Goal: Task Accomplishment & Management: Manage account settings

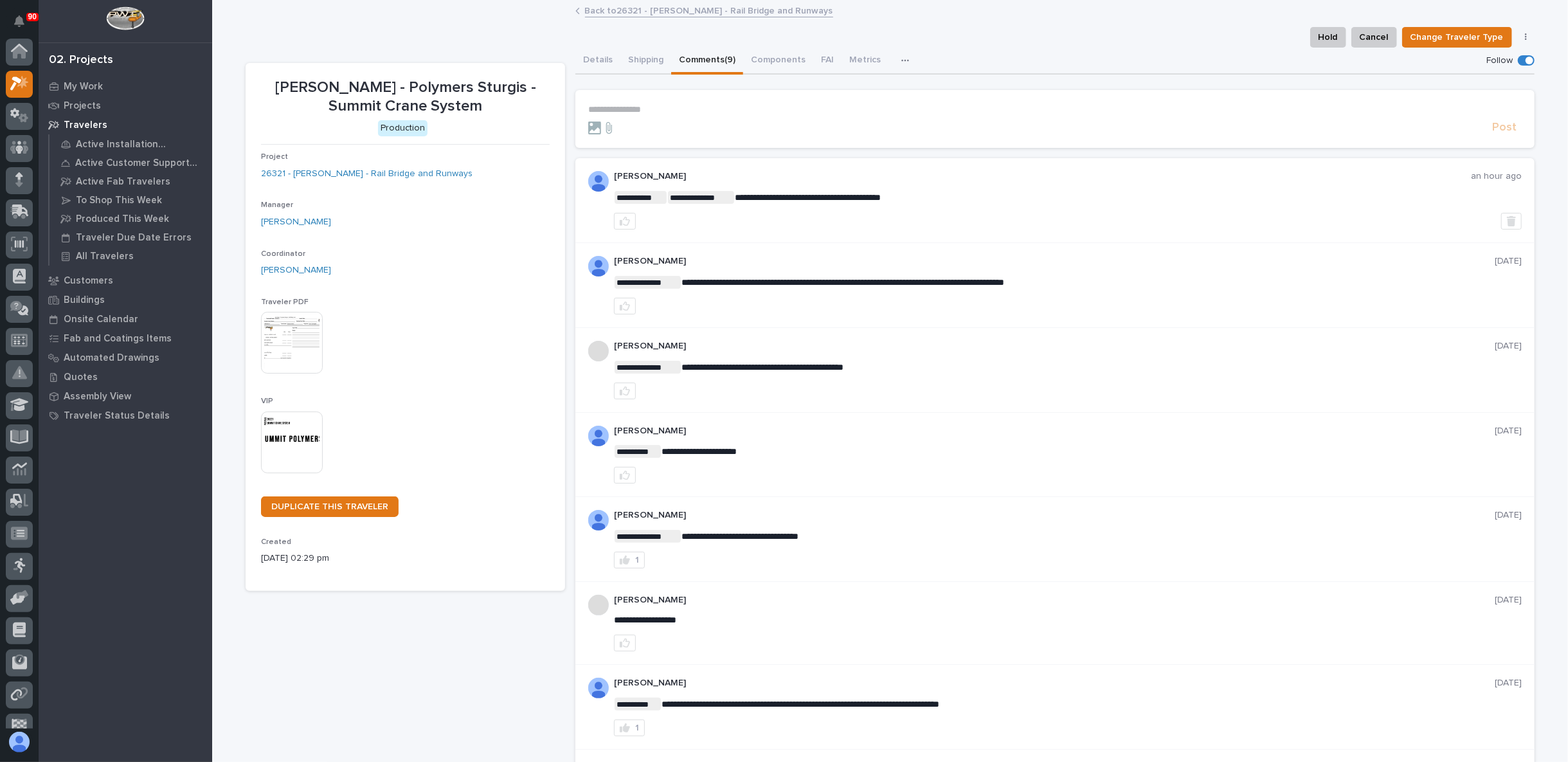
scroll to position [32, 0]
click at [17, 498] on icon at bounding box center [20, 501] width 8 height 7
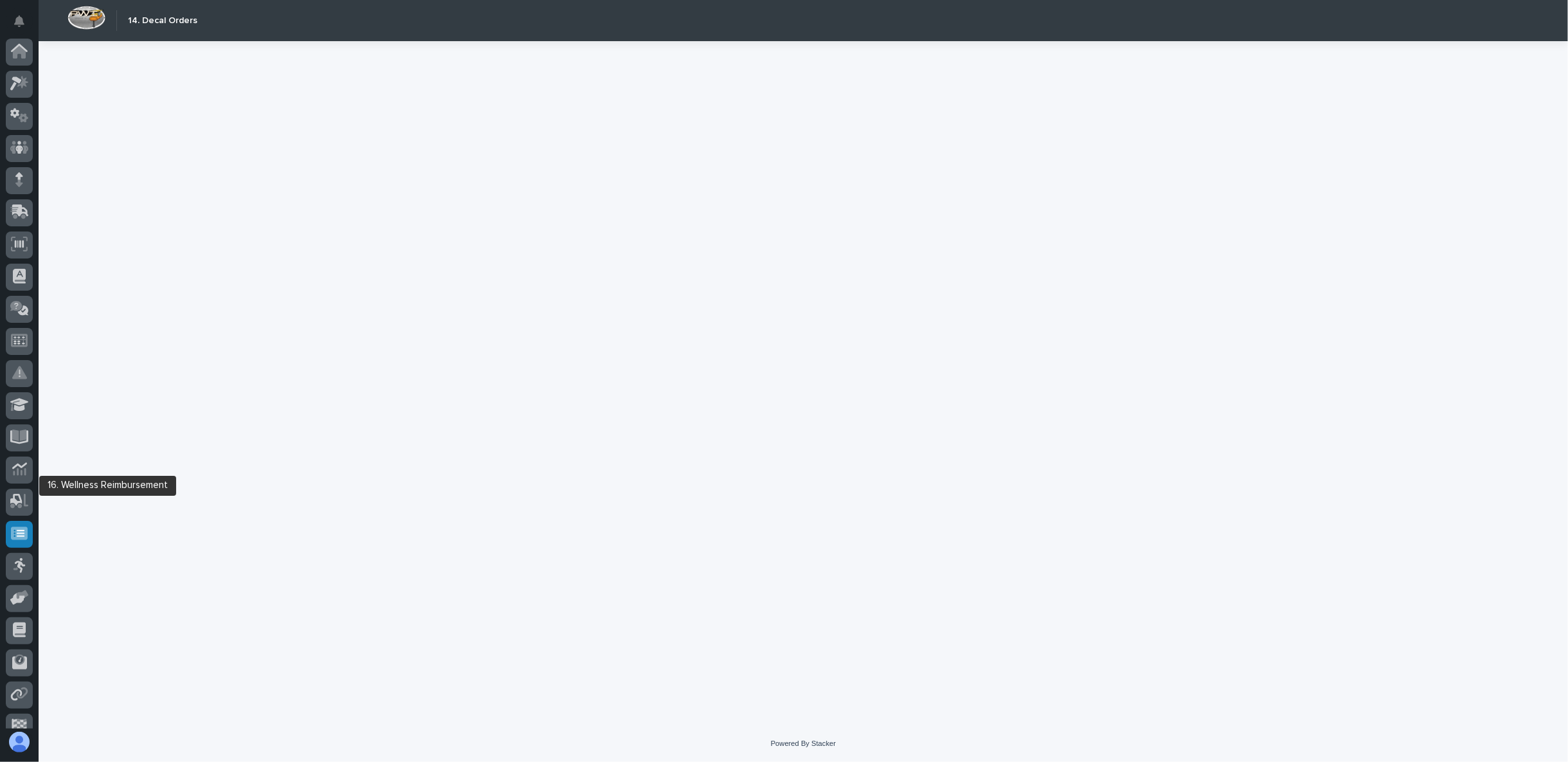
scroll to position [81, 0]
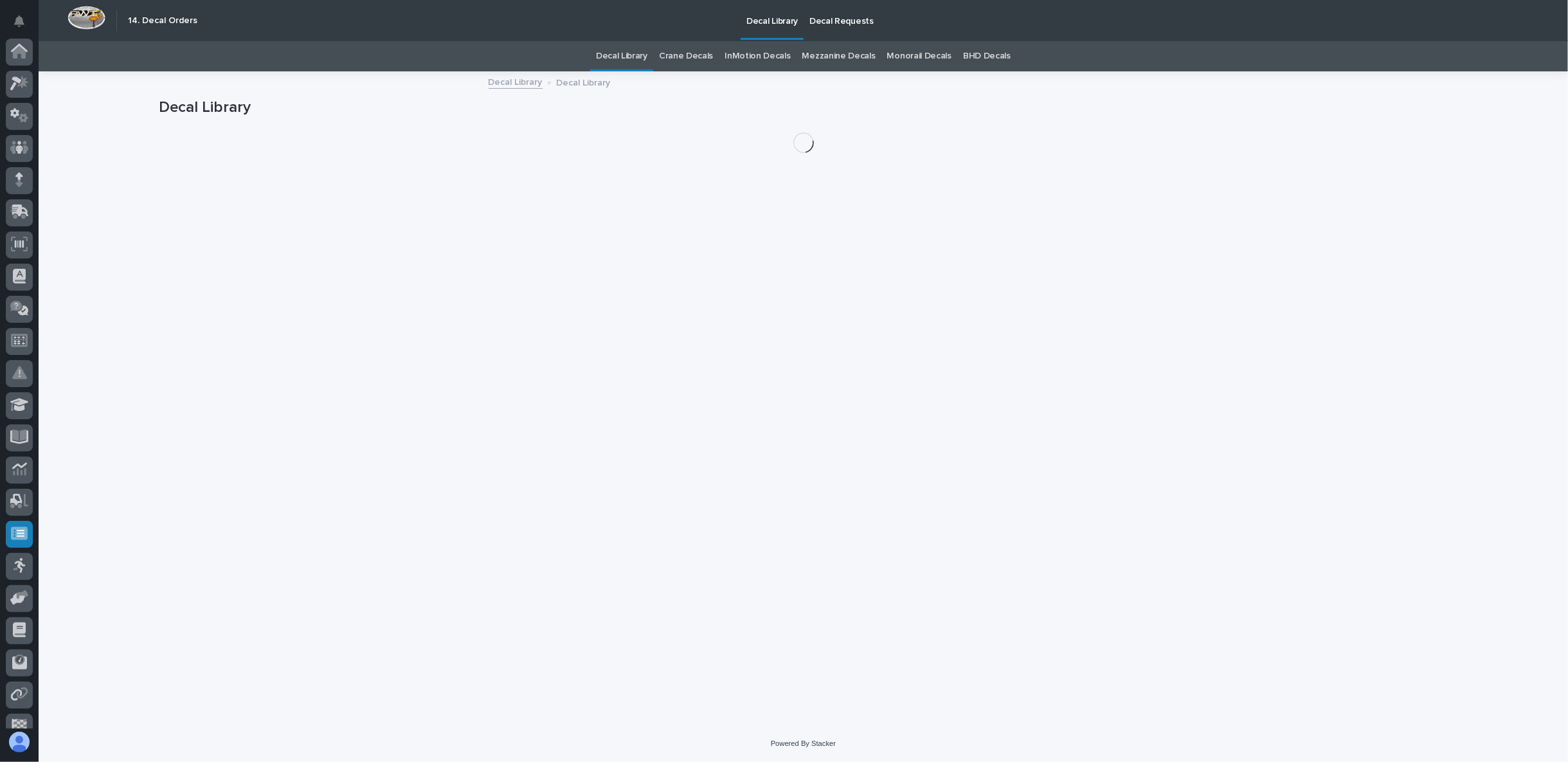
scroll to position [81, 0]
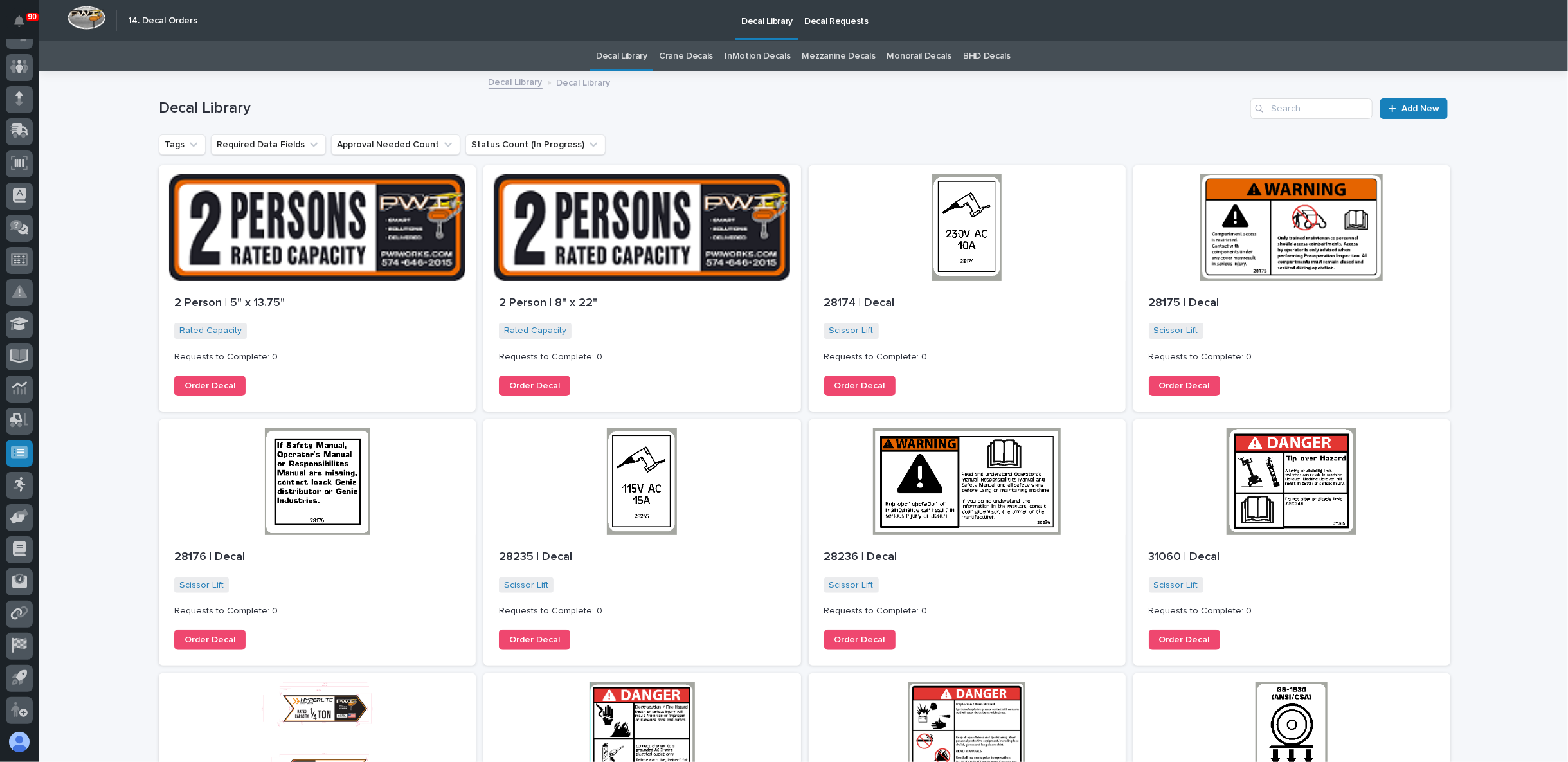
click at [854, 21] on p "Decal Requests" at bounding box center [836, 14] width 64 height 27
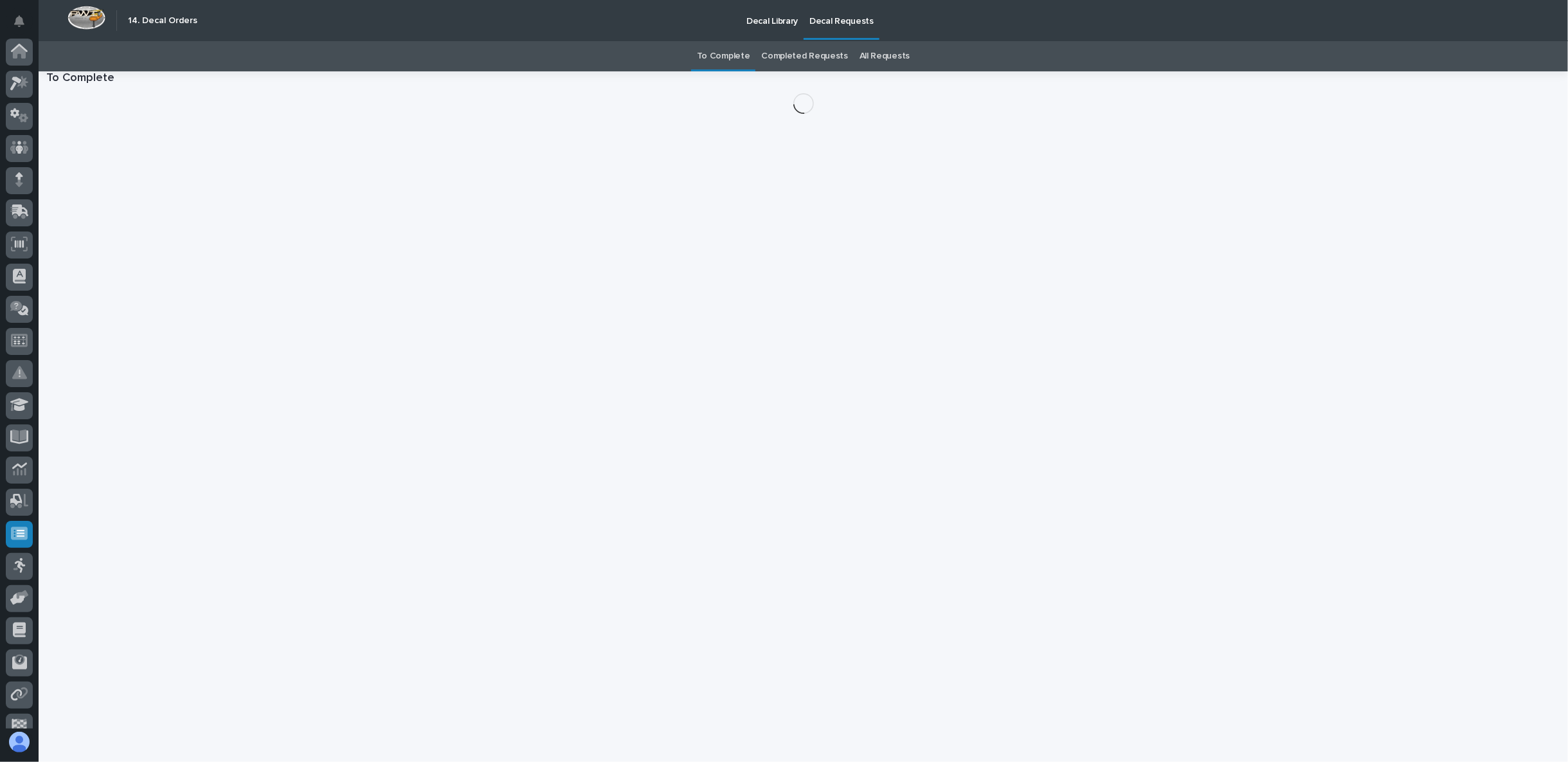
scroll to position [81, 0]
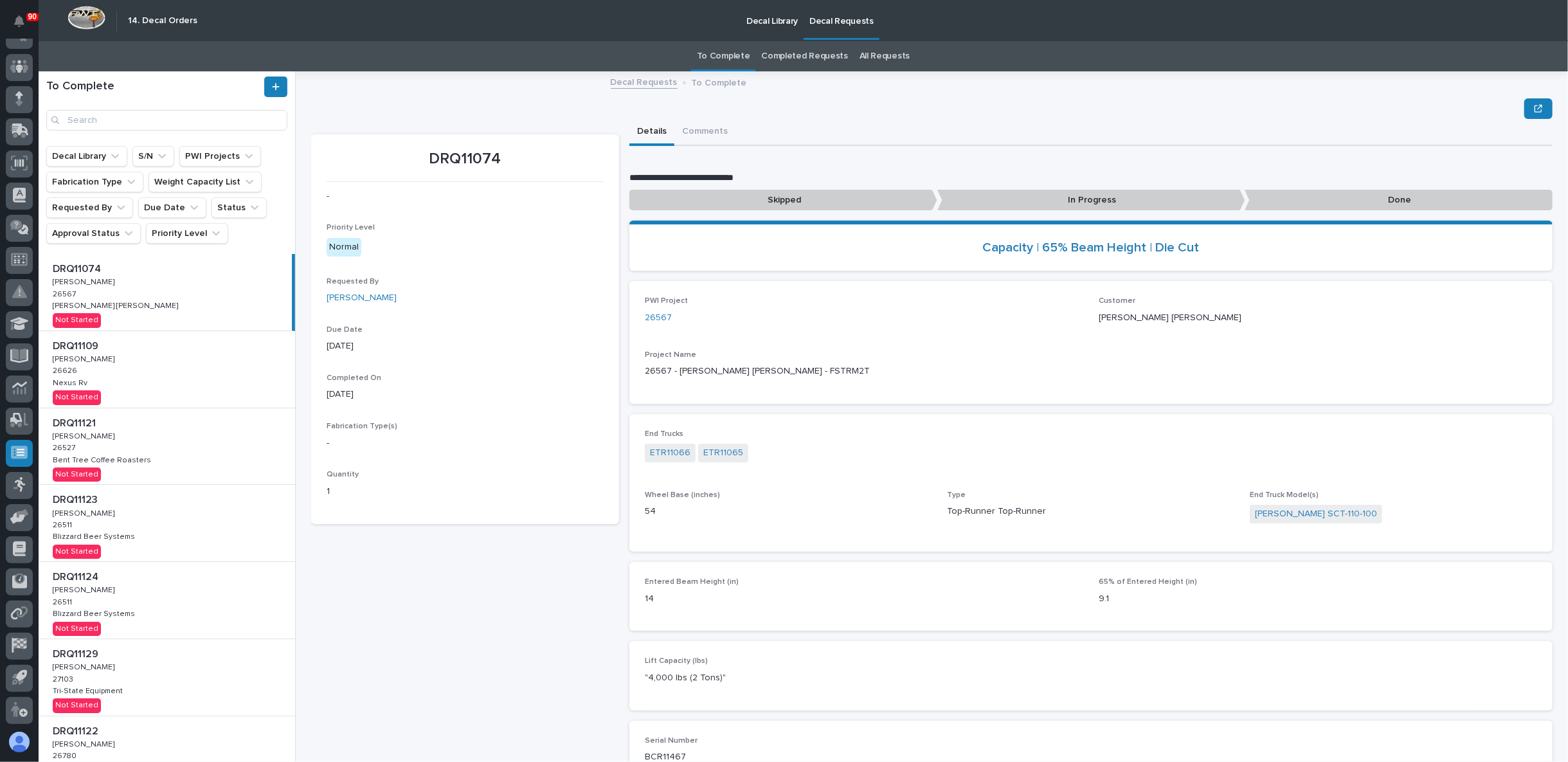
click at [130, 384] on div "DRQ11109 DRQ11109 Adam Yutzy Adam Yutzy 26626 26626 Nexus Rv Nexus Rv Not Start…" at bounding box center [166, 369] width 257 height 77
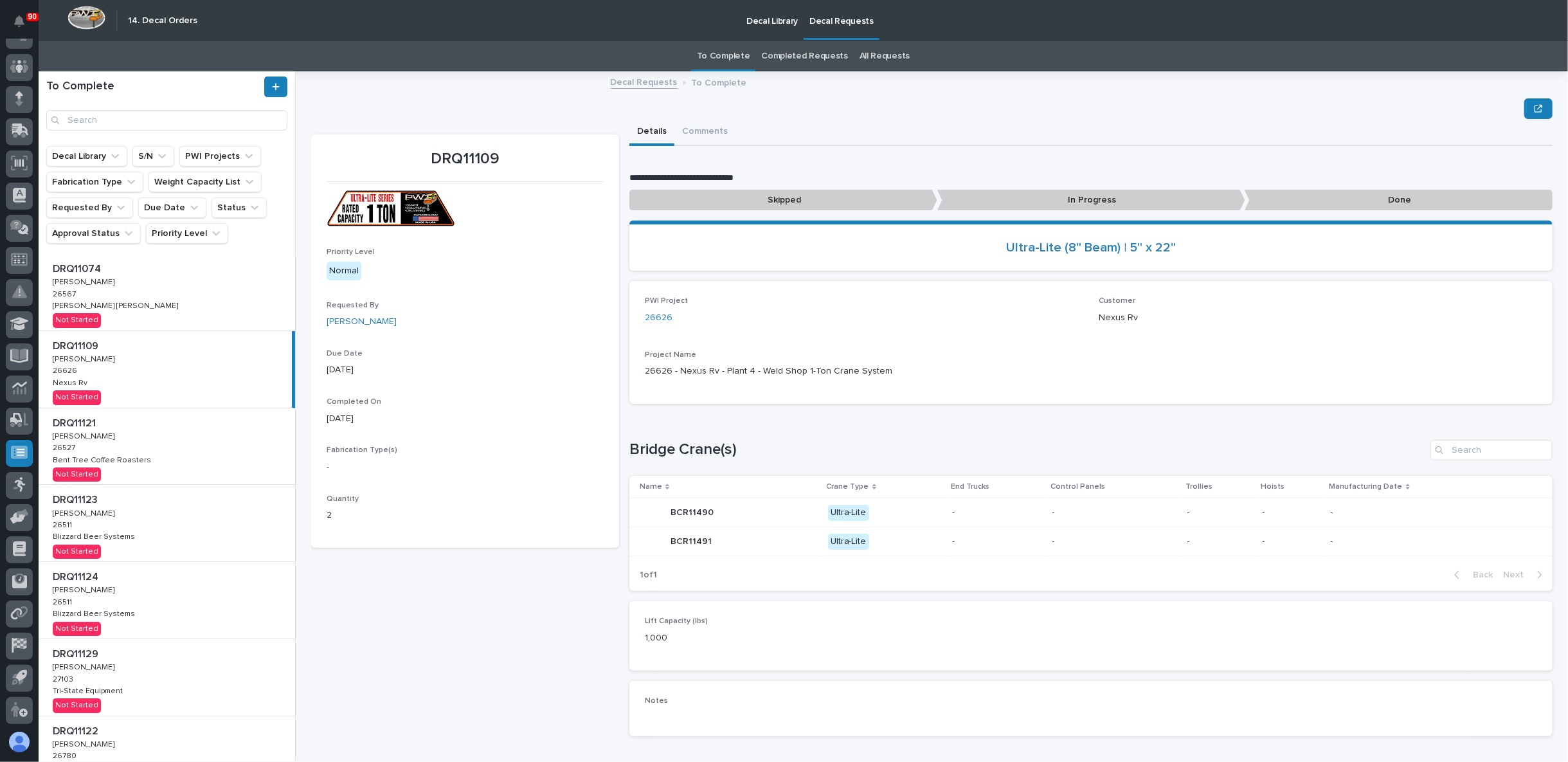
click at [142, 452] on div "DRQ11121 DRQ11121 Adam Yutzy Adam Yutzy 26527 26527 Bent Tree Coffee Roasters B…" at bounding box center [166, 446] width 257 height 77
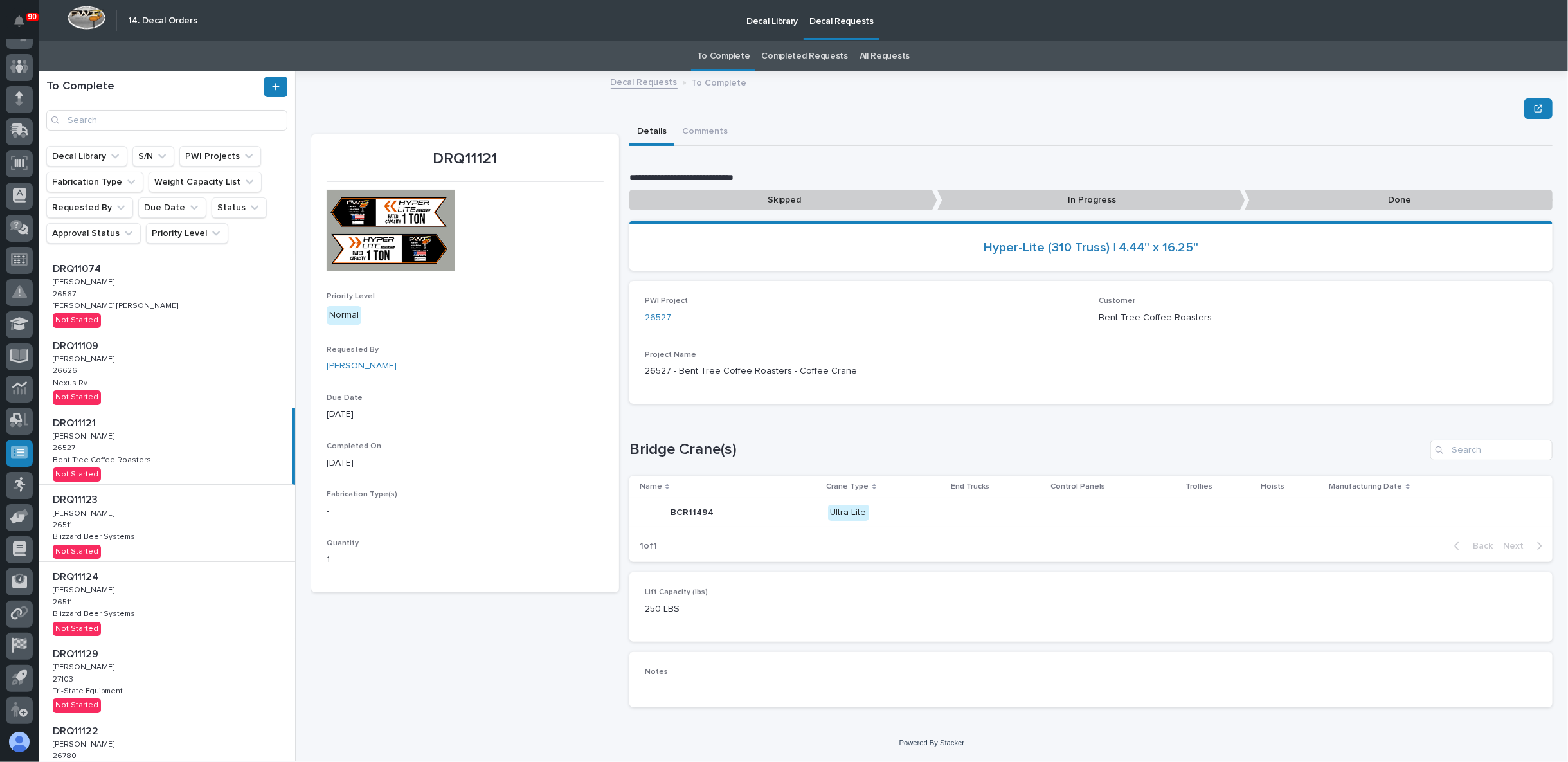
click at [123, 520] on div "DRQ11123 DRQ11123 Adam Yutzy Adam Yutzy 26511 26511 Blizzard Beer Systems Blizz…" at bounding box center [166, 523] width 257 height 77
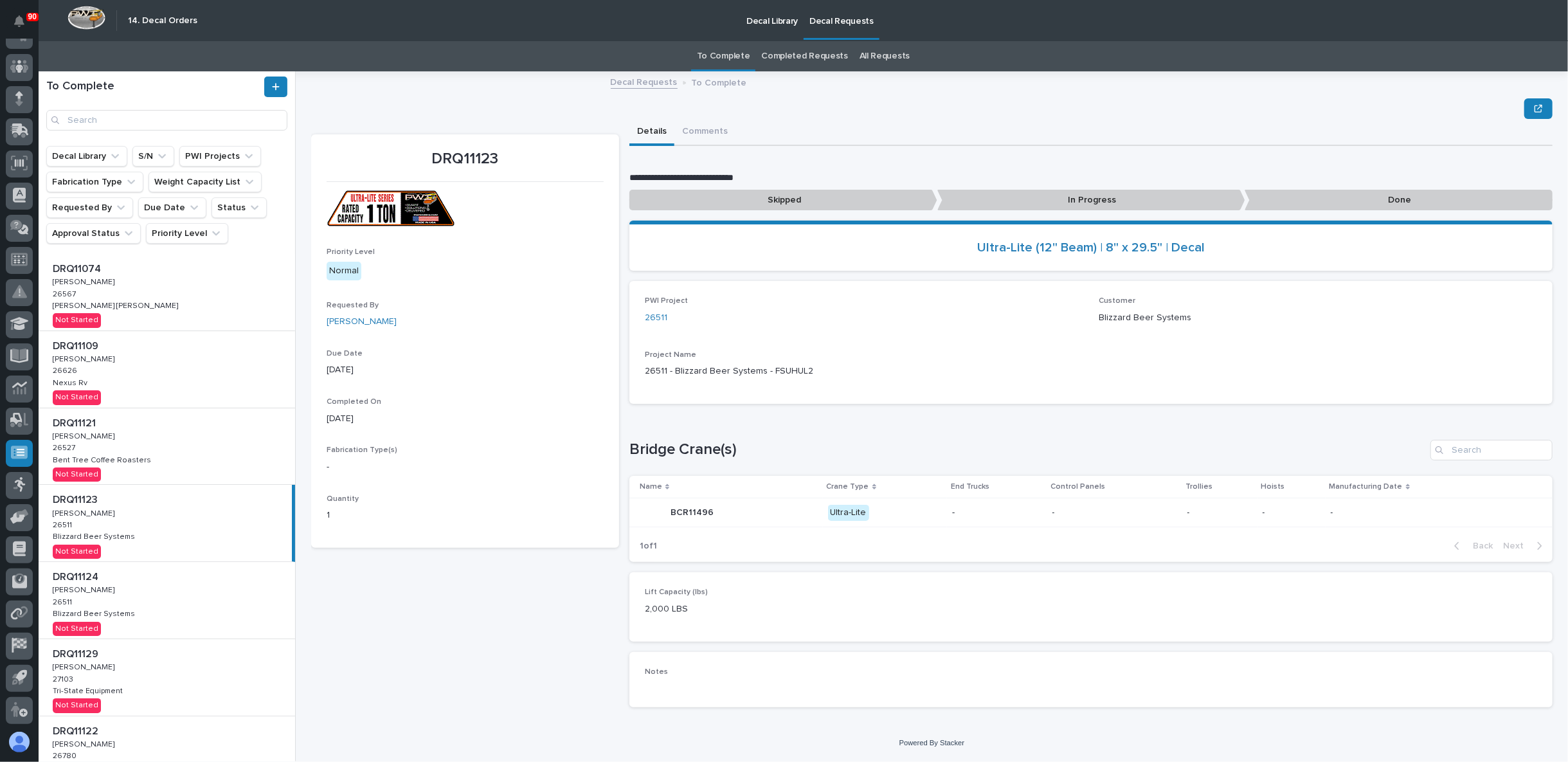
click at [135, 603] on div "DRQ11124 DRQ11124 Adam Yutzy Adam Yutzy 26511 26511 Blizzard Beer Systems Blizz…" at bounding box center [166, 600] width 257 height 77
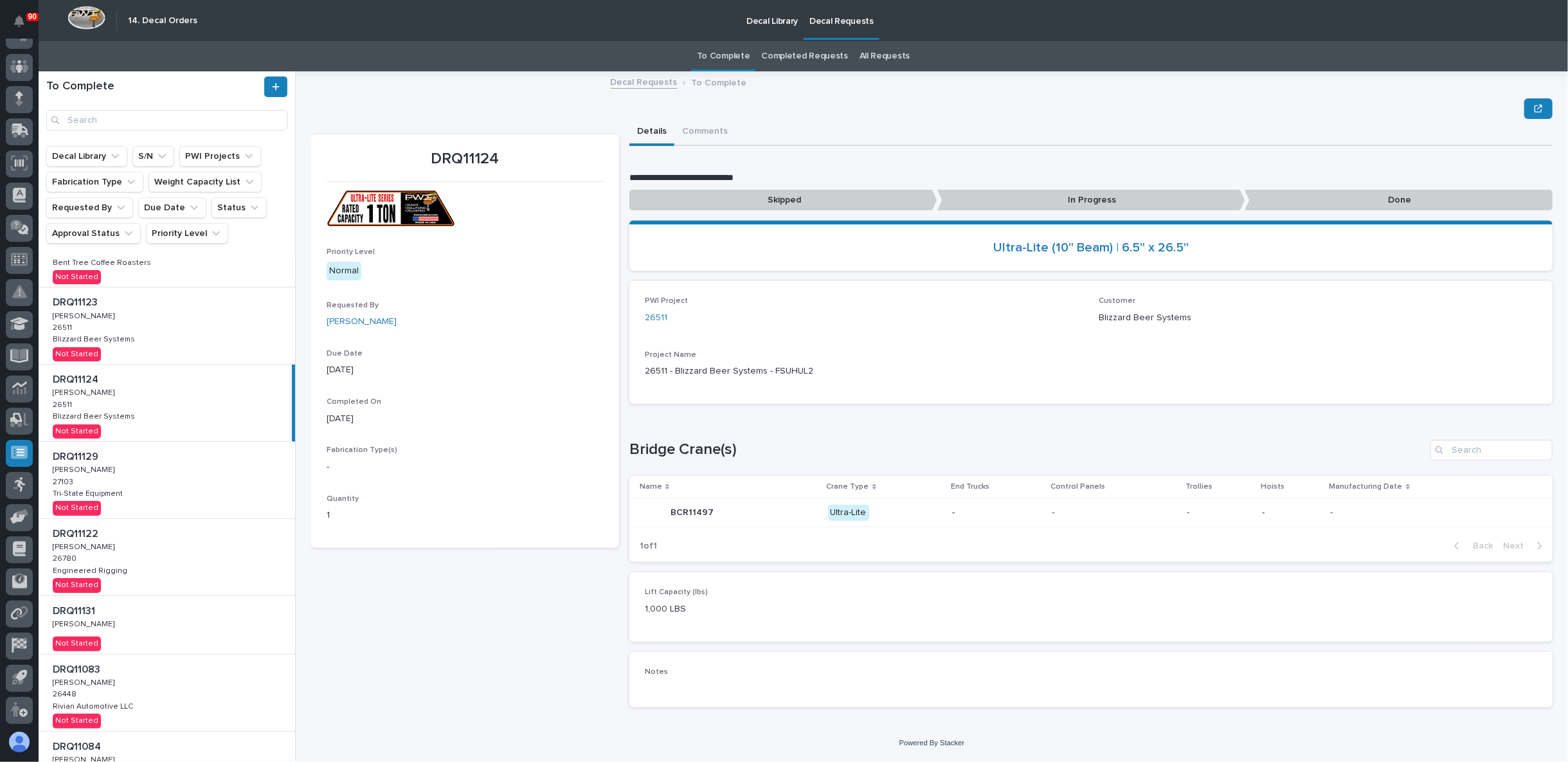
scroll to position [214, 0]
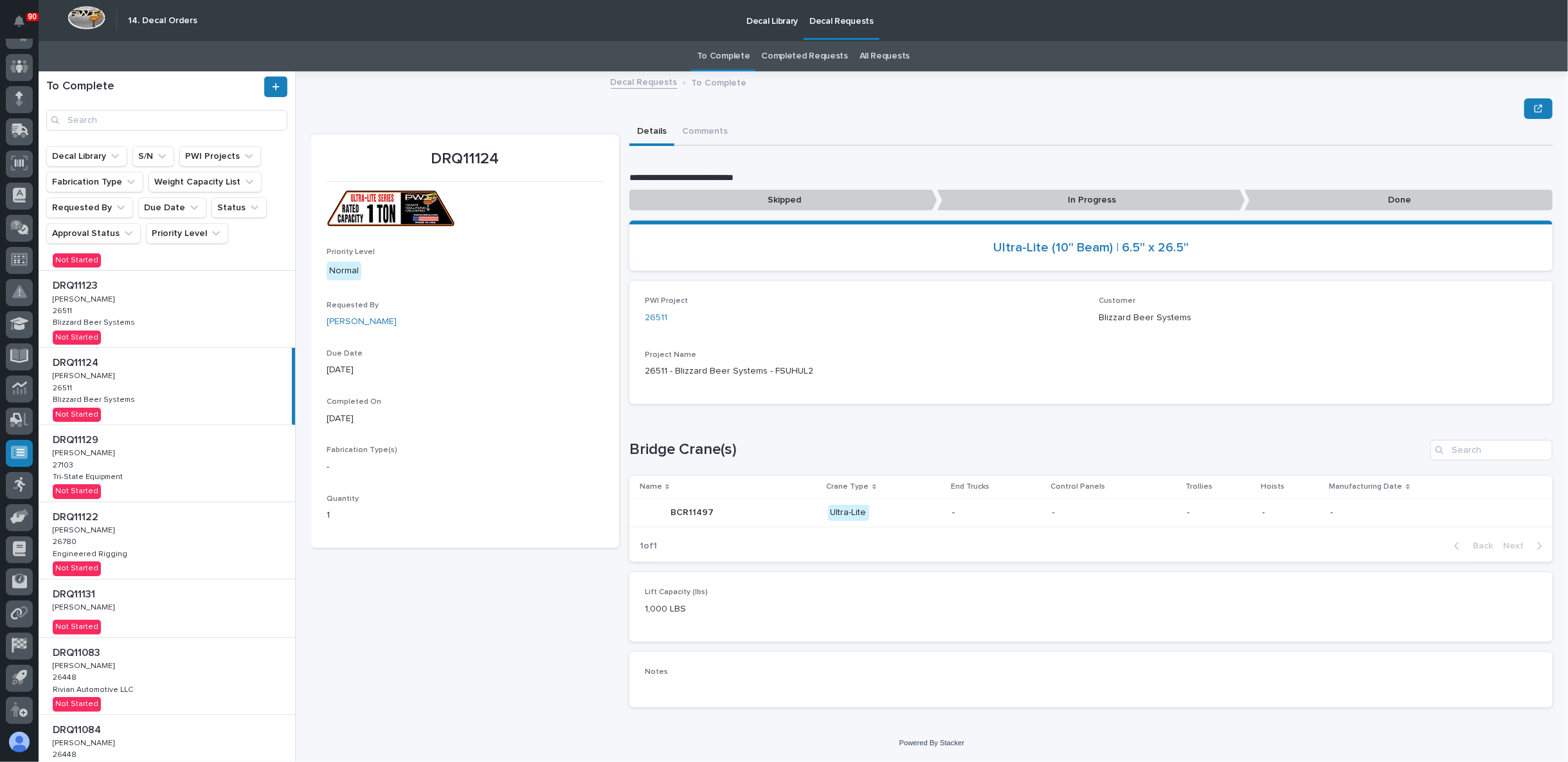
click at [139, 434] on p at bounding box center [169, 439] width 233 height 12
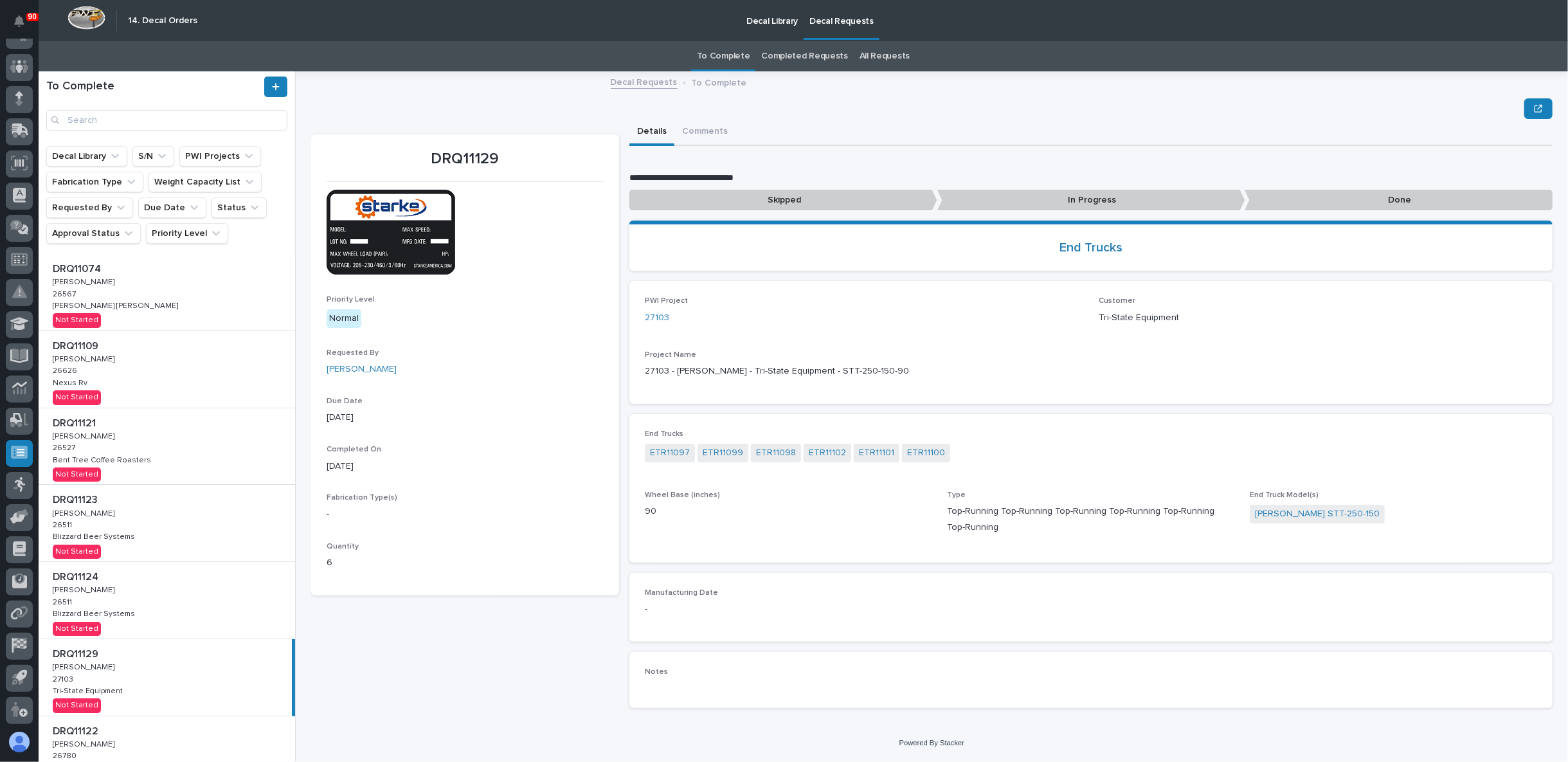
click at [117, 306] on div "DRQ11074 DRQ11074 Adam Yutzy Adam Yutzy 26567 26567 Henson Robinson Henson Robi…" at bounding box center [166, 293] width 257 height 77
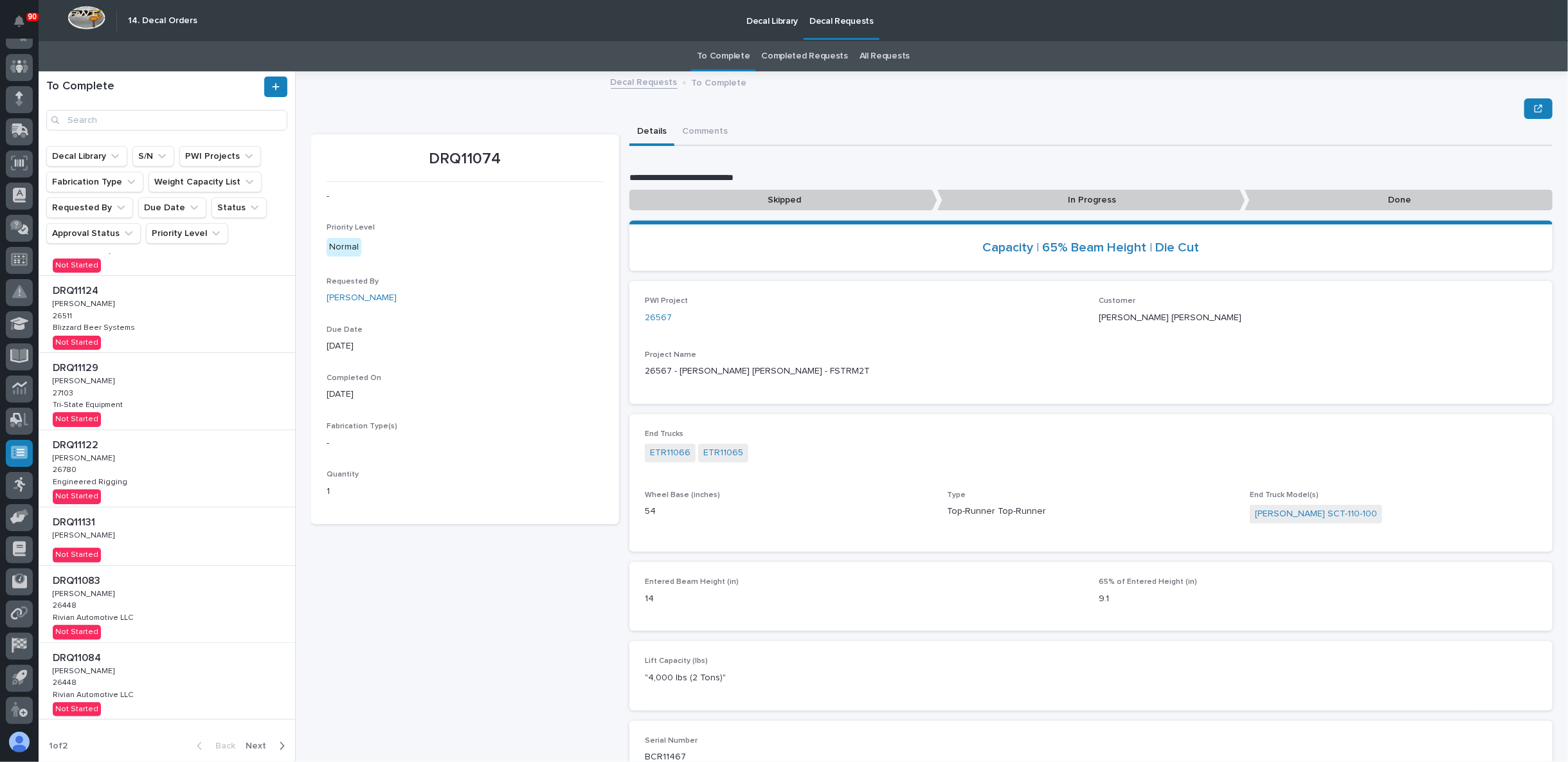
click at [125, 683] on div "DRQ11084 DRQ11084 Adam Yutzy Adam Yutzy 26448 26448 Rivian Automotive LLC Rivia…" at bounding box center [166, 681] width 257 height 77
click at [262, 740] on span "Next" at bounding box center [259, 746] width 28 height 12
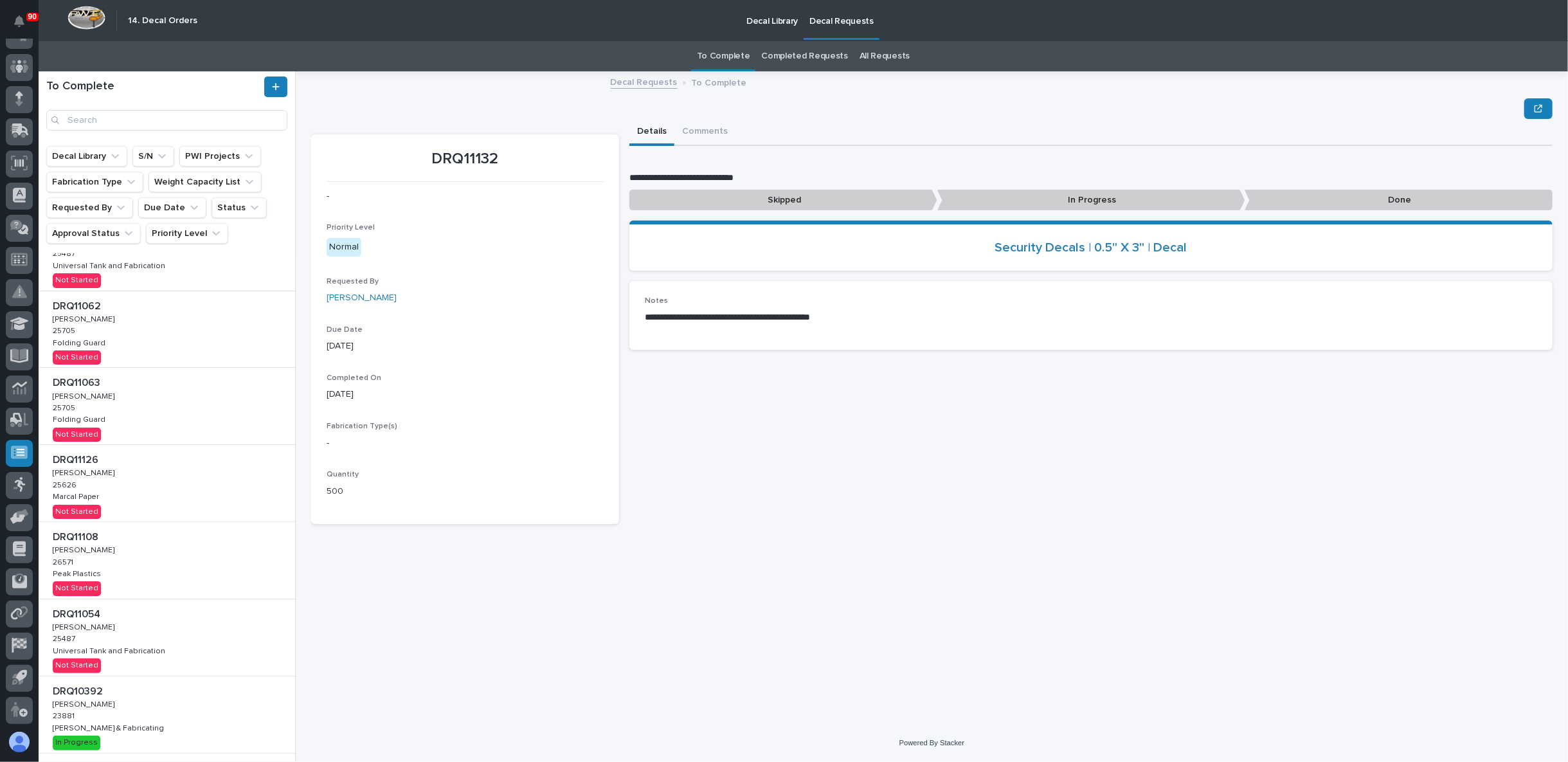
scroll to position [209, 0]
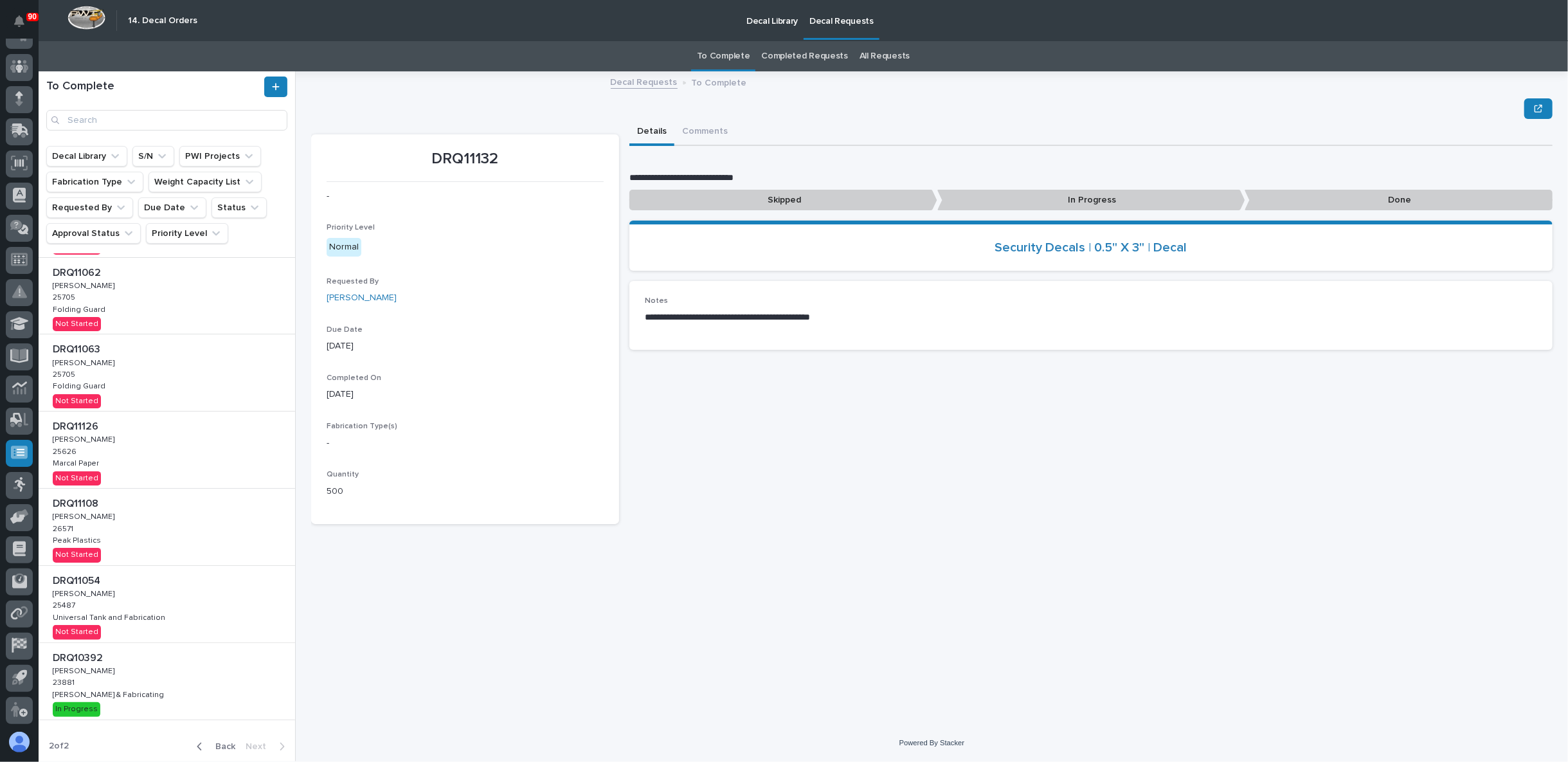
click at [772, 25] on p "Decal Library" at bounding box center [772, 14] width 51 height 27
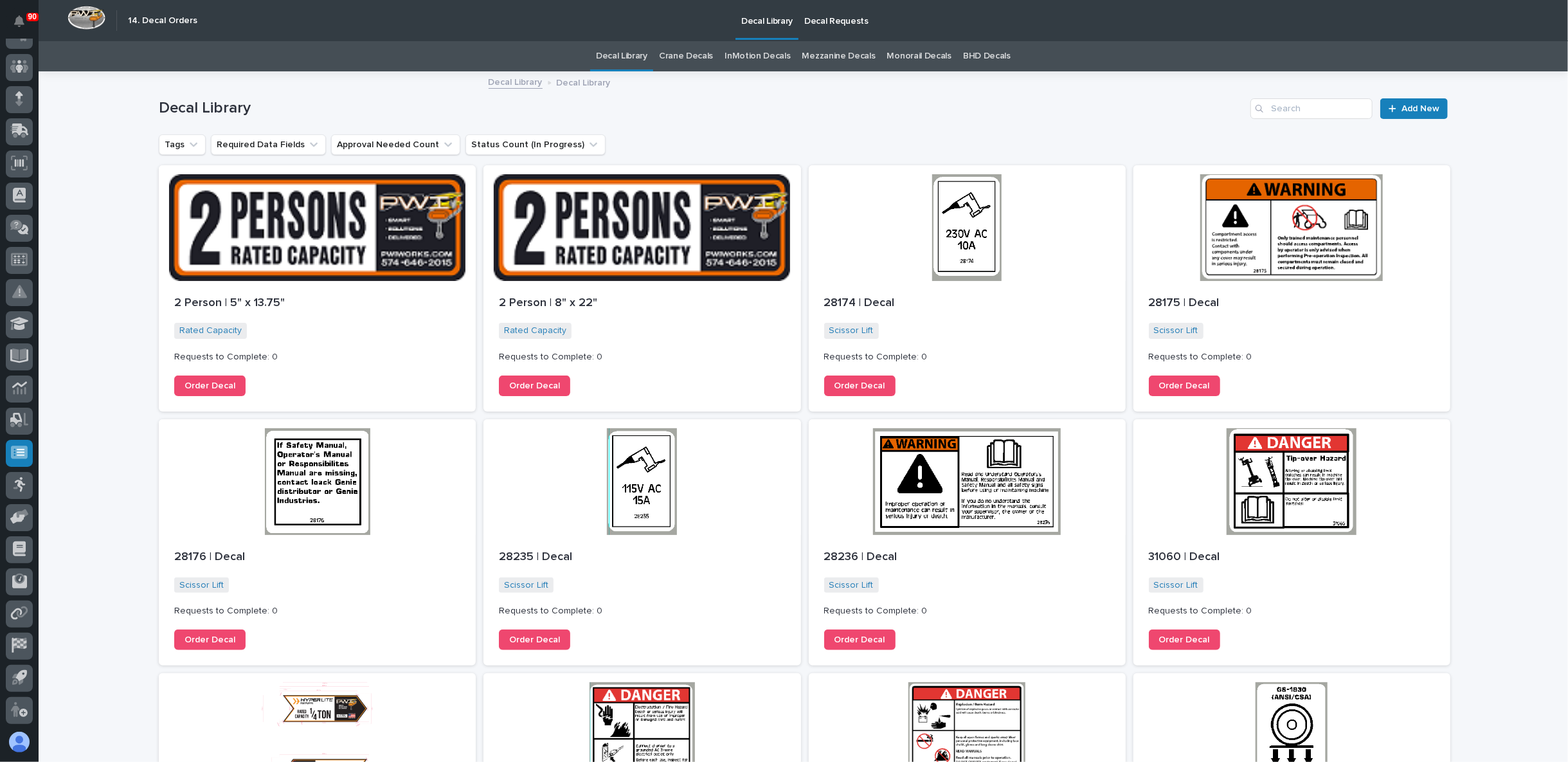
click at [666, 54] on link "Crane Decals" at bounding box center [685, 55] width 54 height 30
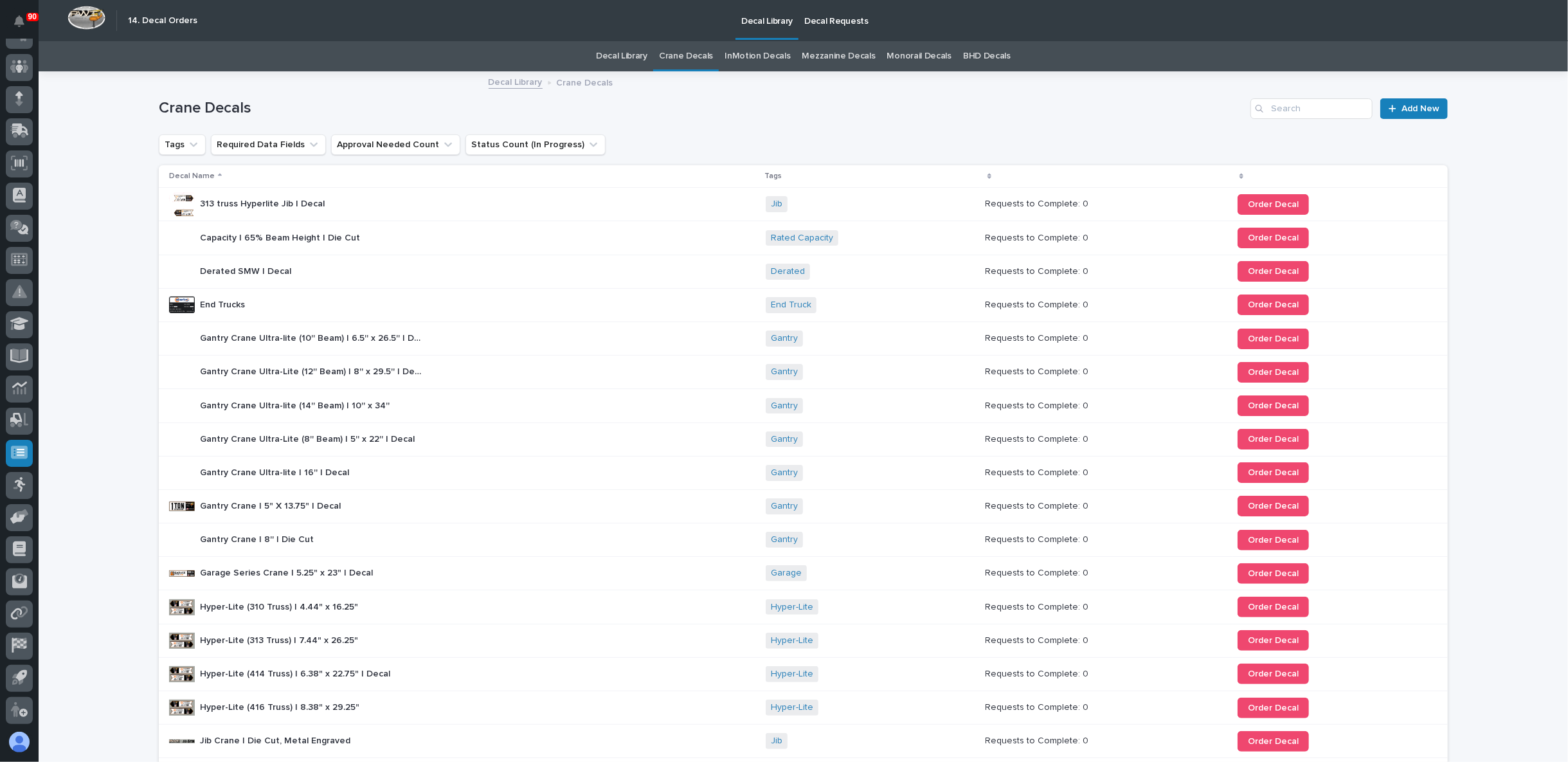
click at [743, 49] on link "InMotion Decals" at bounding box center [757, 55] width 66 height 30
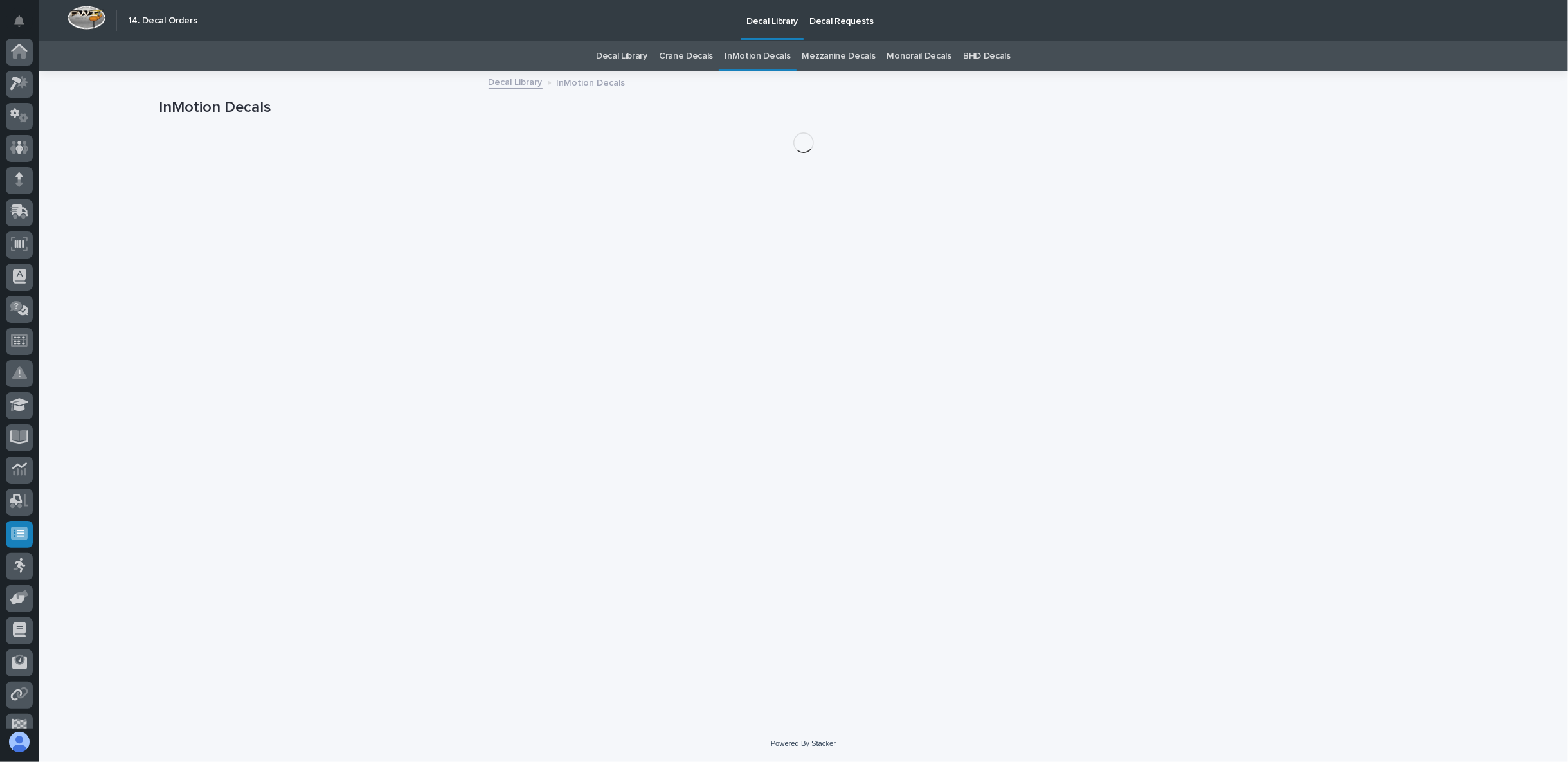
scroll to position [81, 0]
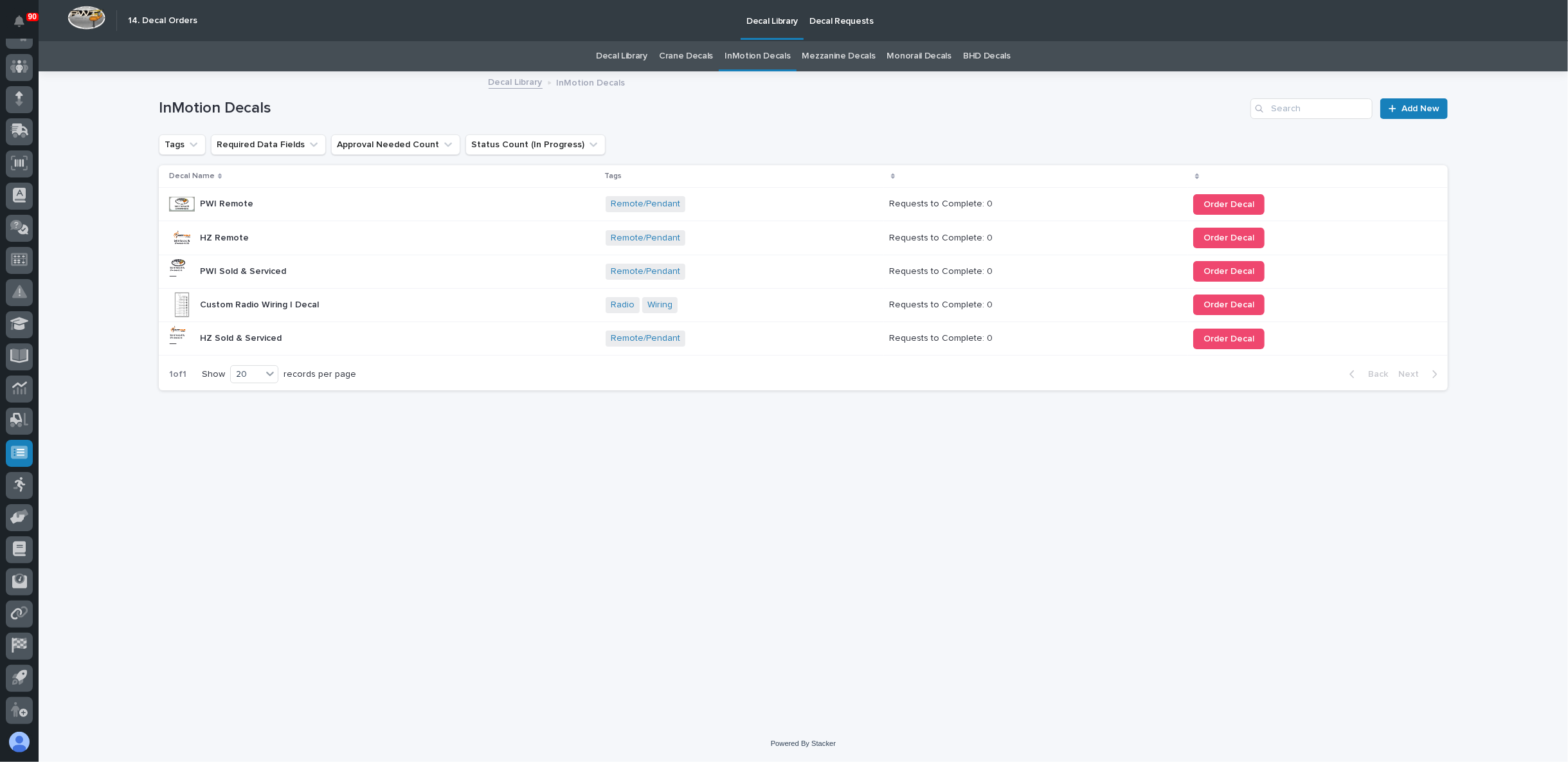
click at [183, 241] on div at bounding box center [182, 238] width 26 height 26
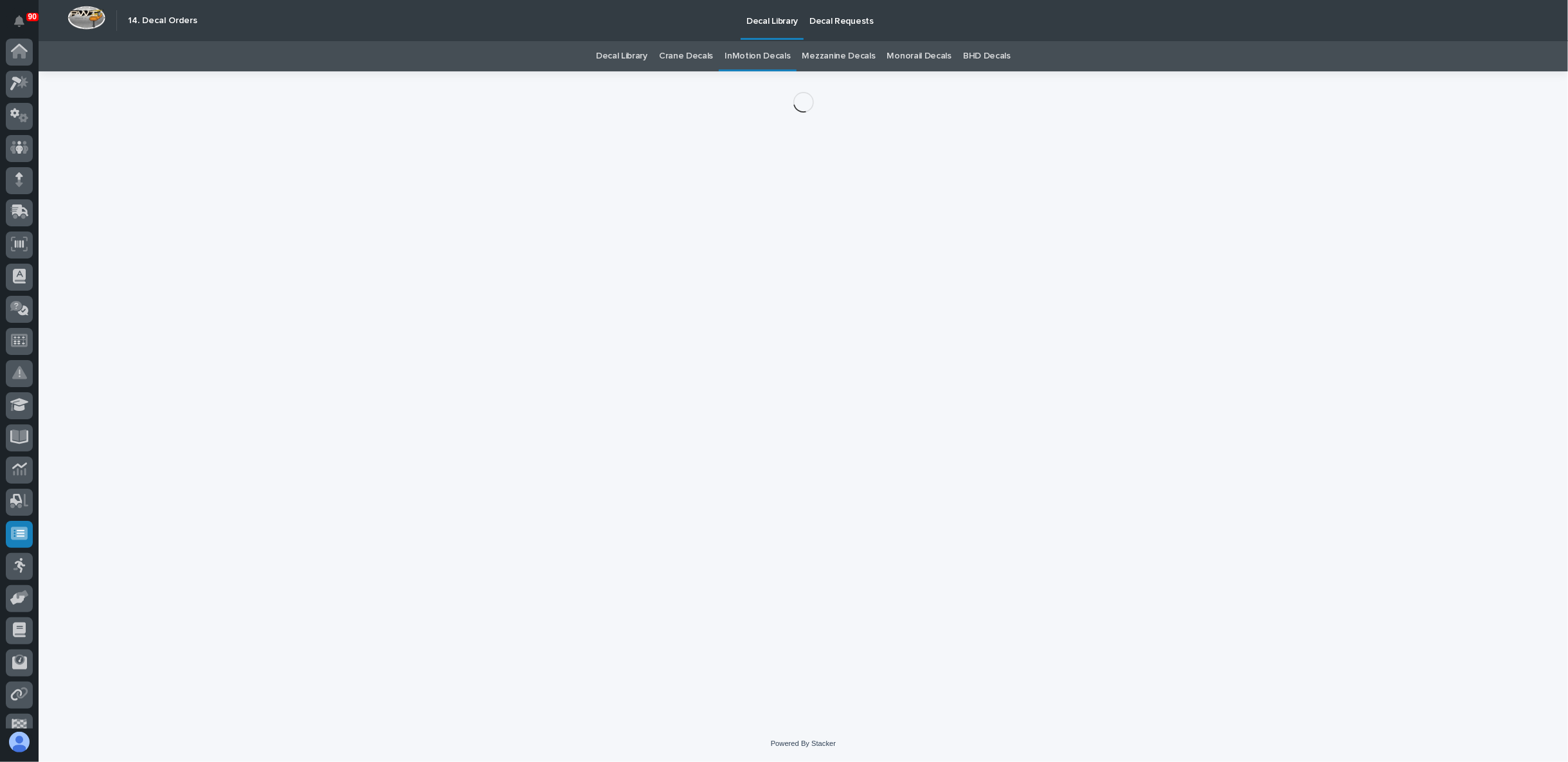
scroll to position [81, 0]
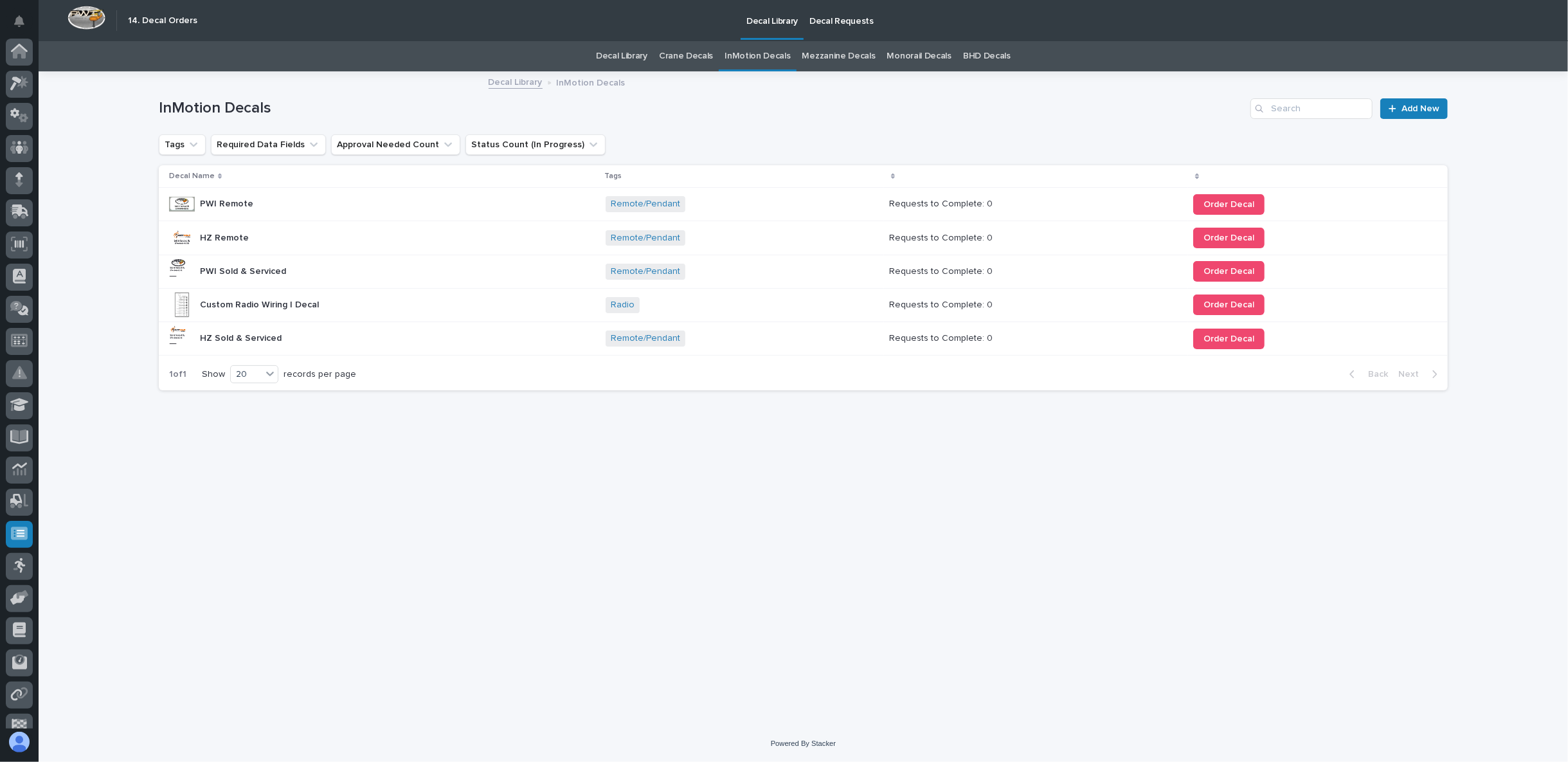
scroll to position [81, 0]
click at [180, 263] on div at bounding box center [182, 271] width 26 height 26
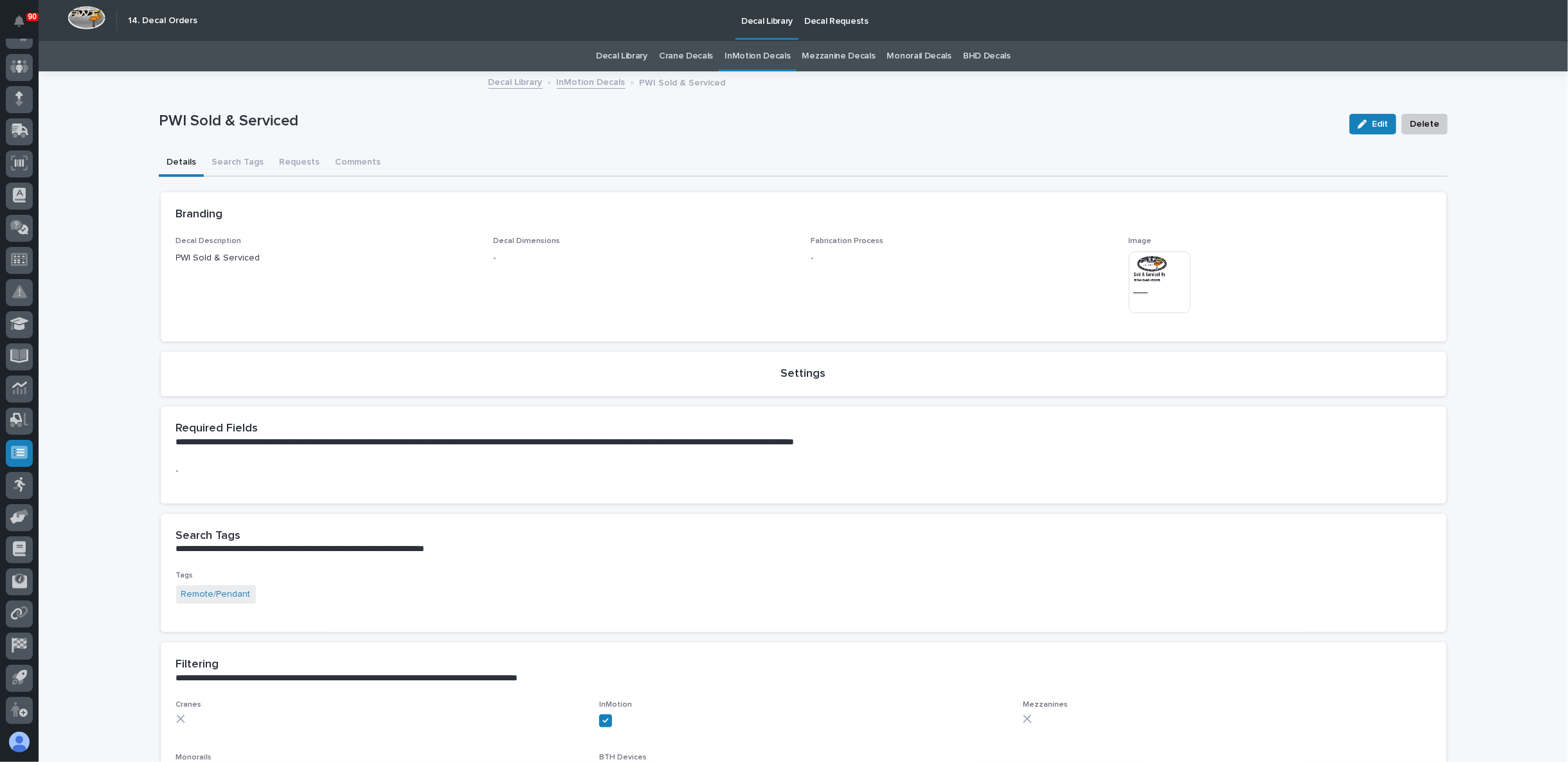
click at [1145, 278] on img at bounding box center [1160, 282] width 61 height 61
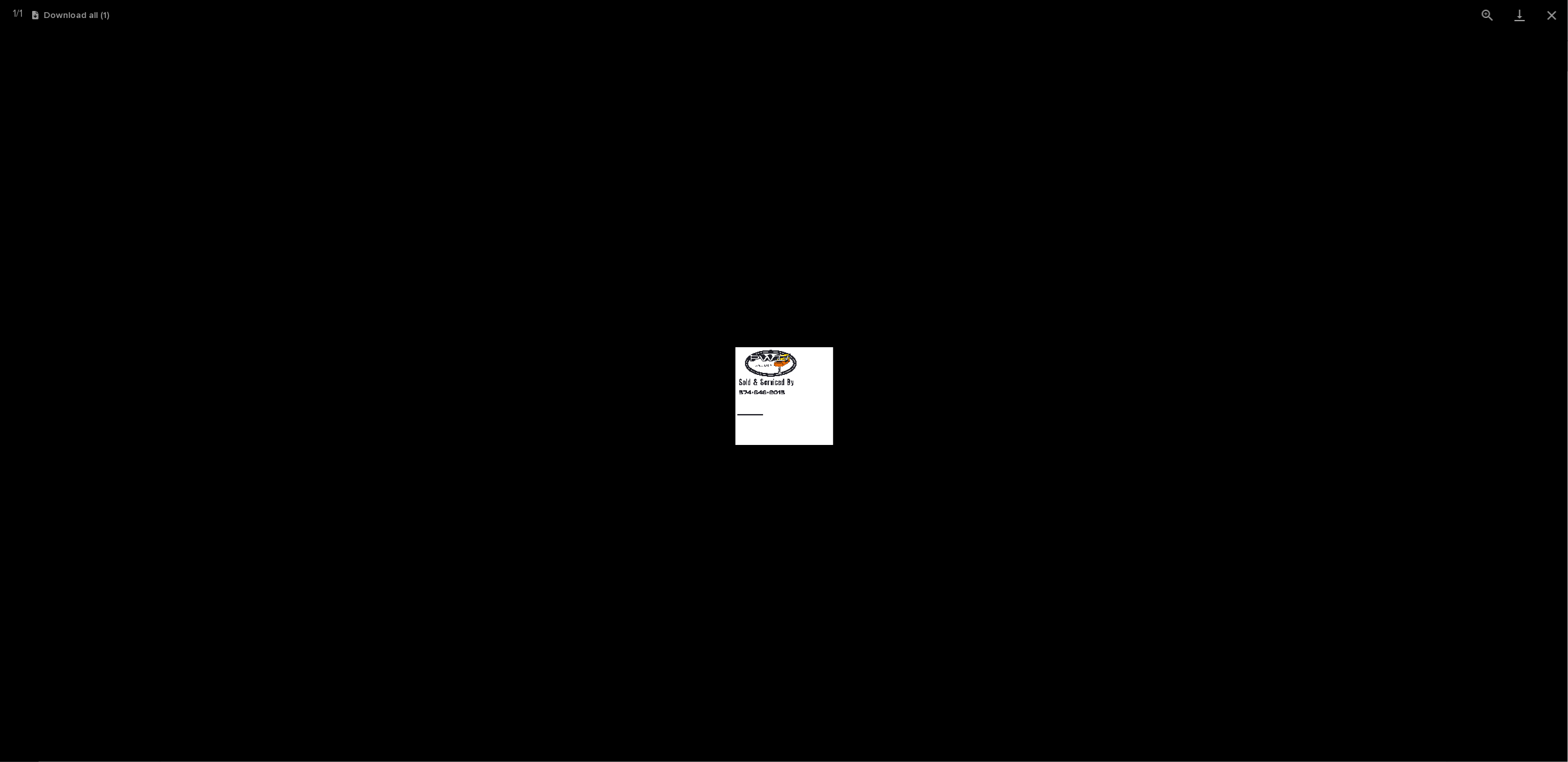
click at [936, 396] on picture at bounding box center [784, 395] width 1568 height 731
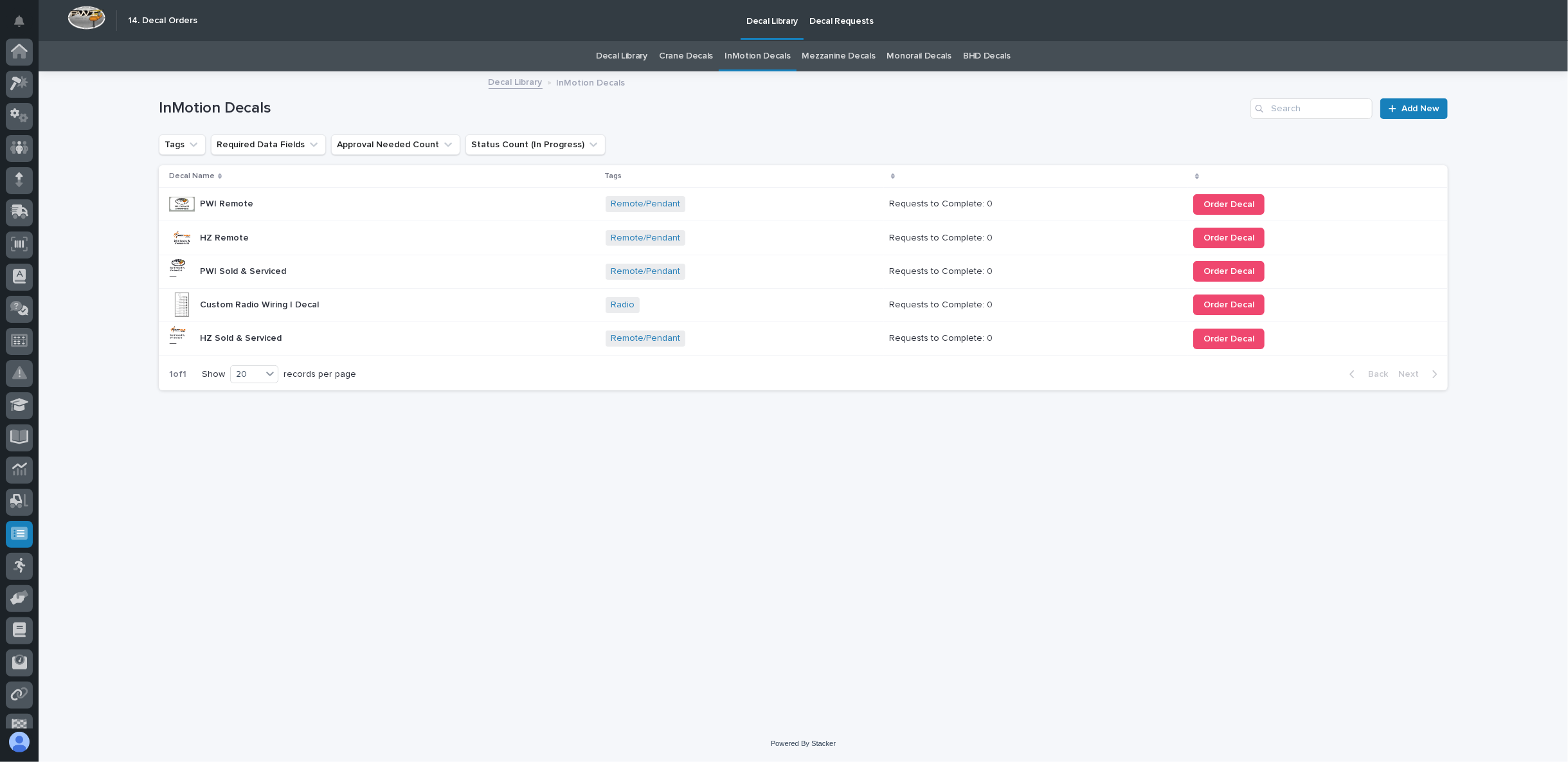
scroll to position [81, 0]
click at [630, 56] on link "Decal Library" at bounding box center [621, 55] width 51 height 30
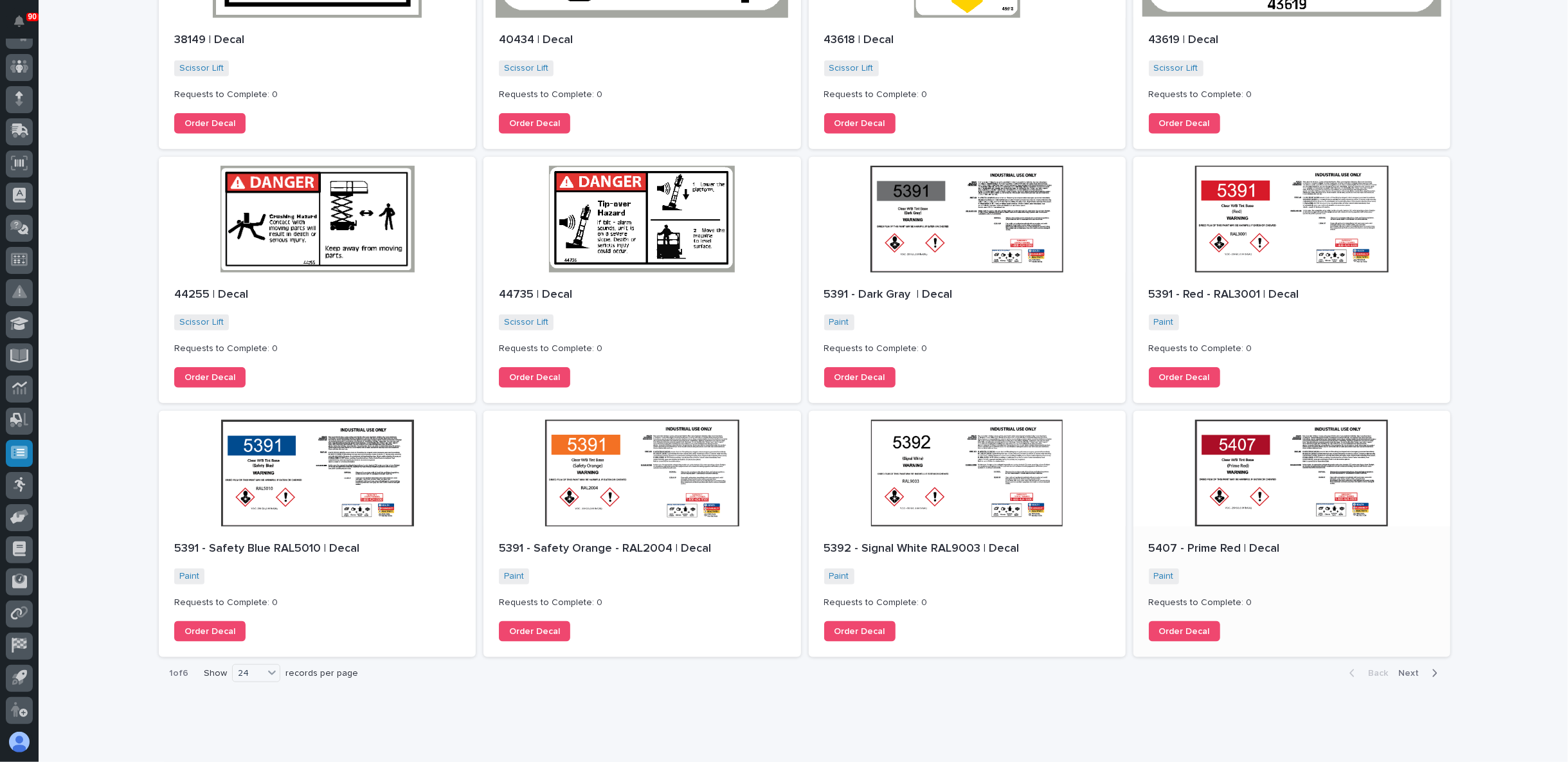
scroll to position [1053, 0]
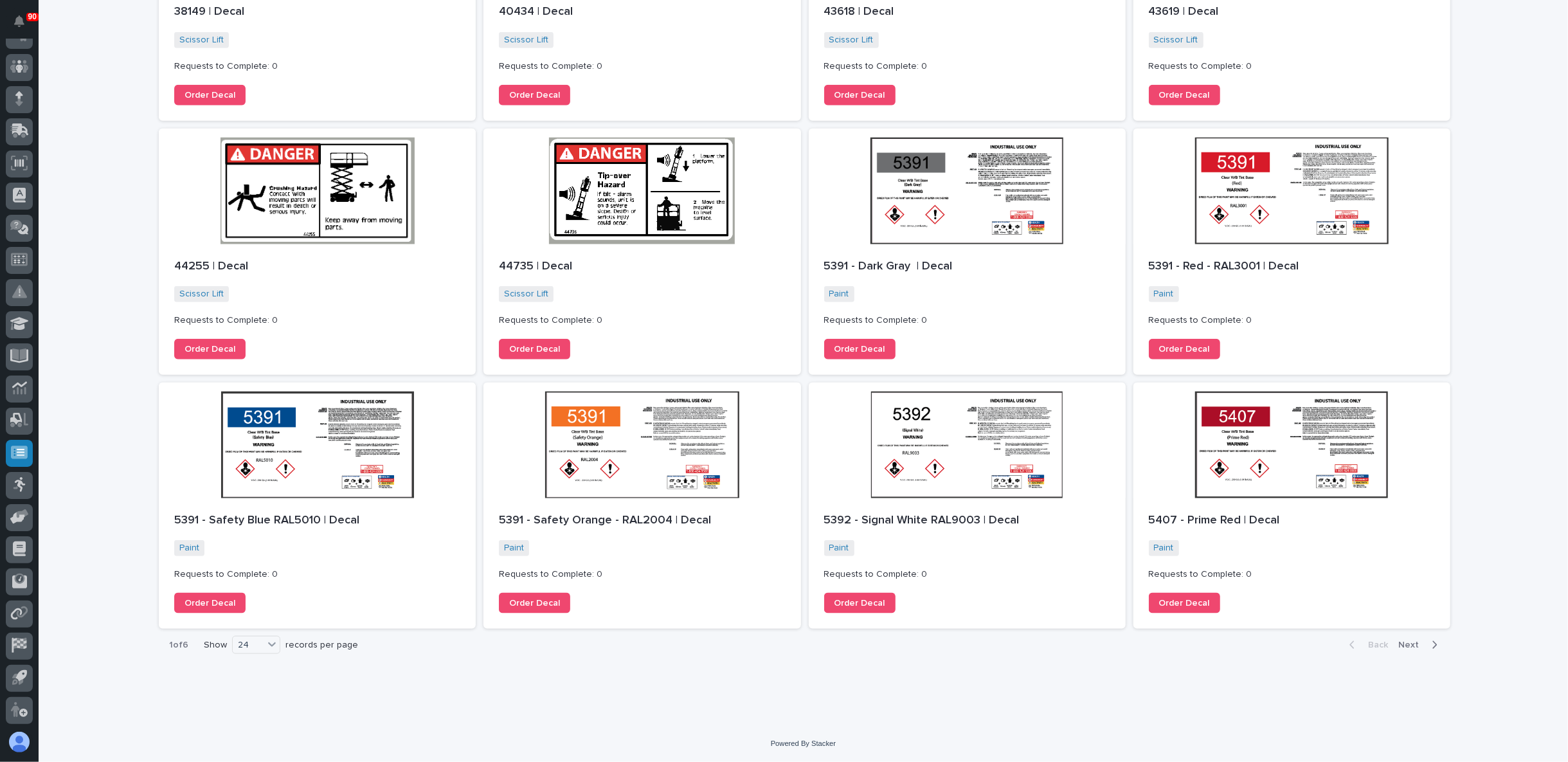
click at [1395, 646] on button "Next" at bounding box center [1420, 645] width 55 height 12
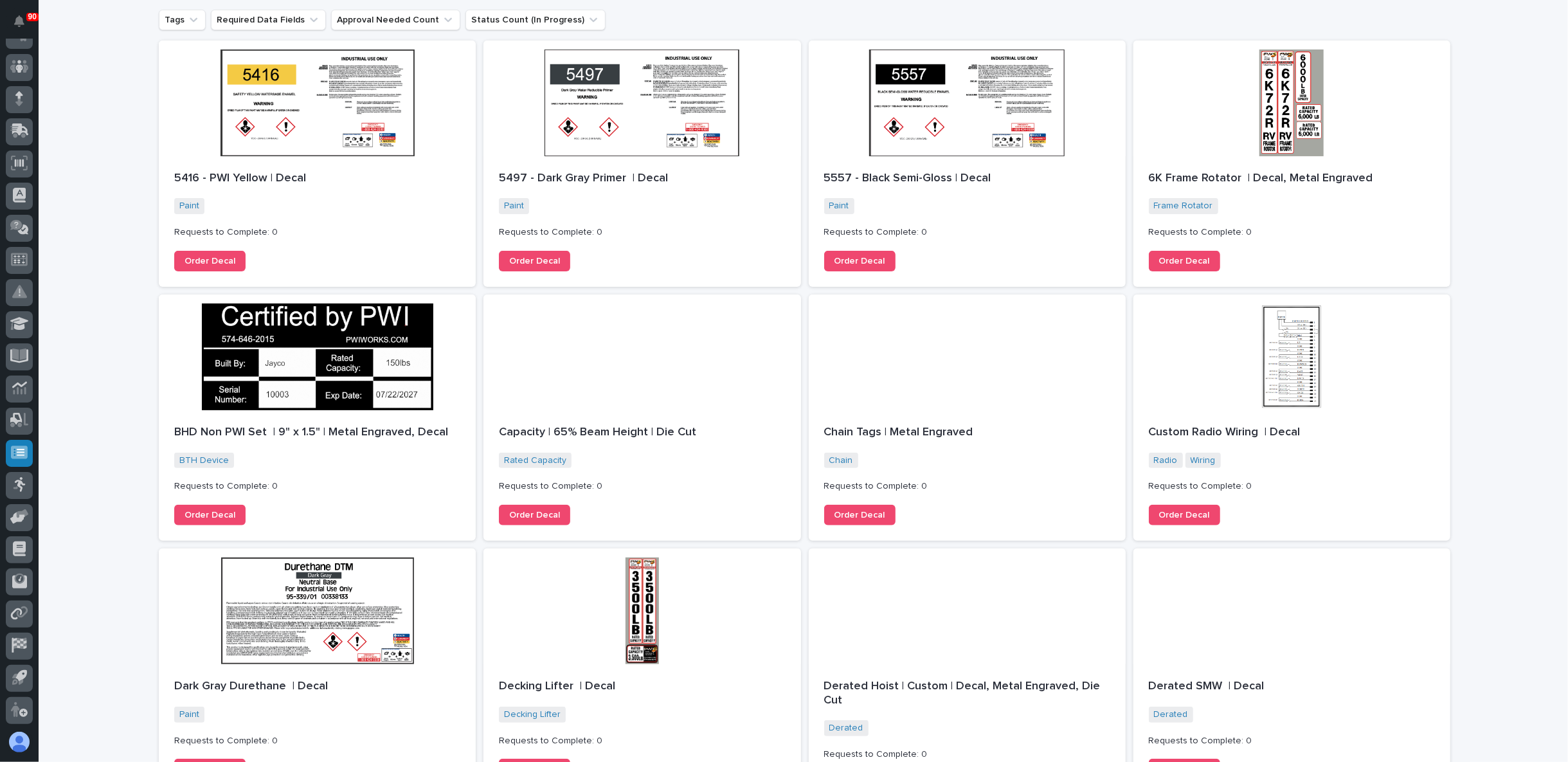
scroll to position [124, 0]
click at [1278, 116] on div at bounding box center [1291, 99] width 317 height 116
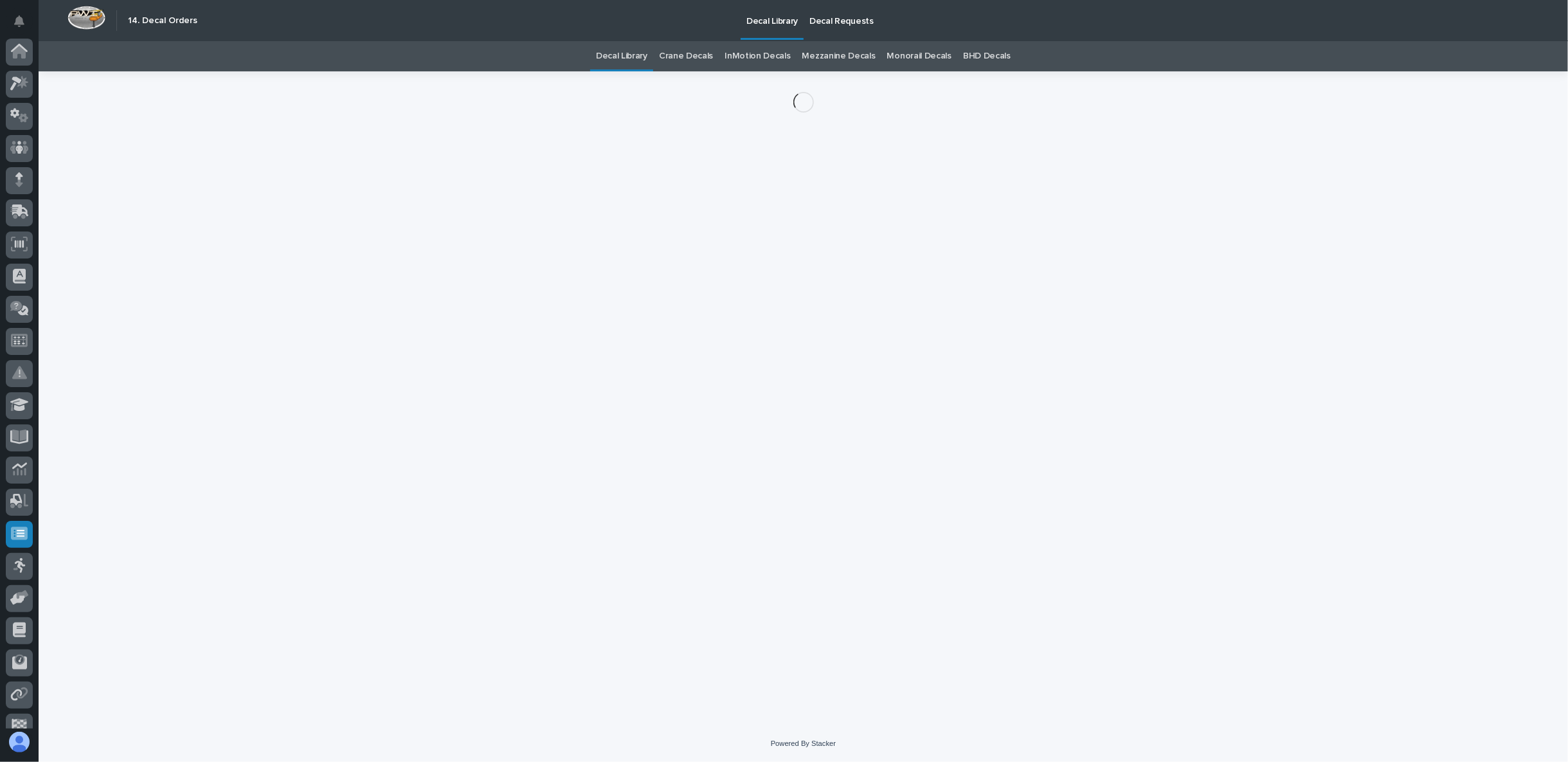
scroll to position [81, 0]
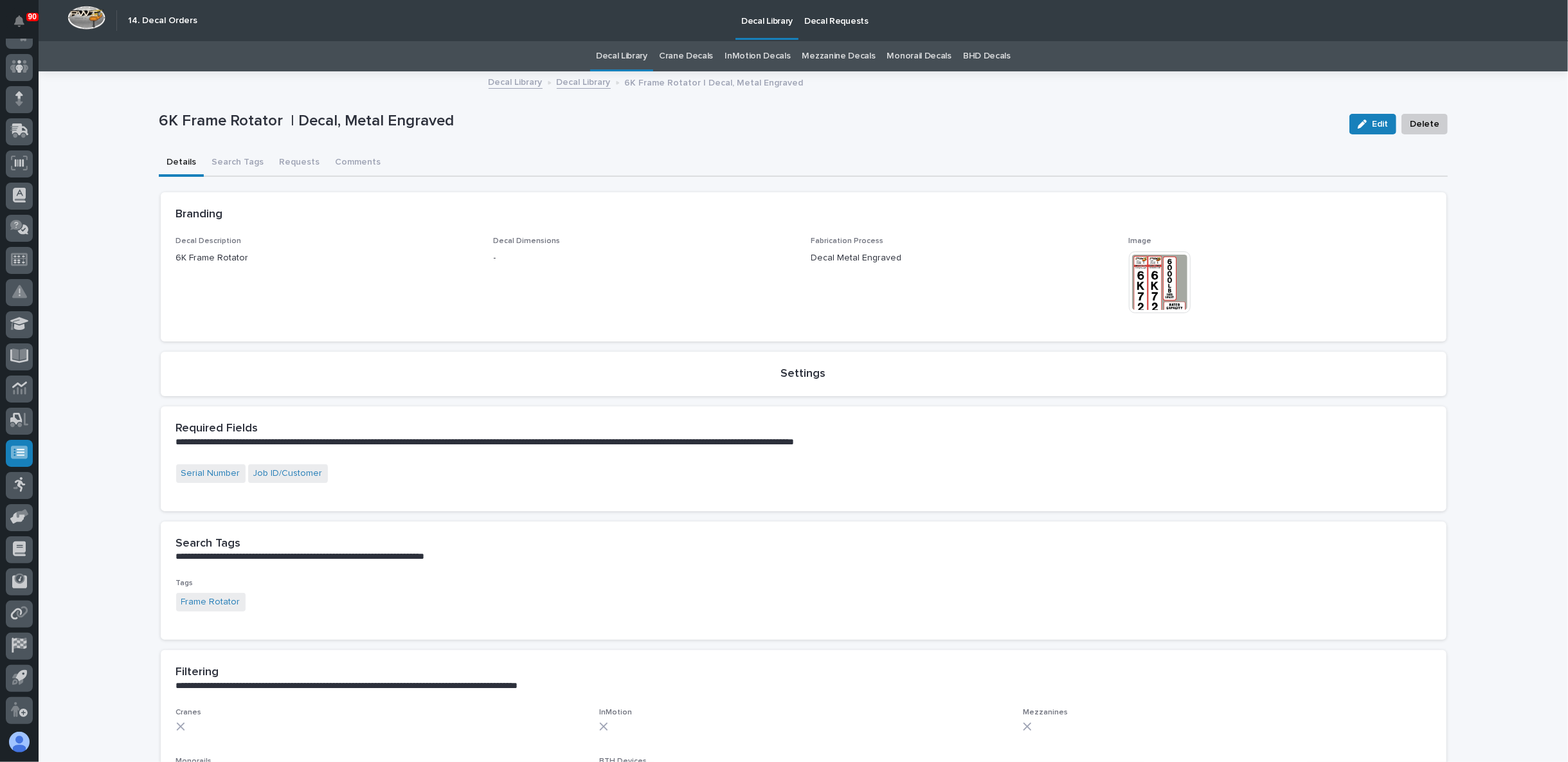
click at [1148, 285] on img at bounding box center [1160, 282] width 61 height 61
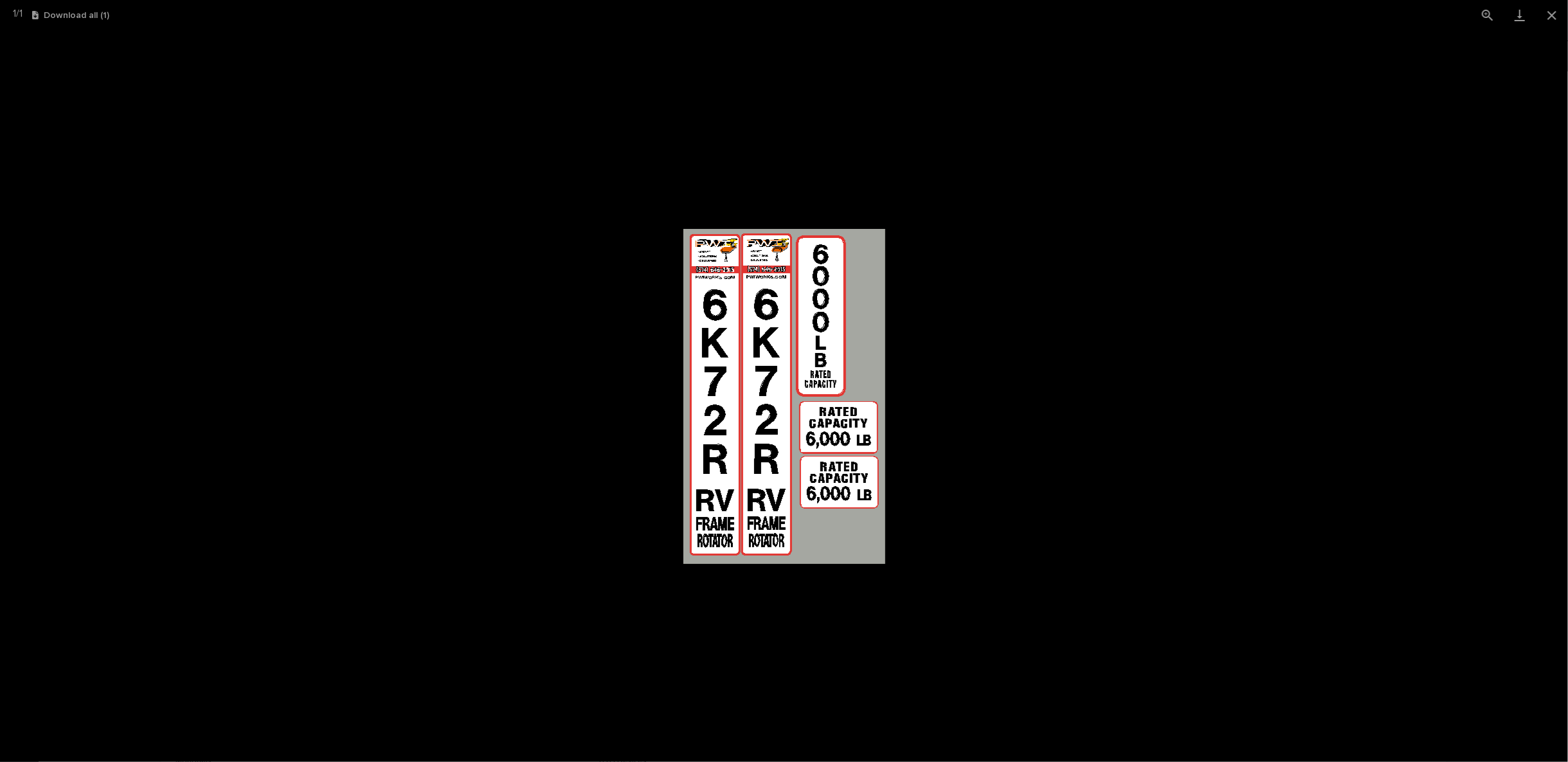
click at [984, 323] on picture at bounding box center [784, 395] width 1568 height 731
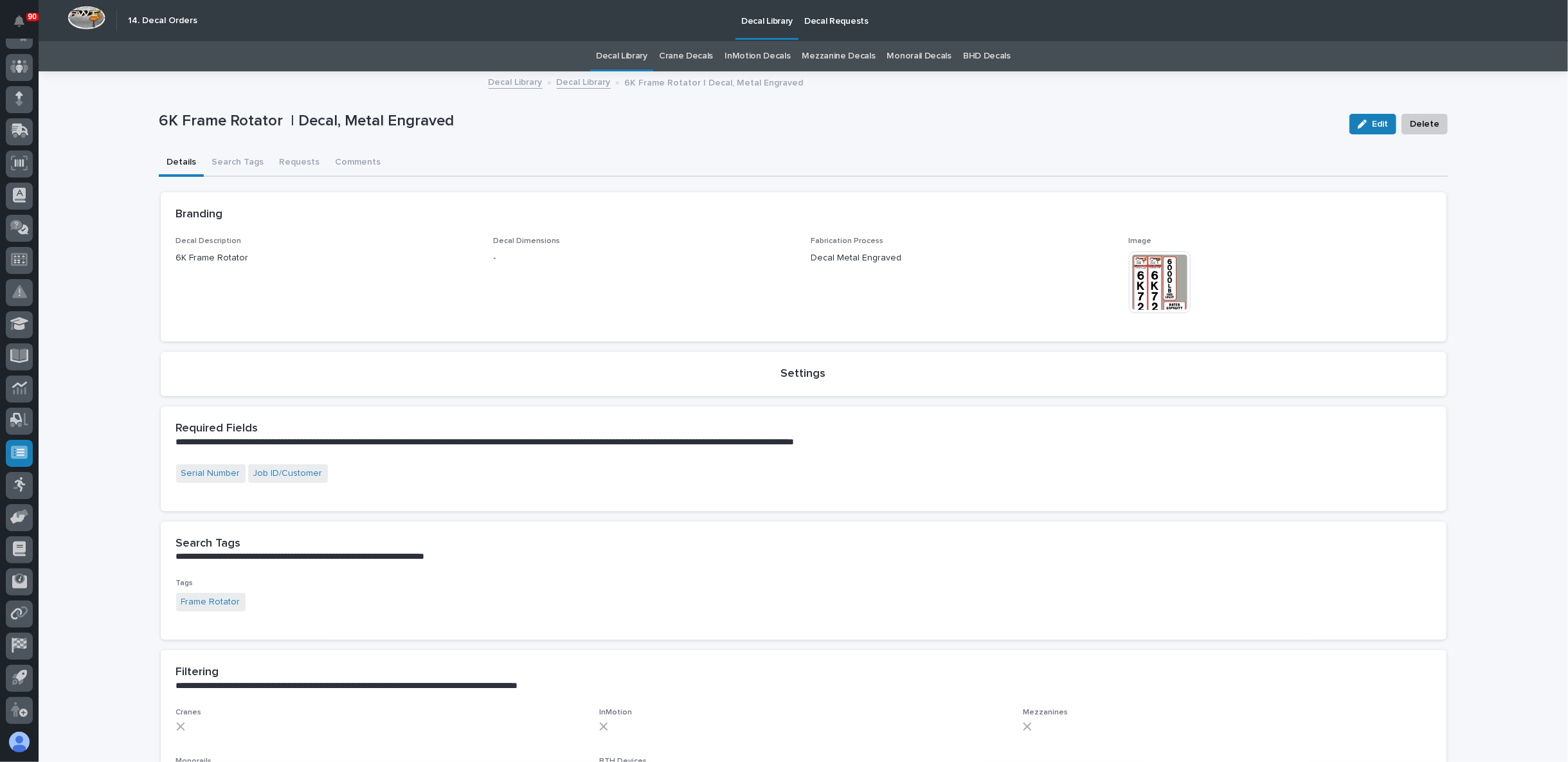
click at [1155, 286] on img at bounding box center [1160, 282] width 61 height 61
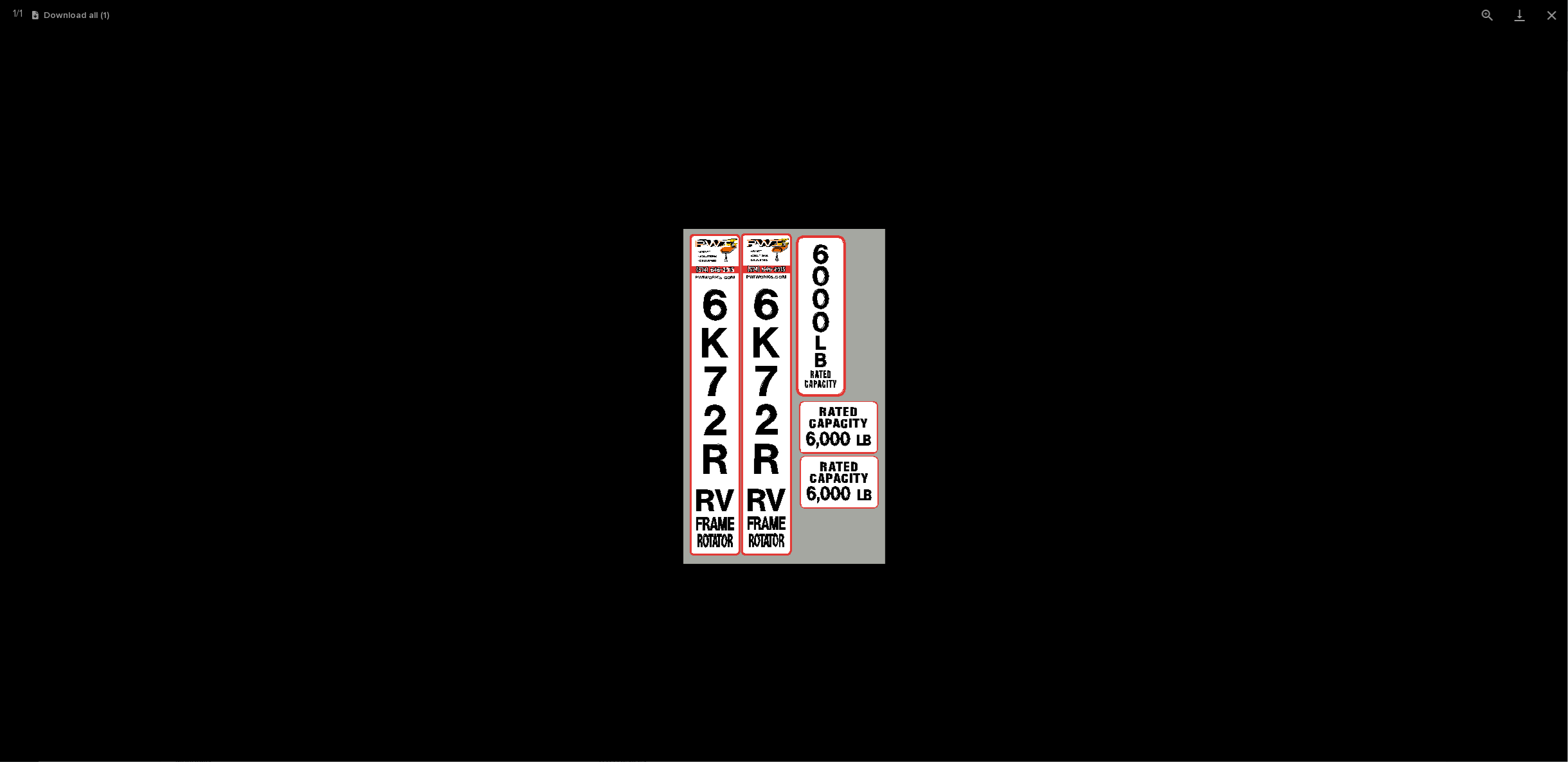
click at [611, 311] on picture at bounding box center [784, 395] width 1568 height 731
click at [614, 316] on picture at bounding box center [784, 395] width 1568 height 731
drag, startPoint x: 1232, startPoint y: 187, endPoint x: 1468, endPoint y: 109, distance: 248.6
click at [1234, 184] on picture at bounding box center [784, 395] width 1568 height 731
drag, startPoint x: 1436, startPoint y: 123, endPoint x: 1547, endPoint y: 20, distance: 151.4
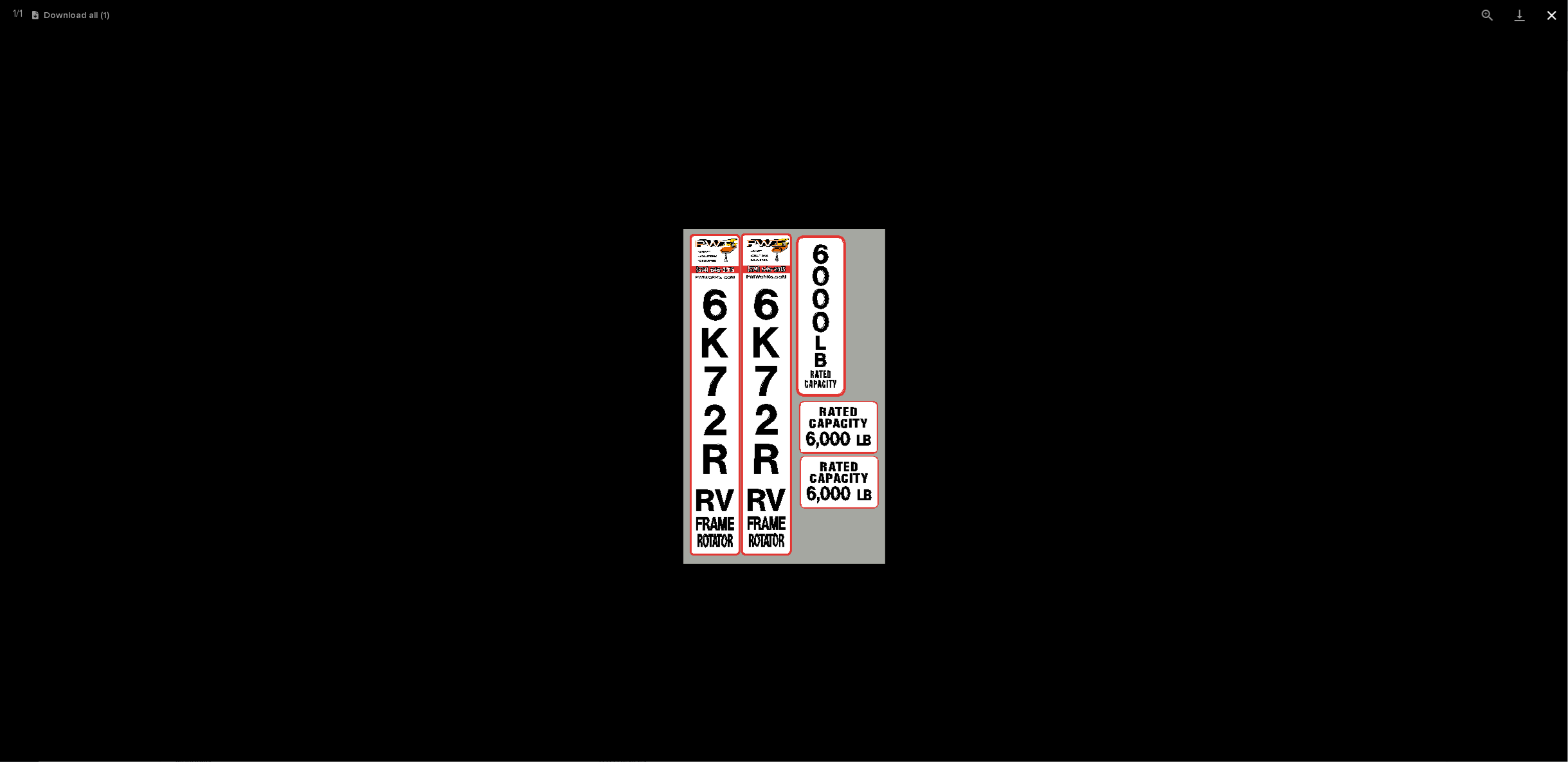
click at [1437, 123] on picture at bounding box center [784, 395] width 1568 height 731
click at [1553, 15] on button "Close gallery" at bounding box center [1553, 15] width 32 height 30
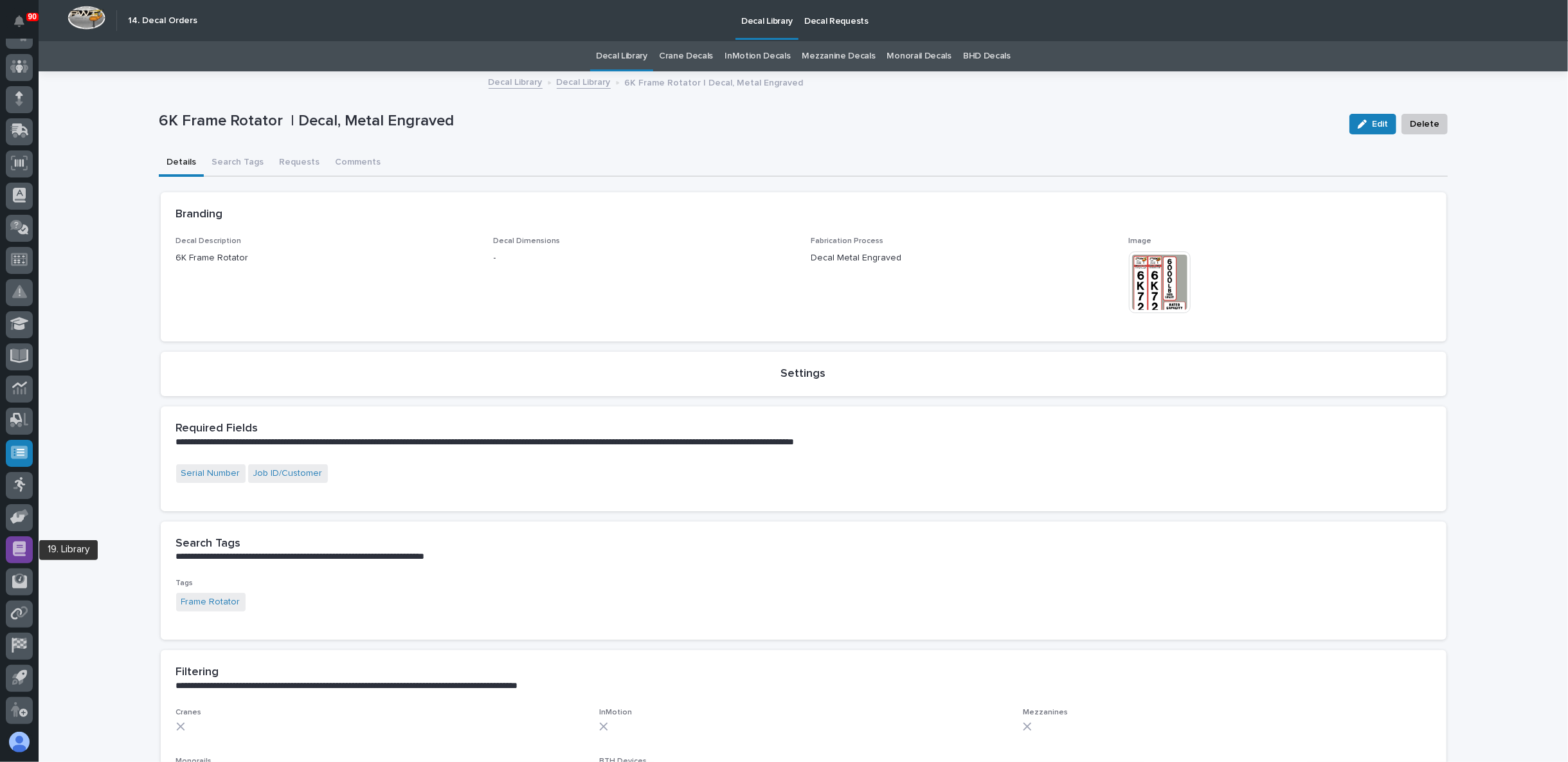
click at [23, 546] on icon at bounding box center [19, 548] width 13 height 15
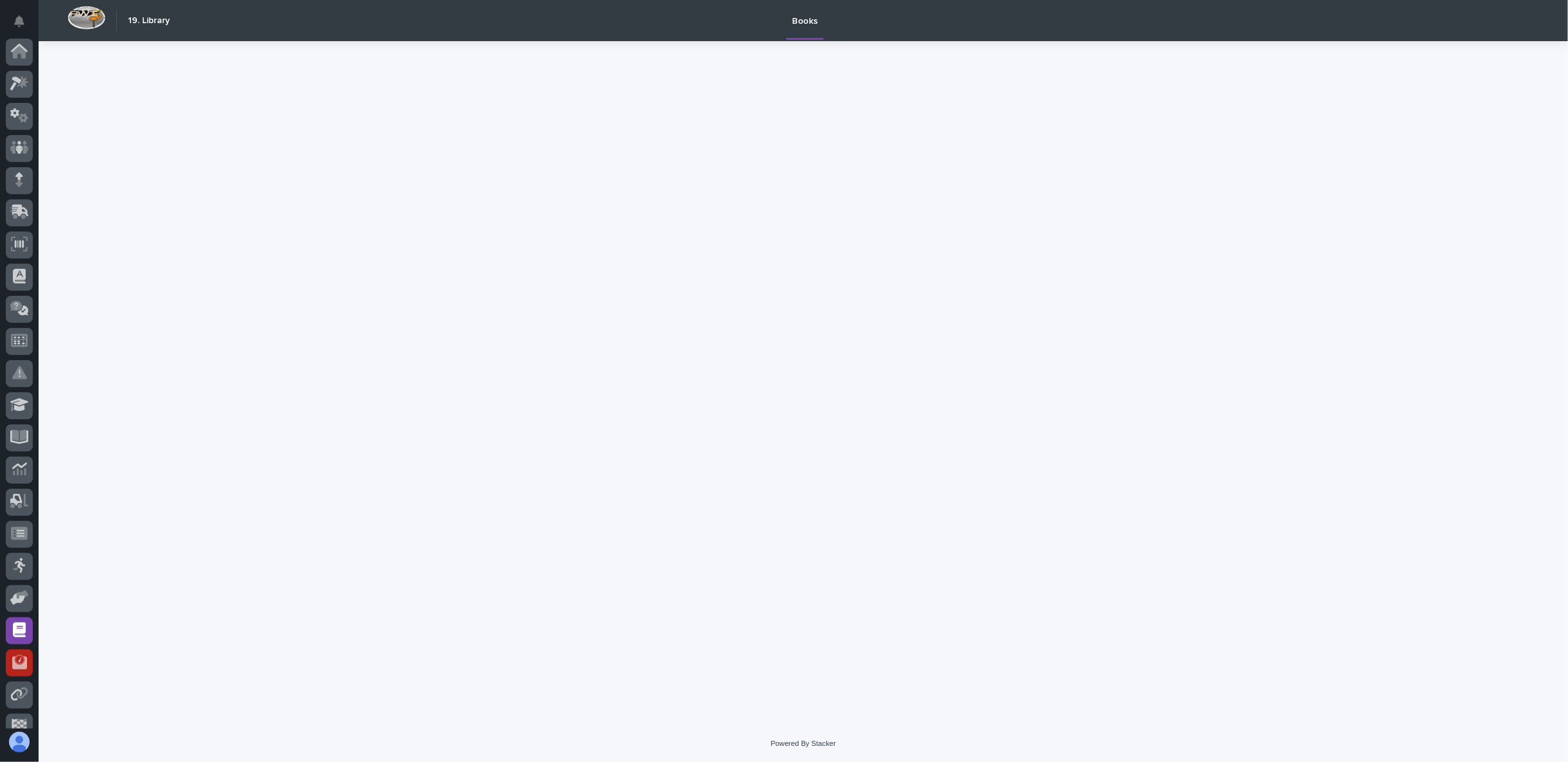
scroll to position [81, 0]
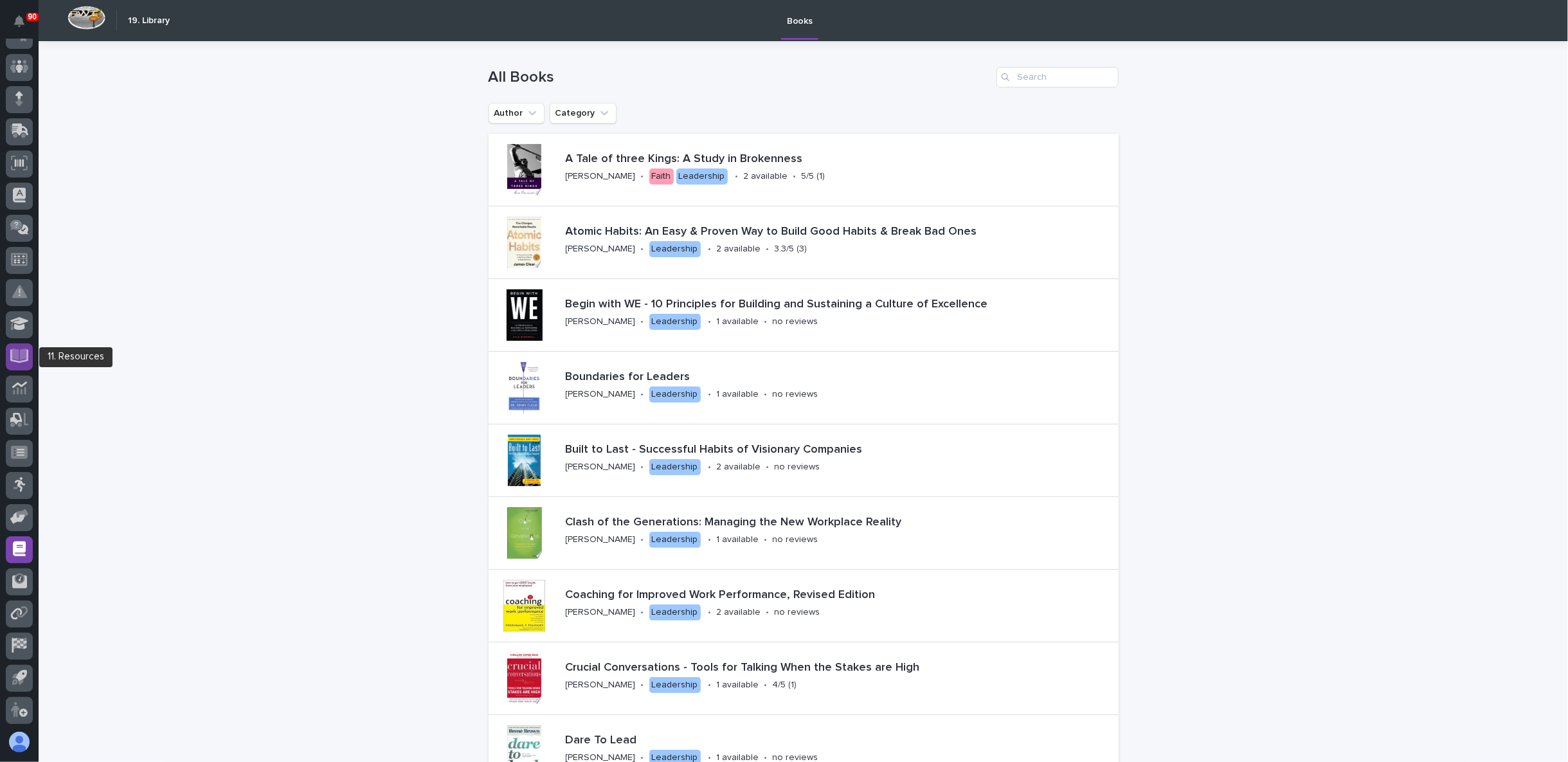
click at [20, 353] on icon at bounding box center [19, 354] width 15 height 12
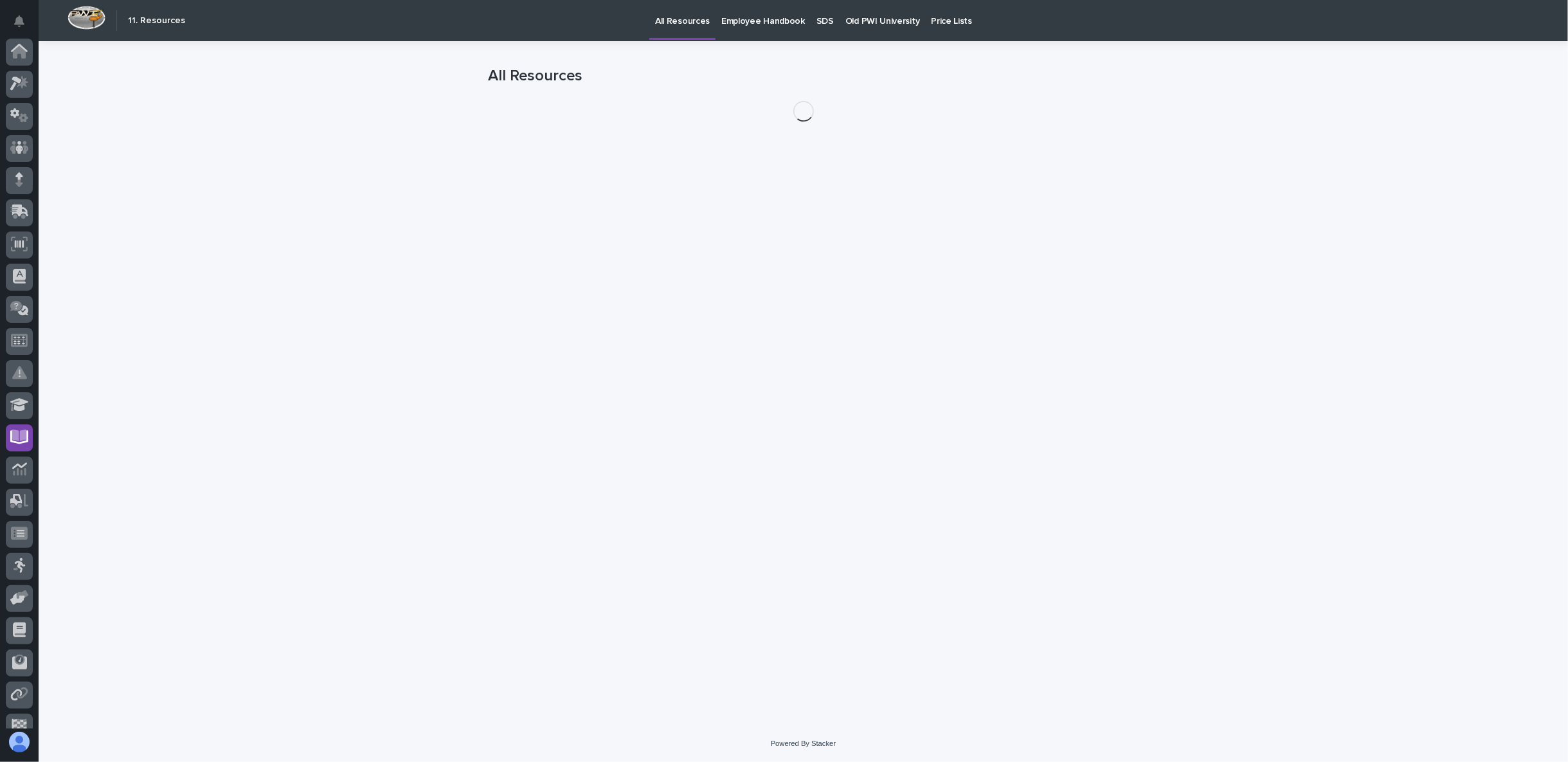
scroll to position [81, 0]
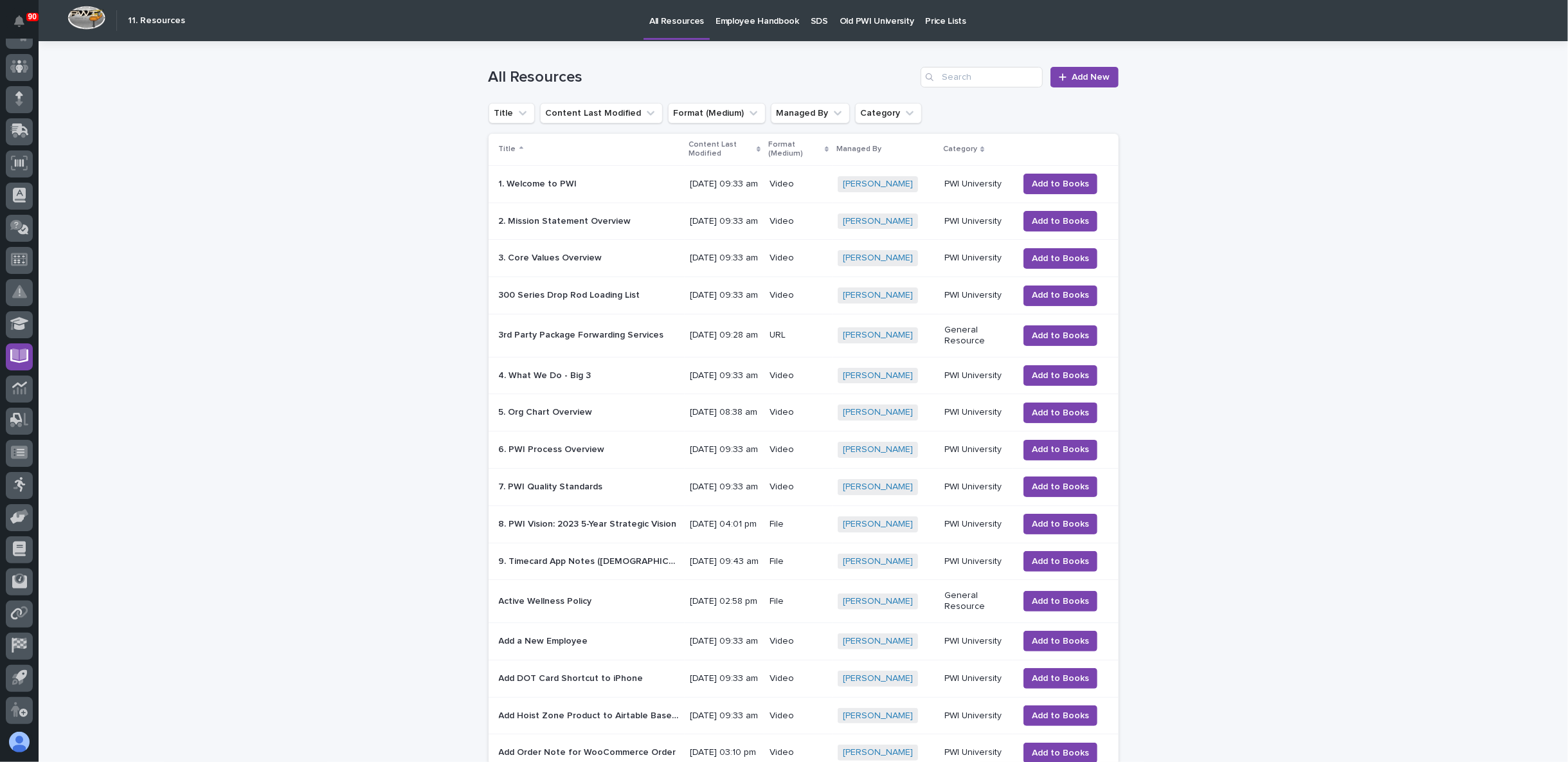
click at [811, 18] on p "SDS" at bounding box center [819, 14] width 17 height 27
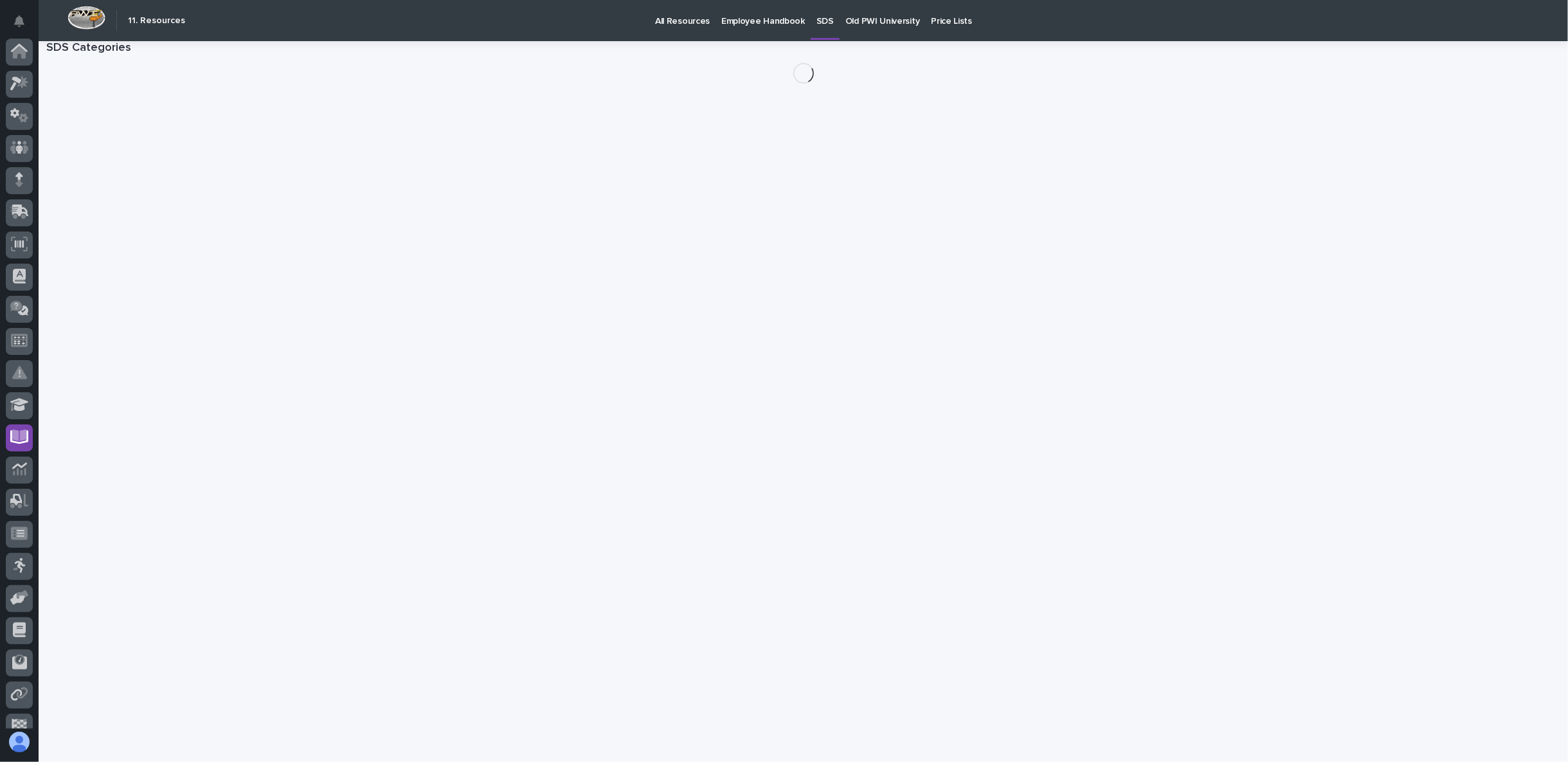
scroll to position [81, 0]
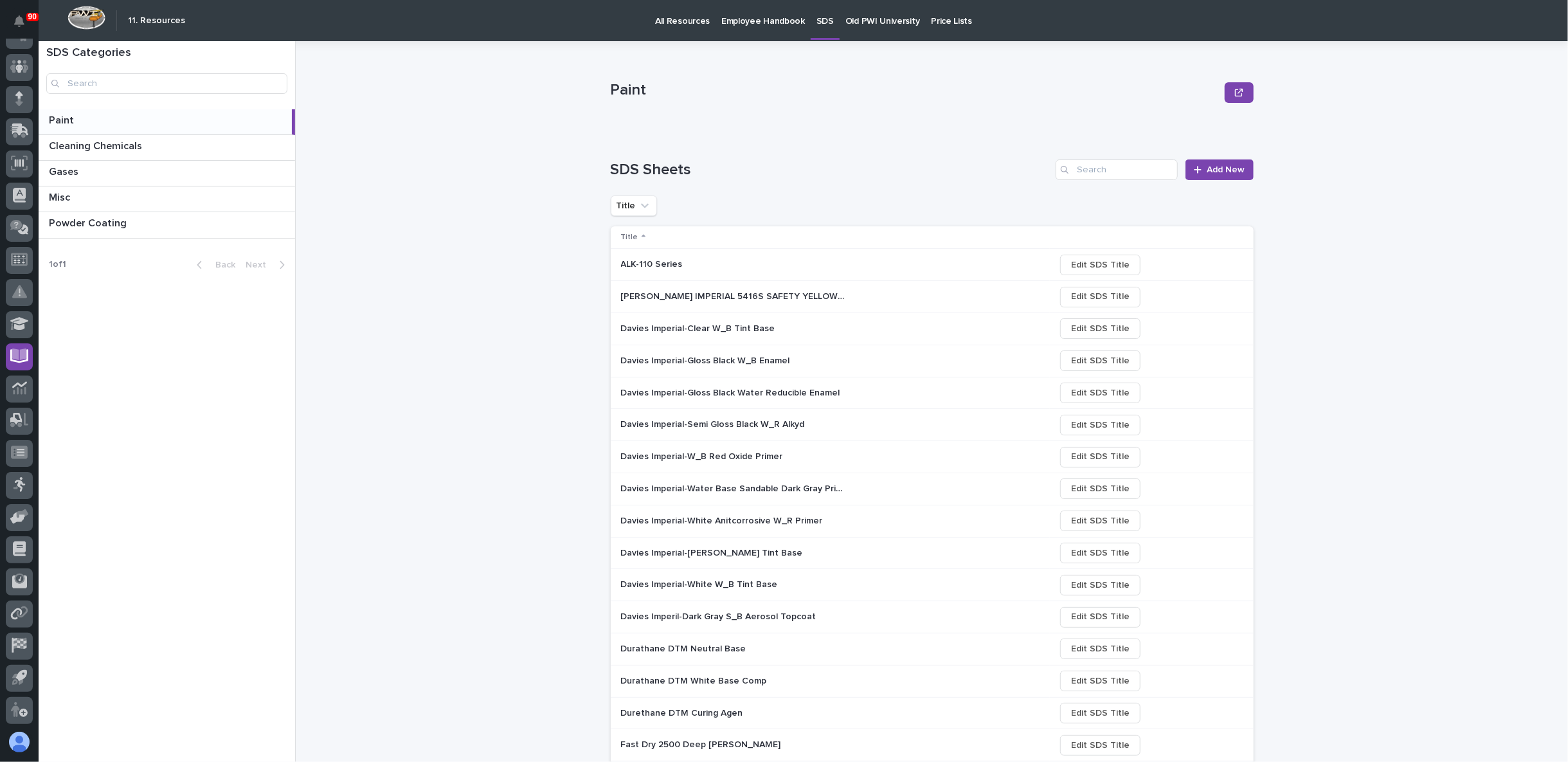
click at [124, 247] on div "Paint Paint Cleaning Chemicals Cleaning Chemicals Gases Gases Misc Misc Powder …" at bounding box center [166, 195] width 257 height 172
click at [107, 265] on div "1 of 1 Back Next" at bounding box center [166, 265] width 257 height 32
click at [1244, 91] on button "button" at bounding box center [1239, 92] width 28 height 20
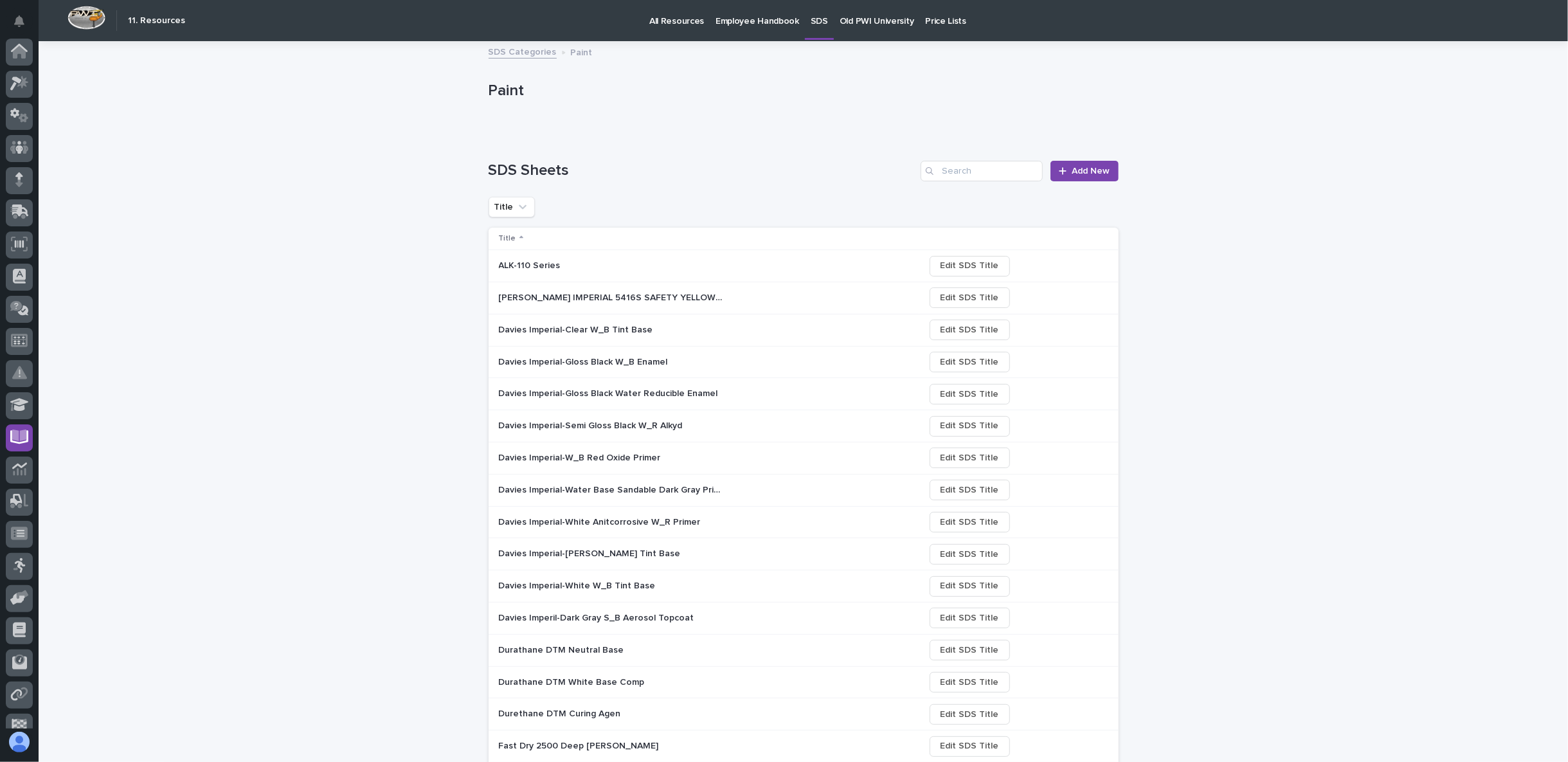
scroll to position [81, 0]
click at [531, 56] on link "SDS Categories" at bounding box center [522, 50] width 68 height 15
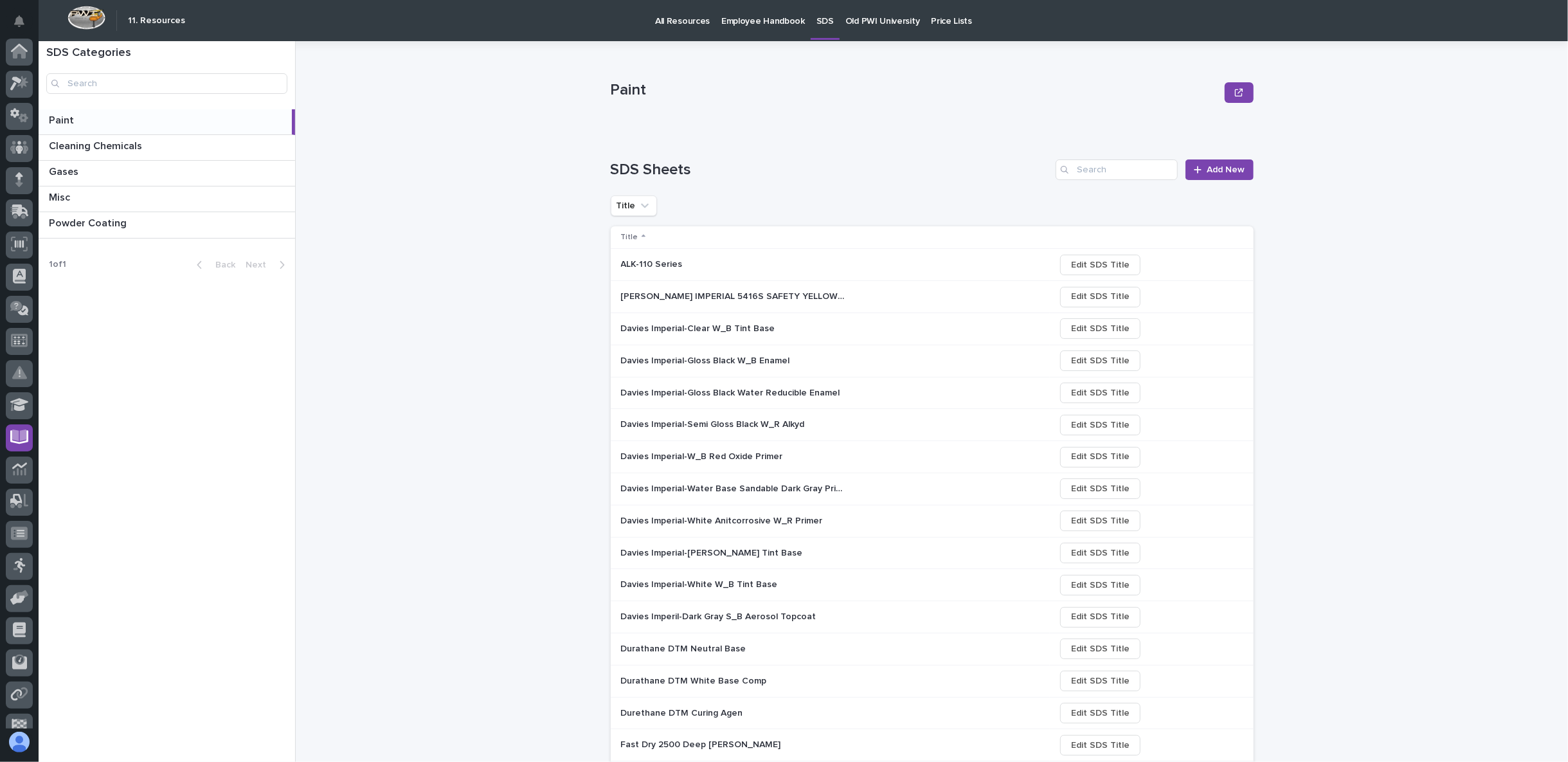
scroll to position [81, 0]
click at [178, 197] on p at bounding box center [169, 197] width 241 height 12
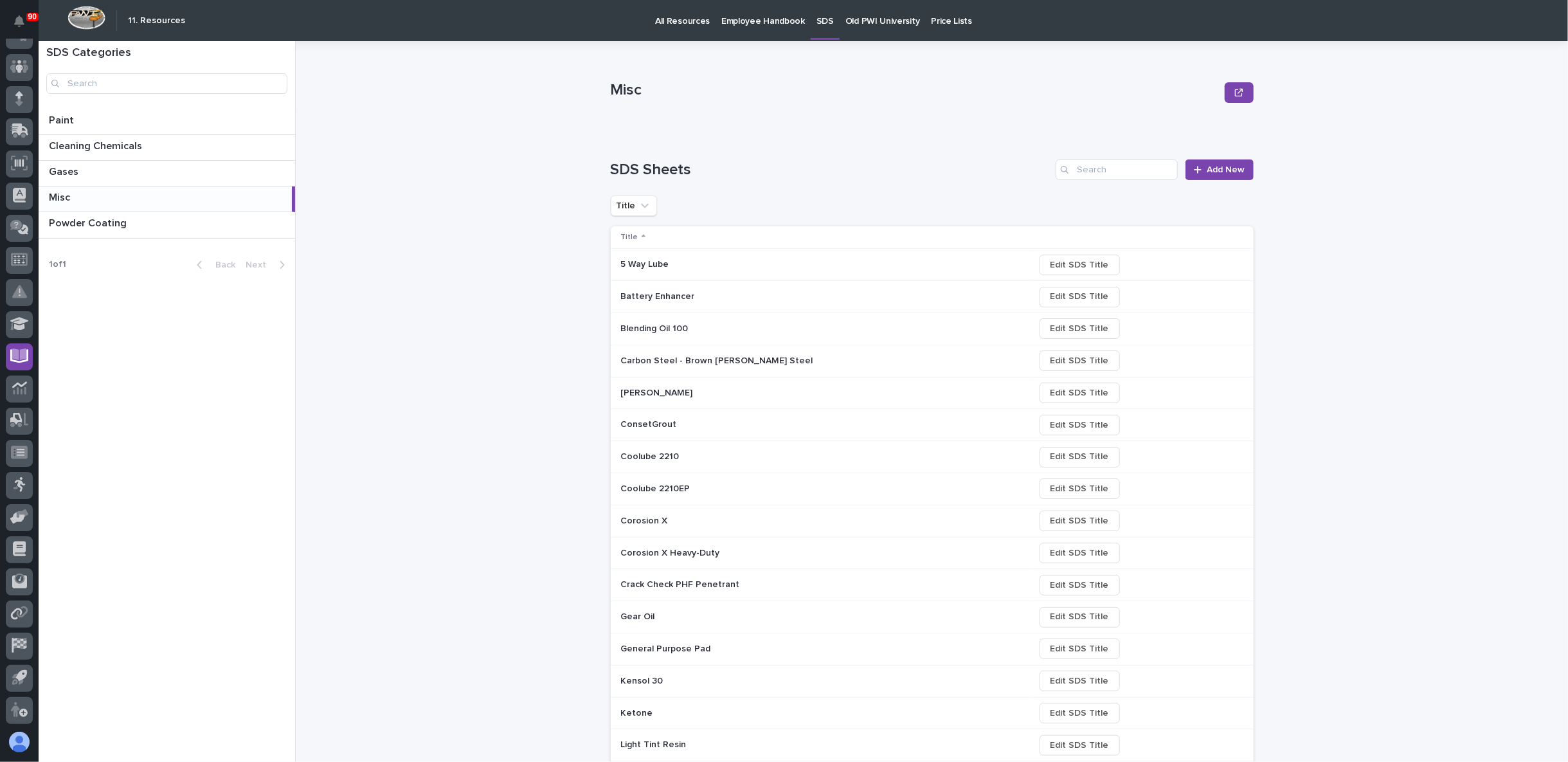
drag, startPoint x: 114, startPoint y: 113, endPoint x: 532, endPoint y: 300, distance: 457.9
click at [114, 113] on div "Paint Paint" at bounding box center [166, 121] width 257 height 25
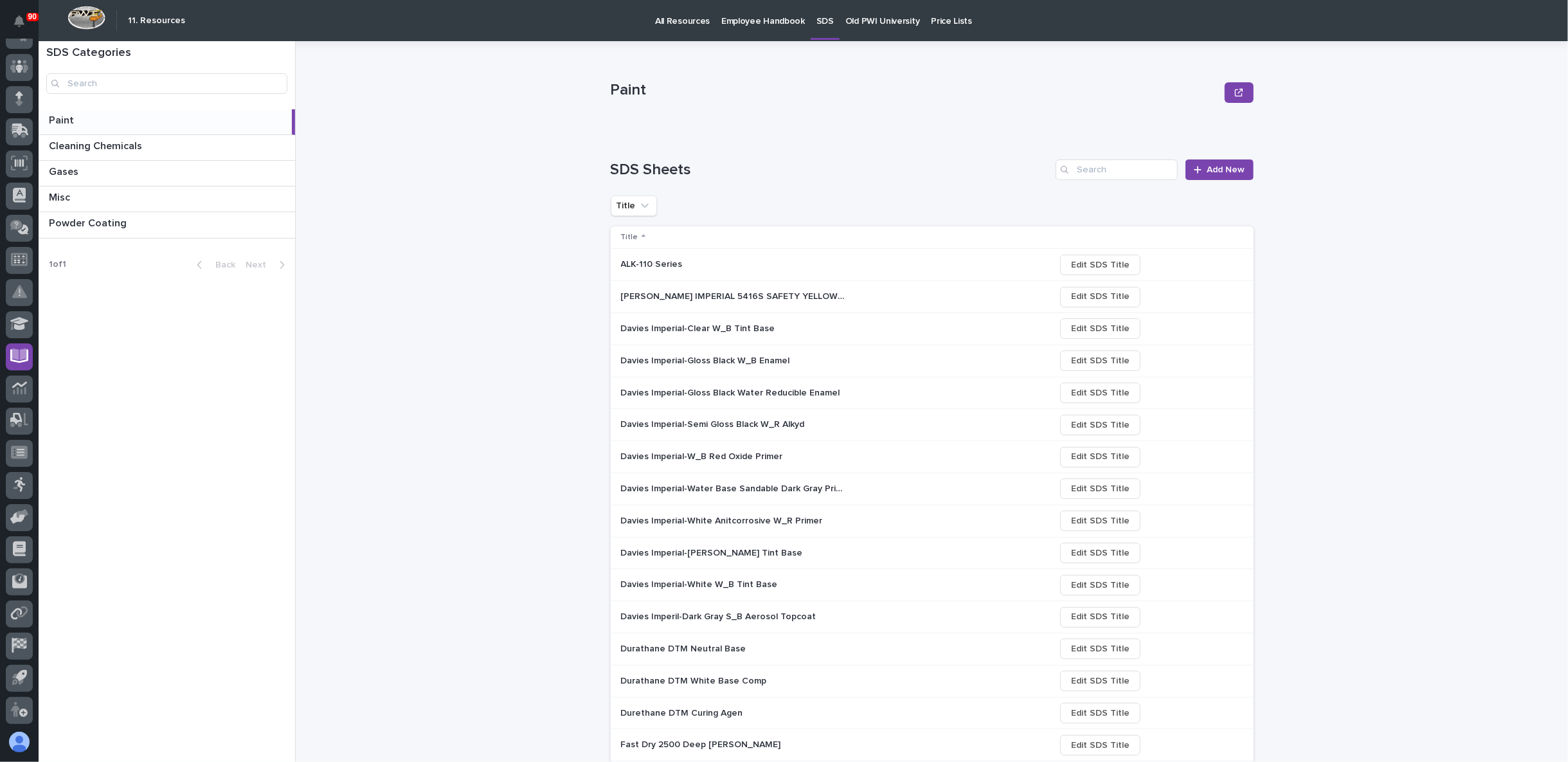
click at [679, 272] on div "ALK-110 Series ALK-110 Series" at bounding box center [833, 265] width 424 height 21
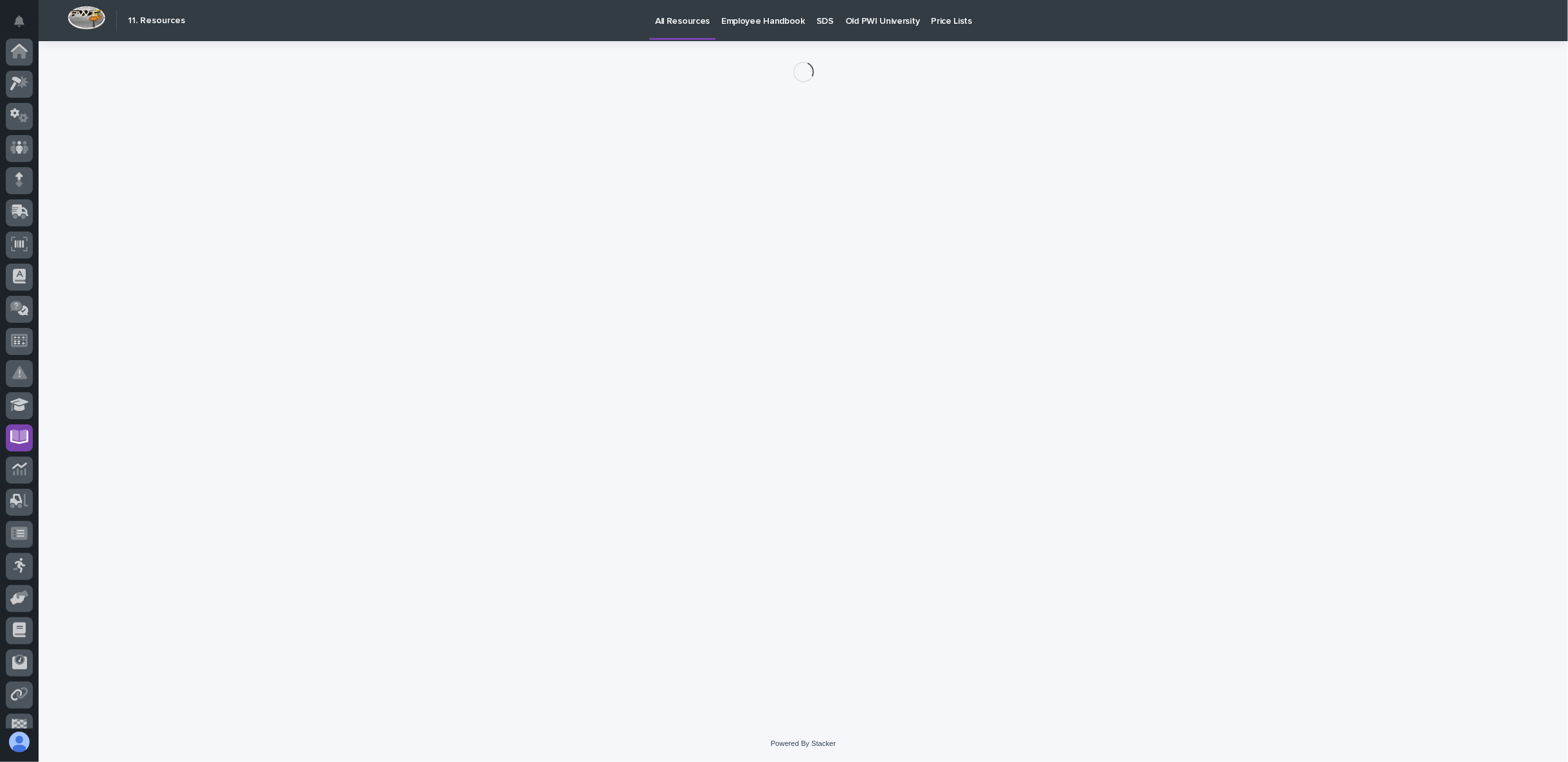
scroll to position [81, 0]
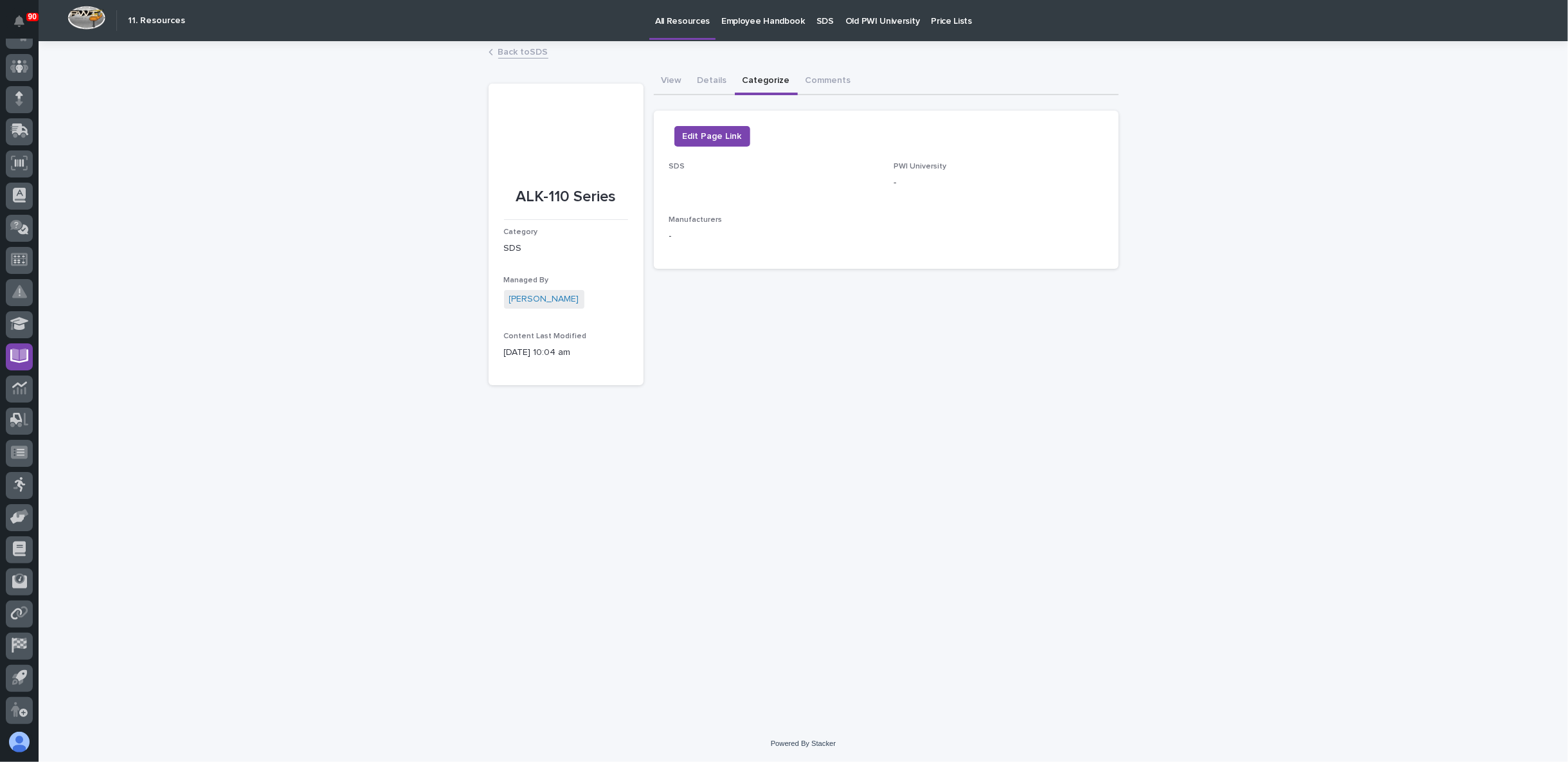
click at [758, 79] on button "Categorize" at bounding box center [767, 82] width 63 height 27
click at [713, 134] on span "Edit Page Link" at bounding box center [712, 137] width 59 height 15
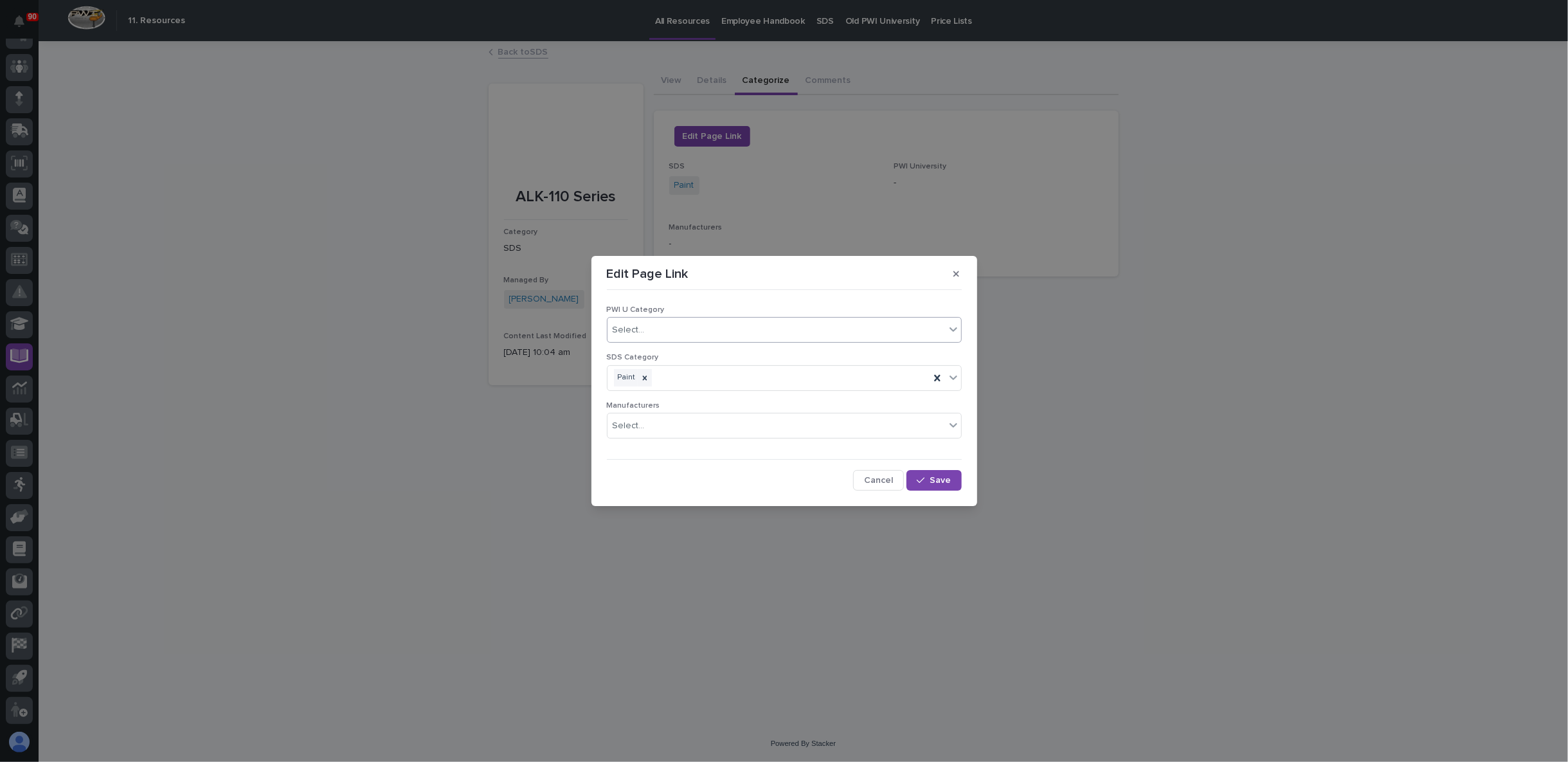
click at [743, 332] on div "Select..." at bounding box center [776, 329] width 337 height 21
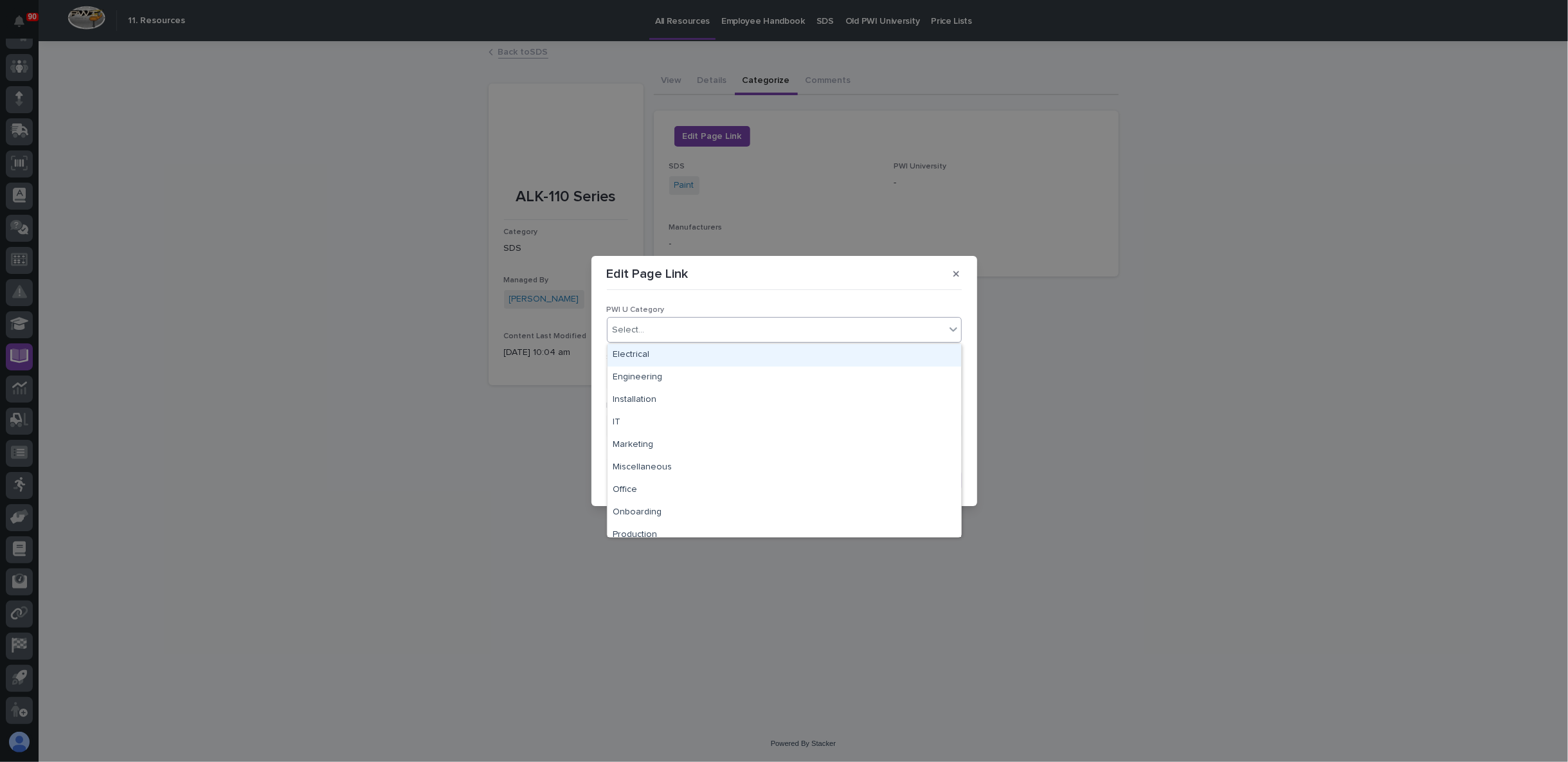
click at [743, 331] on div "Select..." at bounding box center [776, 329] width 337 height 21
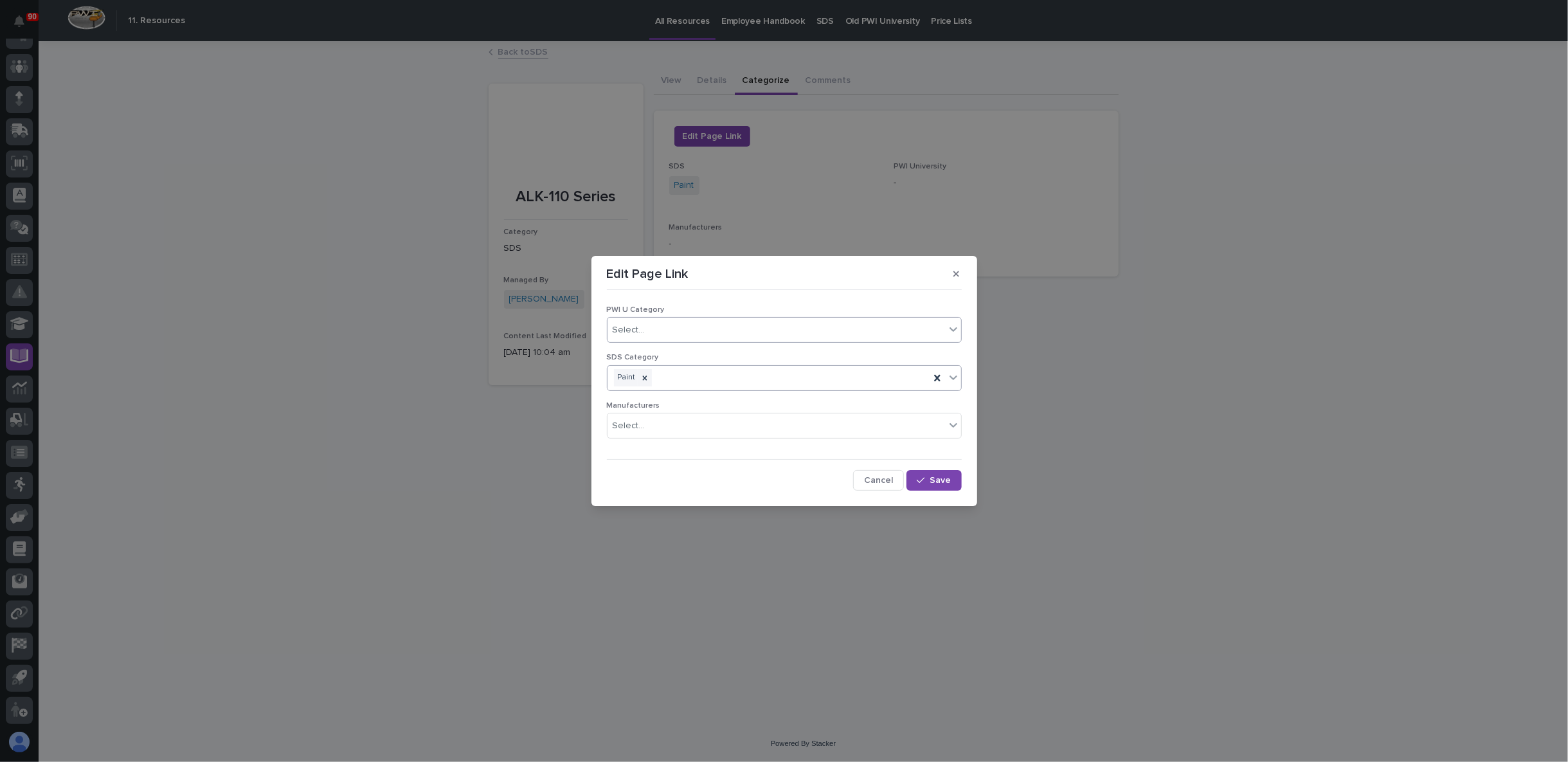
click at [726, 369] on div "Paint" at bounding box center [768, 377] width 322 height 22
click at [535, 455] on div "Edit Page Link PWI U Category Select... SDS Category option Powder Coating focu…" at bounding box center [784, 381] width 1568 height 762
click at [875, 474] on span "Cancel" at bounding box center [878, 480] width 29 height 12
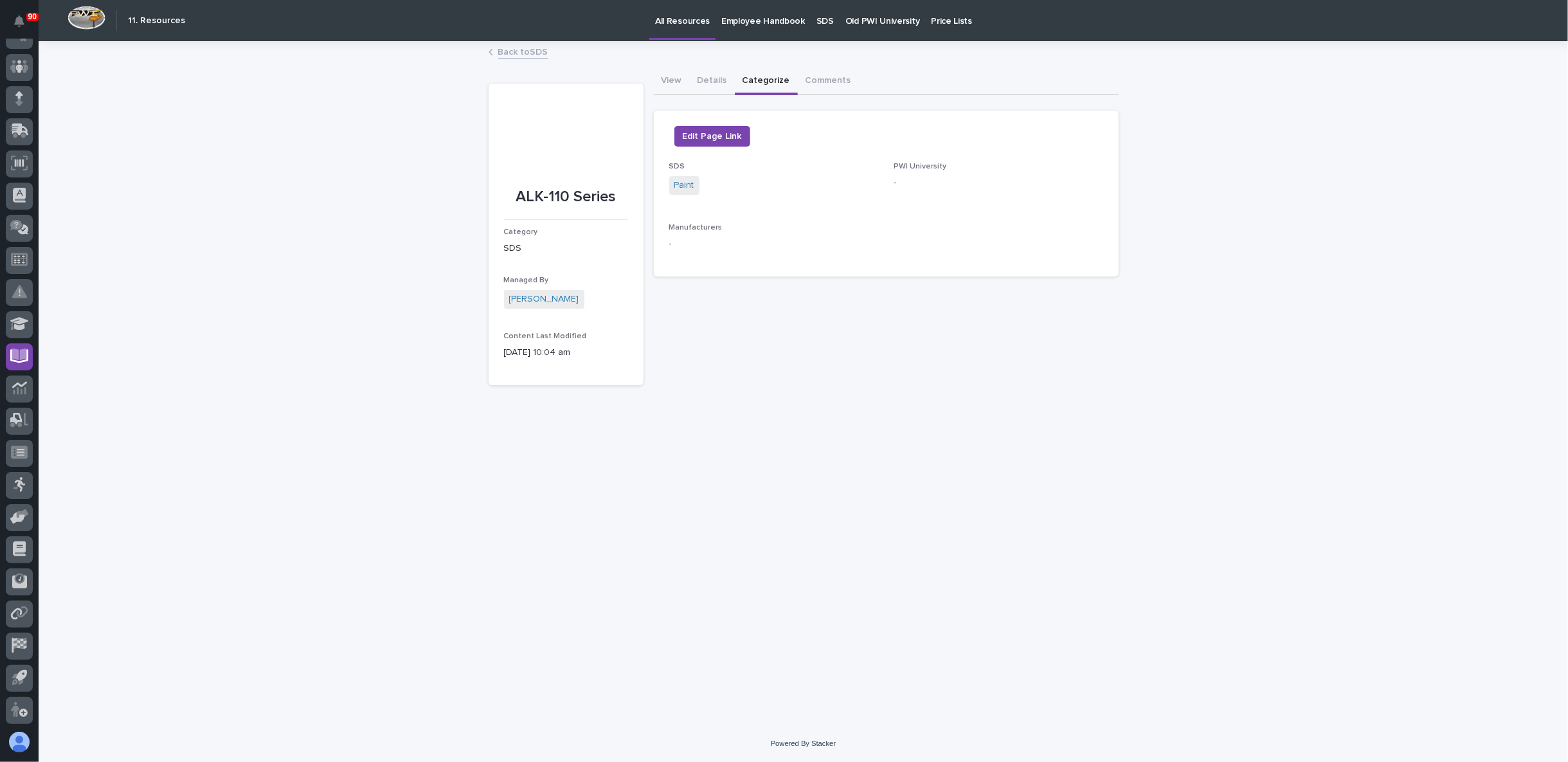
click at [752, 404] on div "**********" at bounding box center [803, 368] width 643 height 650
click at [669, 78] on button "View" at bounding box center [672, 82] width 36 height 27
click at [720, 198] on img at bounding box center [700, 193] width 61 height 61
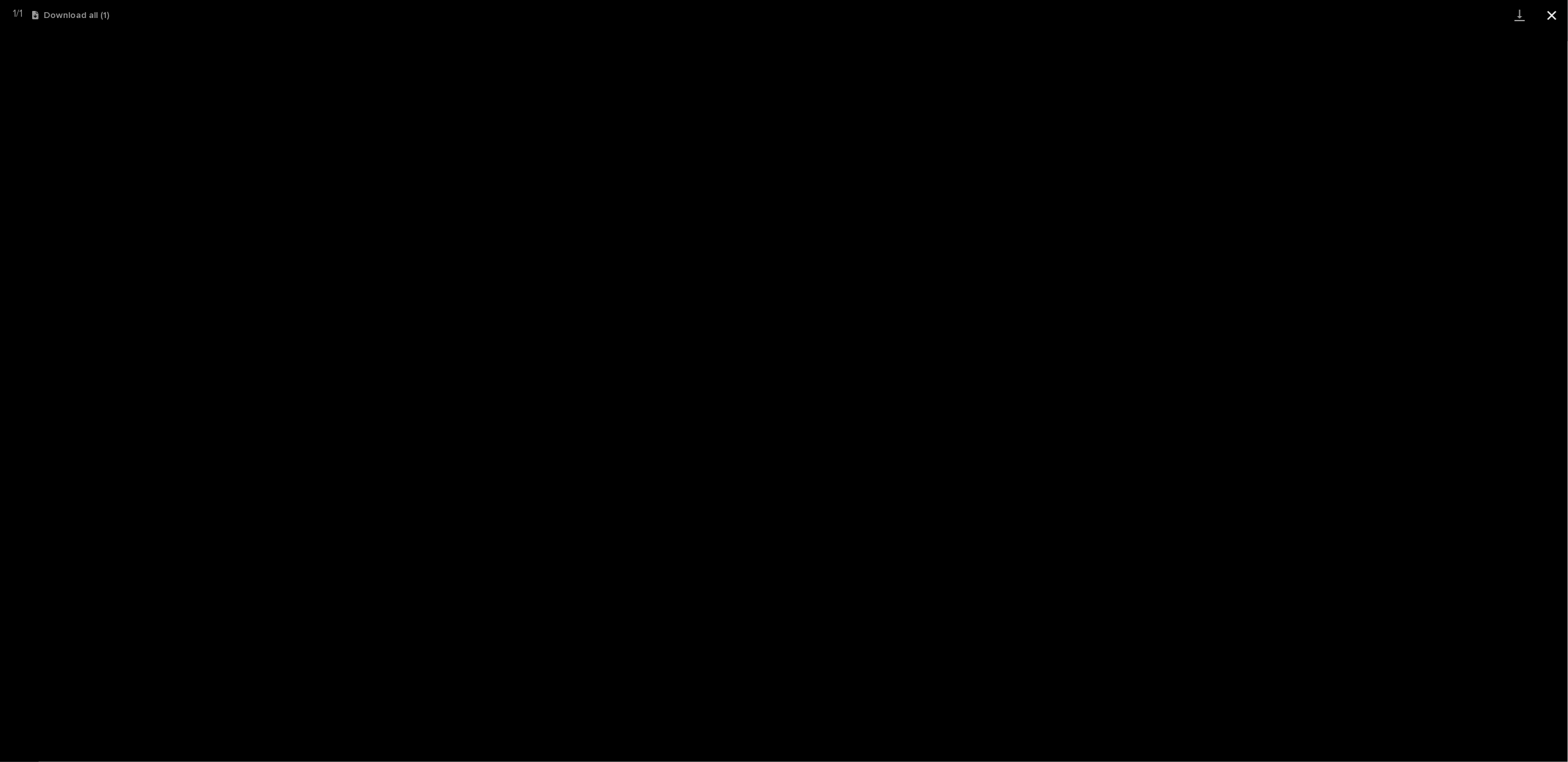
click at [1552, 15] on button "Close gallery" at bounding box center [1553, 15] width 32 height 30
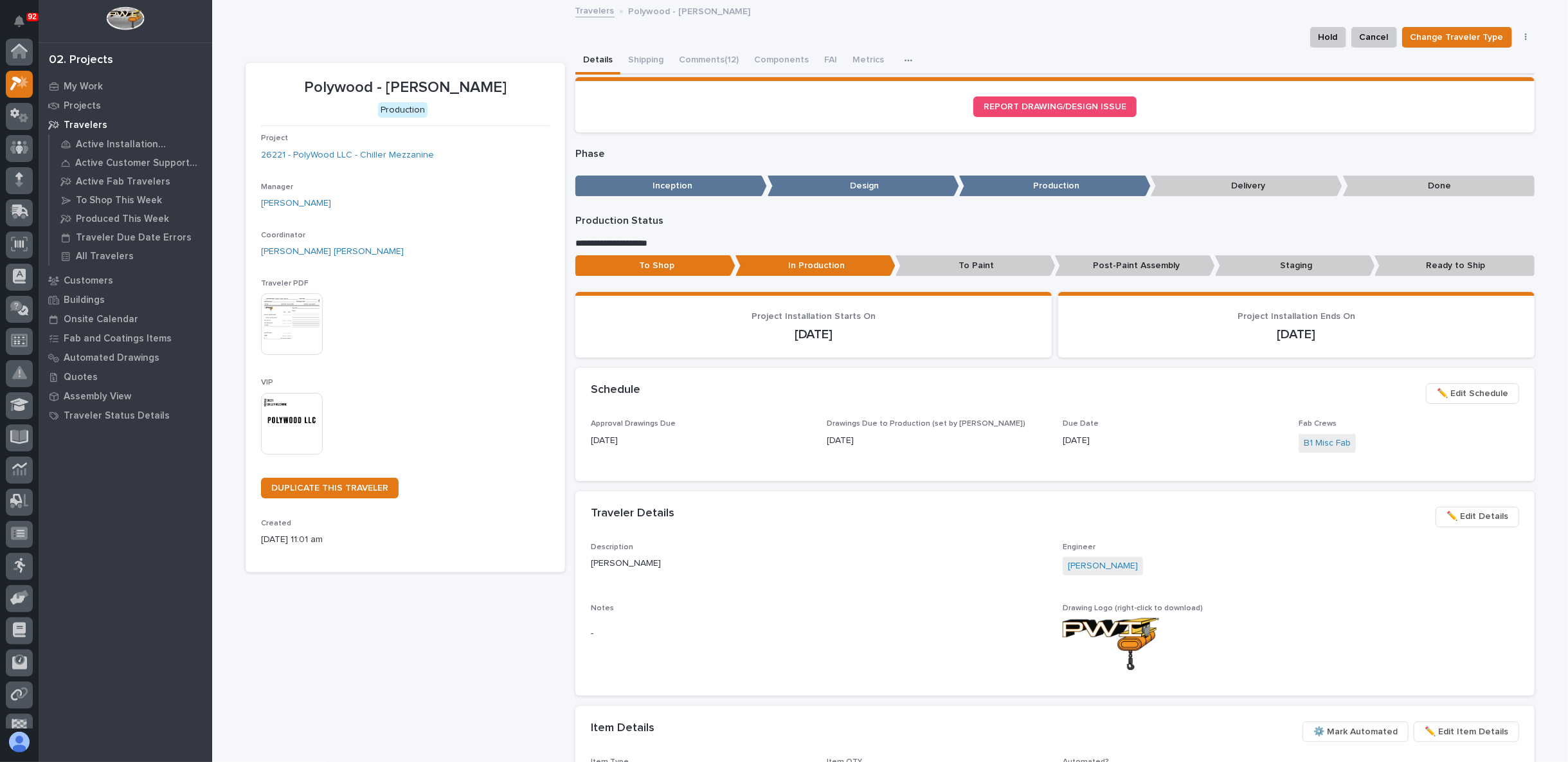
scroll to position [32, 0]
click at [713, 59] on button "Comments (12)" at bounding box center [708, 61] width 75 height 27
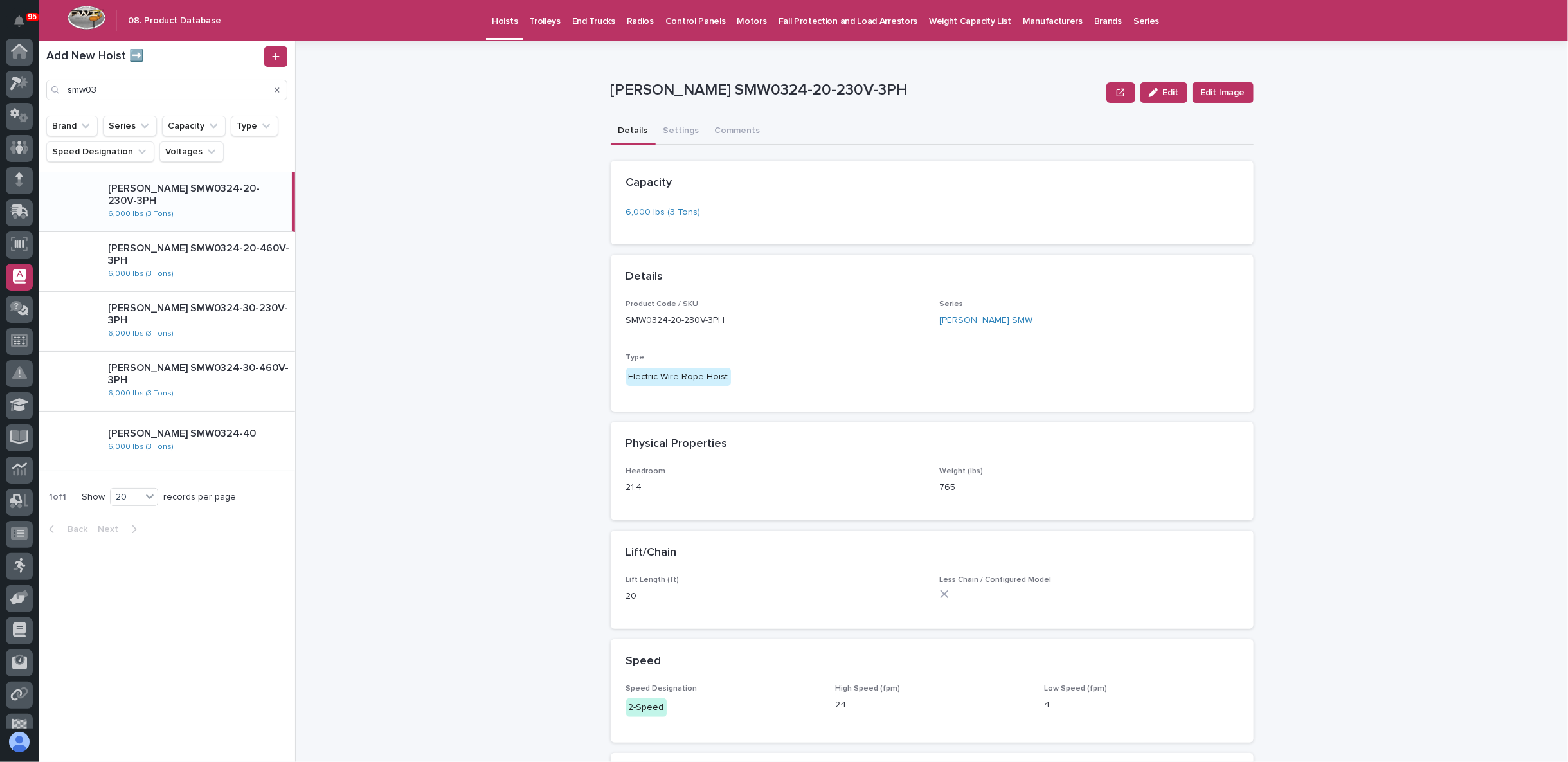
scroll to position [81, 0]
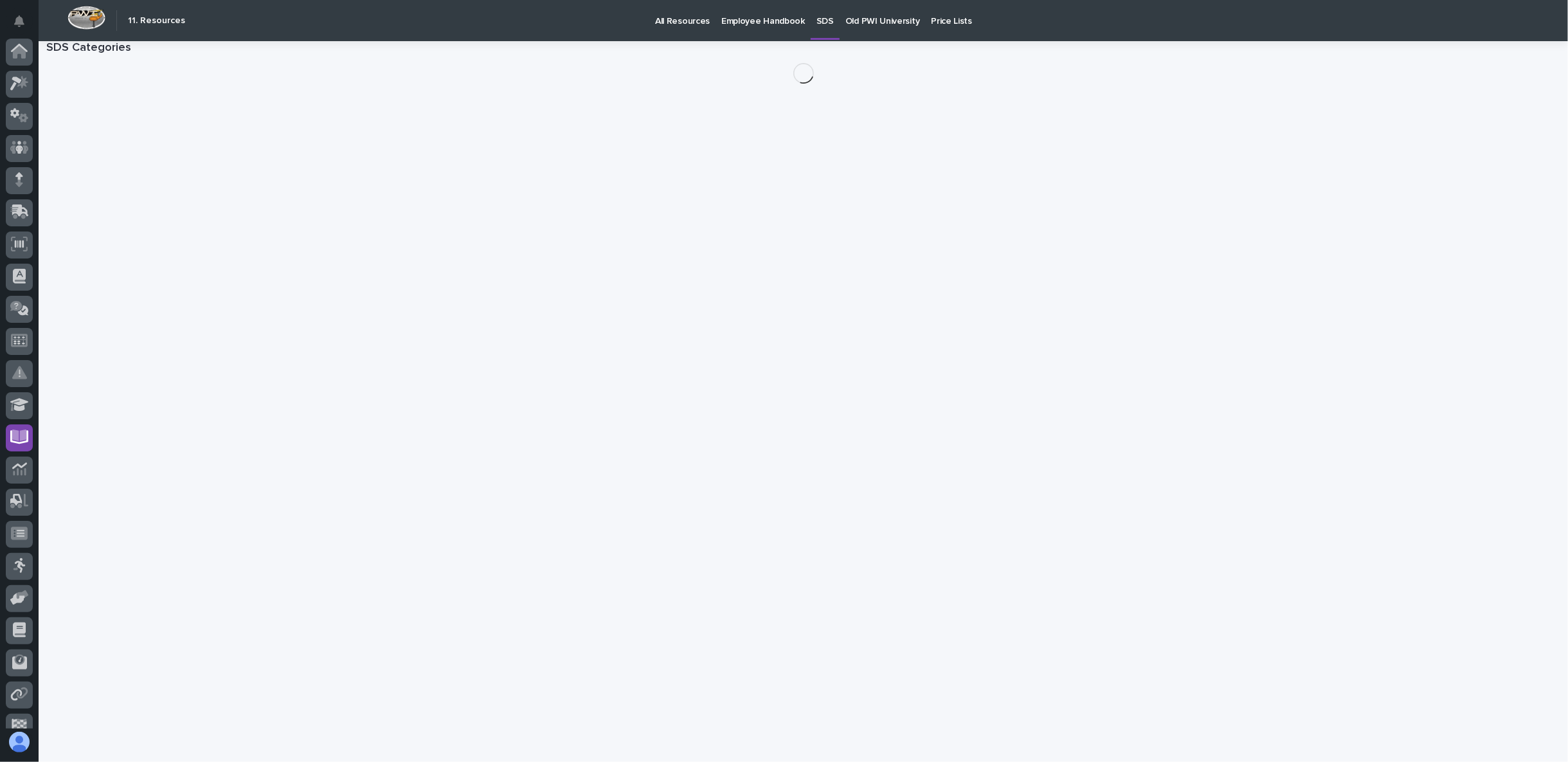
scroll to position [81, 0]
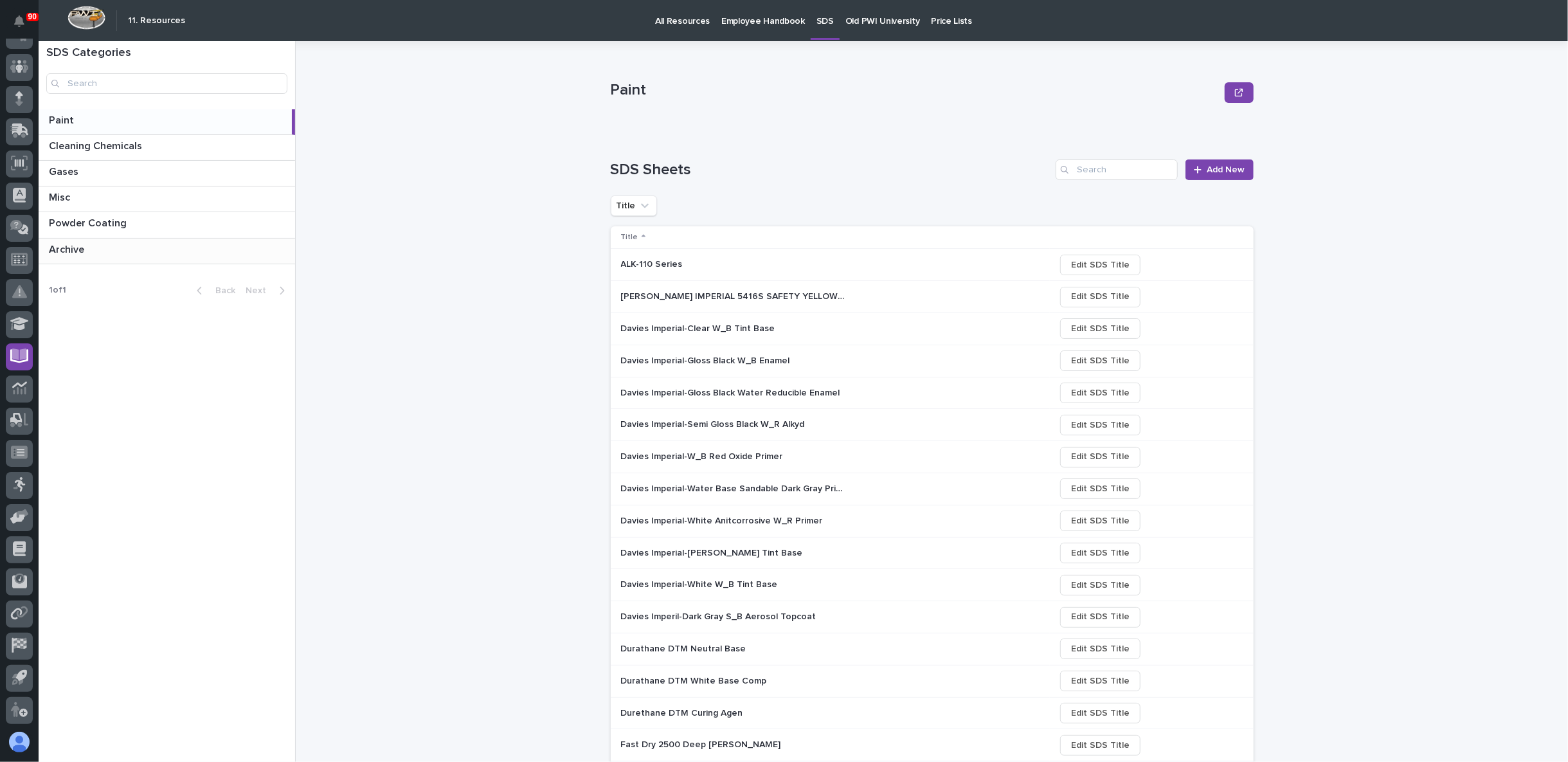
click at [85, 252] on p "Archive" at bounding box center [67, 247] width 38 height 15
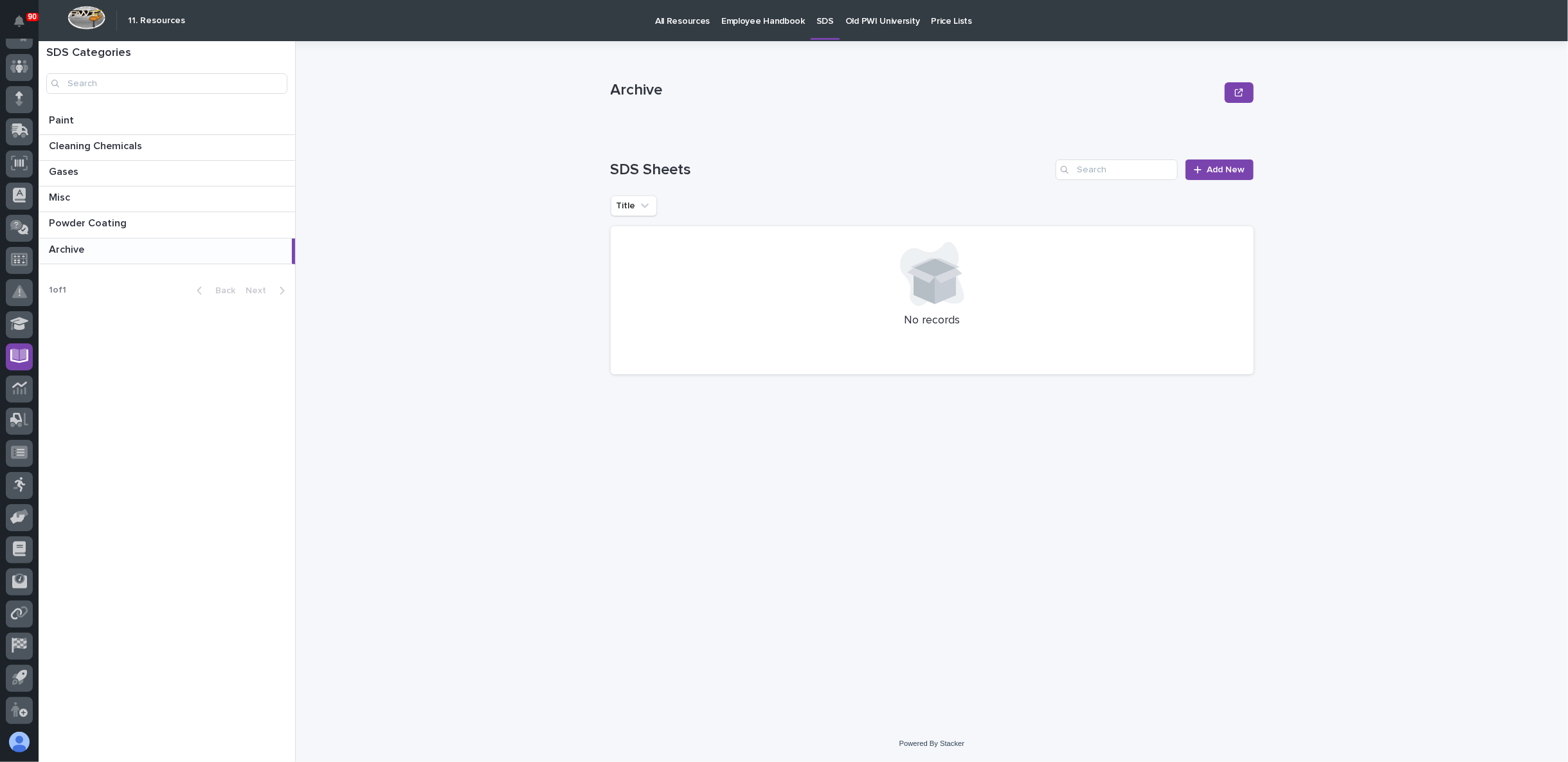
click at [817, 26] on p "SDS" at bounding box center [825, 14] width 17 height 27
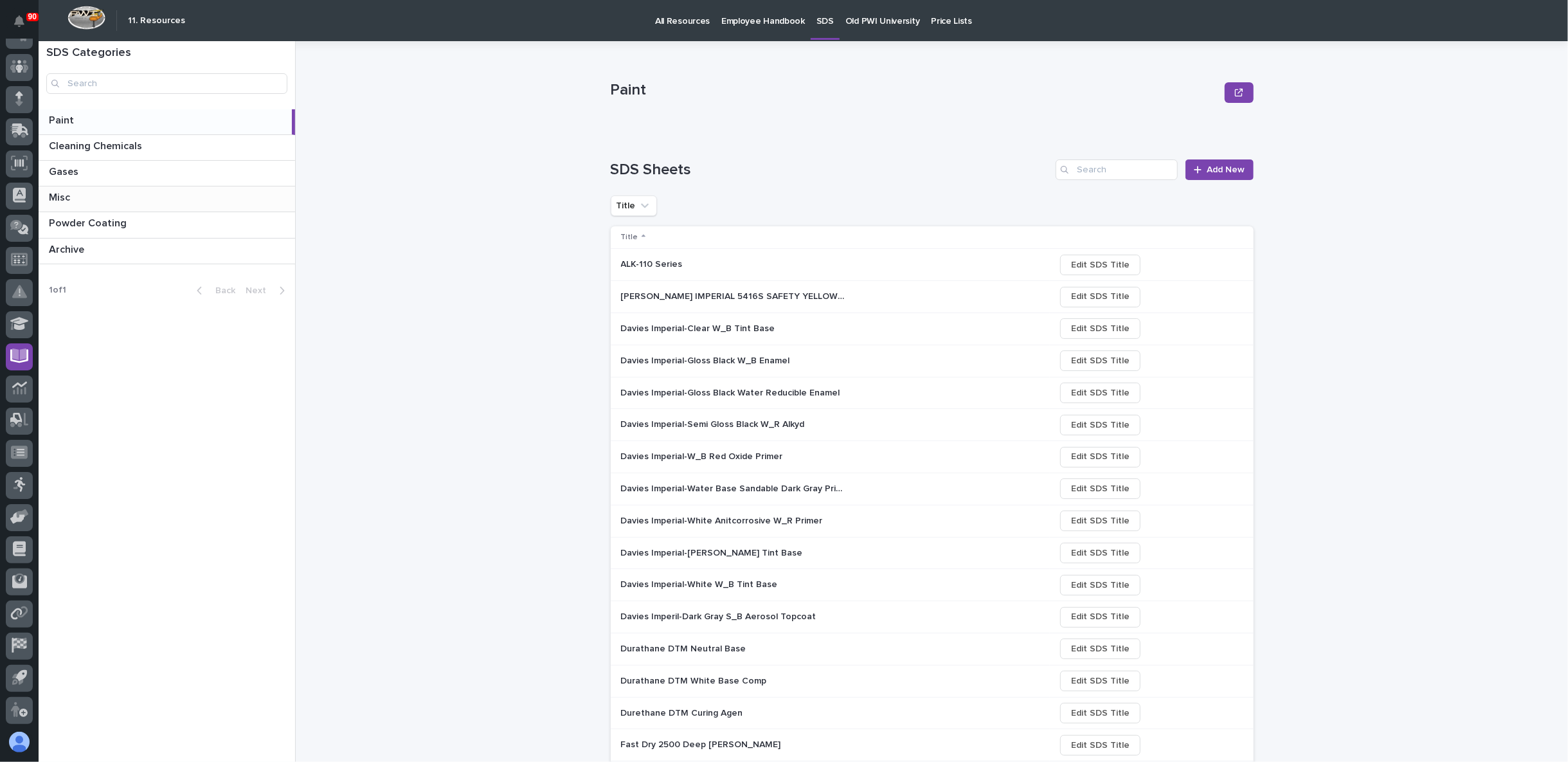
drag, startPoint x: 93, startPoint y: 201, endPoint x: 102, endPoint y: 200, distance: 9.1
click at [93, 201] on p at bounding box center [169, 197] width 241 height 12
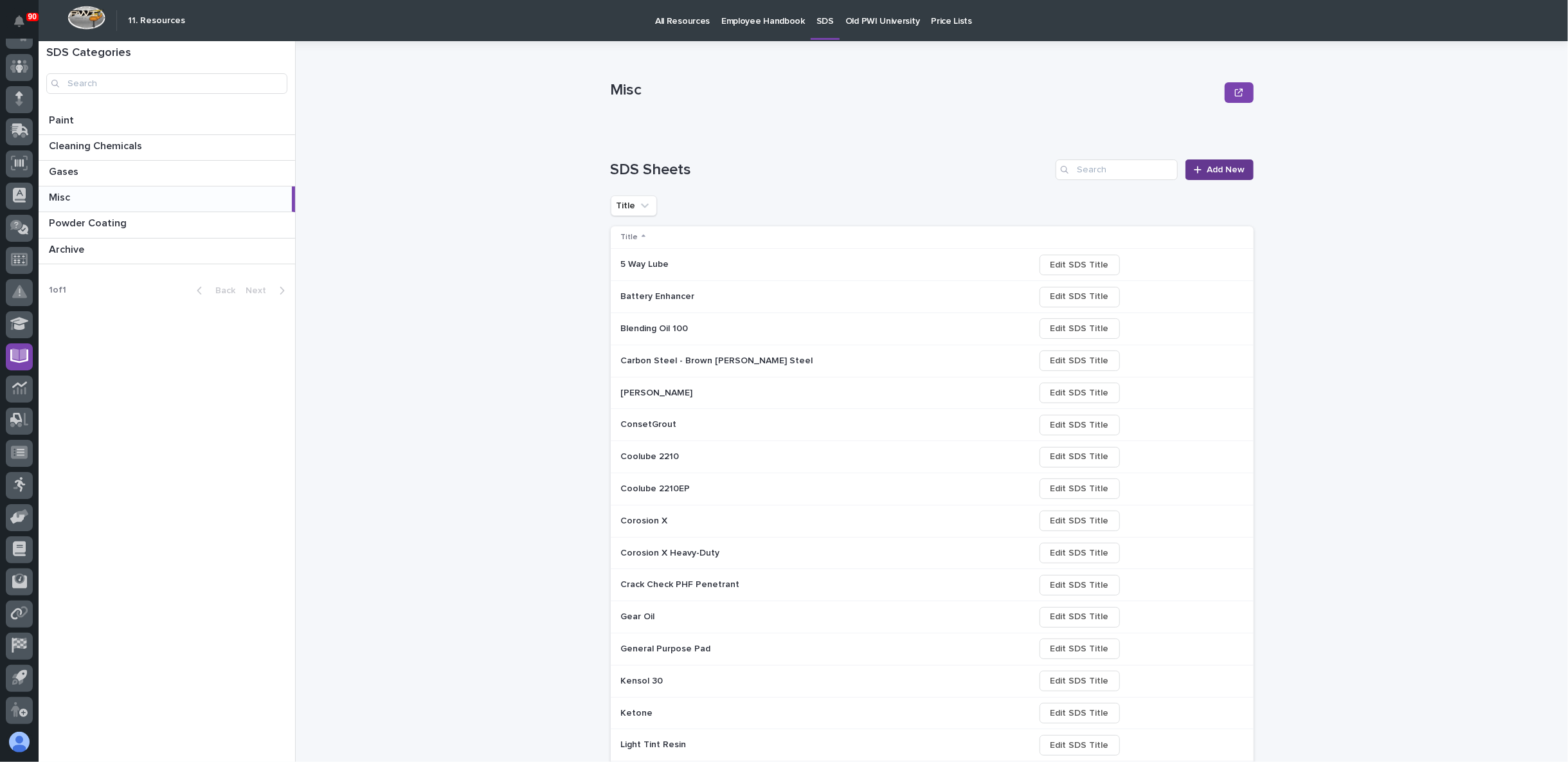
click at [1227, 166] on span "Add New" at bounding box center [1227, 170] width 38 height 12
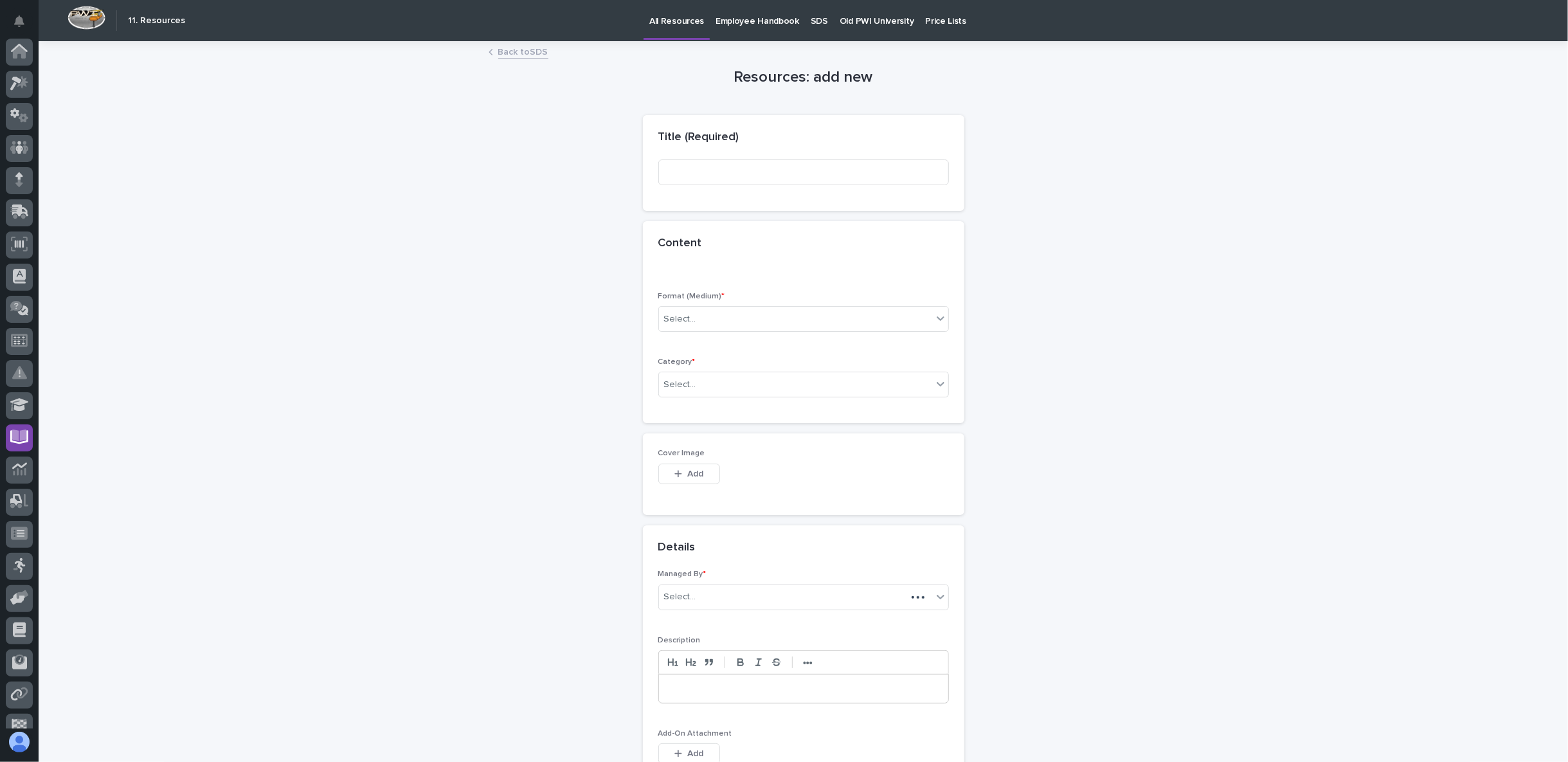
scroll to position [81, 0]
click at [685, 178] on input at bounding box center [803, 172] width 290 height 26
paste input "UltraChrome GS3 Cyan"
type input "UltraChrome GS3 Cyan"
click at [713, 319] on div "Select..." at bounding box center [796, 319] width 273 height 21
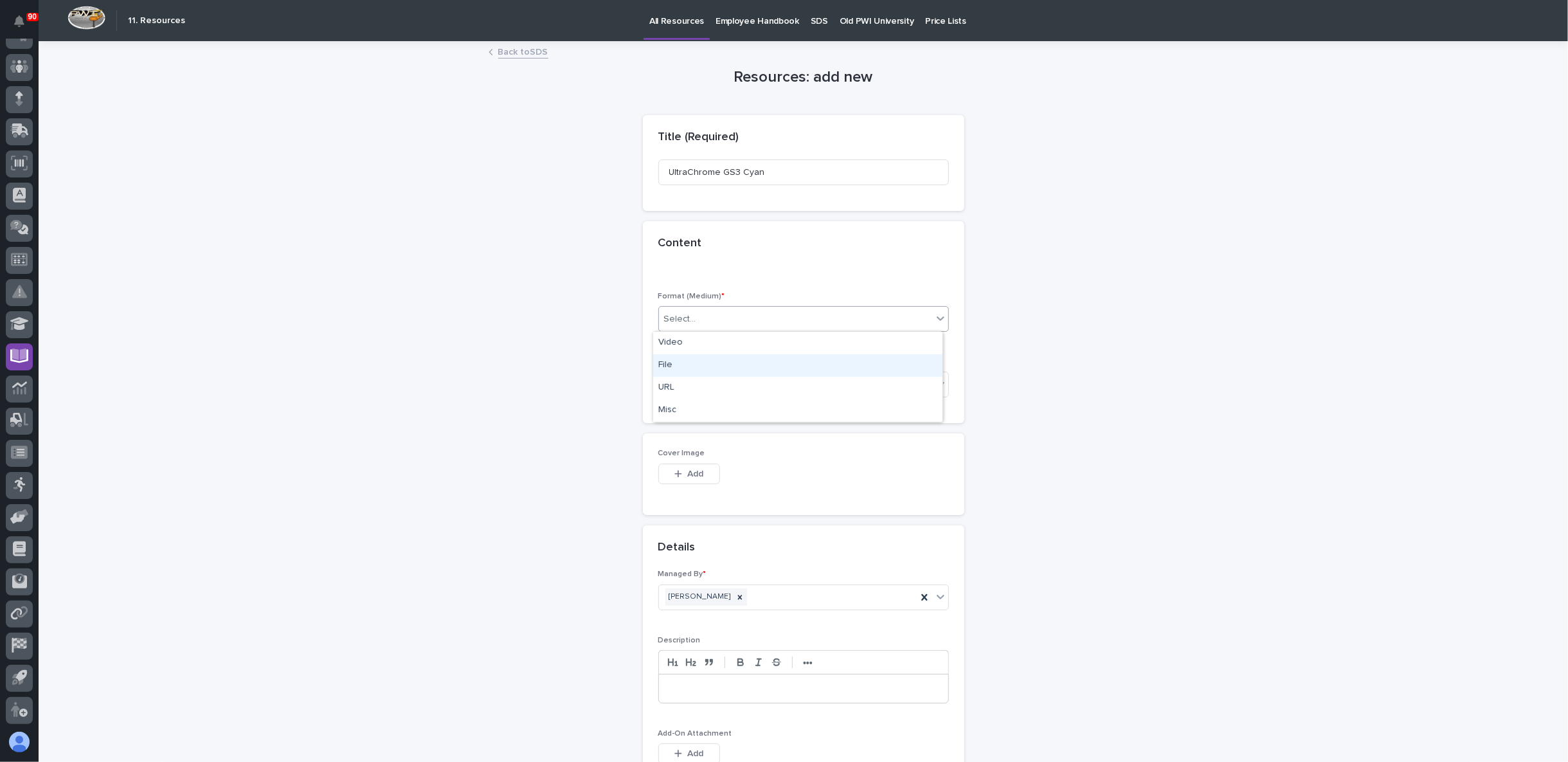
click at [730, 361] on div "File" at bounding box center [797, 365] width 289 height 22
click at [725, 378] on div "Select..." at bounding box center [796, 384] width 273 height 21
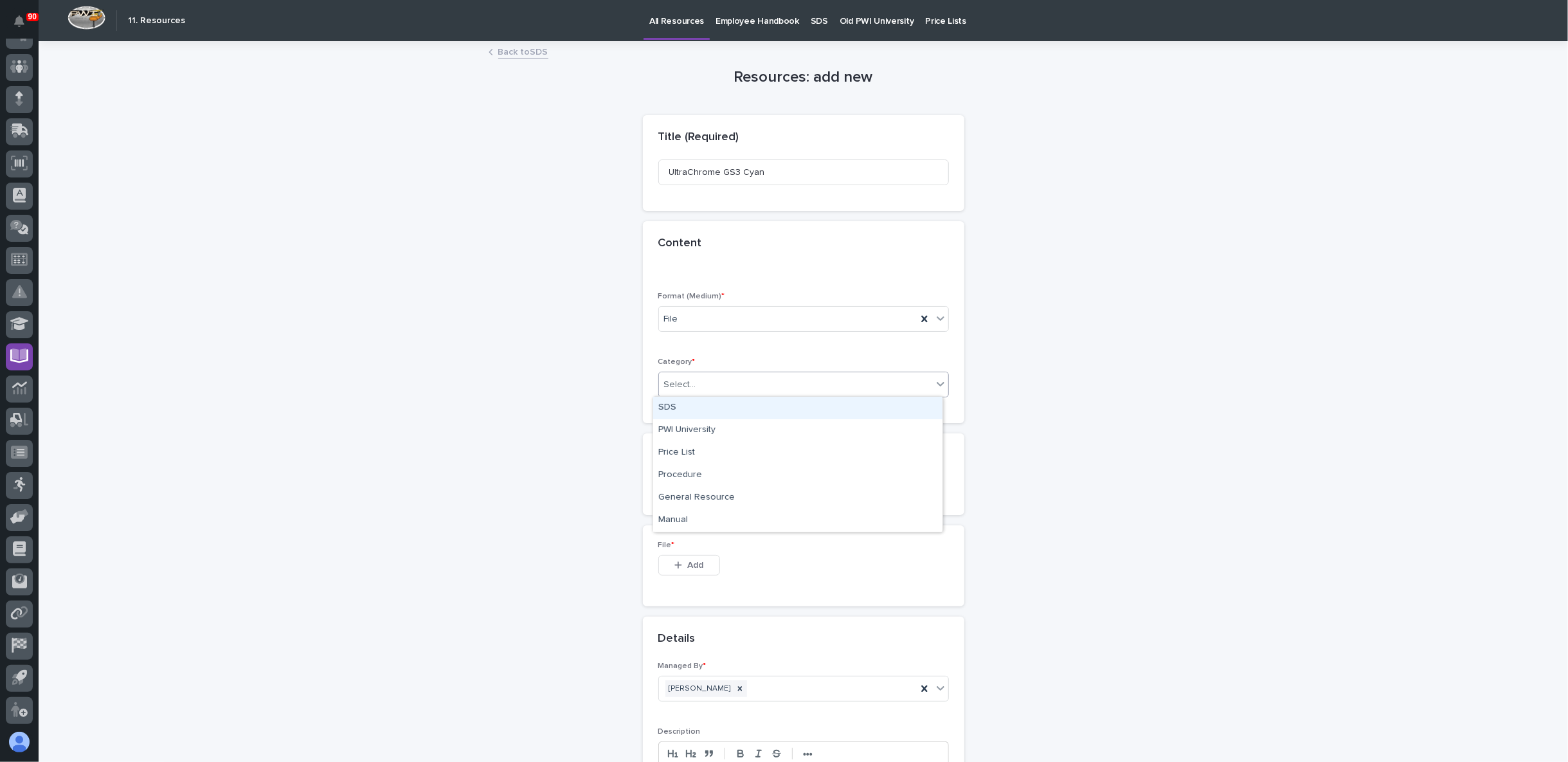
click at [720, 413] on div "SDS" at bounding box center [797, 408] width 289 height 22
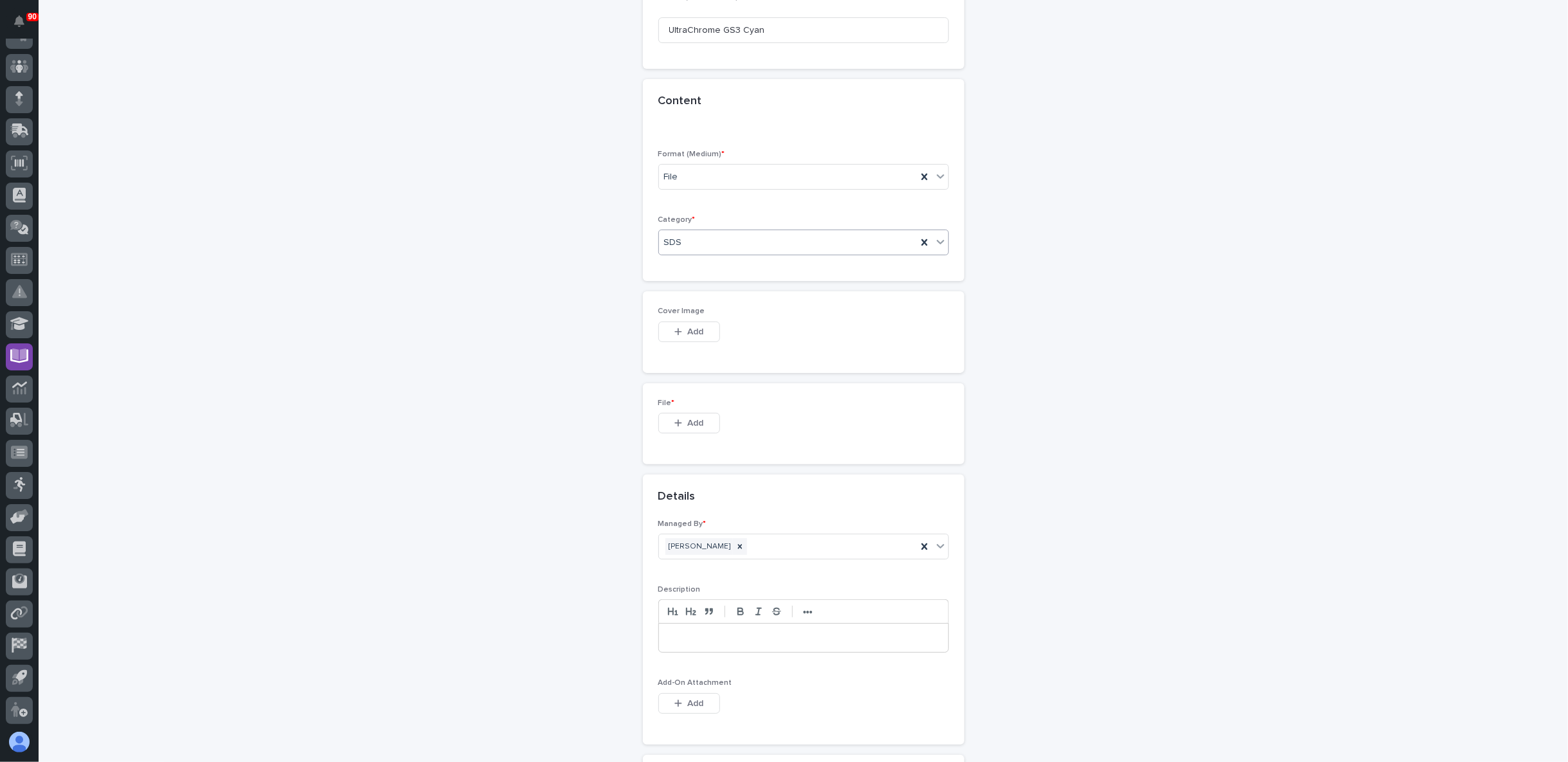
scroll to position [143, 0]
click at [691, 417] on span "Add" at bounding box center [695, 422] width 16 height 12
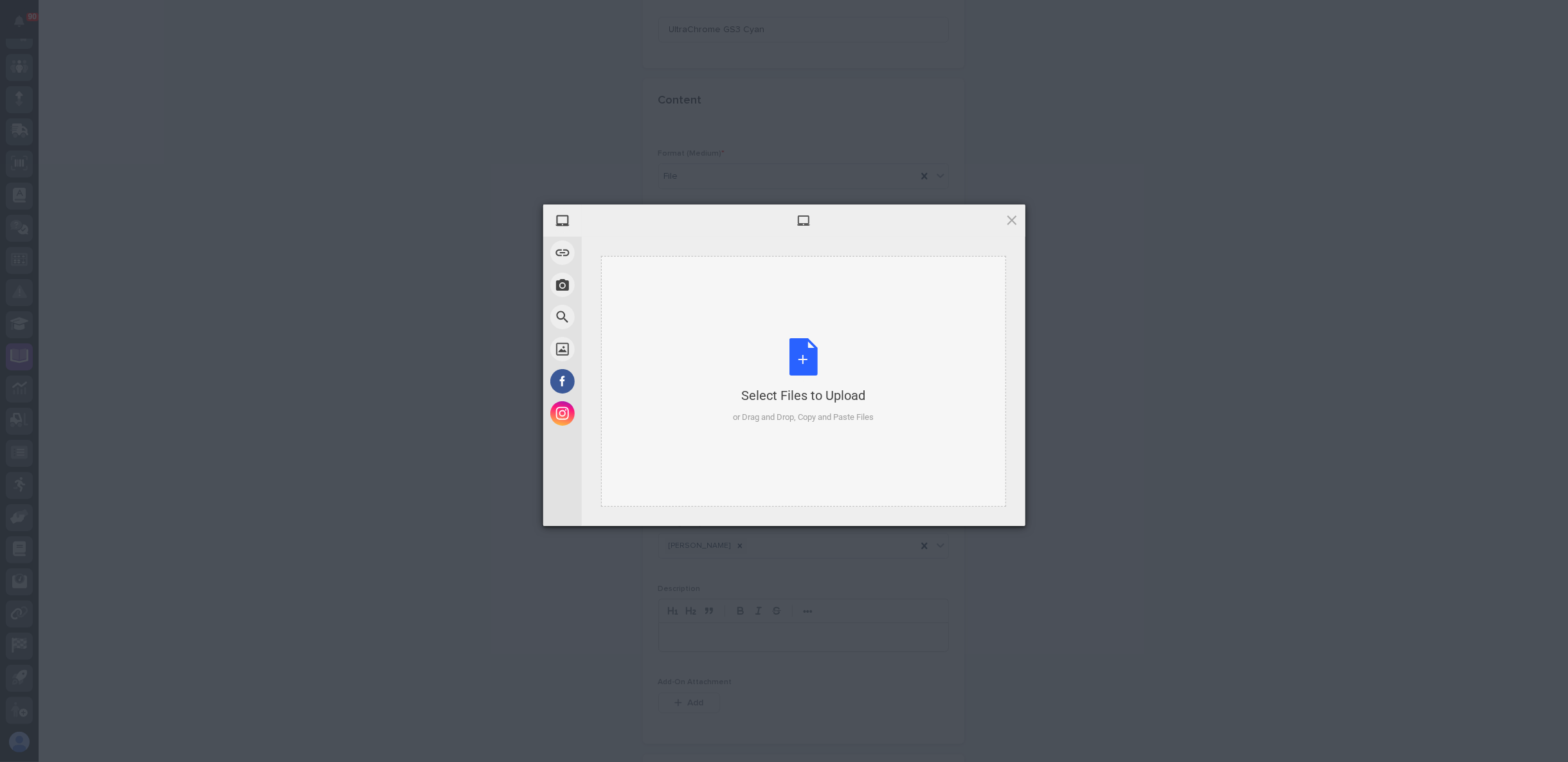
click at [830, 395] on div "Select Files to Upload" at bounding box center [803, 395] width 141 height 18
click at [1002, 507] on span "Upload 1" at bounding box center [987, 509] width 65 height 25
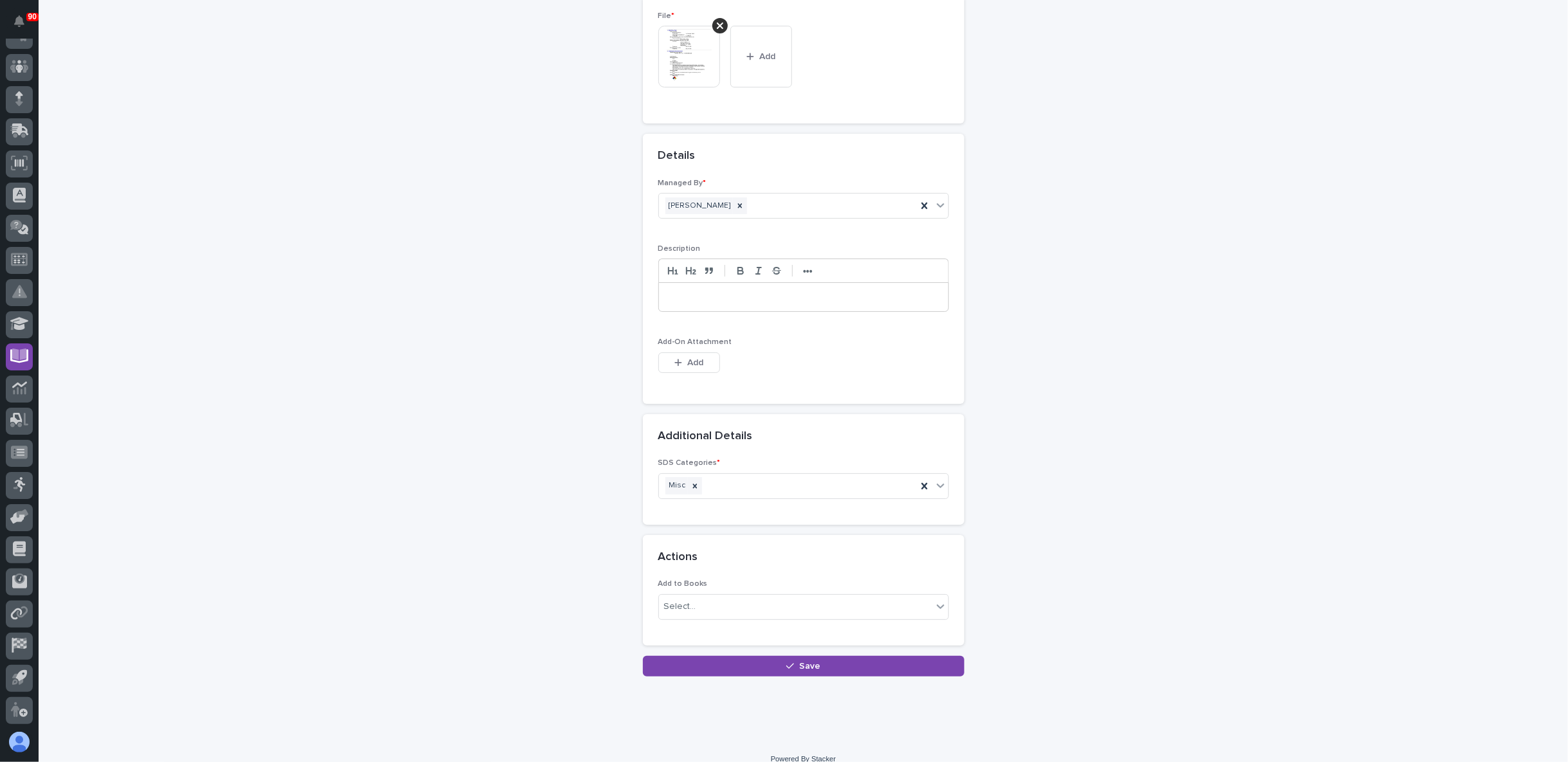
scroll to position [541, 0]
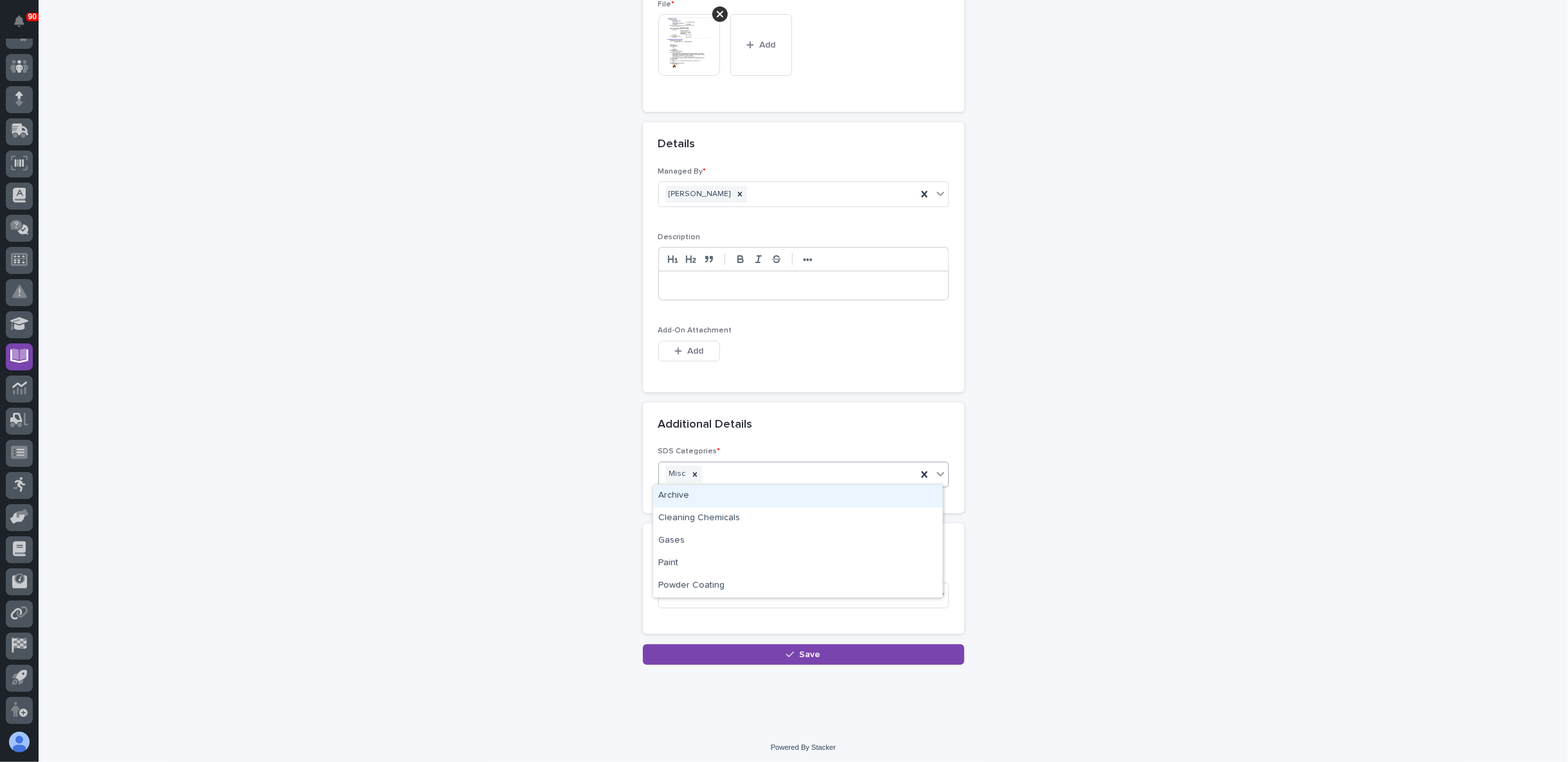
click at [842, 469] on div "Misc" at bounding box center [788, 474] width 258 height 22
click at [488, 494] on div "Resources: add new Loading... Saving… Loading... Saving… Loading... Saving… Tit…" at bounding box center [803, 83] width 630 height 1163
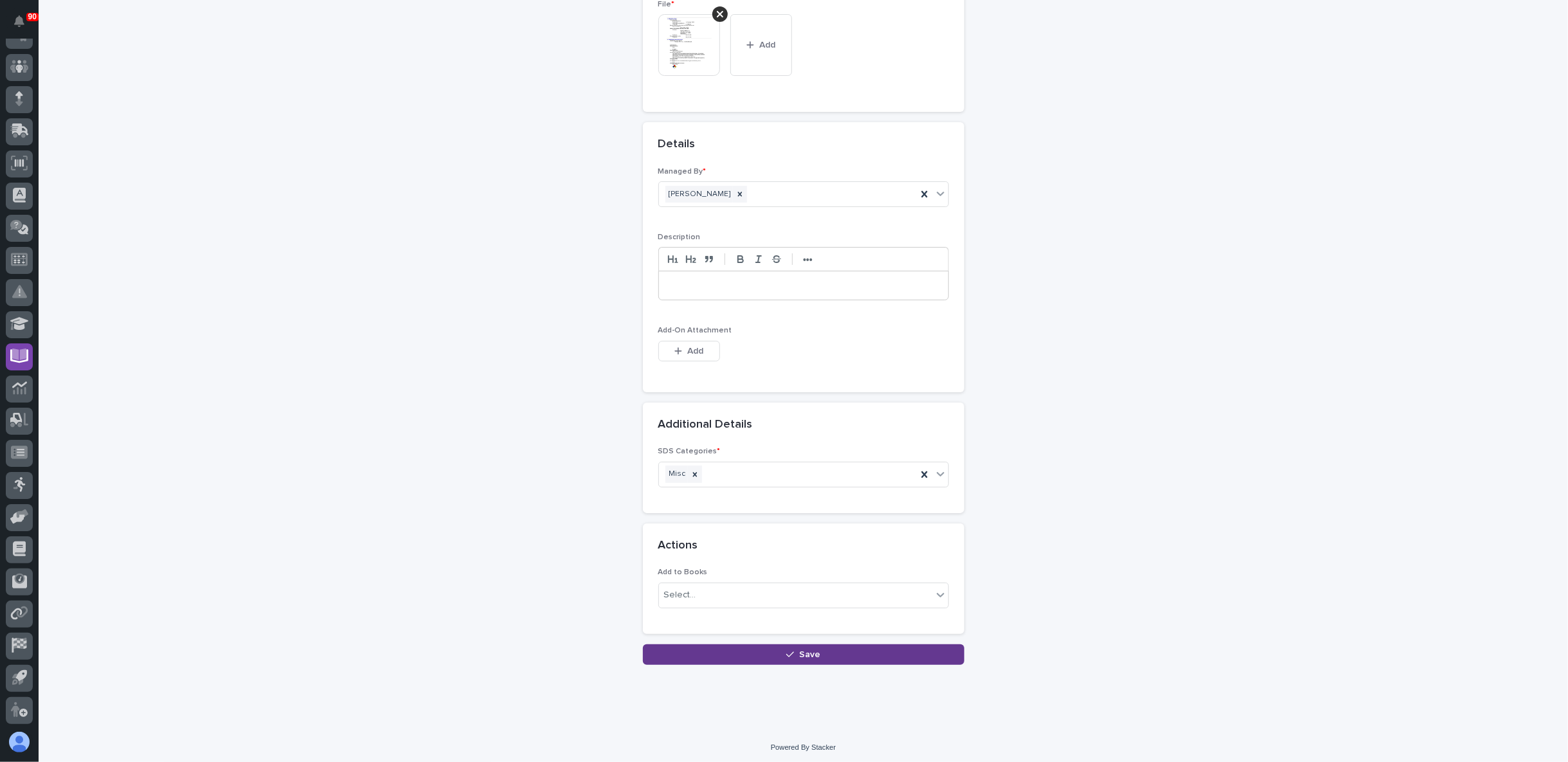
drag, startPoint x: 758, startPoint y: 647, endPoint x: 770, endPoint y: 647, distance: 12.0
click at [759, 647] on button "Save" at bounding box center [803, 654] width 322 height 20
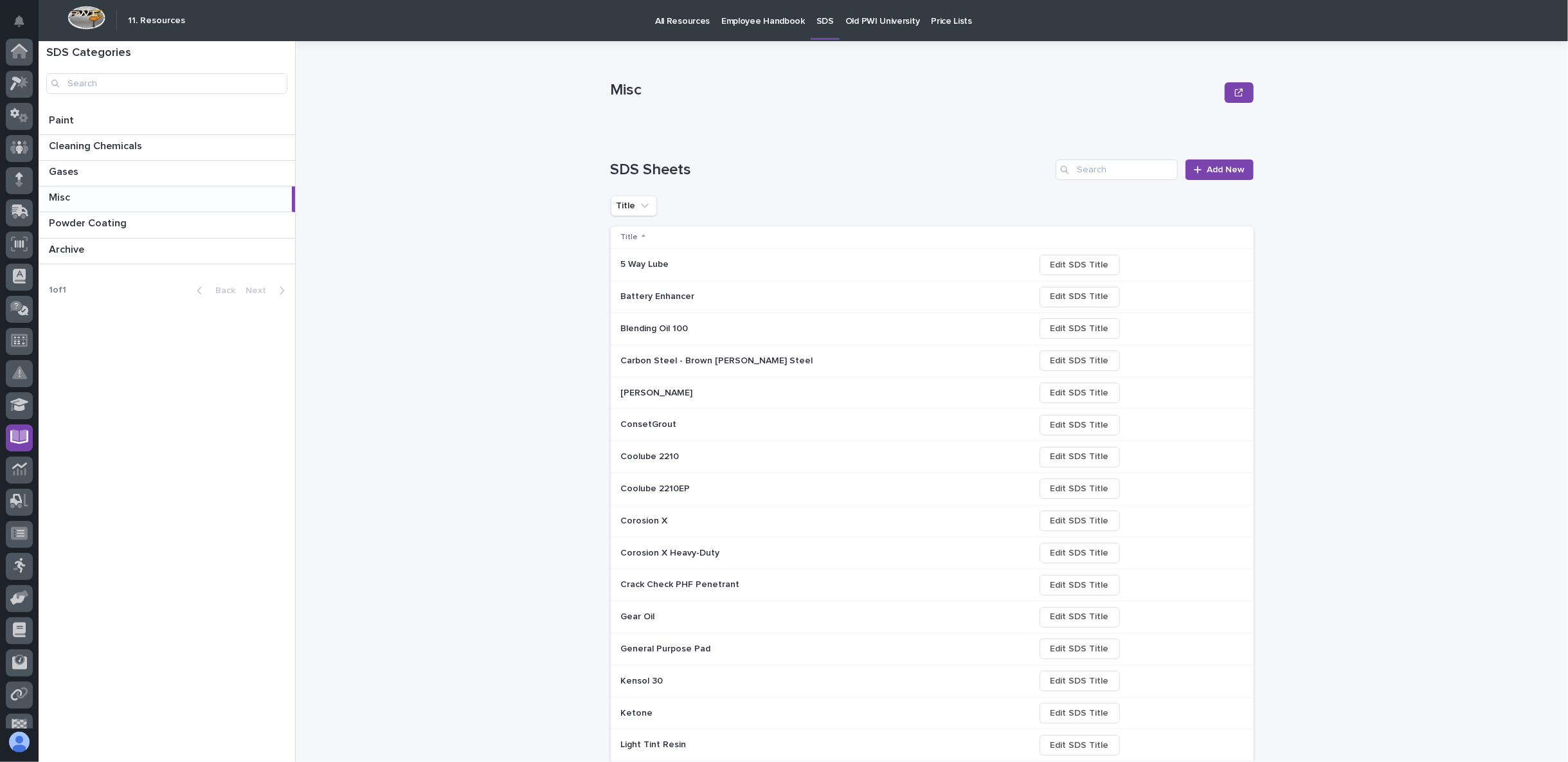
scroll to position [81, 0]
click at [1210, 172] on span "Add New" at bounding box center [1227, 170] width 38 height 12
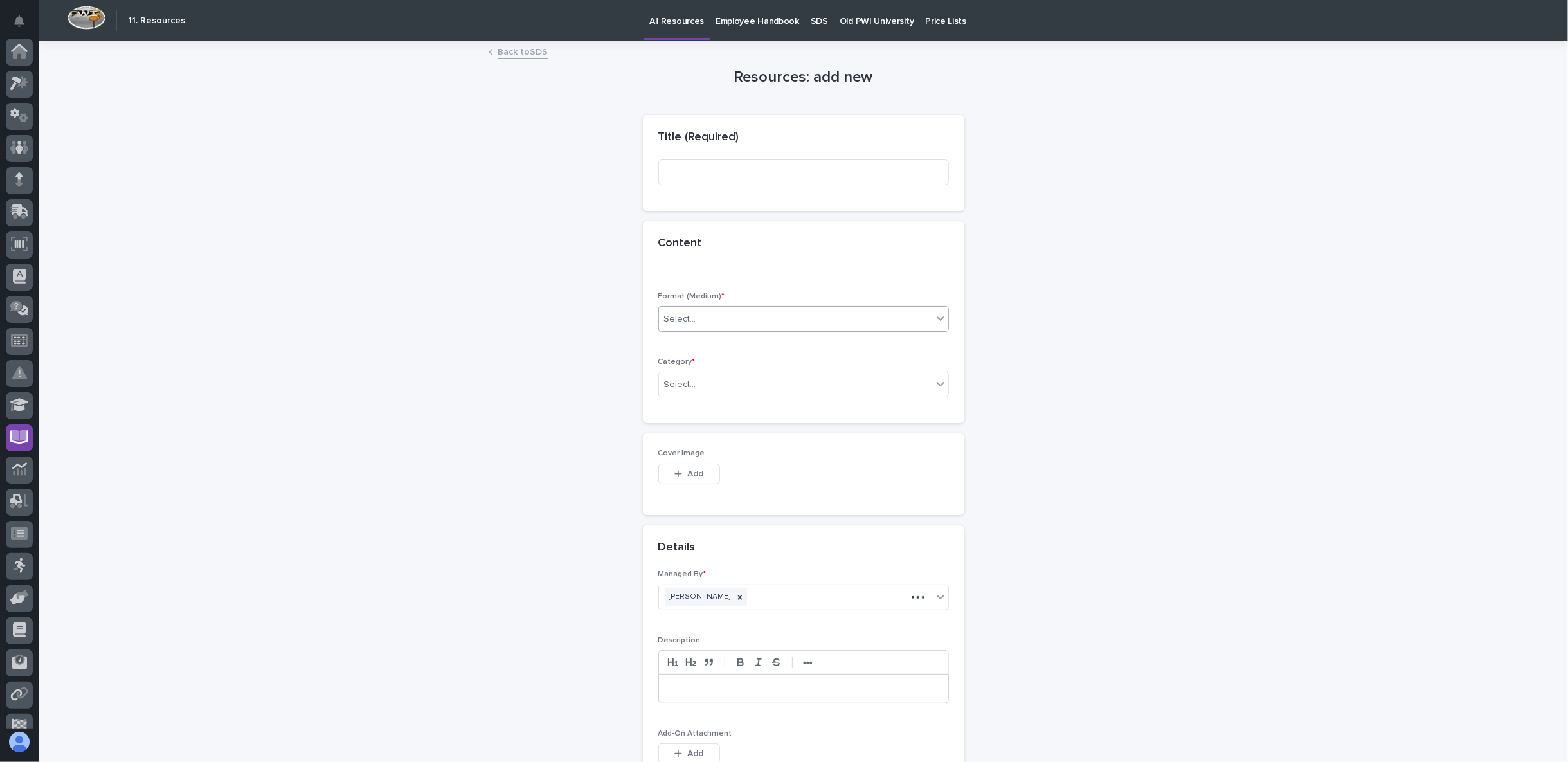
scroll to position [81, 0]
click at [693, 180] on input at bounding box center [803, 172] width 290 height 26
paste input "UltraChrome GS3 Yellow"
click at [663, 171] on input "UltraChrome GS3 Yellow" at bounding box center [803, 172] width 290 height 26
click at [798, 171] on input "Epson UltraChrome GS3 Yellow" at bounding box center [803, 172] width 290 height 26
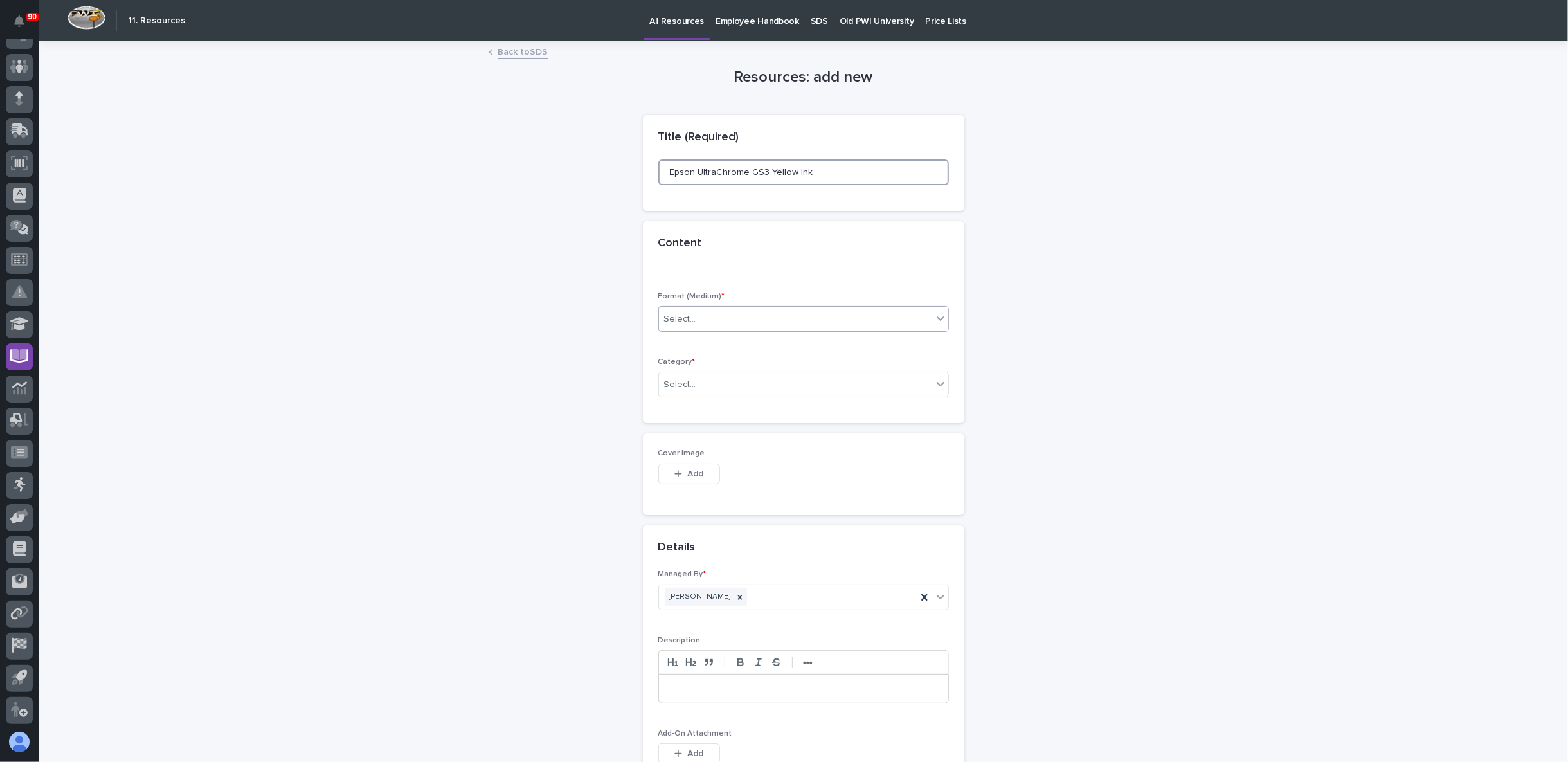
type input "Epson UltraChrome GS3 Yellow Ink"
click at [764, 322] on div "Select..." at bounding box center [796, 319] width 273 height 21
click at [747, 358] on div "File" at bounding box center [797, 365] width 289 height 22
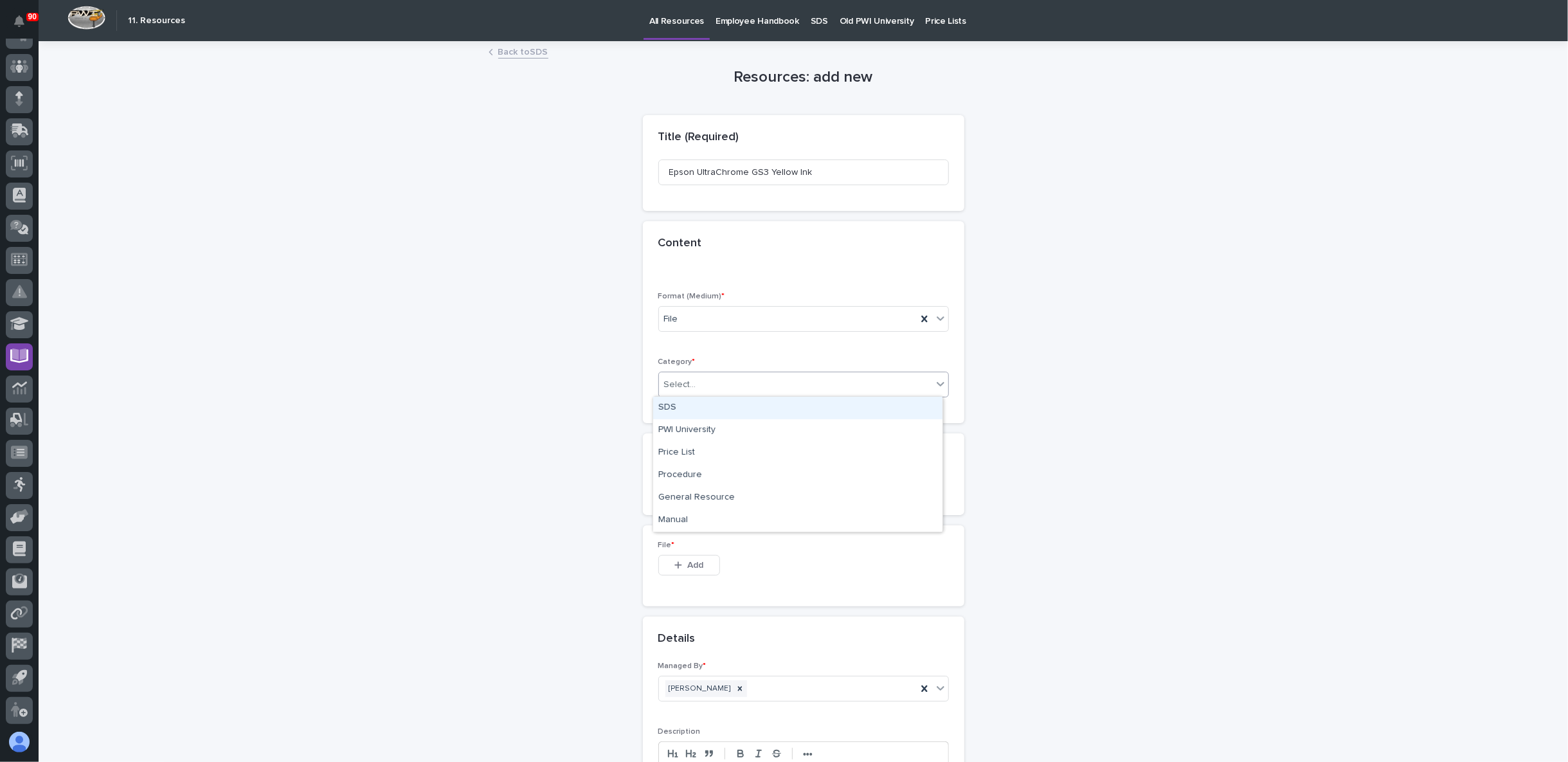
click at [749, 382] on div "Select..." at bounding box center [796, 384] width 273 height 21
click at [716, 409] on div "SDS" at bounding box center [797, 408] width 289 height 22
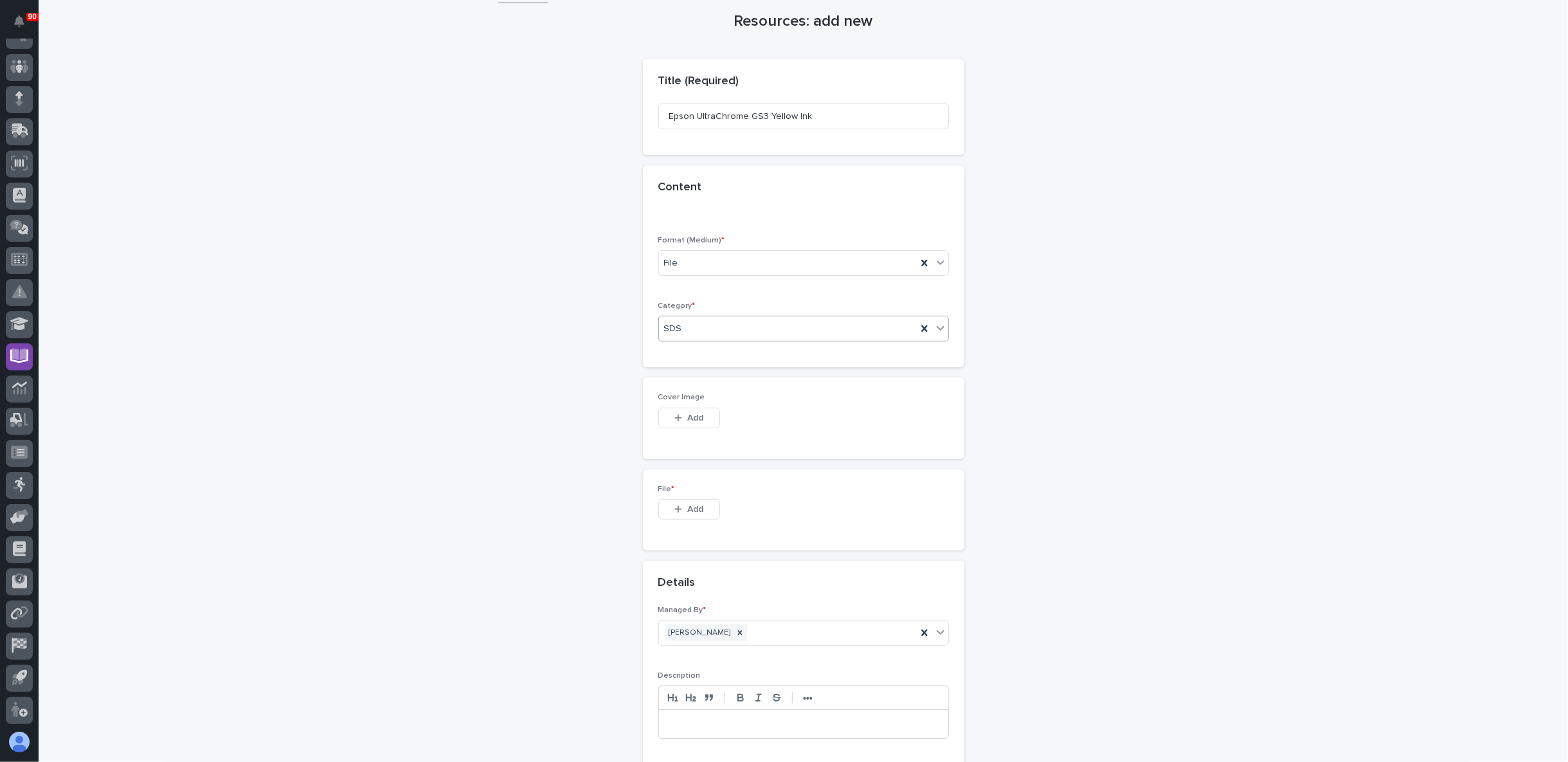
scroll to position [191, 0]
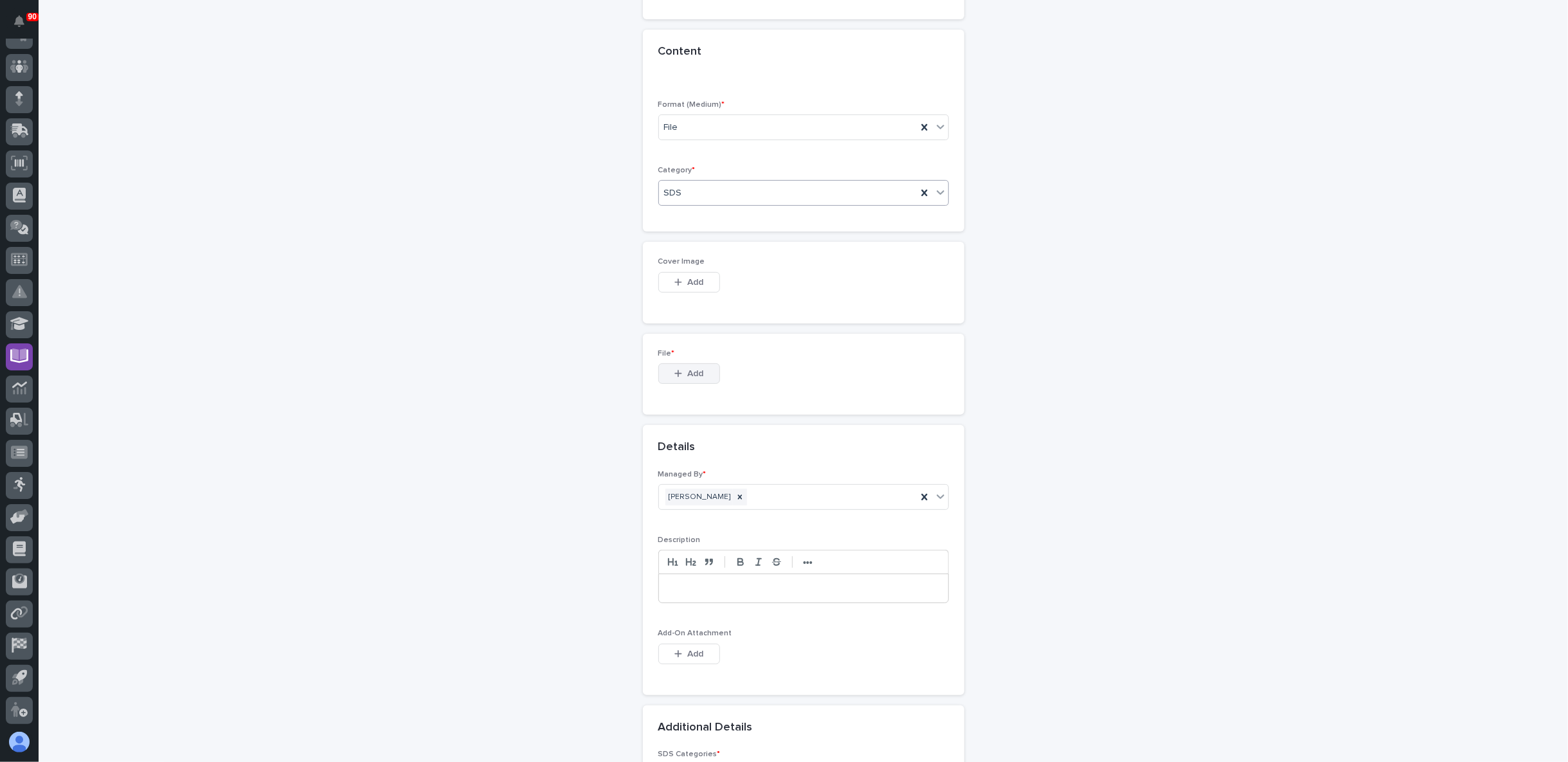
click at [701, 375] on button "Add" at bounding box center [689, 374] width 61 height 20
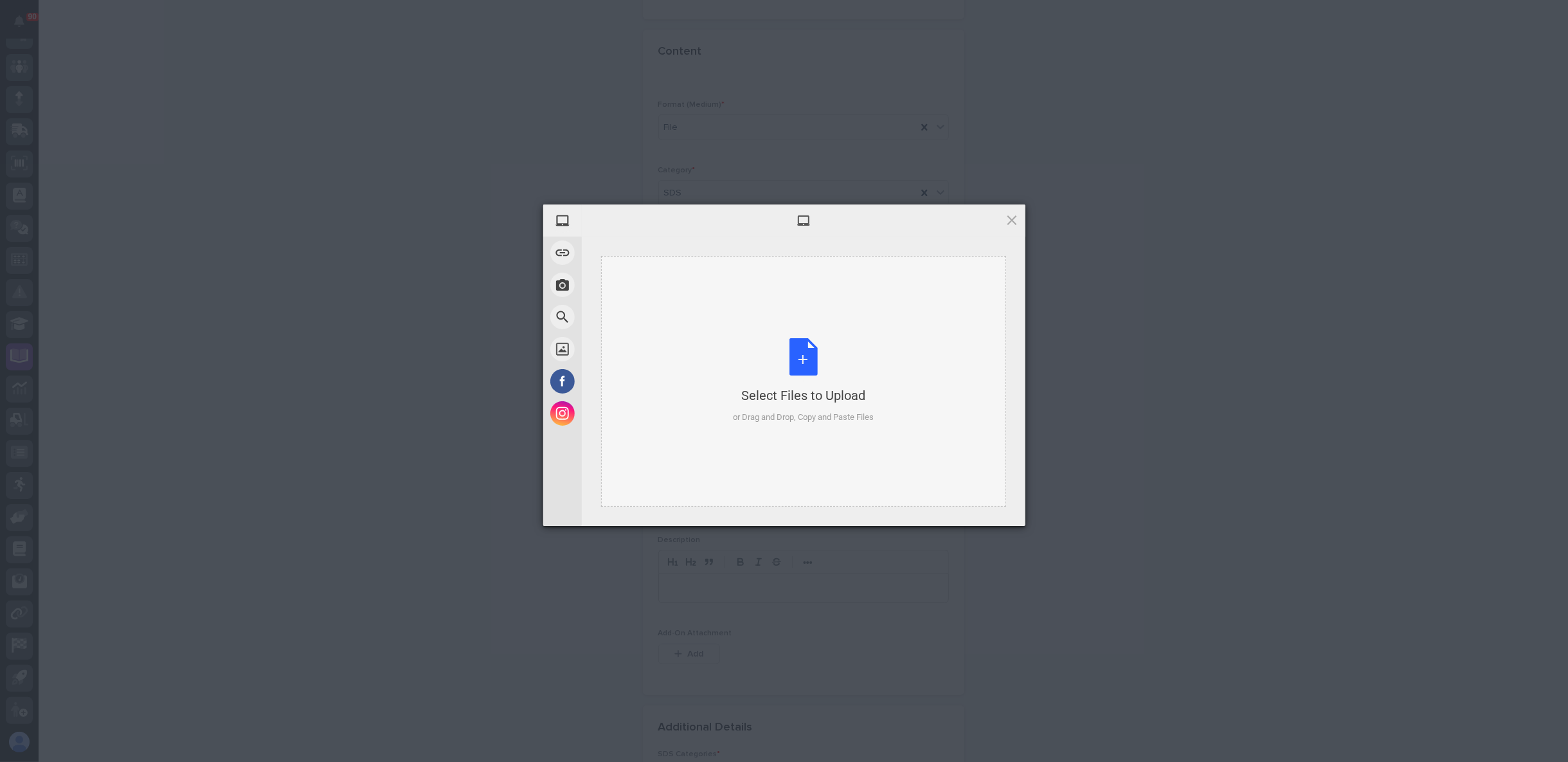
click at [806, 364] on div "Select Files to Upload or Drag and Drop, Copy and Paste Files" at bounding box center [803, 381] width 141 height 85
click at [978, 505] on span "Upload 1" at bounding box center [986, 509] width 25 height 9
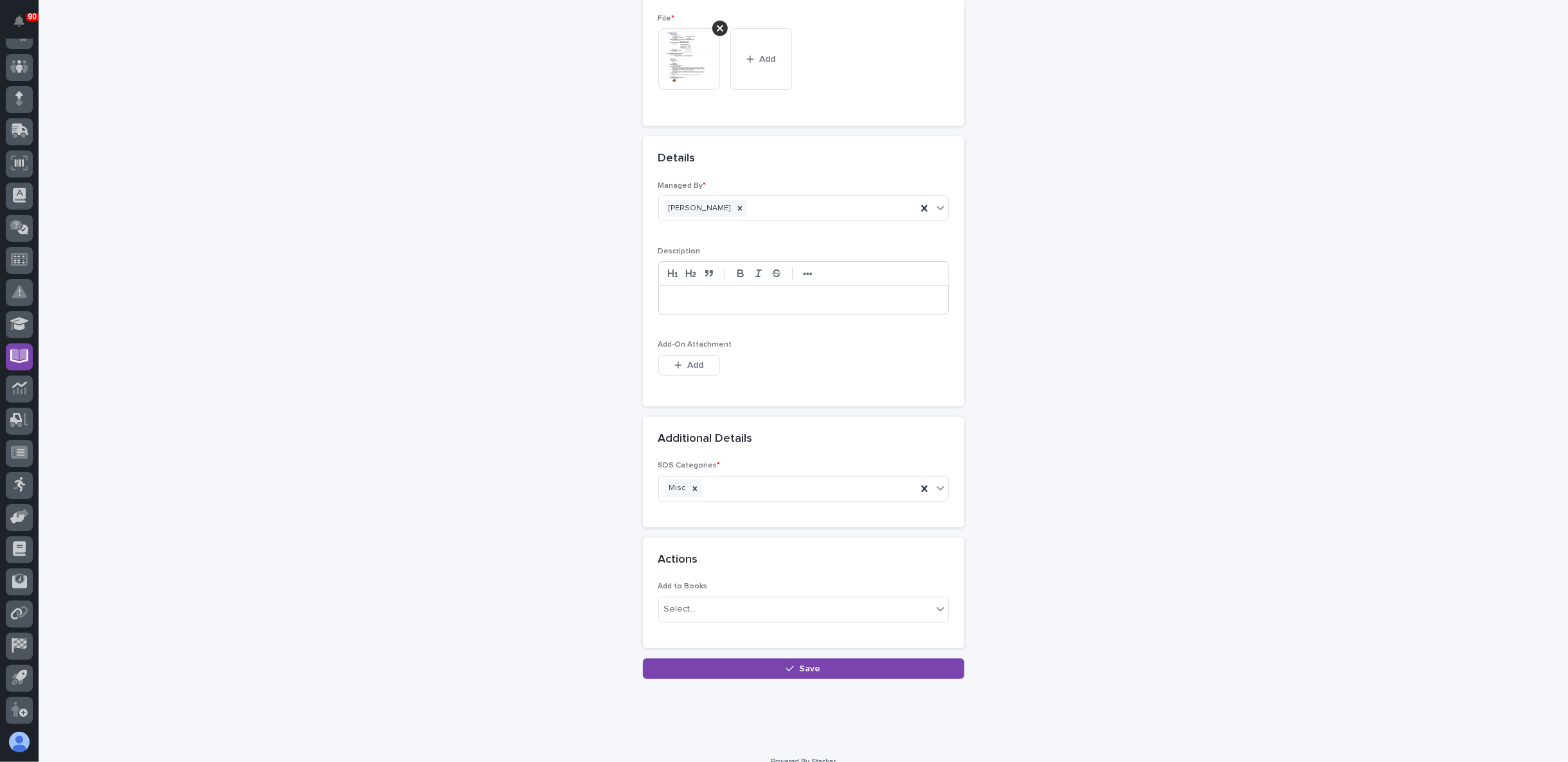
scroll to position [541, 0]
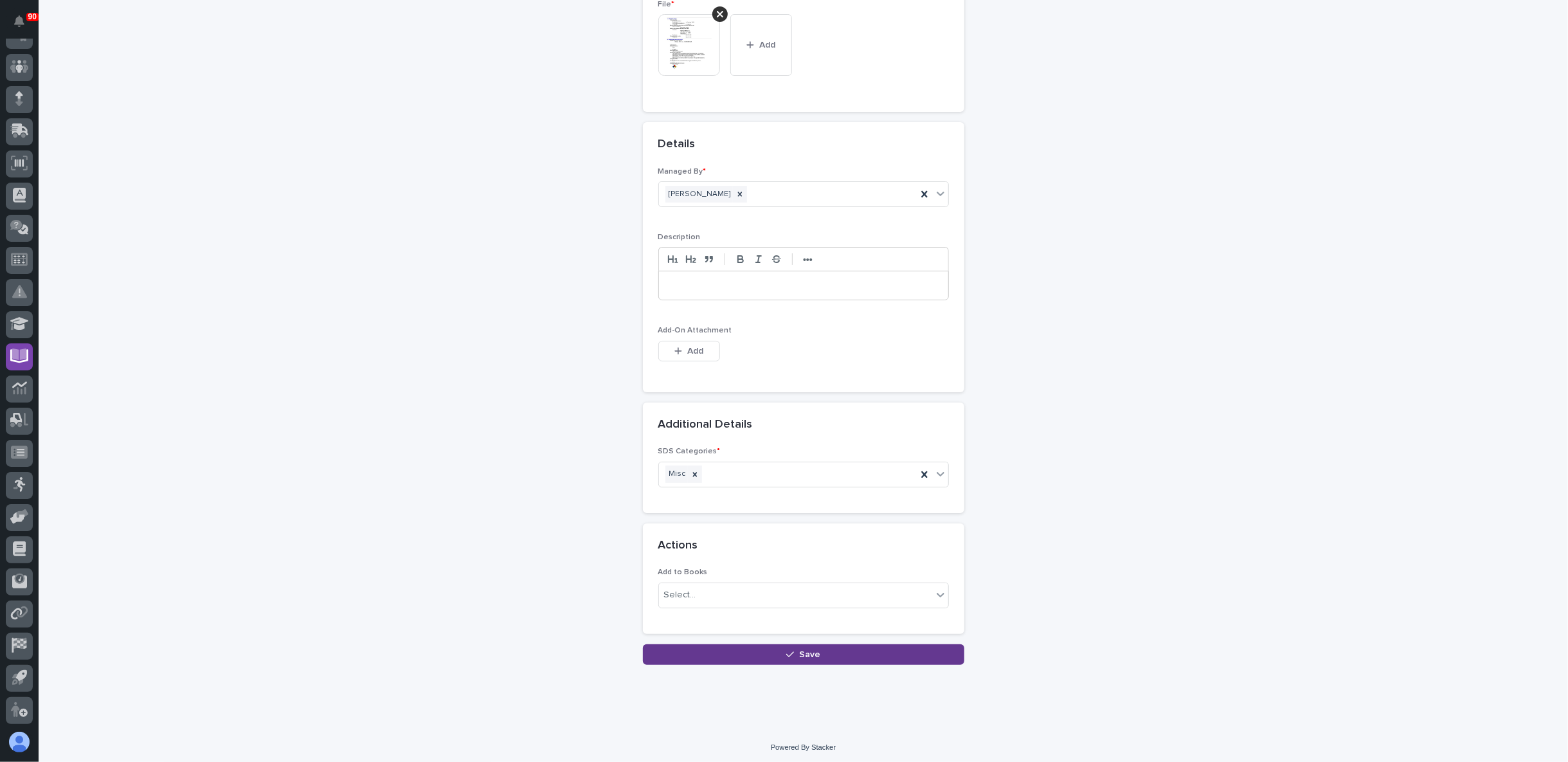
click at [765, 649] on button "Save" at bounding box center [803, 654] width 322 height 20
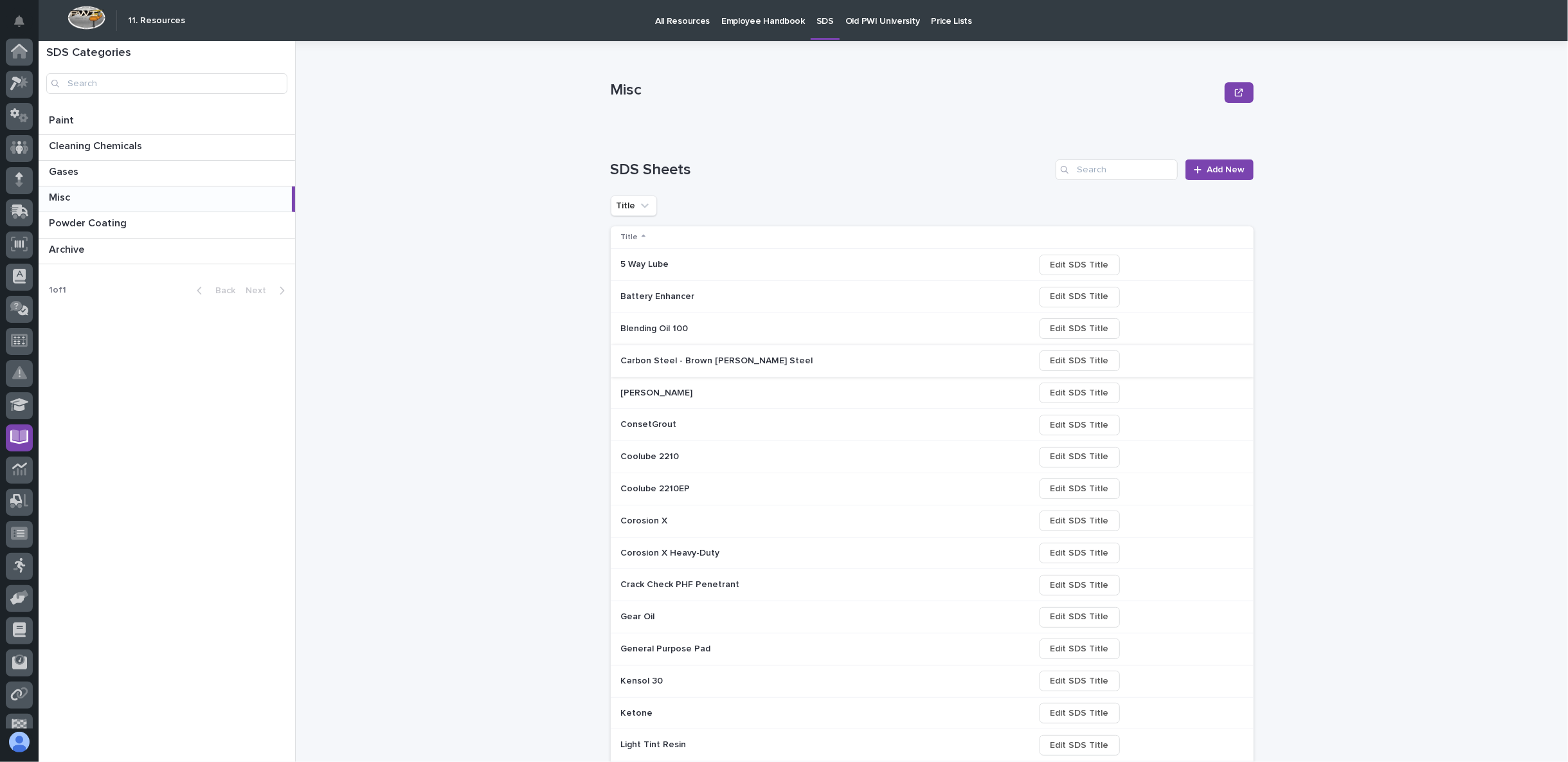
scroll to position [81, 0]
click at [1088, 170] on input "Search" at bounding box center [1116, 170] width 122 height 20
type input "u"
click at [1095, 172] on input "Search" at bounding box center [1116, 170] width 122 height 20
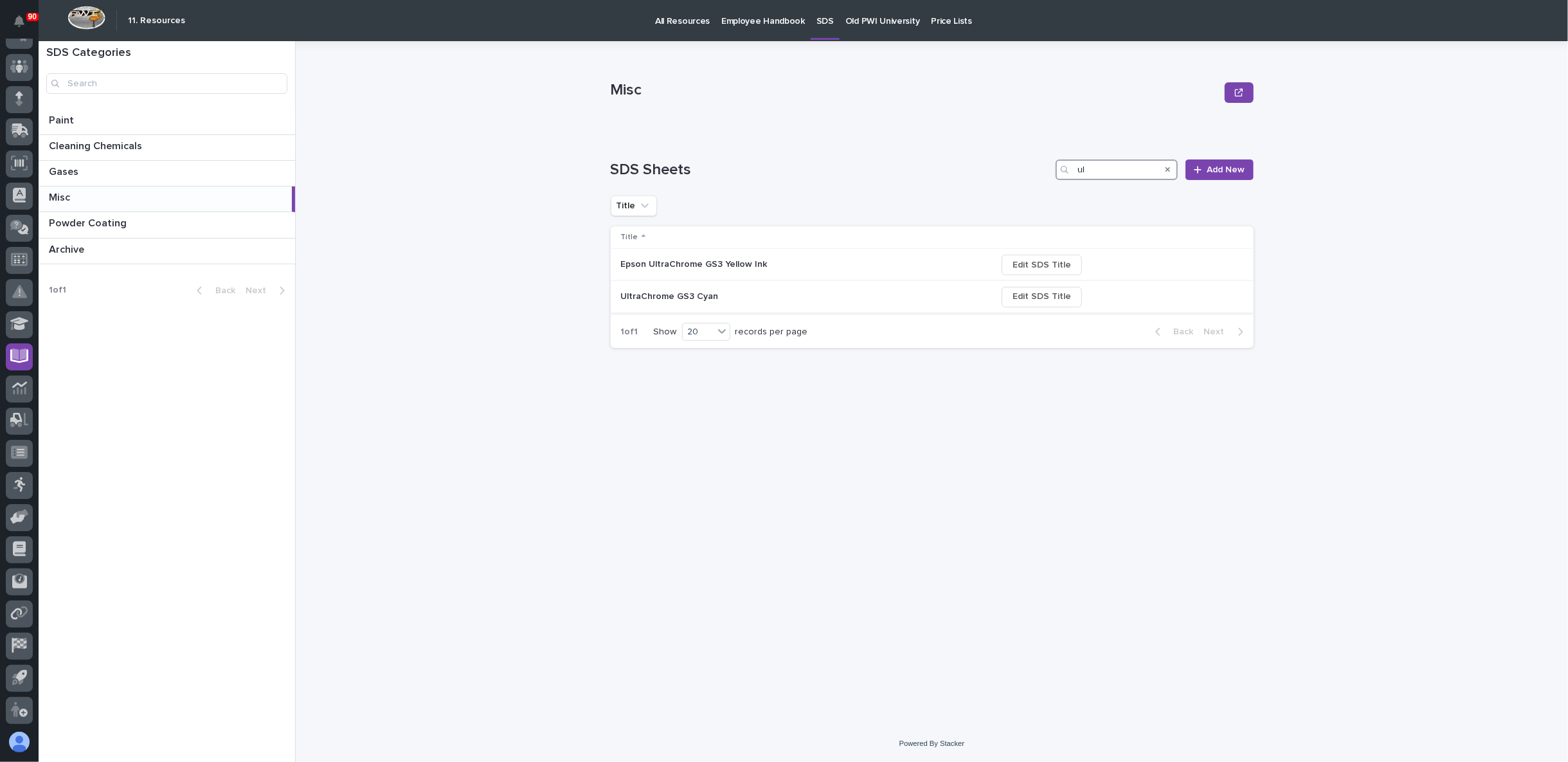
type input "ul"
click at [691, 301] on p "UltraChrome GS3 Cyan" at bounding box center [672, 295] width 101 height 14
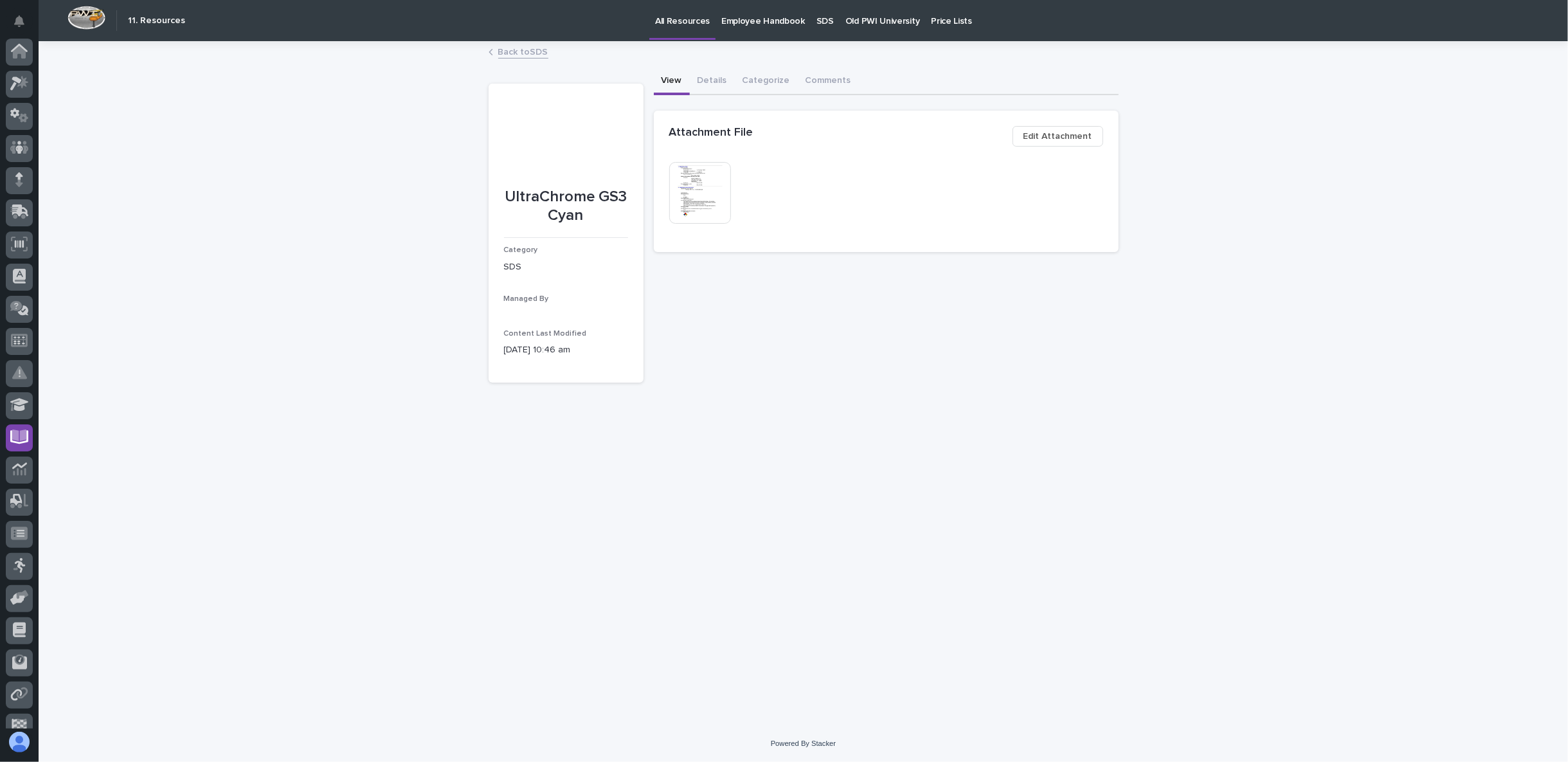
scroll to position [81, 0]
click at [715, 81] on button "Details" at bounding box center [712, 82] width 45 height 27
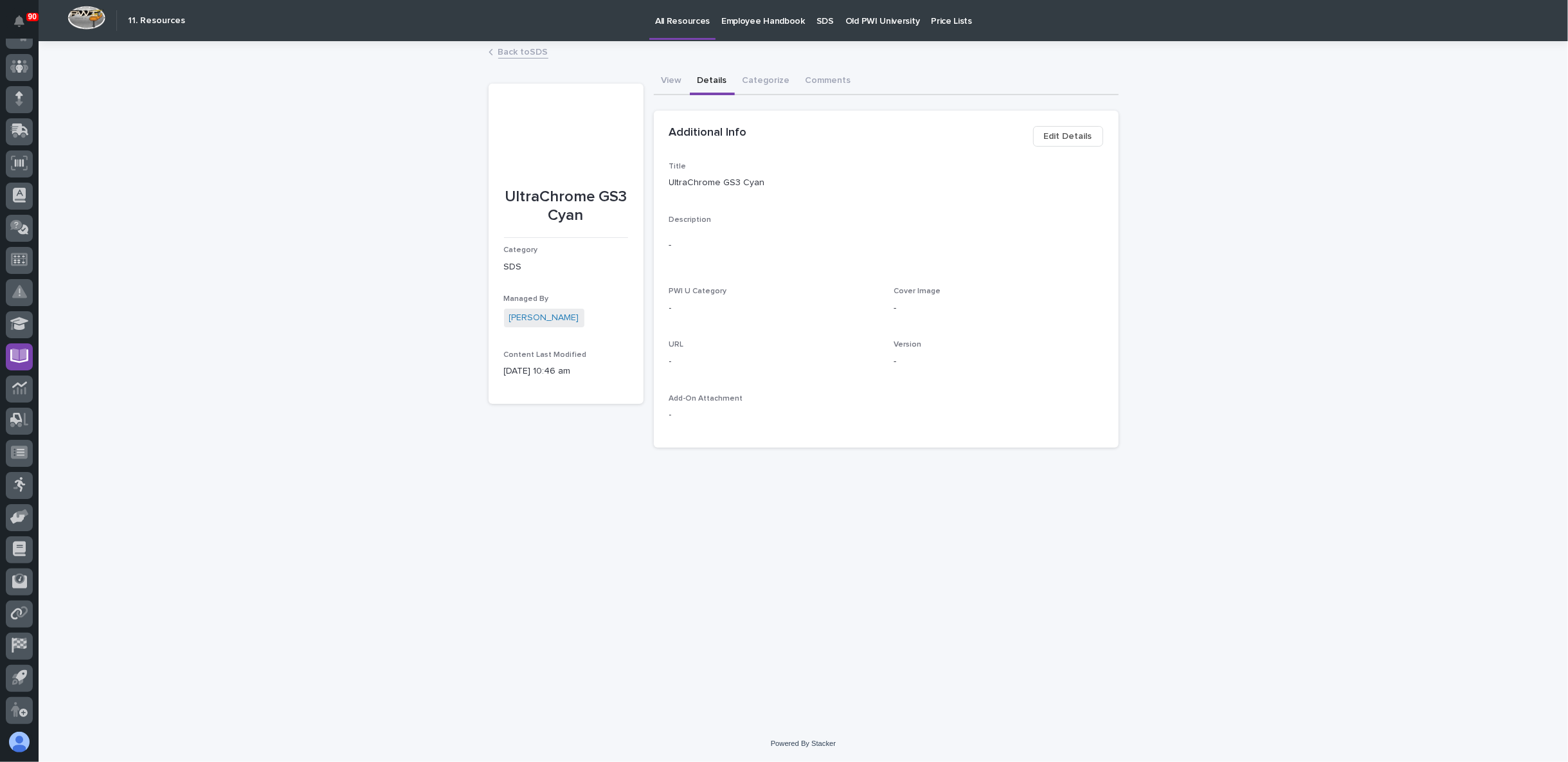
click at [1071, 137] on span "Edit Details" at bounding box center [1068, 137] width 48 height 15
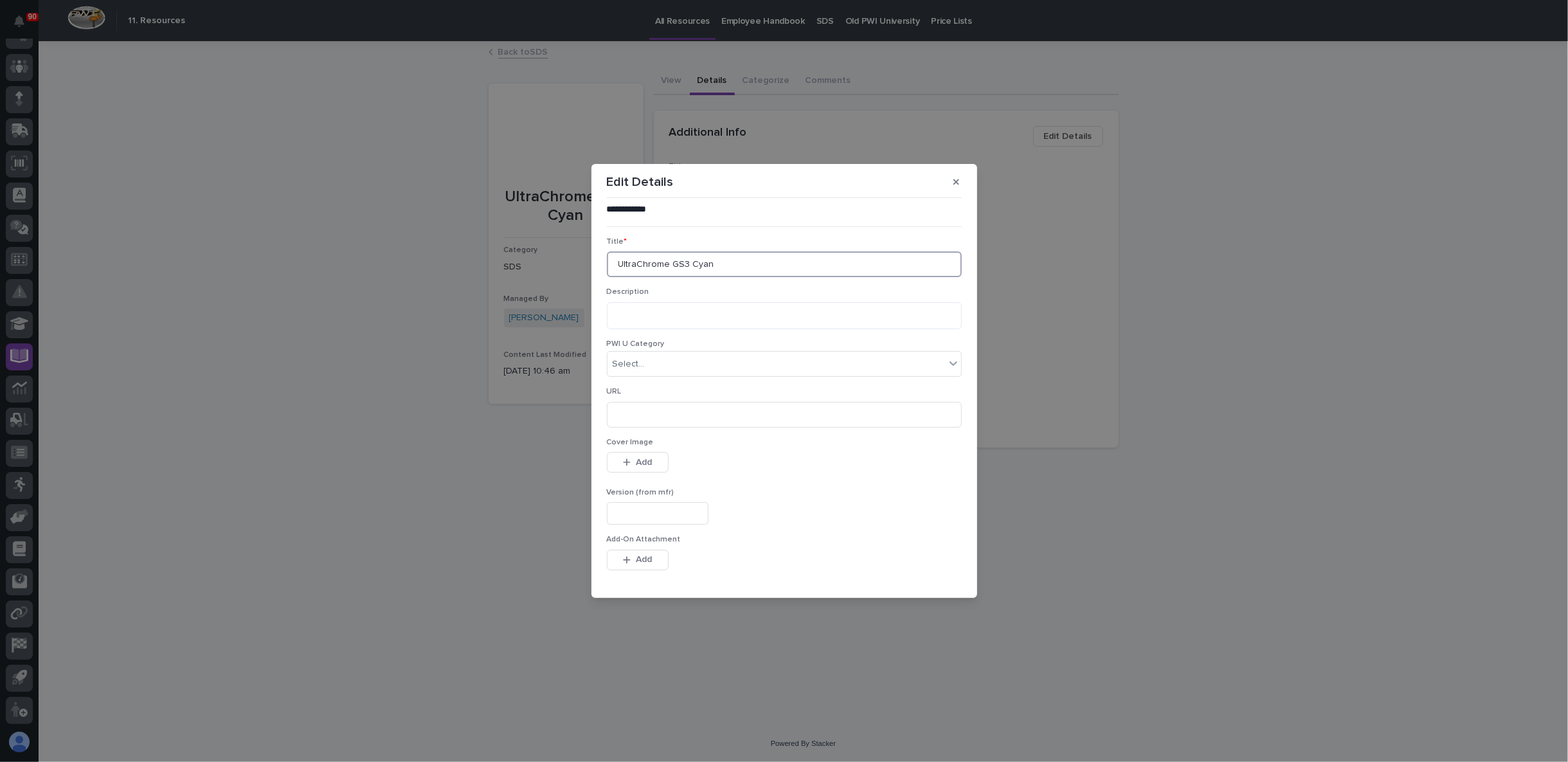
click at [614, 265] on input "UltraChrome GS3 Cyan" at bounding box center [784, 265] width 355 height 26
click at [760, 267] on input "Epson UltraChrome GS3 Cyan" at bounding box center [784, 265] width 355 height 26
type input "Epson UltraChrome GS3 Cyan Ink"
click at [930, 571] on span "Save" at bounding box center [941, 577] width 21 height 12
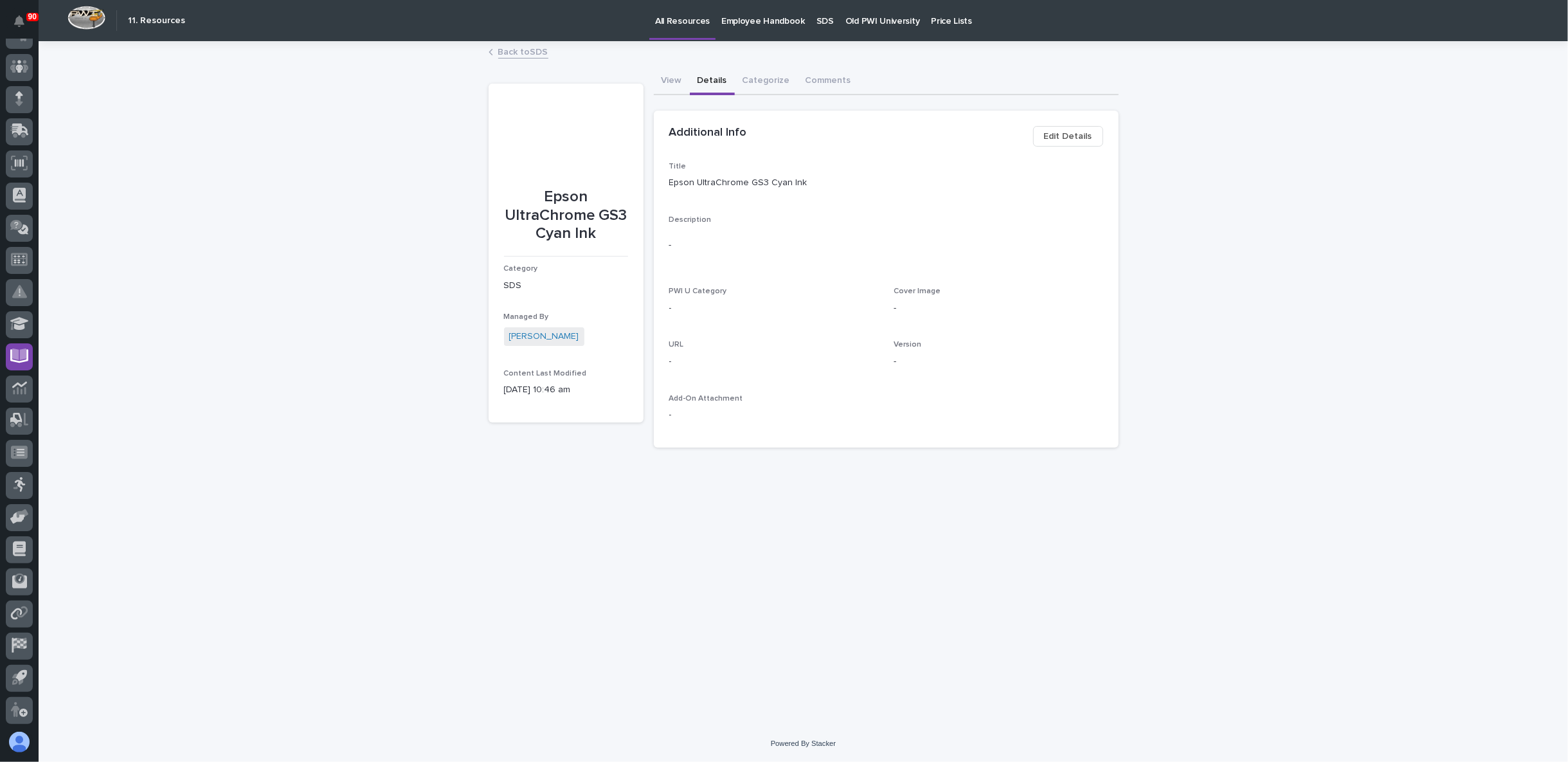
click at [689, 78] on button "View" at bounding box center [672, 82] width 36 height 27
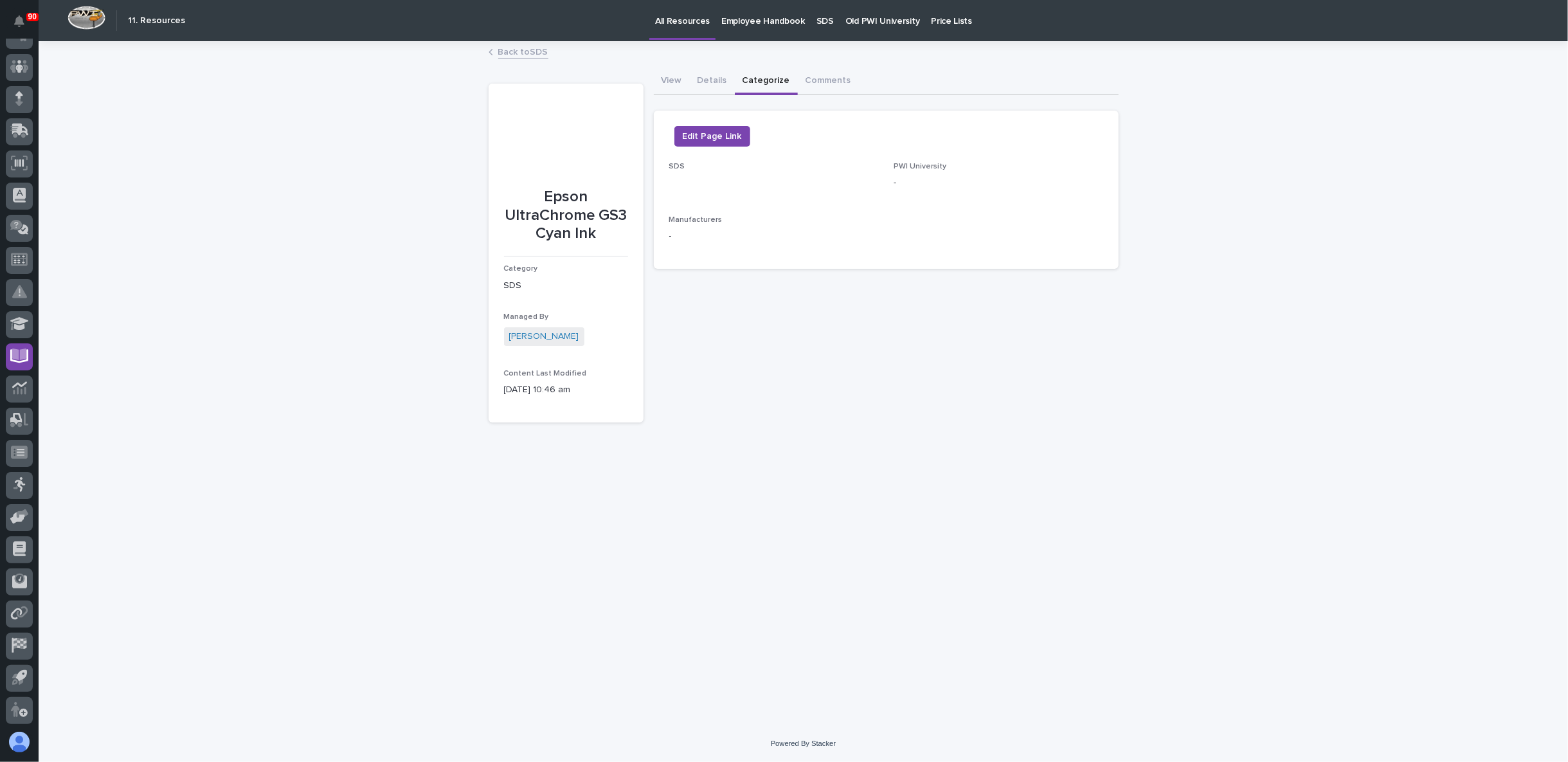
click at [761, 79] on button "Categorize" at bounding box center [767, 82] width 63 height 27
click at [736, 135] on span "Edit Page Link" at bounding box center [712, 137] width 59 height 15
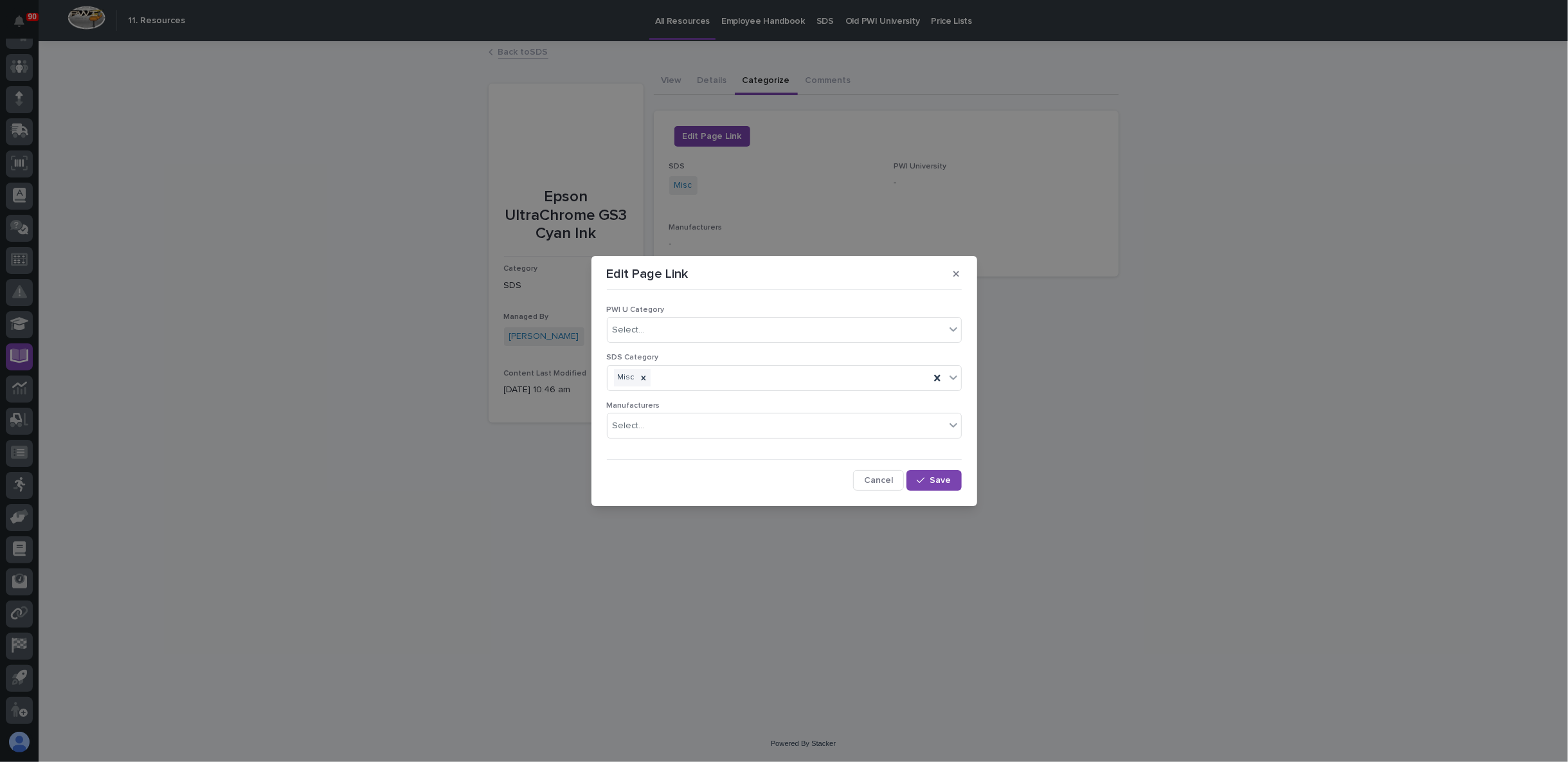
click at [498, 452] on div "Edit Page Link PWI U Category Select... SDS Category Misc Manufacturers Select.…" at bounding box center [784, 381] width 1568 height 762
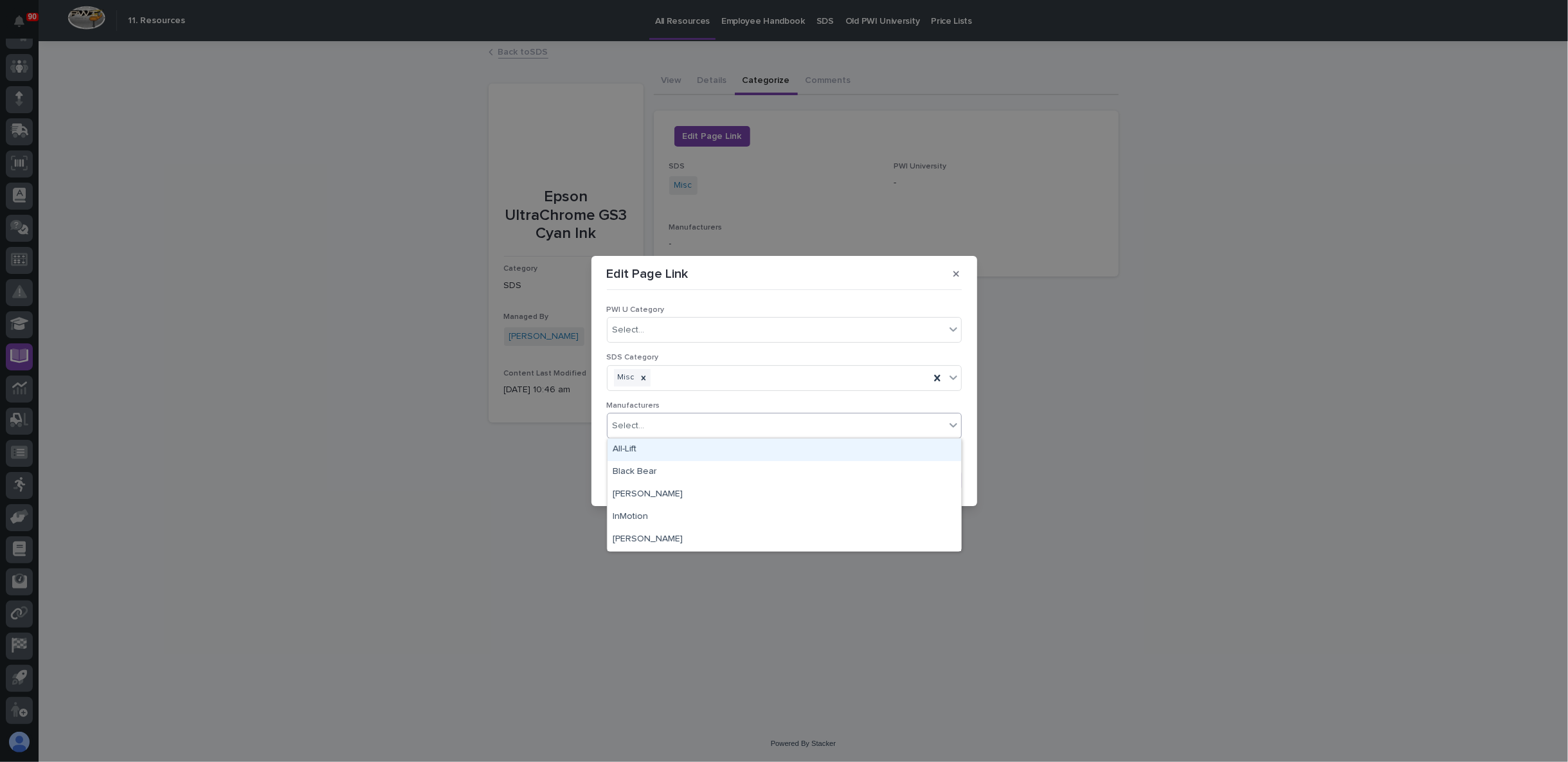
click at [733, 416] on div "Select..." at bounding box center [776, 426] width 337 height 21
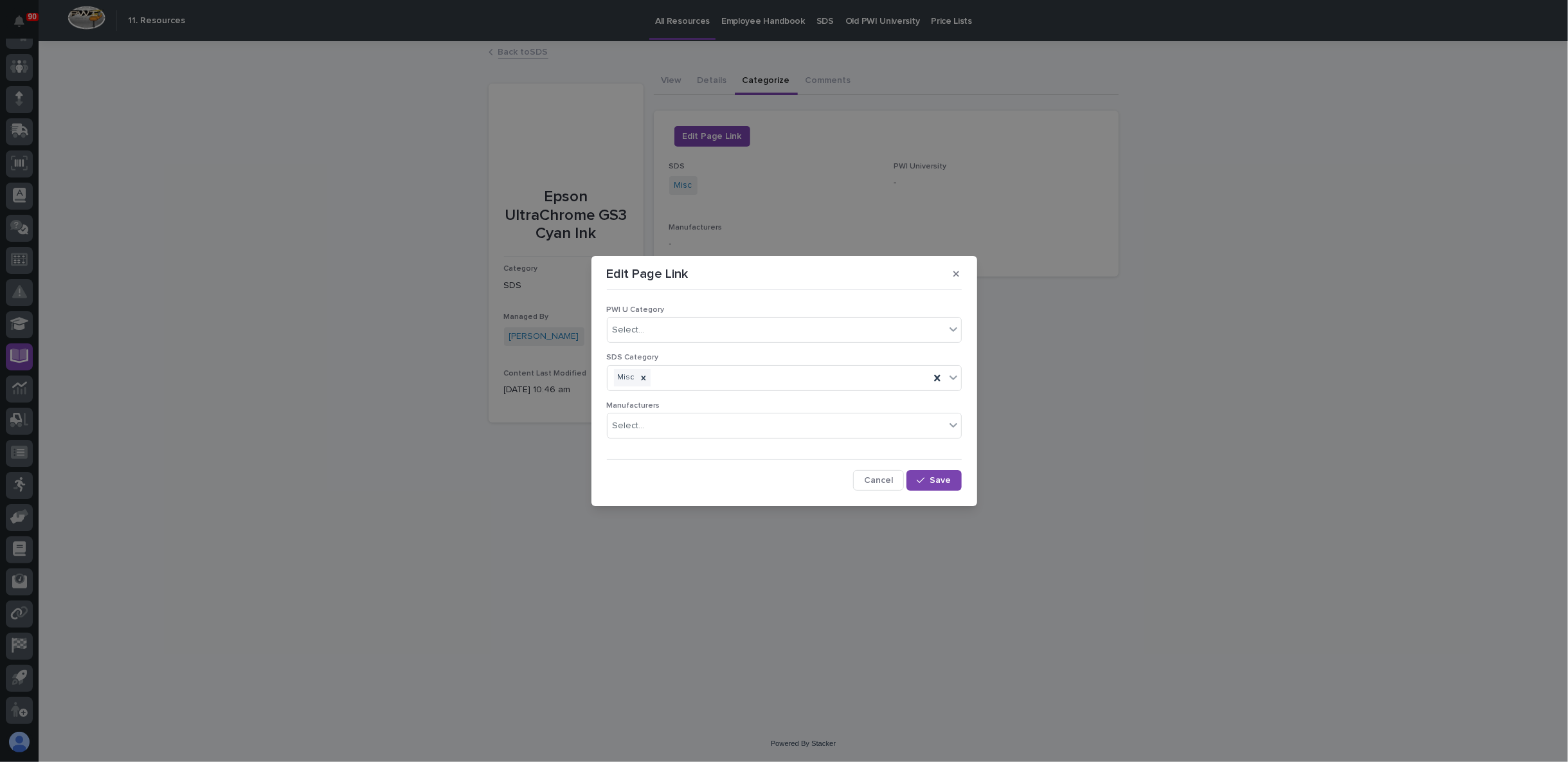
click at [538, 533] on div "Edit Page Link PWI U Category Select... SDS Category Misc Manufacturers Select.…" at bounding box center [784, 381] width 1568 height 762
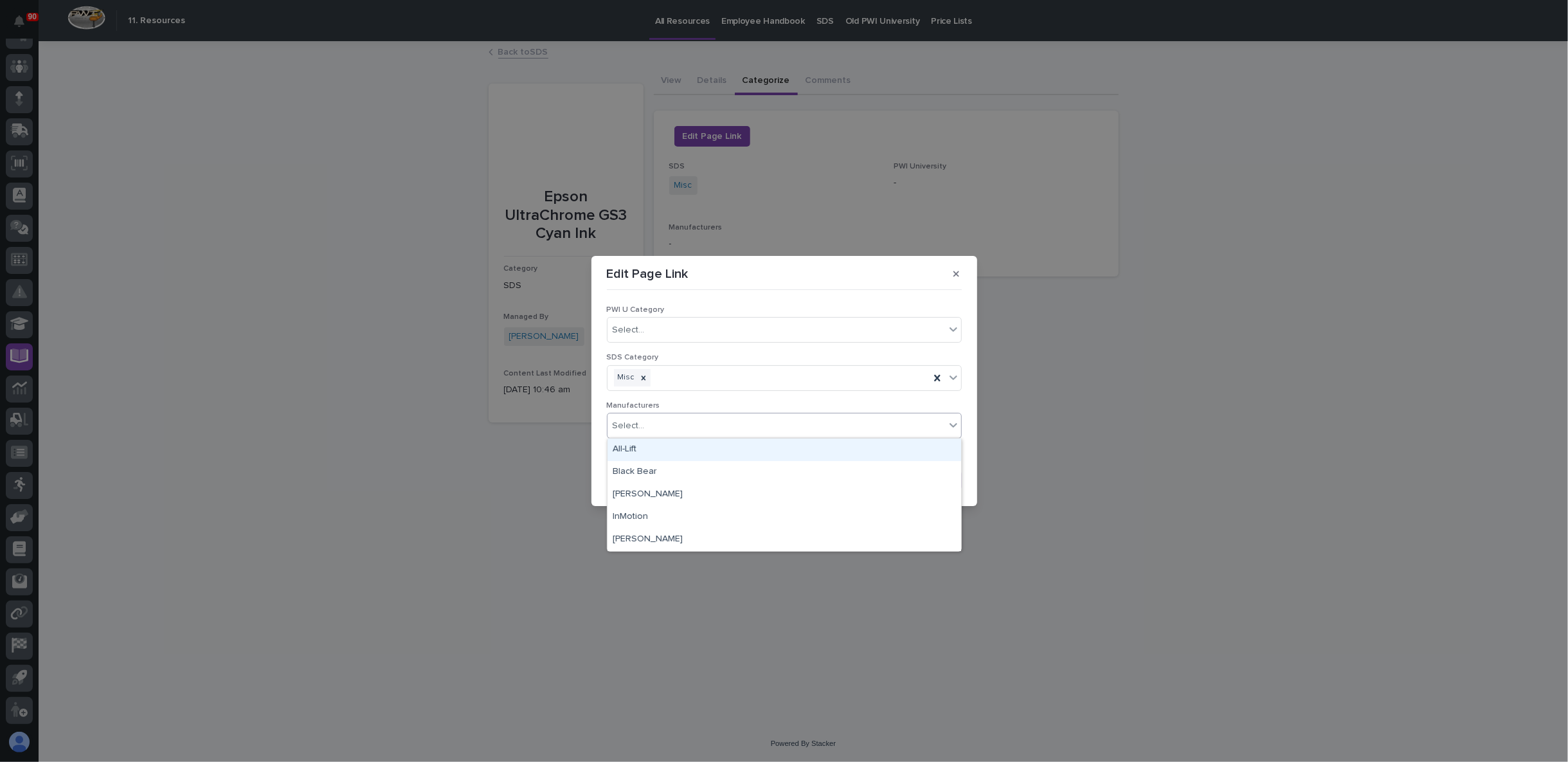
click at [875, 433] on div "Select..." at bounding box center [776, 426] width 337 height 21
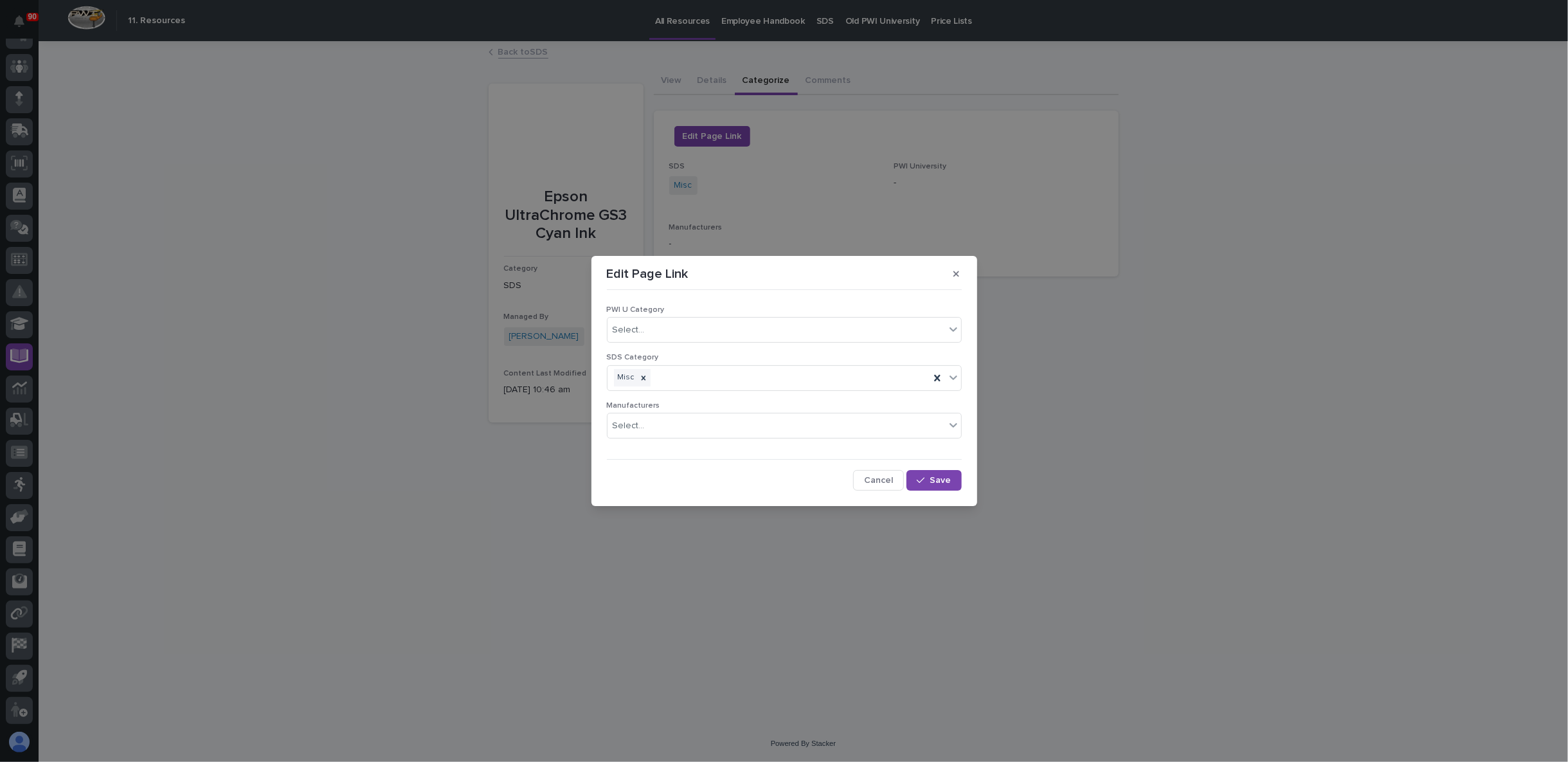
drag, startPoint x: 497, startPoint y: 555, endPoint x: 515, endPoint y: 556, distance: 18.0
click at [499, 556] on div "Edit Page Link PWI U Category Select... SDS Category Misc Manufacturers Select.…" at bounding box center [784, 381] width 1568 height 762
click at [879, 477] on span "Cancel" at bounding box center [878, 480] width 29 height 12
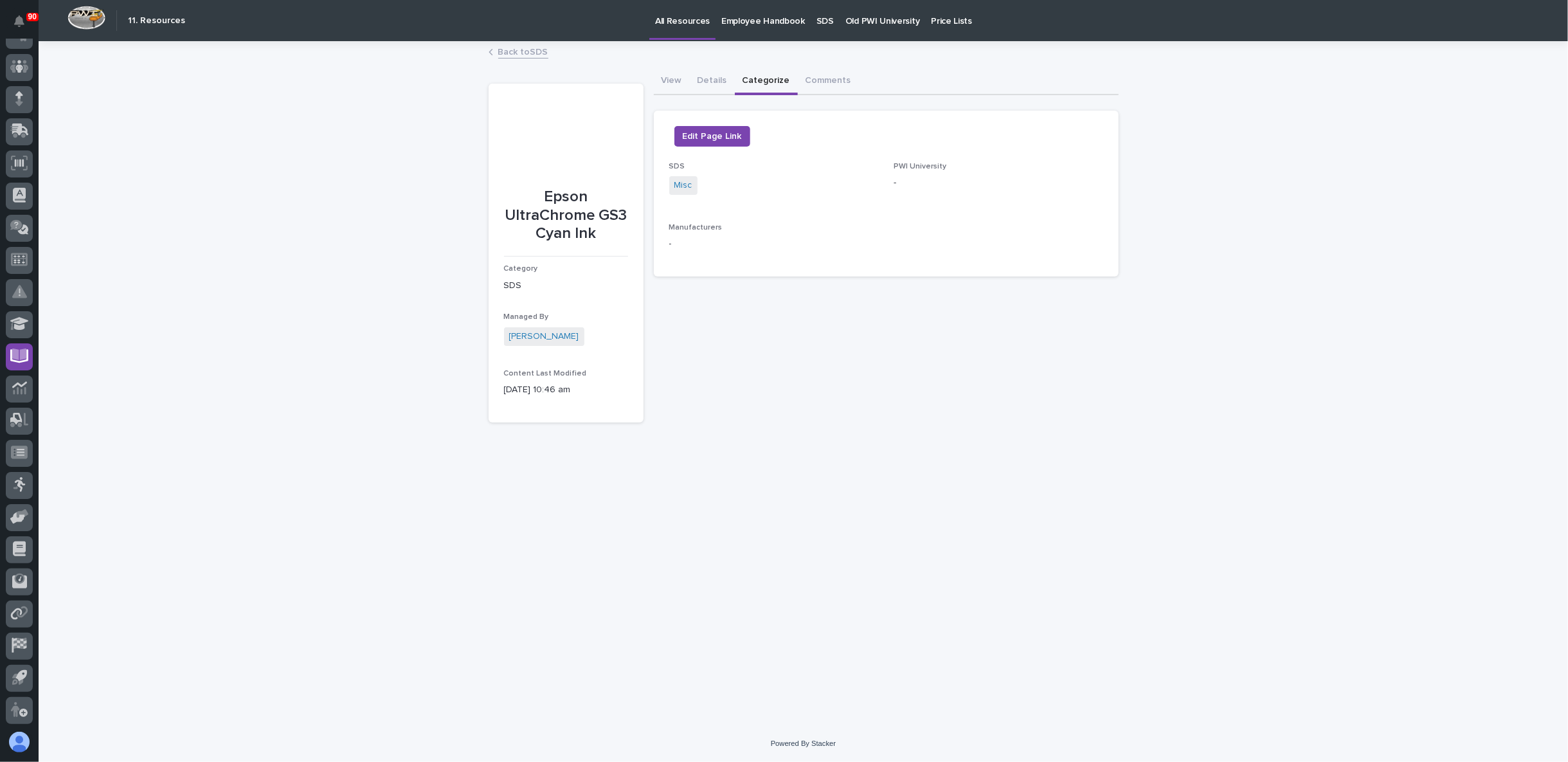
click at [683, 25] on p "All Resources" at bounding box center [683, 14] width 55 height 27
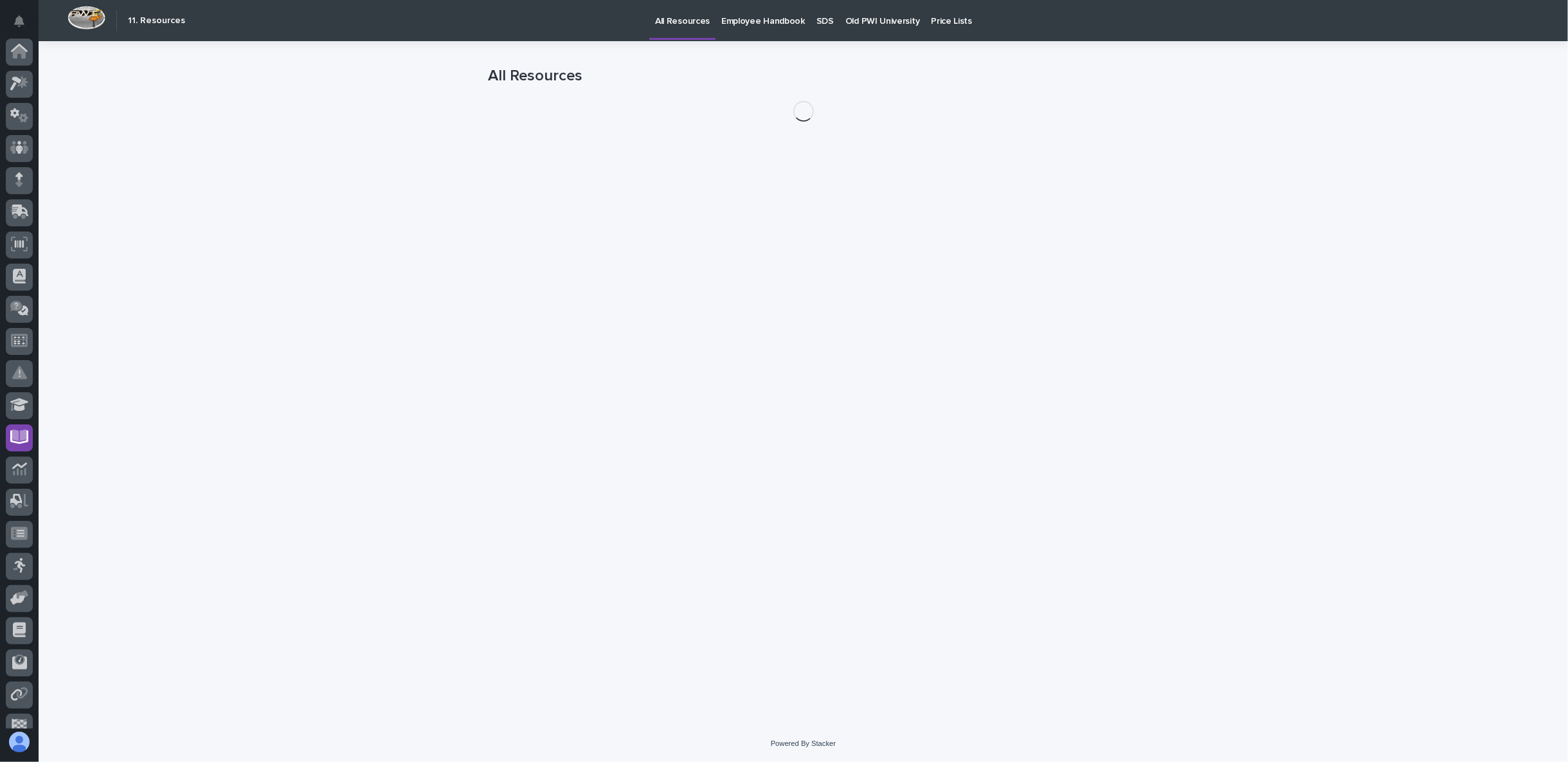
scroll to position [81, 0]
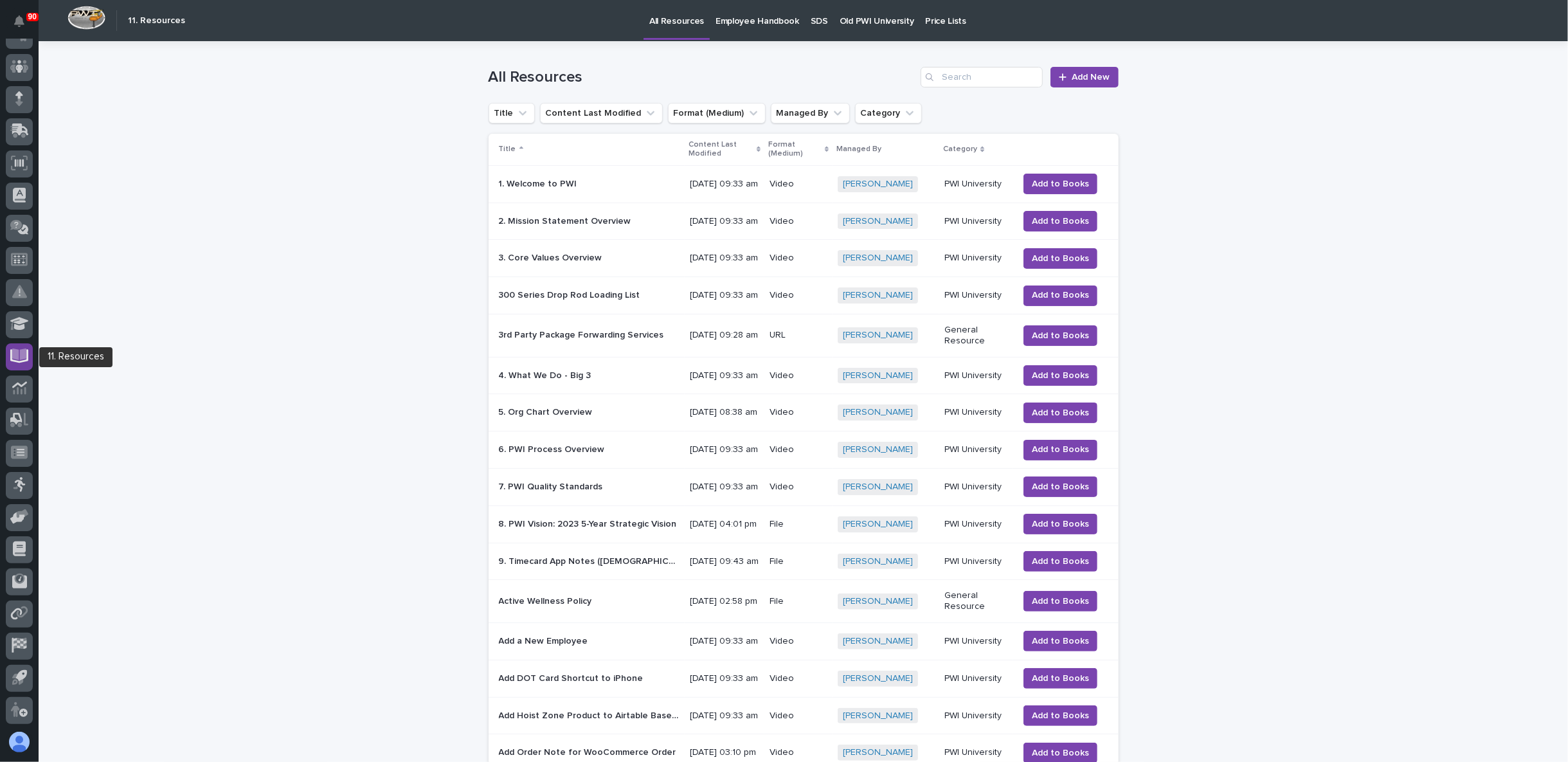
click at [23, 358] on icon at bounding box center [19, 354] width 15 height 12
click at [811, 18] on p "SDS" at bounding box center [819, 14] width 17 height 27
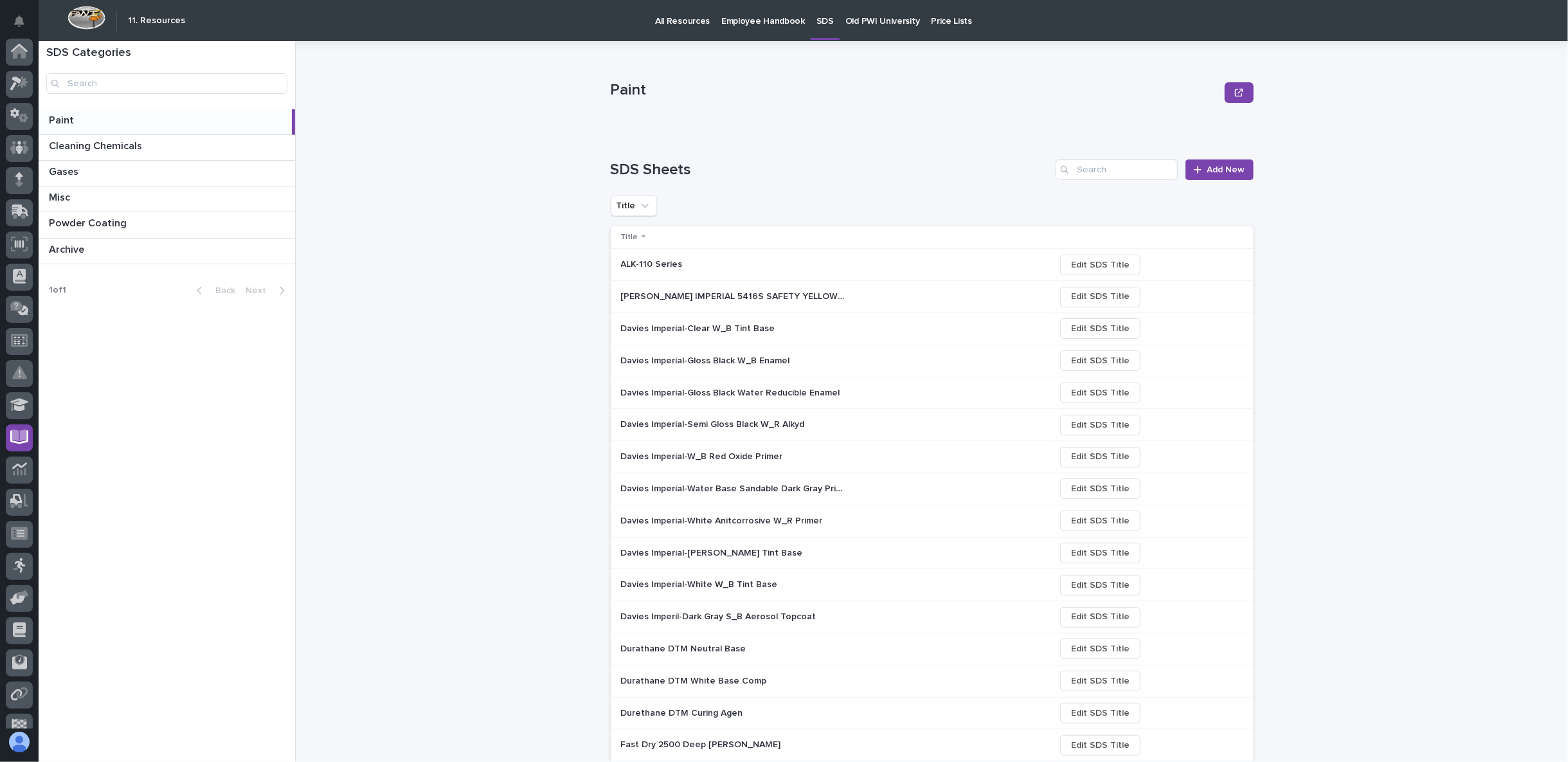
scroll to position [81, 0]
click at [101, 194] on p at bounding box center [169, 197] width 241 height 12
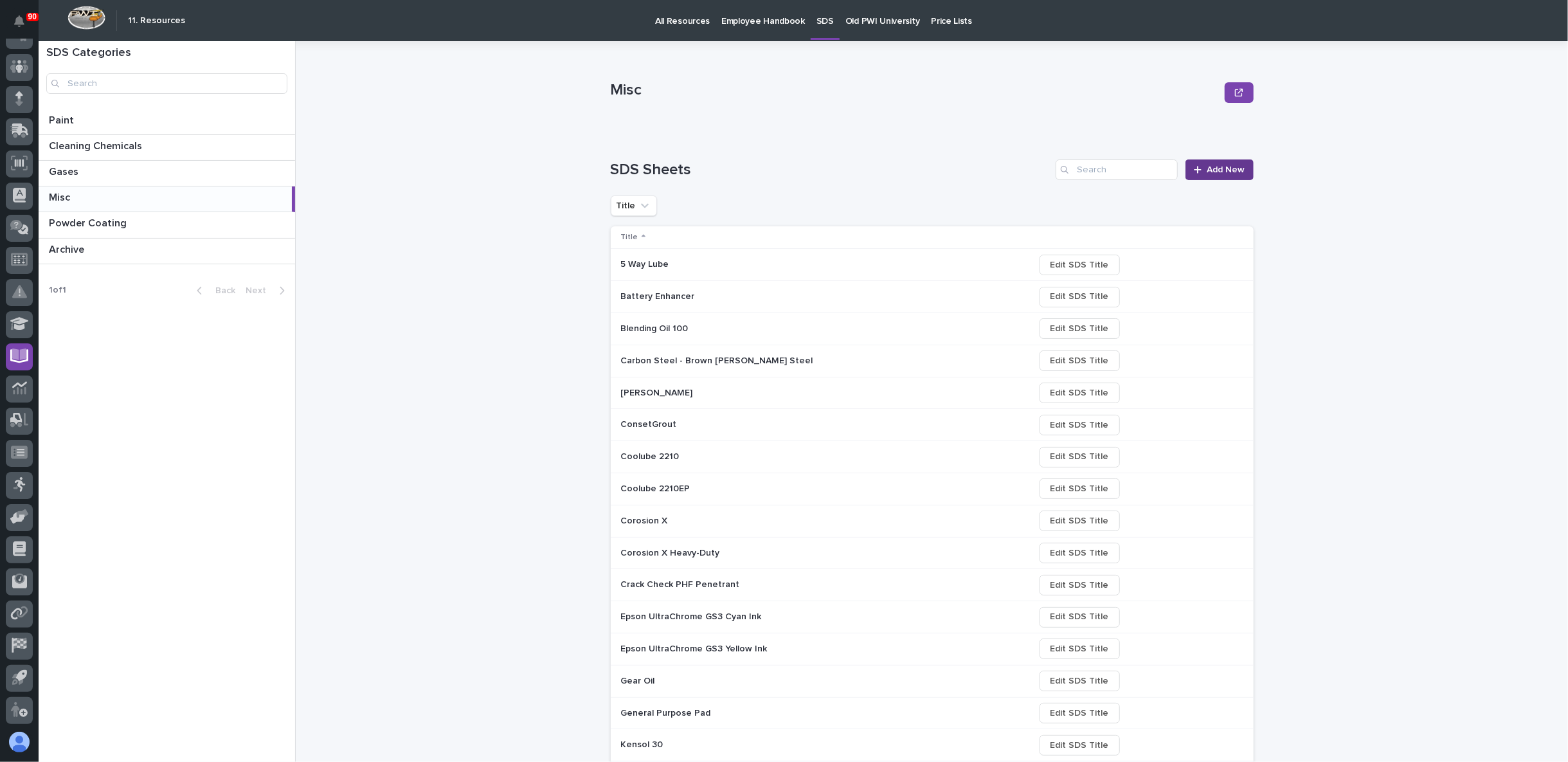
click at [1221, 172] on span "Add New" at bounding box center [1227, 170] width 38 height 12
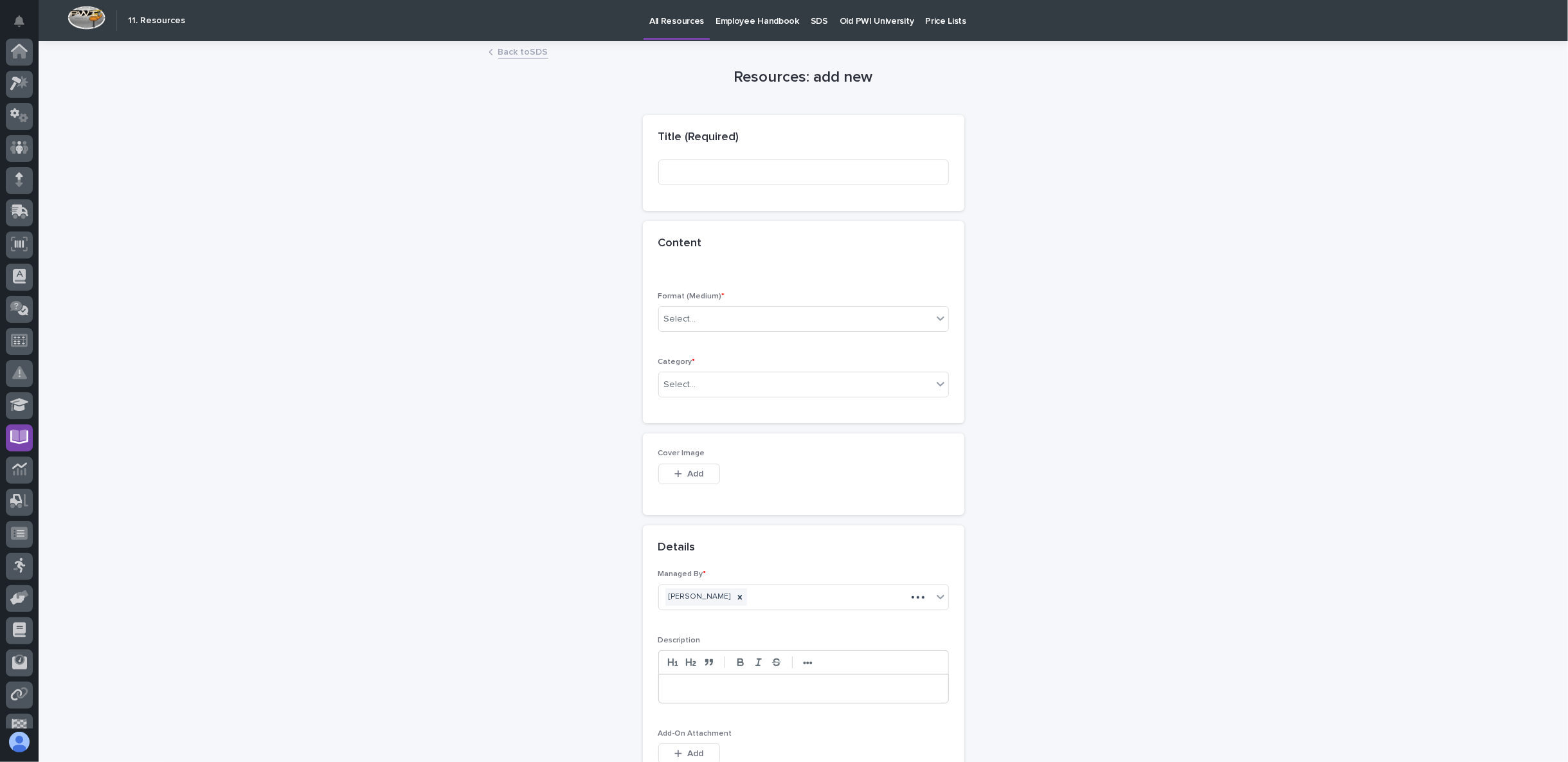
scroll to position [81, 0]
click at [697, 176] on input at bounding box center [803, 172] width 290 height 26
paste input "UltraChrome GS3 Black"
type input "Epson UltraChrome GS3 Black Ink"
click at [726, 309] on div "Select..." at bounding box center [796, 319] width 273 height 21
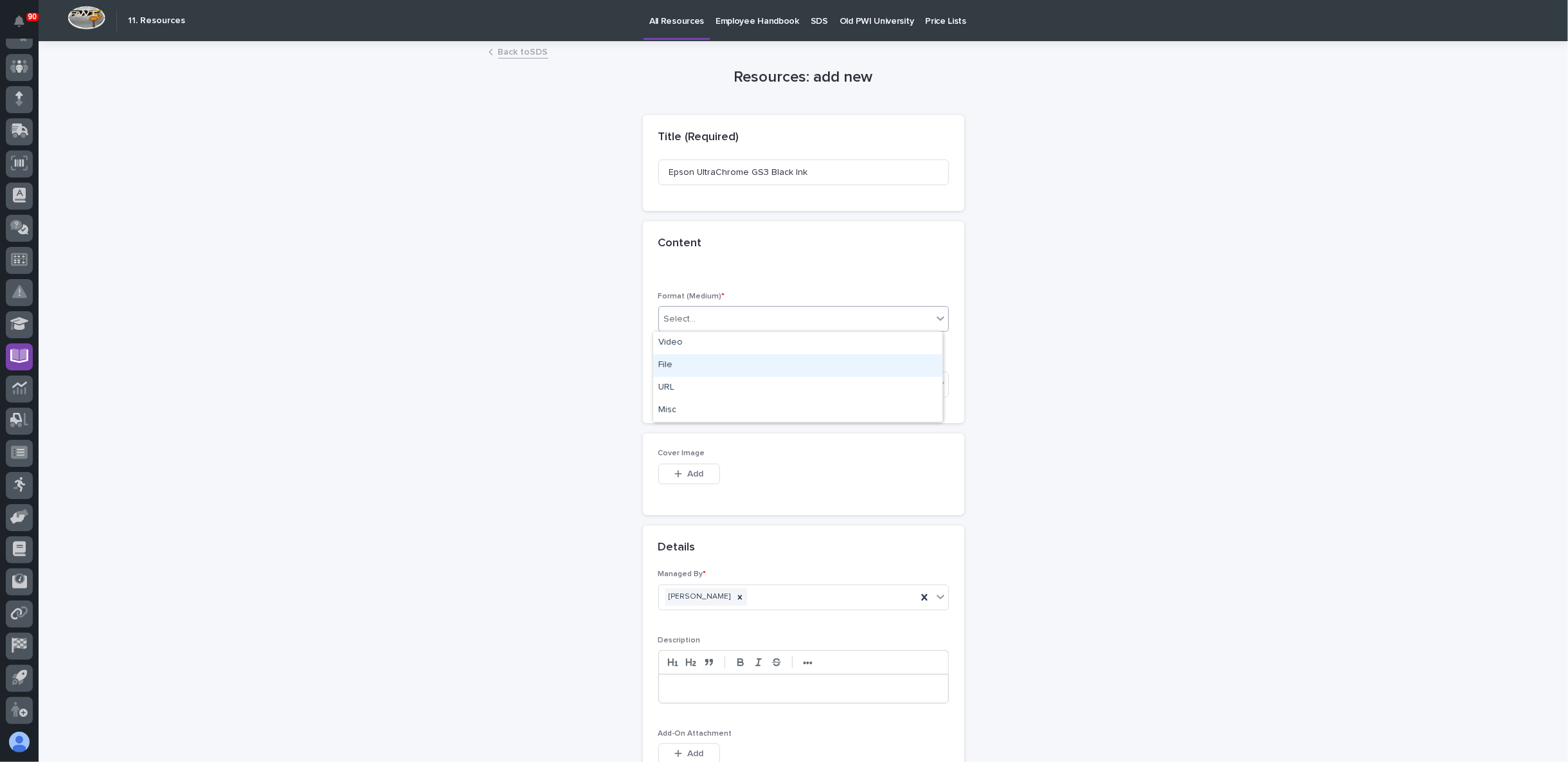
click at [719, 358] on div "File" at bounding box center [797, 365] width 289 height 22
click at [720, 385] on div "Select..." at bounding box center [796, 384] width 273 height 21
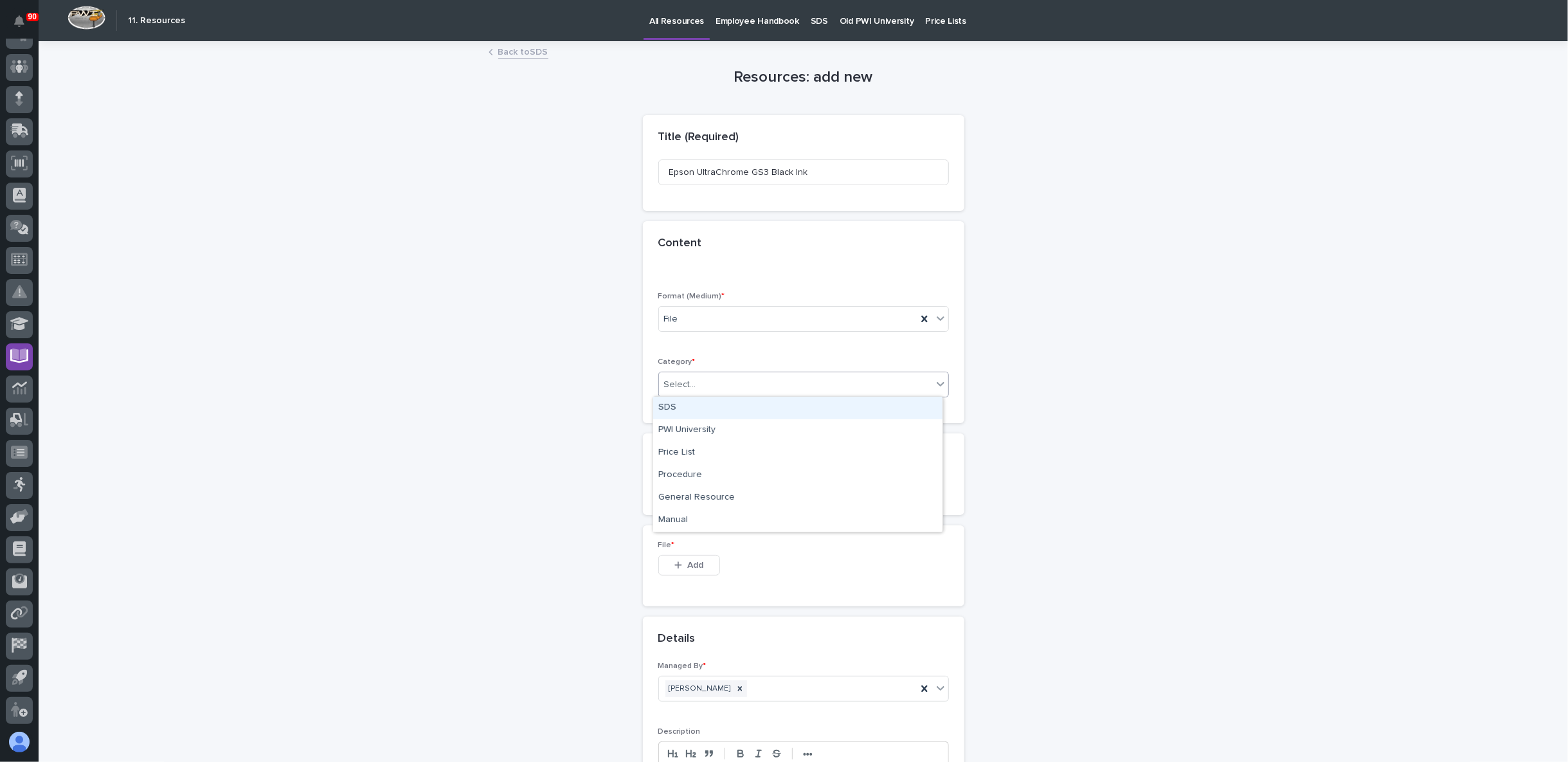
click at [687, 413] on div "SDS" at bounding box center [797, 408] width 289 height 22
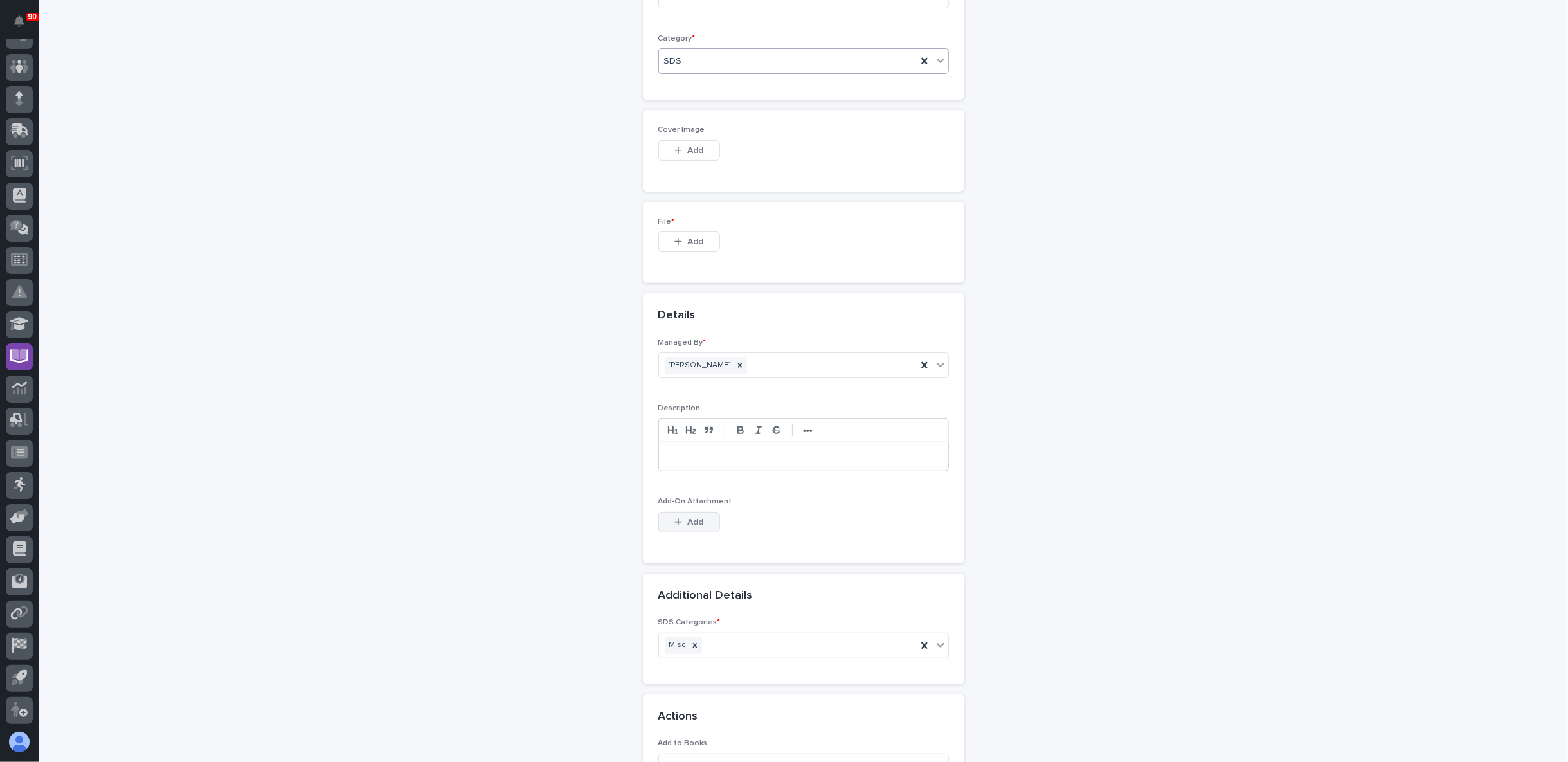
scroll to position [304, 0]
click at [692, 263] on span "Add" at bounding box center [695, 262] width 16 height 12
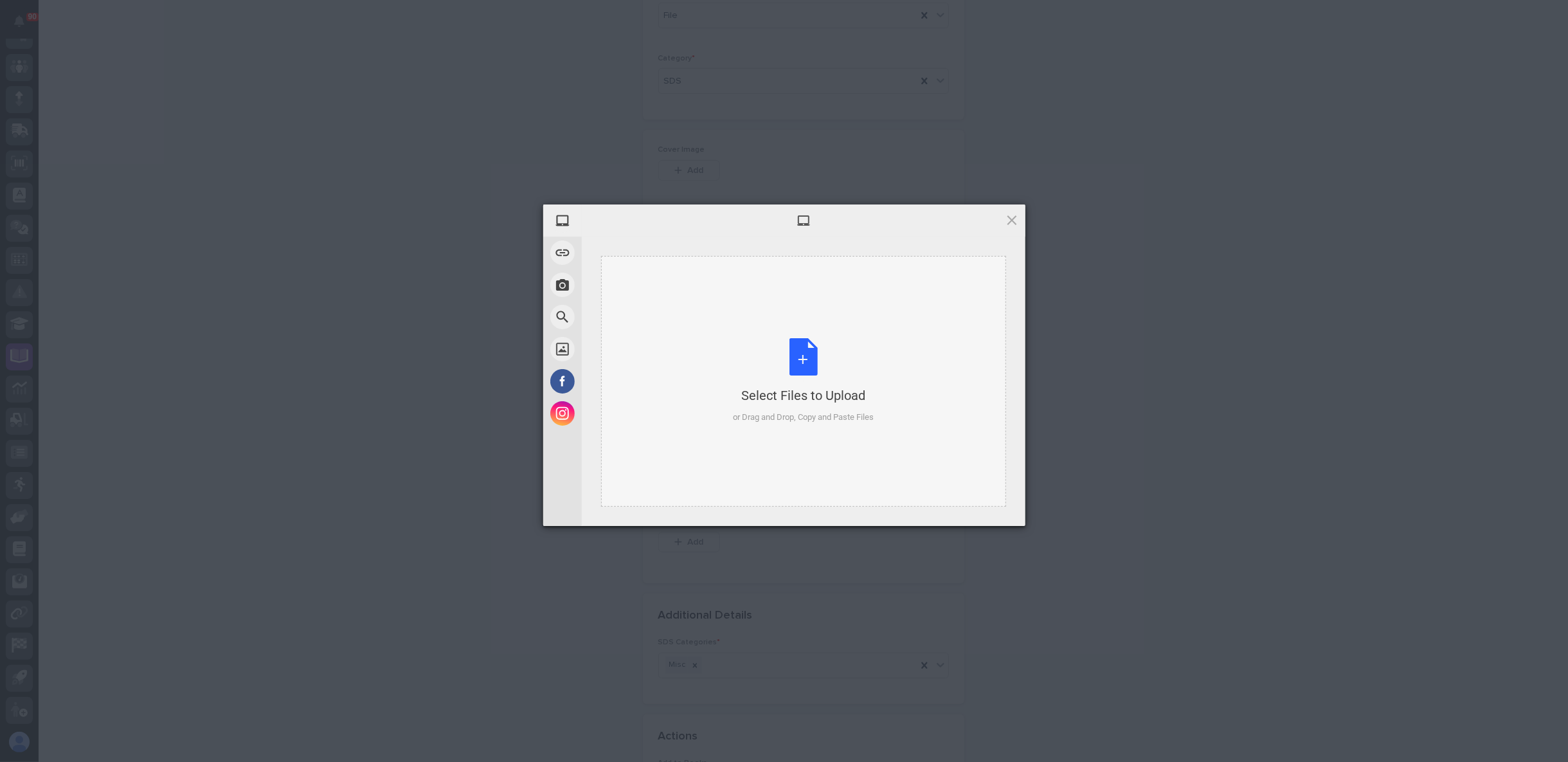
click at [792, 359] on div "Select Files to Upload or Drag and Drop, Copy and Paste Files" at bounding box center [803, 381] width 141 height 85
click at [990, 506] on span "Upload 1" at bounding box center [986, 509] width 25 height 9
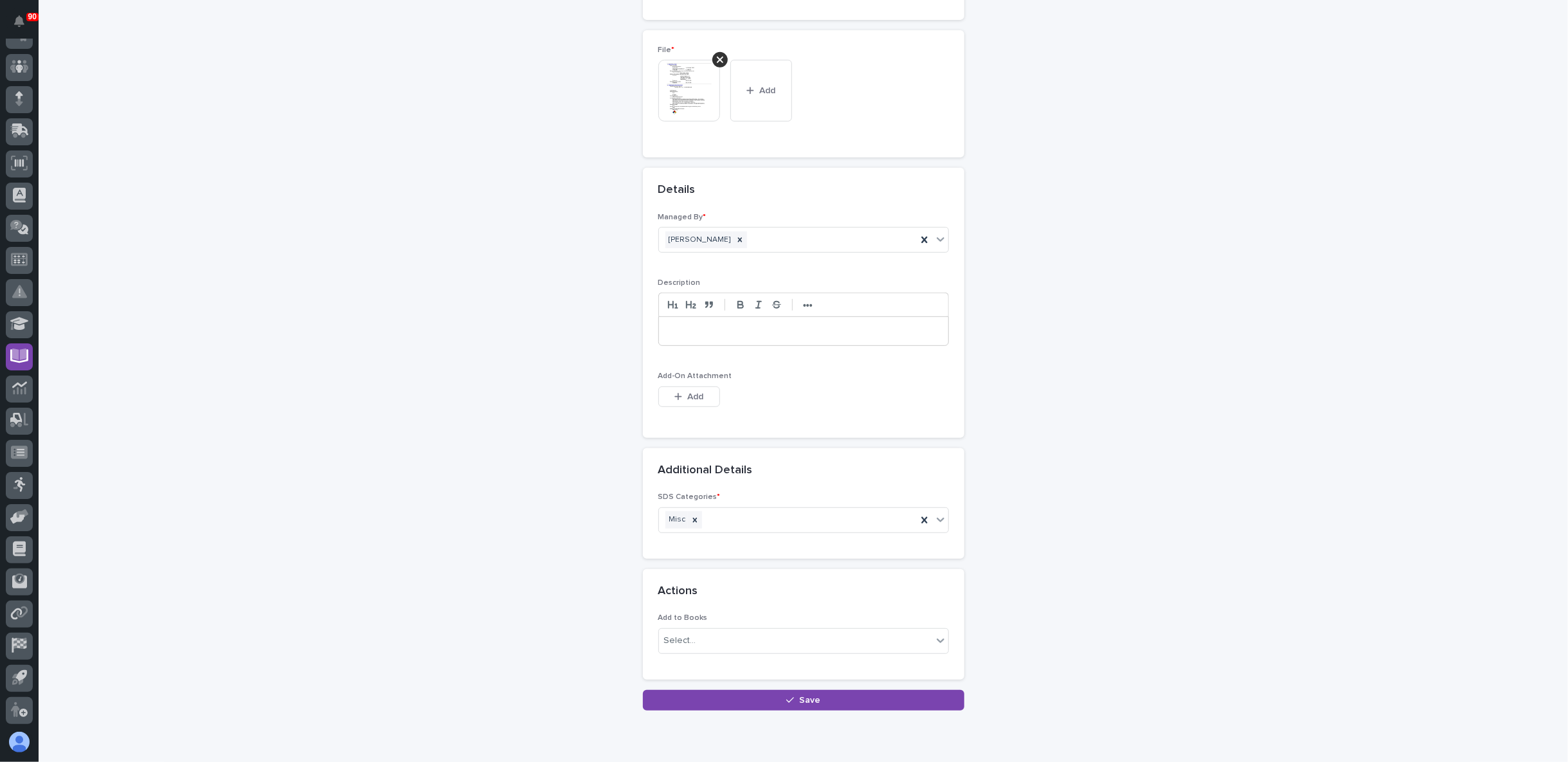
scroll to position [541, 0]
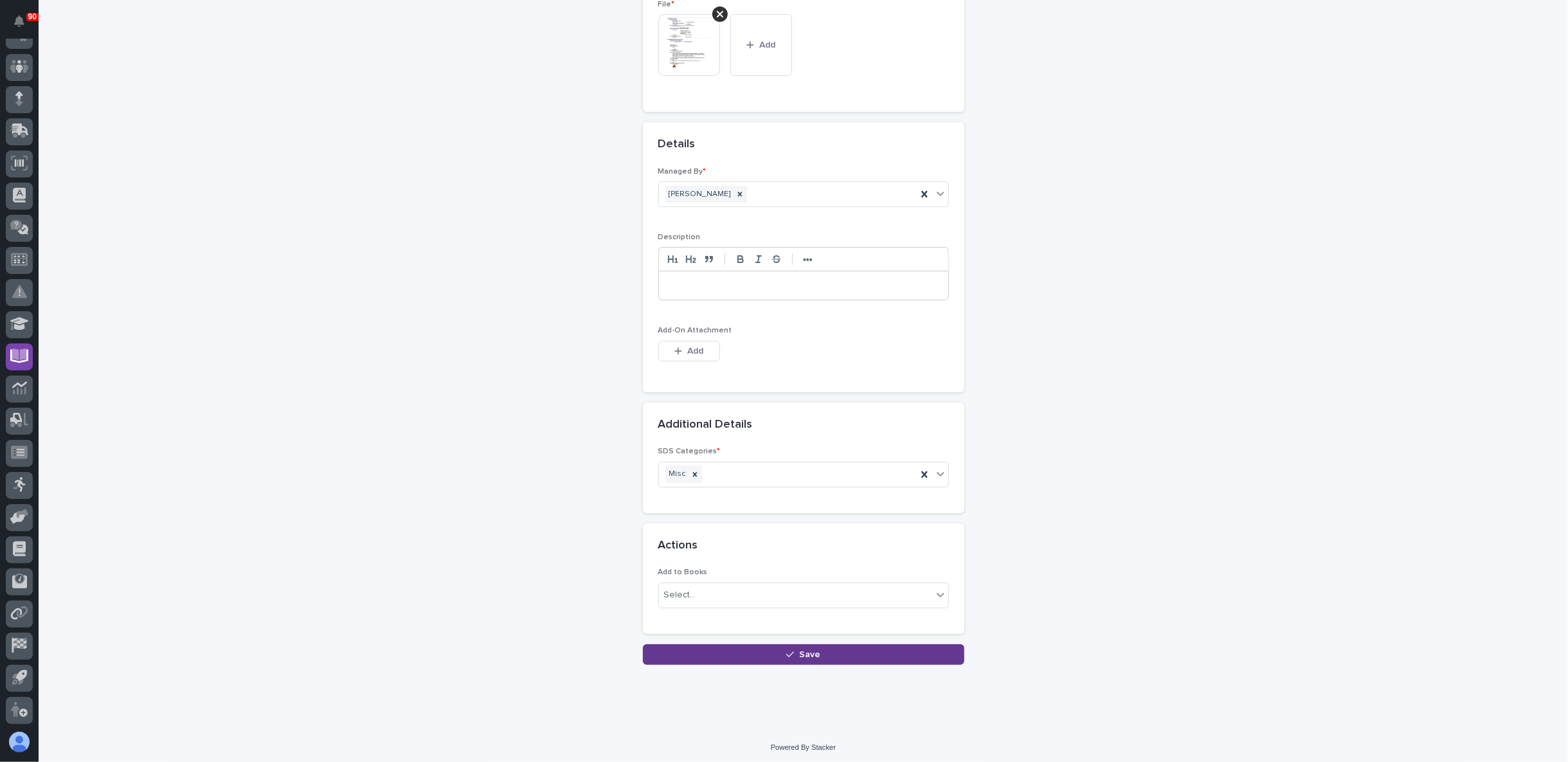
click at [761, 658] on button "Save" at bounding box center [803, 654] width 322 height 20
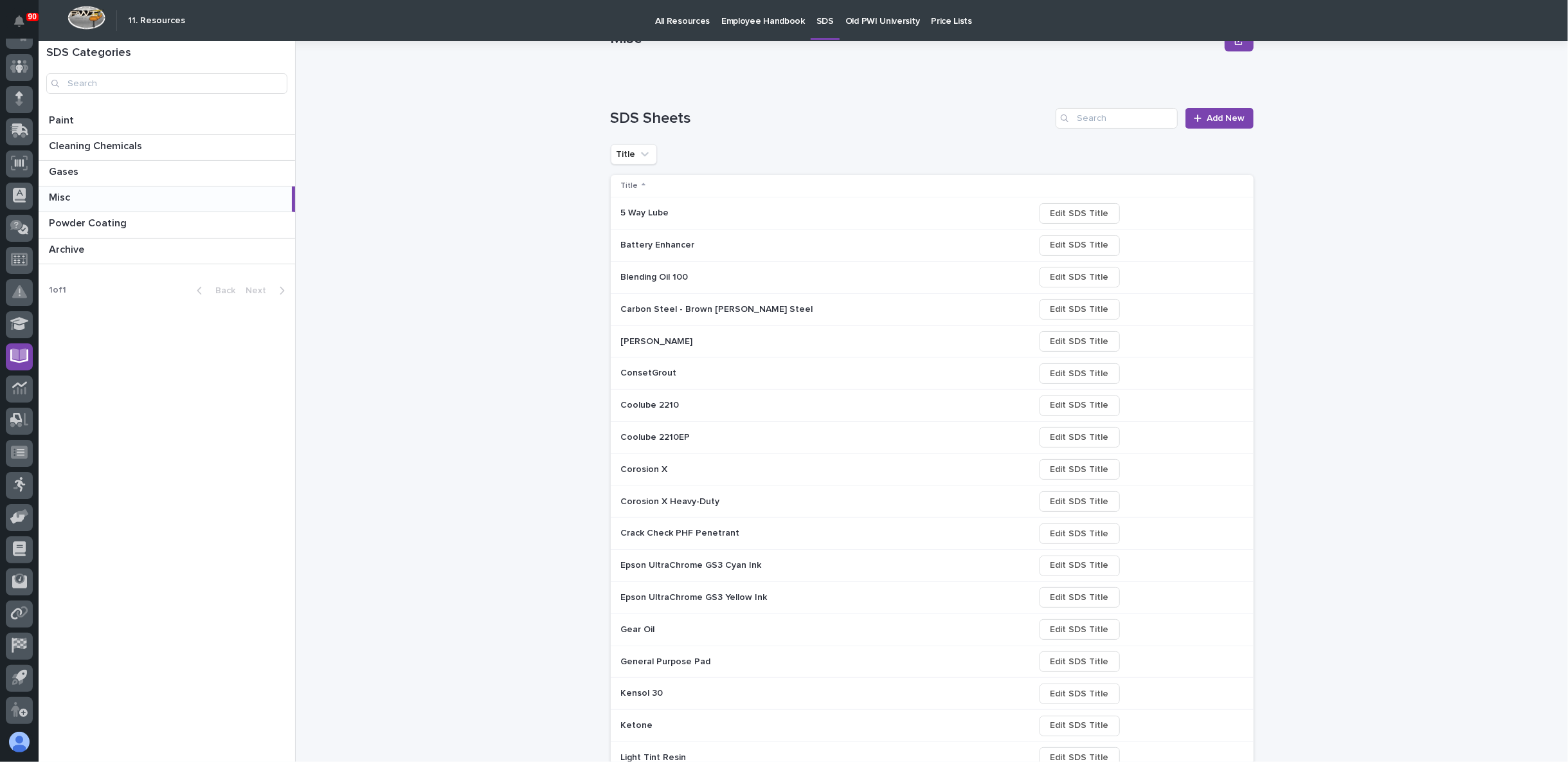
scroll to position [72, 0]
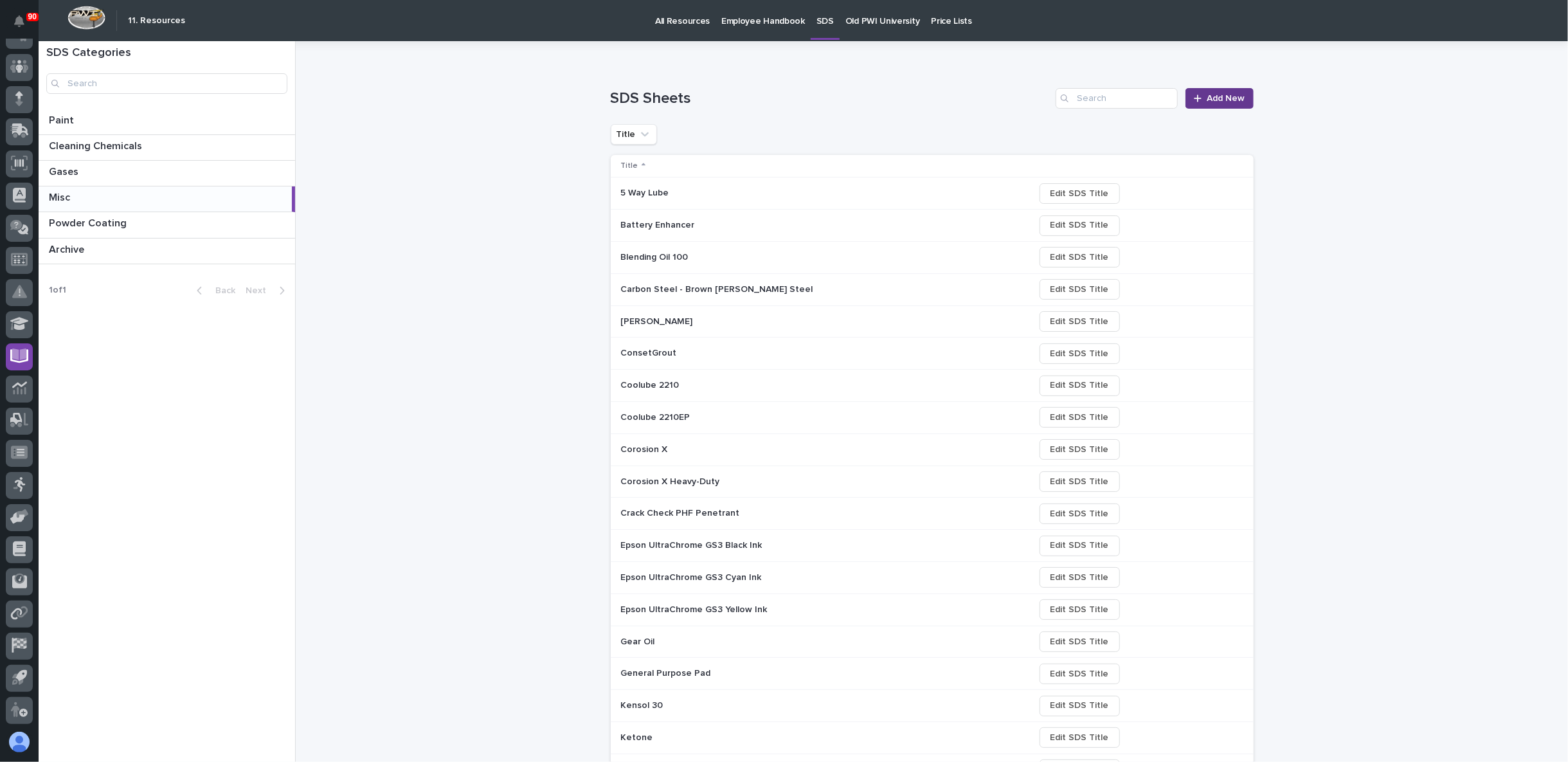
click at [1209, 90] on link "Add New" at bounding box center [1219, 98] width 67 height 20
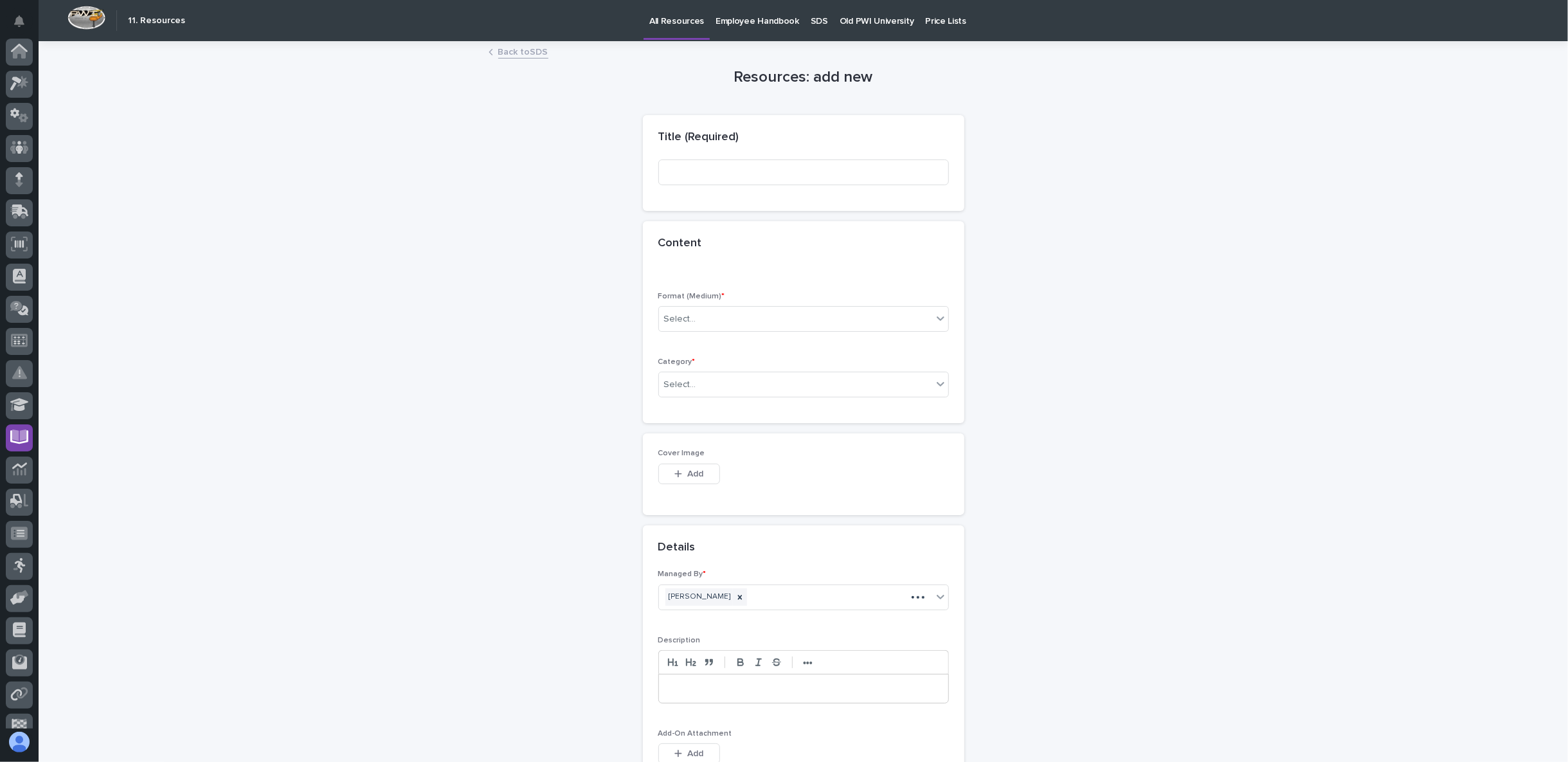
scroll to position [81, 0]
click at [728, 172] on input at bounding box center [803, 172] width 290 height 26
paste input "UltraChrome GS3 Magenta"
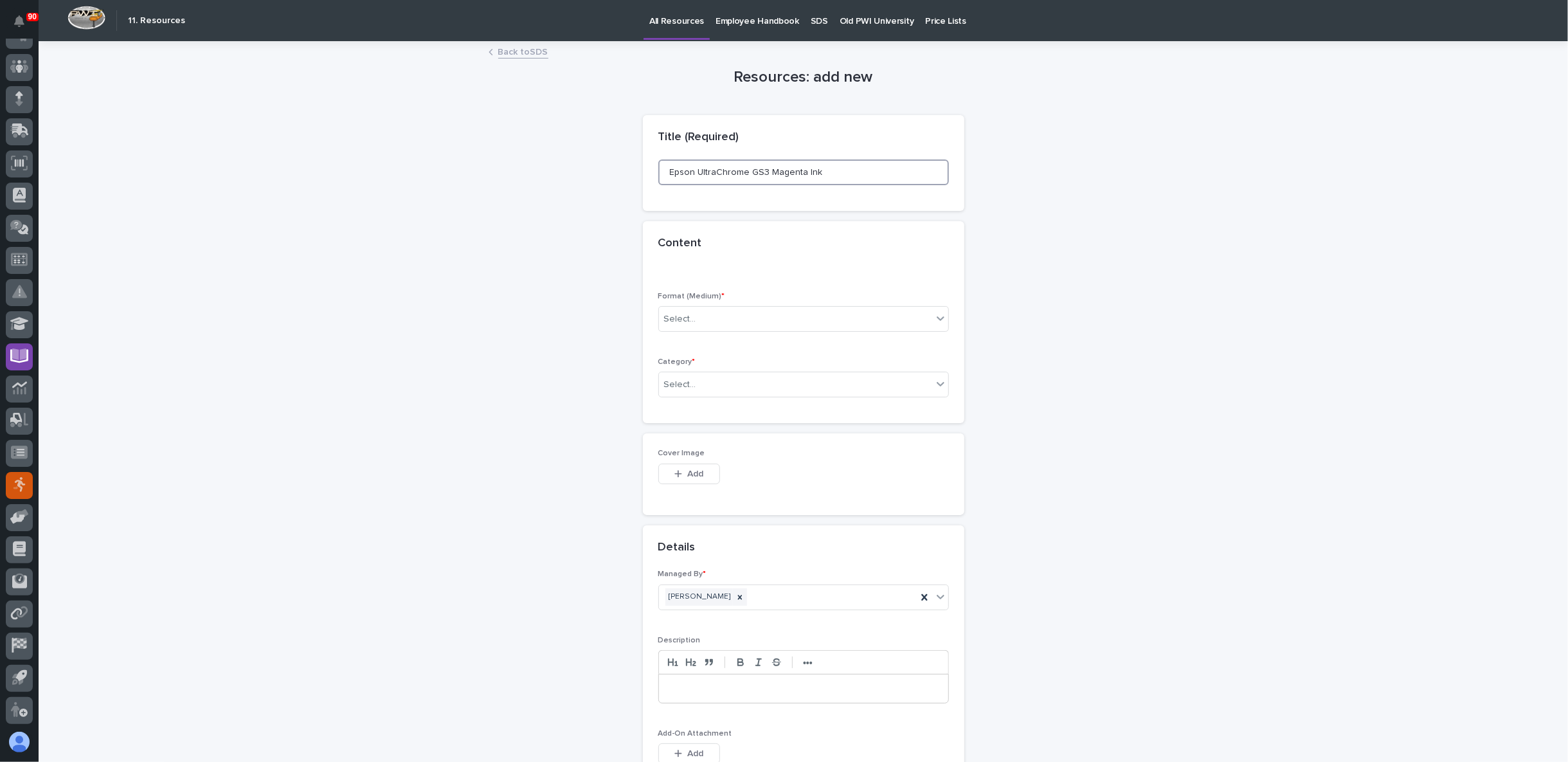
type input "Epson UltraChrome GS3 Magenta Ink"
click at [726, 310] on div "Select..." at bounding box center [796, 319] width 273 height 21
click at [697, 369] on div "File" at bounding box center [797, 365] width 289 height 22
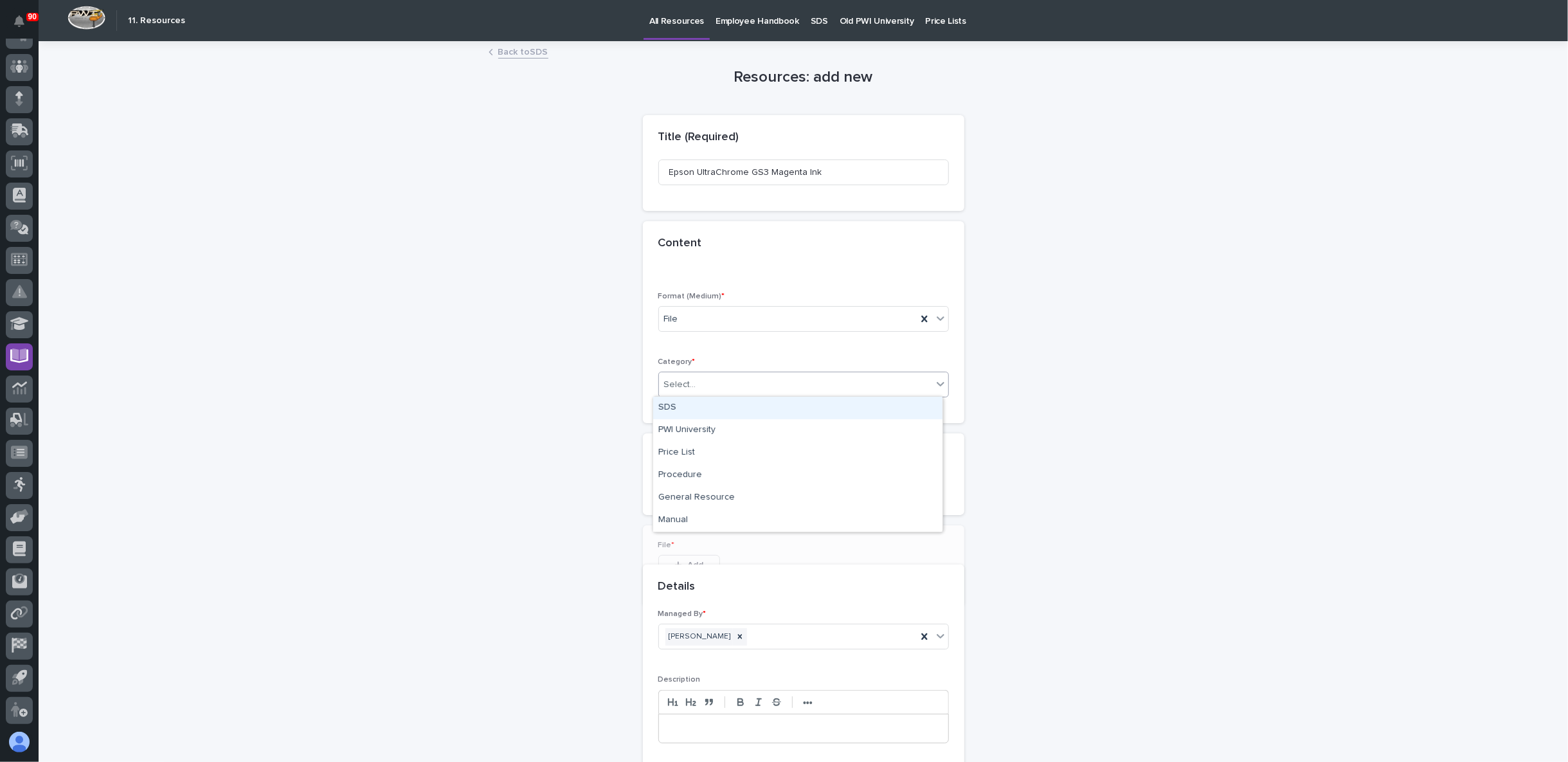
click at [699, 379] on div "Select..." at bounding box center [796, 384] width 273 height 21
click at [692, 413] on div "SDS" at bounding box center [797, 408] width 289 height 22
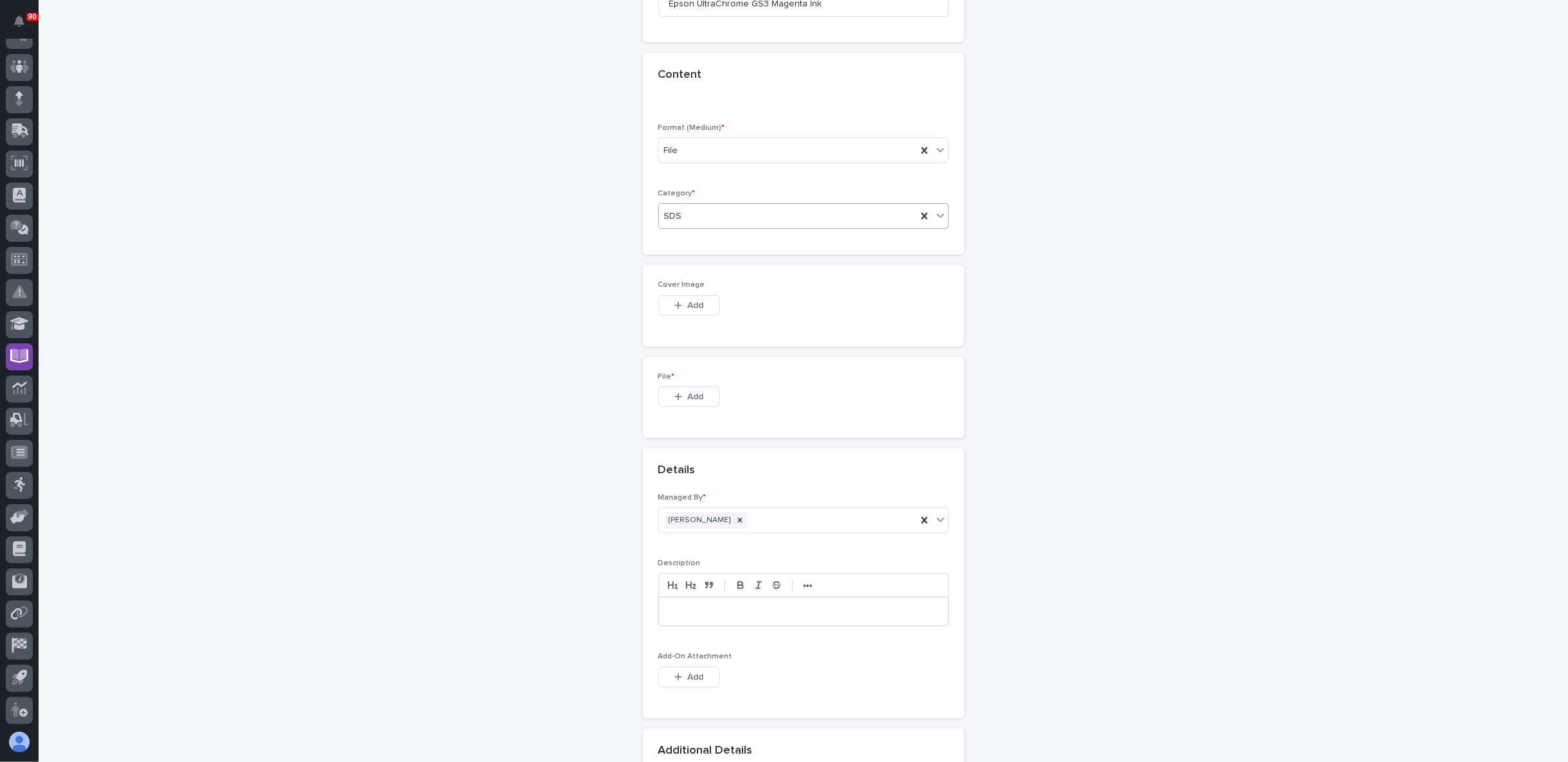
scroll to position [183, 0]
click at [687, 375] on span "Add" at bounding box center [695, 381] width 16 height 12
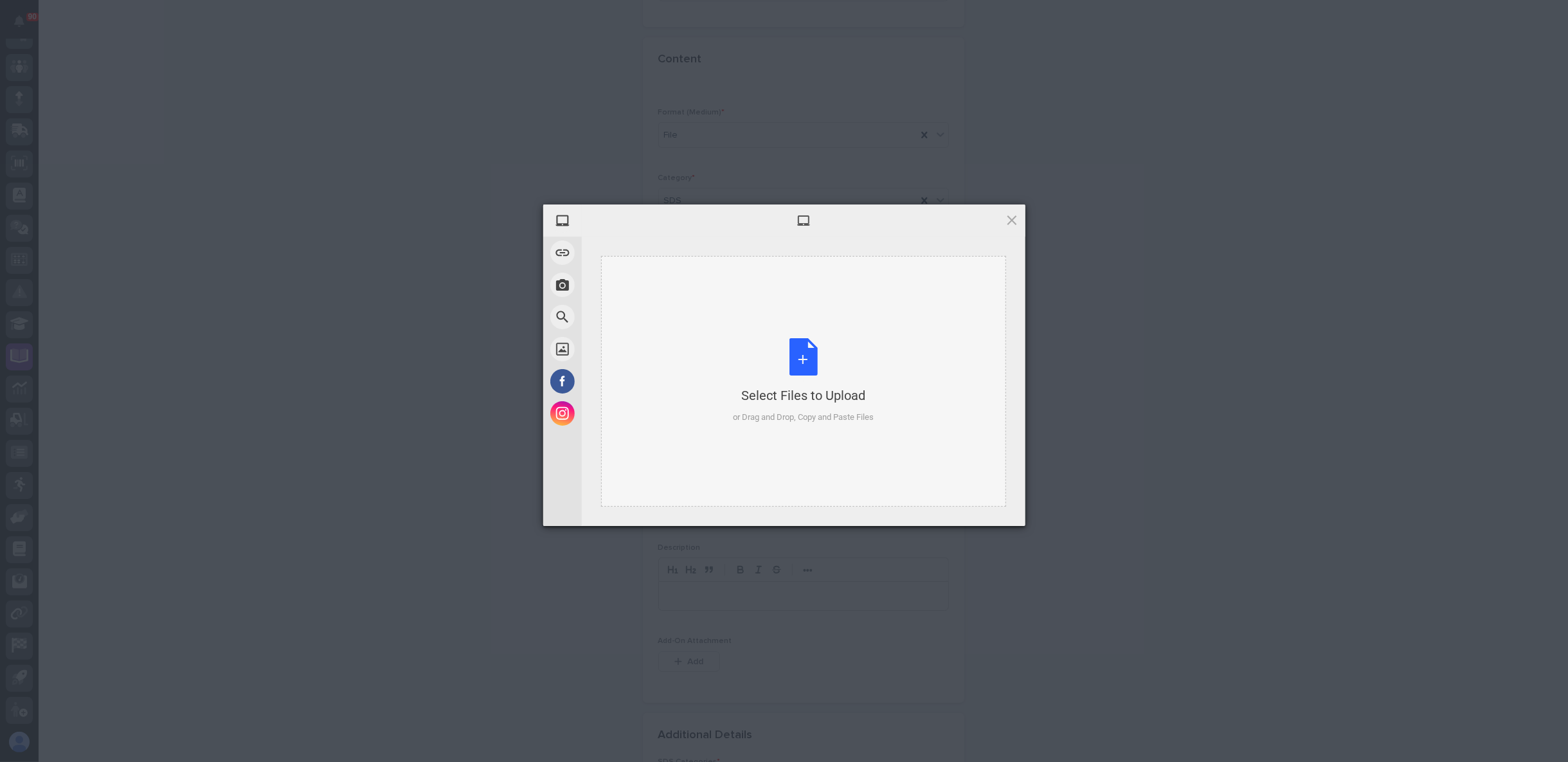
click at [727, 353] on div "Select Files to Upload or Drag and Drop, Copy and Paste Files" at bounding box center [803, 381] width 405 height 251
click at [992, 507] on span "Upload 1" at bounding box center [986, 509] width 25 height 9
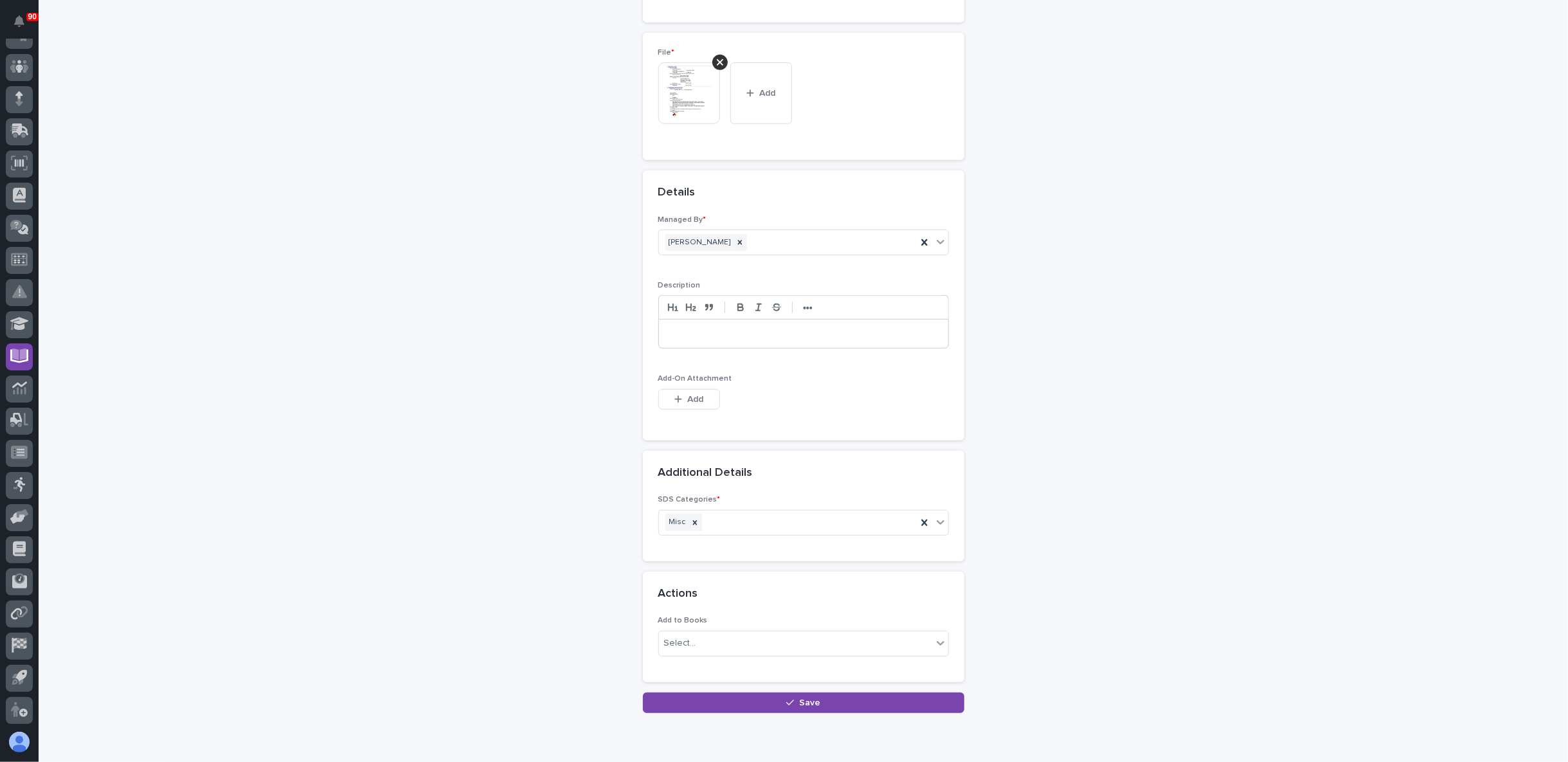
scroll to position [541, 0]
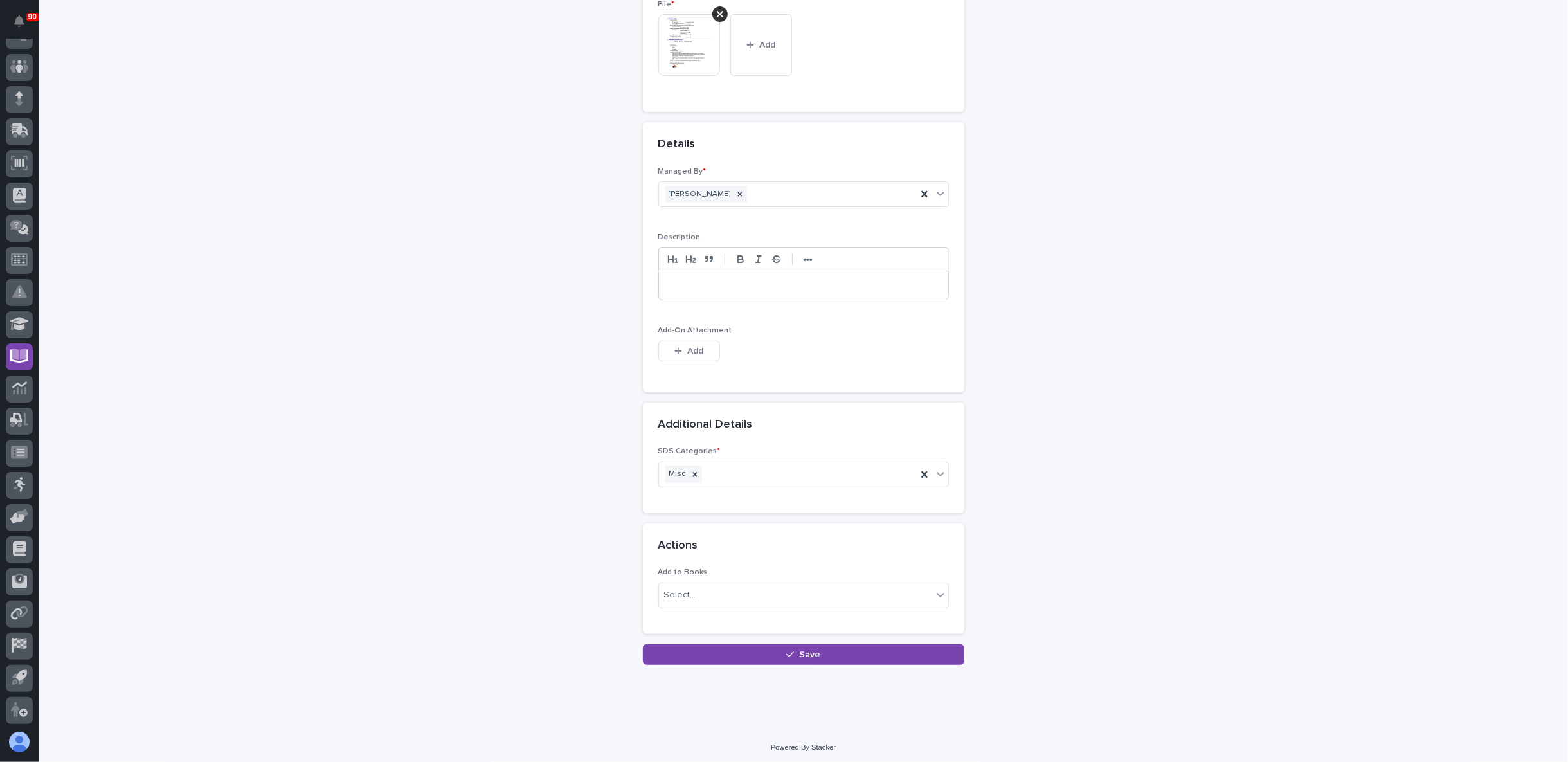
click at [778, 644] on button "Save" at bounding box center [803, 654] width 322 height 20
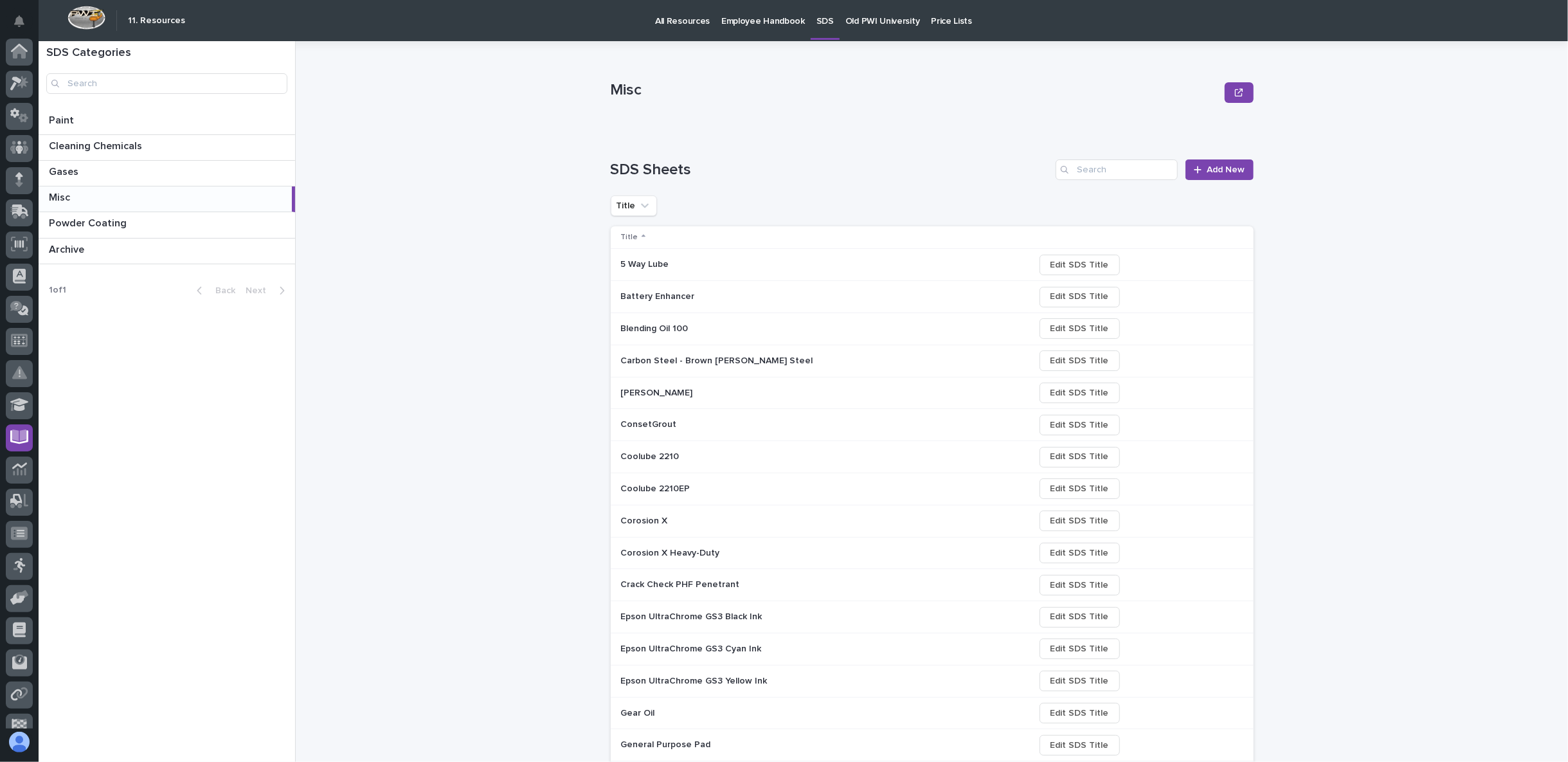
scroll to position [81, 0]
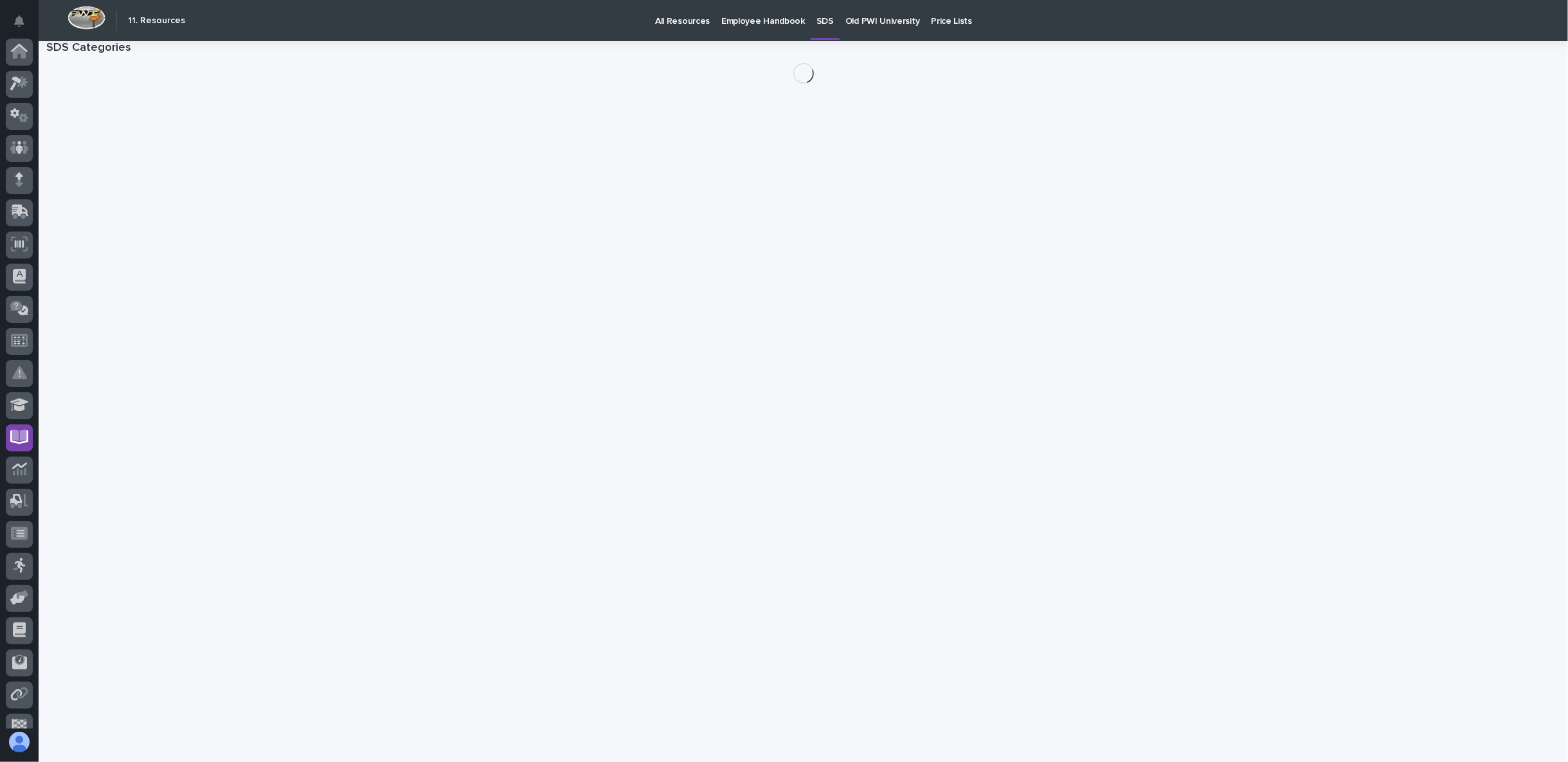
scroll to position [81, 0]
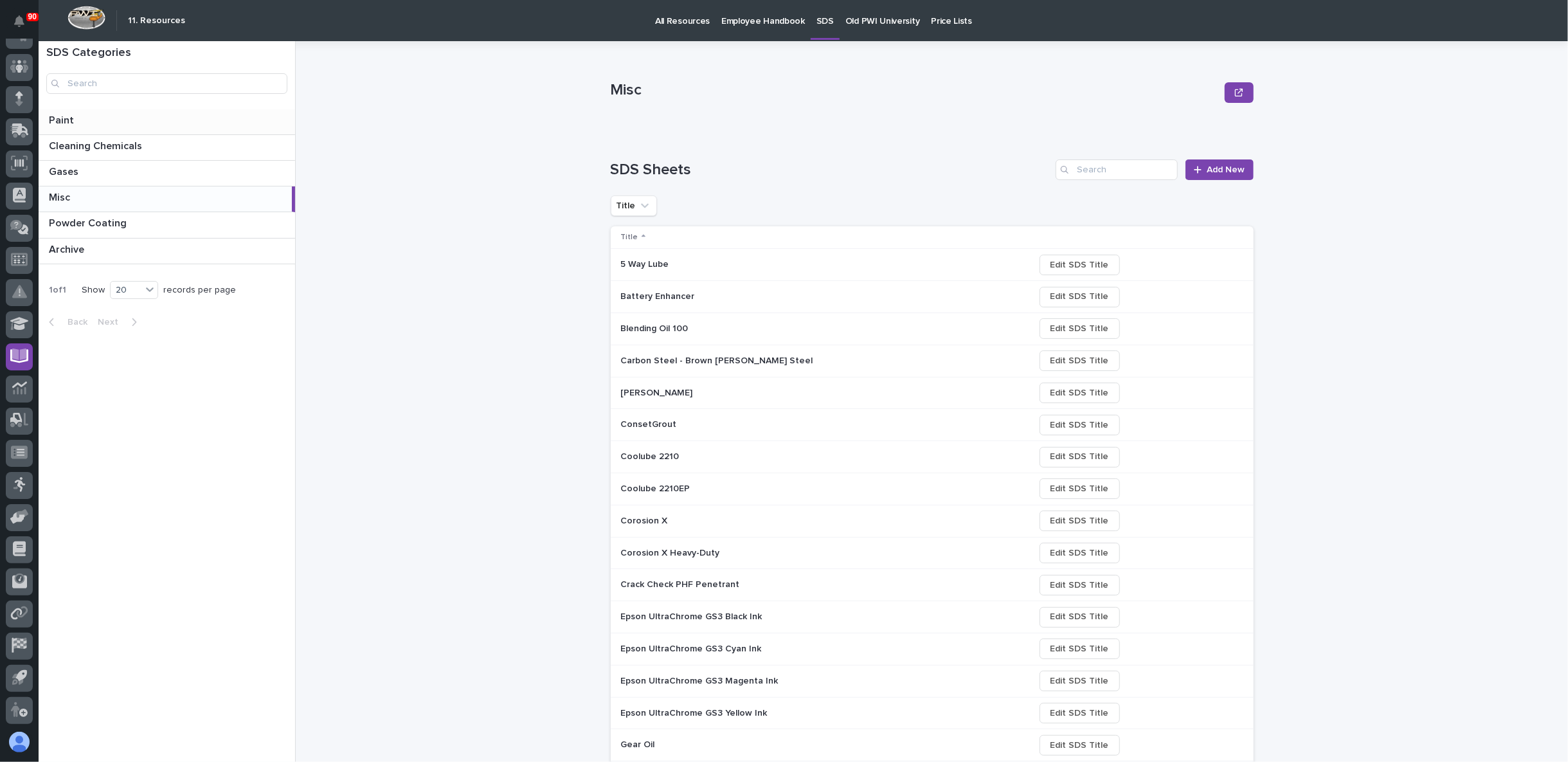
click at [118, 121] on p at bounding box center [169, 120] width 241 height 12
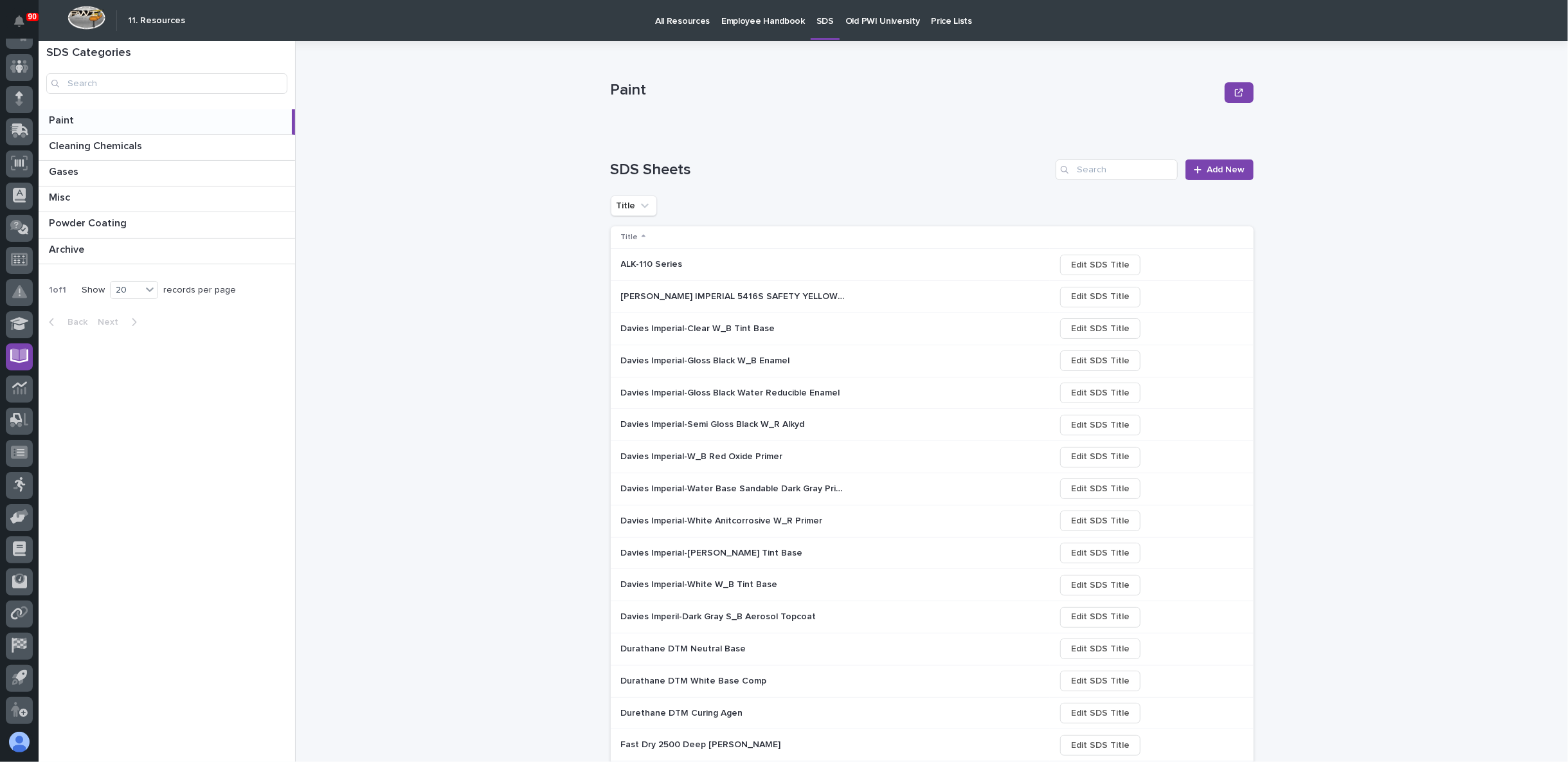
click at [681, 329] on p "Davies Imperial-Clear W_B Tint Base" at bounding box center [700, 328] width 157 height 14
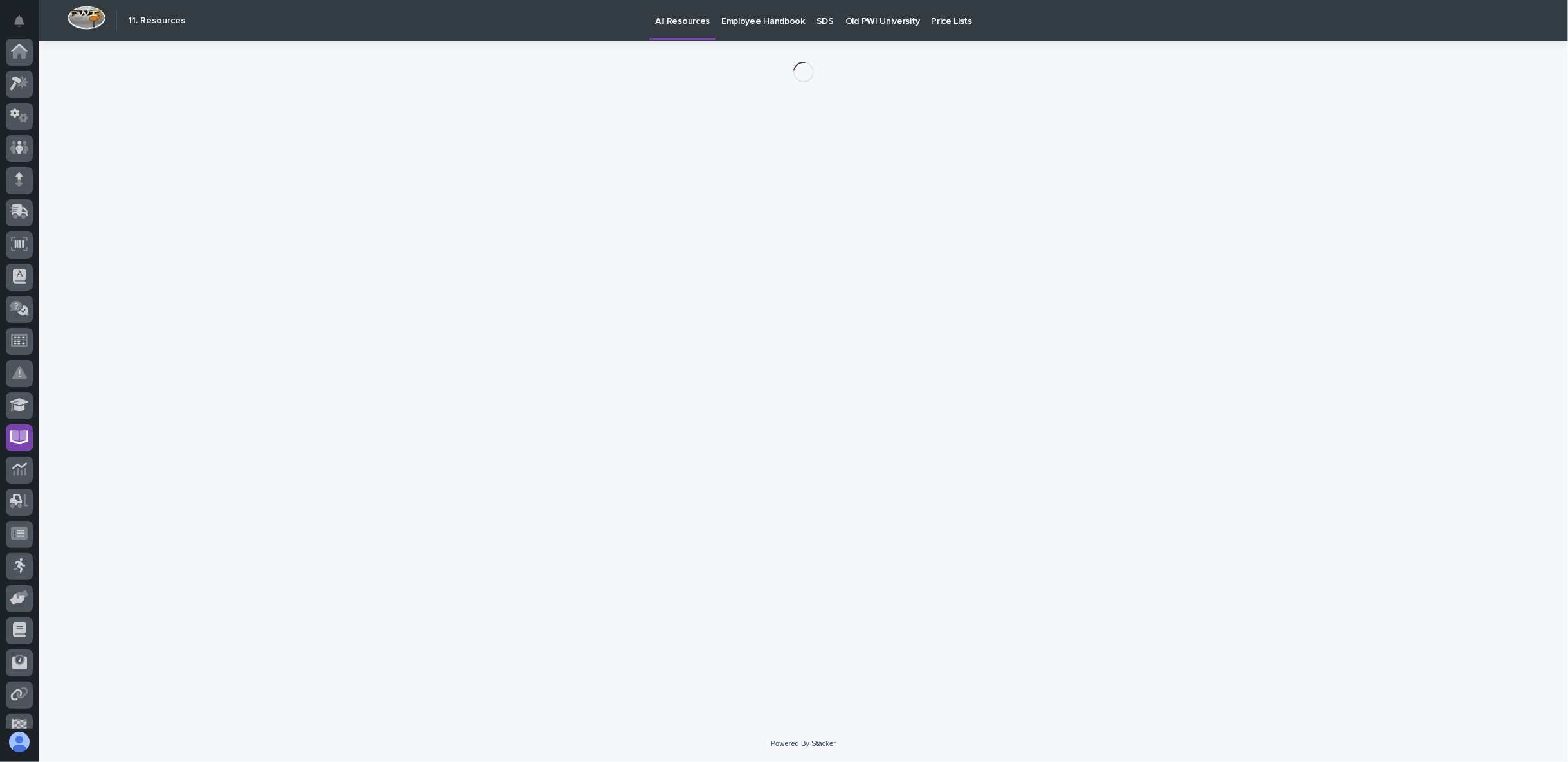
scroll to position [81, 0]
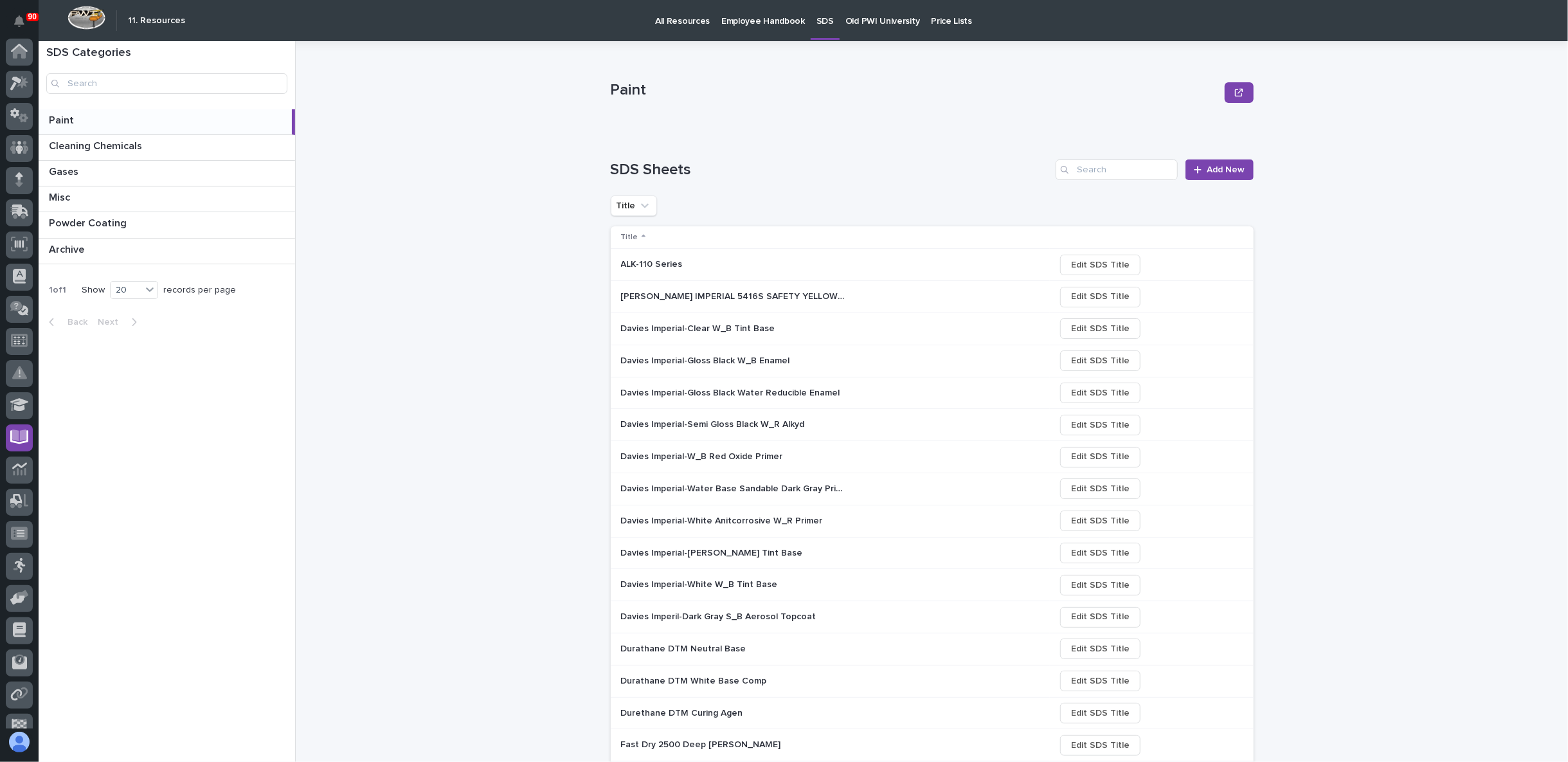
click at [650, 262] on p "ALK-110 Series" at bounding box center [653, 264] width 64 height 14
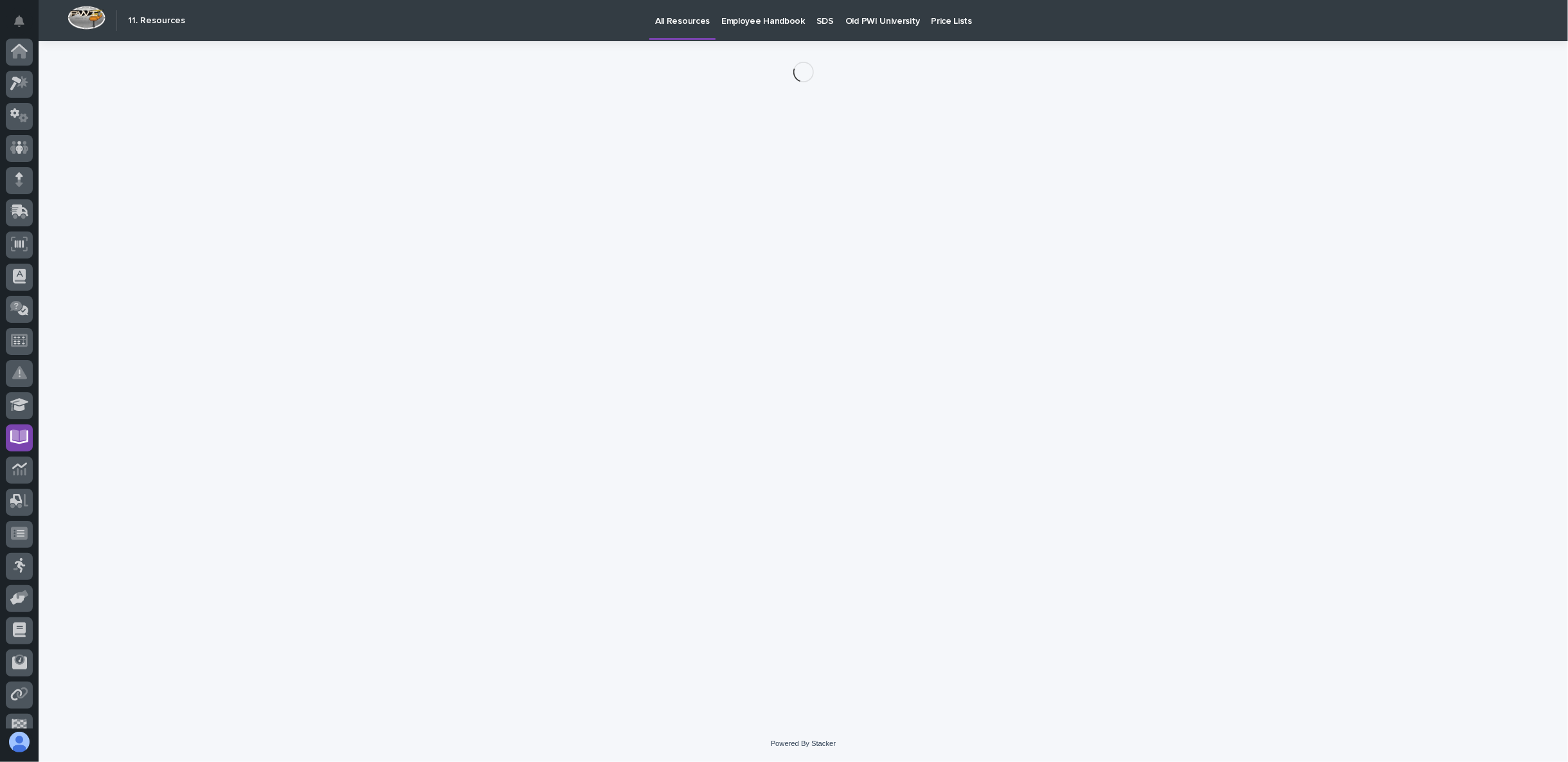
scroll to position [81, 0]
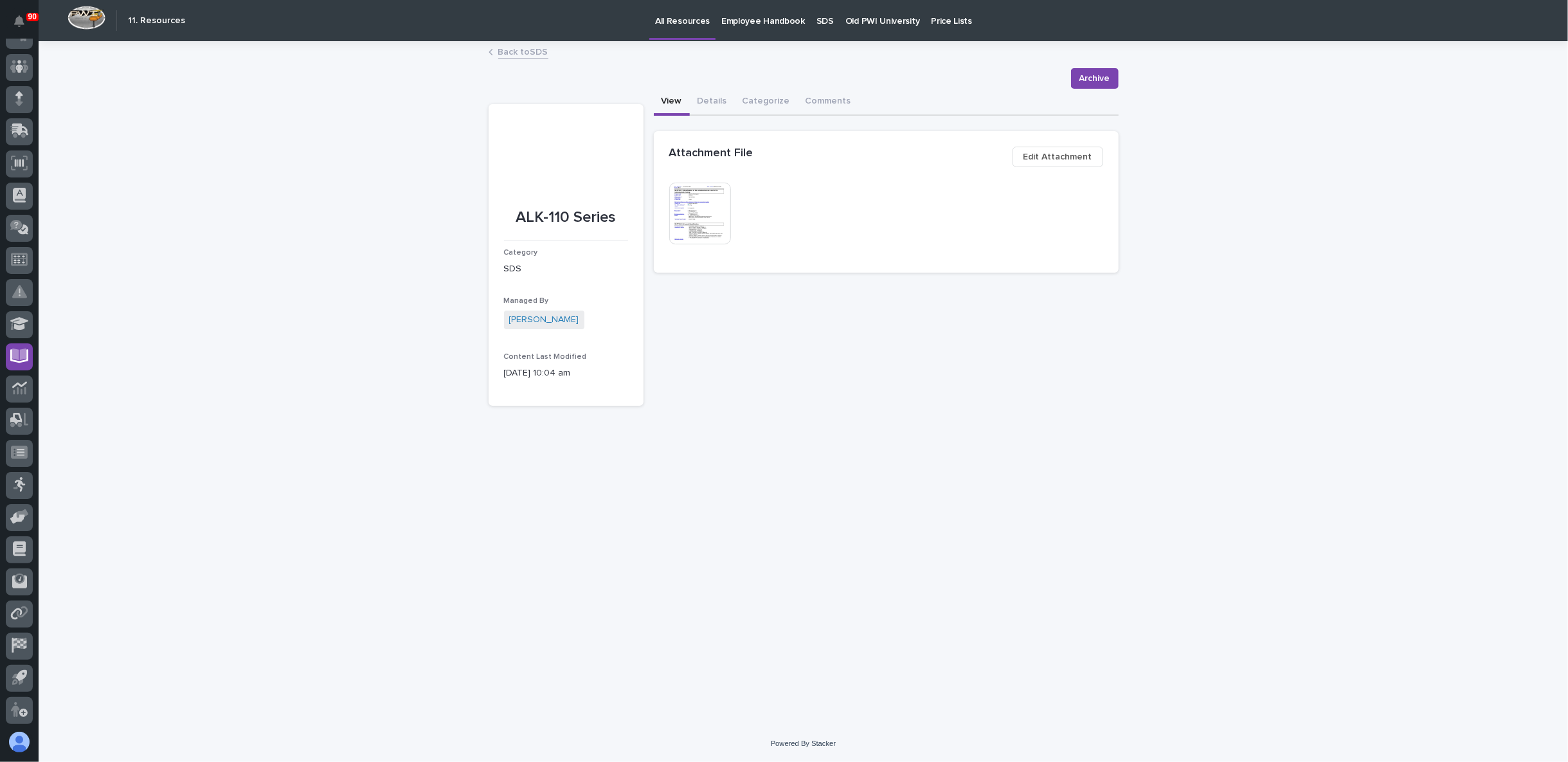
click at [697, 209] on img at bounding box center [700, 213] width 61 height 61
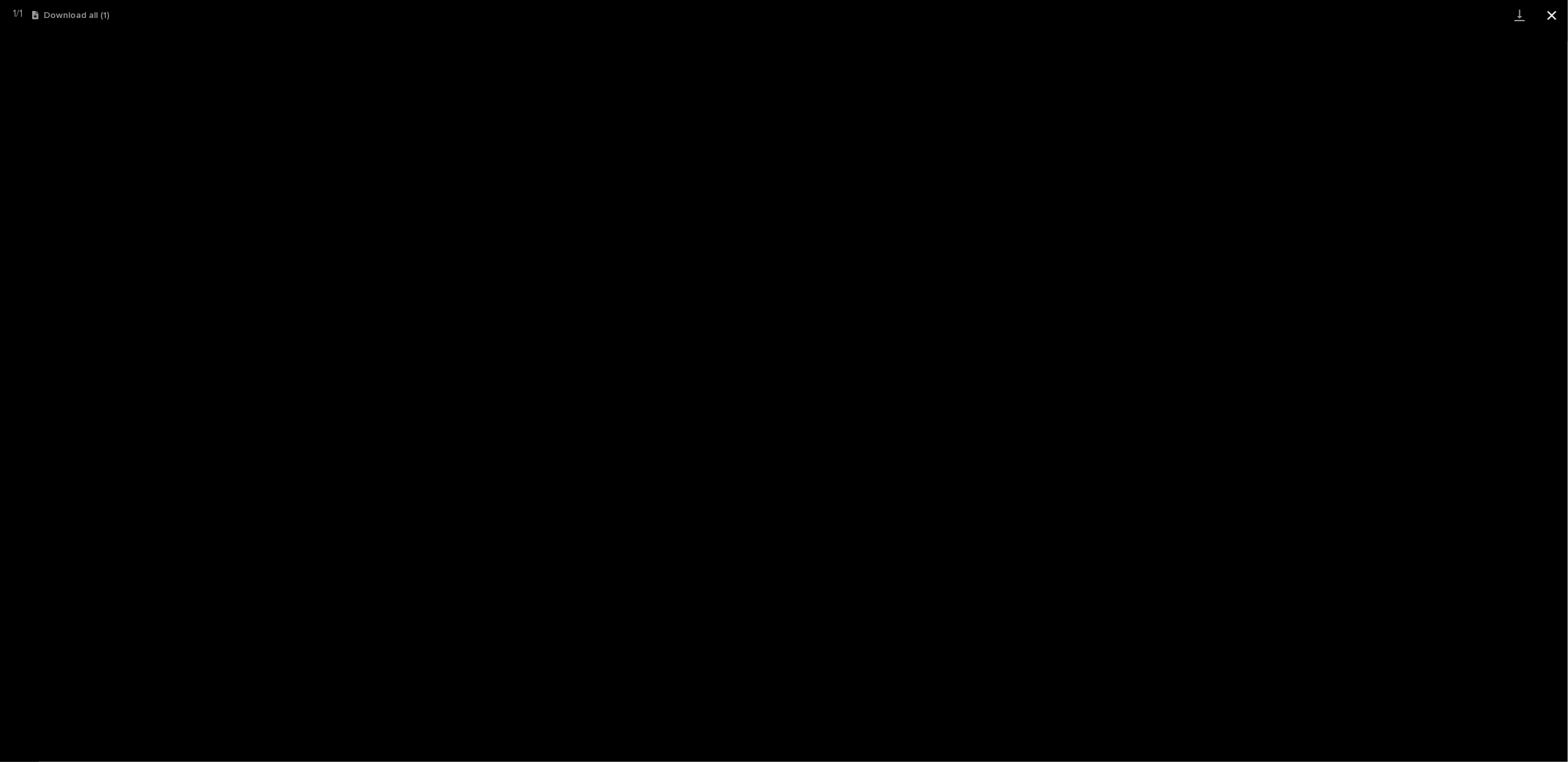
click at [1546, 16] on button "Close gallery" at bounding box center [1553, 15] width 32 height 30
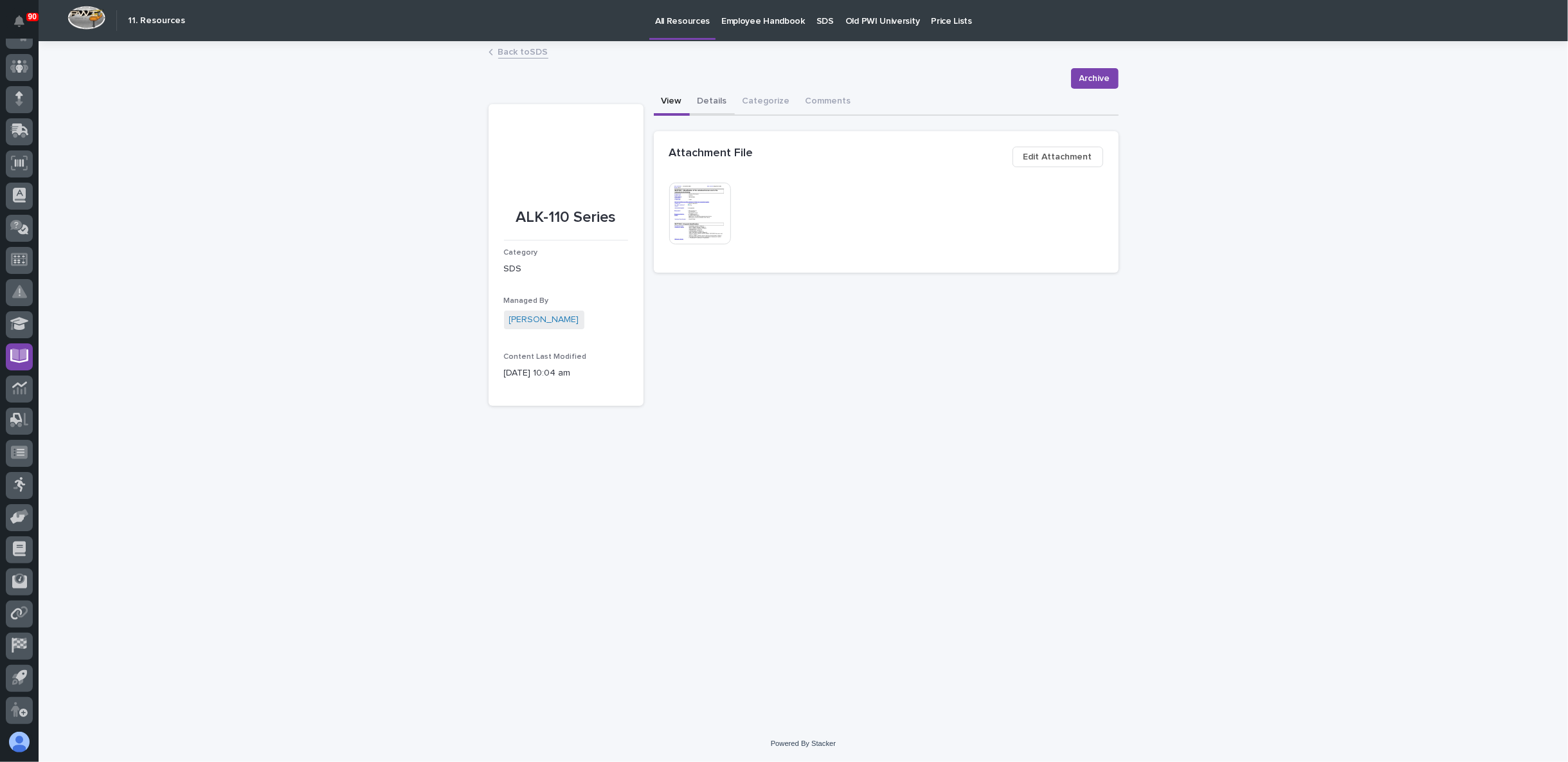
click at [719, 100] on button "Details" at bounding box center [712, 102] width 45 height 27
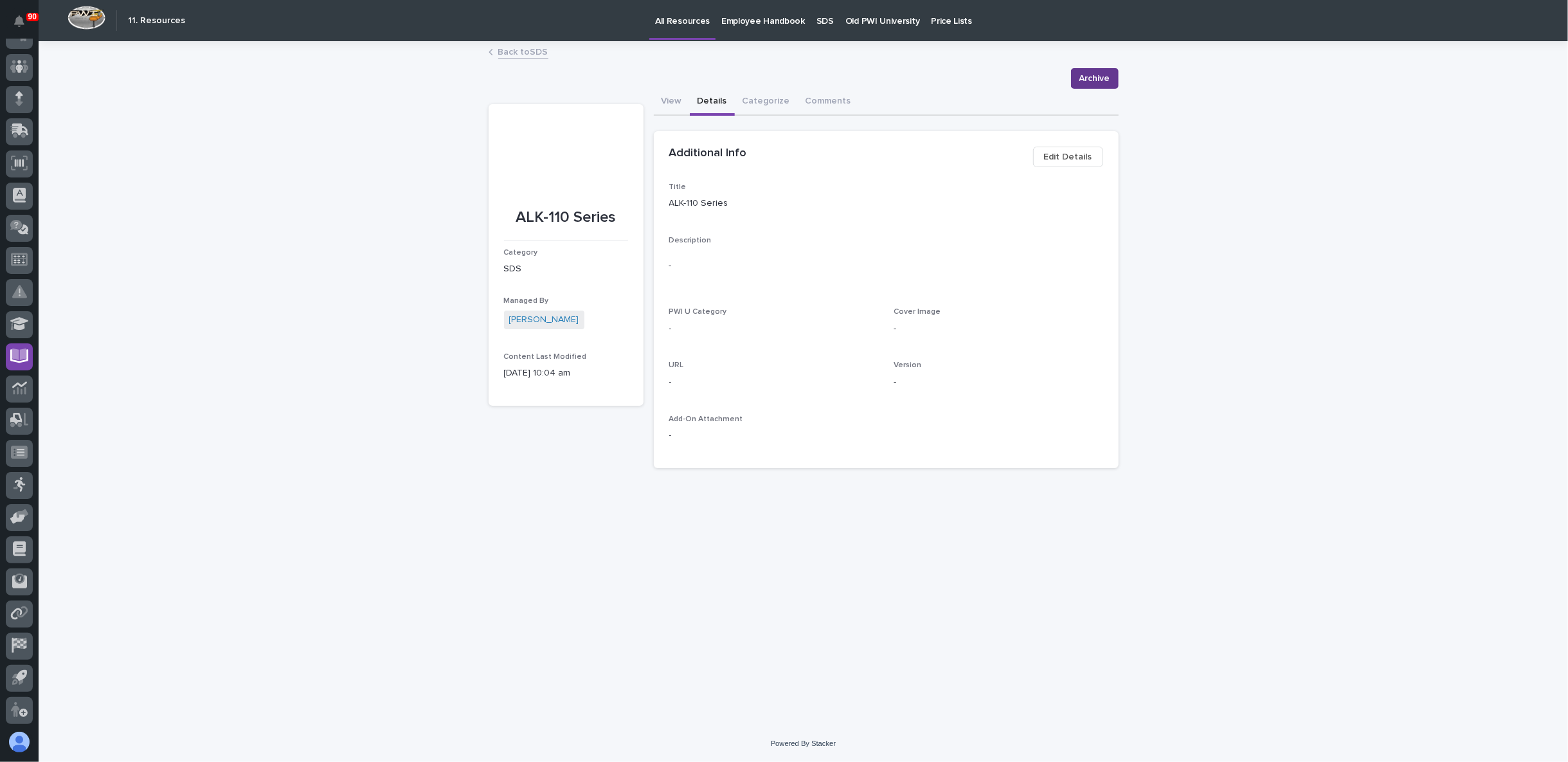
click at [1103, 73] on span "Archive" at bounding box center [1095, 79] width 31 height 15
click at [1065, 159] on span "Edit Details" at bounding box center [1068, 157] width 48 height 15
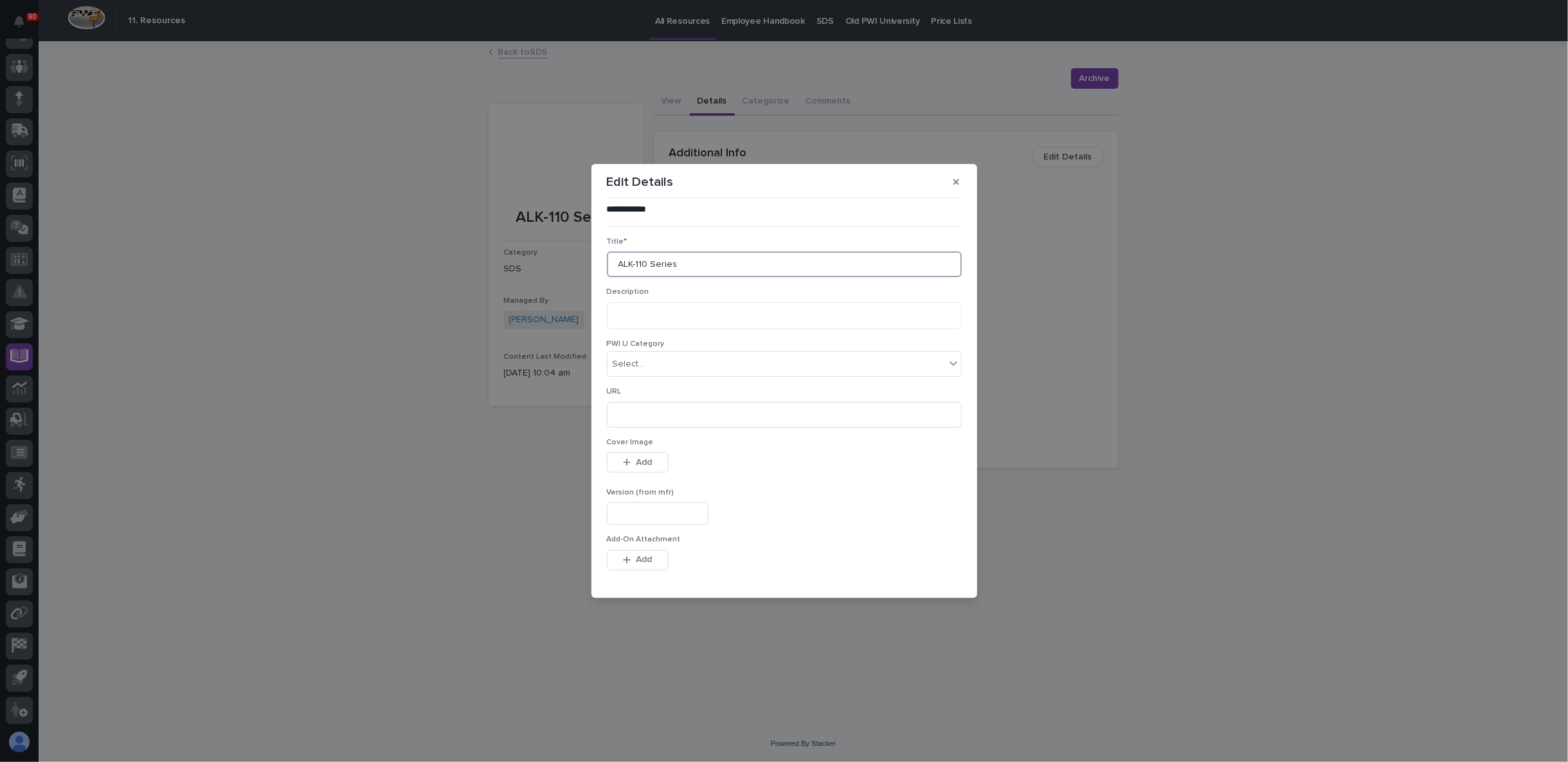
click at [689, 259] on input "ALK-110 Series" at bounding box center [784, 265] width 355 height 26
paste input "Envirolastic® 840 DTM"
drag, startPoint x: 775, startPoint y: 264, endPoint x: 676, endPoint y: 270, distance: 99.2
click at [676, 270] on input "ALK-110 Series/Envirolastic® 840 DTM" at bounding box center [784, 265] width 355 height 26
type input "ALK-110 Series"
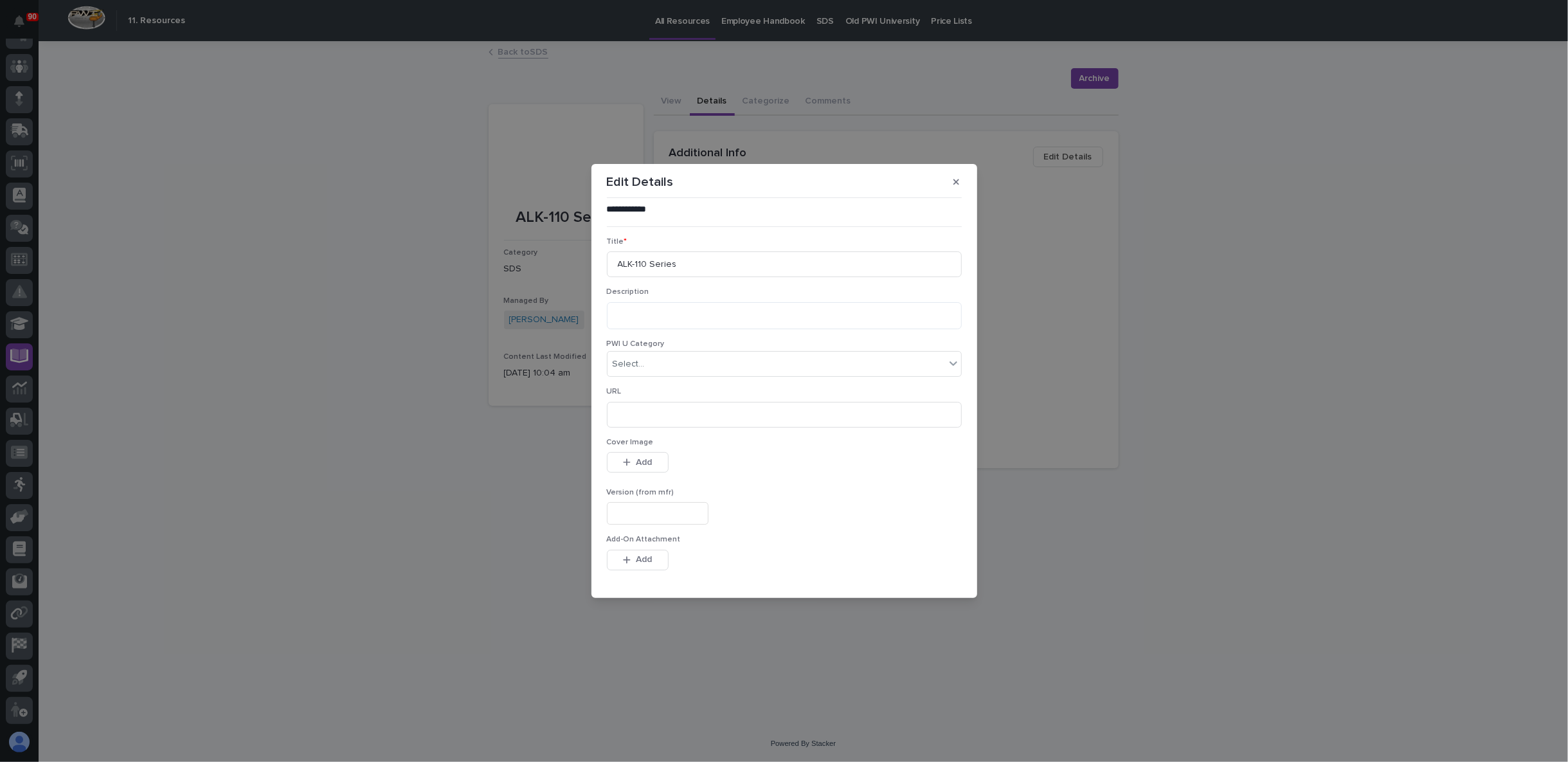
drag, startPoint x: 1062, startPoint y: 582, endPoint x: 1059, endPoint y: 573, distance: 9.5
click at [1059, 574] on div "**********" at bounding box center [784, 381] width 1568 height 762
click at [878, 576] on span "Cancel" at bounding box center [878, 577] width 29 height 12
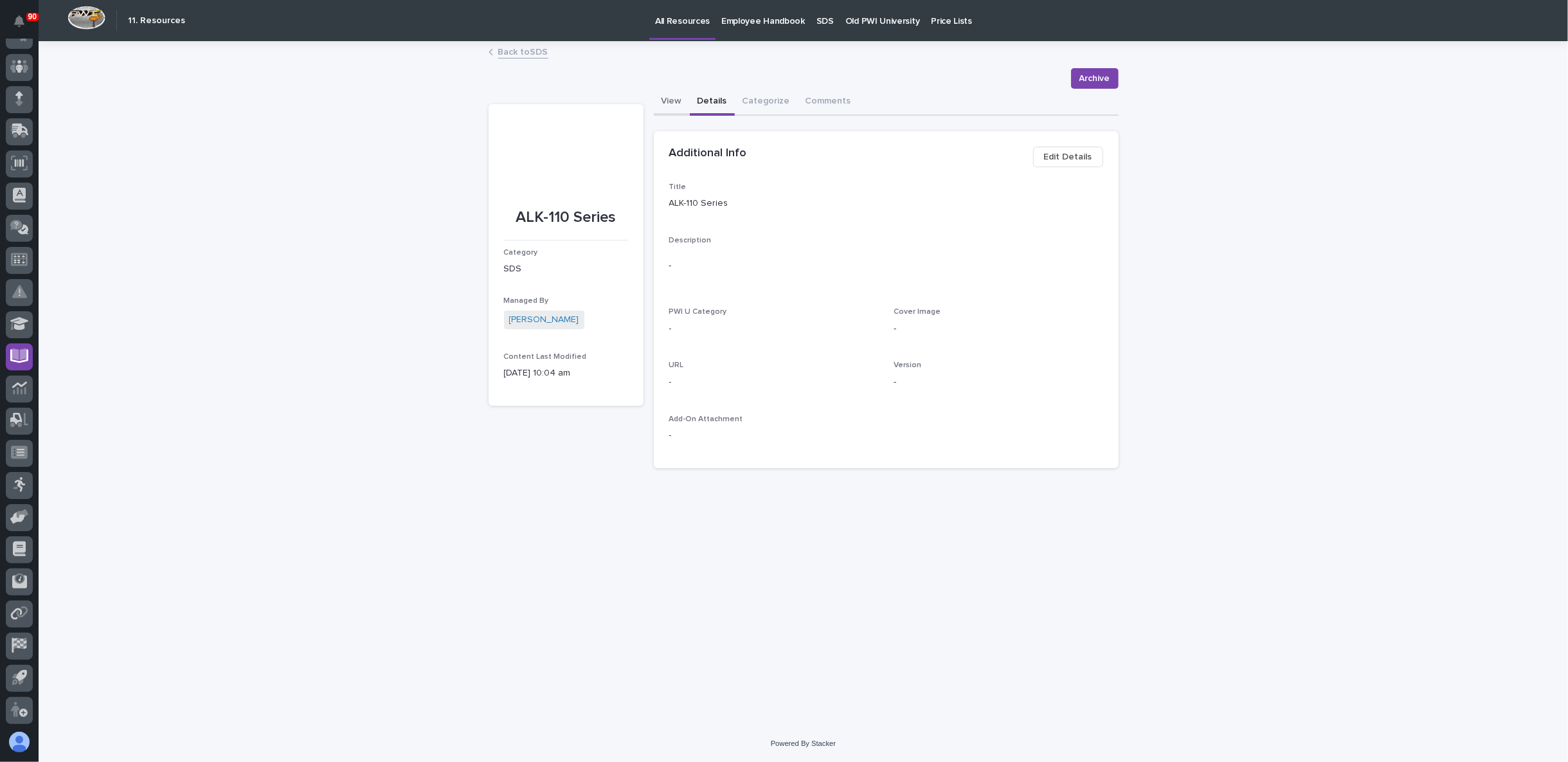
click at [671, 99] on button "View" at bounding box center [672, 102] width 36 height 27
click at [709, 101] on button "Details" at bounding box center [712, 102] width 45 height 27
click at [755, 103] on button "Categorize" at bounding box center [767, 102] width 63 height 27
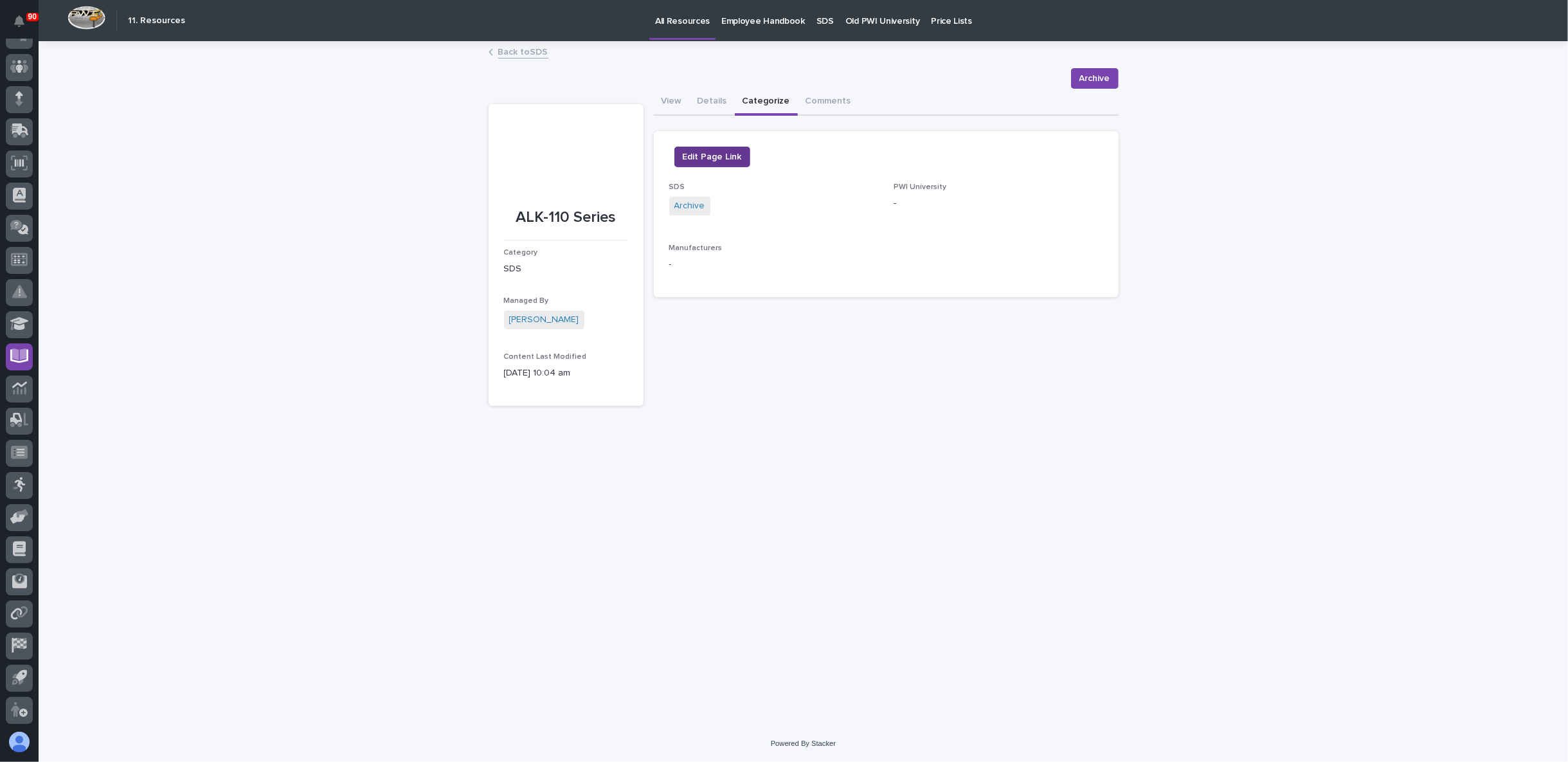
click at [730, 155] on span "Edit Page Link" at bounding box center [712, 157] width 59 height 15
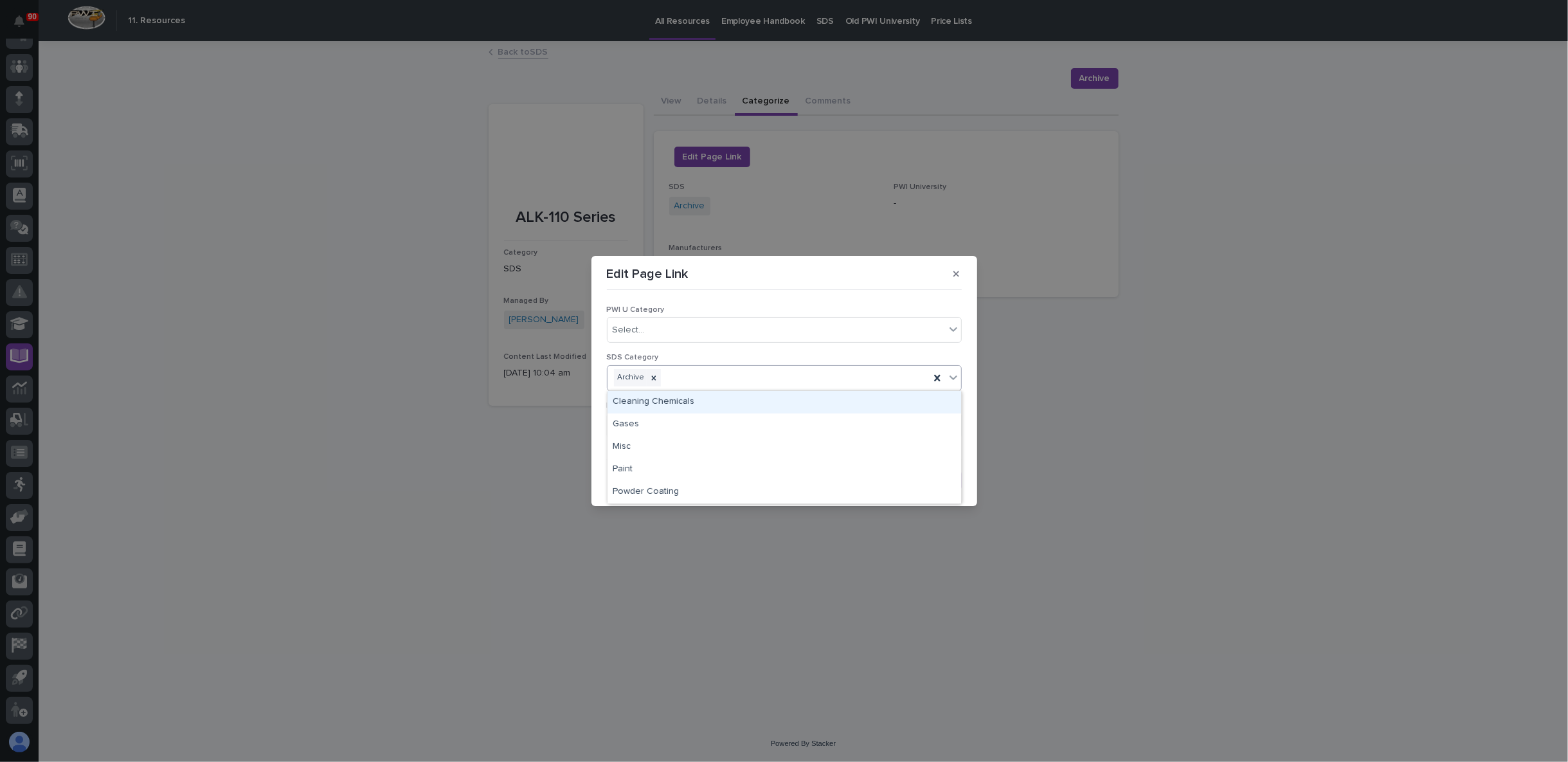
click at [720, 377] on div "Archive" at bounding box center [768, 377] width 322 height 22
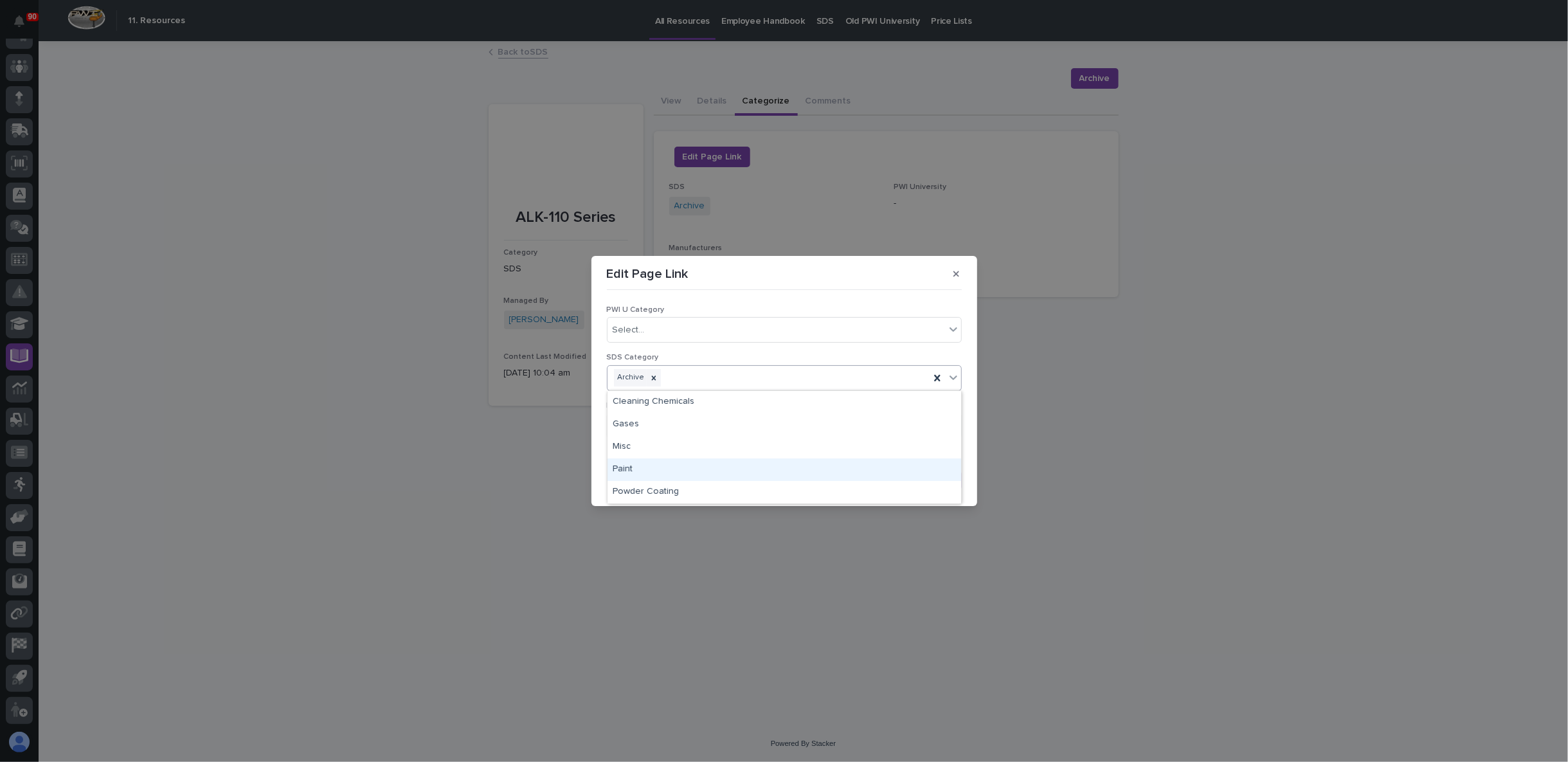
click at [686, 472] on div "Paint" at bounding box center [784, 469] width 353 height 22
click at [936, 477] on span "Save" at bounding box center [941, 480] width 21 height 12
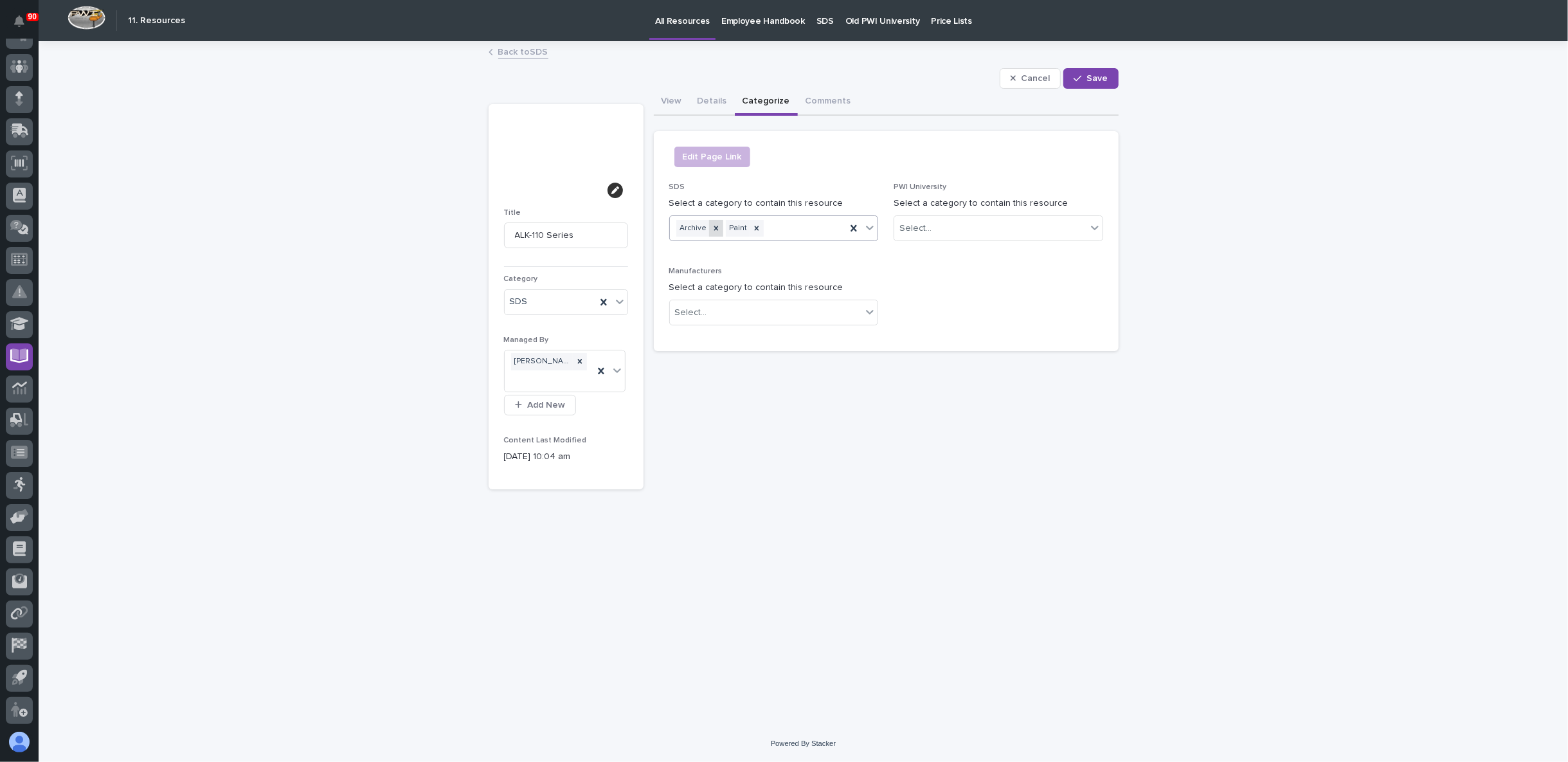
click at [714, 227] on icon at bounding box center [715, 227] width 4 height 4
click at [1088, 79] on button "Save" at bounding box center [1091, 79] width 55 height 20
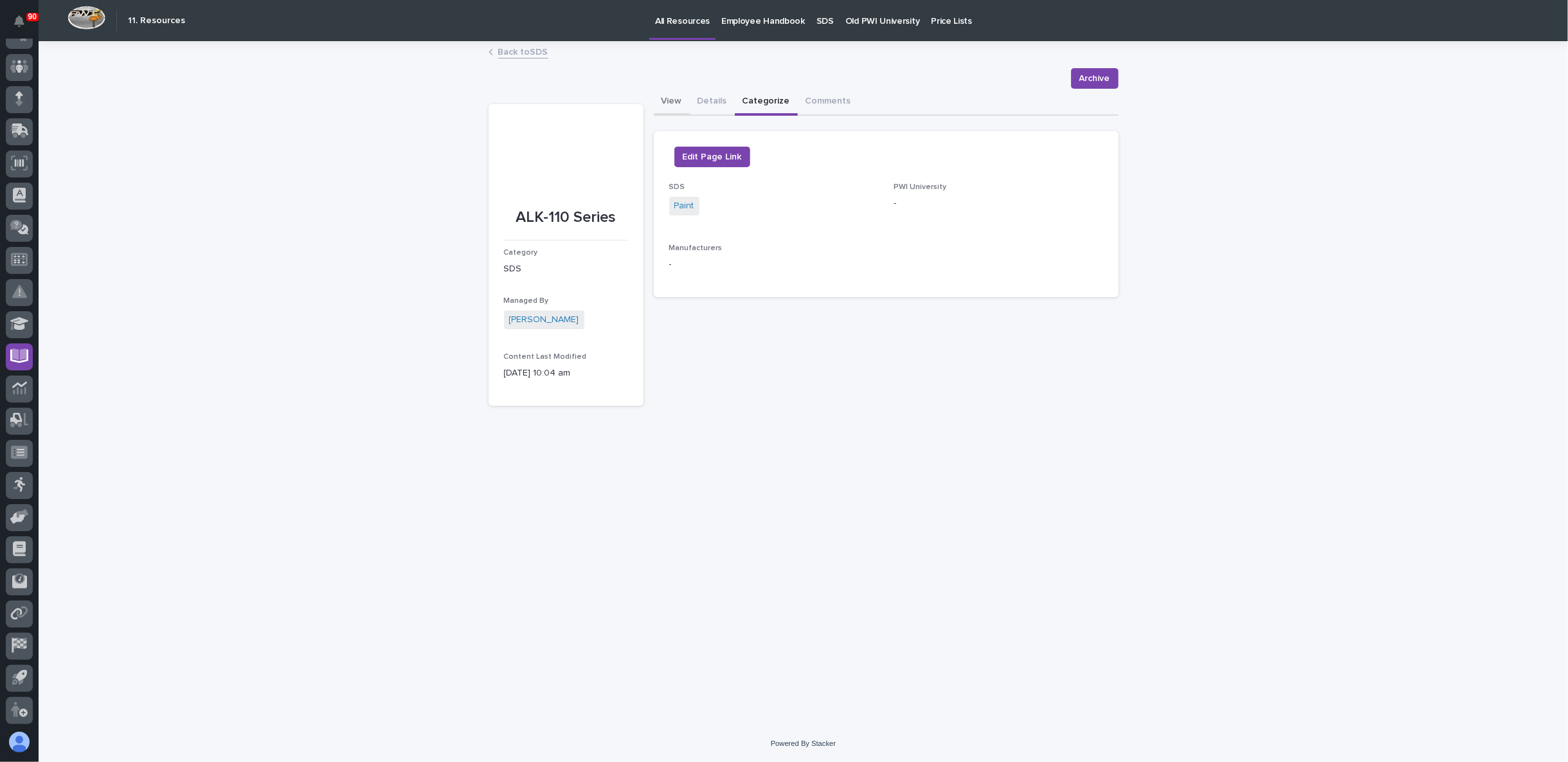
click at [668, 102] on button "View" at bounding box center [672, 102] width 36 height 27
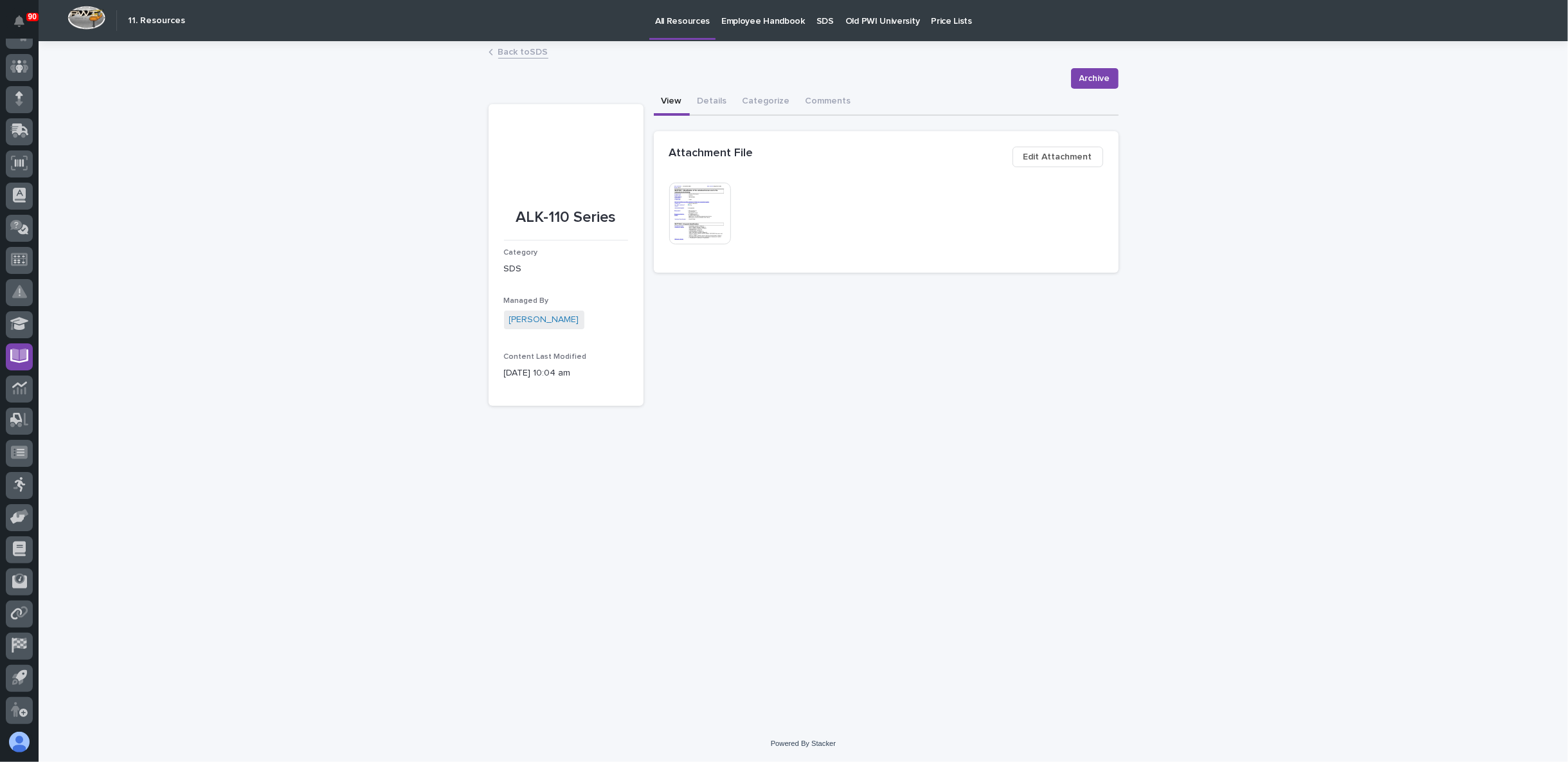
click at [716, 220] on img at bounding box center [700, 213] width 61 height 61
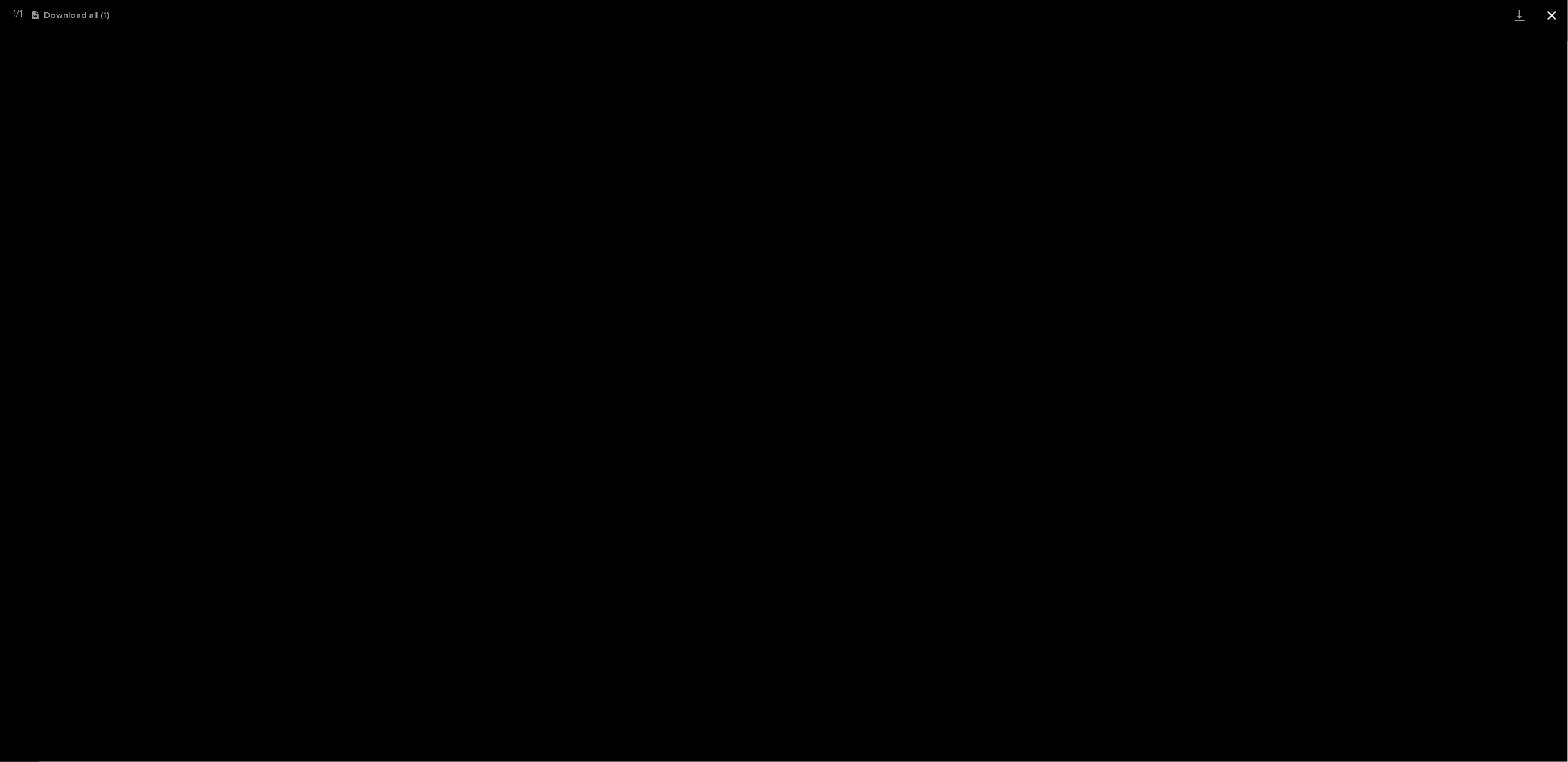
click at [1564, 3] on button "Close gallery" at bounding box center [1553, 15] width 32 height 30
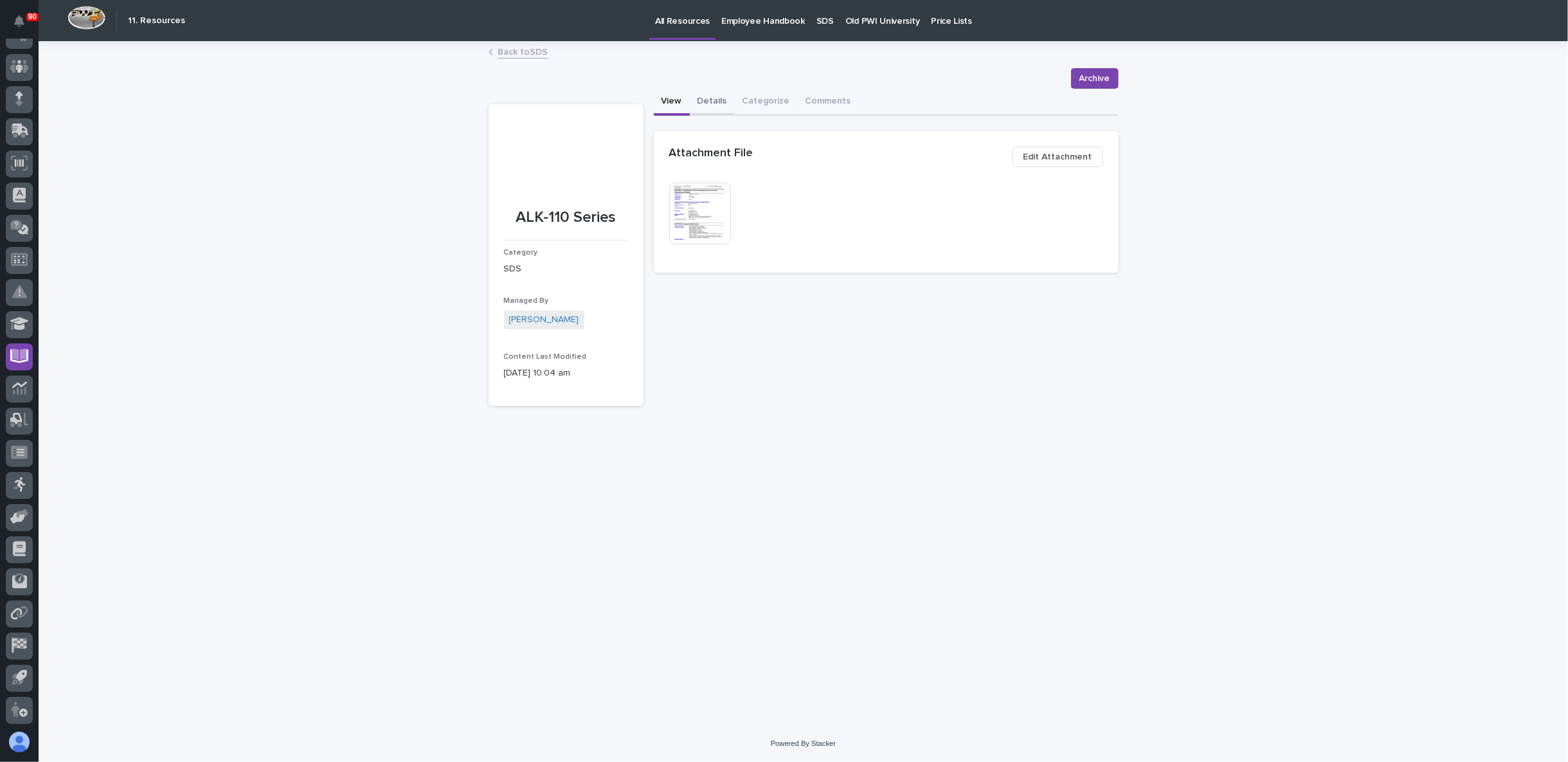
click at [720, 99] on button "Details" at bounding box center [712, 102] width 45 height 27
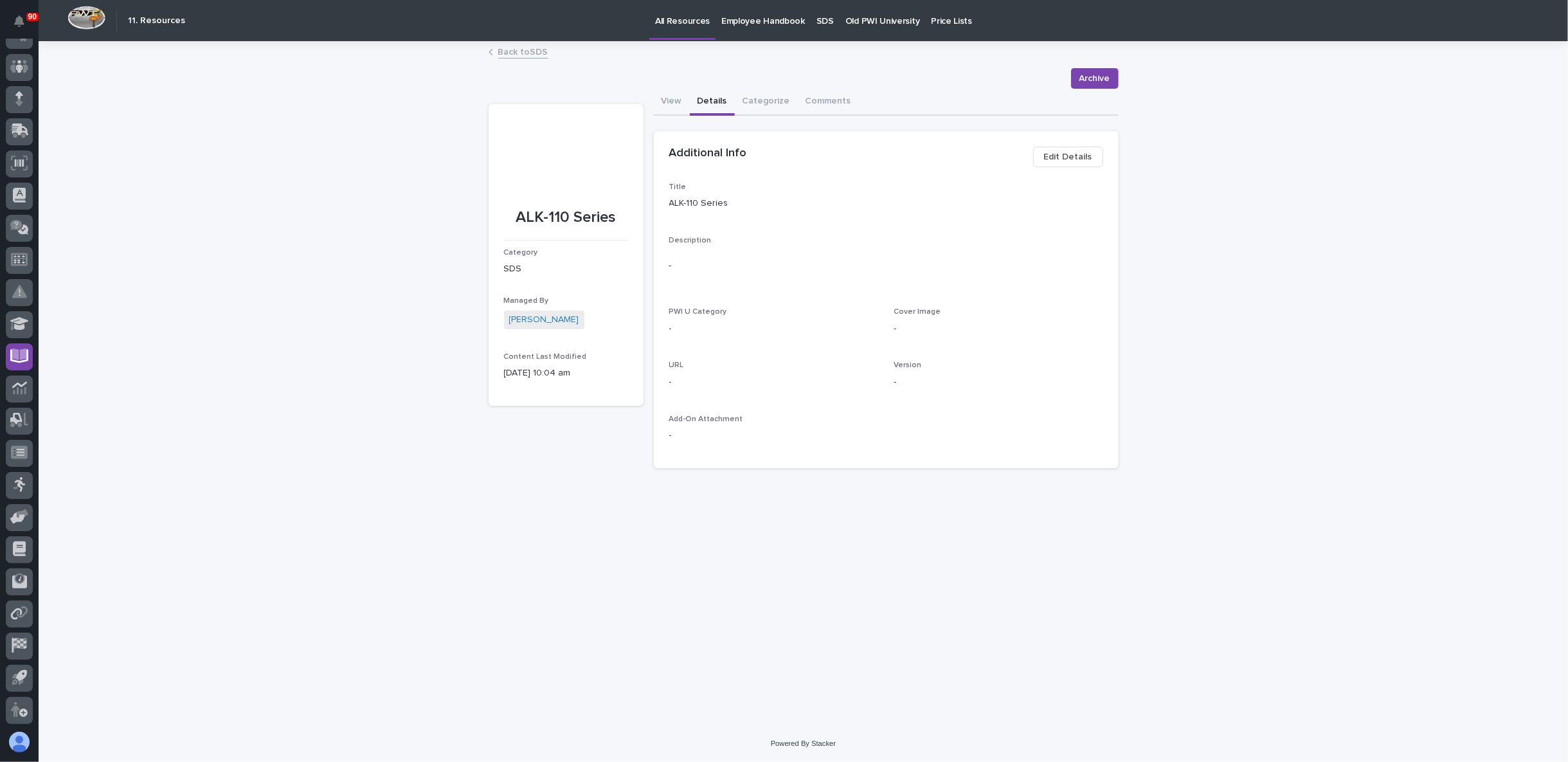
click at [1062, 155] on span "Edit Details" at bounding box center [1068, 157] width 48 height 15
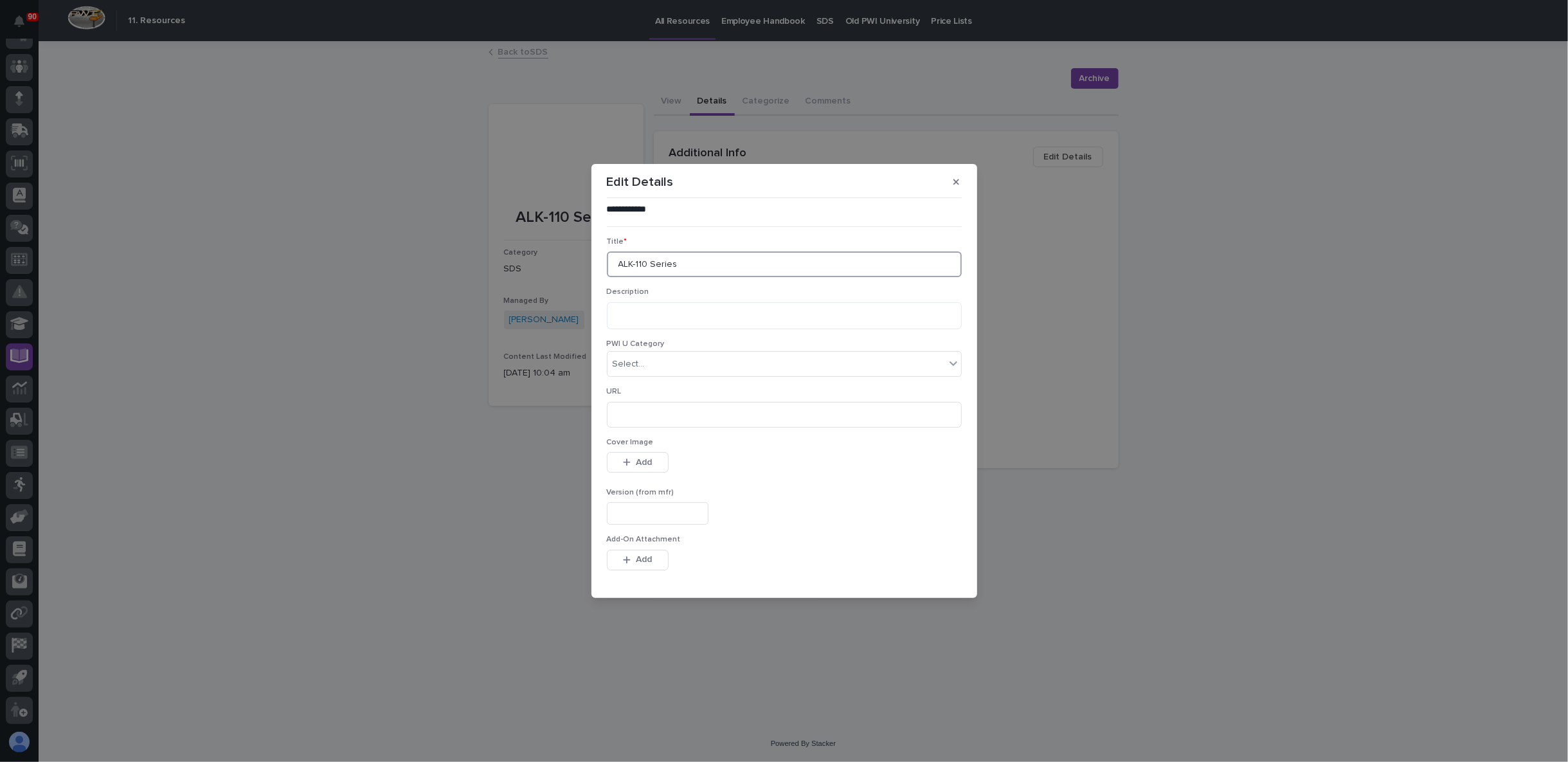
click at [713, 262] on input "ALK-110 Series" at bounding box center [784, 265] width 355 height 26
click at [716, 264] on input "ALK-110 Series/" at bounding box center [784, 265] width 355 height 26
paste input "Industrial Alkyd Enamel"
type input "ALK-110 Series/ Industrial Alkyd Enamel"
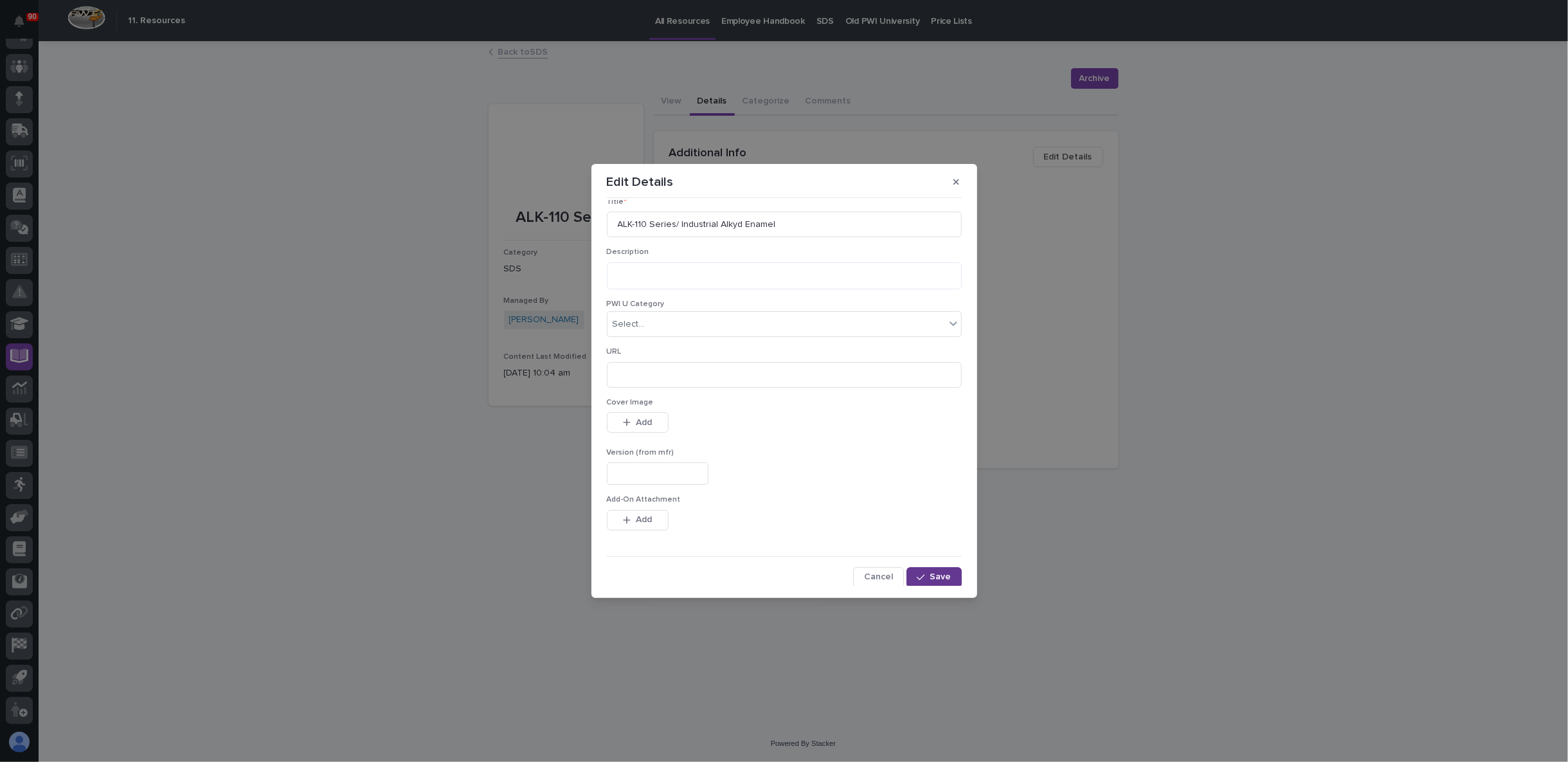
click at [924, 582] on button "Save" at bounding box center [934, 577] width 55 height 20
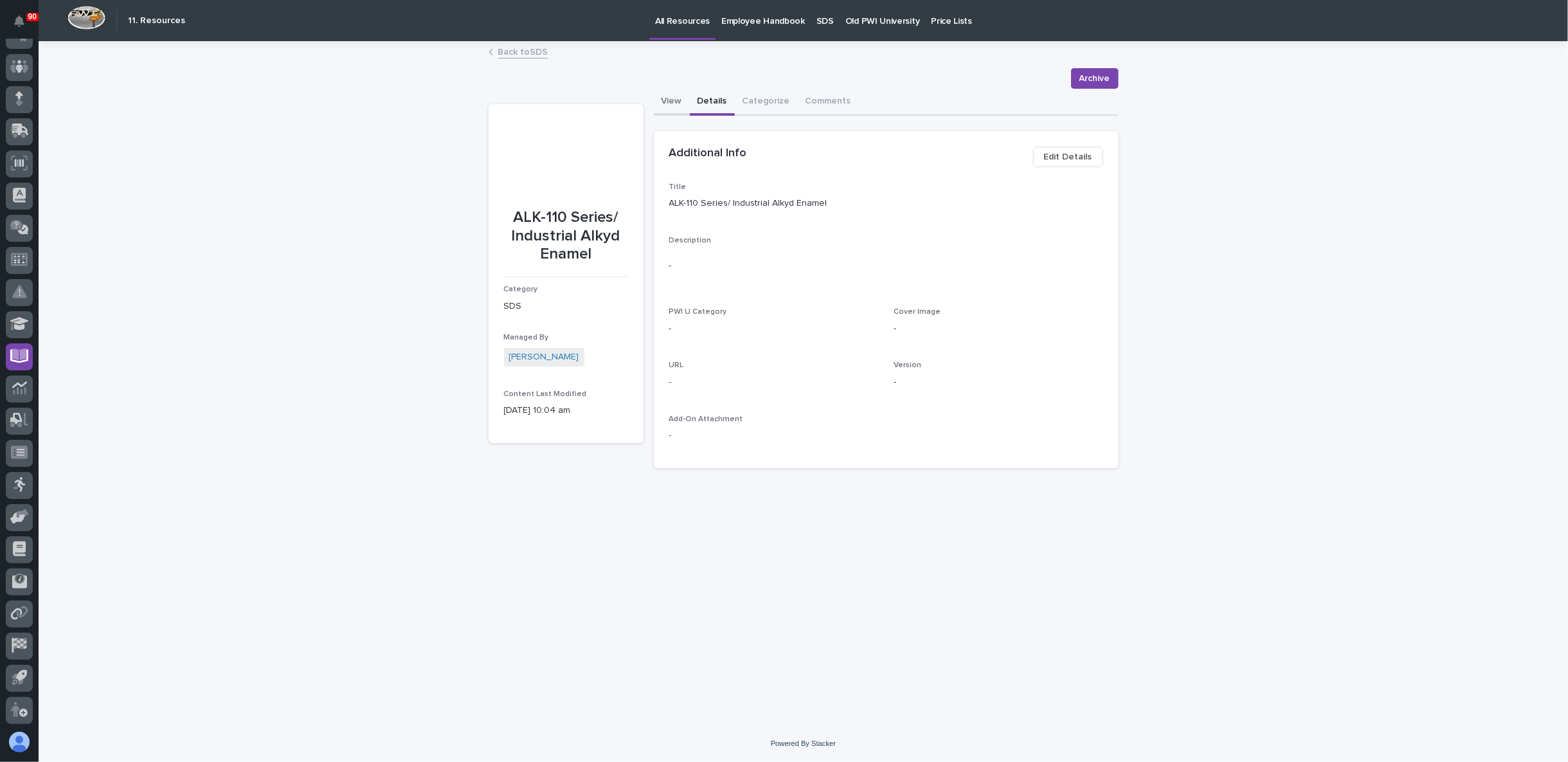
click at [676, 101] on button "View" at bounding box center [672, 102] width 36 height 27
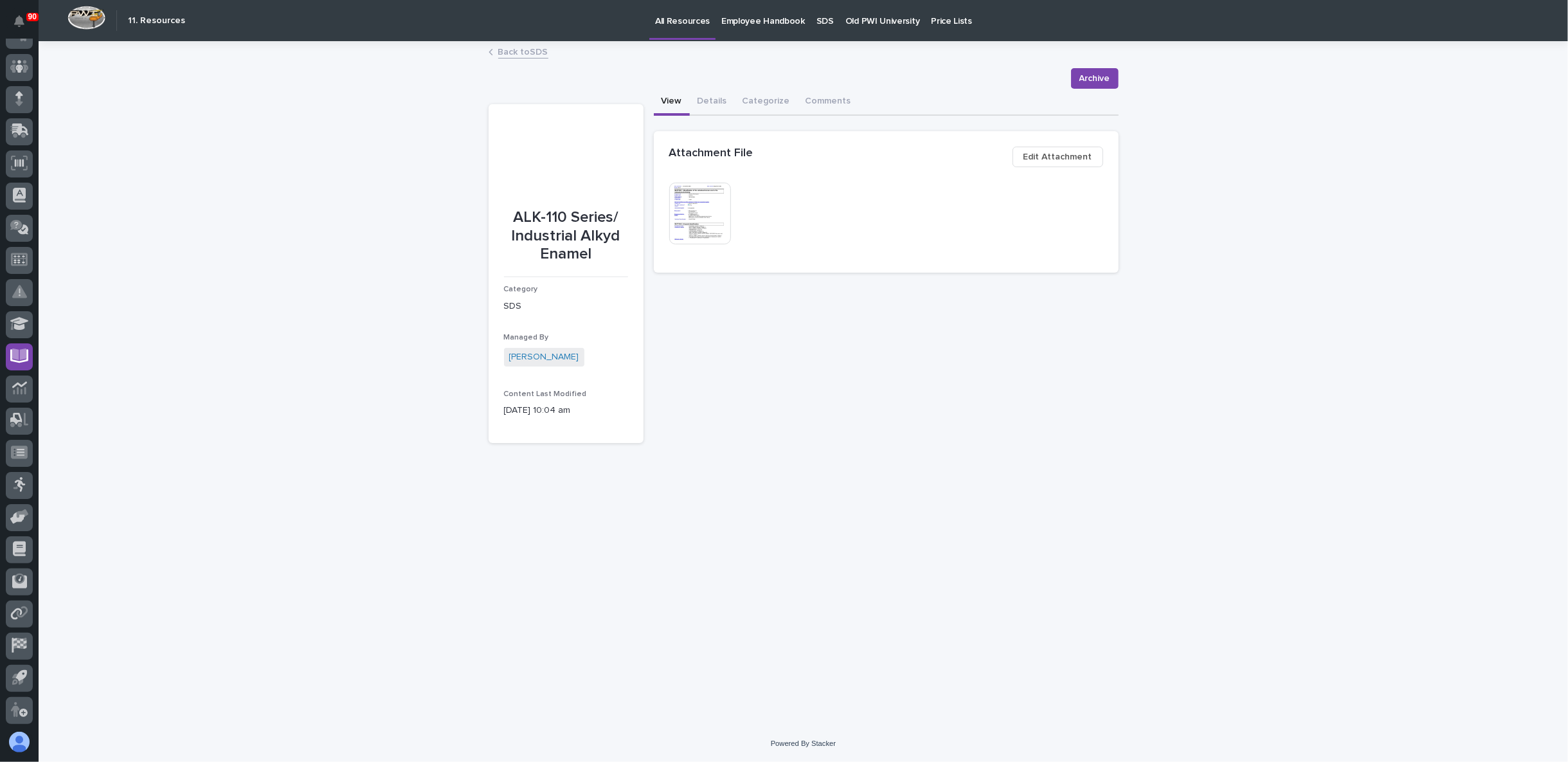
click at [530, 51] on link "Back to SDS" at bounding box center [523, 50] width 50 height 15
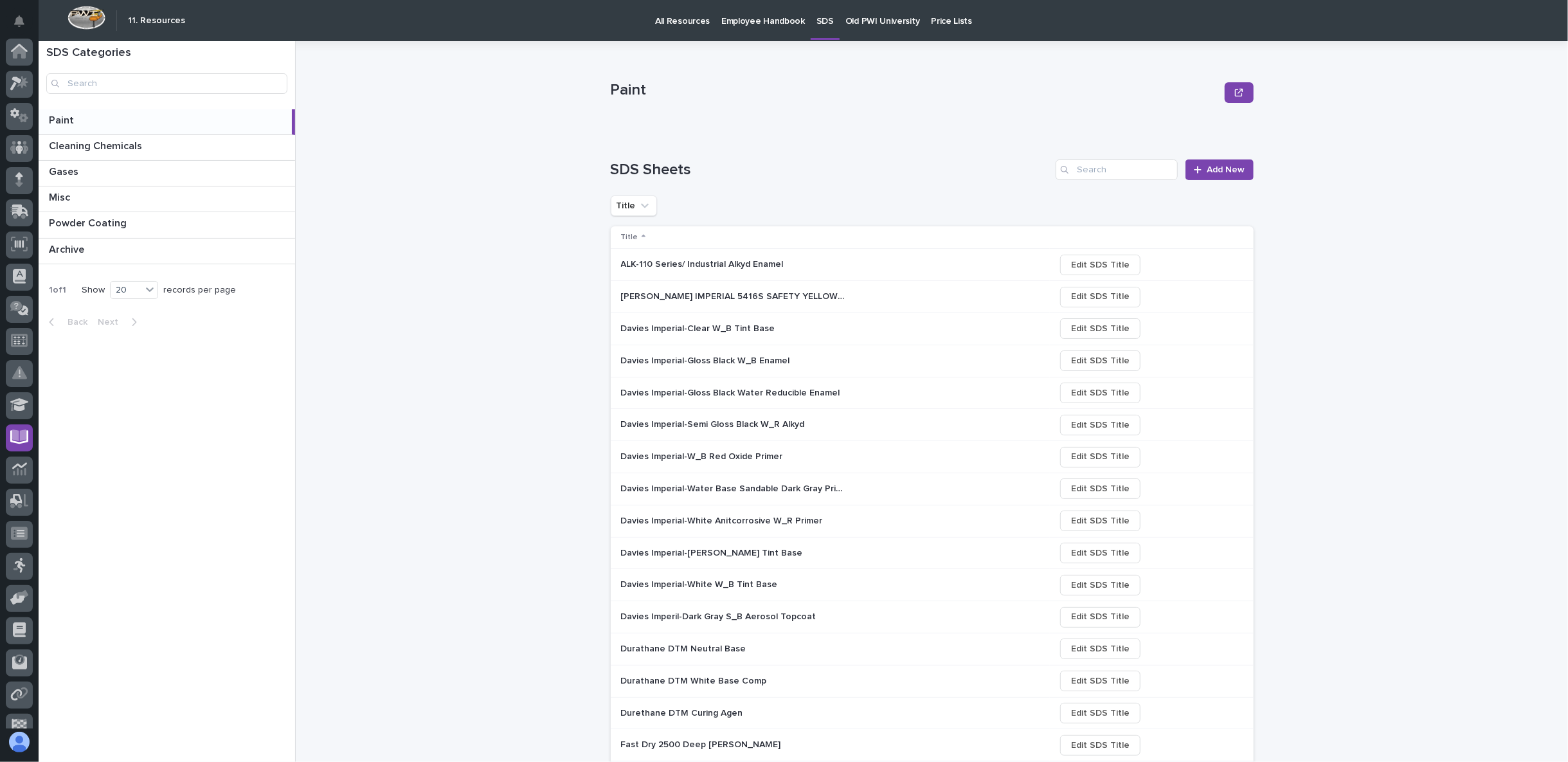
scroll to position [81, 0]
click at [676, 329] on p "Davies Imperial-Clear W_B Tint Base" at bounding box center [700, 328] width 157 height 14
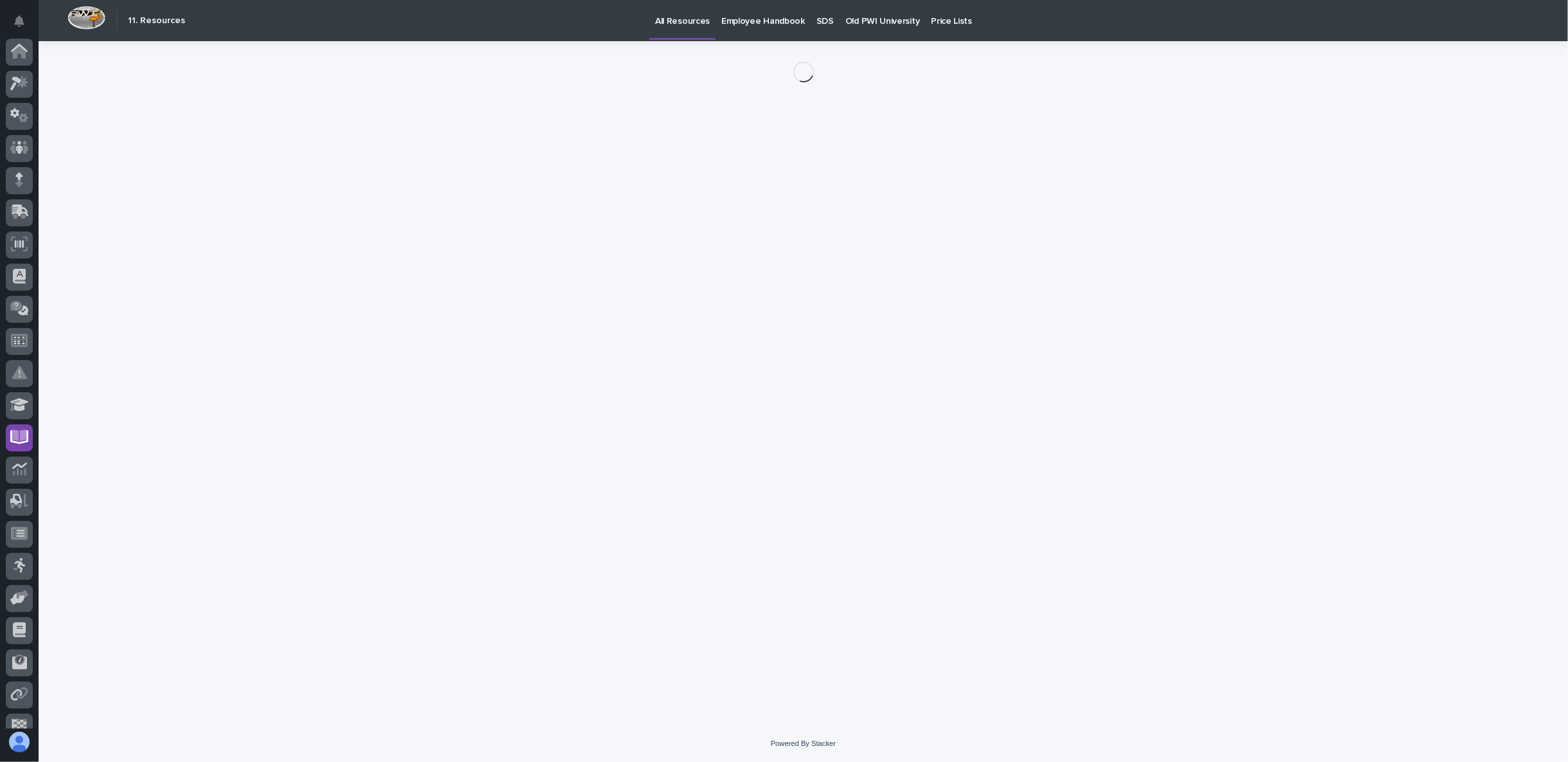
scroll to position [81, 0]
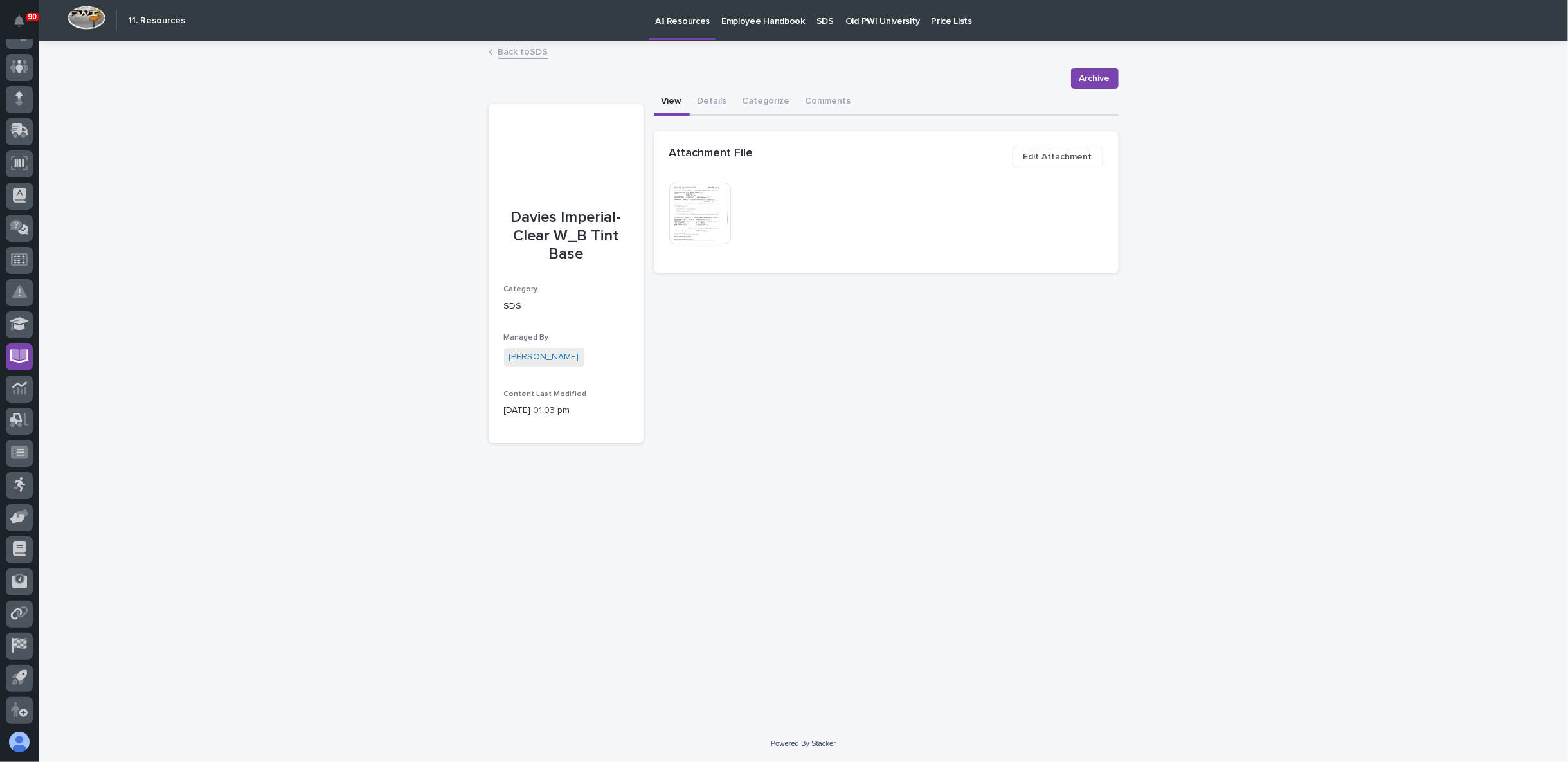
click at [710, 218] on img at bounding box center [700, 213] width 61 height 61
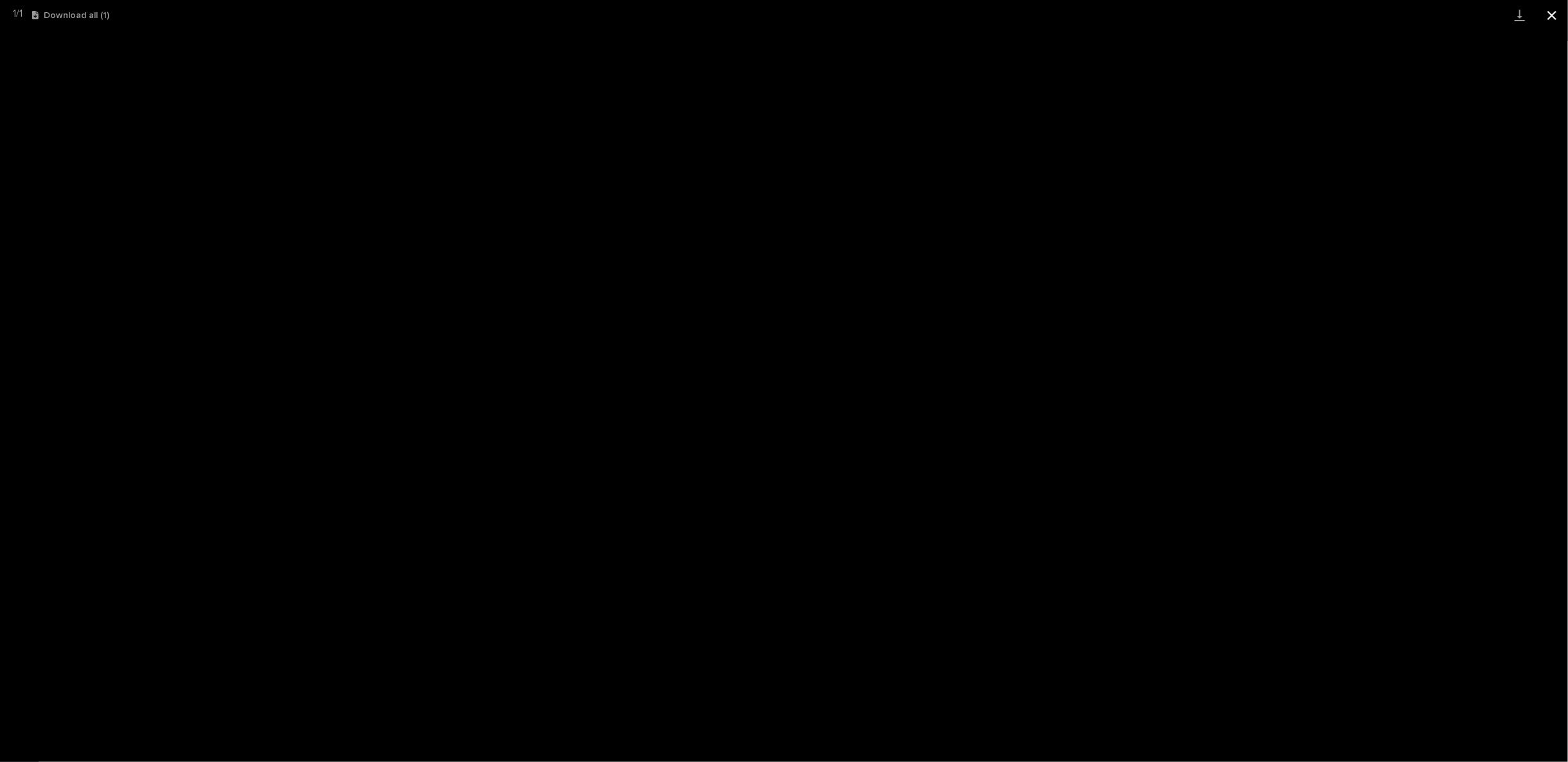
click at [1549, 13] on button "Close gallery" at bounding box center [1553, 15] width 32 height 30
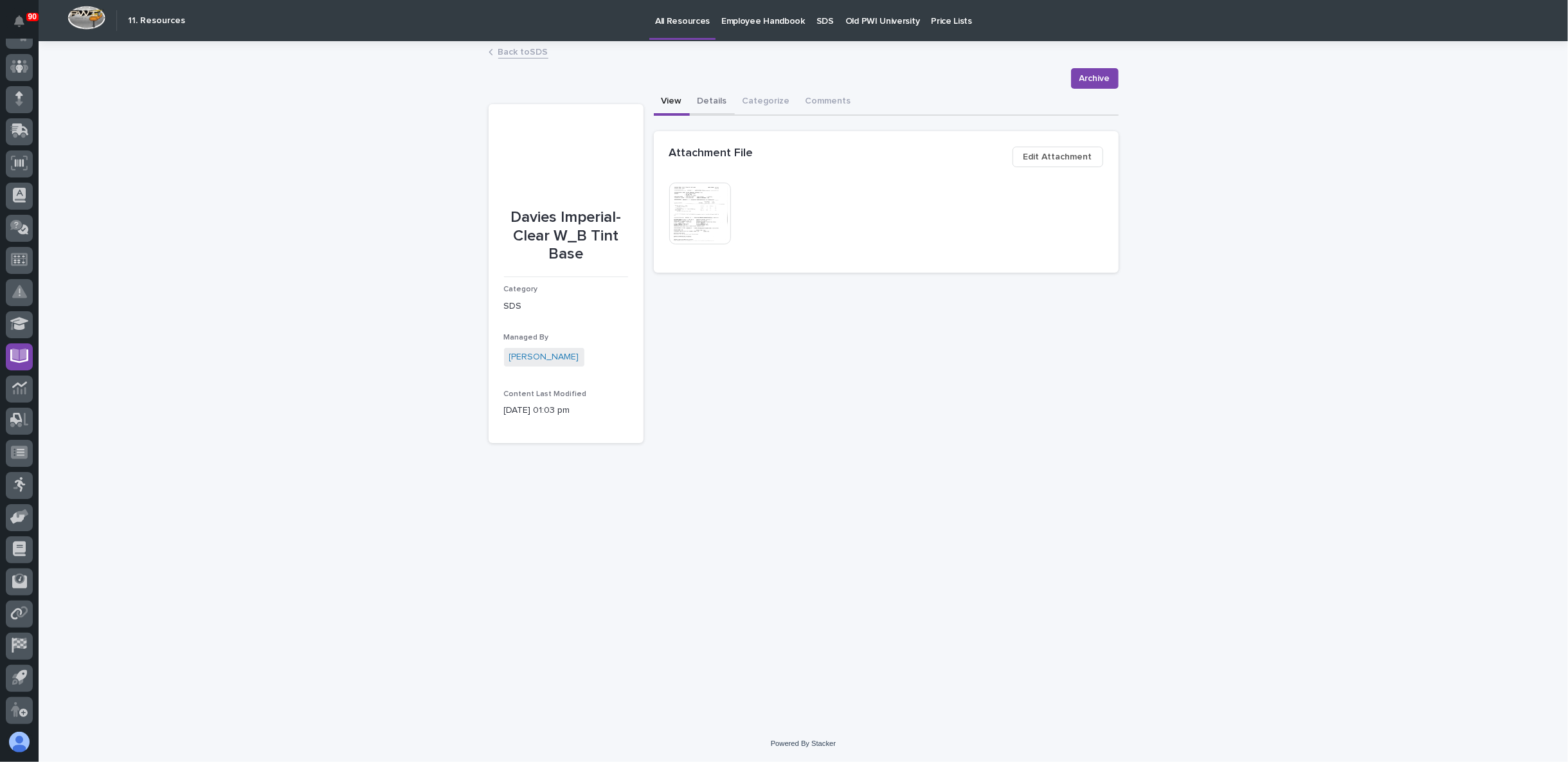
click at [713, 101] on button "Details" at bounding box center [712, 102] width 45 height 27
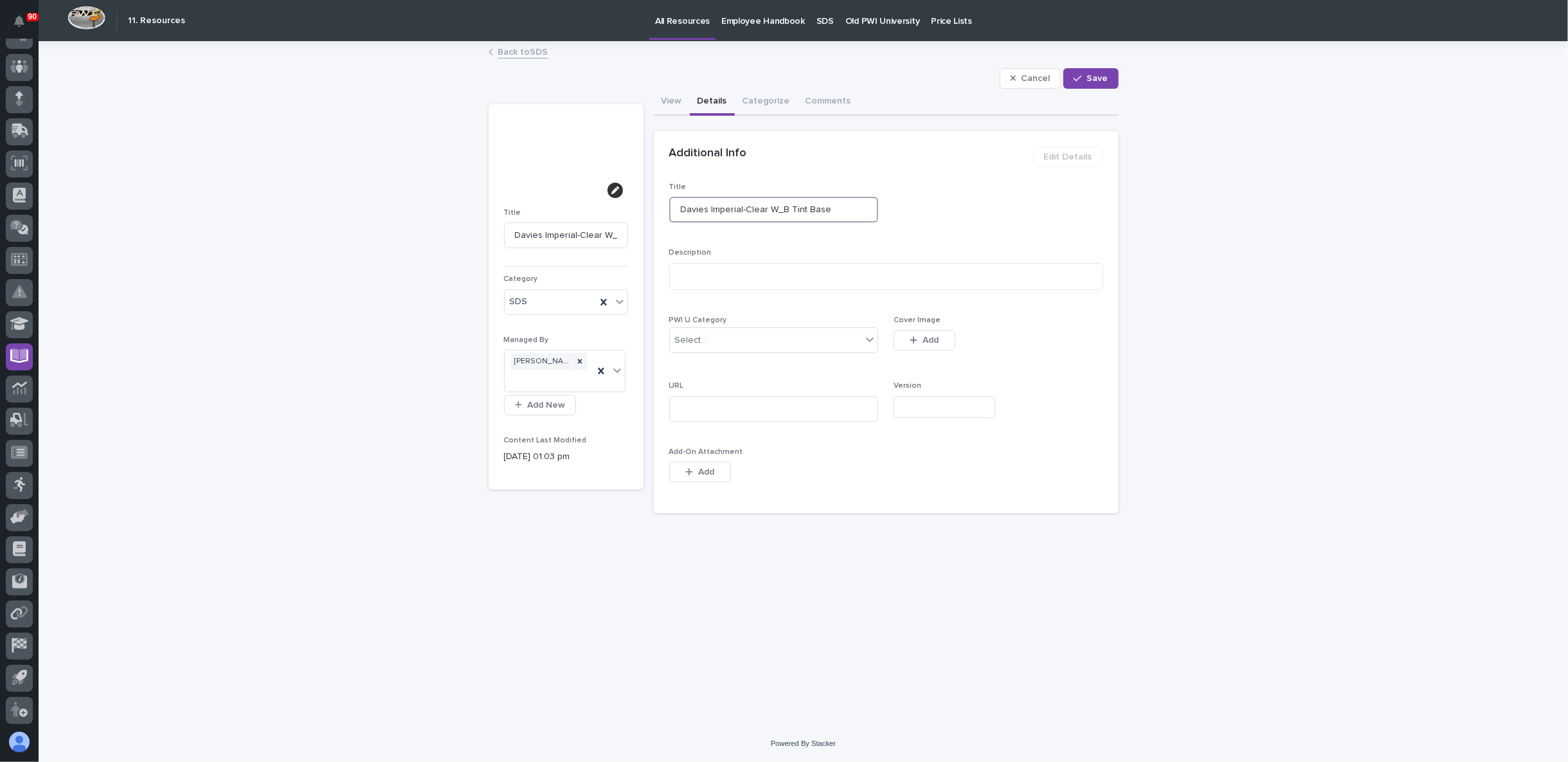
click at [744, 207] on input "Davies Imperial-Clear W_B Tint Base" at bounding box center [774, 210] width 210 height 26
type input "Davies Imperial-5Clear W_B Tint Base"
type input "Davies Imperial-53Clear W_B Tint Base"
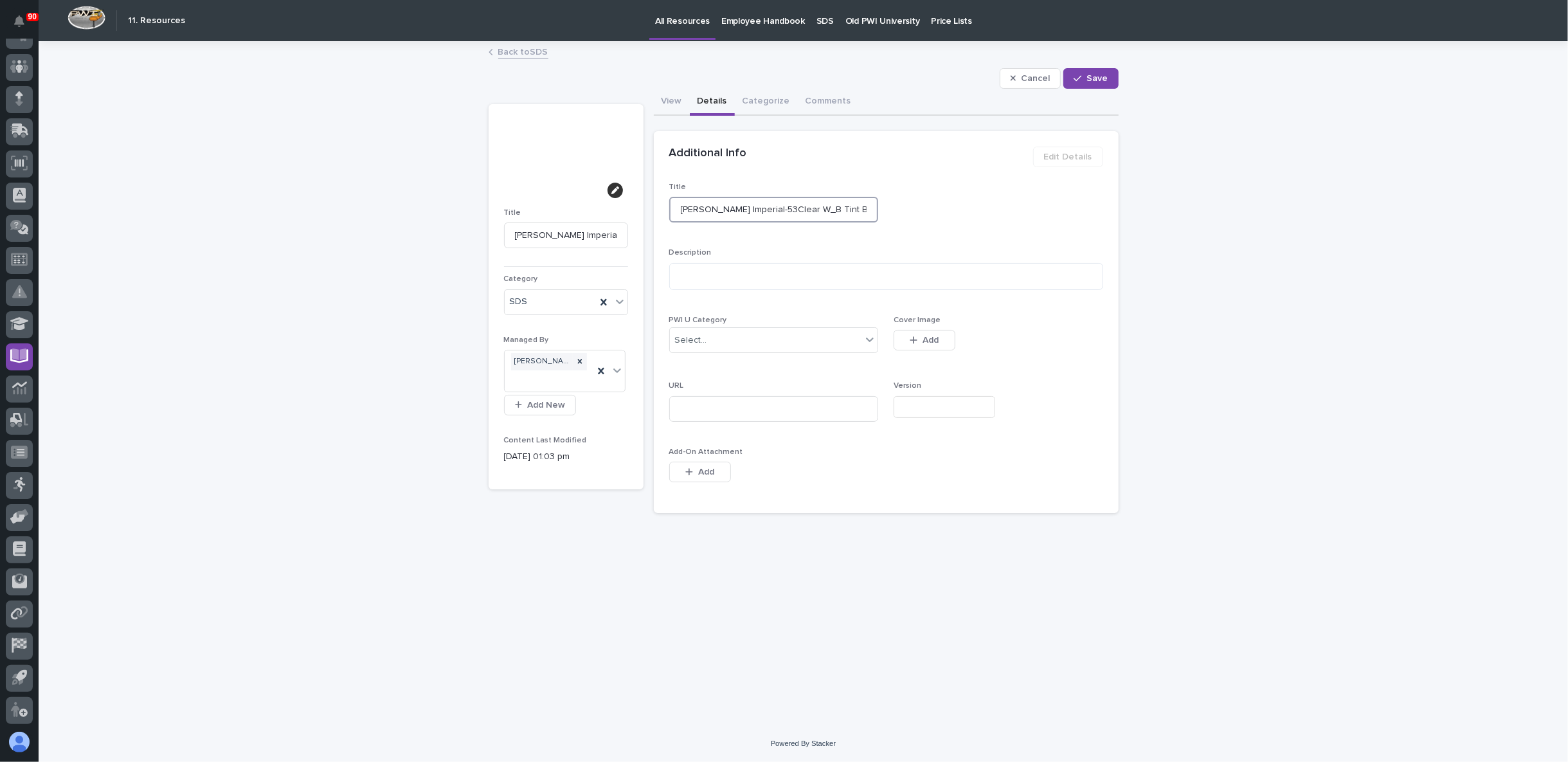
type input "Davies Imperial-539Clear W_B Tint Base"
type input "Davies Imperial-5391Clear W_B Tint Base"
type input "Davies Imperial-5391 Clear W_B Tint Base"
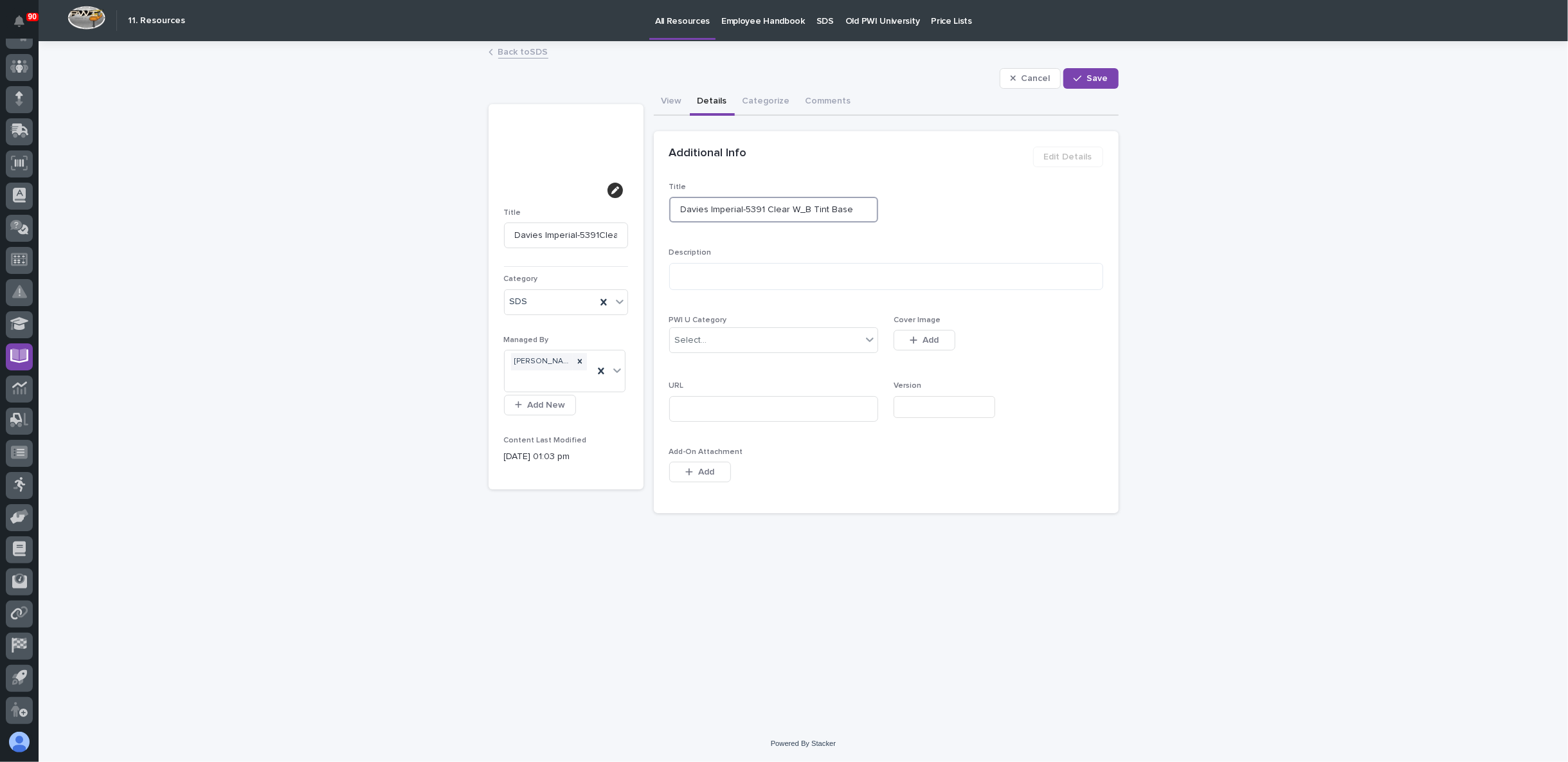
type input "Davies Imperial-5391 Clear W_B Tint Base"
click at [743, 207] on input "Davies Imperial-5391 Clear W_B Tint Base" at bounding box center [774, 210] width 210 height 26
type input "Davies Imperial- 5391 Clear W_B Tint Base"
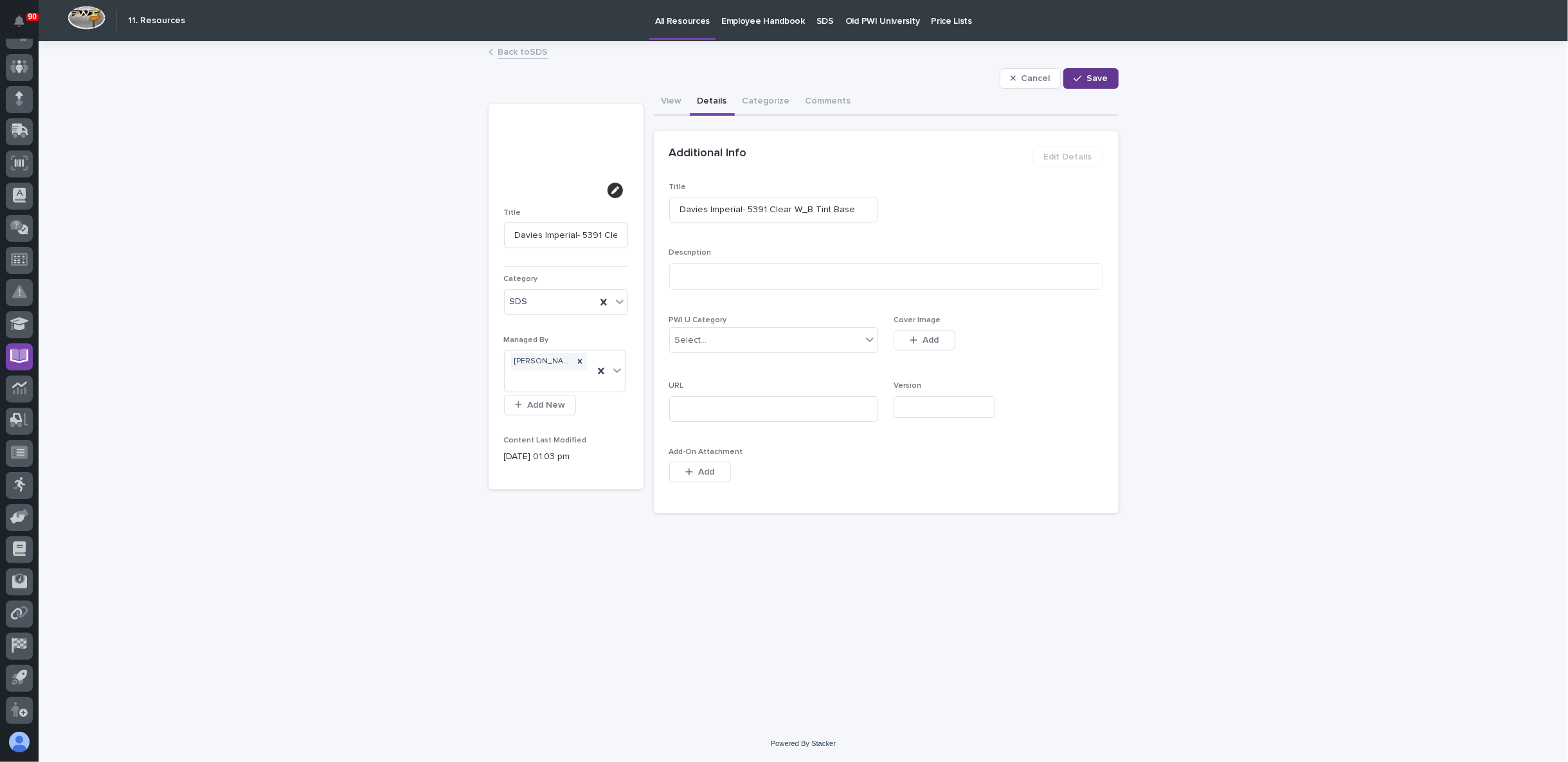
click at [1093, 76] on span "Save" at bounding box center [1098, 79] width 21 height 12
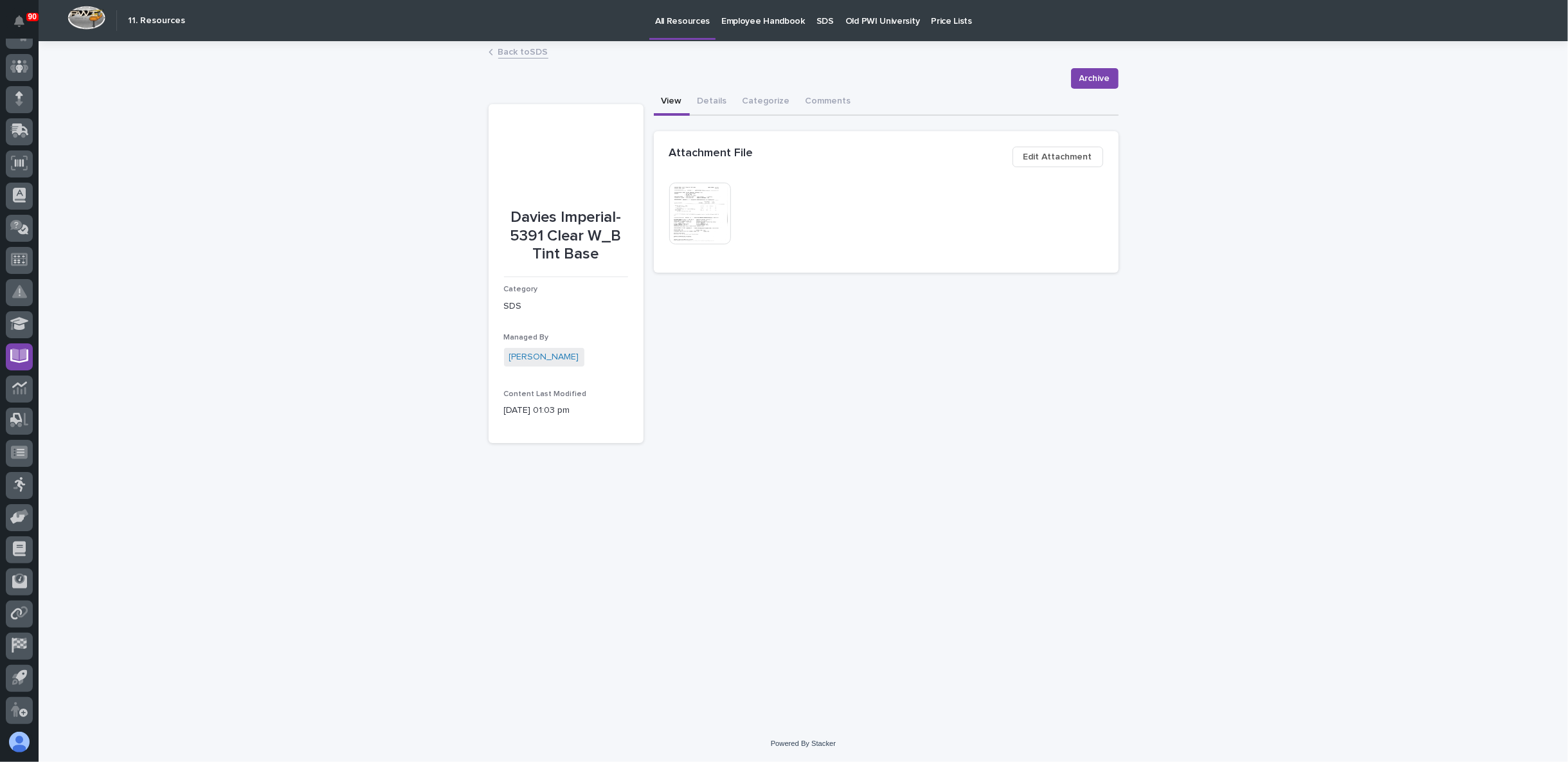
click at [671, 100] on button "View" at bounding box center [672, 102] width 36 height 27
click at [522, 50] on link "Back to SDS" at bounding box center [523, 50] width 50 height 15
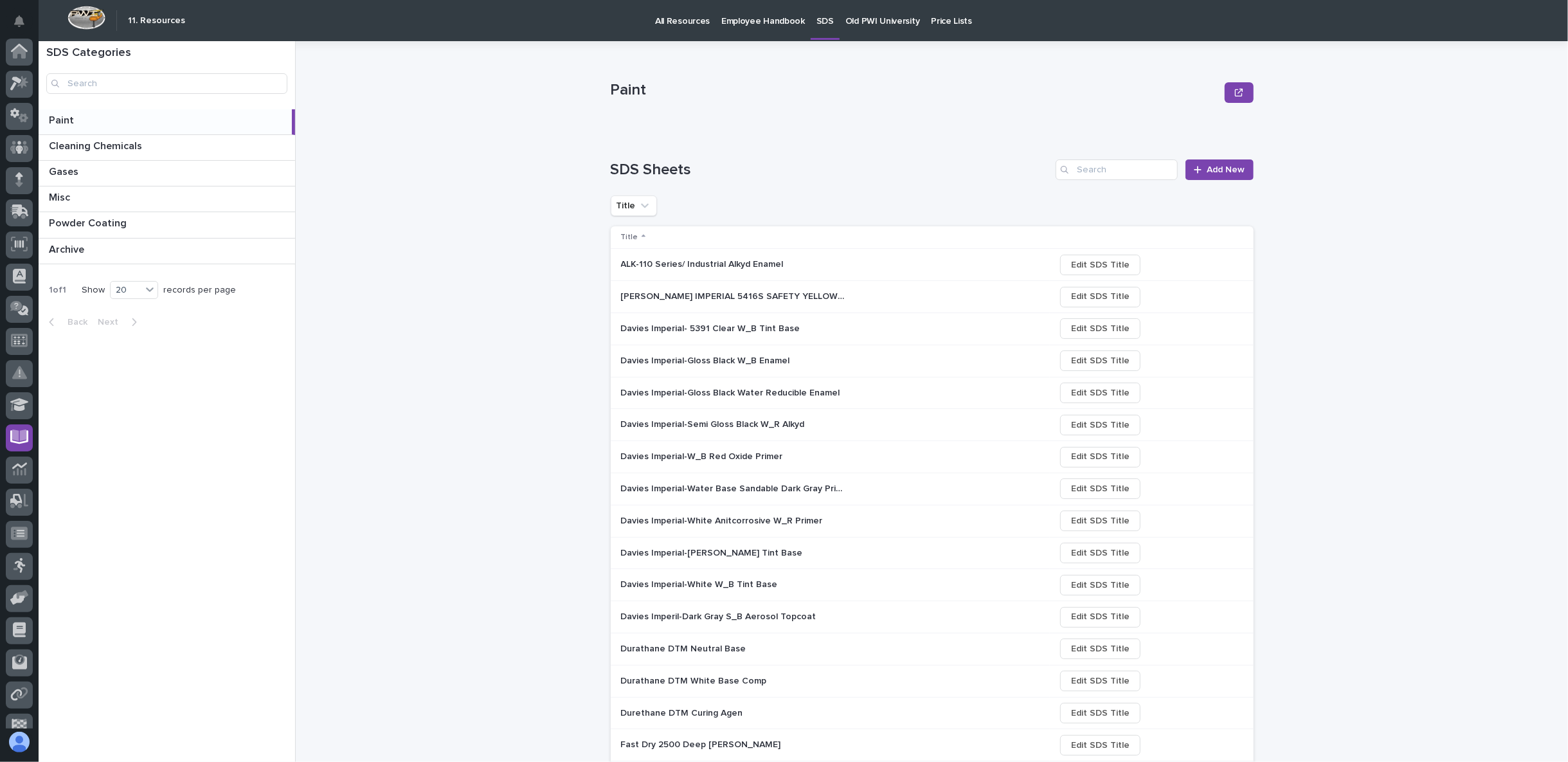
scroll to position [81, 0]
click at [662, 358] on p "Davies Imperial-Gloss Black W_B Enamel" at bounding box center [707, 360] width 172 height 14
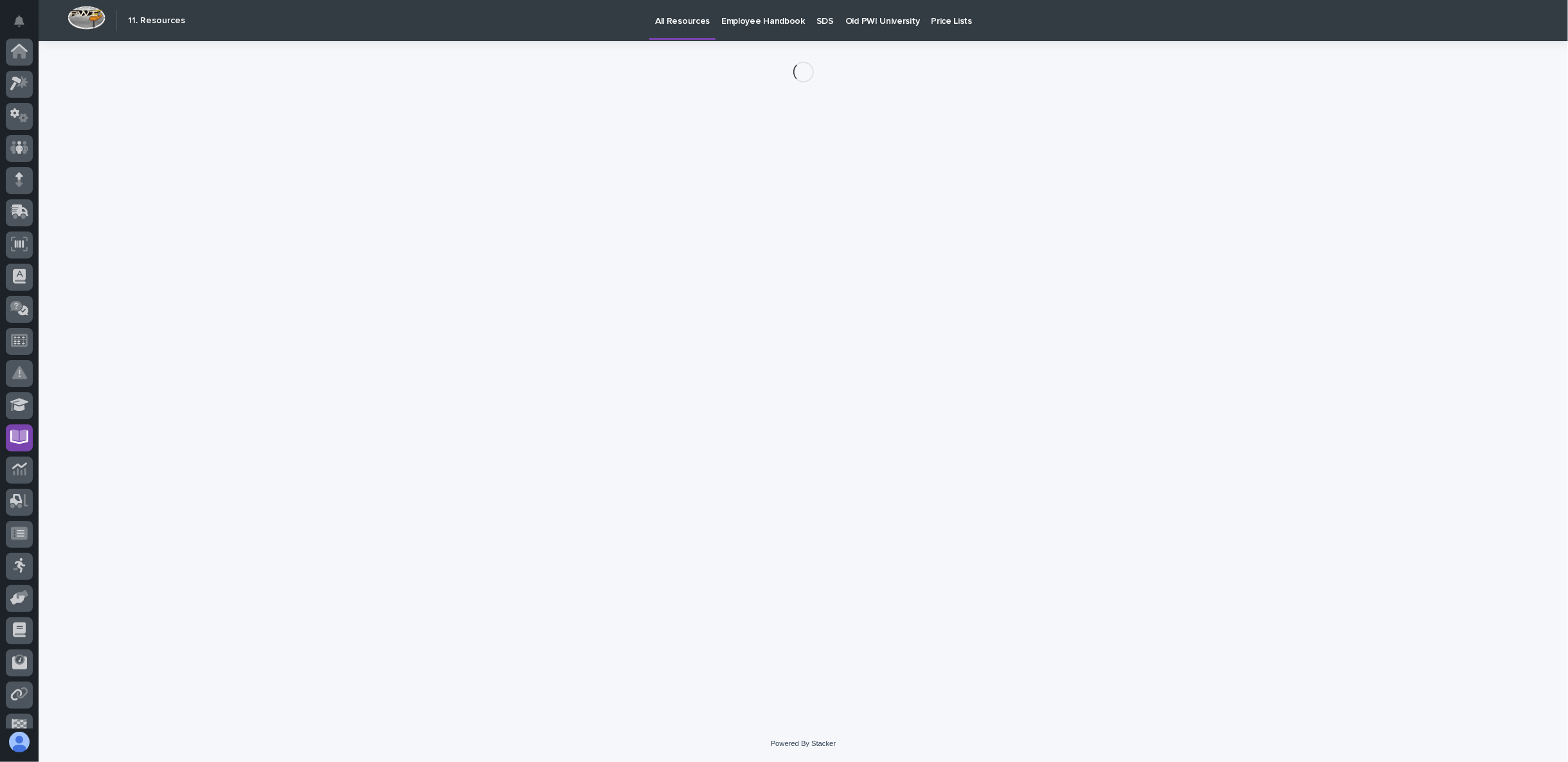
scroll to position [81, 0]
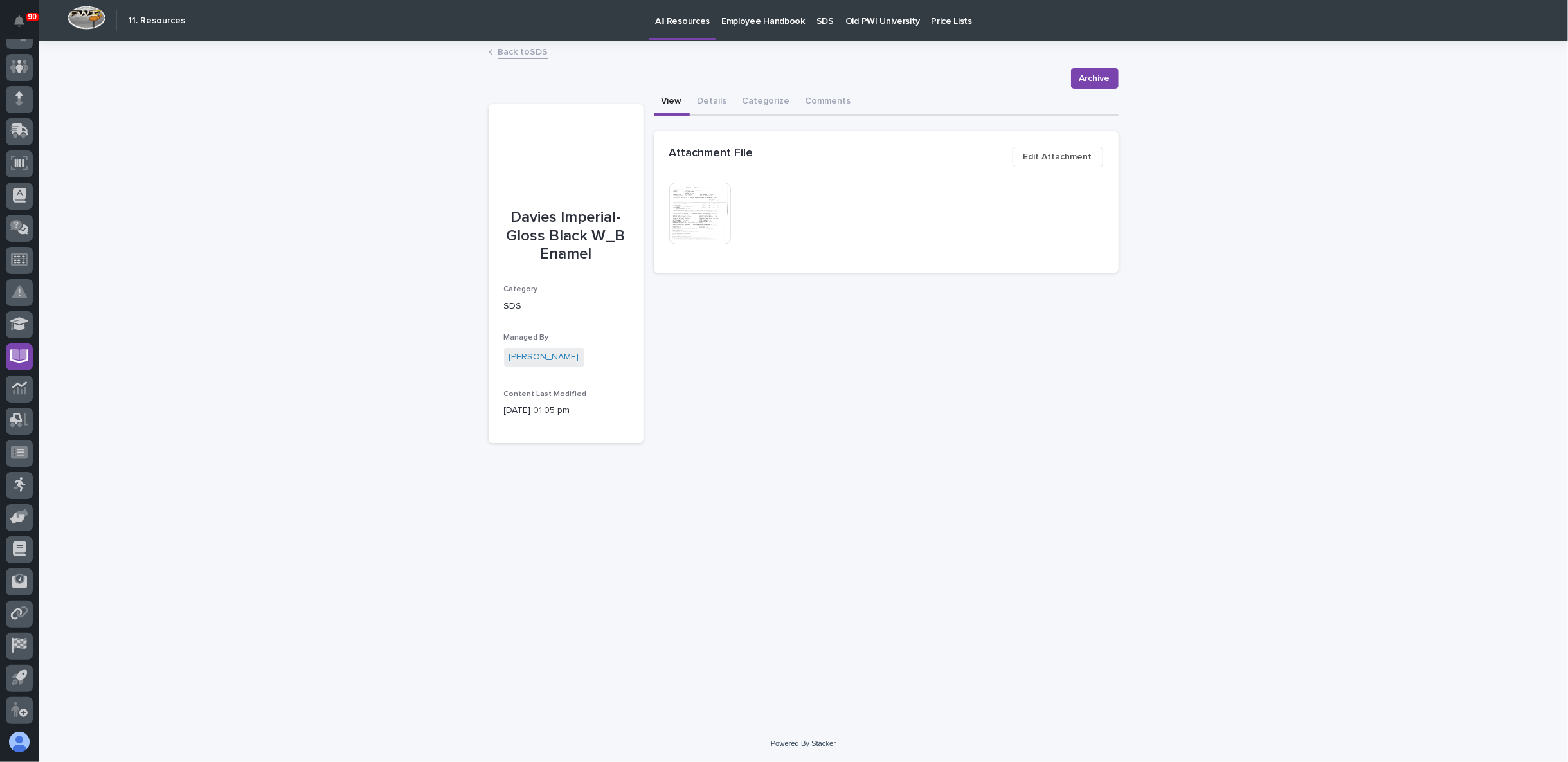
click at [697, 212] on img at bounding box center [700, 213] width 61 height 61
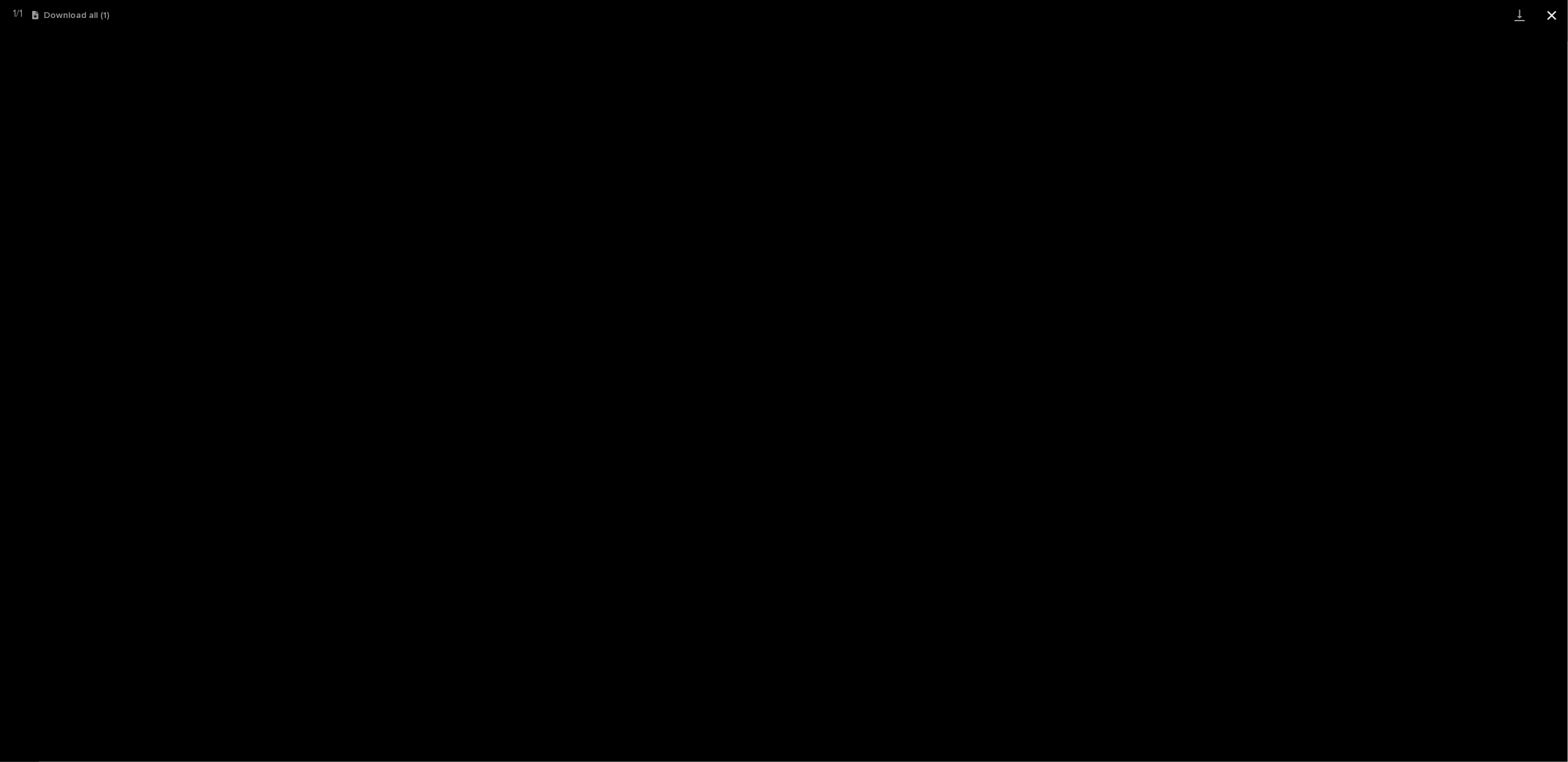
click at [1549, 15] on button "Close gallery" at bounding box center [1553, 15] width 32 height 30
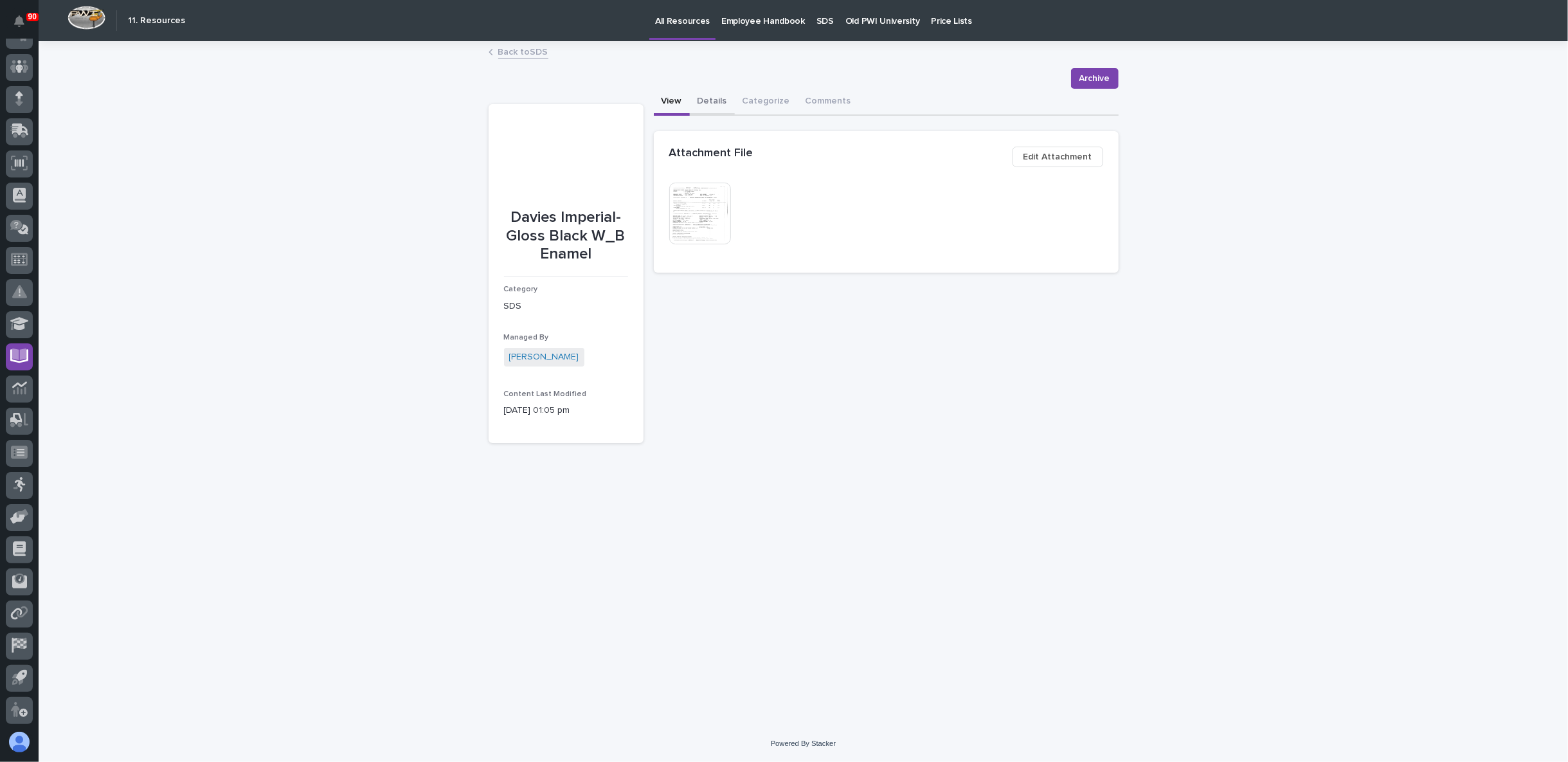
click at [701, 105] on button "Details" at bounding box center [712, 102] width 45 height 27
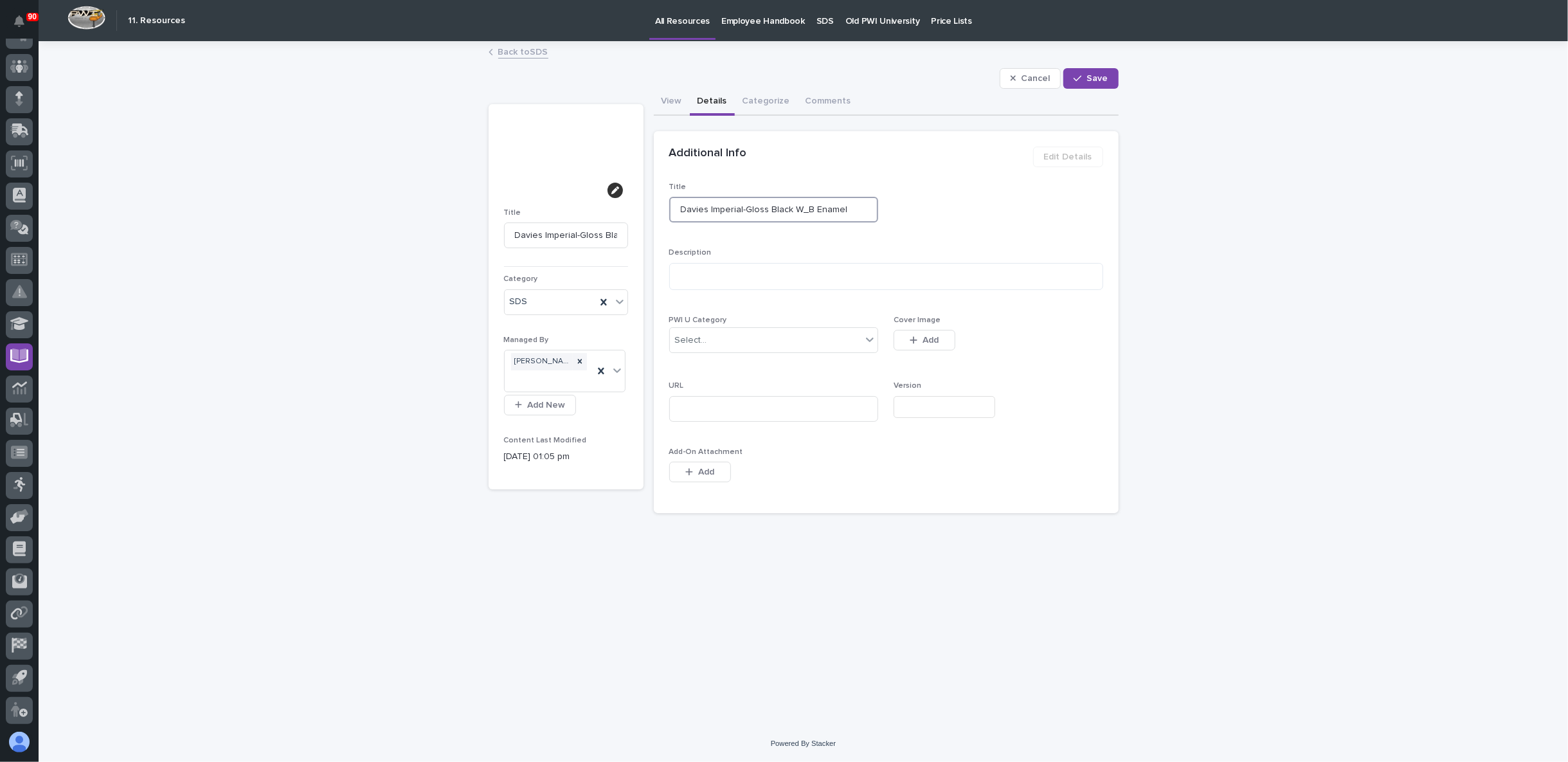
click at [742, 209] on input "Davies Imperial-Gloss Black W_B Enamel" at bounding box center [774, 210] width 210 height 26
type input "Davies ImperialGloss Black W_B Enamel"
type input "Davies Imperial Gloss Black W_B Enamel"
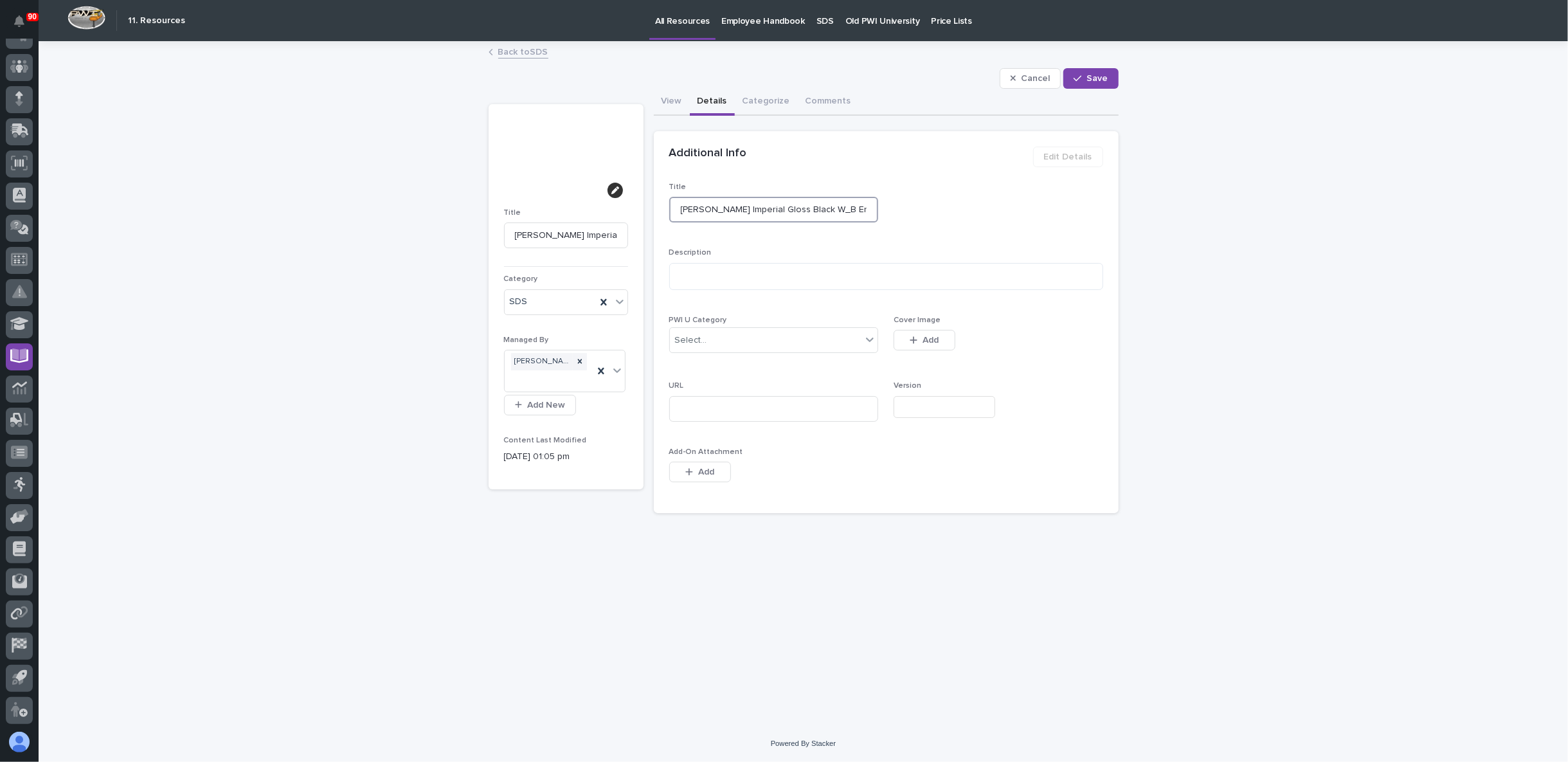
type input "Davies Imperial 5Gloss Black W_B Enamel"
type input "Davies Imperial 54Gloss Black W_B Enamel"
type input "Davies Imperial 541Gloss Black W_B Enamel"
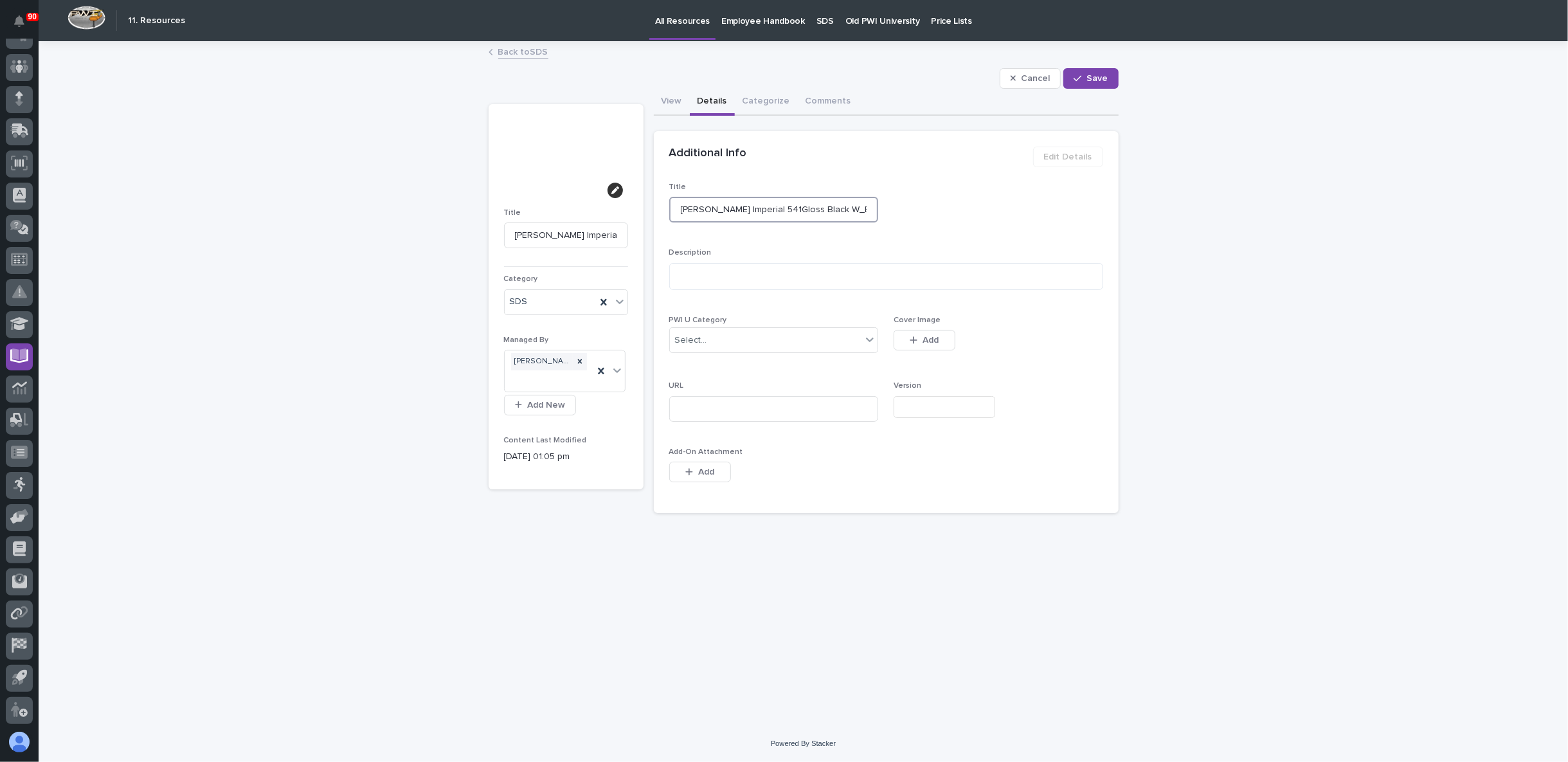
type input "Davies Imperial 541Gloss Black W_B Enamel"
type input "Davies Imperial 5417 Gloss Black W_B Enamel"
click at [1103, 77] on span "Save" at bounding box center [1098, 79] width 21 height 12
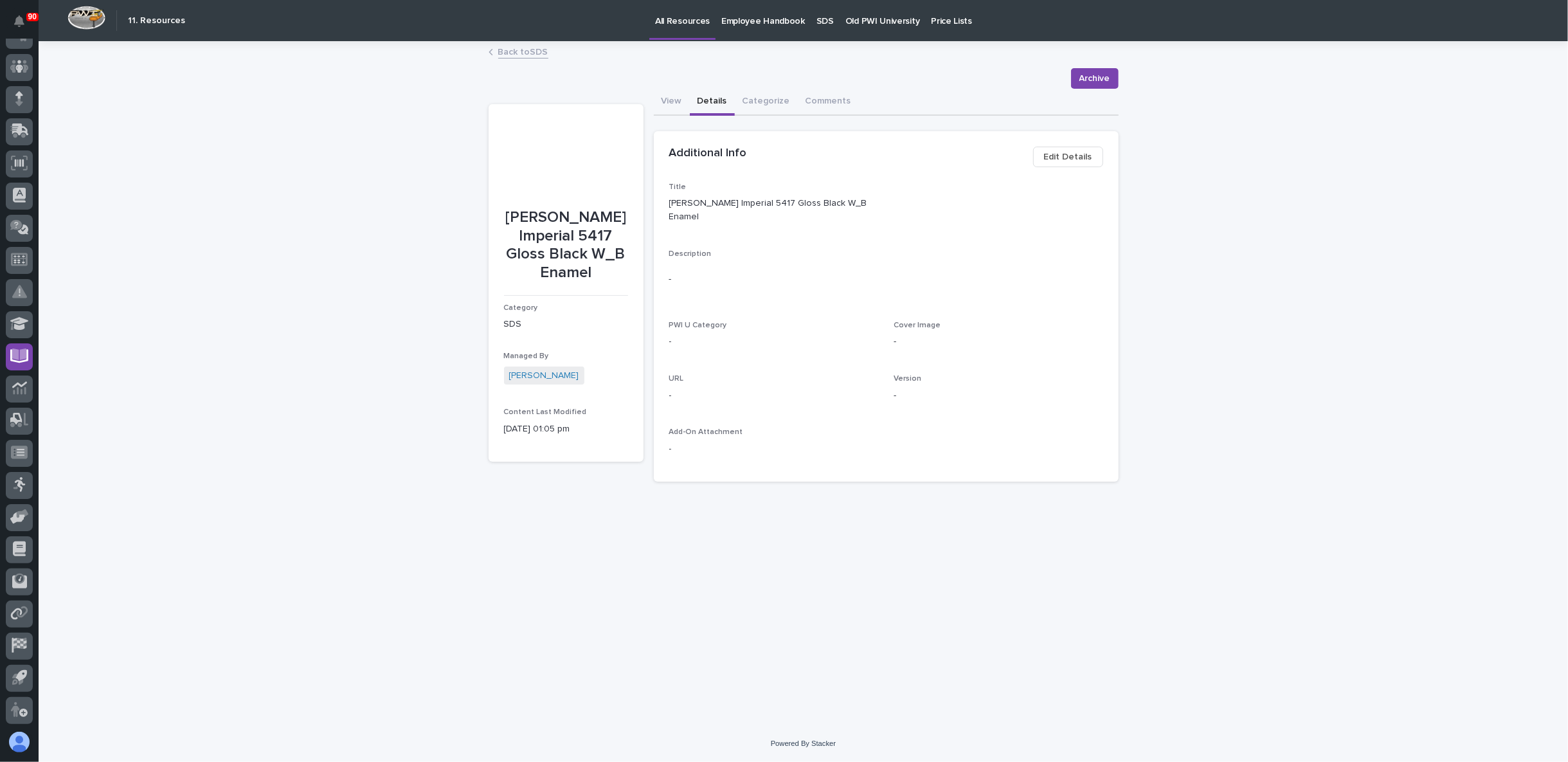
click at [533, 51] on link "Back to SDS" at bounding box center [523, 50] width 50 height 15
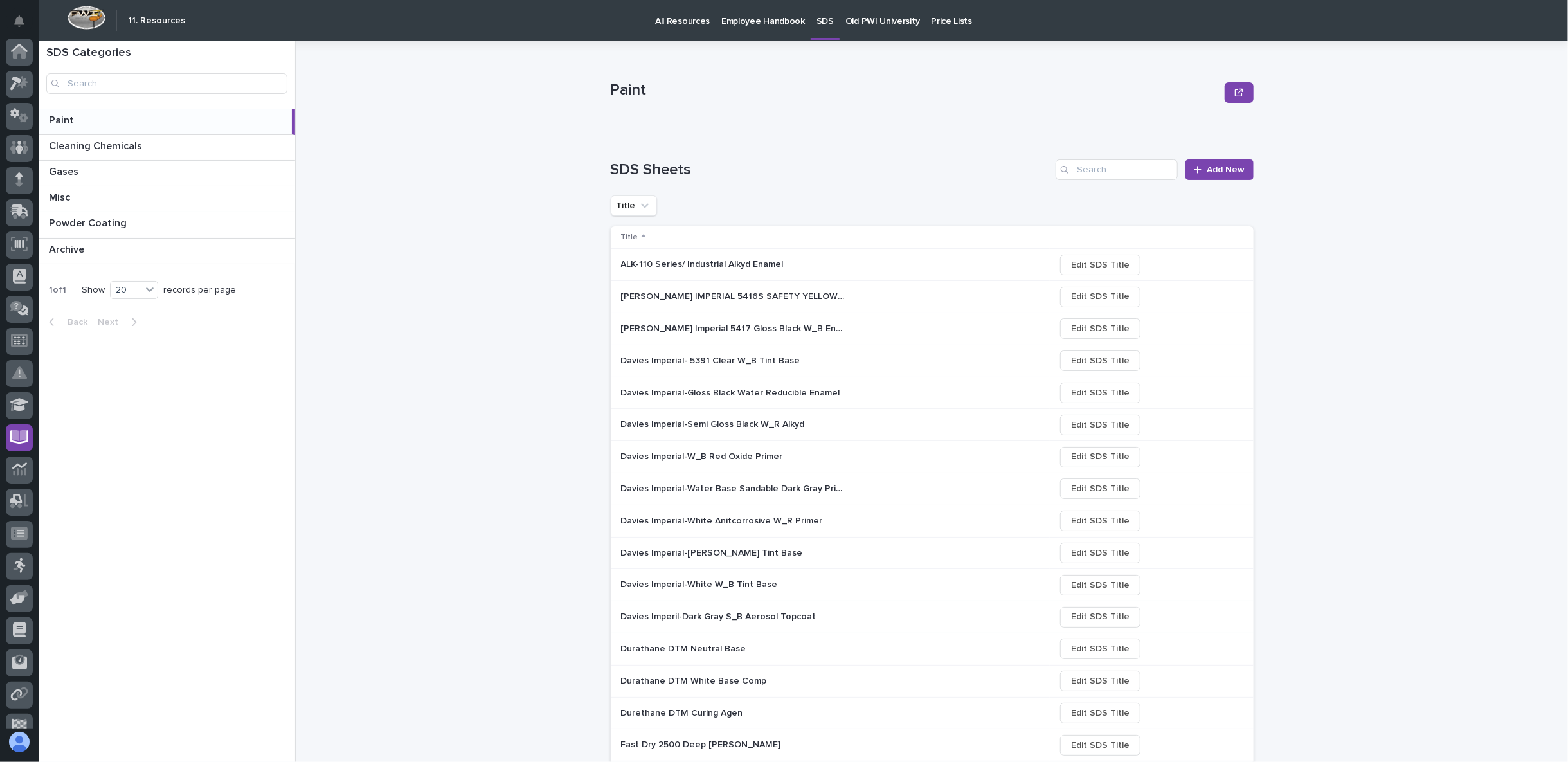
scroll to position [81, 0]
click at [713, 392] on p "Davies Imperial-Gloss Black Water Reducible Enamel" at bounding box center [732, 392] width 222 height 14
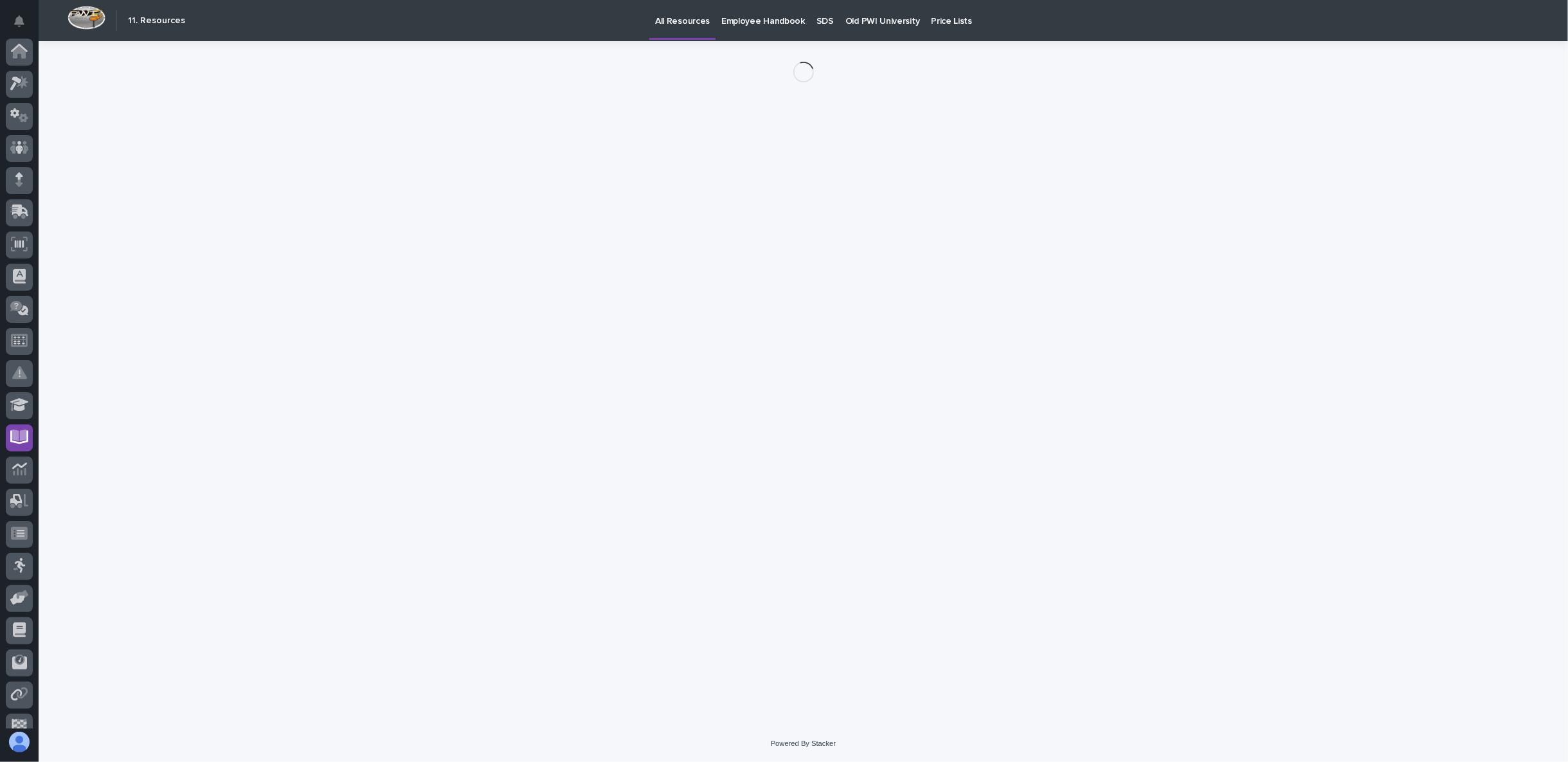
scroll to position [81, 0]
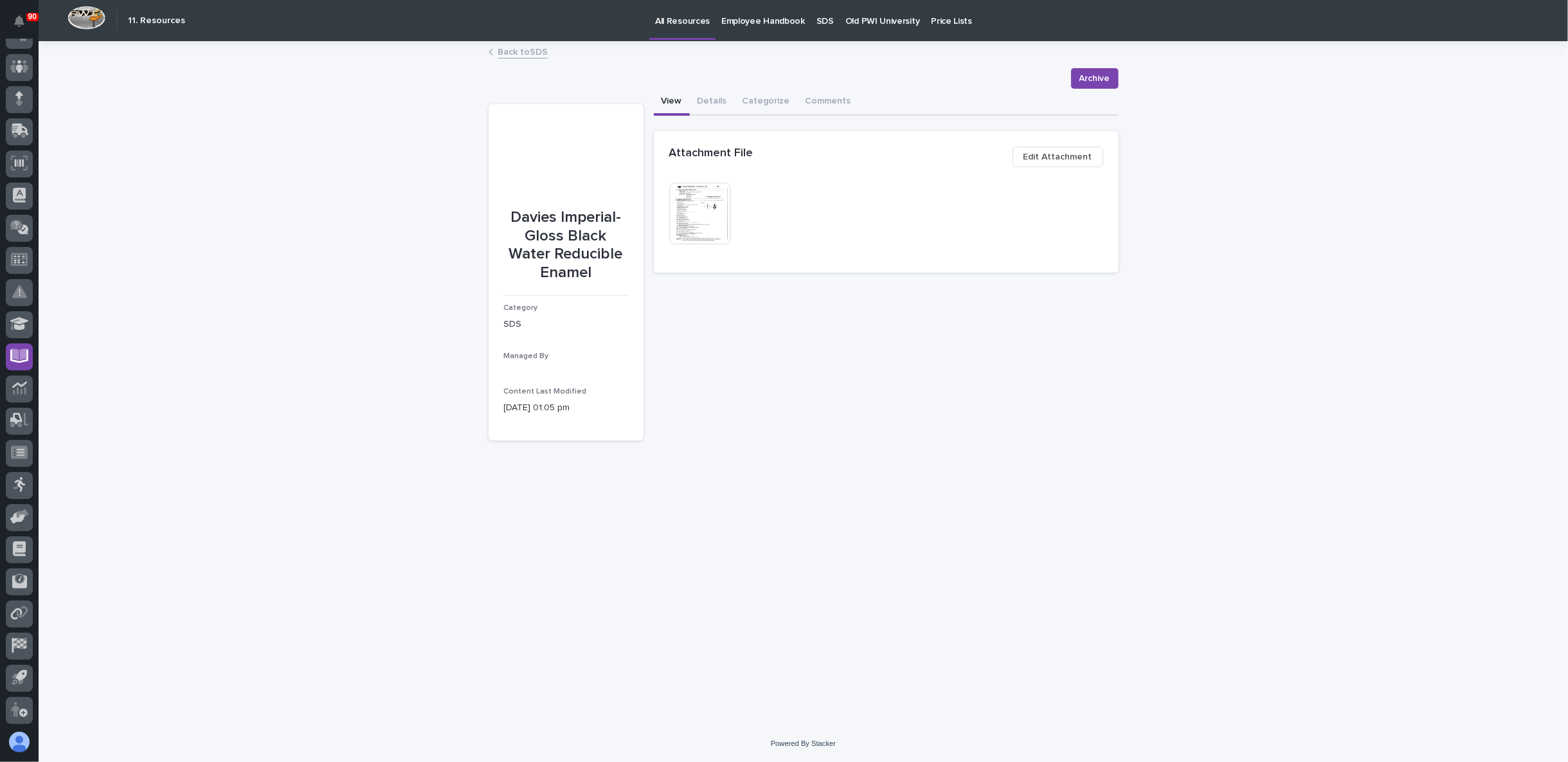
click at [709, 212] on img at bounding box center [700, 213] width 61 height 61
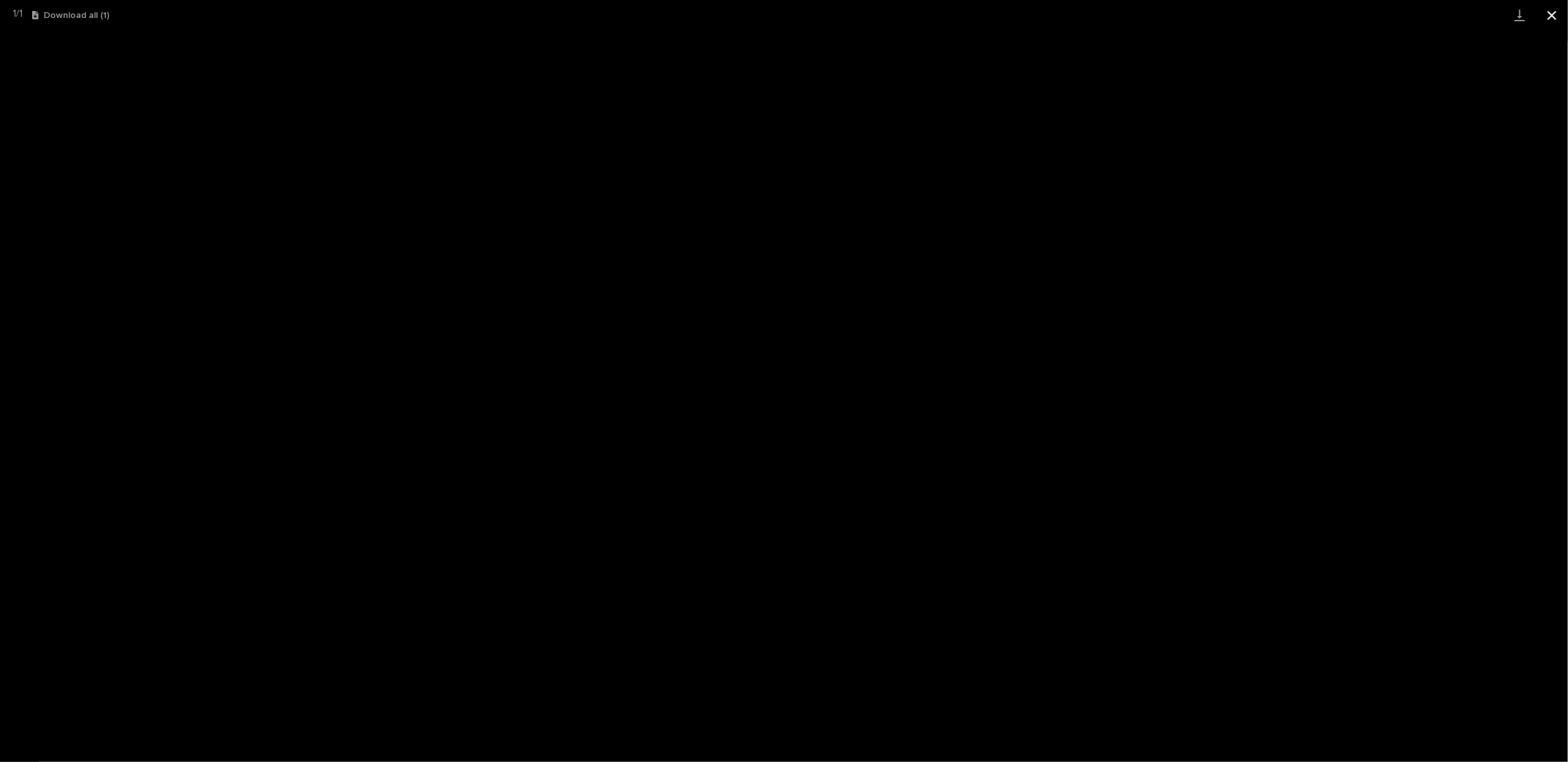
click at [1551, 15] on button "Close gallery" at bounding box center [1553, 15] width 32 height 30
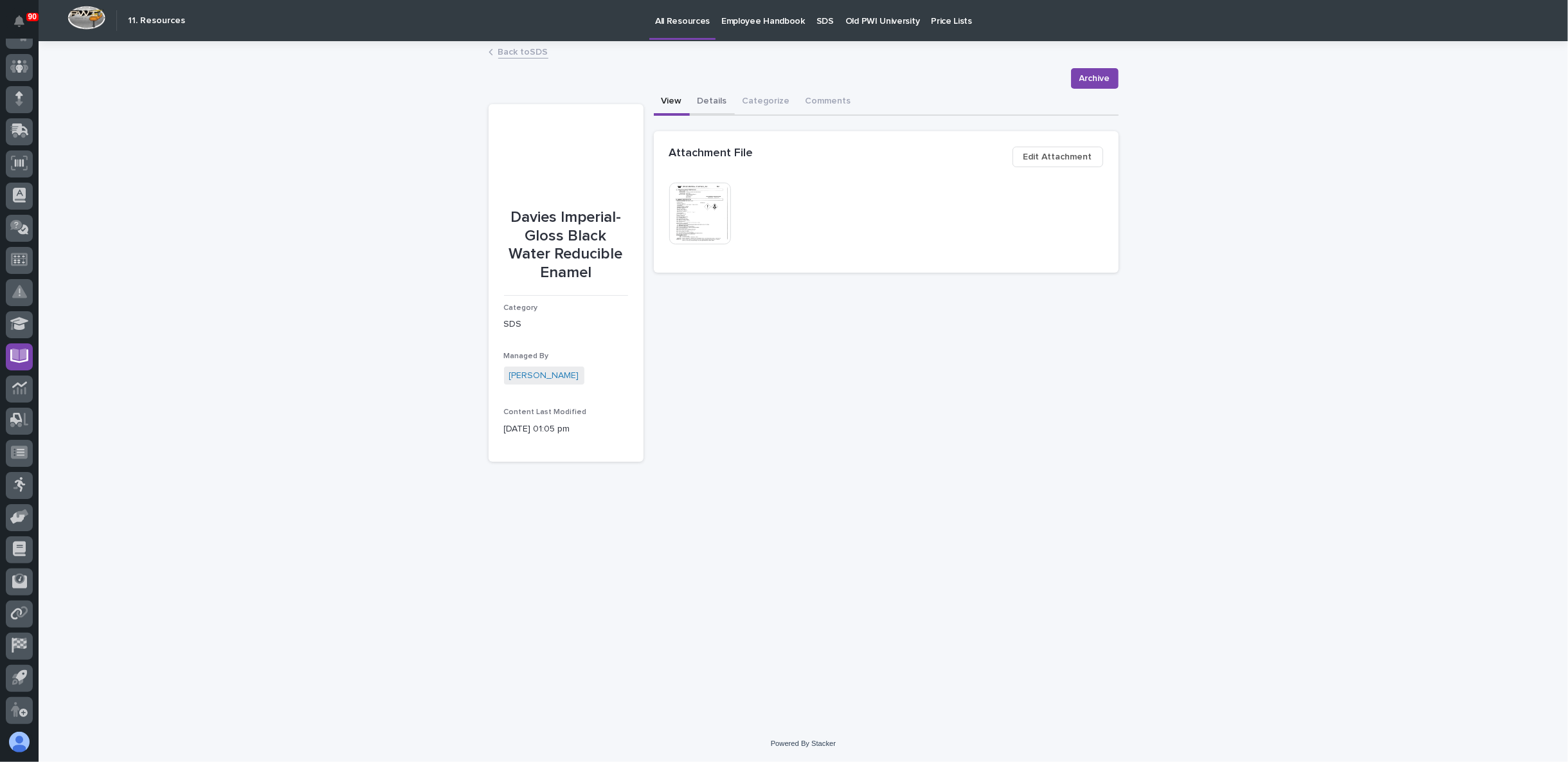
click at [718, 106] on button "Details" at bounding box center [712, 102] width 45 height 27
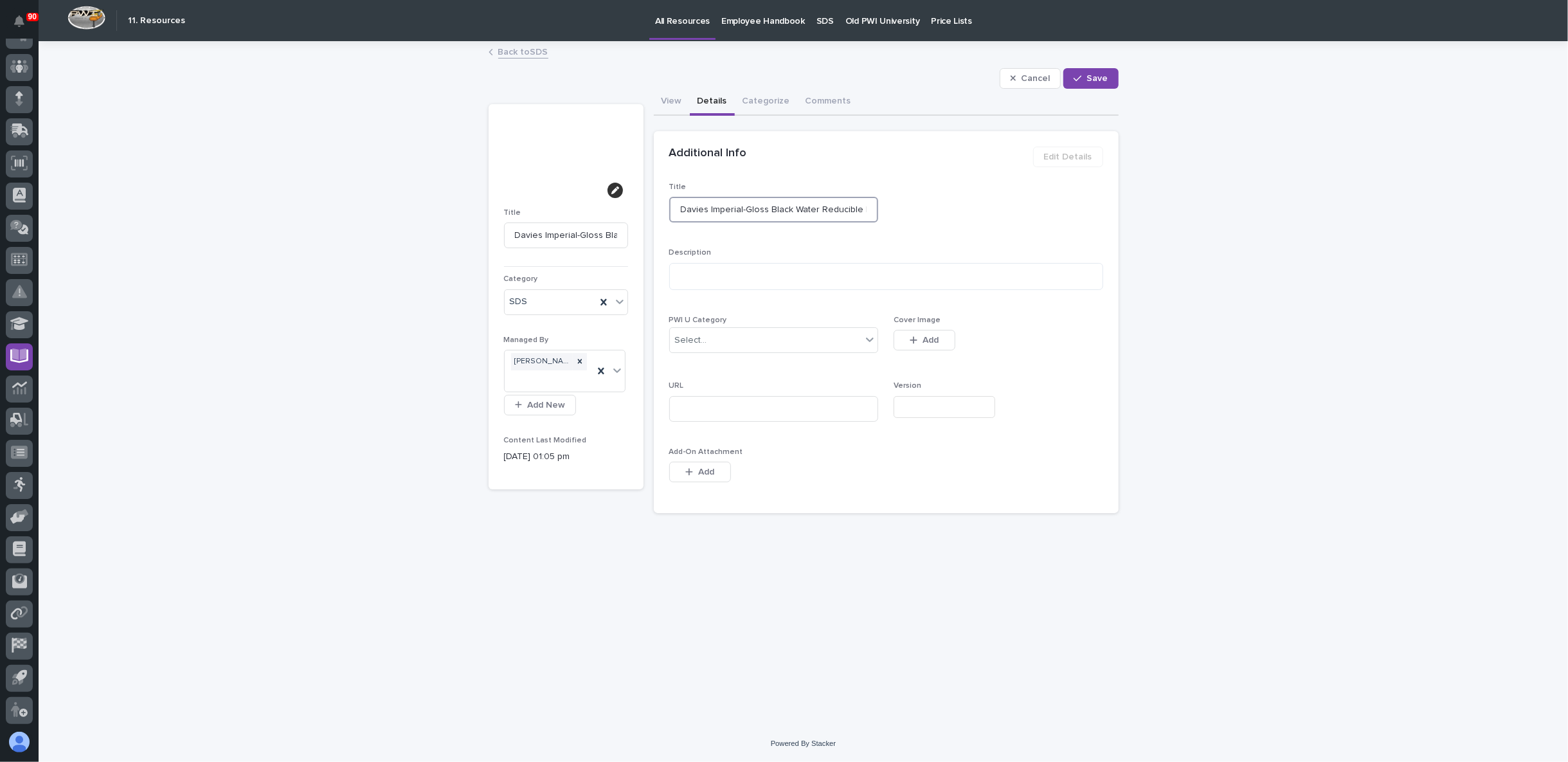
click at [743, 207] on input "Davies Imperial-Gloss Black Water Reducible Enamel" at bounding box center [774, 210] width 210 height 26
type input "Davies Imperial- Gloss Black Water Reducible Enamel"
type input "Davies Imperial- 5Gloss Black Water Reducible Enamel"
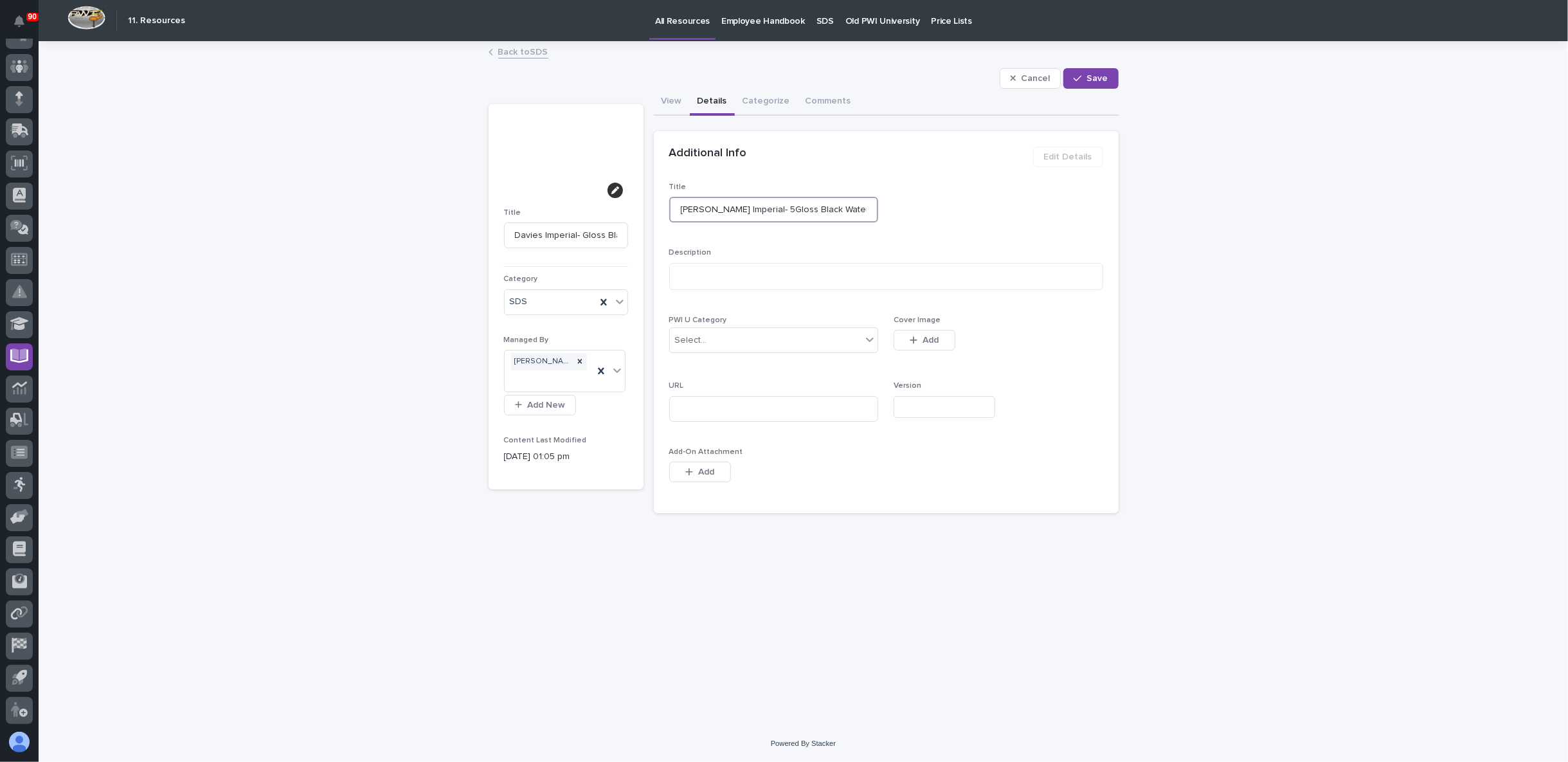
type input "Davies Imperial- 54Gloss Black Water Reducible Enamel"
type input "Davies Imperial- 541Gloss Black Water Reducible Enamel"
type input "Davies Imperial- 5417Gloss Black Water Reducible Enamel"
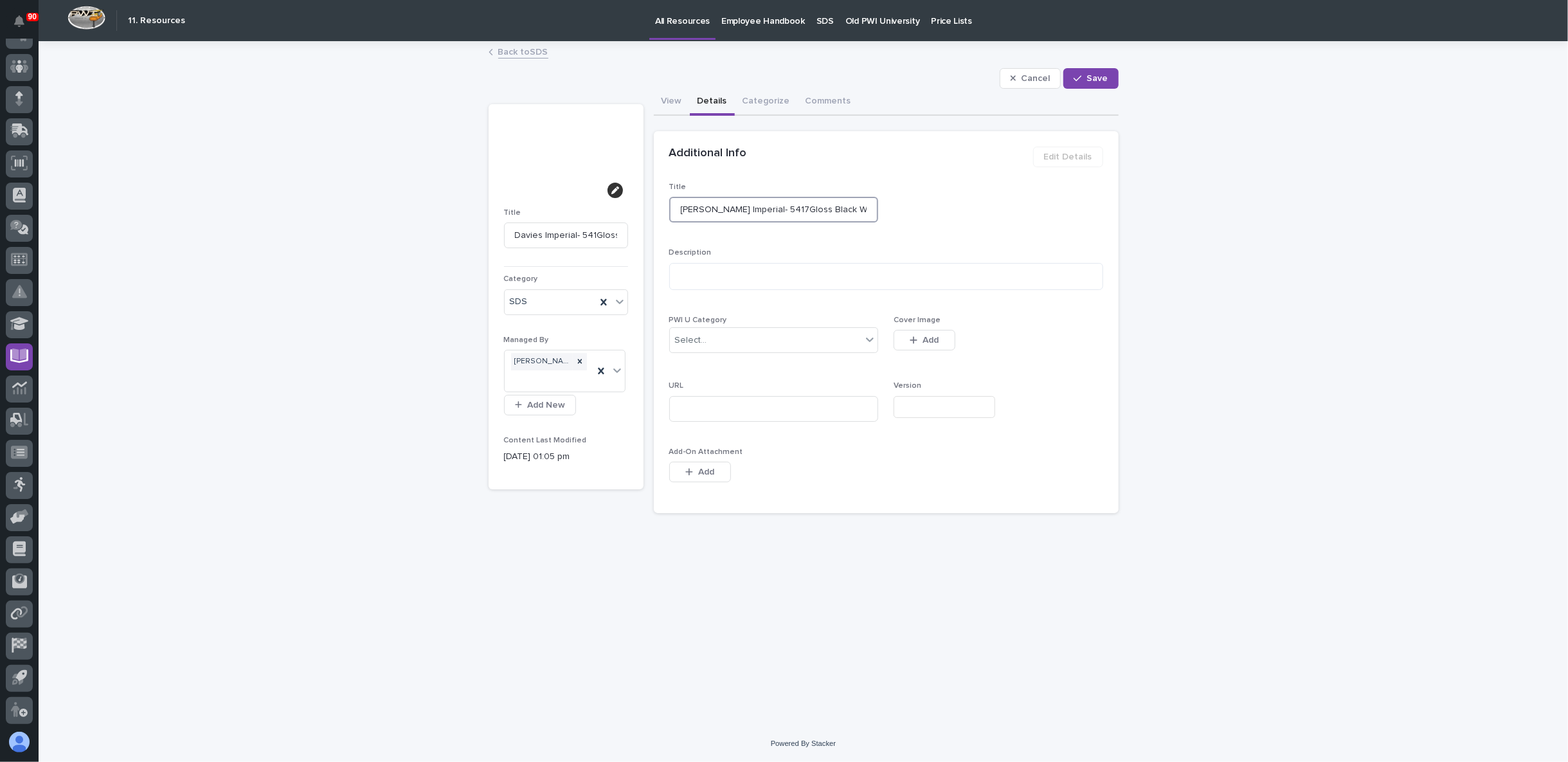
type input "Davies Imperial- 5417Gloss Black Water Reducible Enamel"
type input "Davies Imperial- 5417 Gloss Black Water Reducible Enamel"
click at [1099, 79] on span "Save" at bounding box center [1098, 79] width 21 height 12
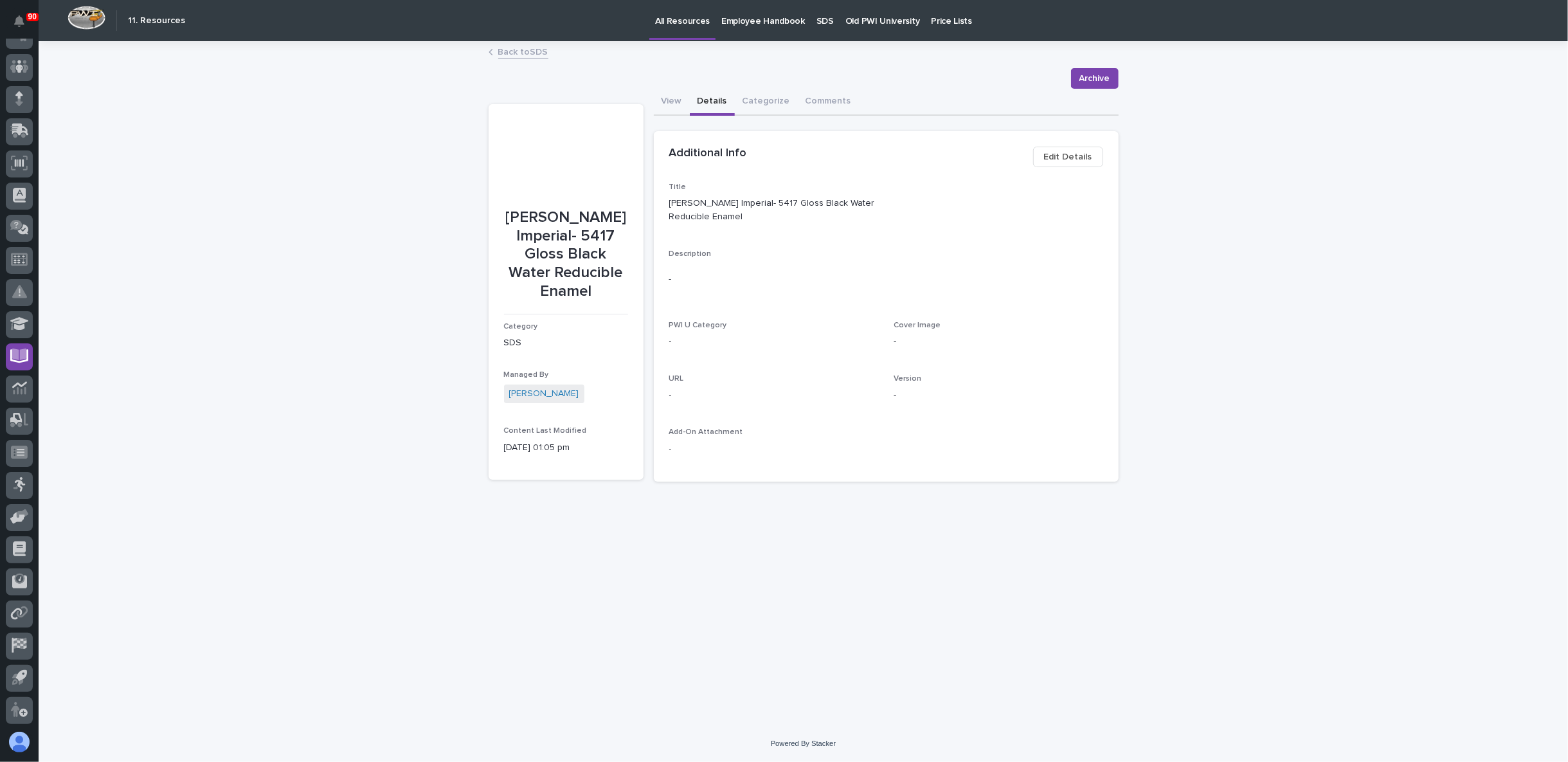
click at [529, 54] on link "Back to SDS" at bounding box center [523, 50] width 50 height 15
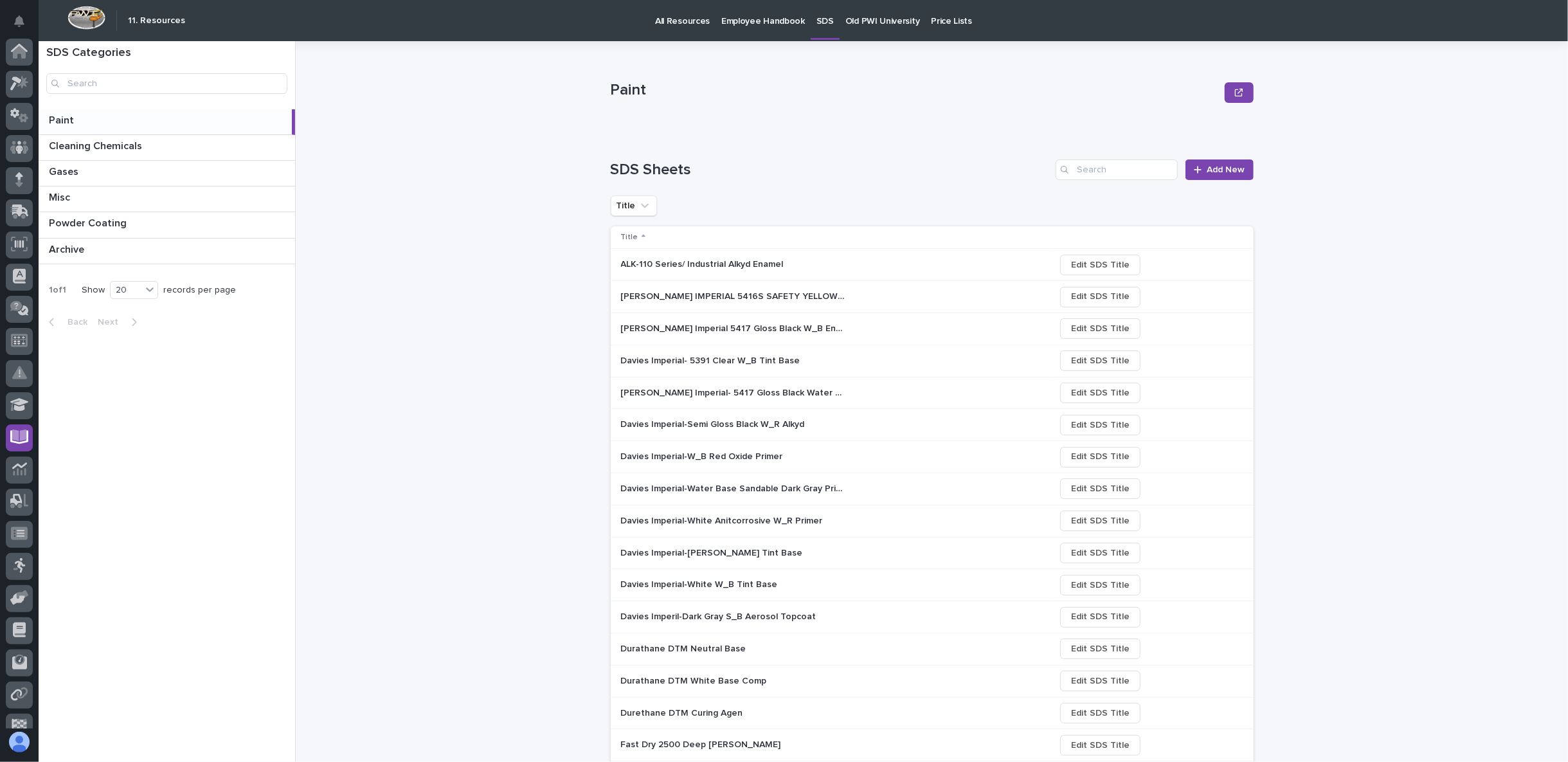
scroll to position [81, 0]
click at [831, 327] on p at bounding box center [734, 329] width 225 height 11
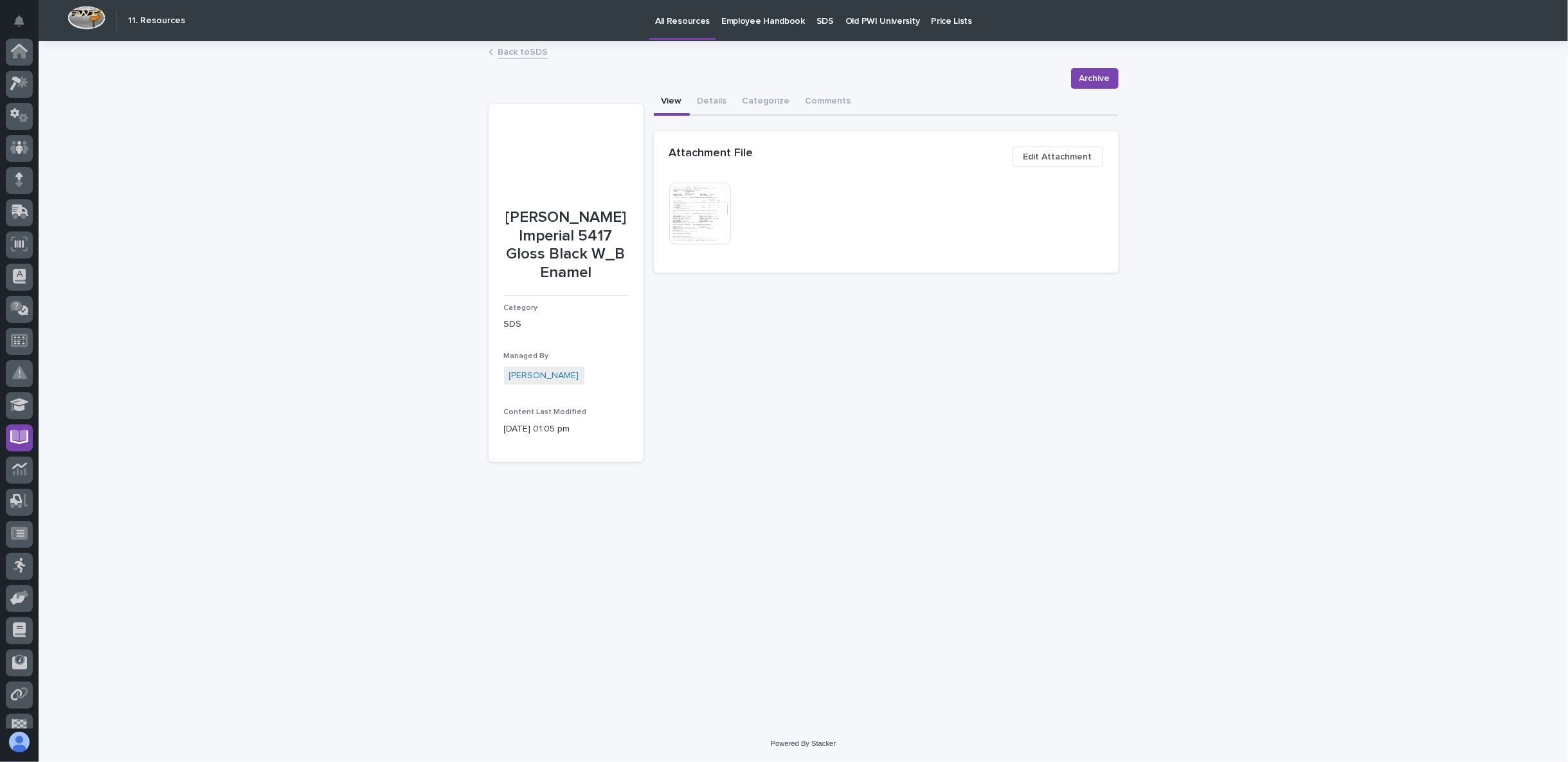
scroll to position [81, 0]
click at [1104, 76] on span "Archive" at bounding box center [1095, 79] width 31 height 15
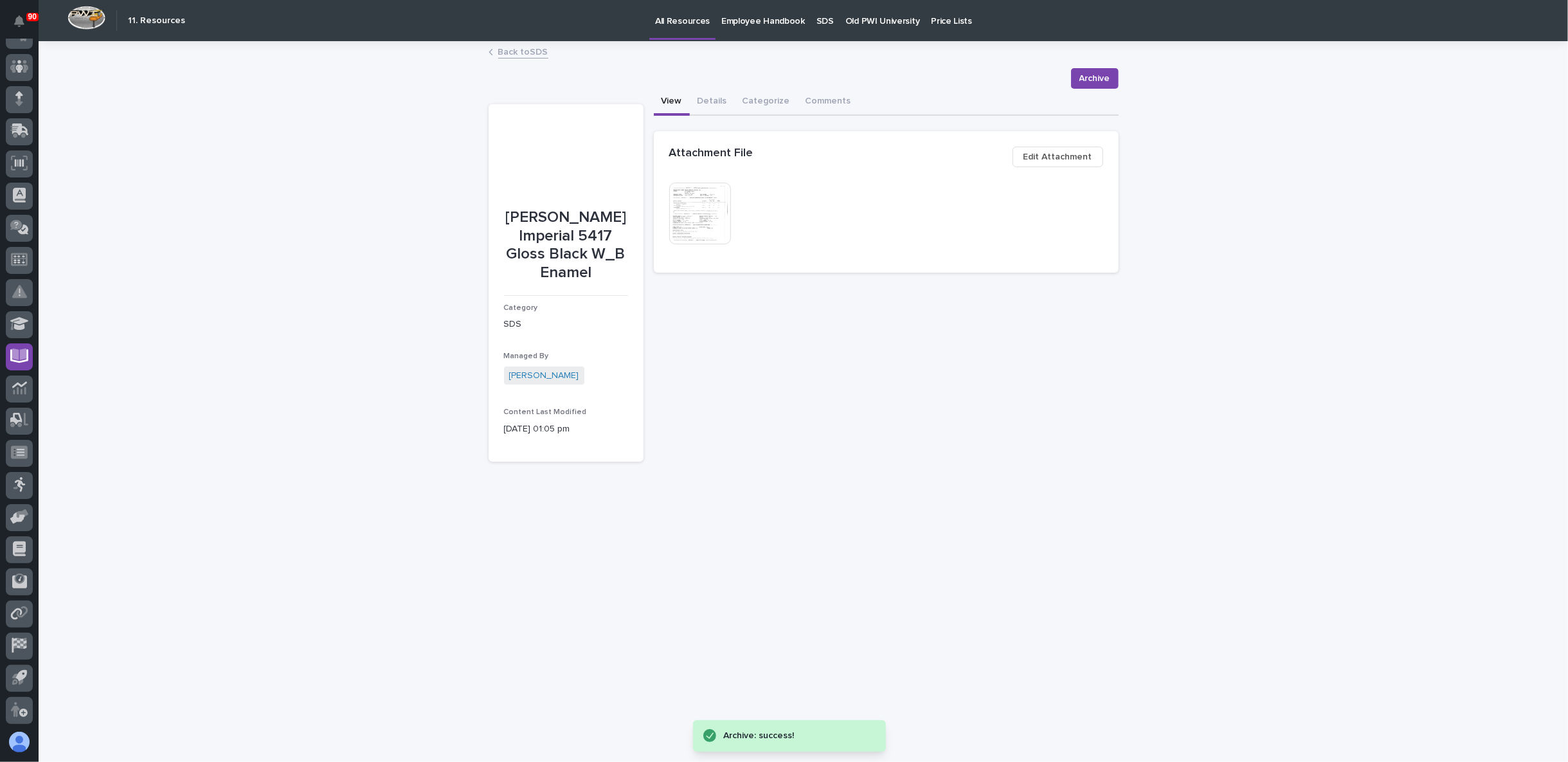
click at [522, 50] on link "Back to SDS" at bounding box center [523, 50] width 50 height 15
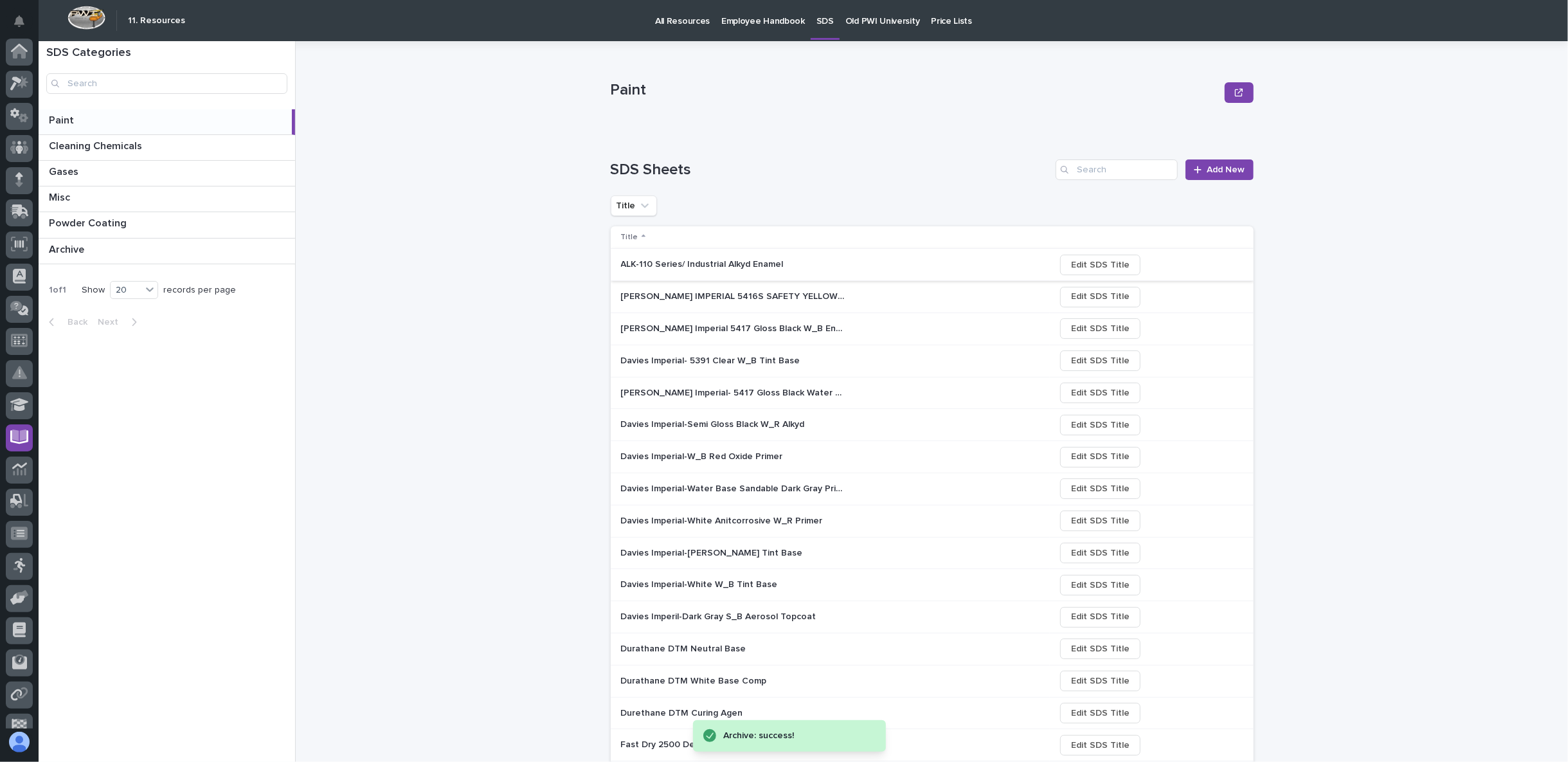
scroll to position [81, 0]
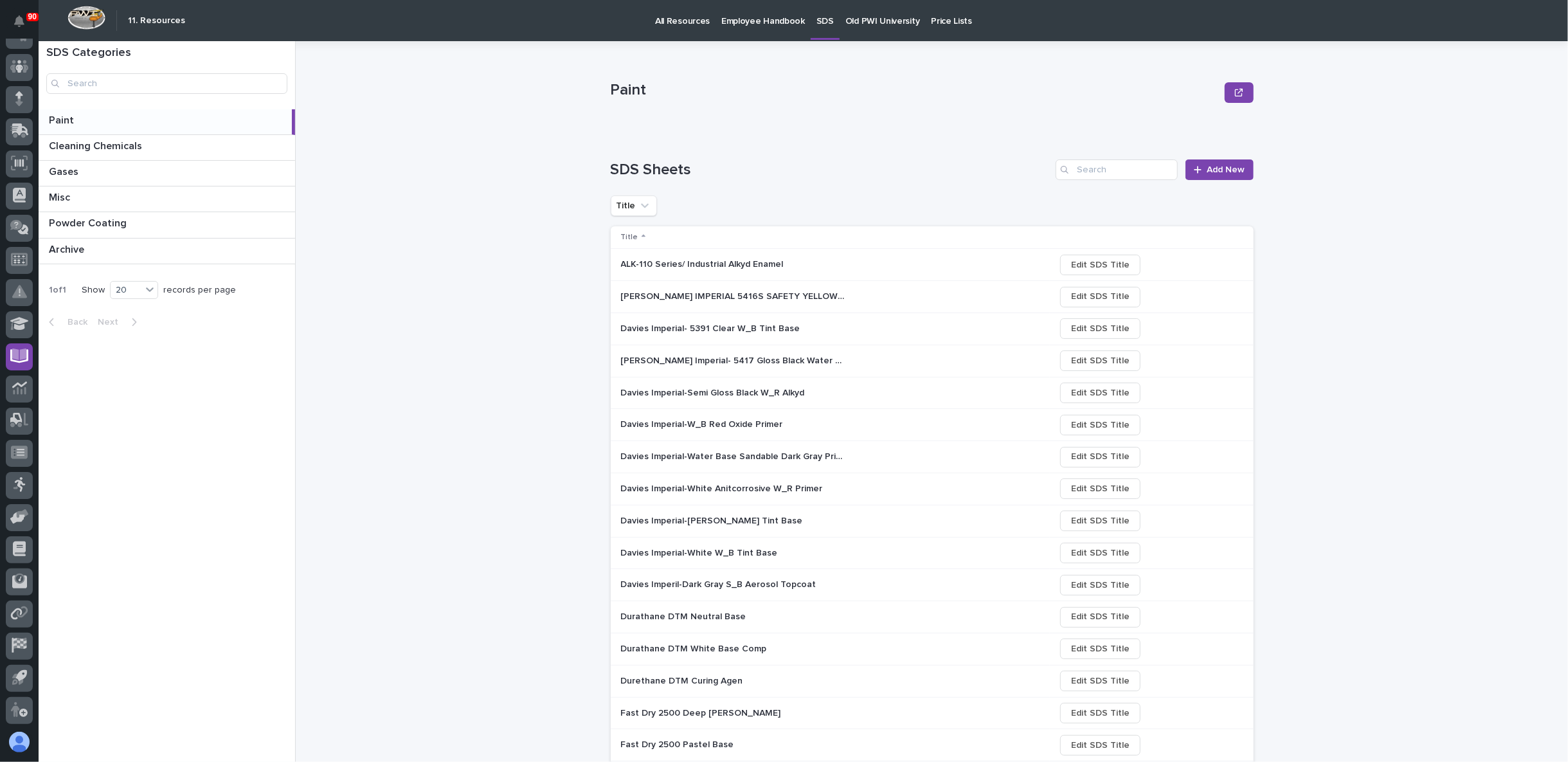
click at [719, 393] on p "Davies Imperial-Semi Gloss Black W_R Alkyd" at bounding box center [714, 392] width 186 height 14
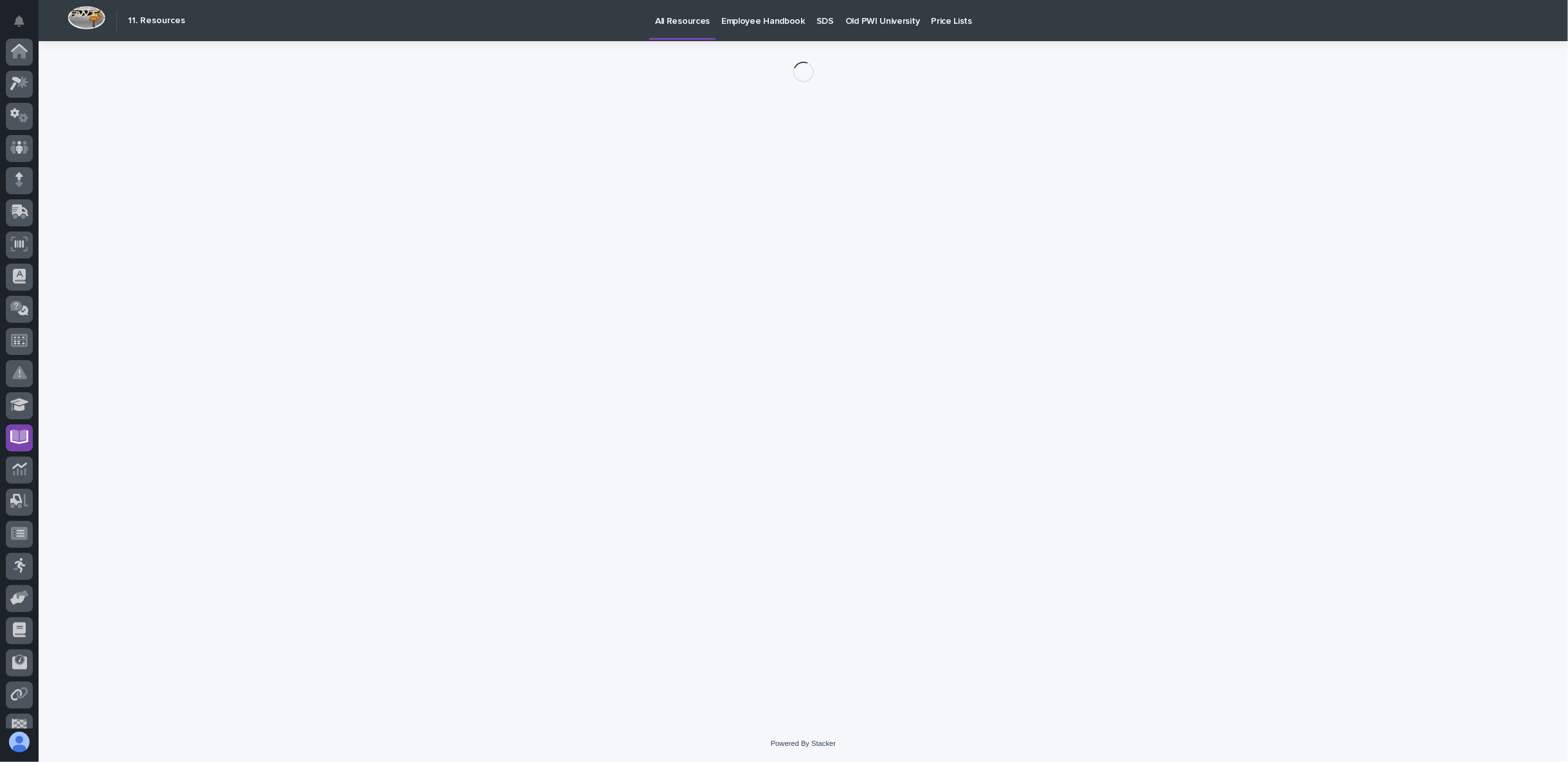
scroll to position [81, 0]
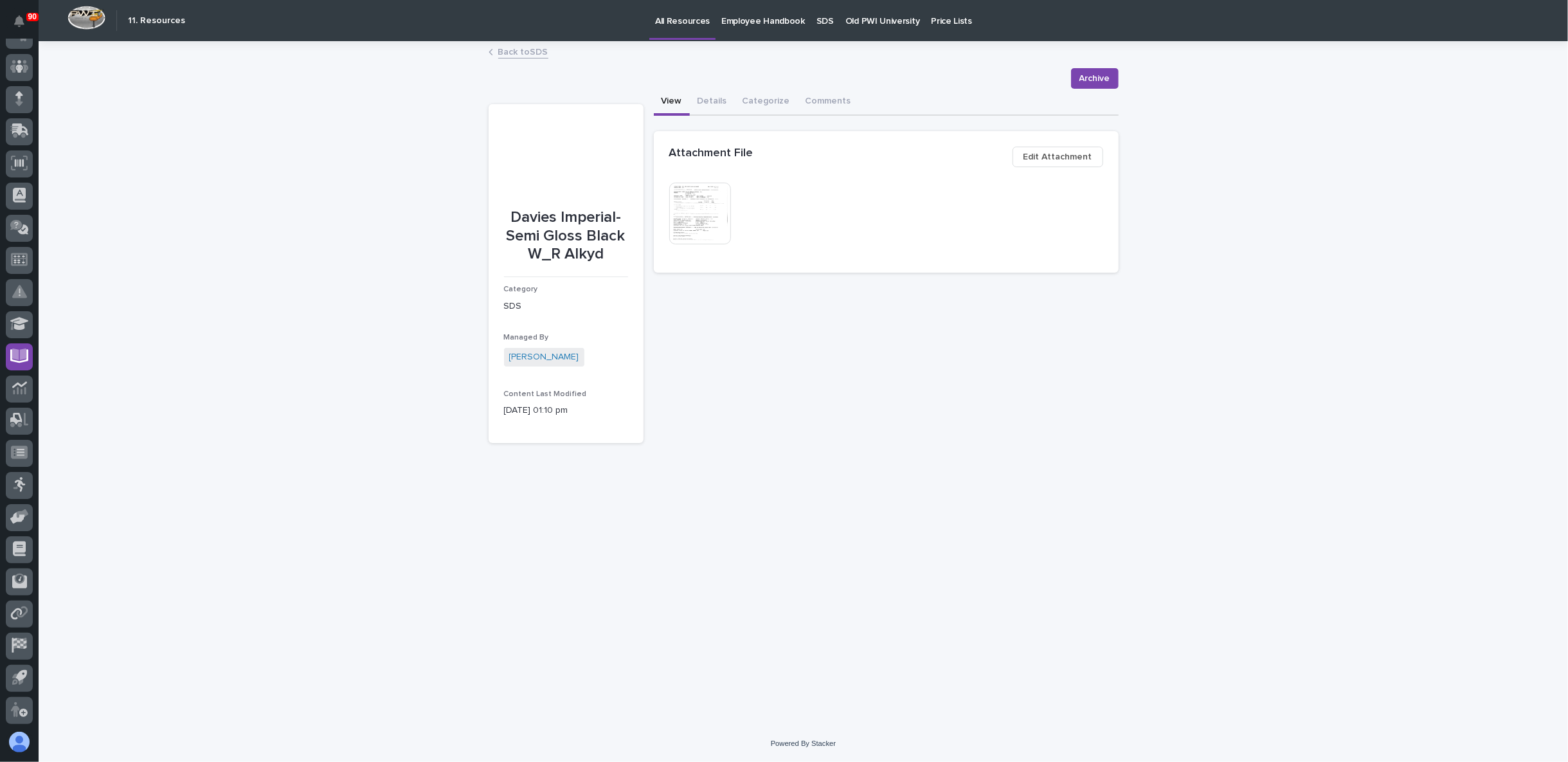
click at [710, 207] on img at bounding box center [700, 213] width 61 height 61
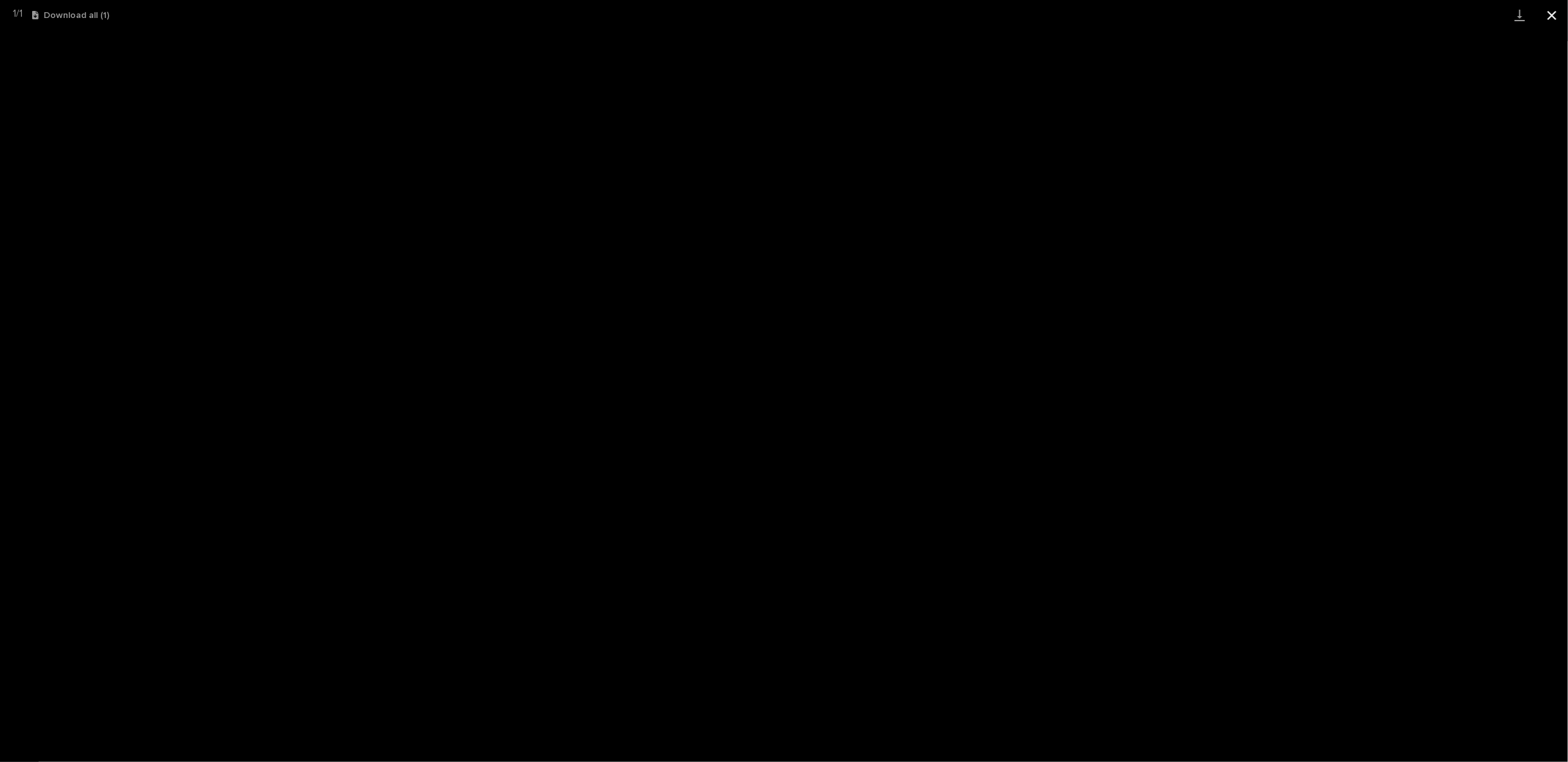
click at [1552, 15] on button "Close gallery" at bounding box center [1553, 15] width 32 height 30
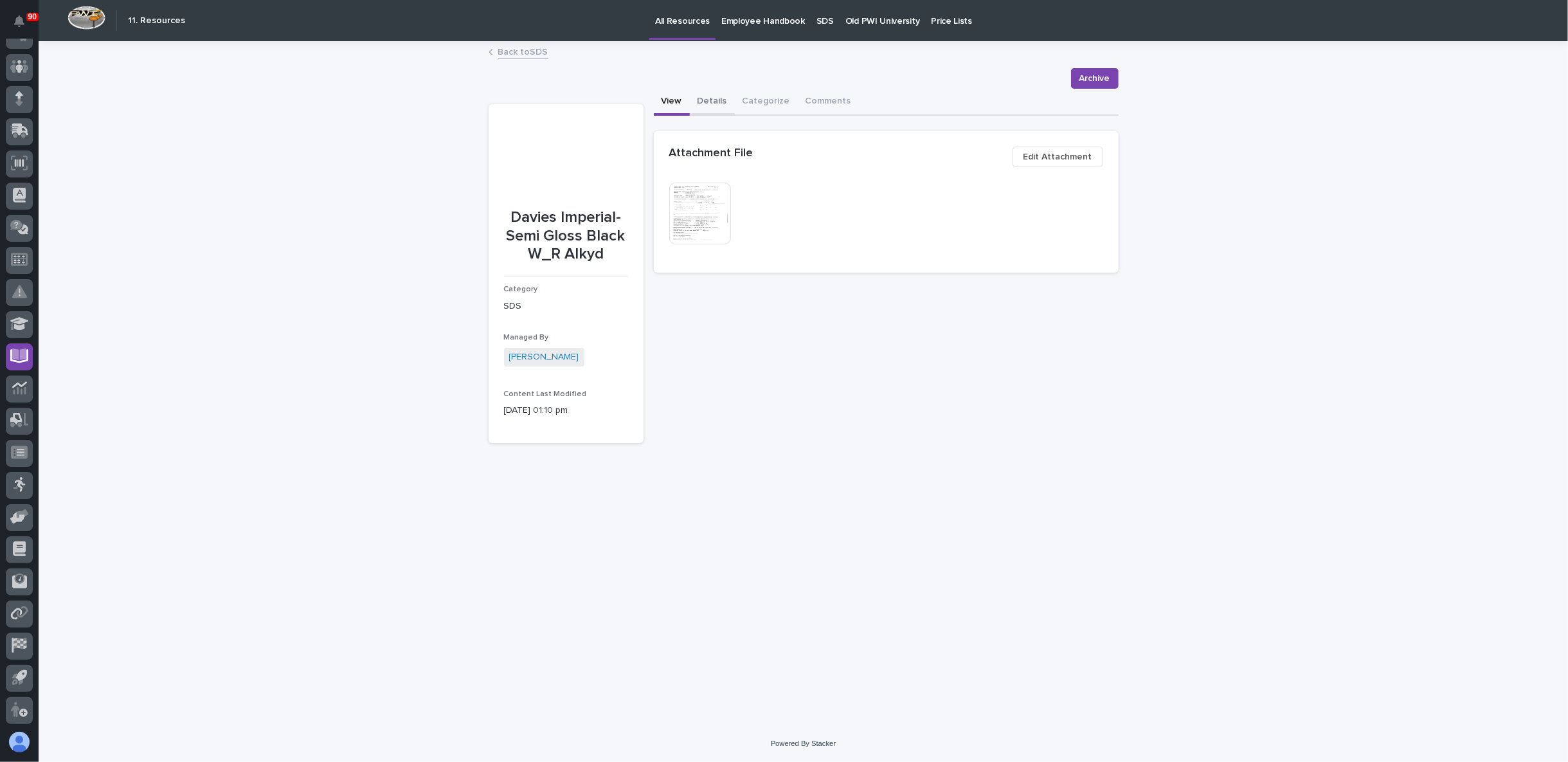
click at [710, 95] on button "Details" at bounding box center [712, 102] width 45 height 27
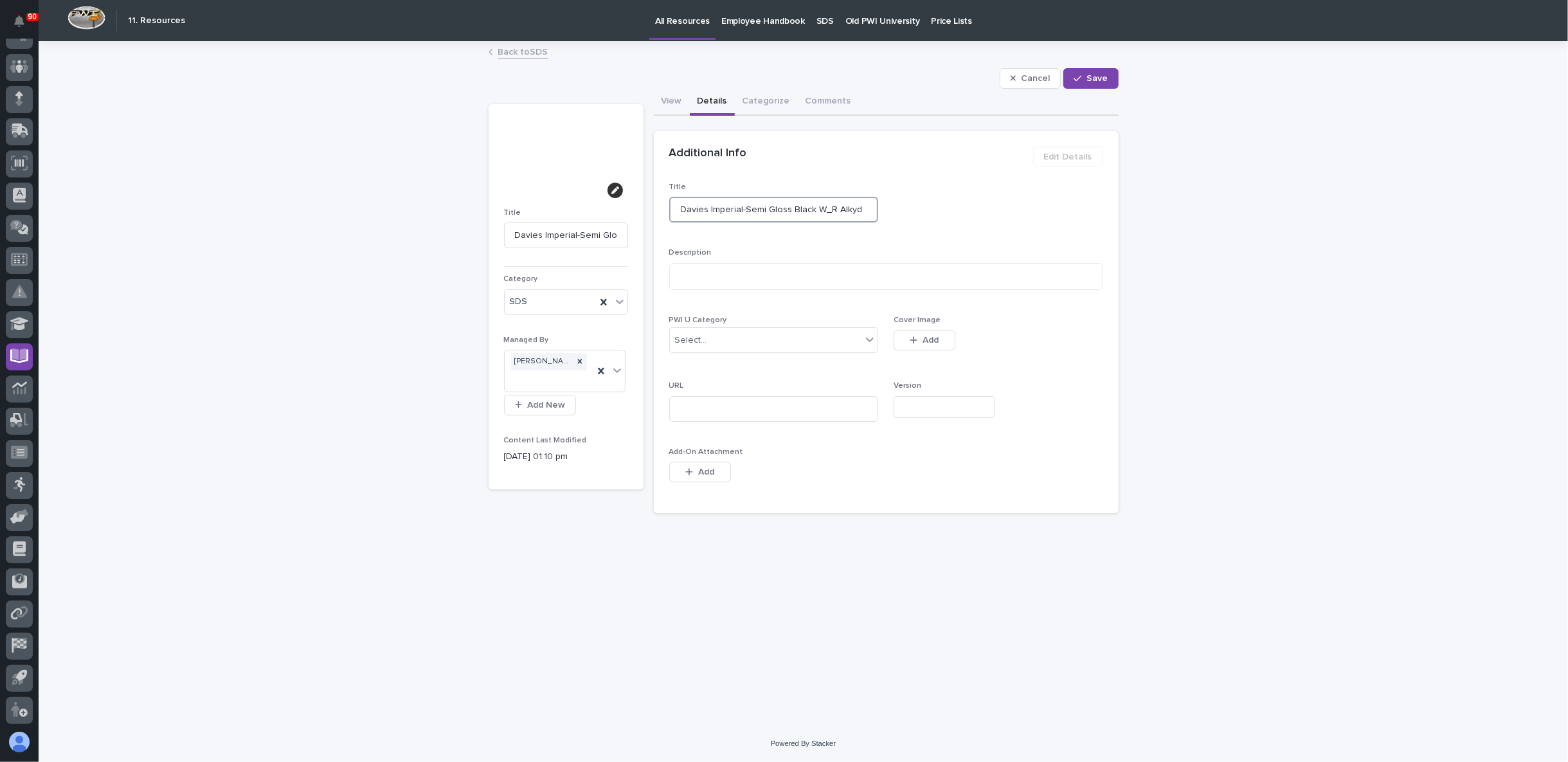
drag, startPoint x: 743, startPoint y: 207, endPoint x: 752, endPoint y: 216, distance: 12.7
click at [743, 210] on input "Davies Imperial-Semi Gloss Black W_R Alkyd" at bounding box center [774, 210] width 210 height 26
type input "Davies Imperial- Semi Gloss Black W_R Alkyd"
type input "Davies Imperial- 55Semi Gloss Black W_R Alkyd"
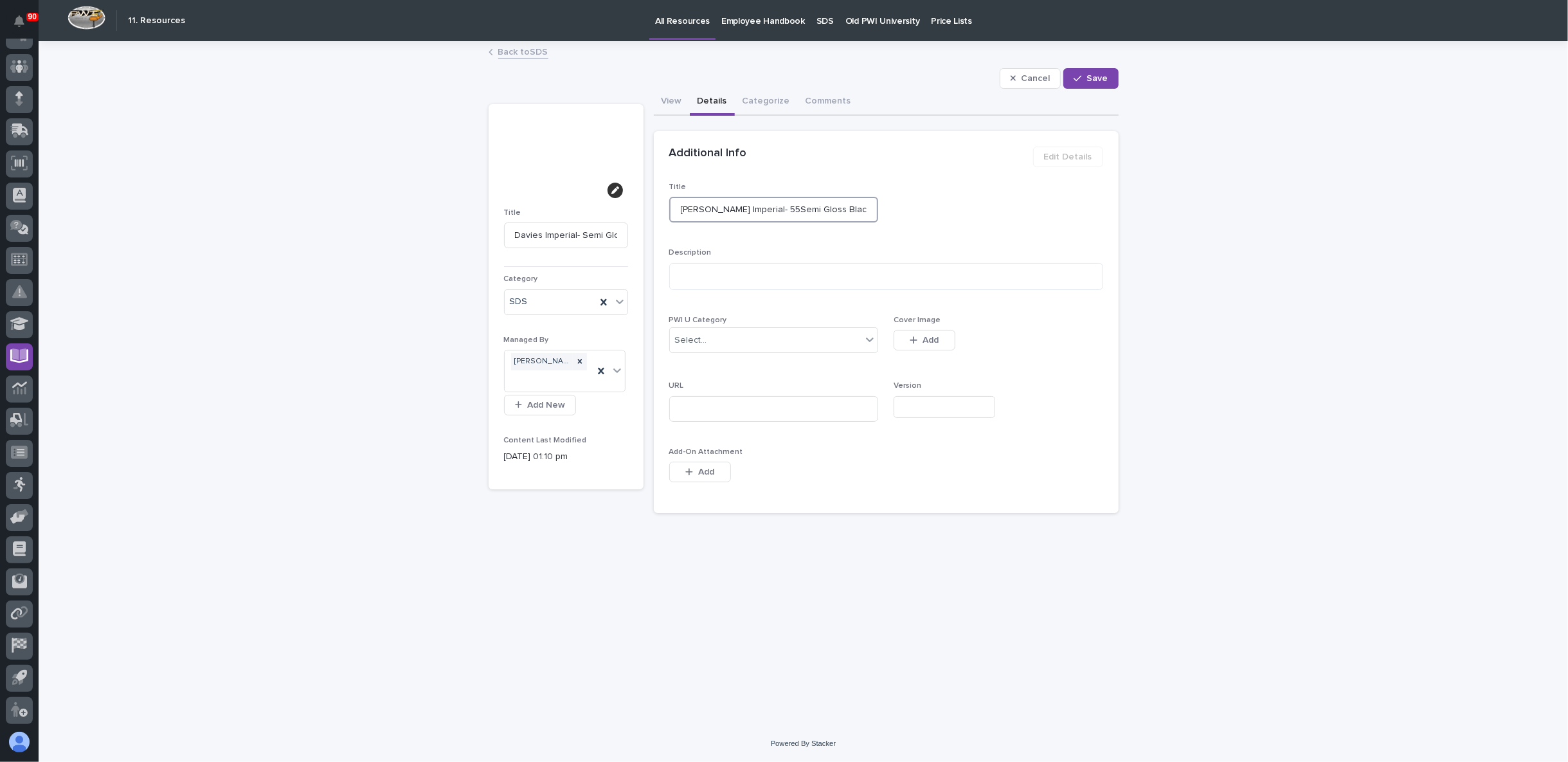
type input "Davies Imperial- 55Semi Gloss Black W_R Alkyd"
type input "Davies Imperial- 555Semi Gloss Black W_R Alkyd"
type input "Davies Imperial- 5557Semi Gloss Black W_R Alkyd"
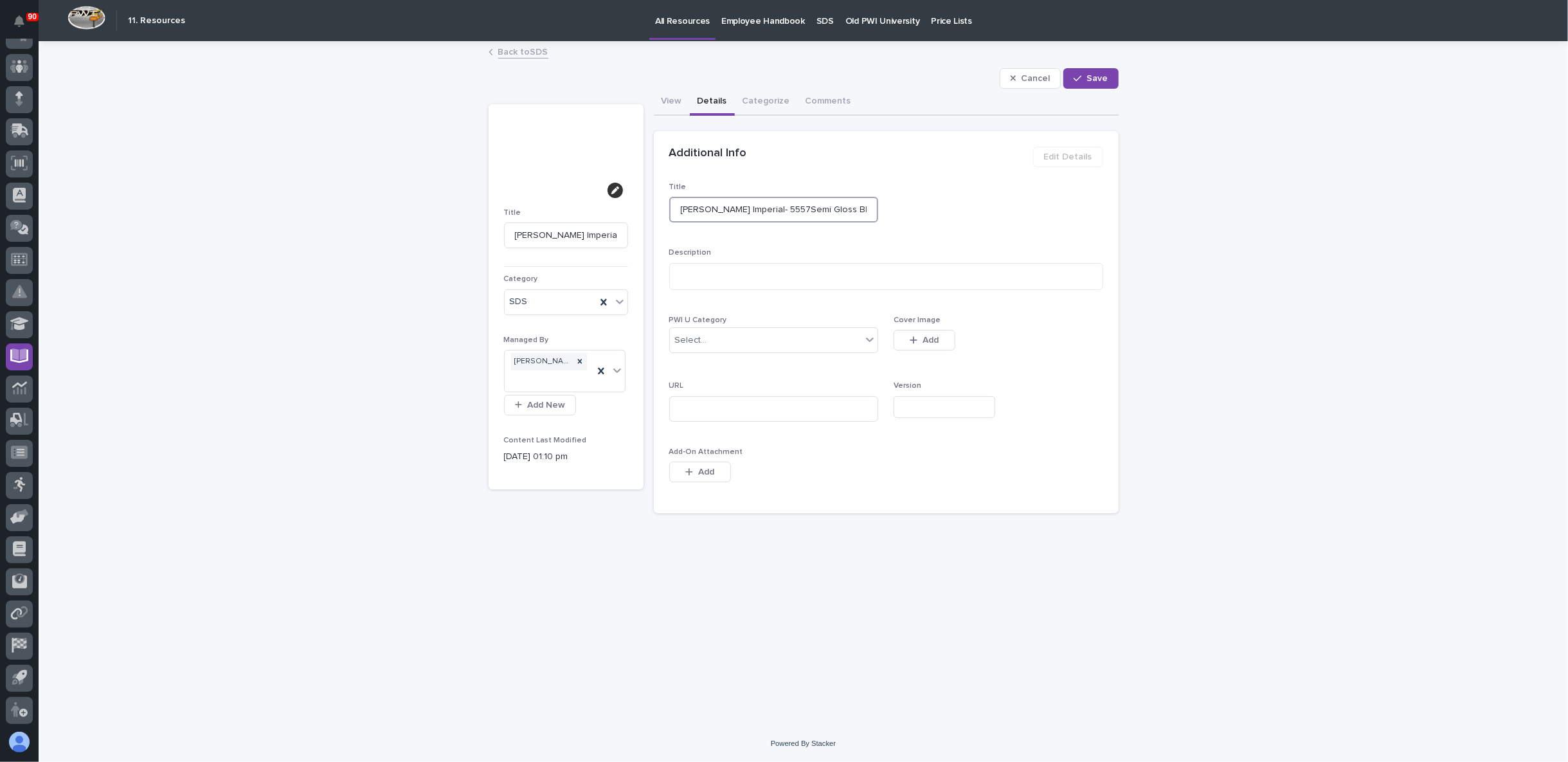
type input "Davies Imperial- 5557 Semi Gloss Black W_R Alkyd"
click at [1093, 70] on button "Save" at bounding box center [1091, 79] width 55 height 20
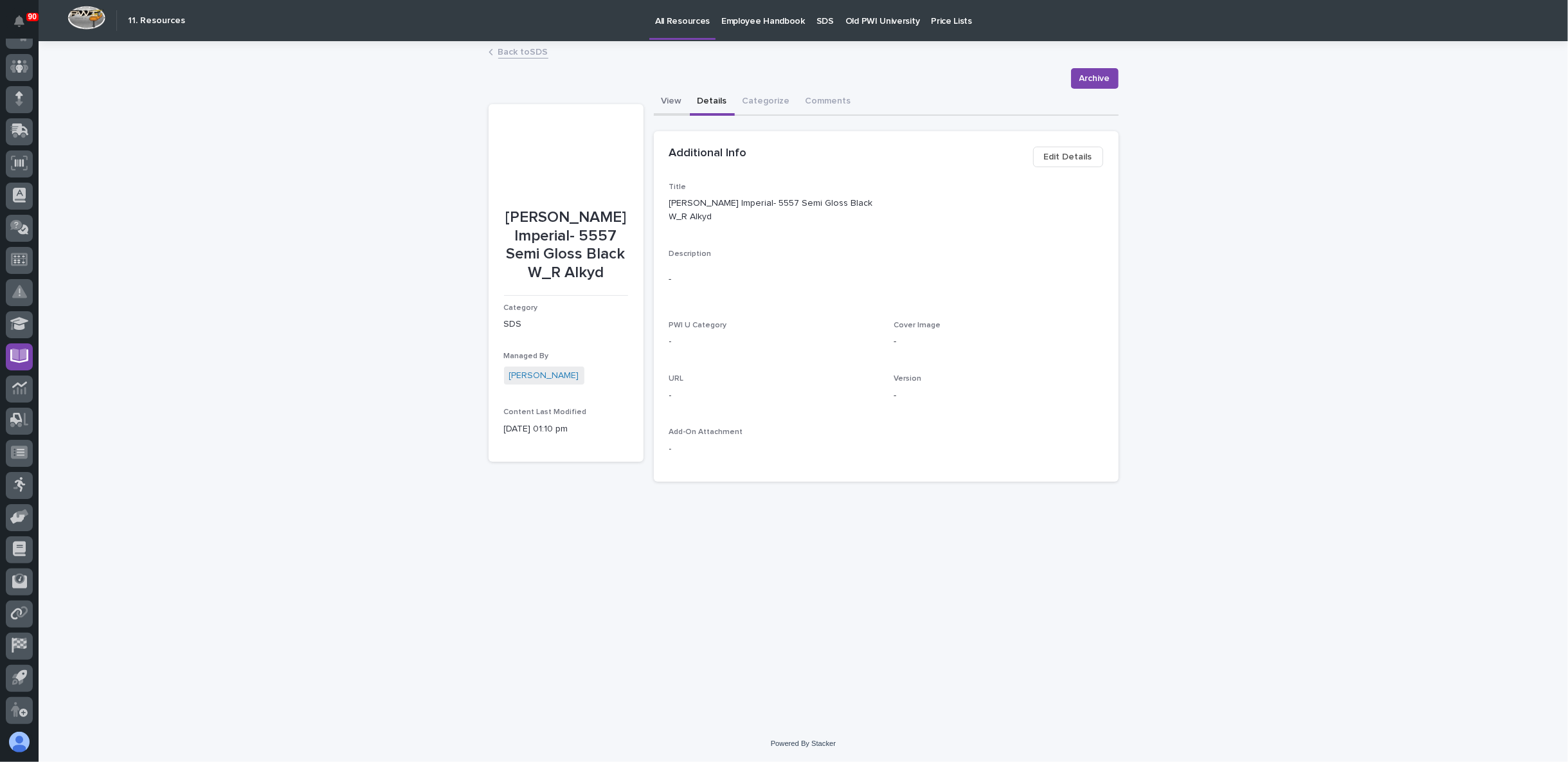
click at [668, 100] on button "View" at bounding box center [672, 102] width 36 height 27
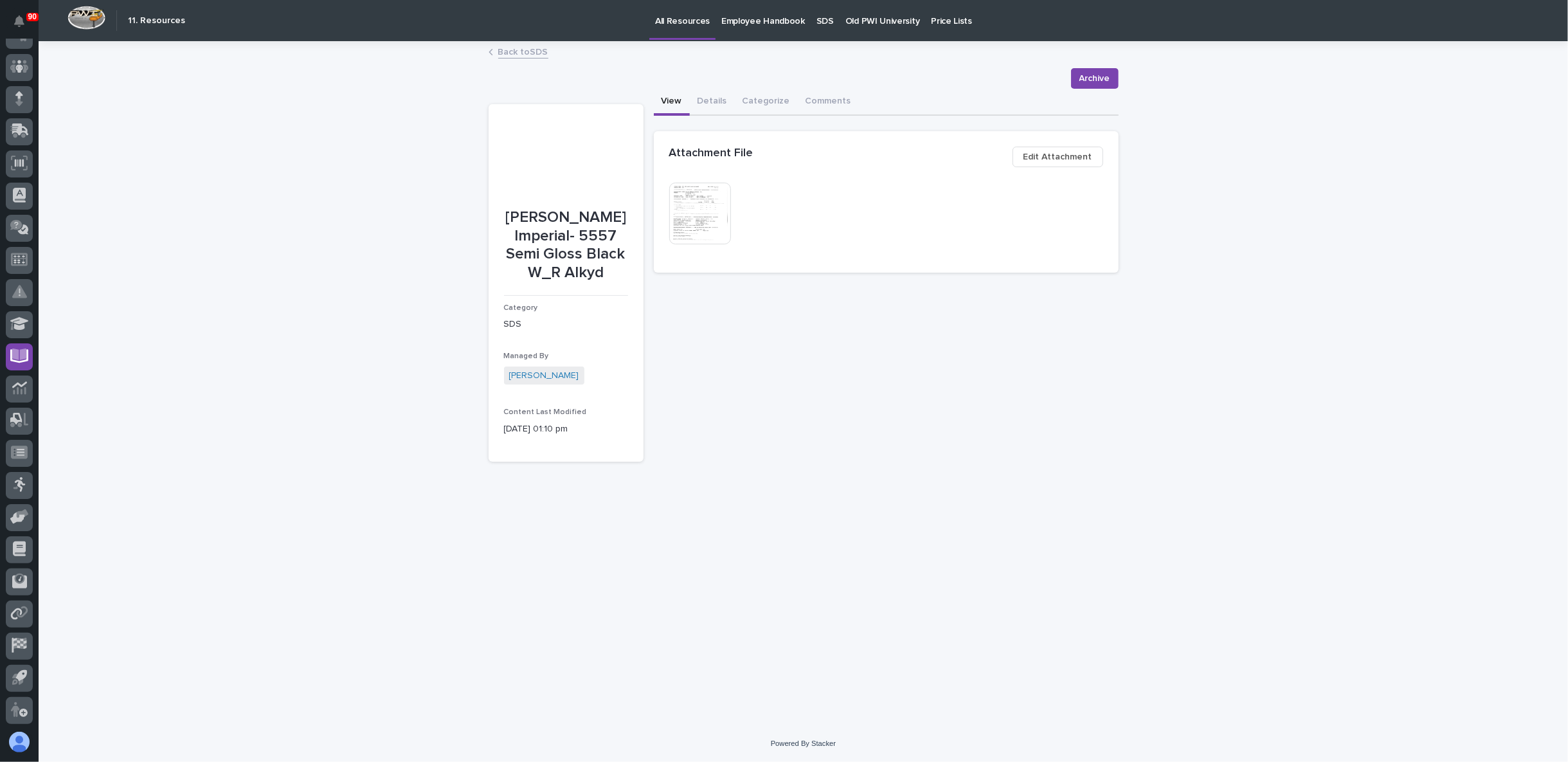
click at [522, 45] on link "Back to SDS" at bounding box center [523, 50] width 50 height 15
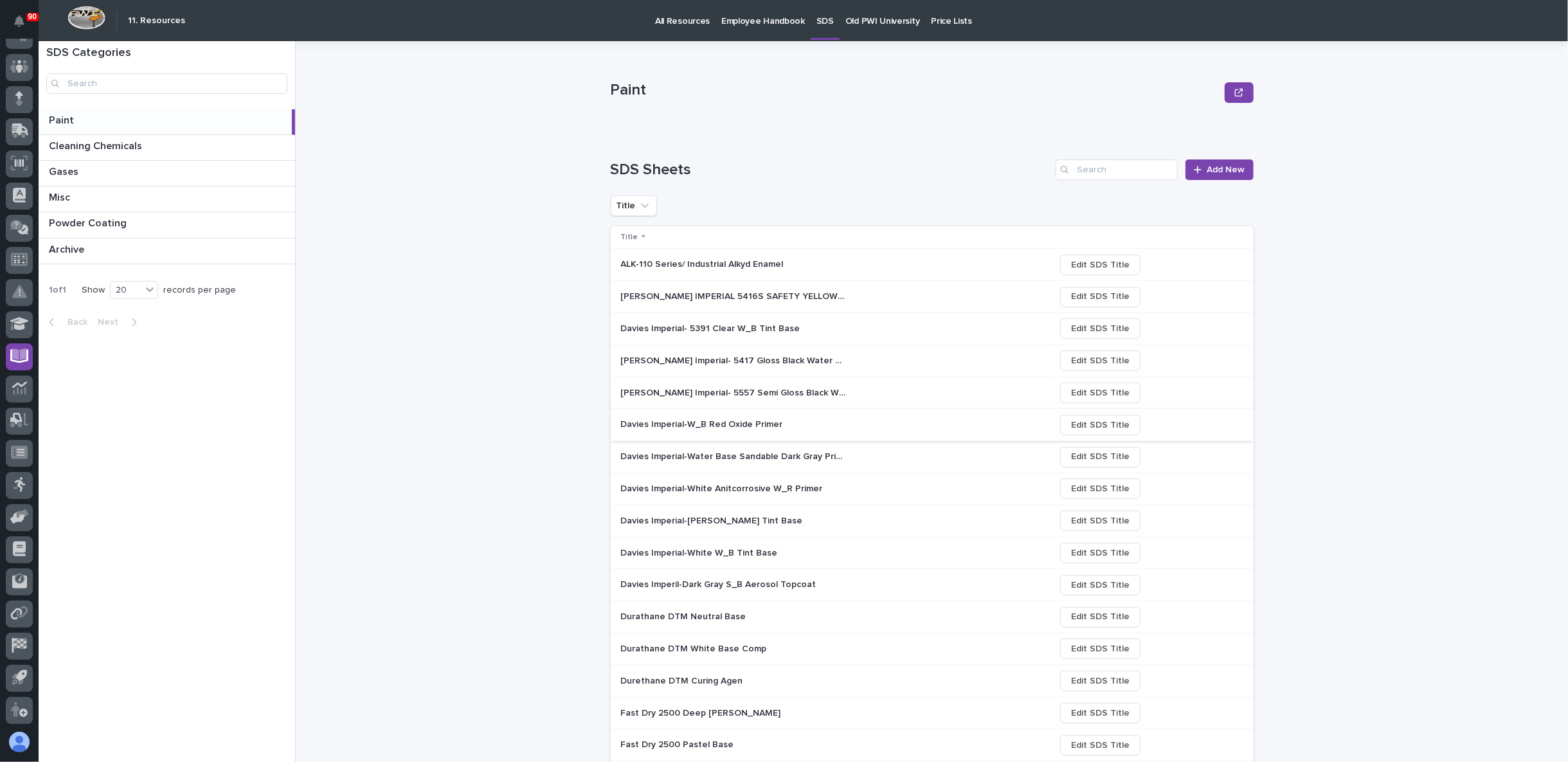
scroll to position [72, 0]
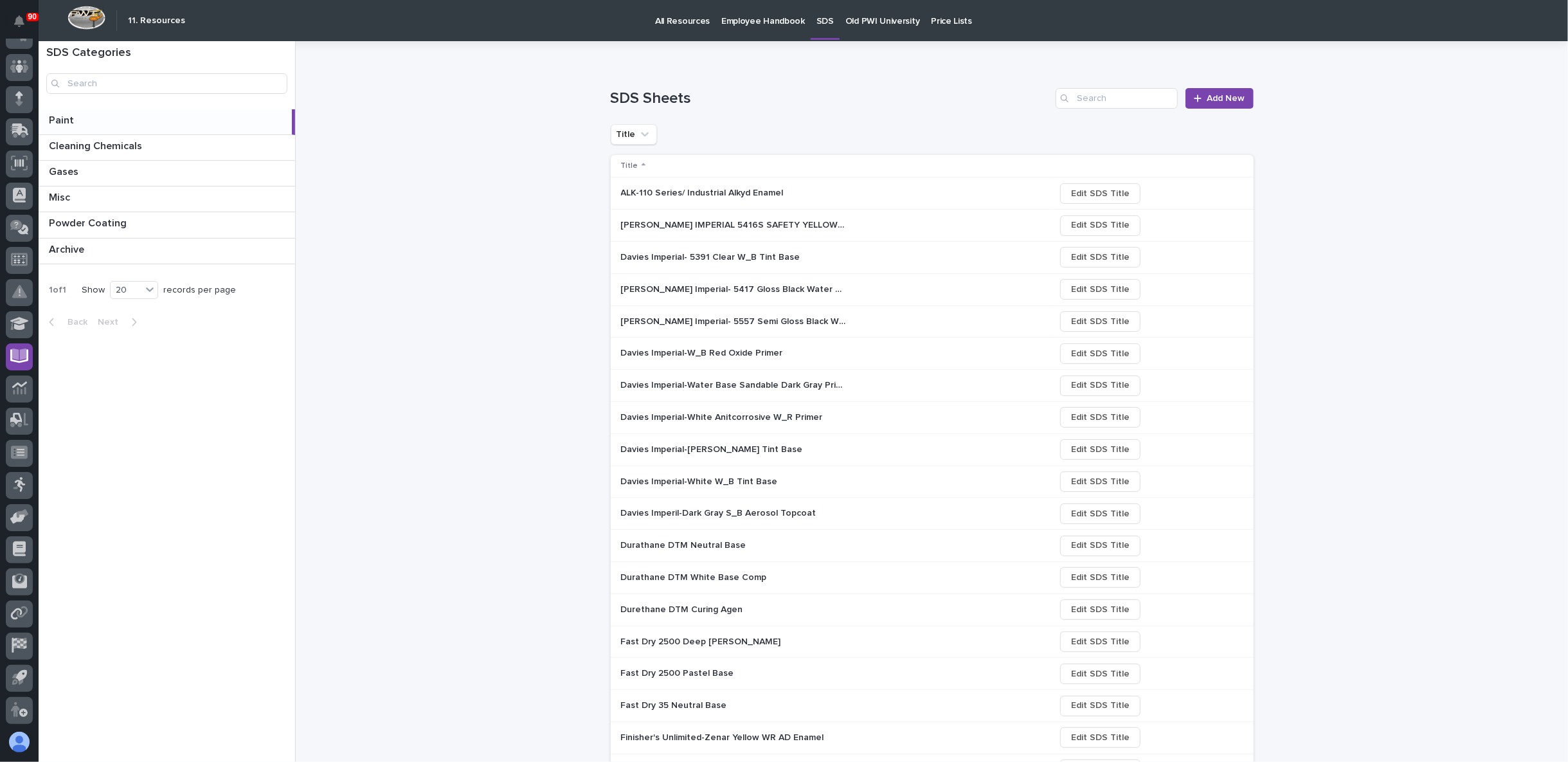
click at [711, 351] on p "Davies Imperial-W_B Red Oxide Primer" at bounding box center [703, 352] width 165 height 14
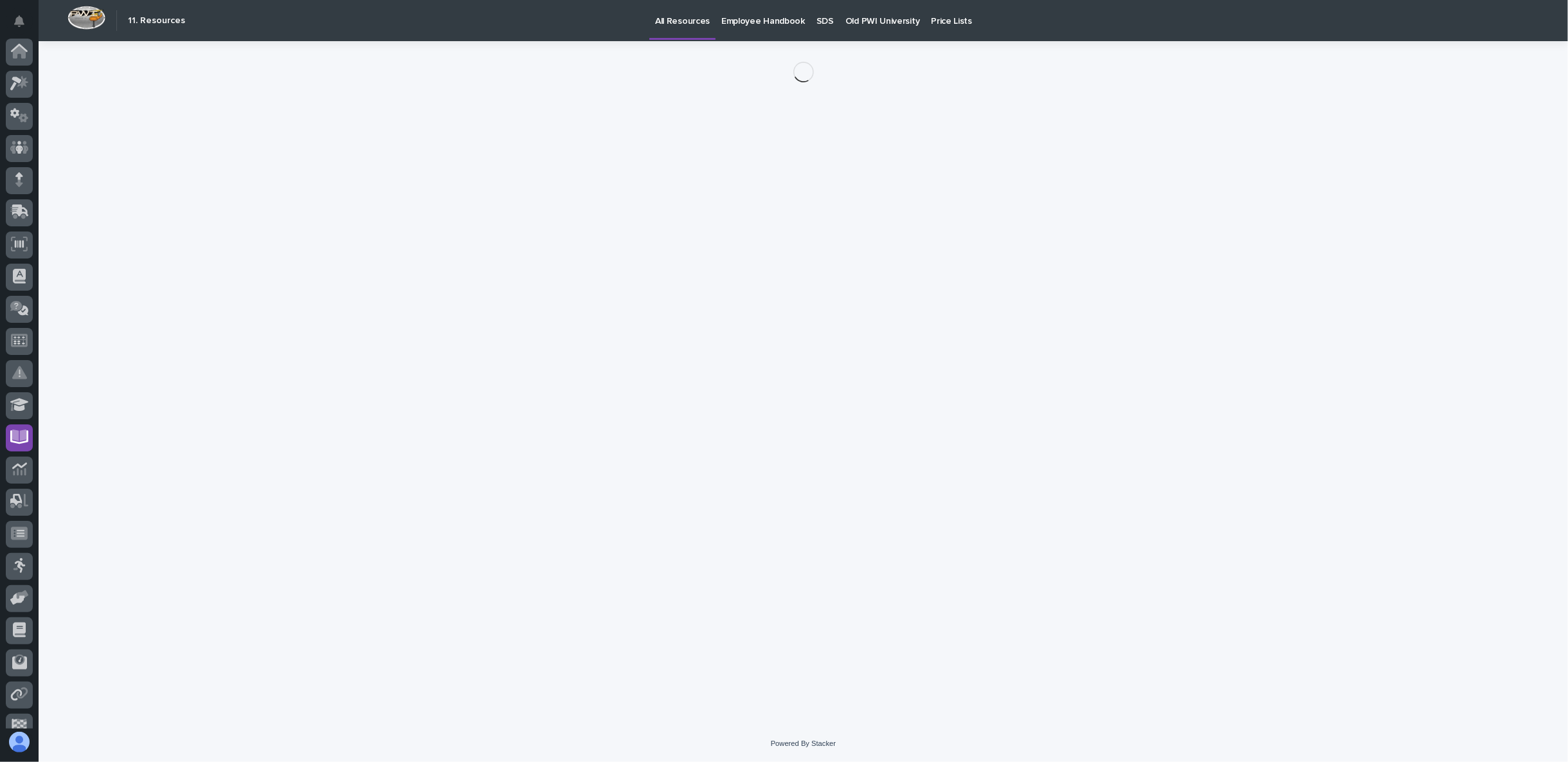
scroll to position [81, 0]
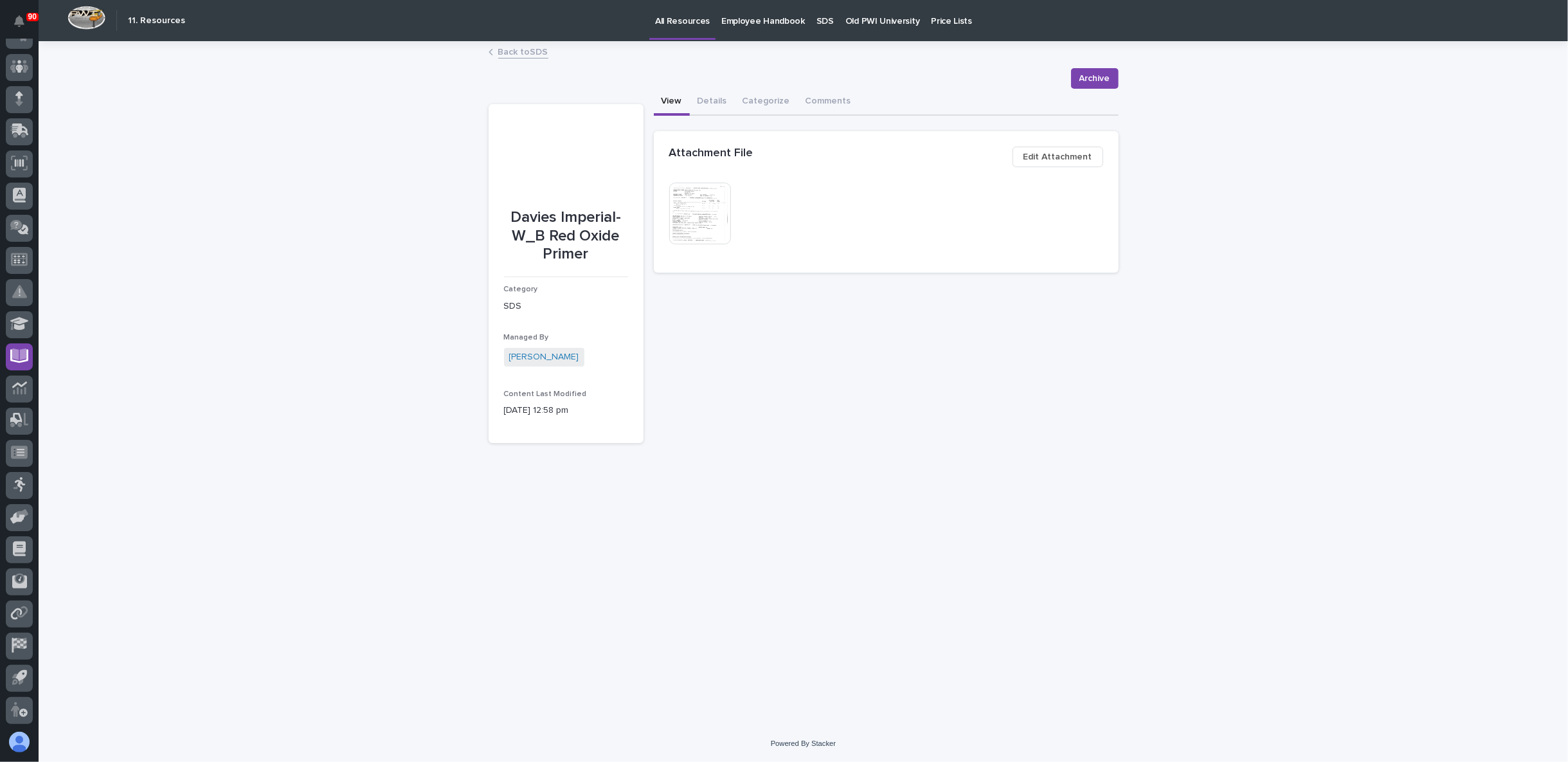
click at [703, 210] on img at bounding box center [700, 213] width 61 height 61
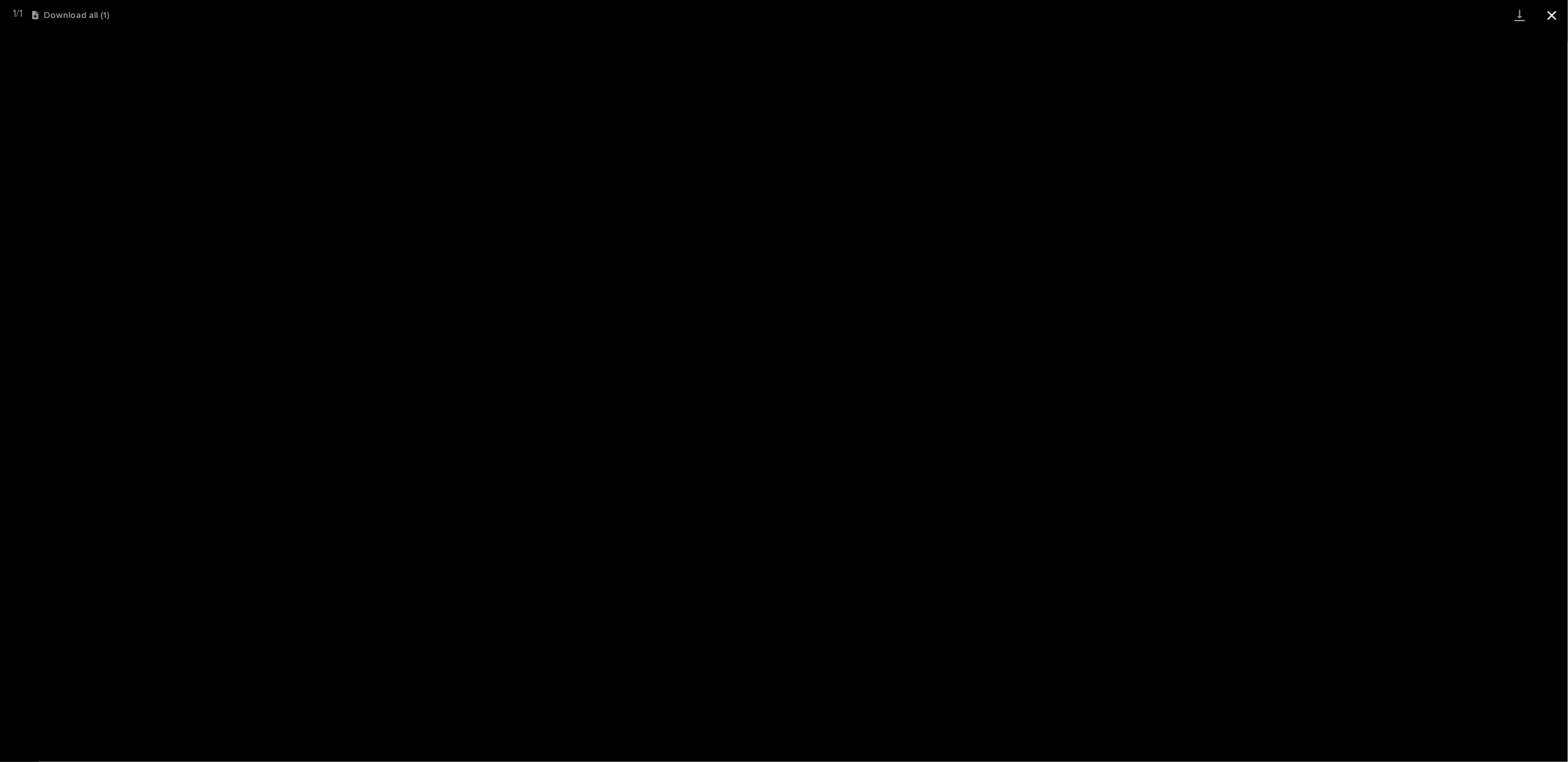
click at [1548, 9] on button "Close gallery" at bounding box center [1553, 15] width 32 height 30
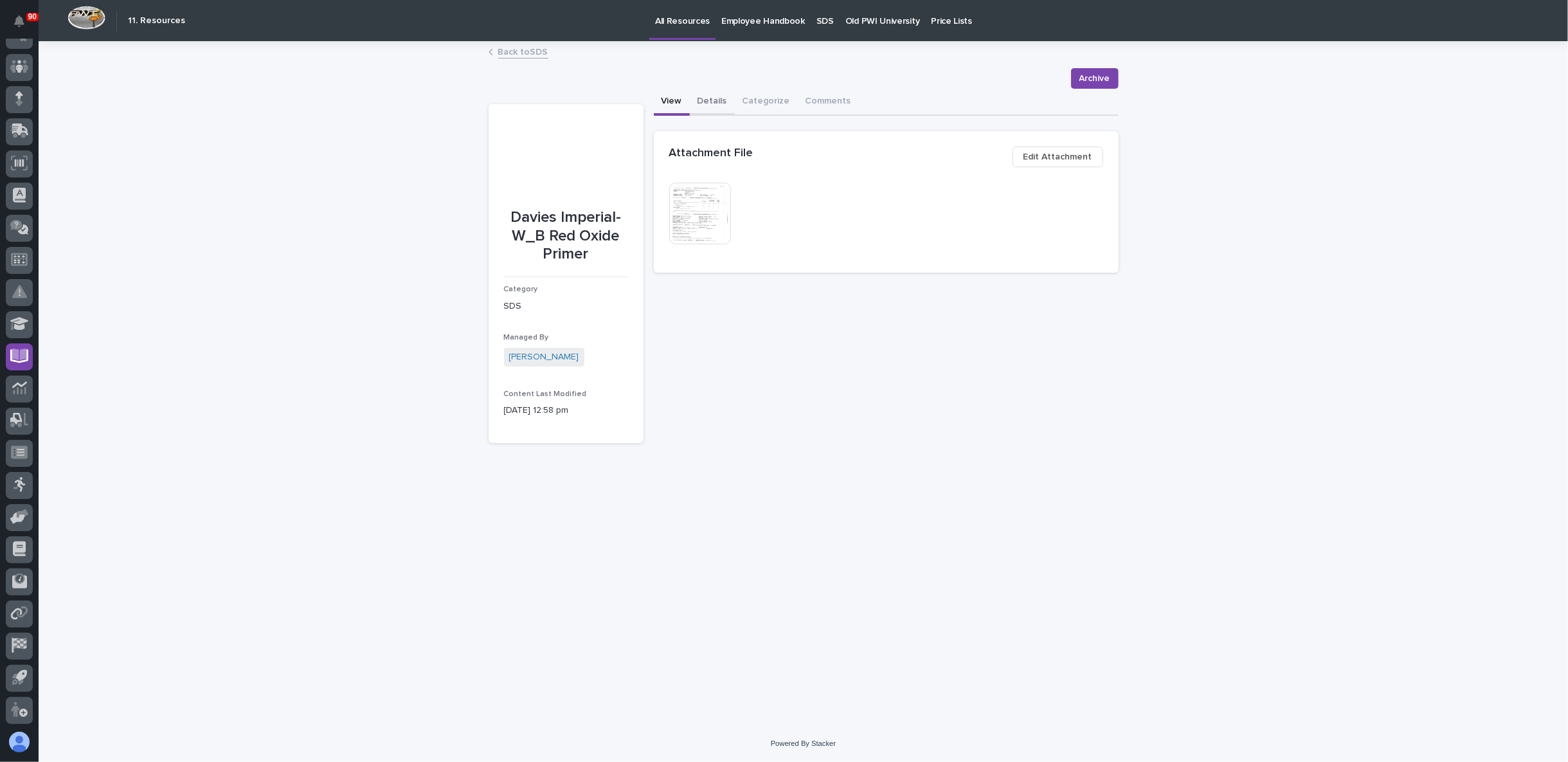
click at [723, 103] on button "Details" at bounding box center [712, 102] width 45 height 27
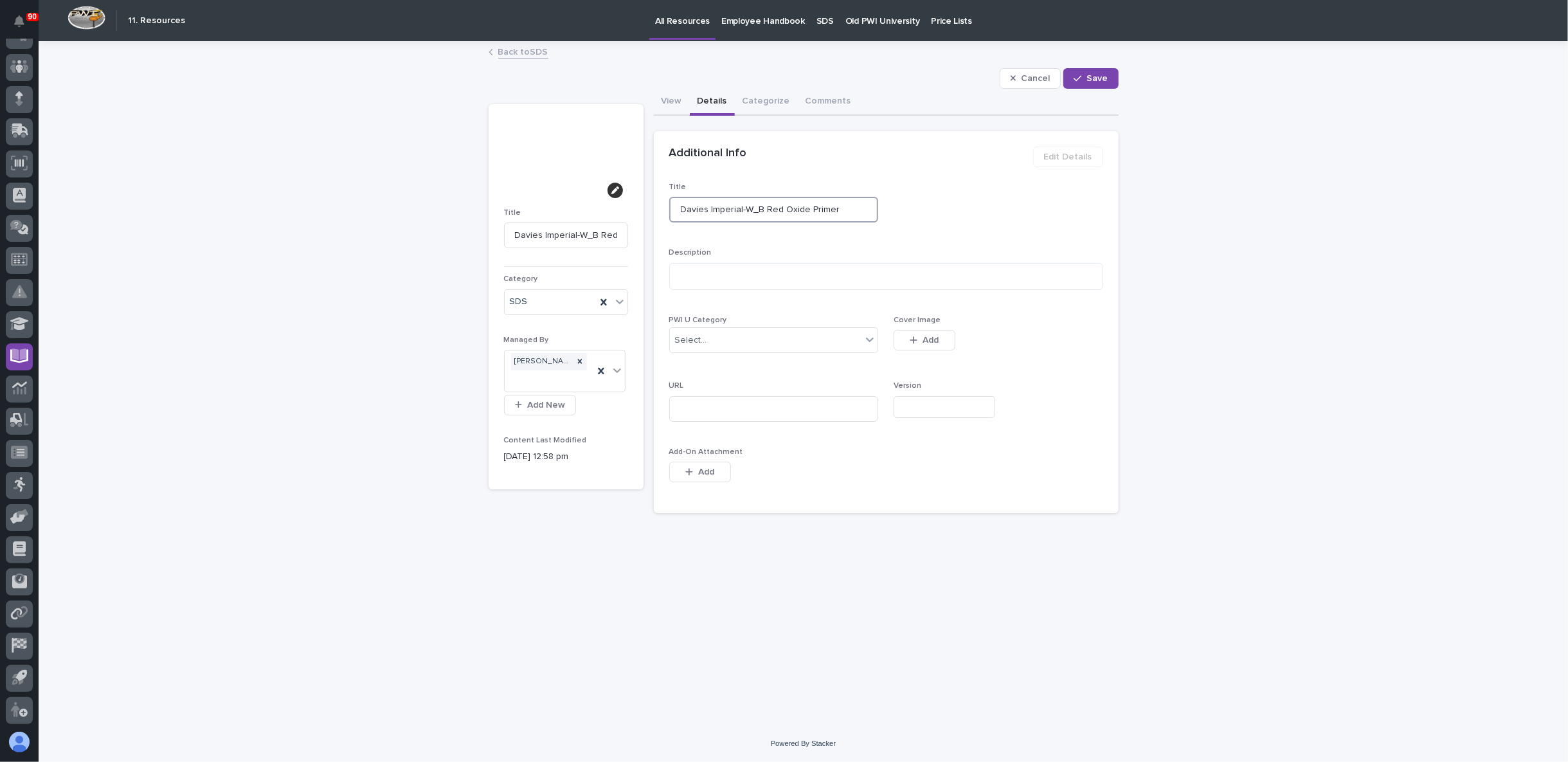
click at [742, 207] on input "Davies Imperial-W_B Red Oxide Primer" at bounding box center [774, 210] width 210 height 26
type input "Davies Imperial- W_B Red Oxide Primer"
type input "Davies Imperial- 5W_B Red Oxide Primer"
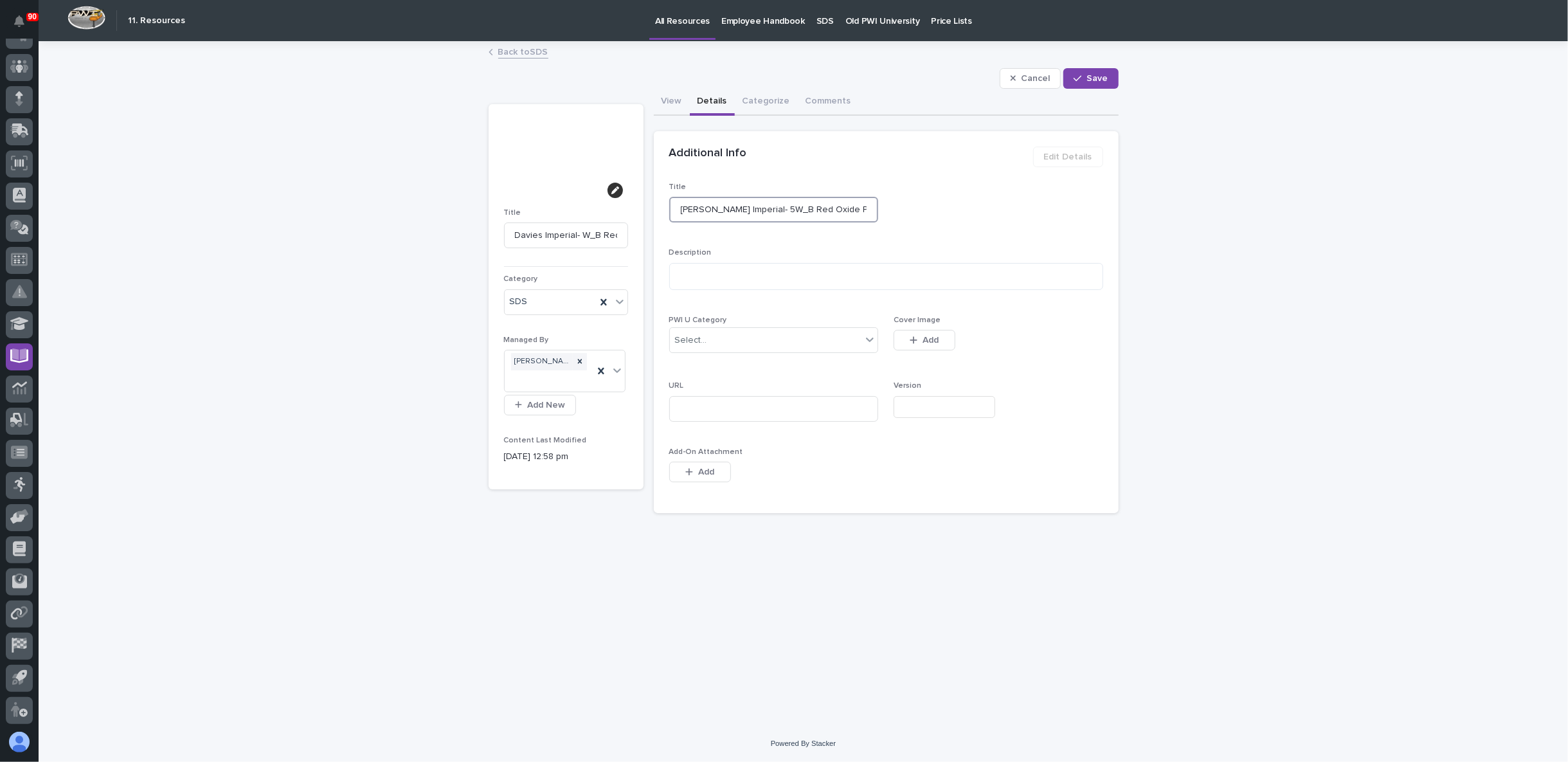
type input "Davies Imperial- 54W_B Red Oxide Primer"
type input "Davies Imperial- 540W_B Red Oxide Primer"
type input "Davies Imperial- 5407W_B Red Oxide Primer"
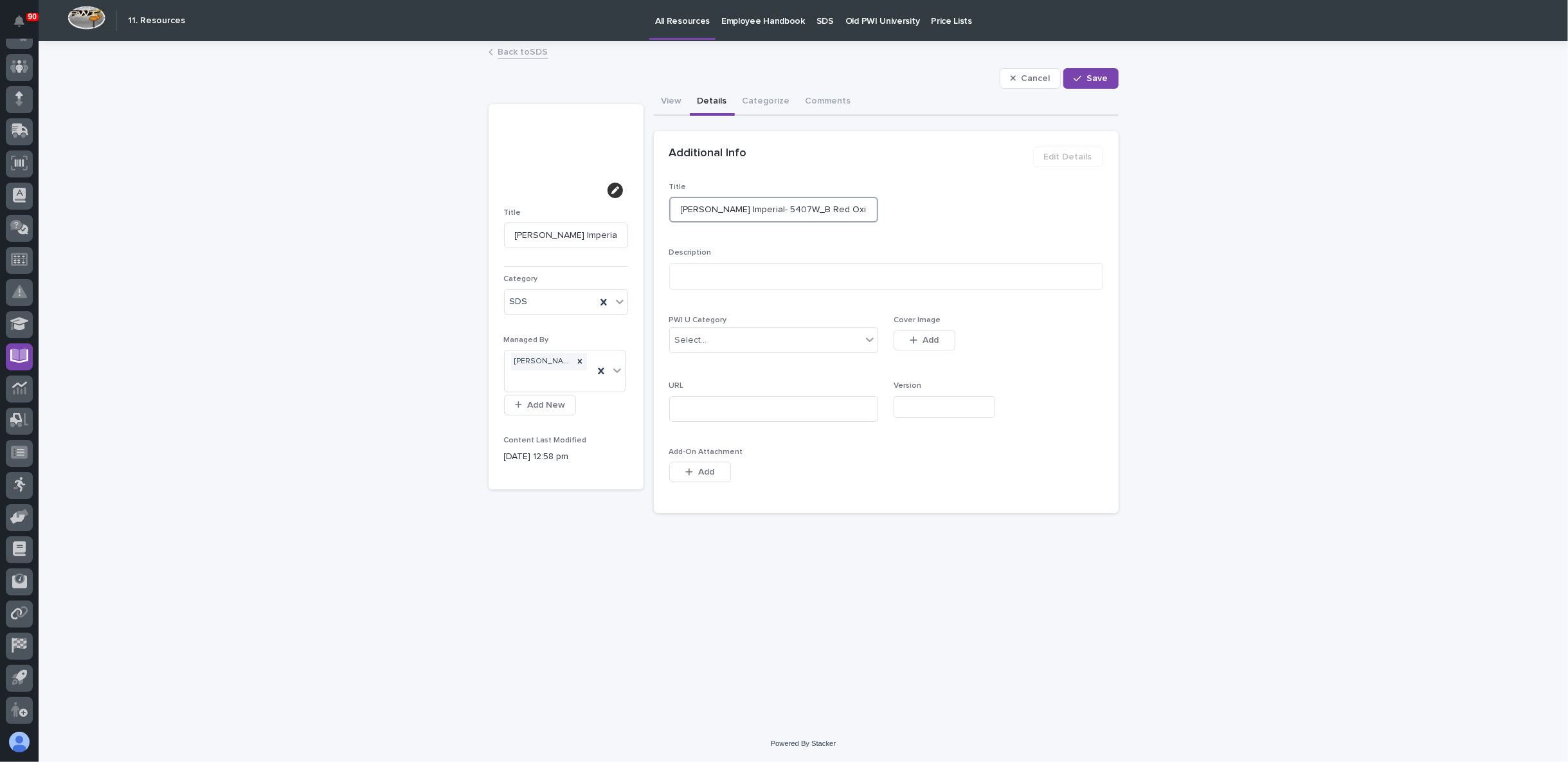
type input "Davies Imperial- 5407W_B Red Oxide Primer"
type input "Davies Imperial- 5407 W_B Red Oxide Primer"
click at [1088, 79] on span "Save" at bounding box center [1098, 79] width 21 height 12
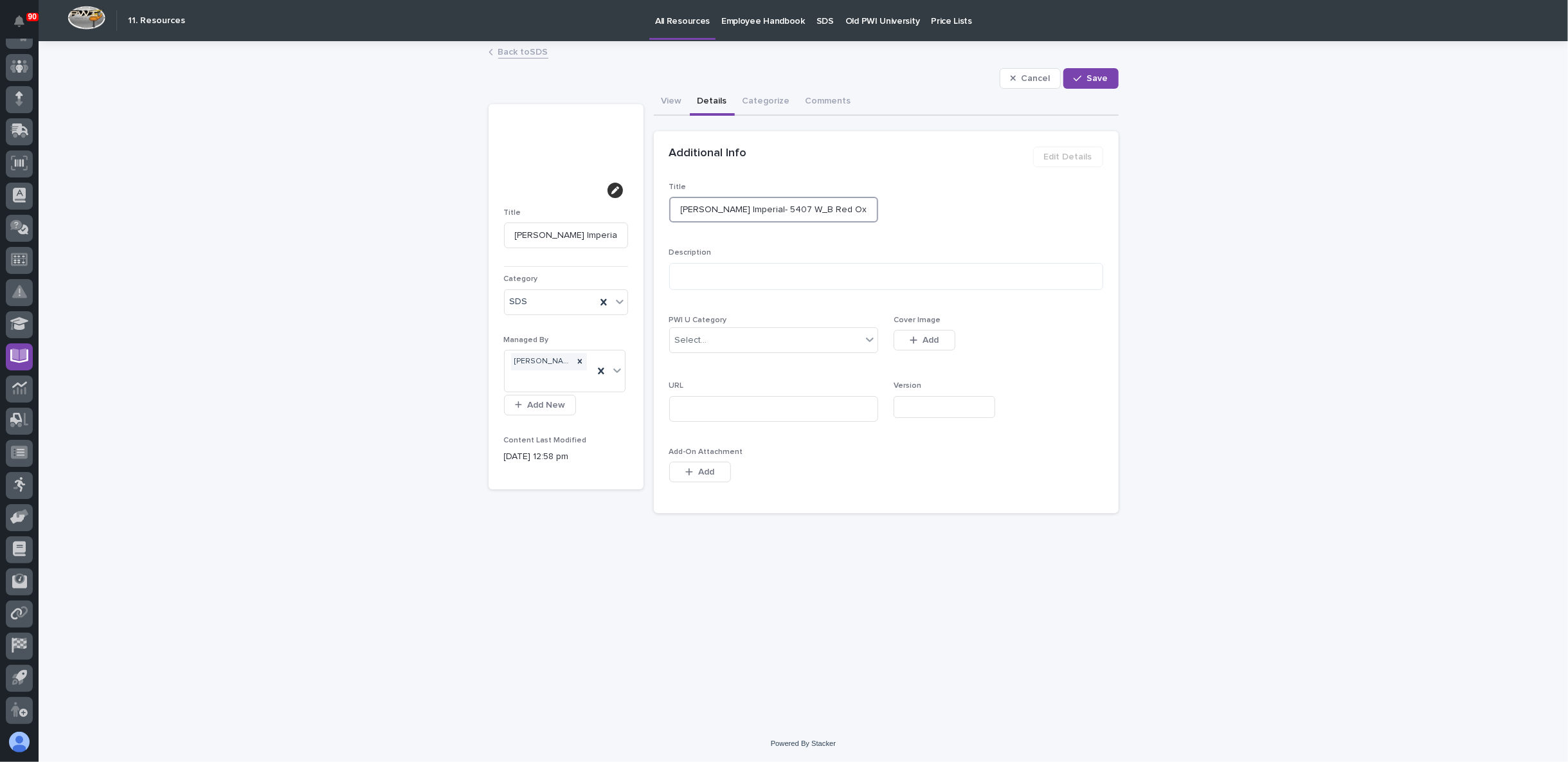
click at [679, 206] on input "Davies Imperial- 5407 W_B Red Oxide Primer" at bounding box center [774, 210] width 210 height 26
click at [1039, 79] on span "Cancel" at bounding box center [1035, 79] width 29 height 12
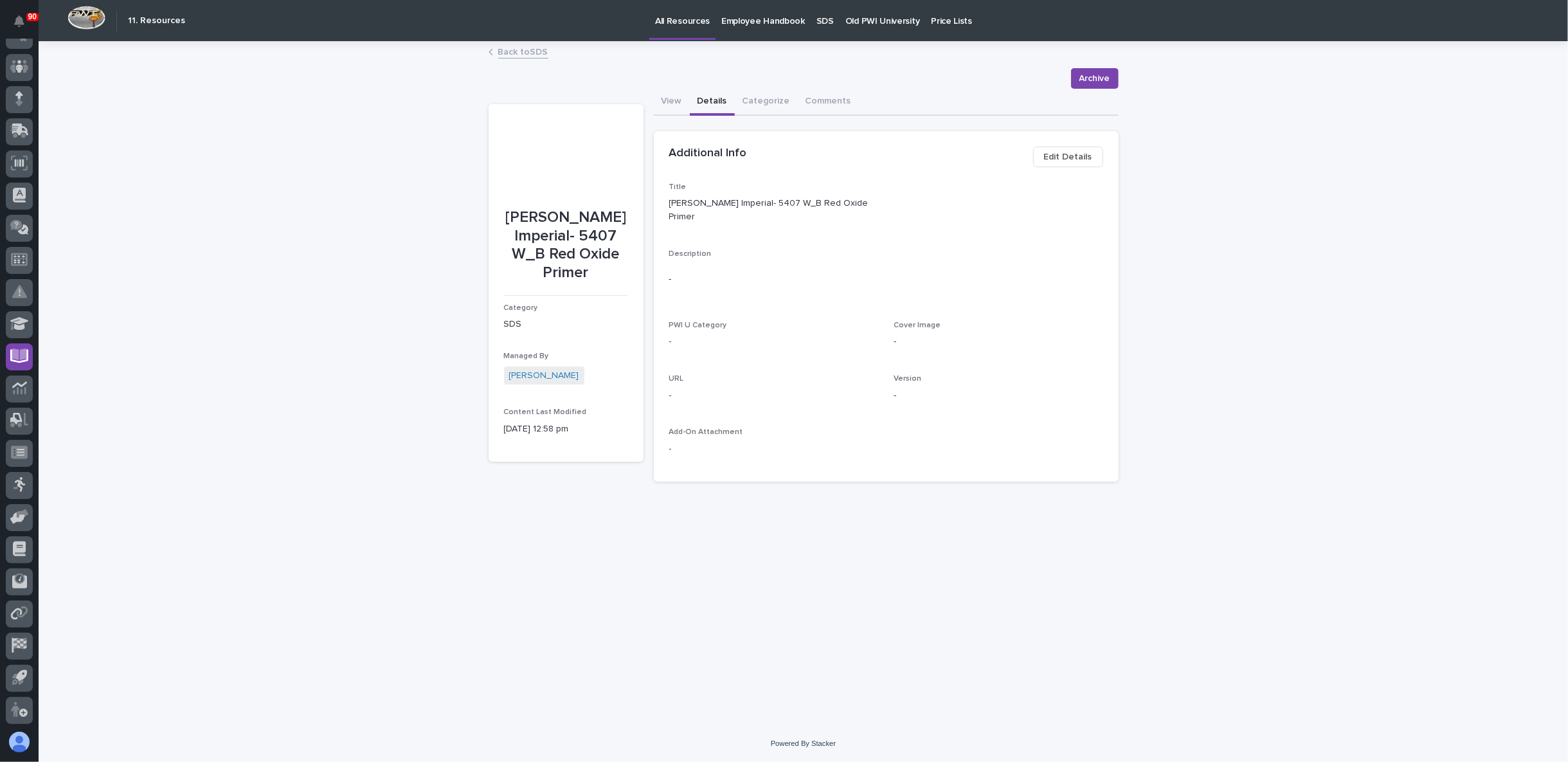
click at [544, 55] on link "Back to SDS" at bounding box center [523, 50] width 50 height 15
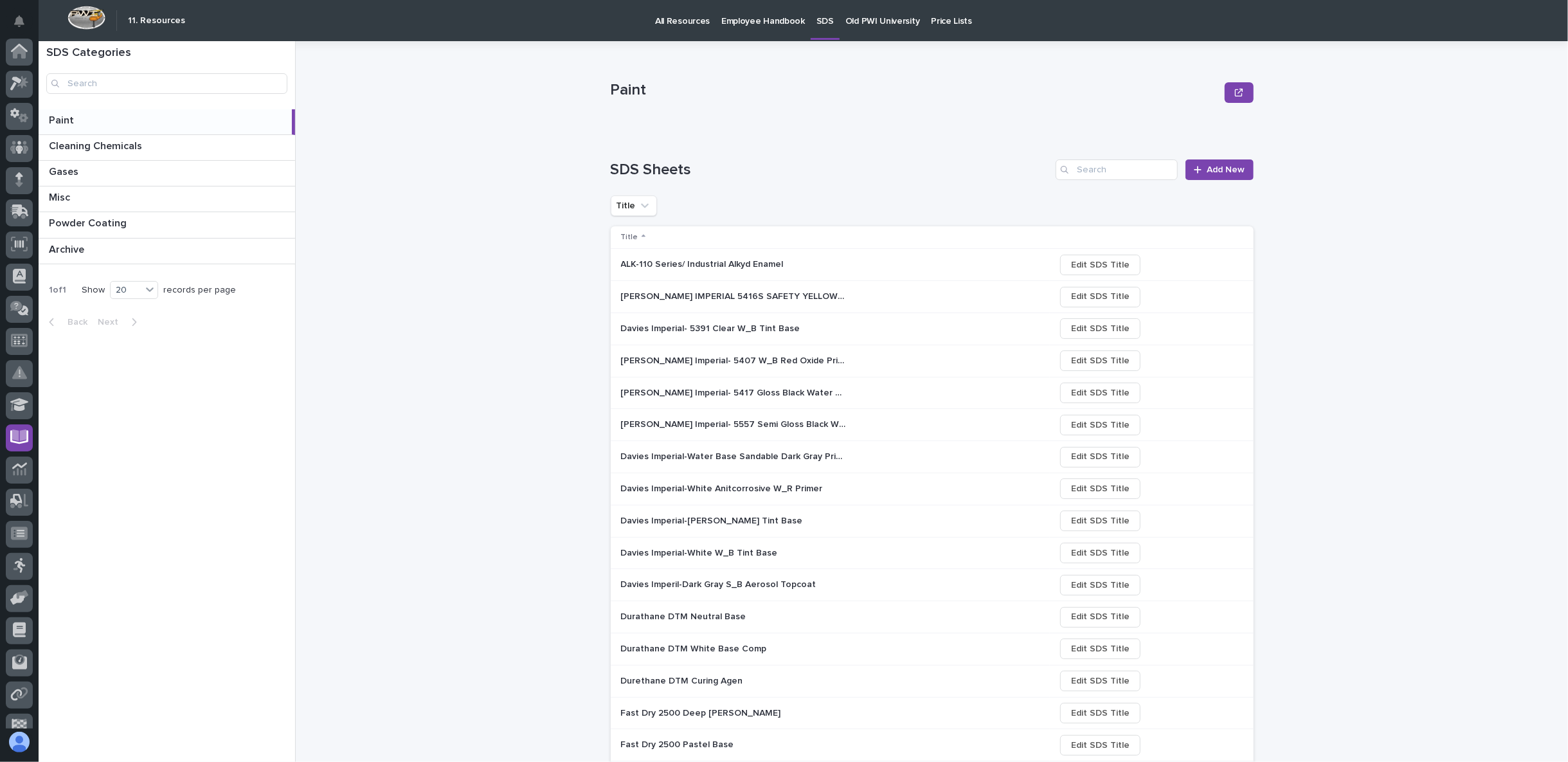
scroll to position [81, 0]
click at [705, 457] on p "Davies Imperial-Water Base Sandable Dark Gray Primer" at bounding box center [735, 456] width 228 height 14
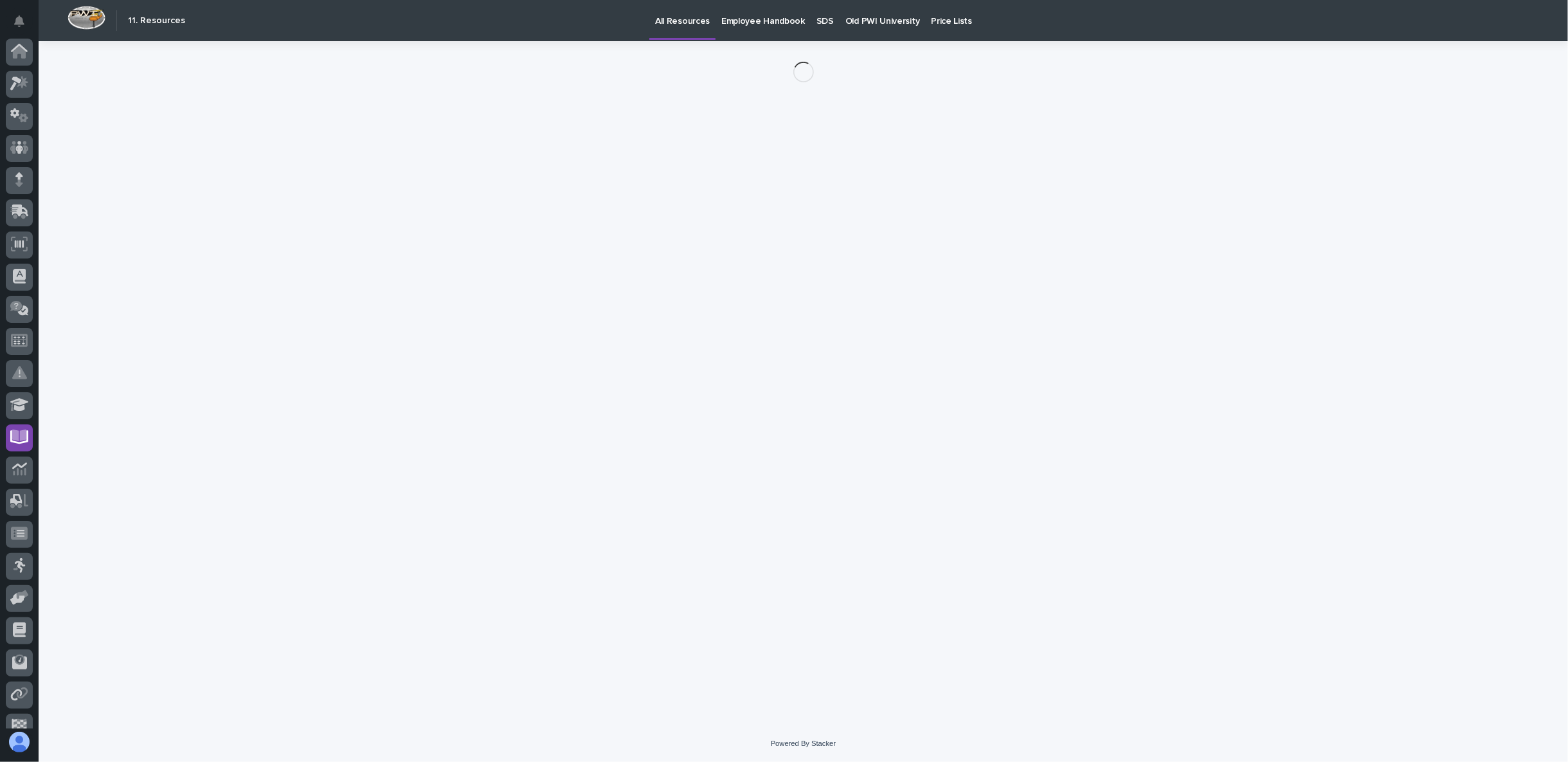
scroll to position [81, 0]
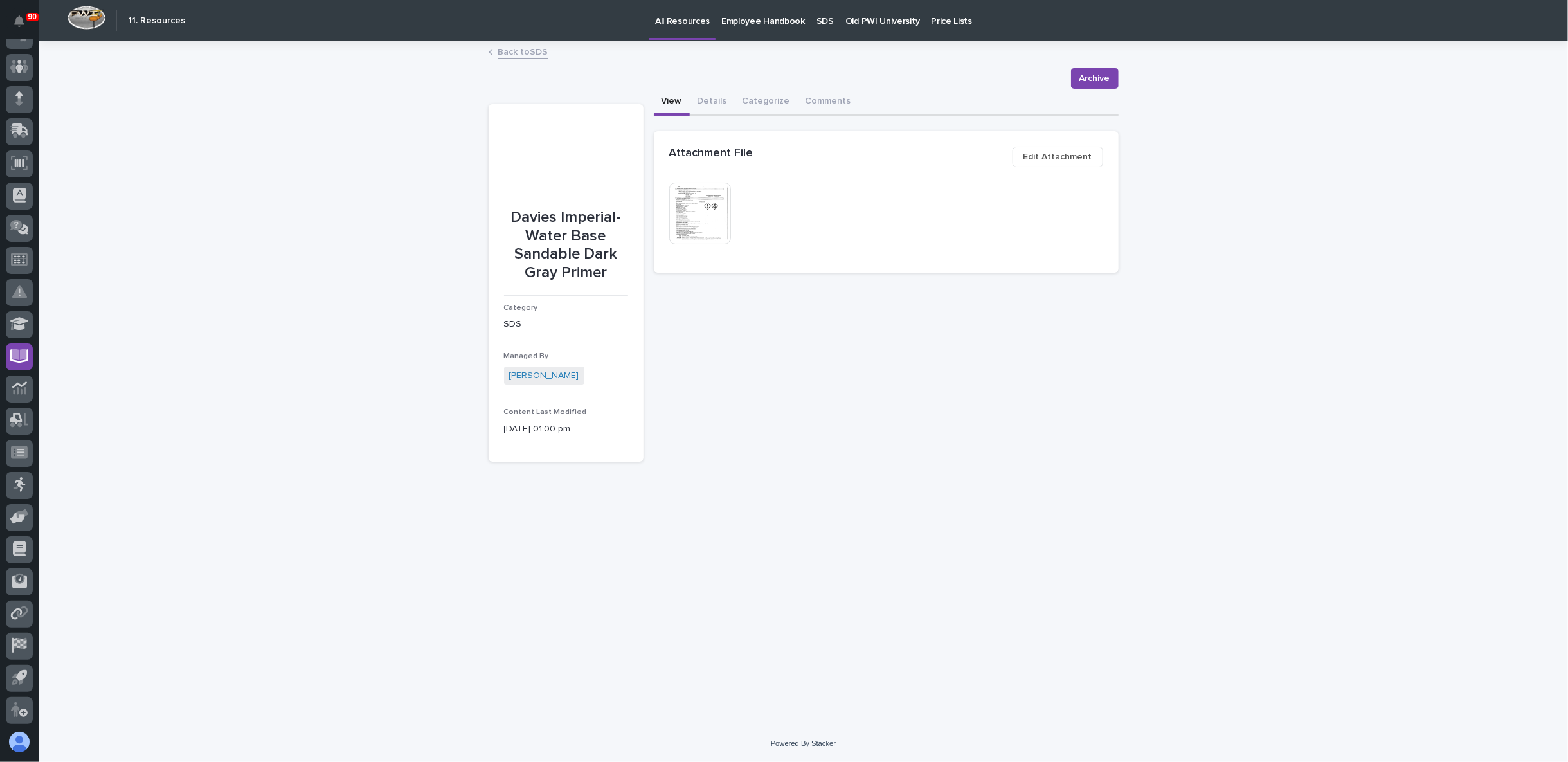
click at [716, 195] on img at bounding box center [700, 213] width 61 height 61
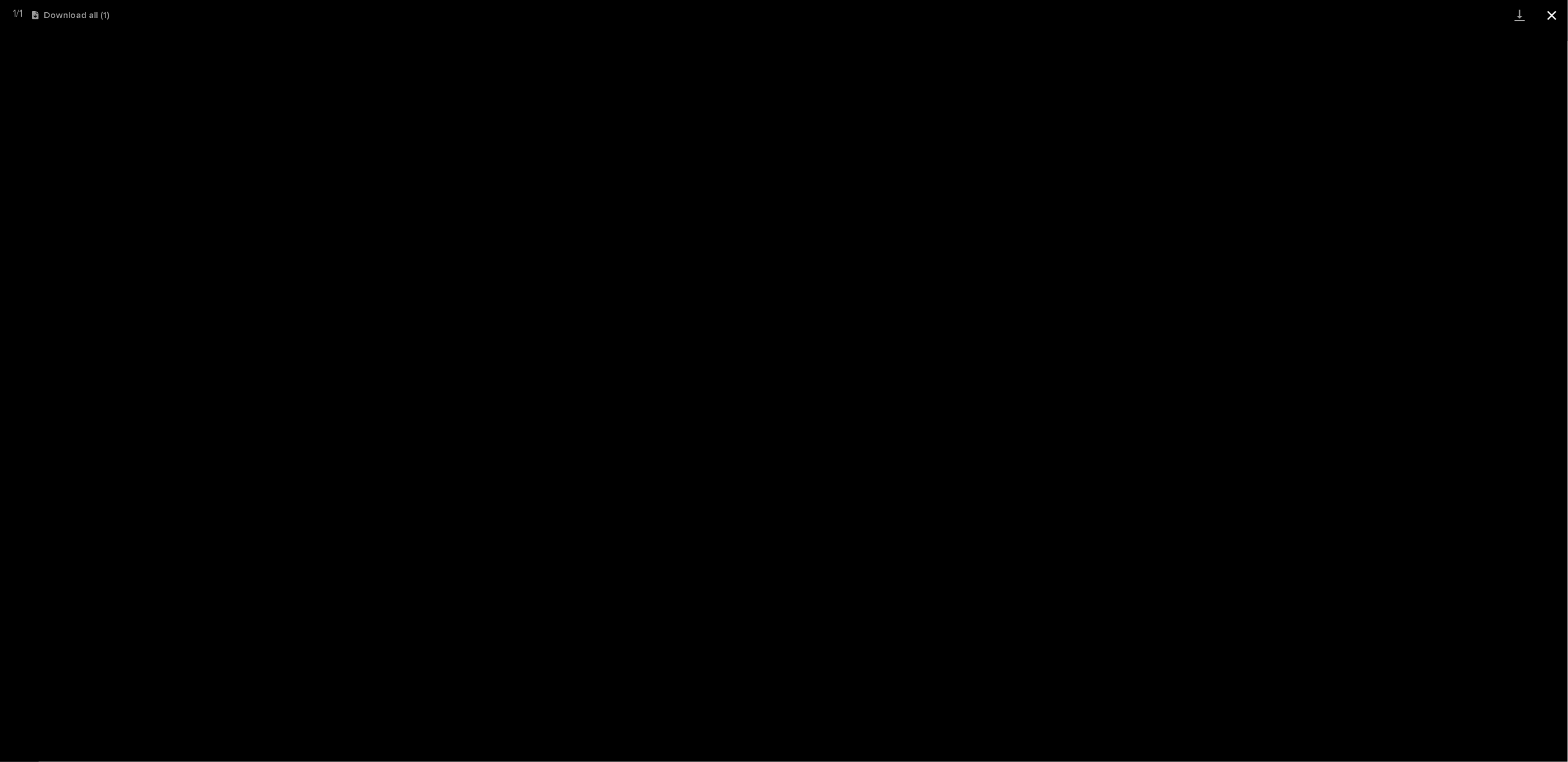
click at [1559, 15] on button "Close gallery" at bounding box center [1553, 15] width 32 height 30
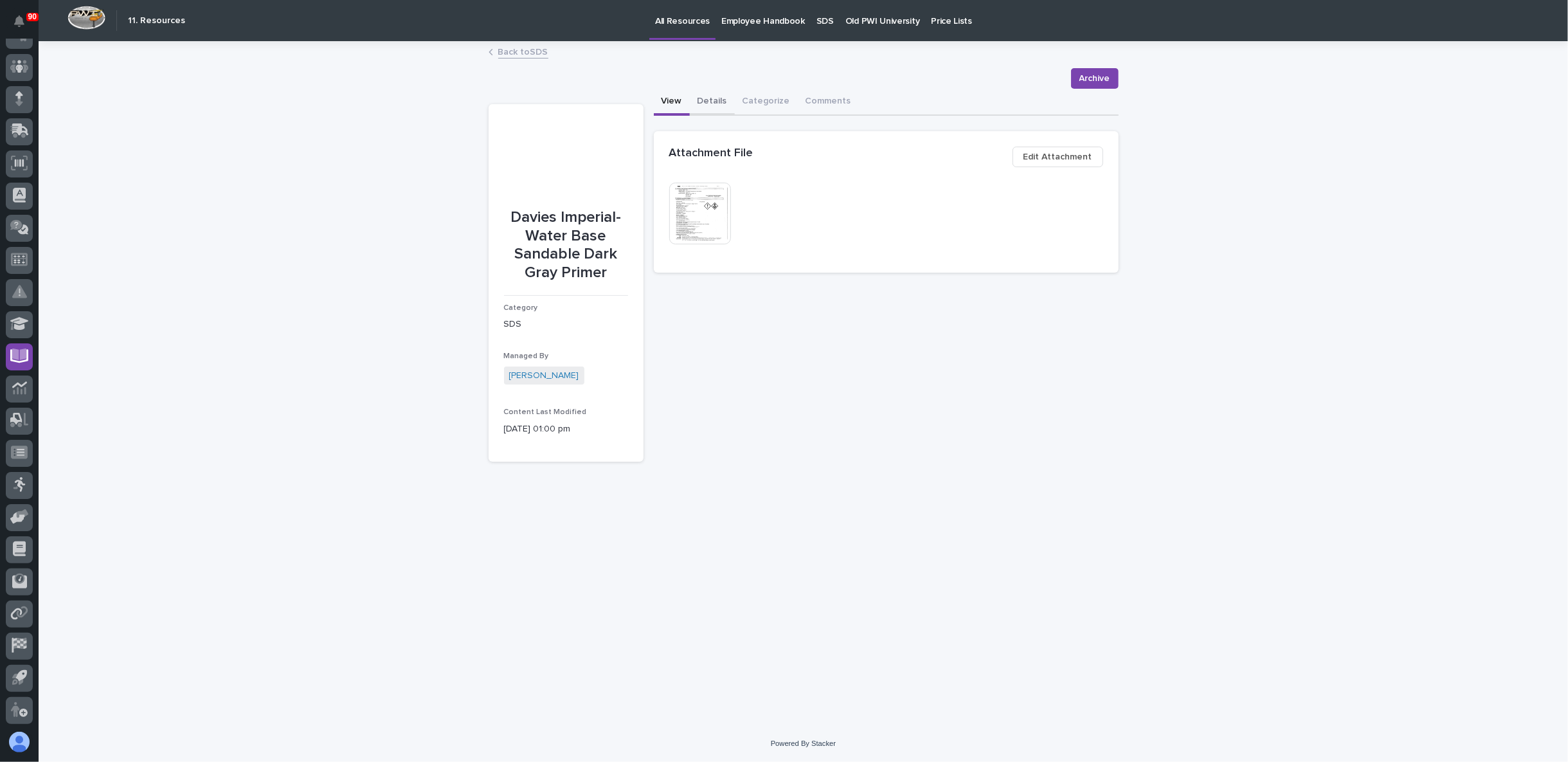
click at [713, 102] on button "Details" at bounding box center [712, 102] width 45 height 27
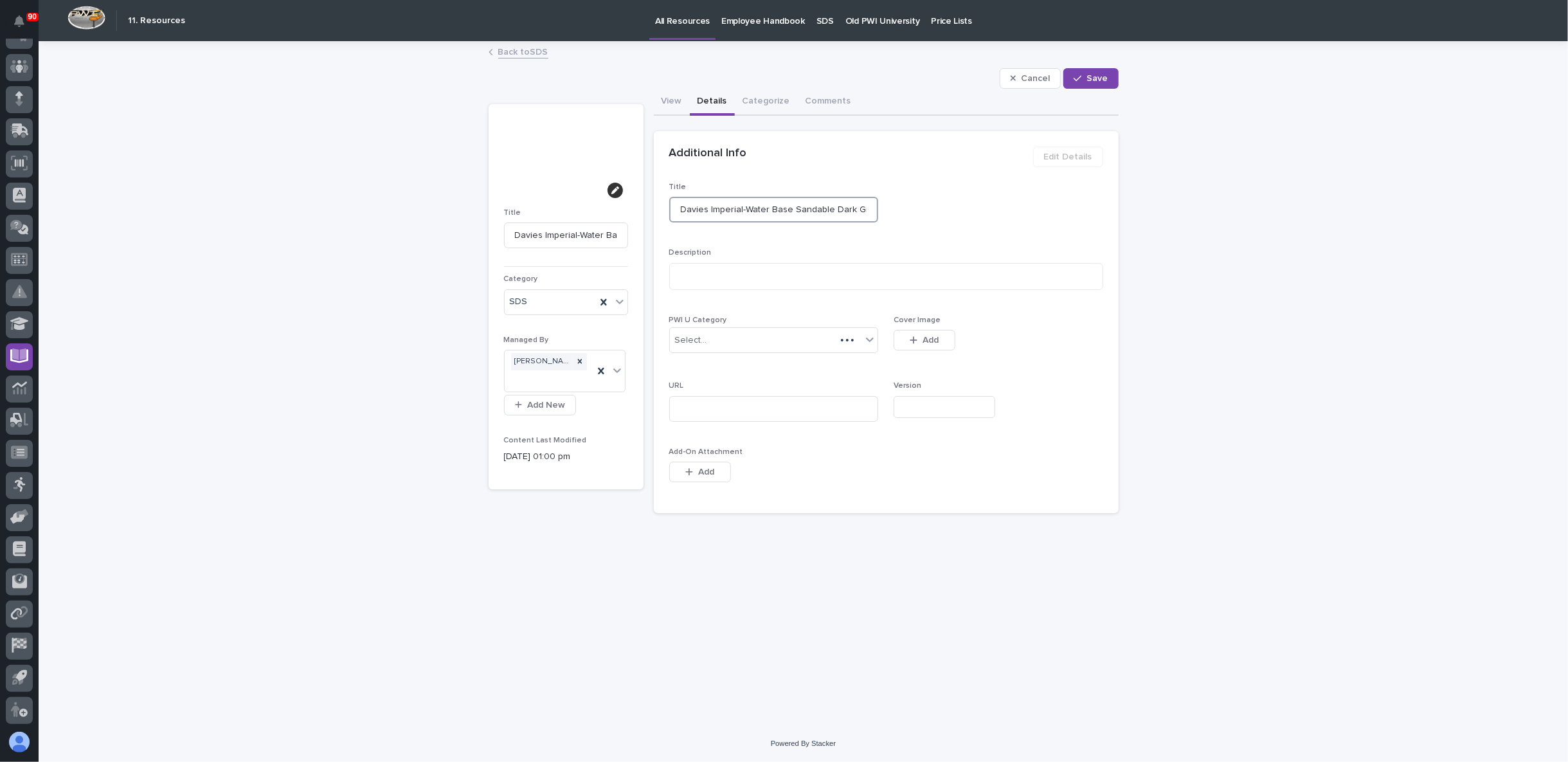
click at [742, 207] on input "Davies Imperial-Water Base Sandable Dark Gray Primer" at bounding box center [774, 210] width 210 height 26
type input "Davies Imperial- Water Base Sandable Dark Gray Primer"
type input "Davies Imperial- 54Water Base Sandable Dark Gray Primer"
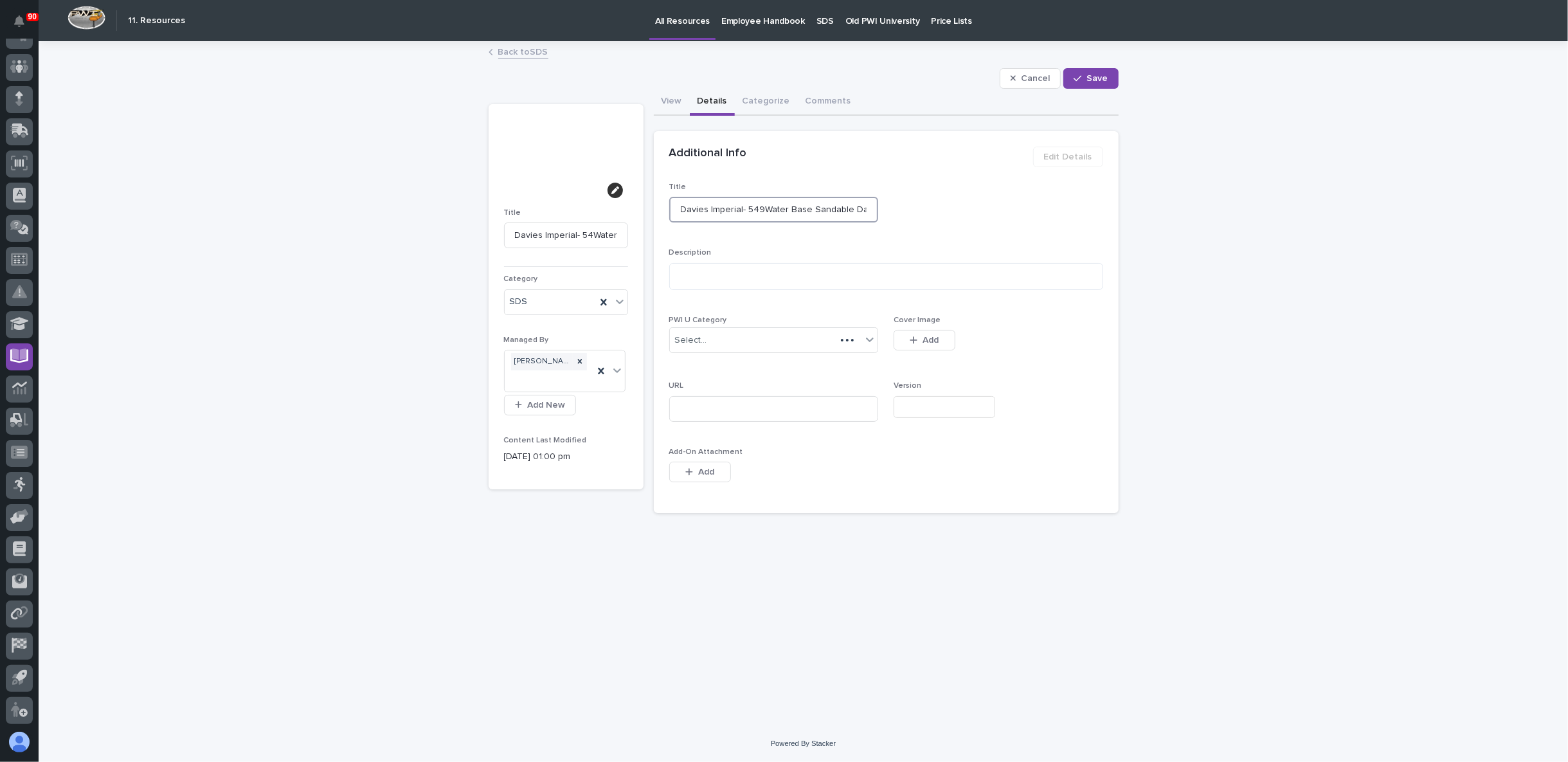
type input "Davies Imperial- 5497Water Base Sandable Dark Gray Primer"
type input "Davies Imperial- 5497 Water Base Sandable Dark Gray Primer"
click at [860, 209] on input "Davies Imperial- 5497 Water Base Sandable Dark Gray Primer" at bounding box center [774, 210] width 210 height 26
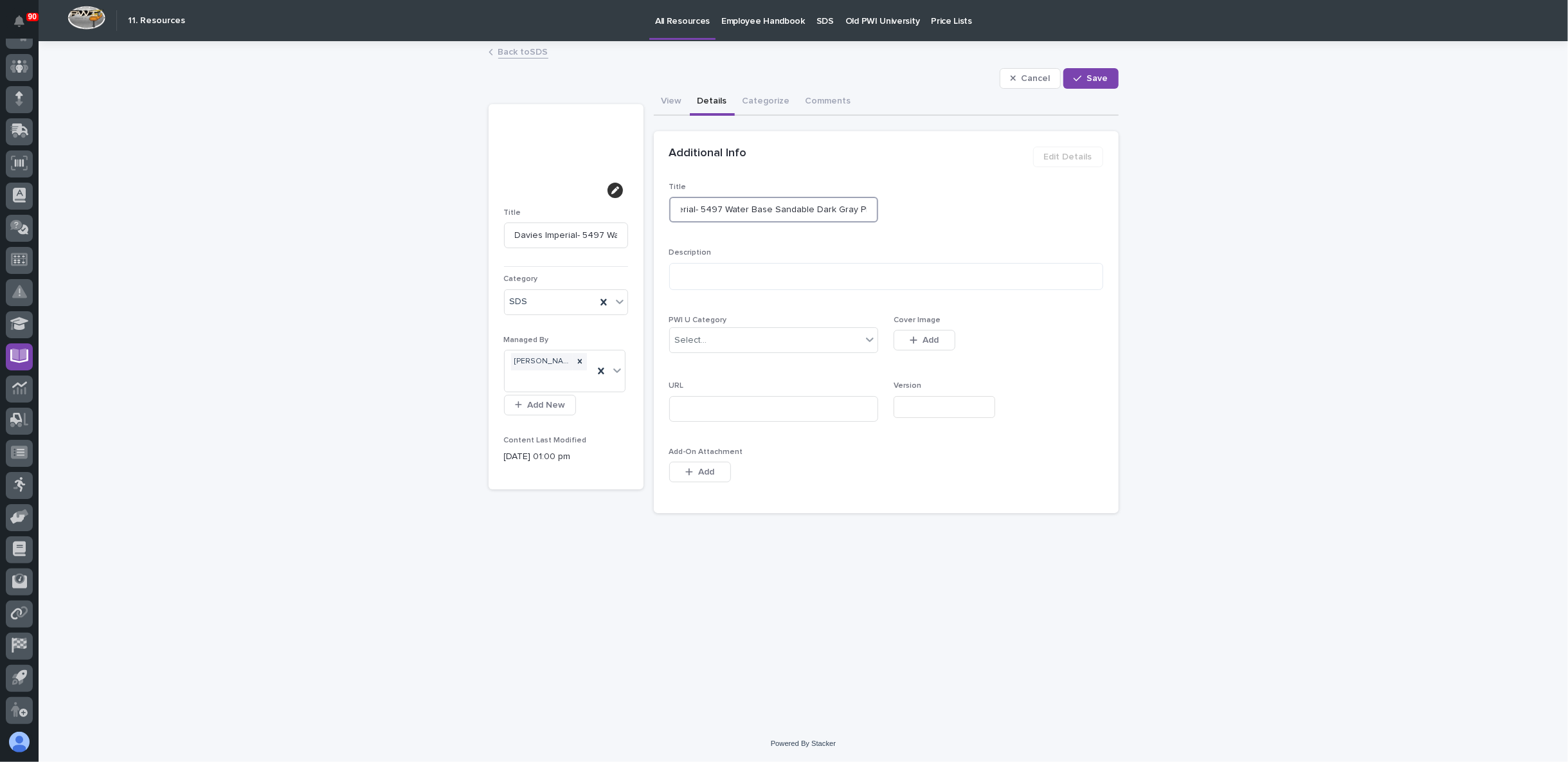
scroll to position [0, 54]
type input "Davies Imperial- 5497 Water Base Dark Gray Primer"
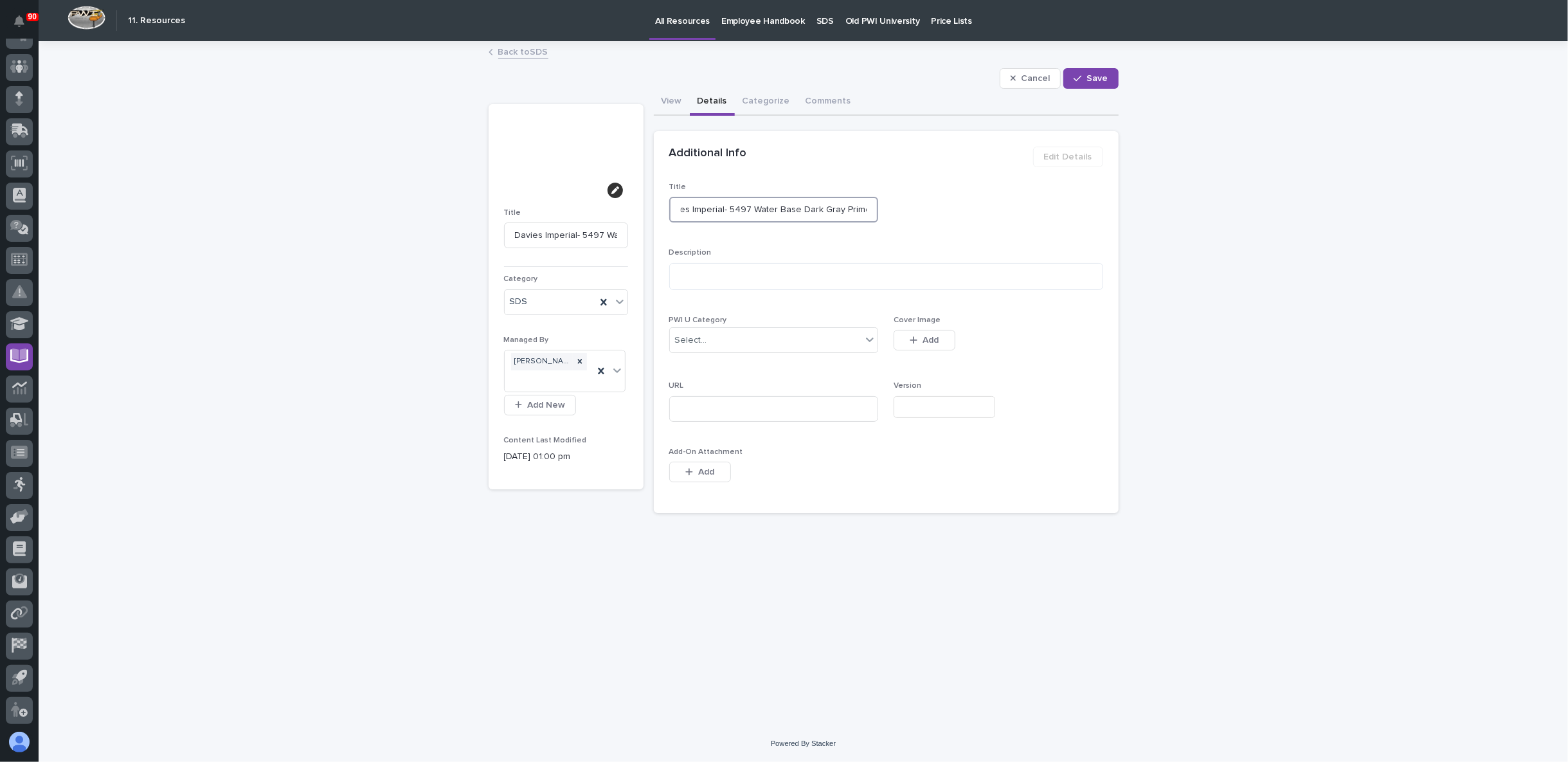
scroll to position [0, 17]
type input "Davies Imperial- 5497 Water Base Dark Gray Primer"
click at [1114, 74] on button "Save" at bounding box center [1091, 79] width 55 height 20
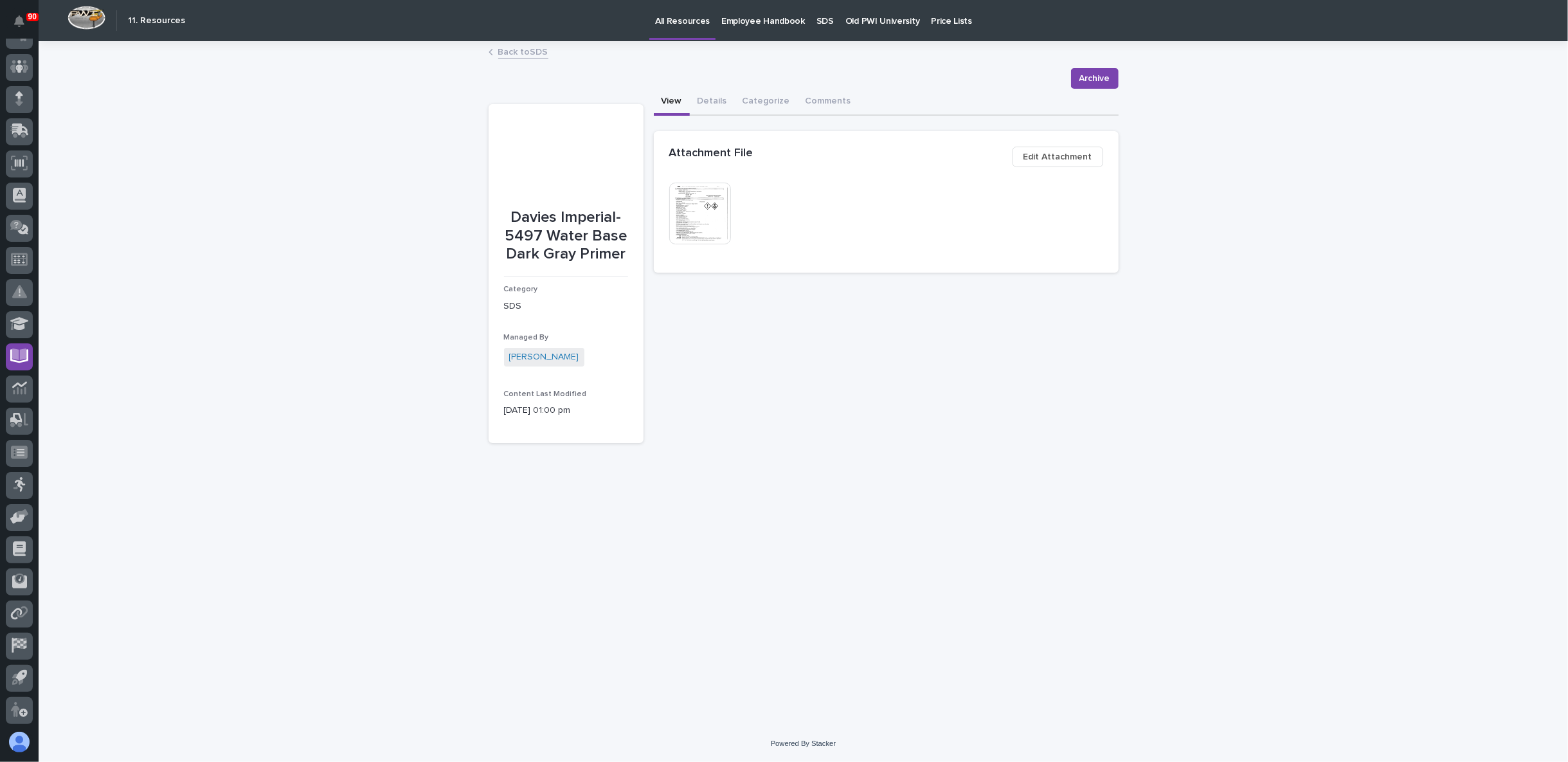
click at [676, 106] on button "View" at bounding box center [672, 102] width 36 height 27
click at [693, 209] on img at bounding box center [700, 213] width 61 height 61
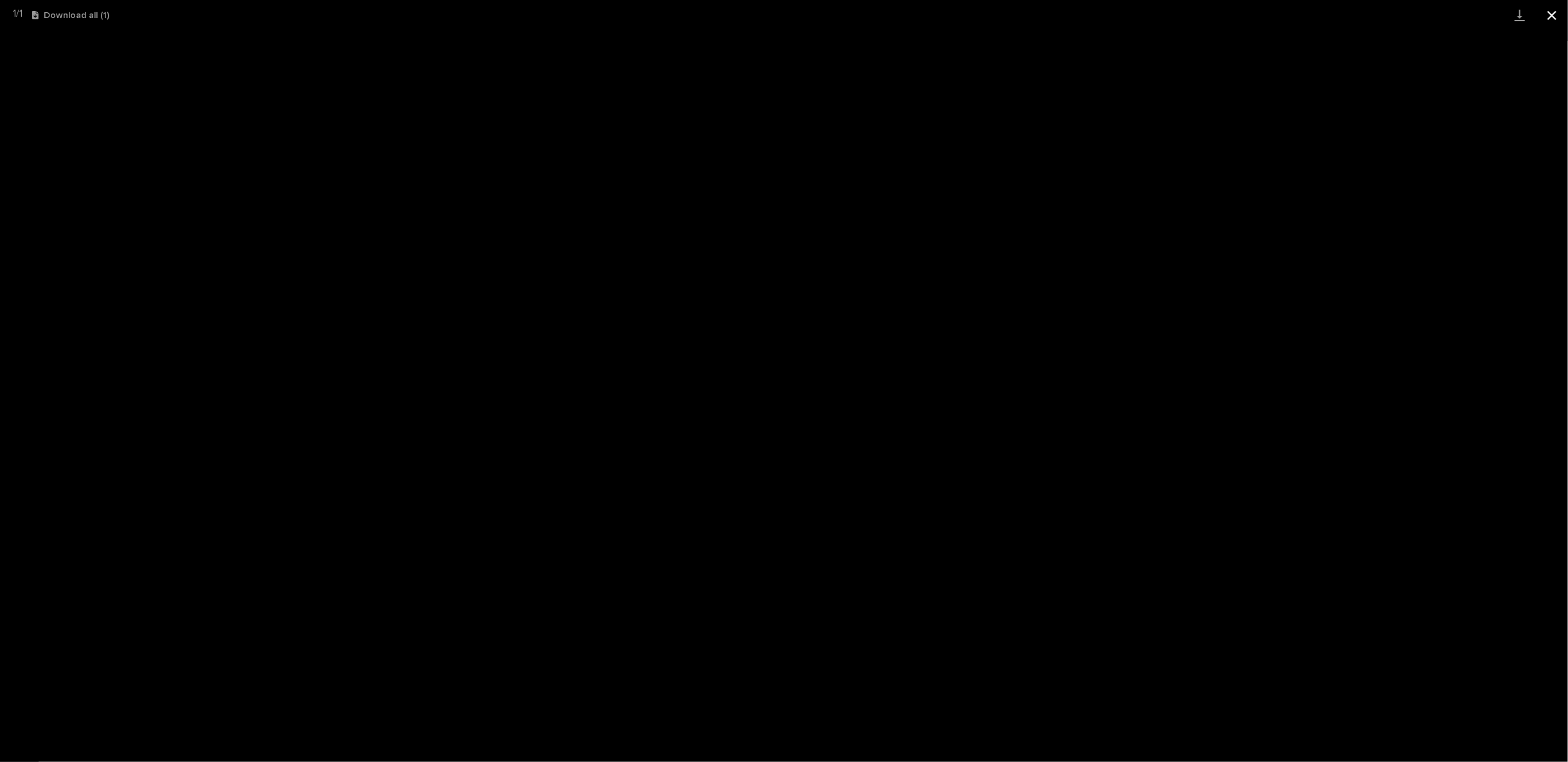
click at [1567, 18] on button "Close gallery" at bounding box center [1553, 15] width 32 height 30
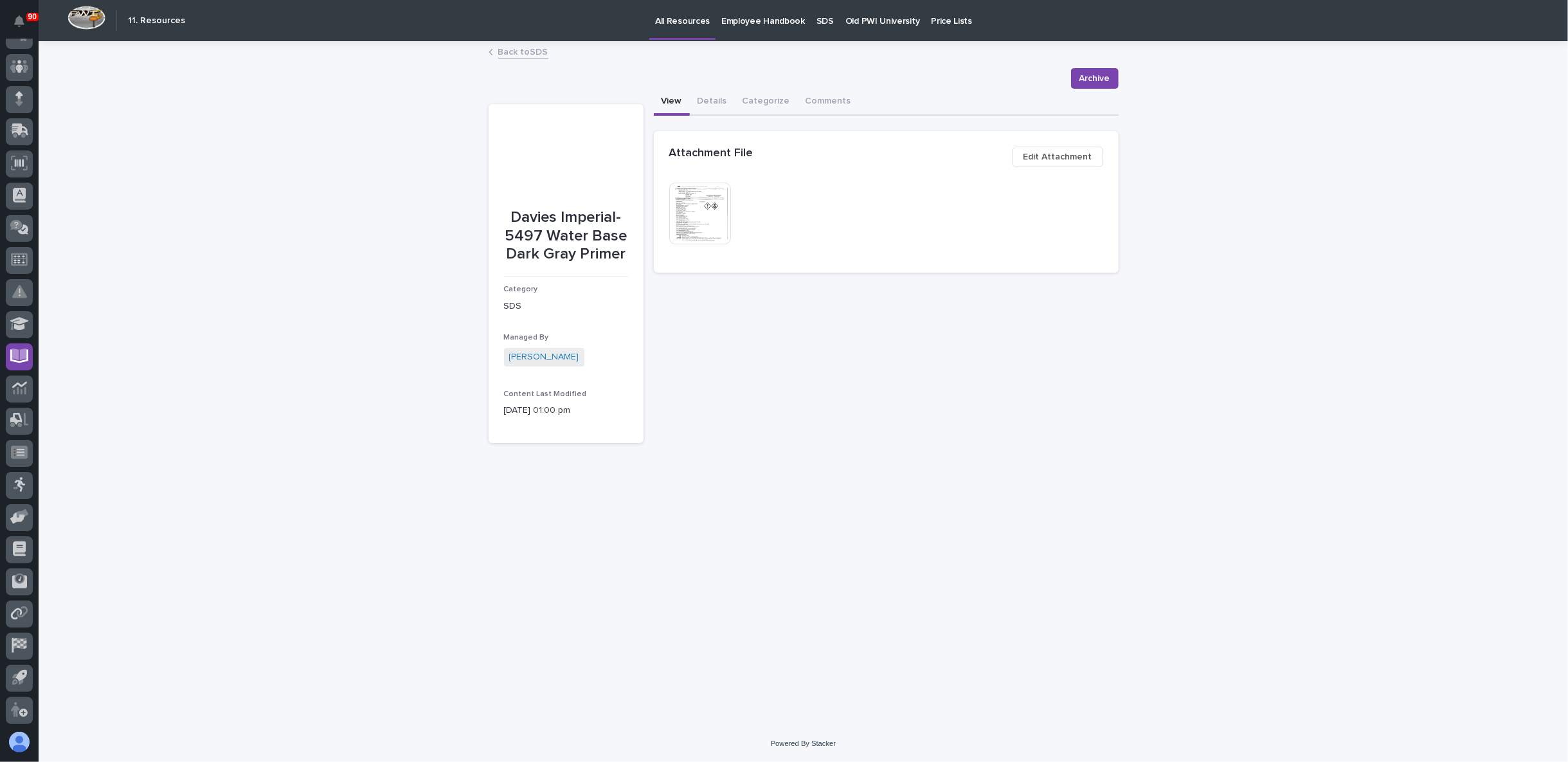
click at [540, 51] on link "Back to SDS" at bounding box center [523, 50] width 50 height 15
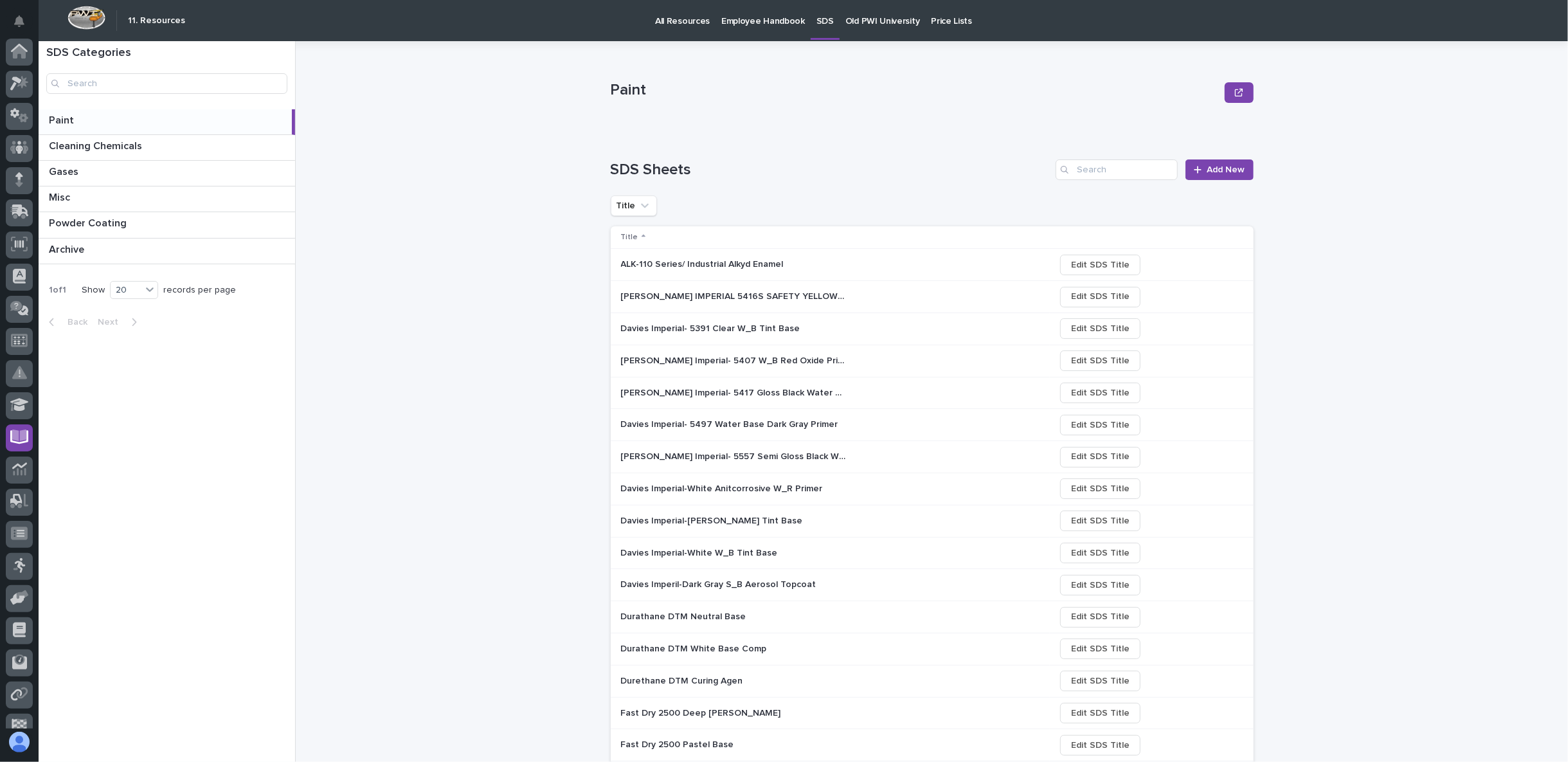
scroll to position [81, 0]
click at [722, 486] on p "Davies Imperial-White Anitcorrosive W_R Primer" at bounding box center [724, 487] width 205 height 14
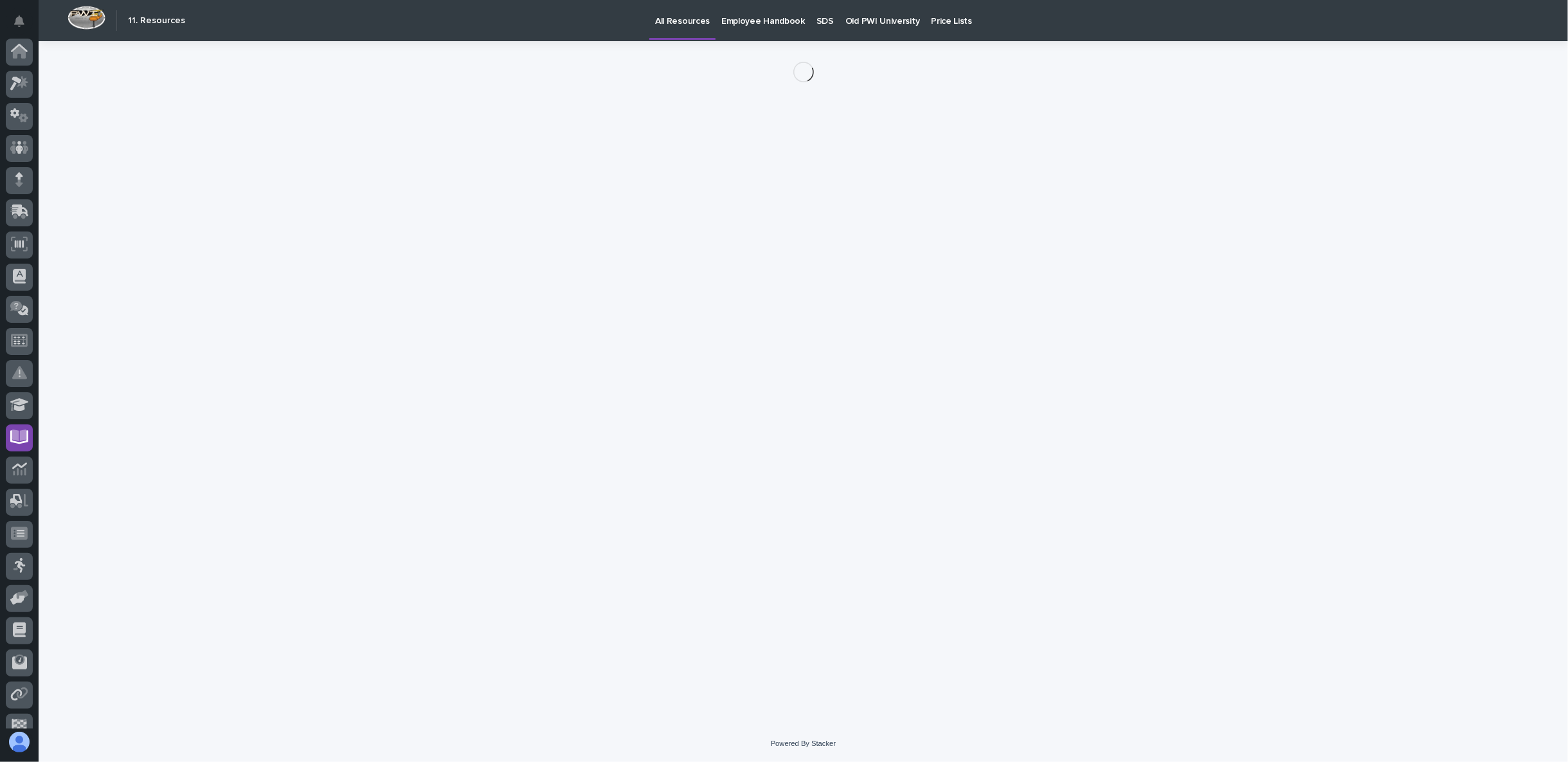
scroll to position [81, 0]
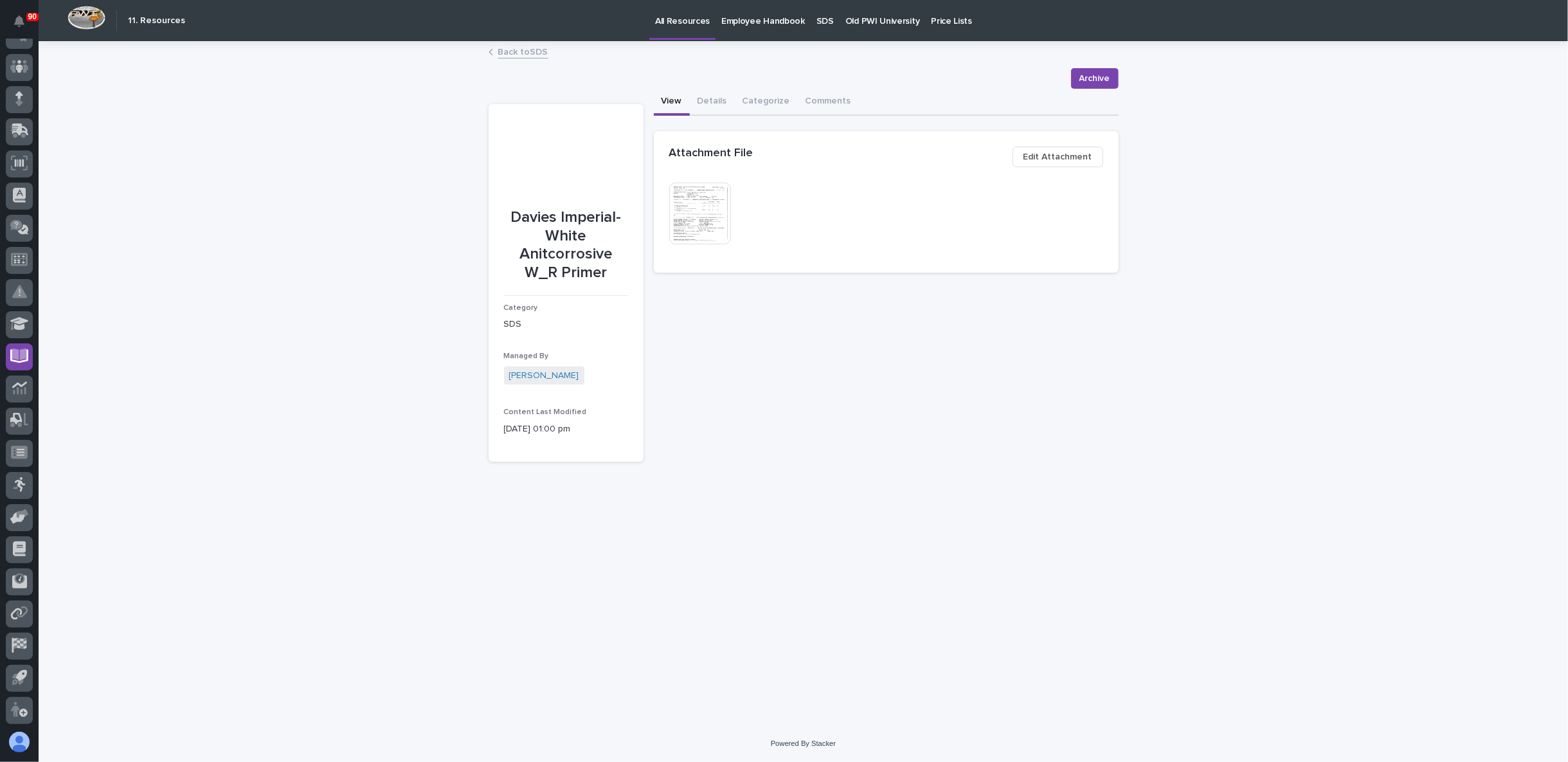
click at [708, 210] on img at bounding box center [700, 213] width 61 height 61
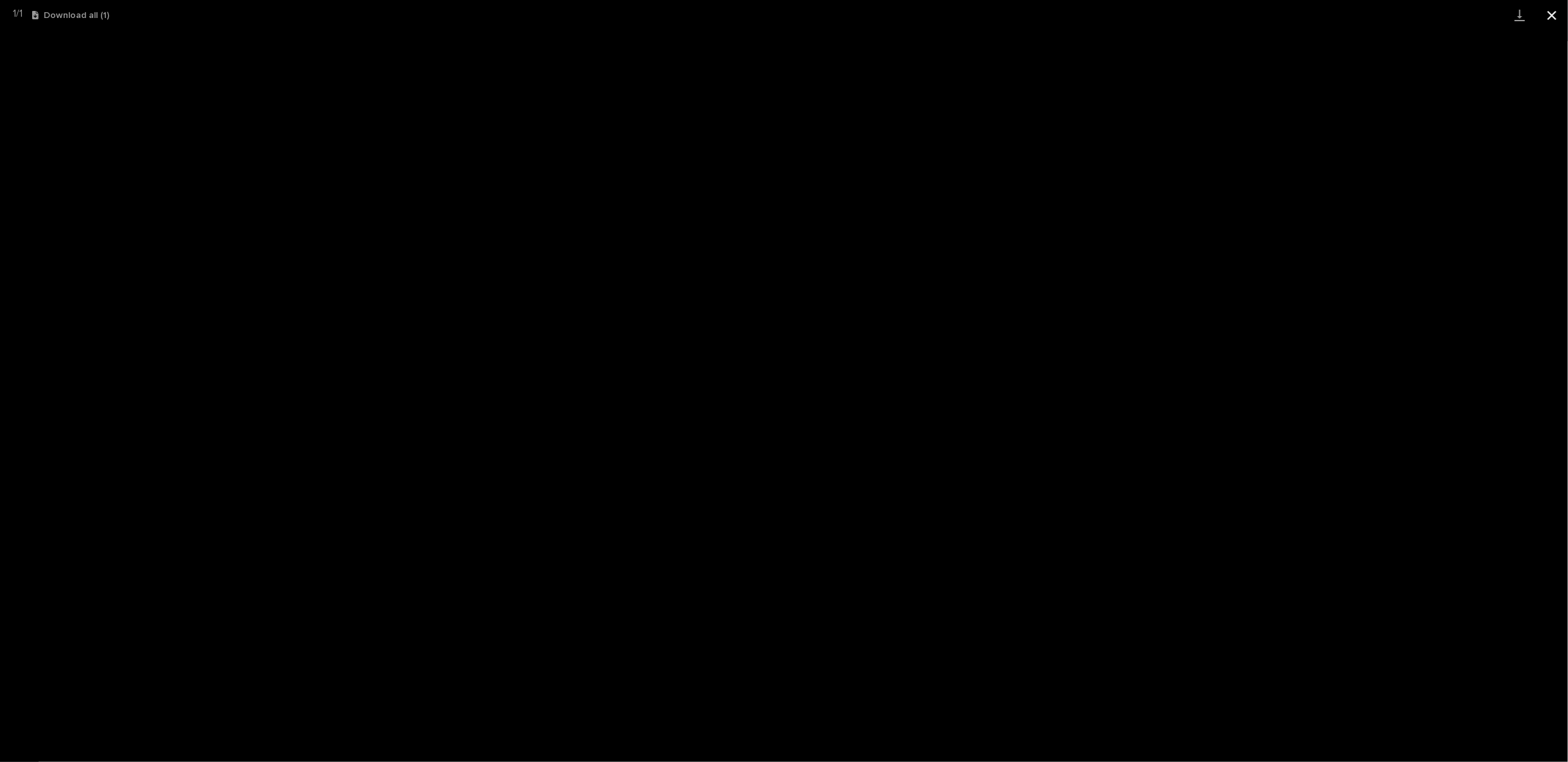
click at [1548, 14] on button "Close gallery" at bounding box center [1553, 15] width 32 height 30
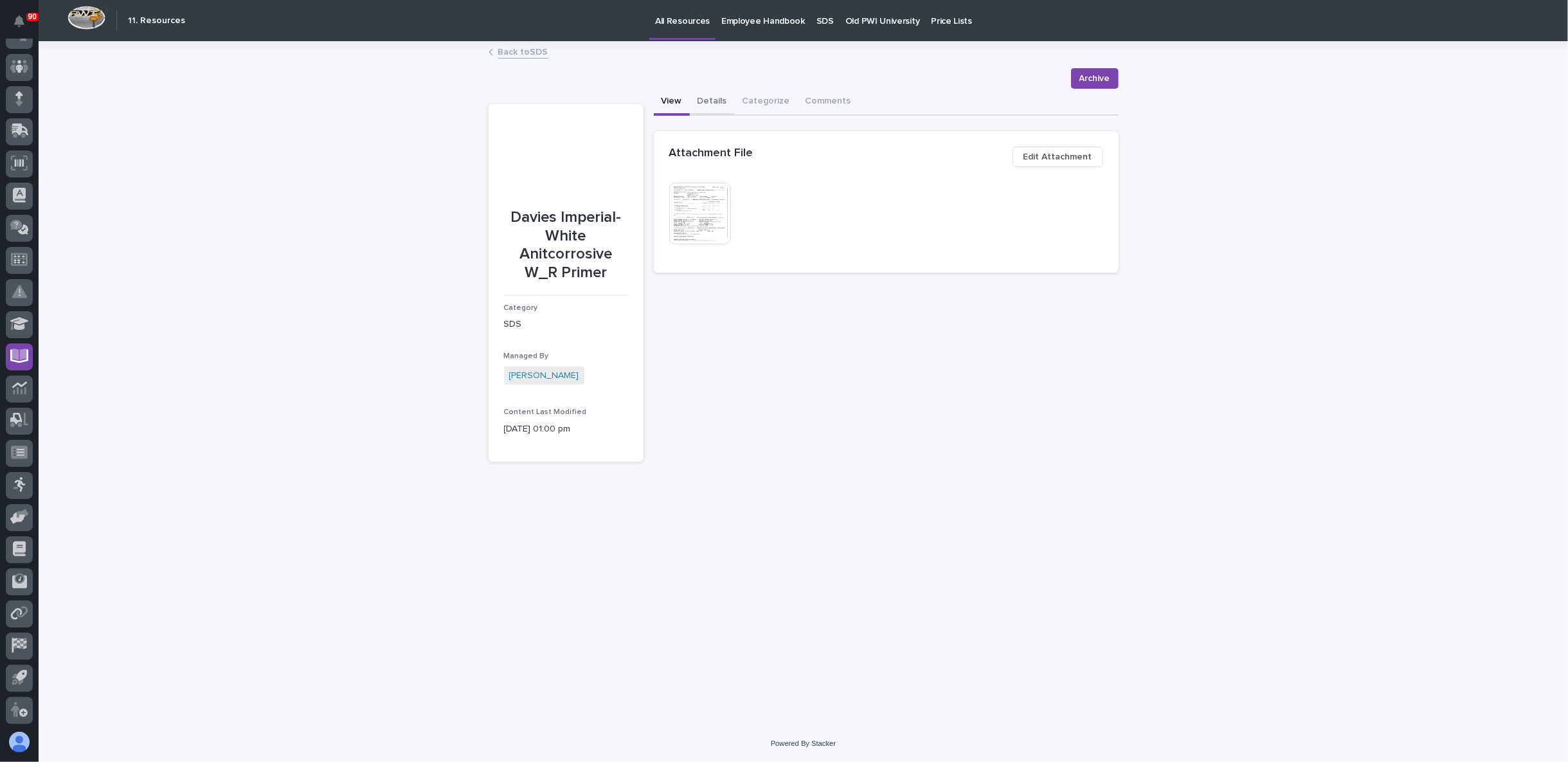
click at [718, 90] on button "Details" at bounding box center [712, 102] width 45 height 27
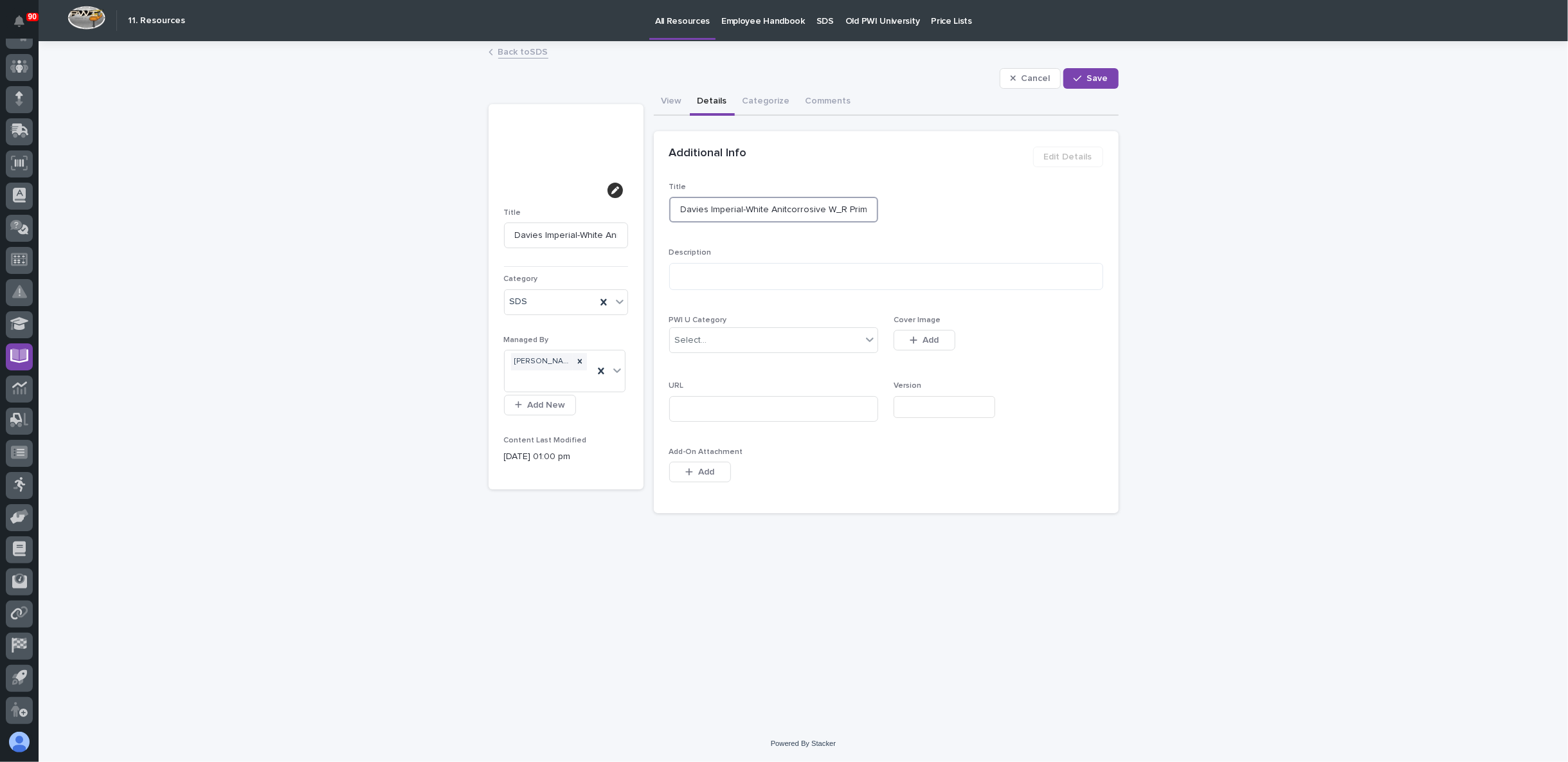
click at [743, 206] on input "Davies Imperial-White Anitcorrosive W_R Primer" at bounding box center [774, 210] width 210 height 26
type input "Davies Imperial-5White Anitcorrosive W_R Primer"
type input "Davies Imperial-52White Anitcorrosive W_R Primer"
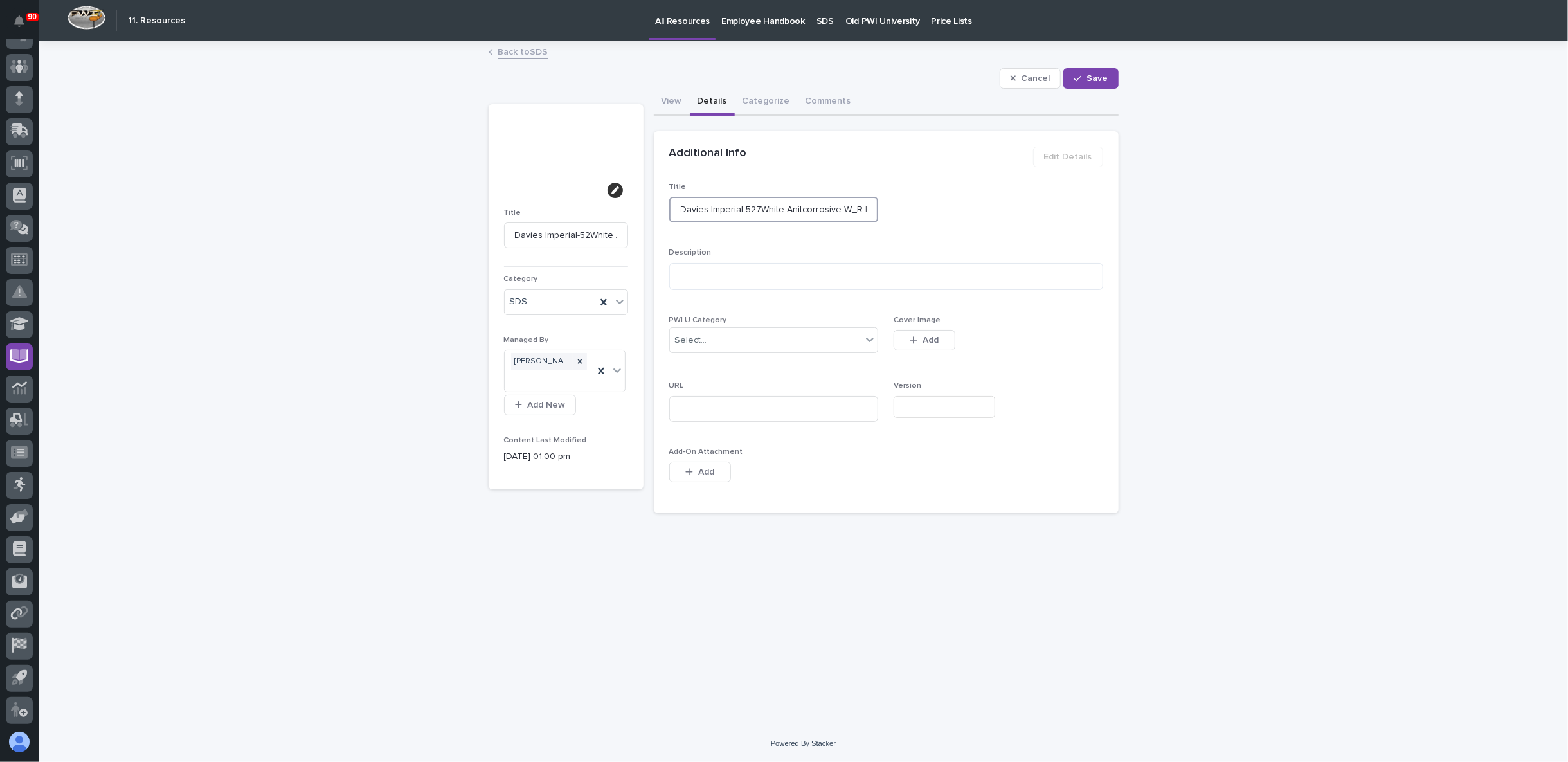
type input "Davies Imperial-5278White Anitcorrosive W_R Primer"
type input "Davies Imperial-5278 White Anitcorrosive W_R Primer"
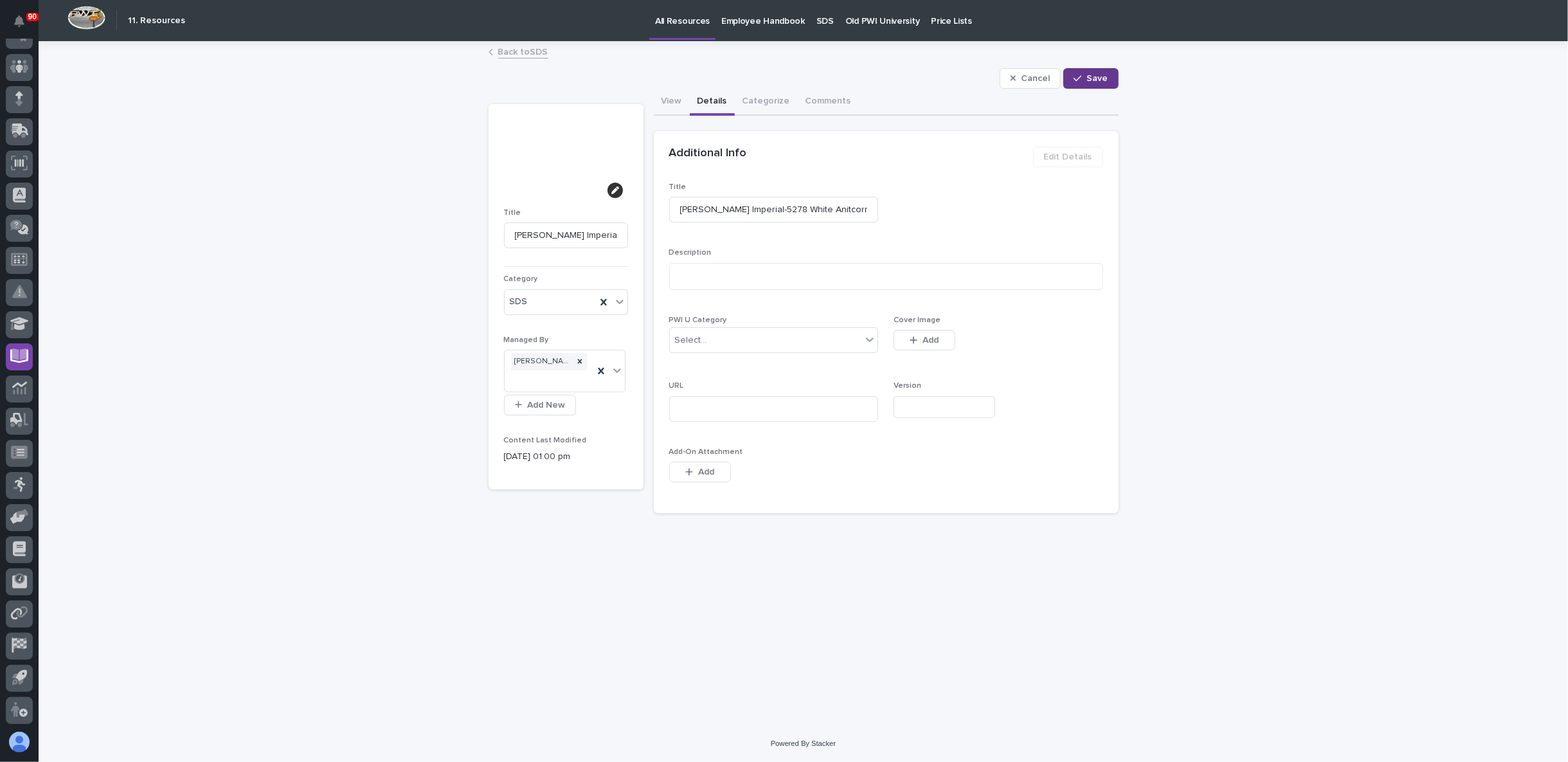
click at [1081, 79] on icon "button" at bounding box center [1077, 79] width 8 height 9
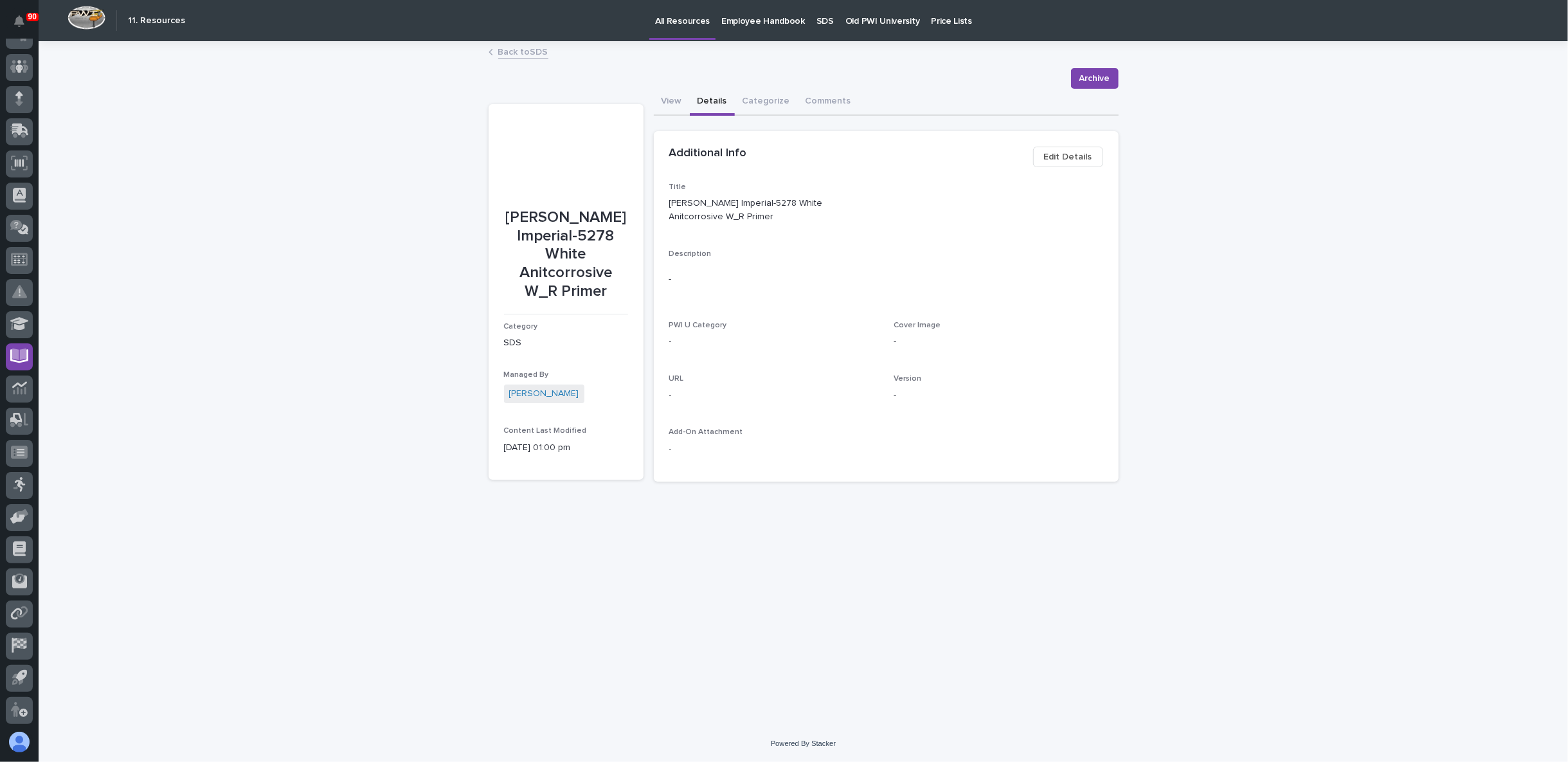
click at [528, 47] on link "Back to SDS" at bounding box center [523, 50] width 50 height 15
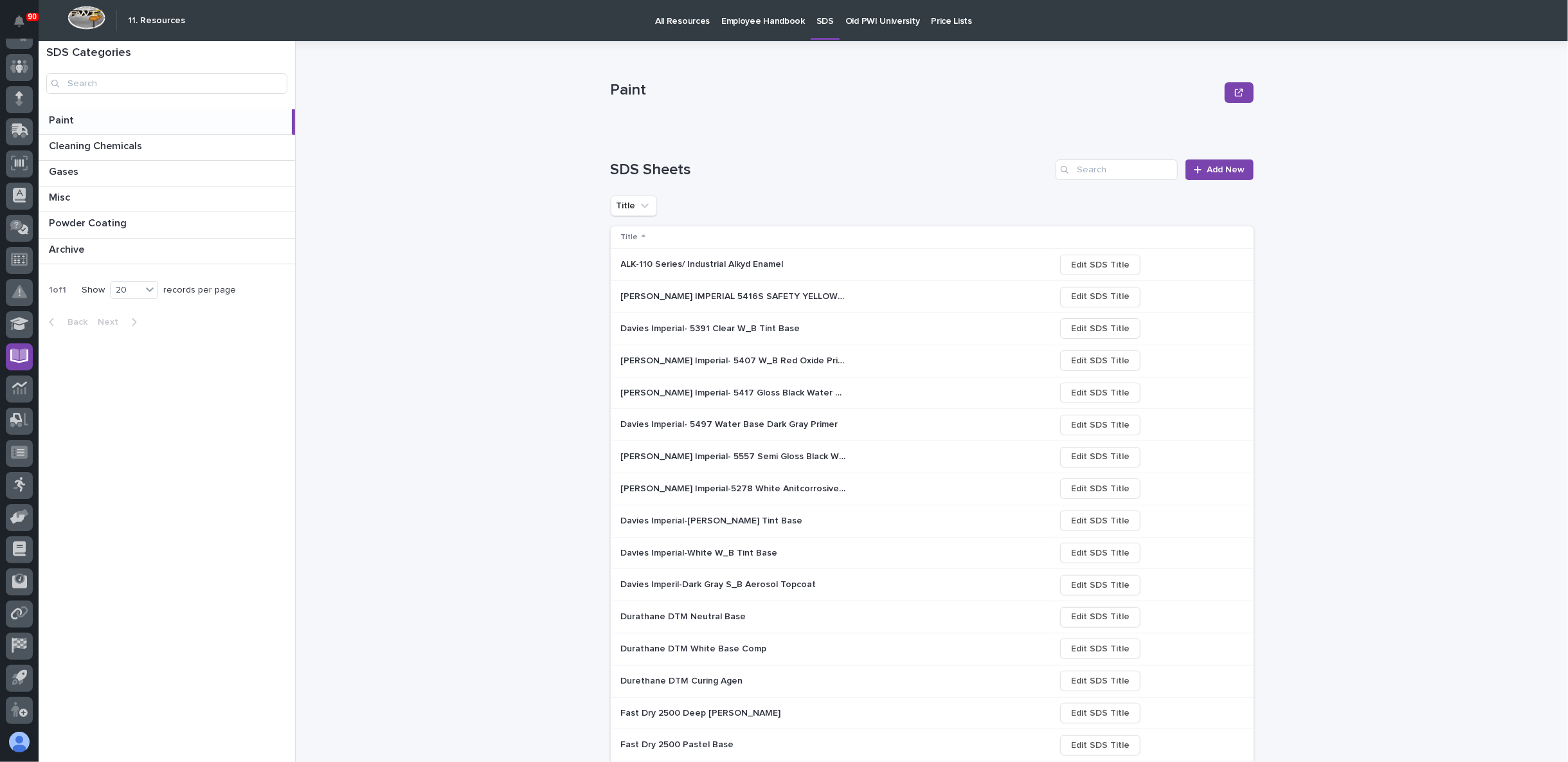
click at [662, 518] on p "Davies Imperial-White W-B Tint Base" at bounding box center [714, 520] width 184 height 14
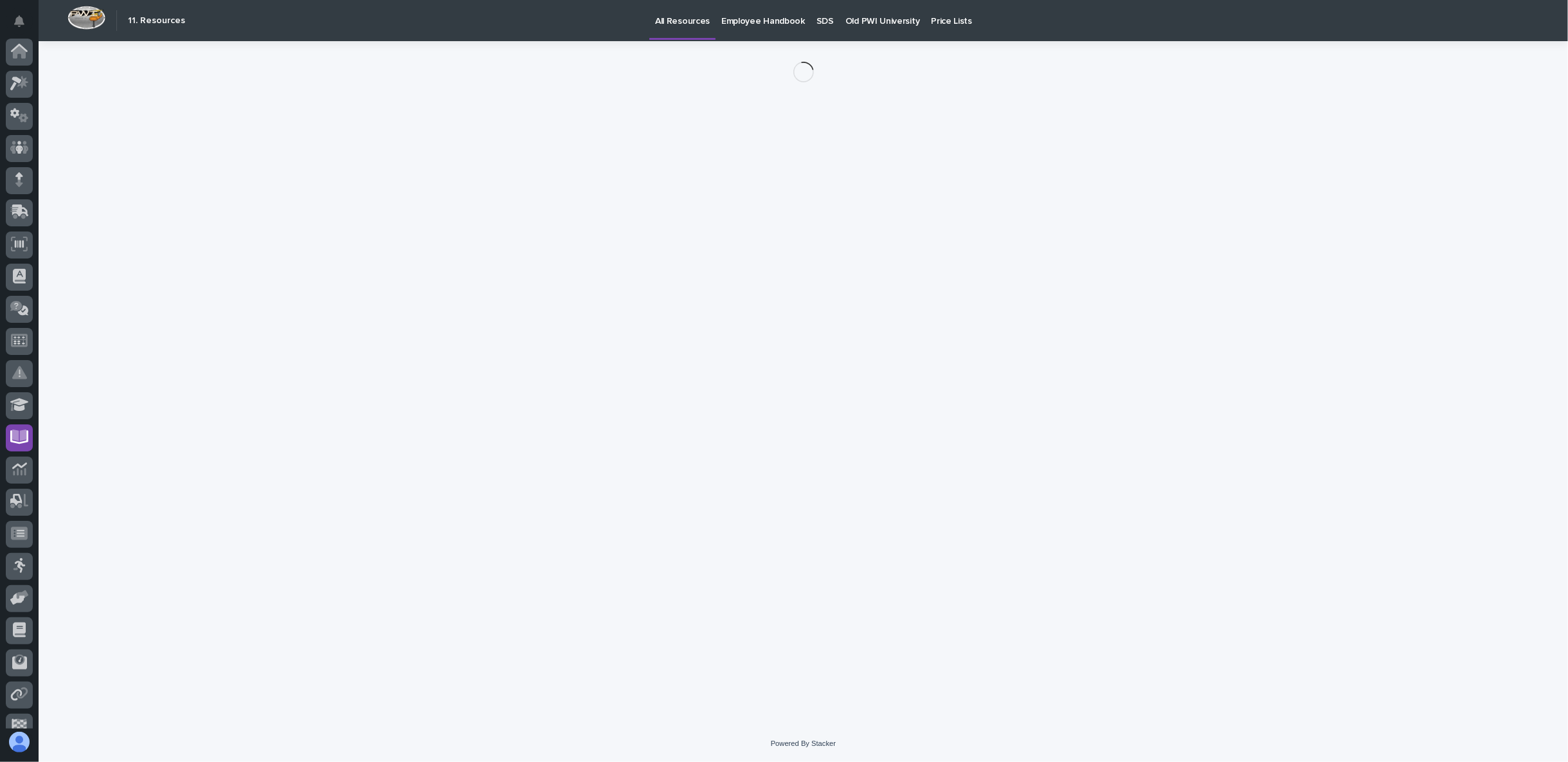
scroll to position [81, 0]
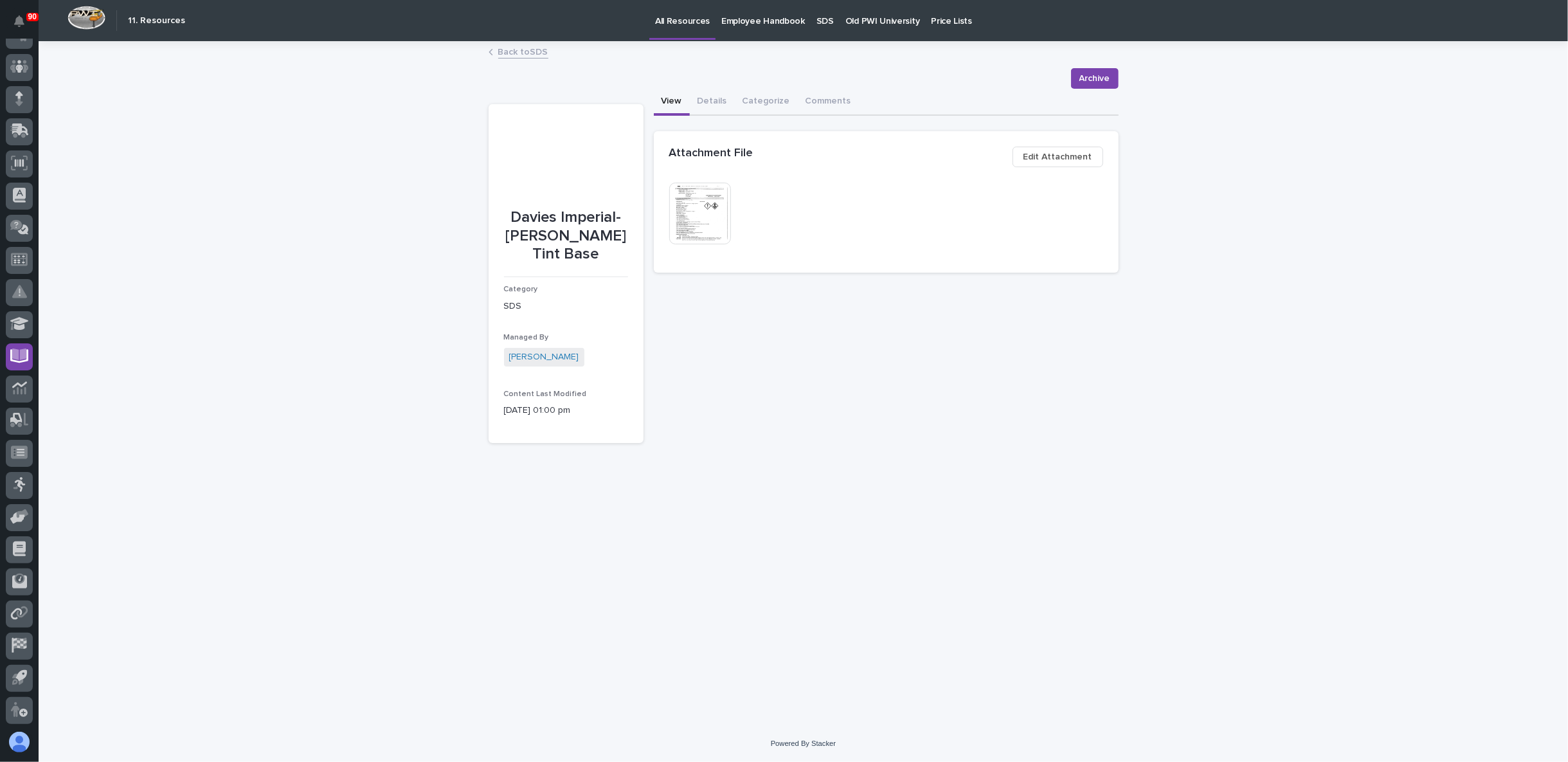
click at [708, 216] on img at bounding box center [700, 213] width 61 height 61
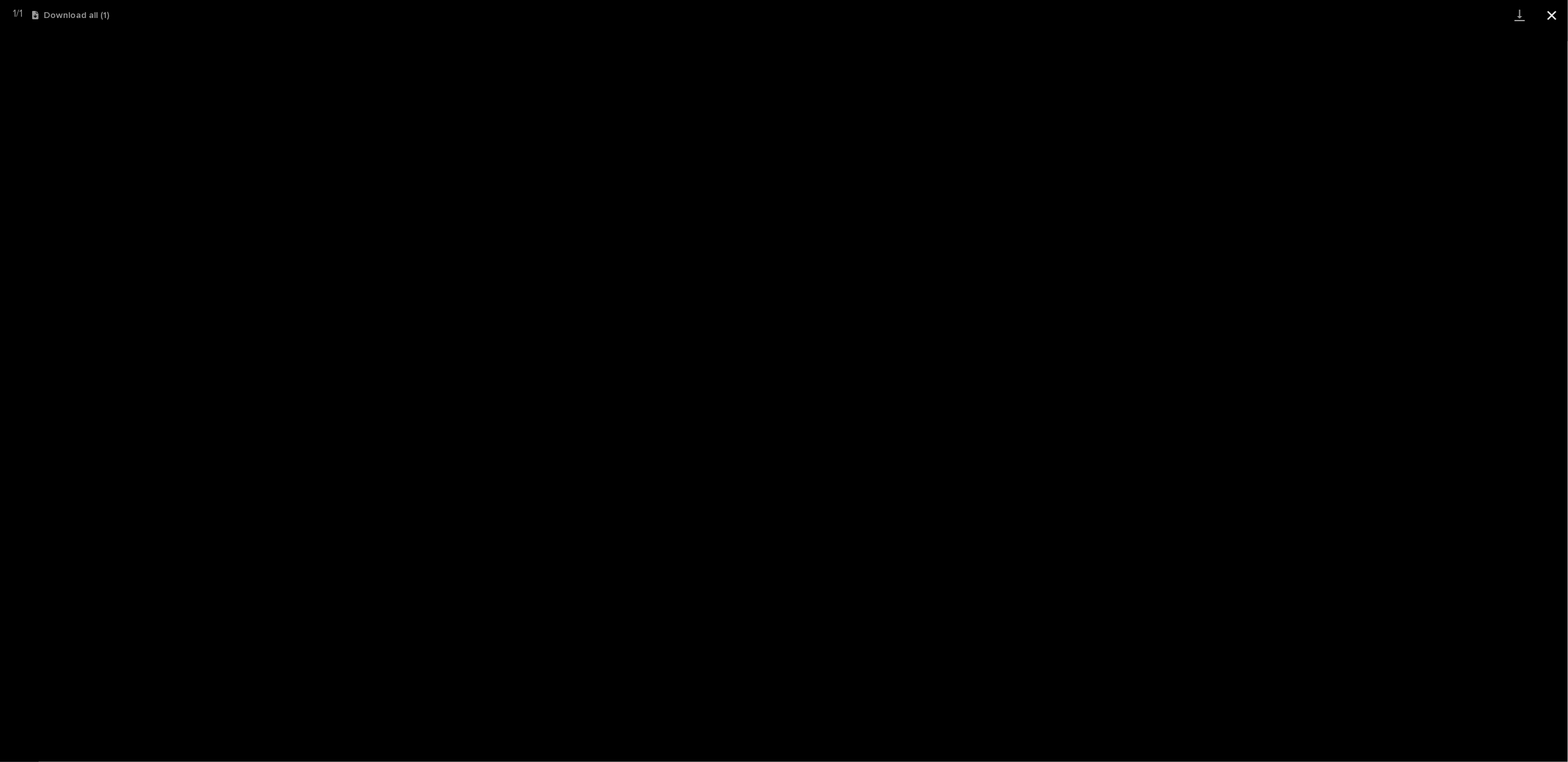
click at [1554, 9] on button "Close gallery" at bounding box center [1553, 15] width 32 height 30
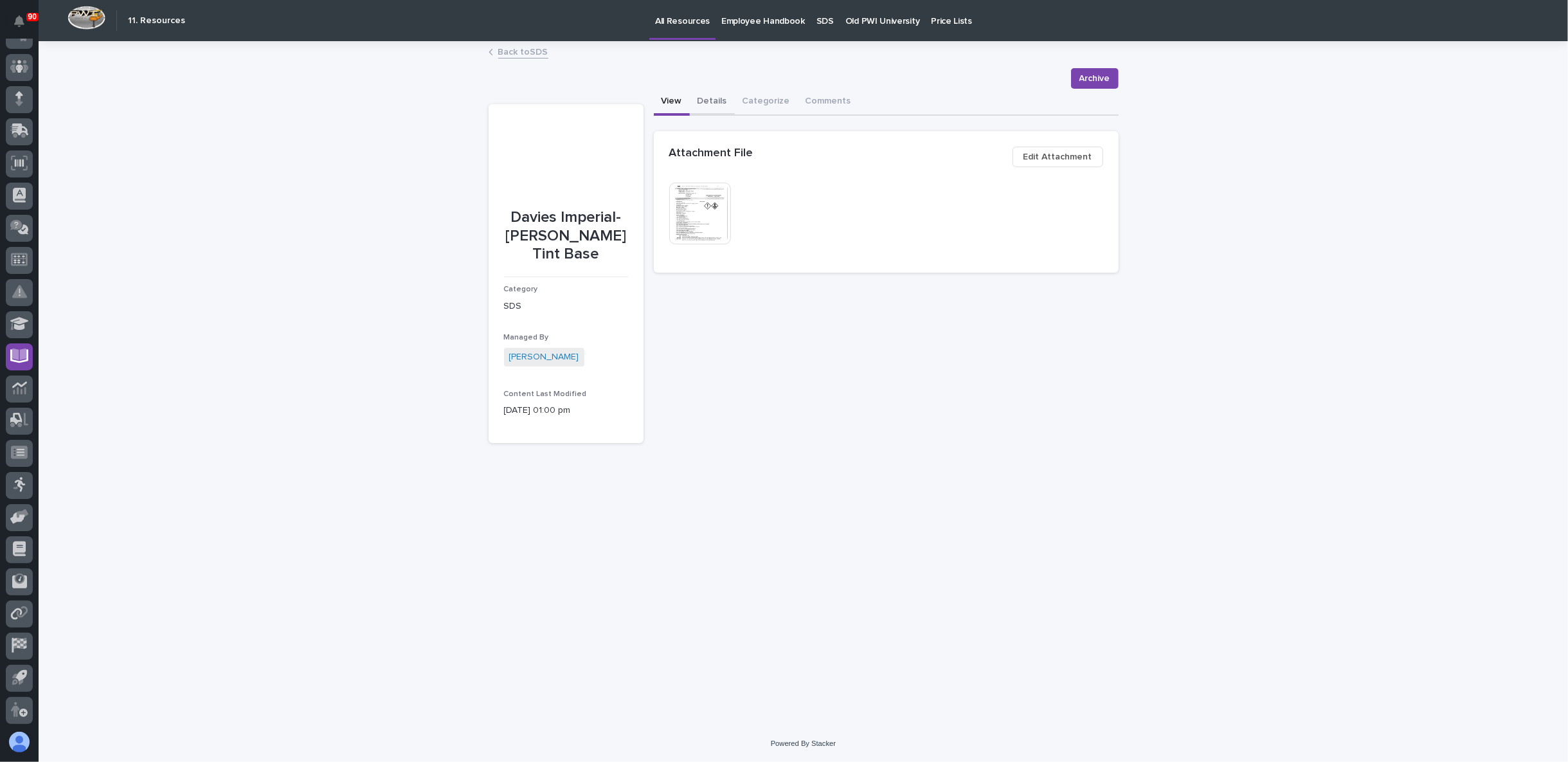
click at [708, 102] on button "Details" at bounding box center [712, 102] width 45 height 27
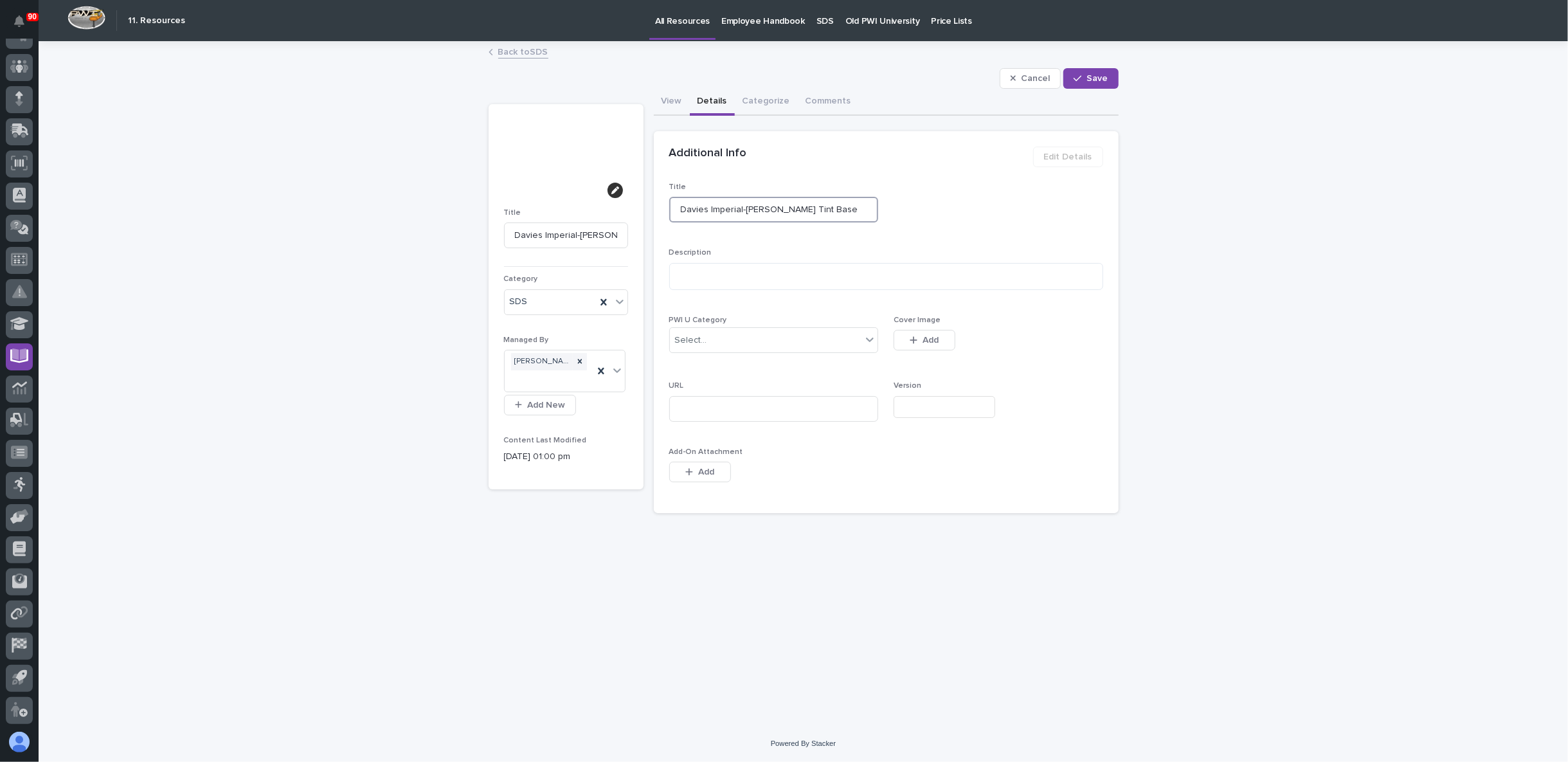
click at [743, 209] on input "Davies Imperial-White W-B Tint Base" at bounding box center [774, 210] width 210 height 26
type input "Davies Imperial- White W-B Tint Base"
type input "Davies Imperial- 5White W-B Tint Base"
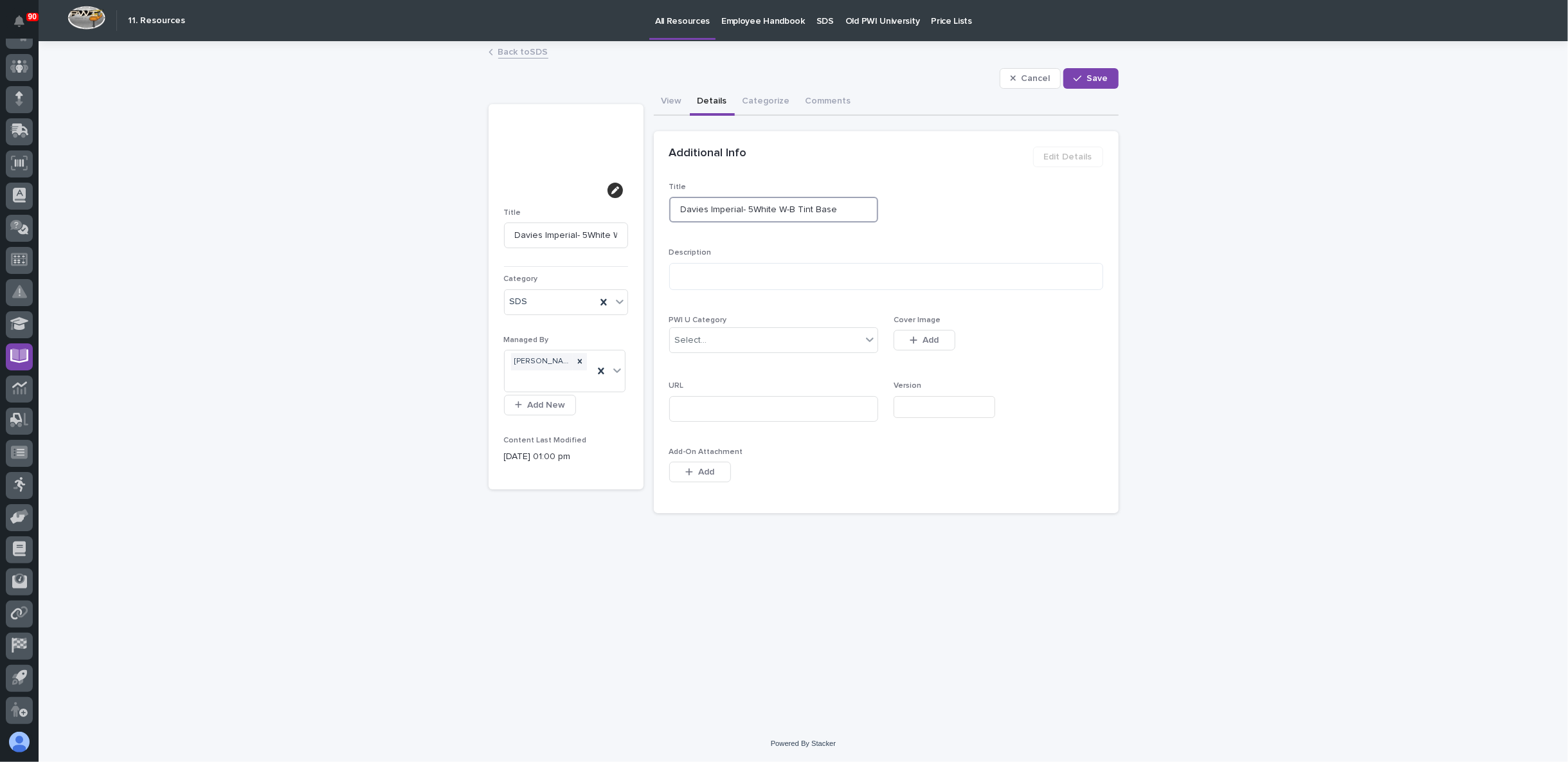
type input "Davies Imperial- 53White W-B Tint Base"
type input "Davies Imperial- 539White W-B Tint Base"
type input "Davies Imperial- 5392White W-B Tint Base"
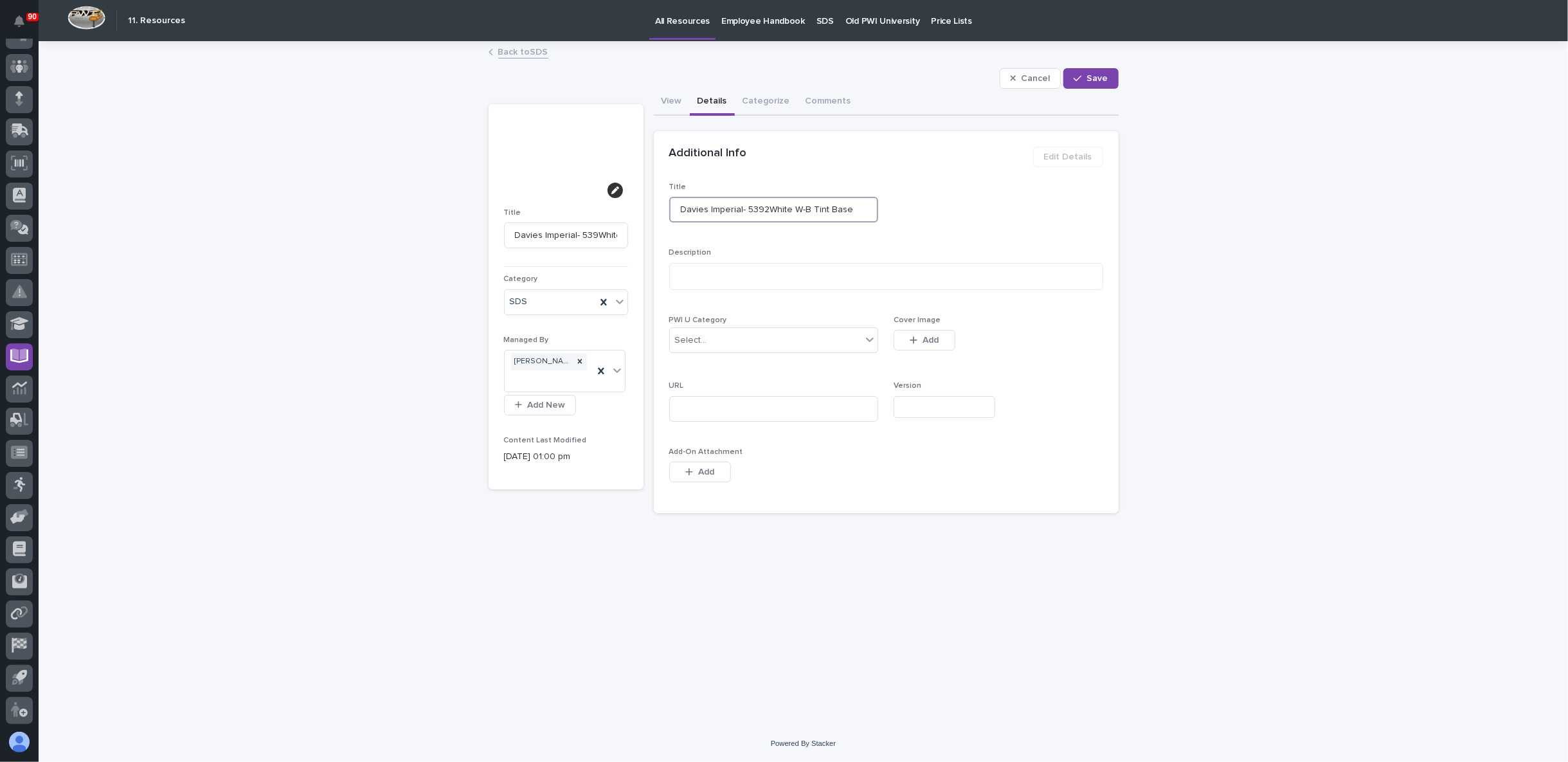
type input "Davies Imperial- 5392White W-B Tint Base"
type input "Davies Imperial- 5392 White W-B Tint Base"
click at [1091, 79] on span "Save" at bounding box center [1098, 79] width 21 height 12
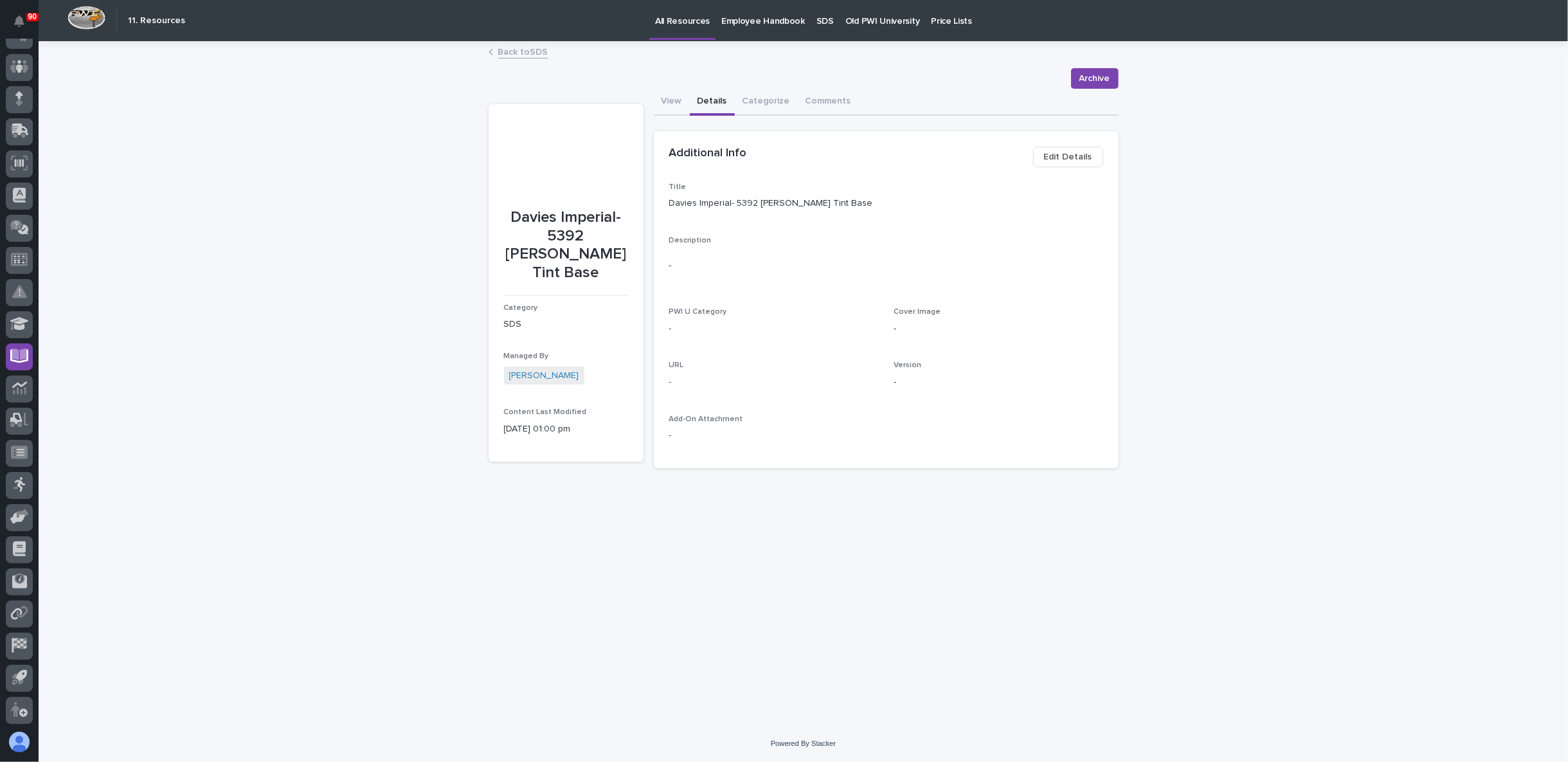
click at [525, 53] on link "Back to SDS" at bounding box center [523, 50] width 50 height 15
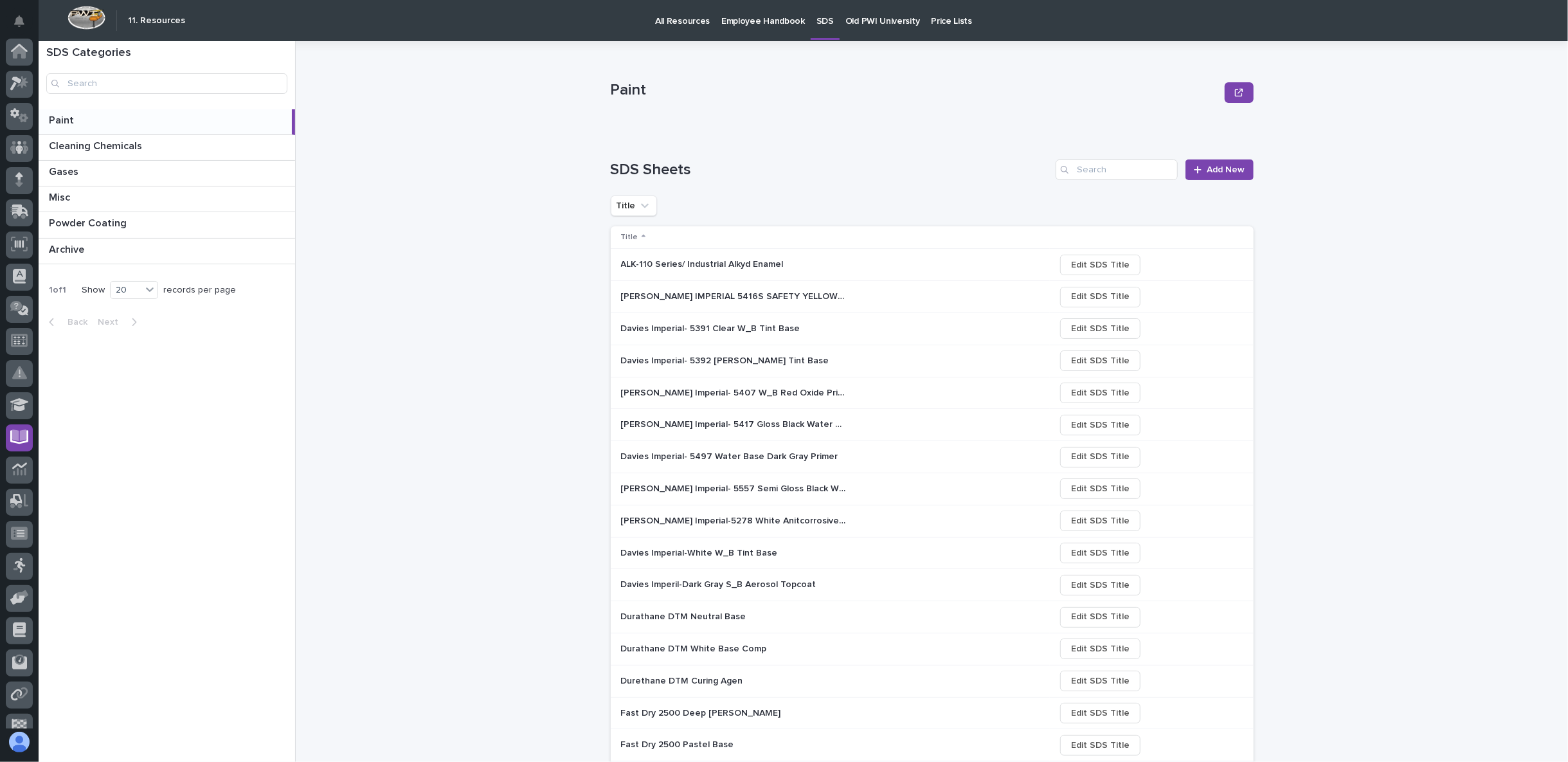
scroll to position [81, 0]
click at [677, 551] on p "Davies Imperial-White W_B Tint Base" at bounding box center [701, 552] width 160 height 14
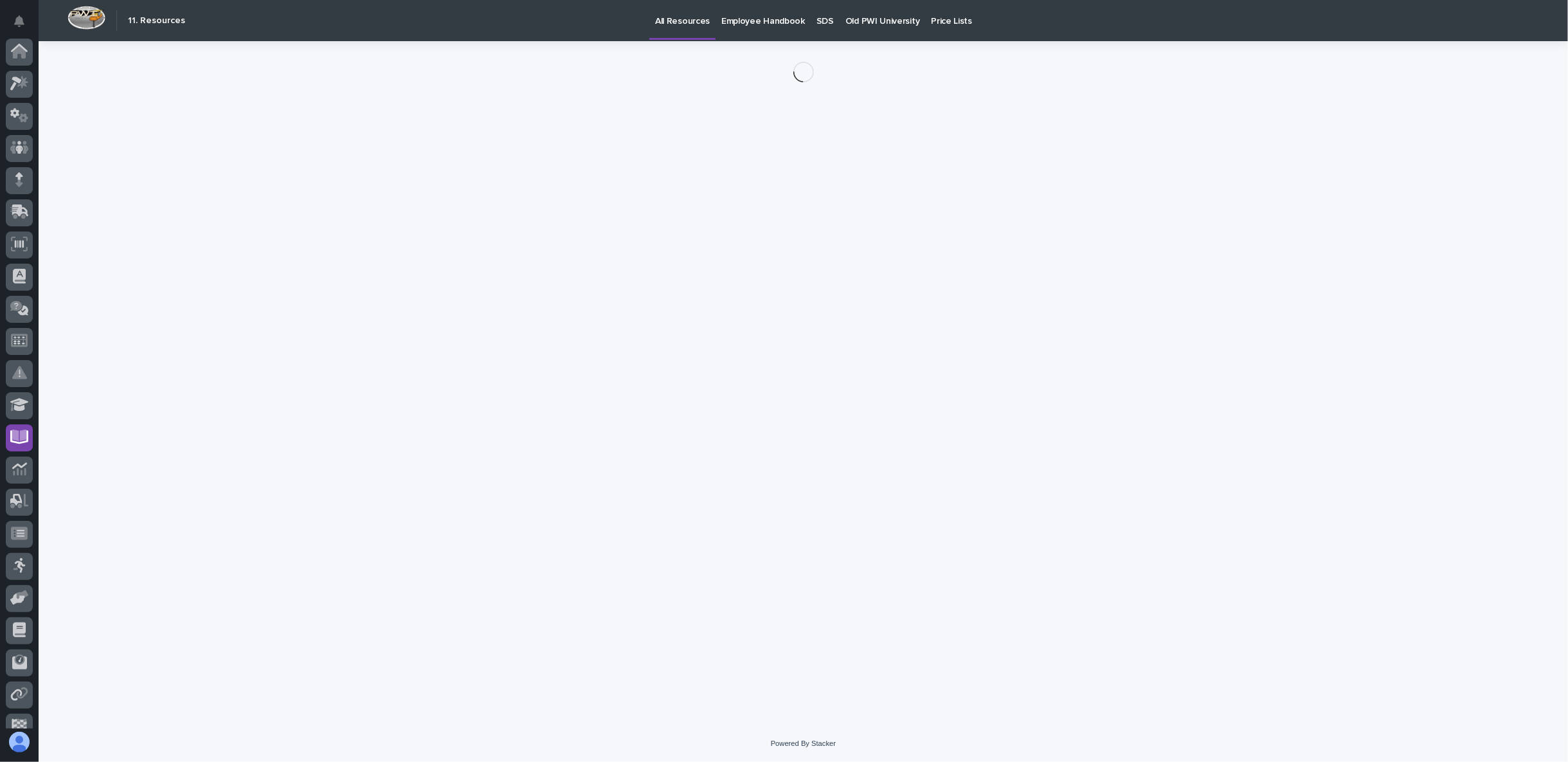
scroll to position [81, 0]
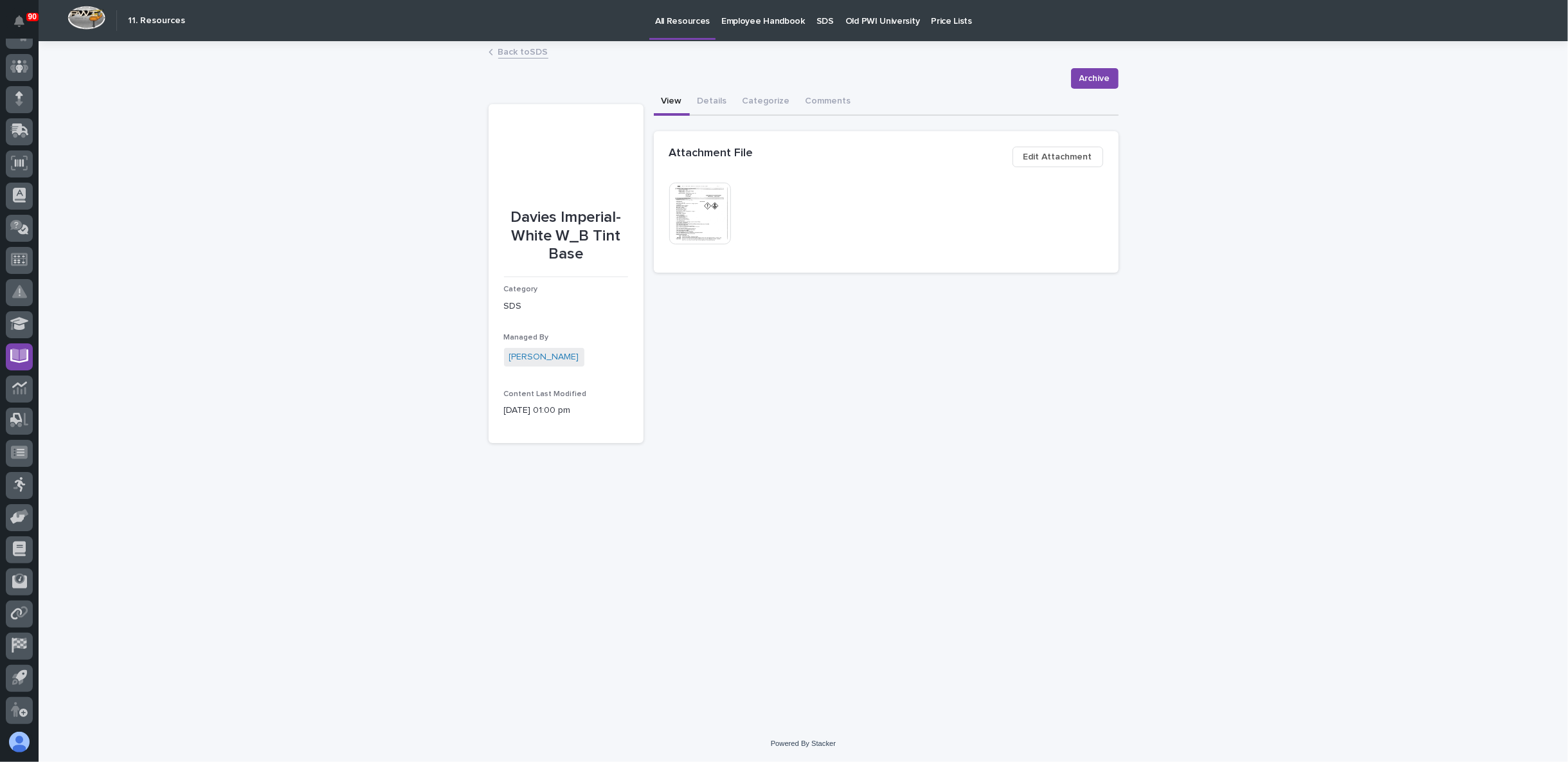
click at [708, 223] on img at bounding box center [700, 213] width 61 height 61
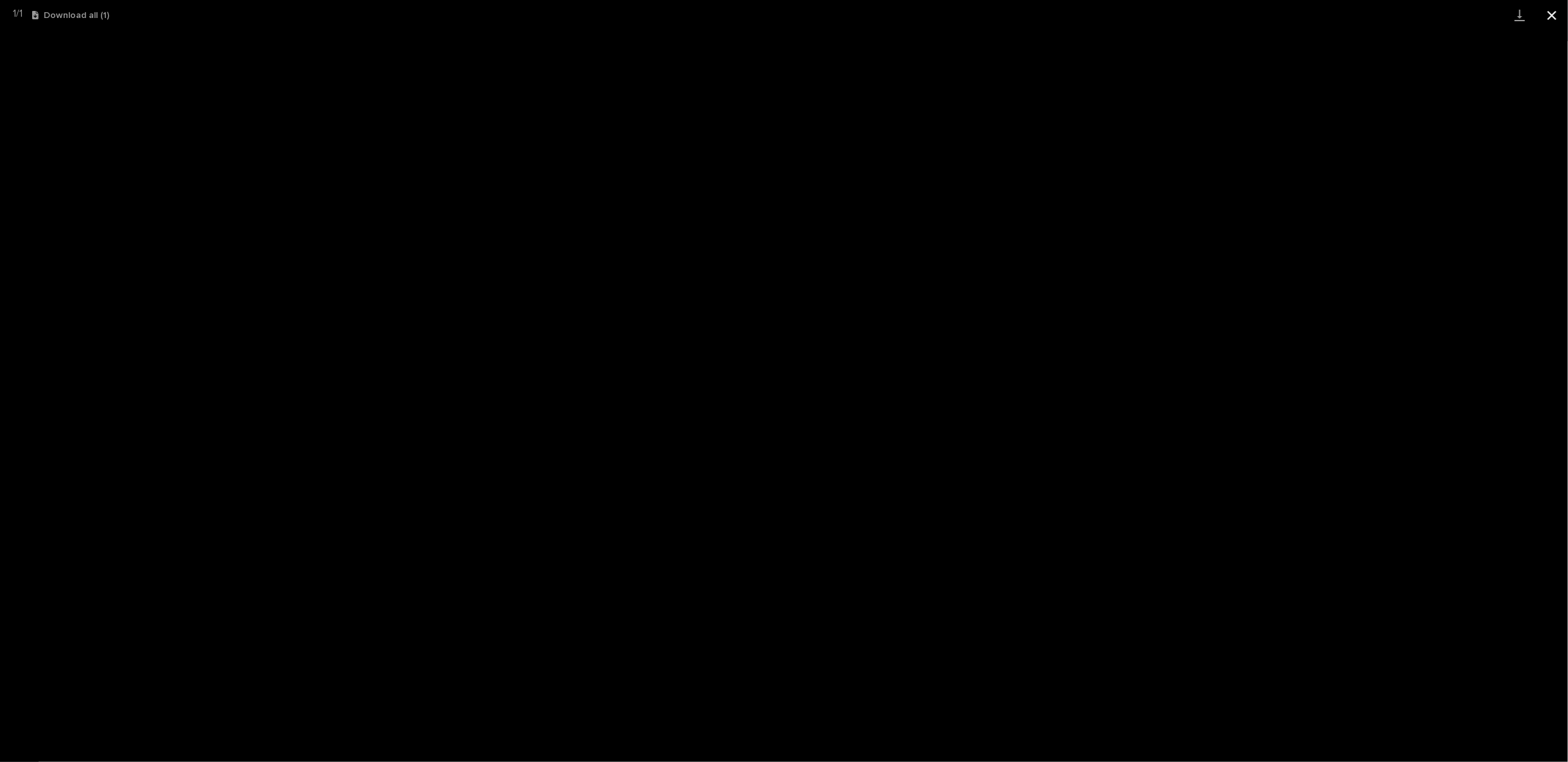
click at [1550, 17] on button "Close gallery" at bounding box center [1553, 15] width 32 height 30
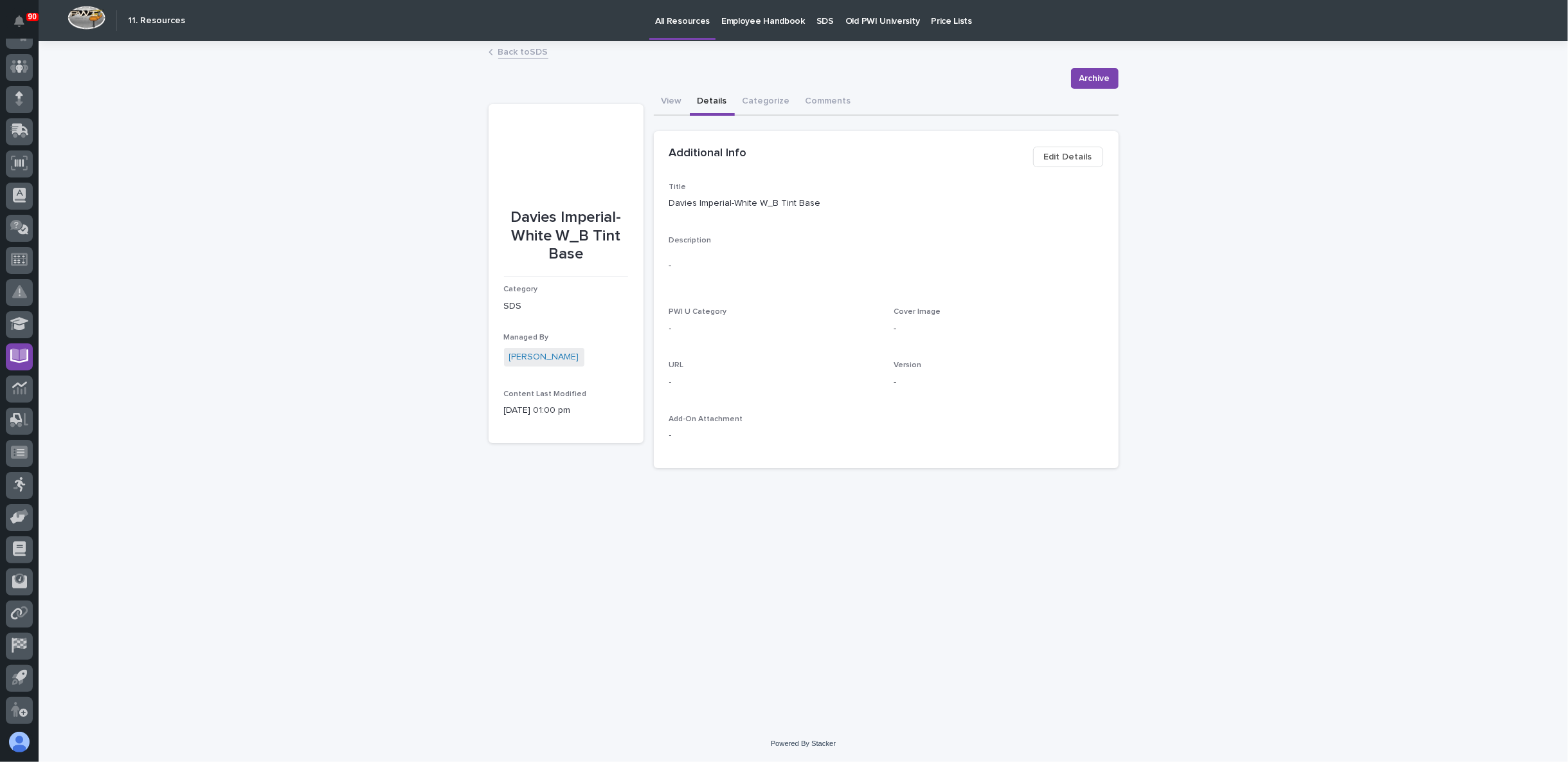
click at [713, 104] on button "Details" at bounding box center [712, 102] width 45 height 27
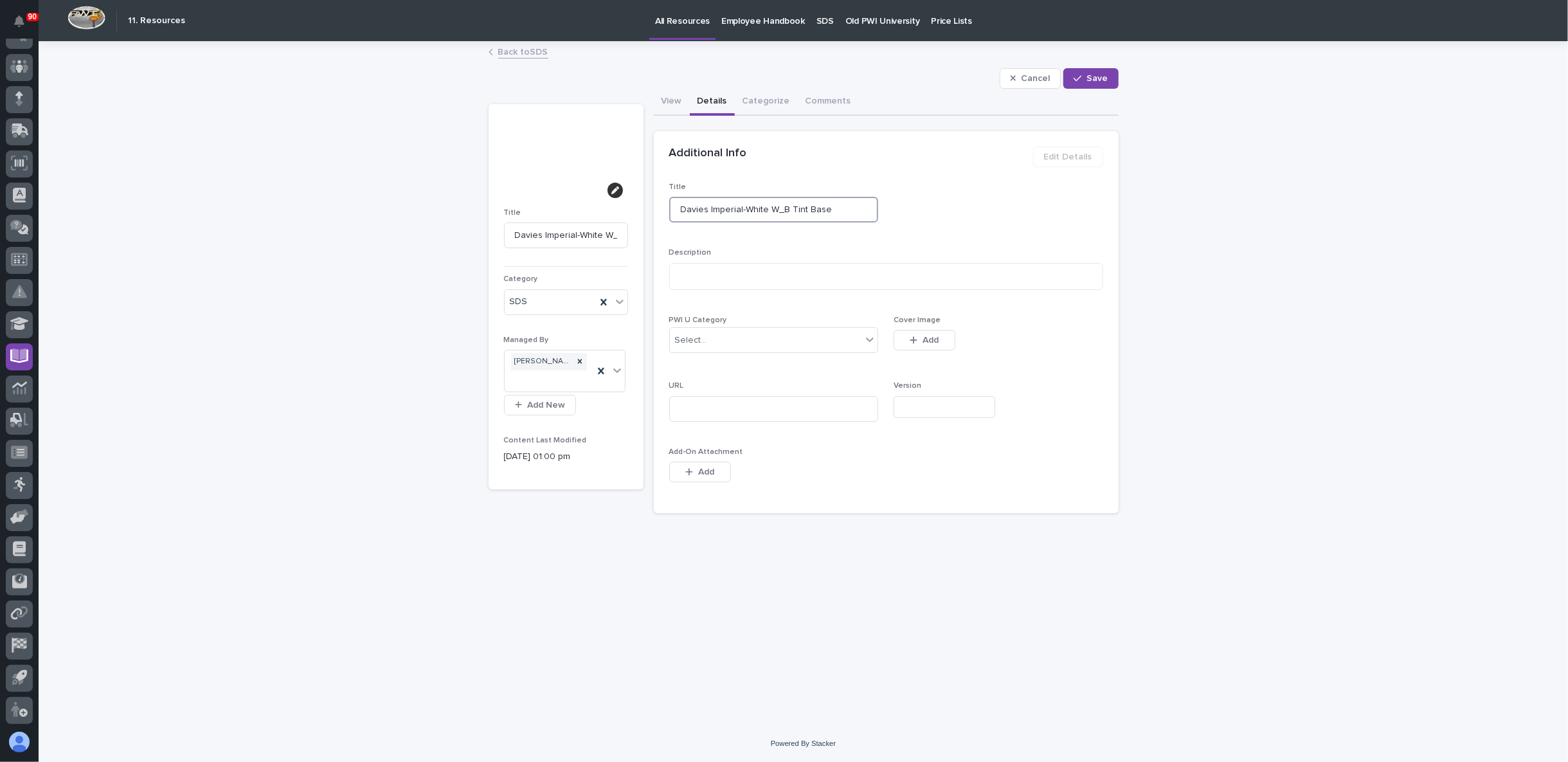
drag, startPoint x: 743, startPoint y: 210, endPoint x: 755, endPoint y: 213, distance: 12.4
click at [743, 210] on input "Davies Imperial-White W_B Tint Base" at bounding box center [774, 210] width 210 height 26
type input "Davies Imperial- White W_B Tint Base"
type input "Davies Imperial- 5White W_B Tint Base"
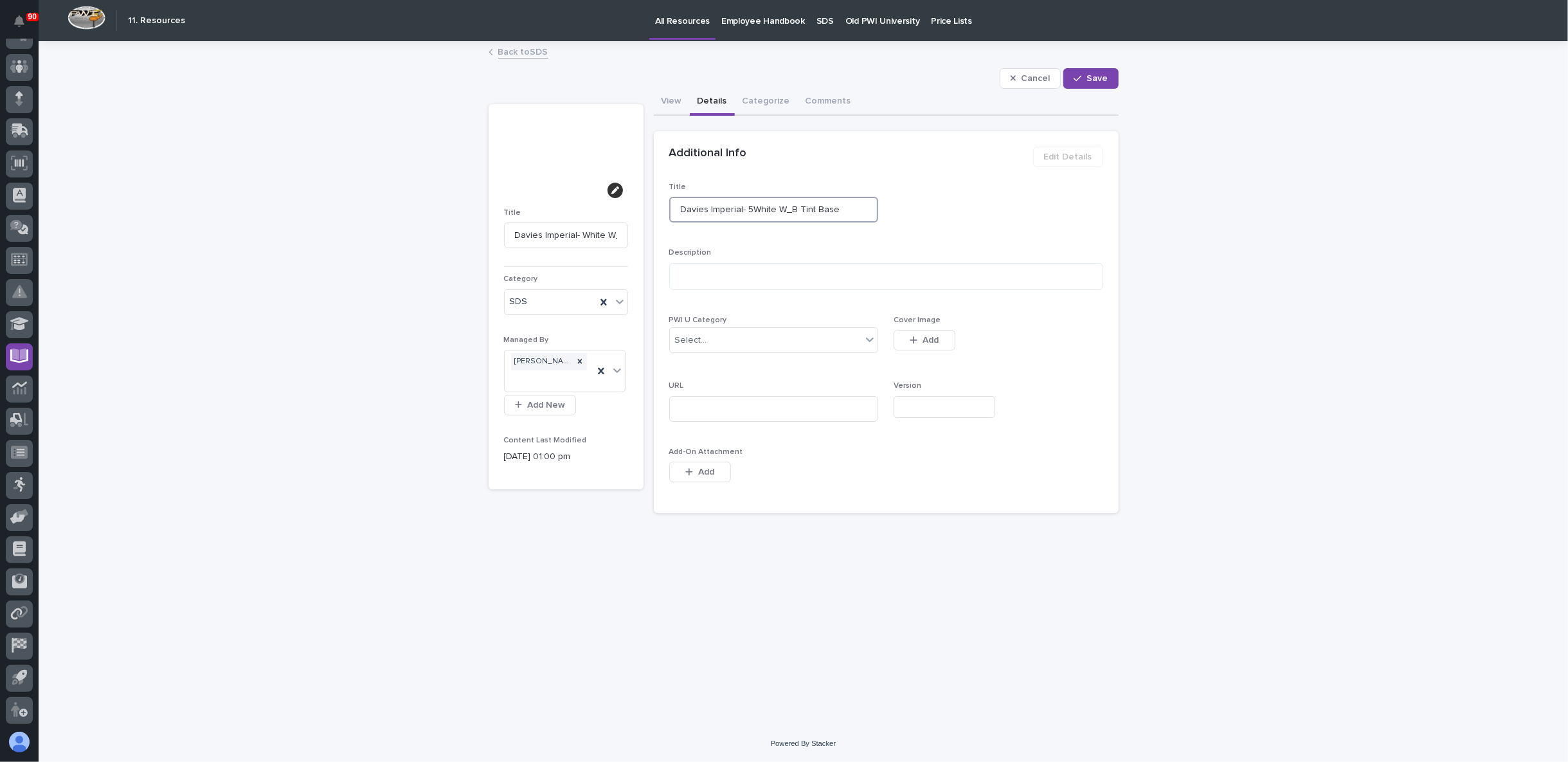
type input "Davies Imperial- 5White W_B Tint Base"
type input "Davies Imperial- 53White W_B Tint Base"
type input "Davies Imperial- 539White W_B Tint Base"
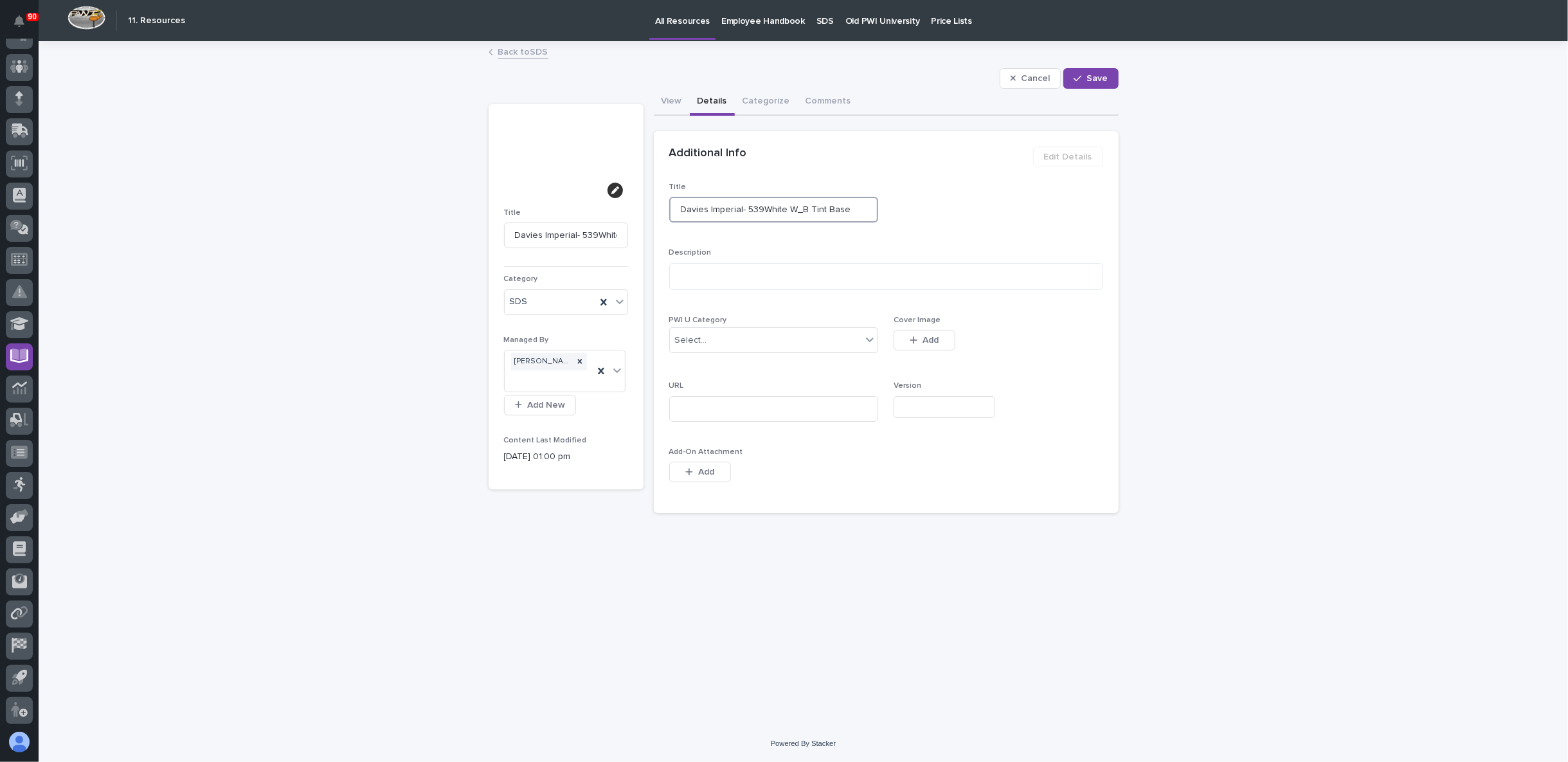
type input "Davies Imperial- 5392White W_B Tint Base"
type input "Davies Imperial- 5392 White W_B Tint Base"
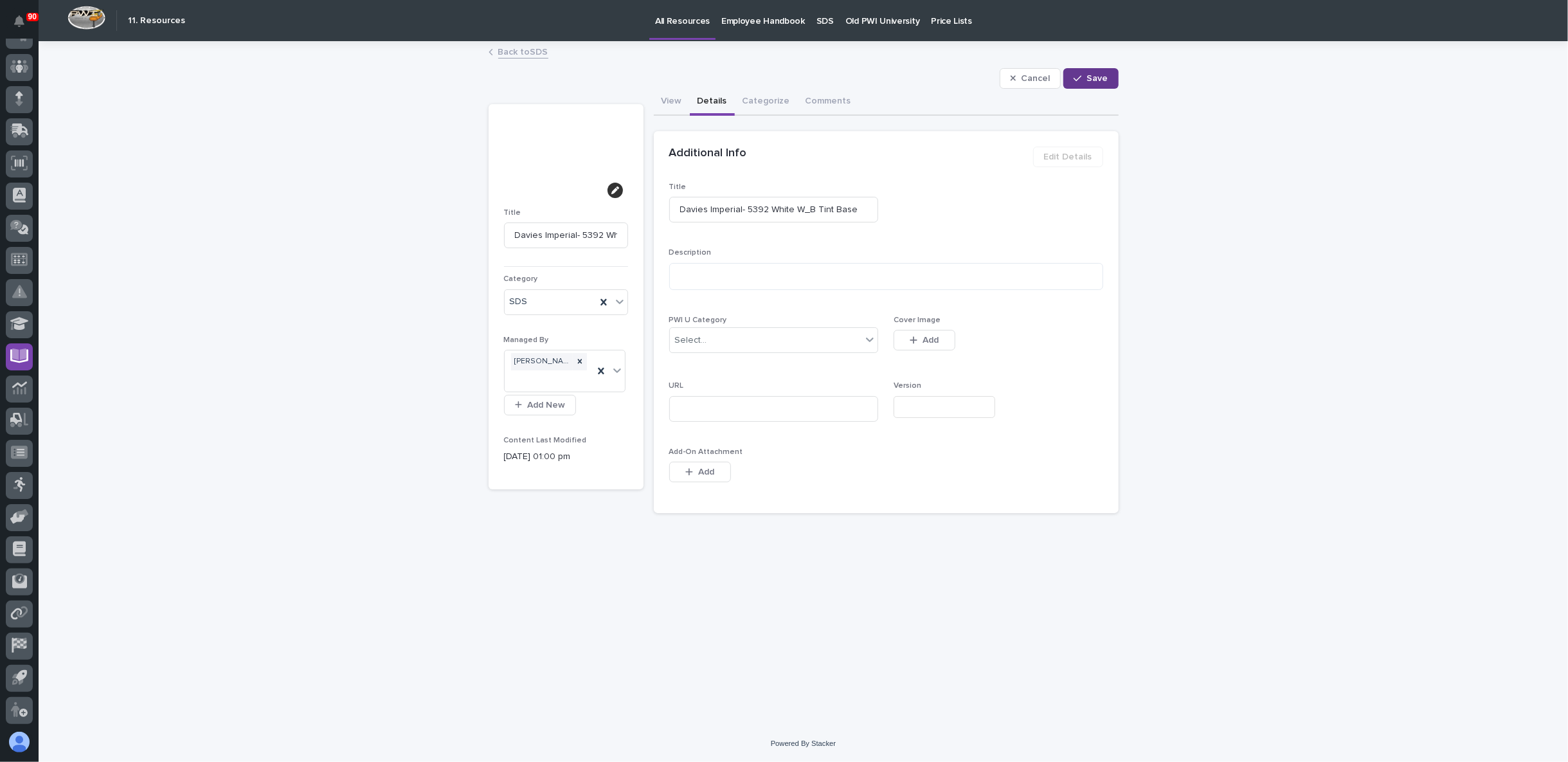
click at [1104, 82] on span "Save" at bounding box center [1098, 79] width 21 height 12
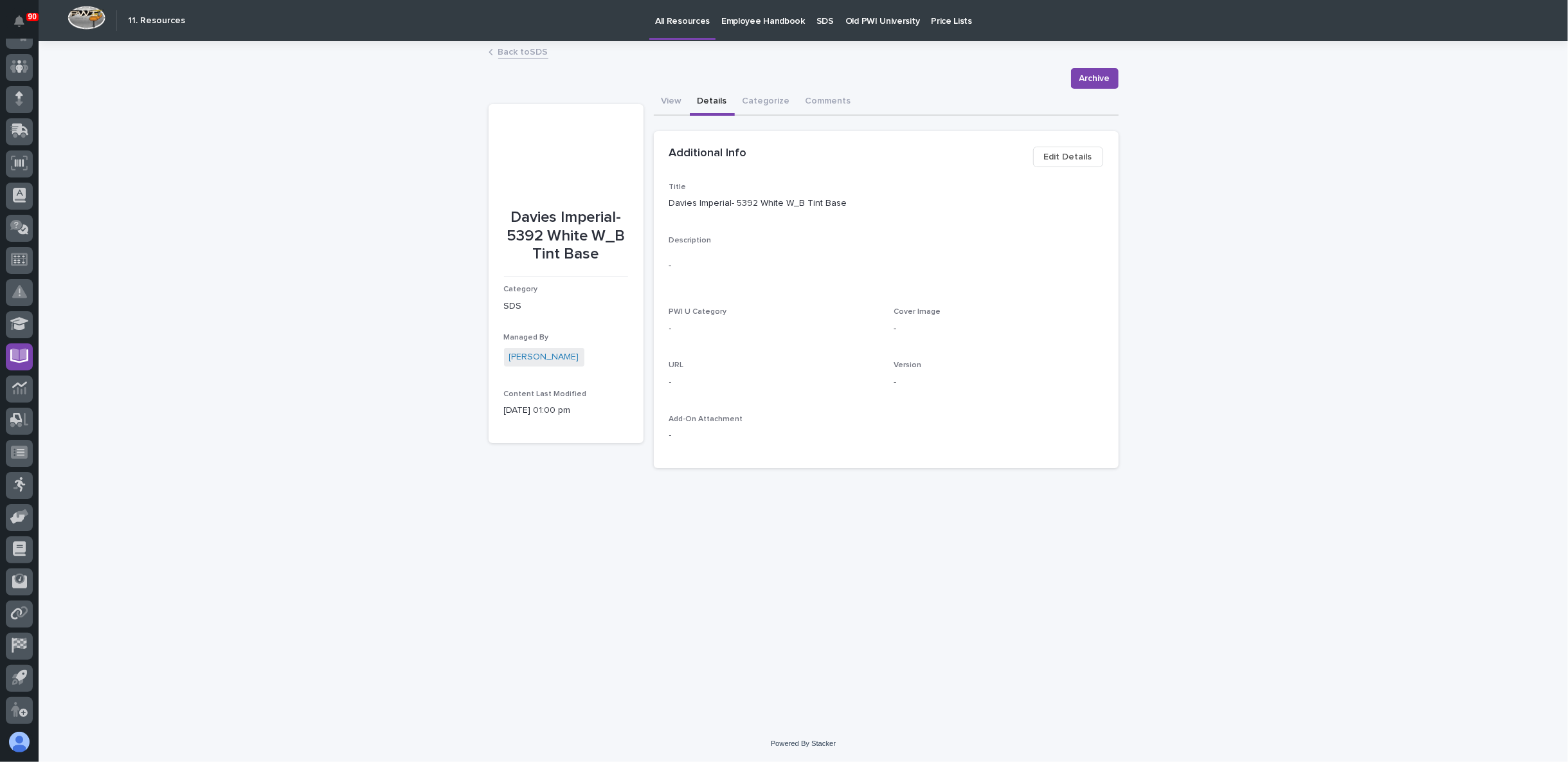
click at [520, 55] on link "Back to SDS" at bounding box center [523, 50] width 50 height 15
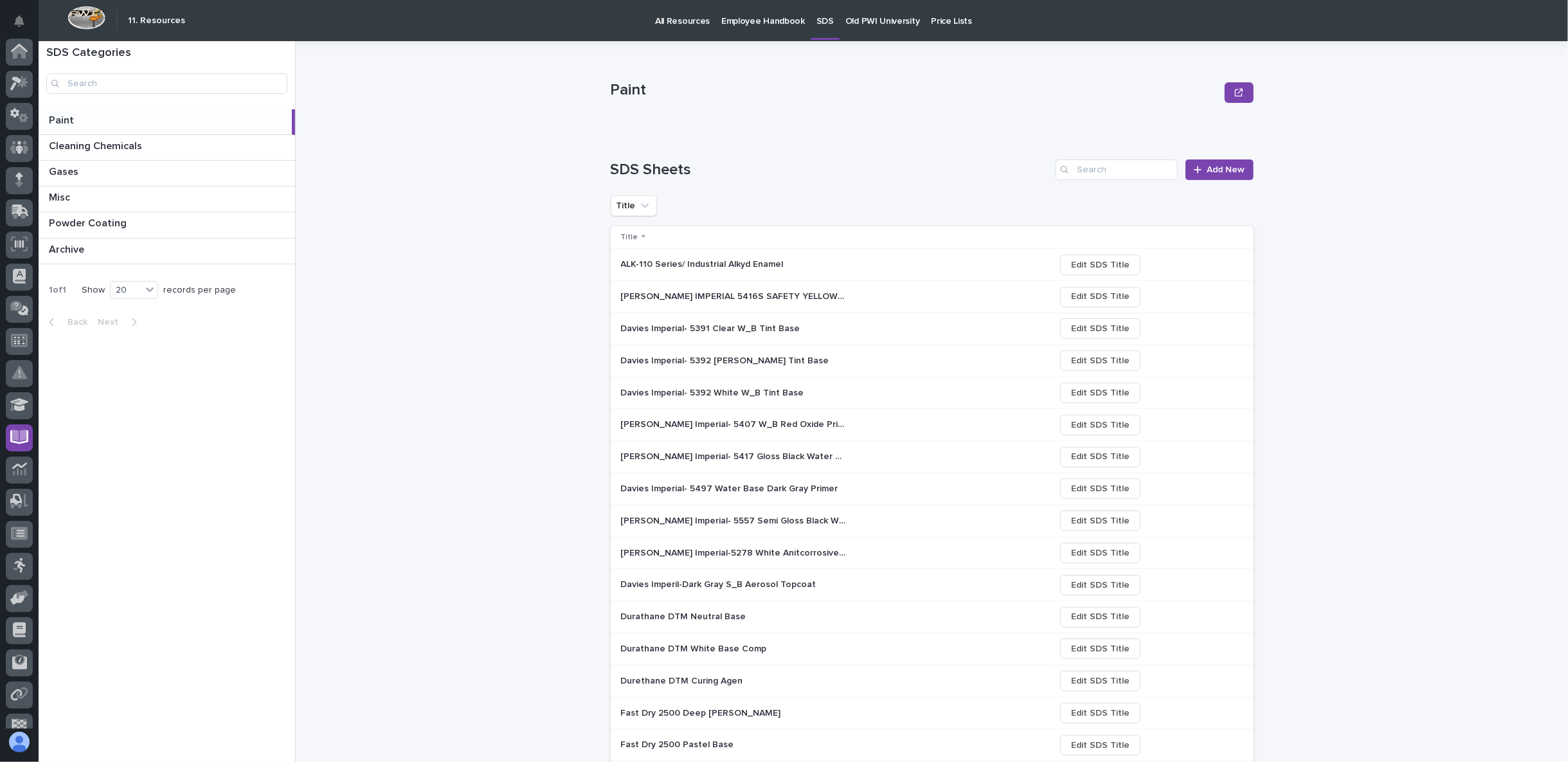
scroll to position [81, 0]
click at [665, 392] on p "Davies Imperial- 5392 White W_B Tint Base" at bounding box center [714, 392] width 186 height 14
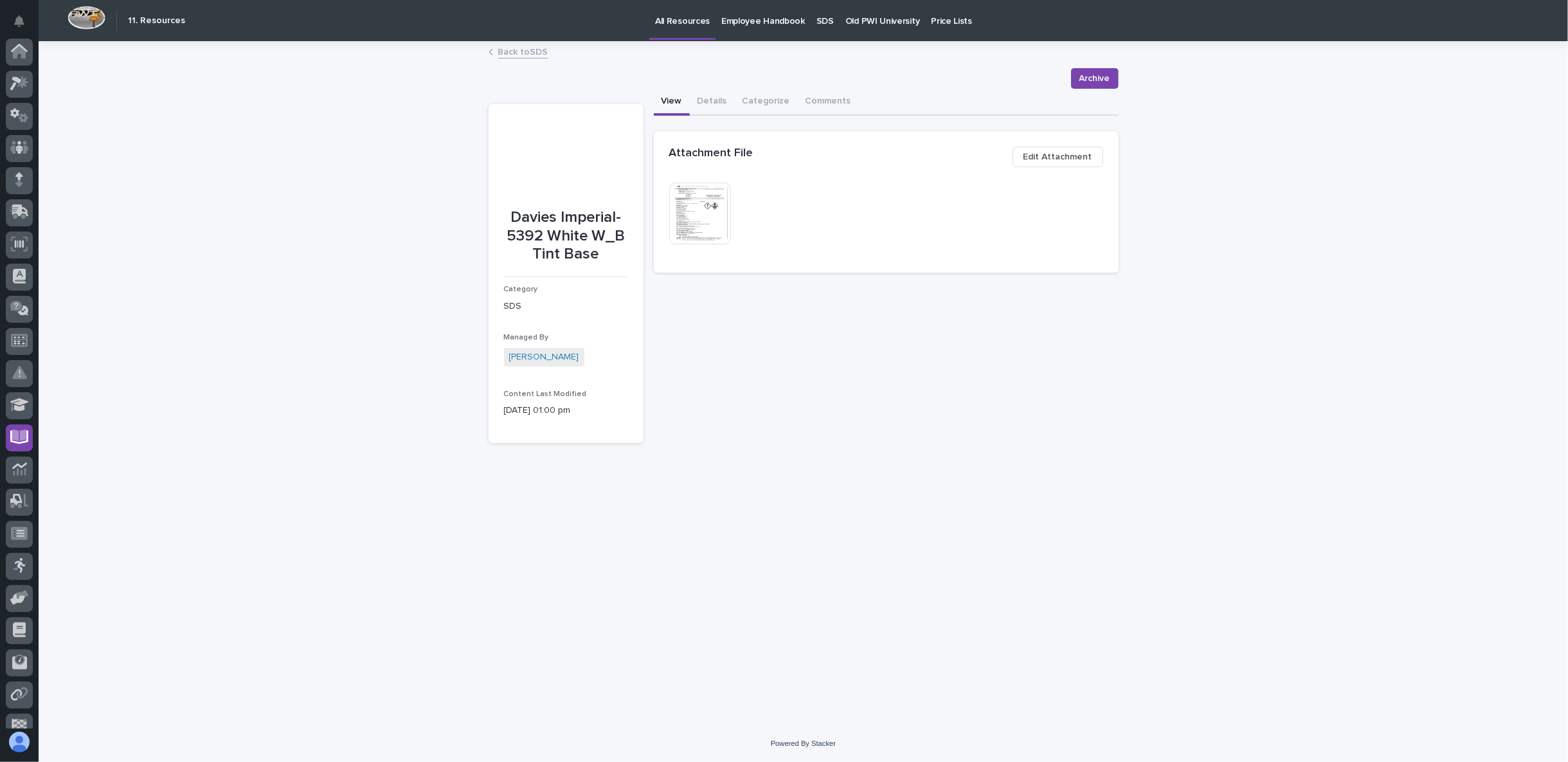
scroll to position [81, 0]
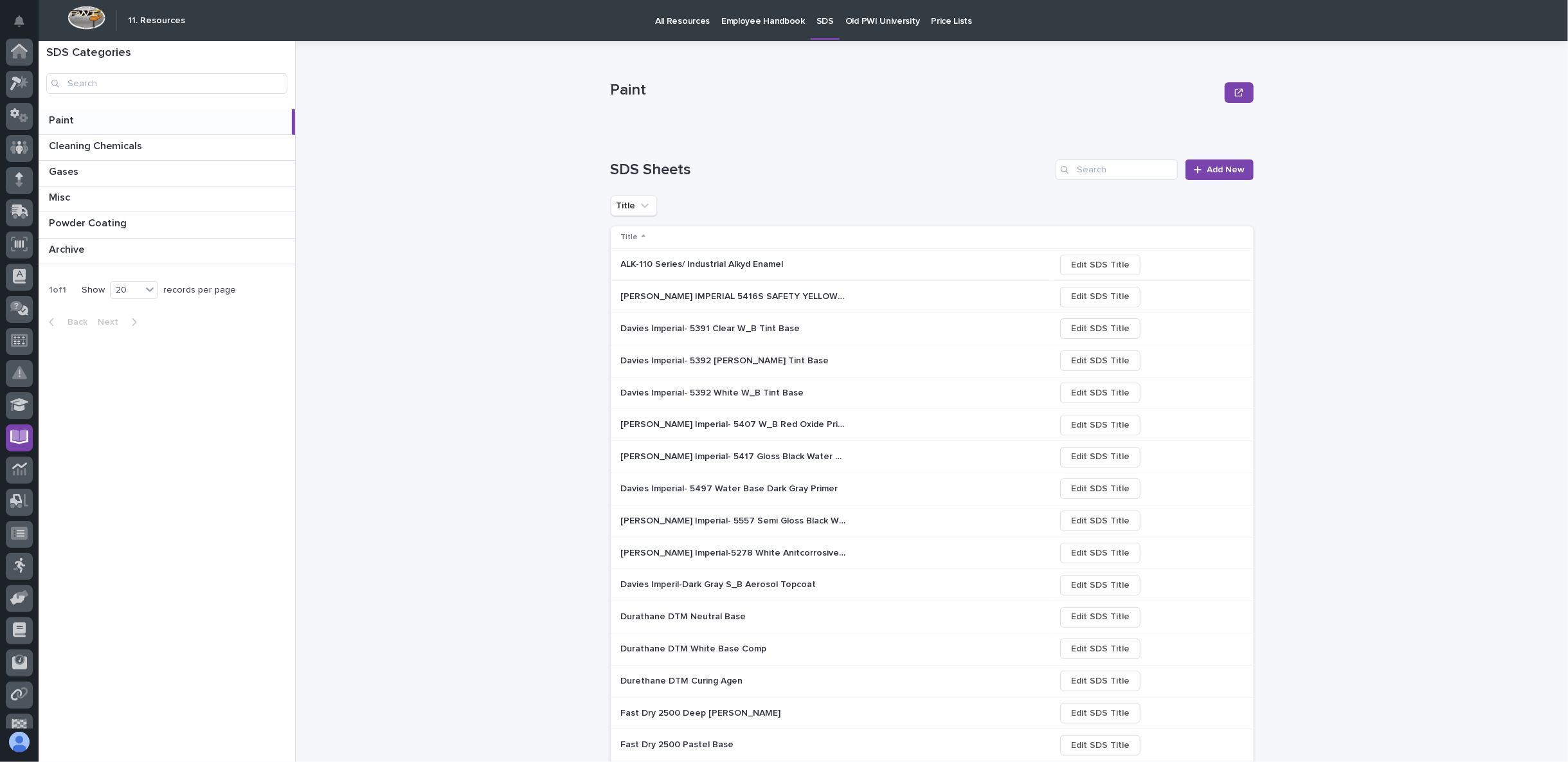
scroll to position [81, 0]
click at [685, 375] on td "Davies Imperial- 5392 White W-B Tint Base Davies Imperial- 5392 White W-B Tint …" at bounding box center [831, 361] width 440 height 32
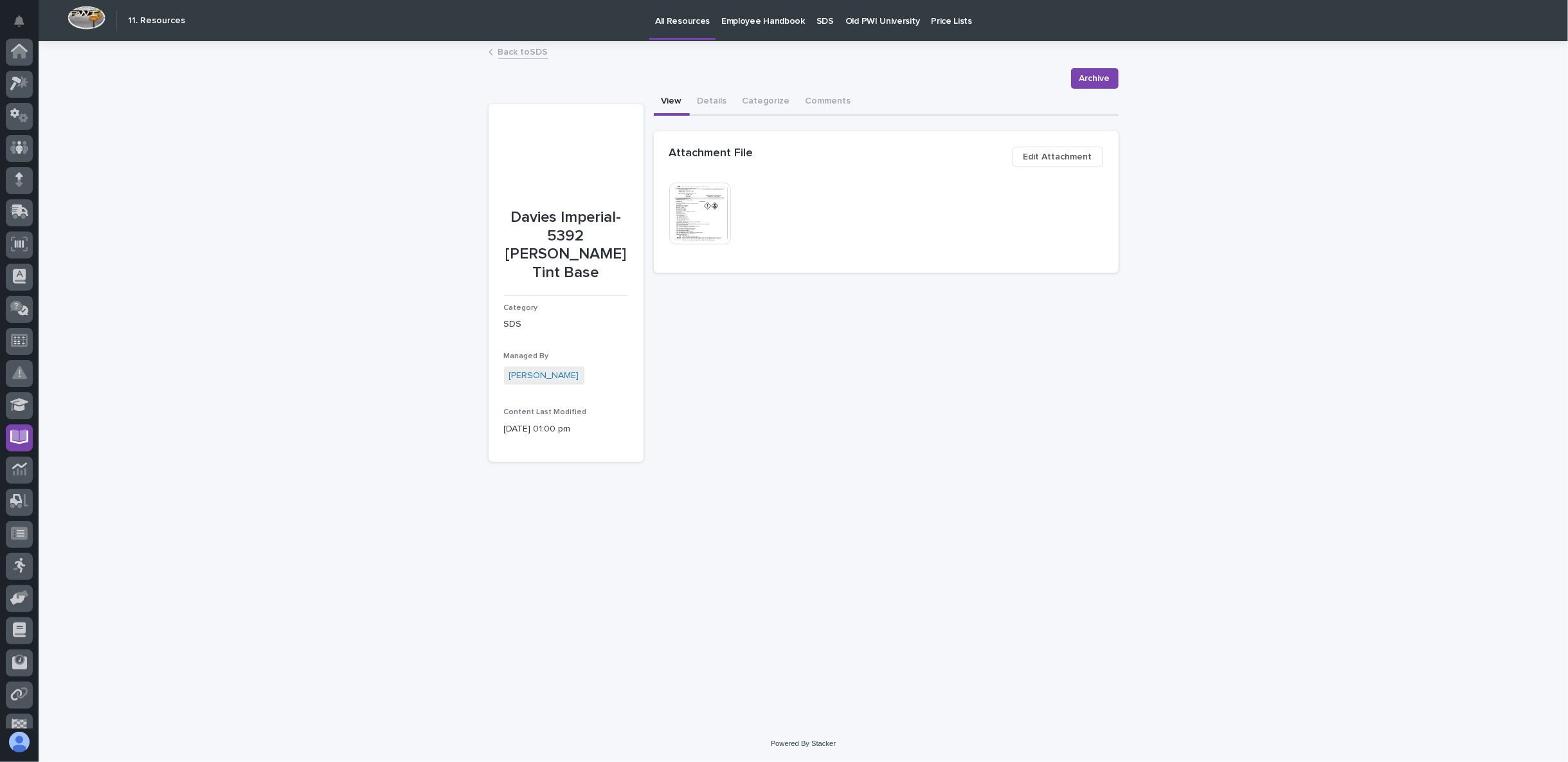
scroll to position [81, 0]
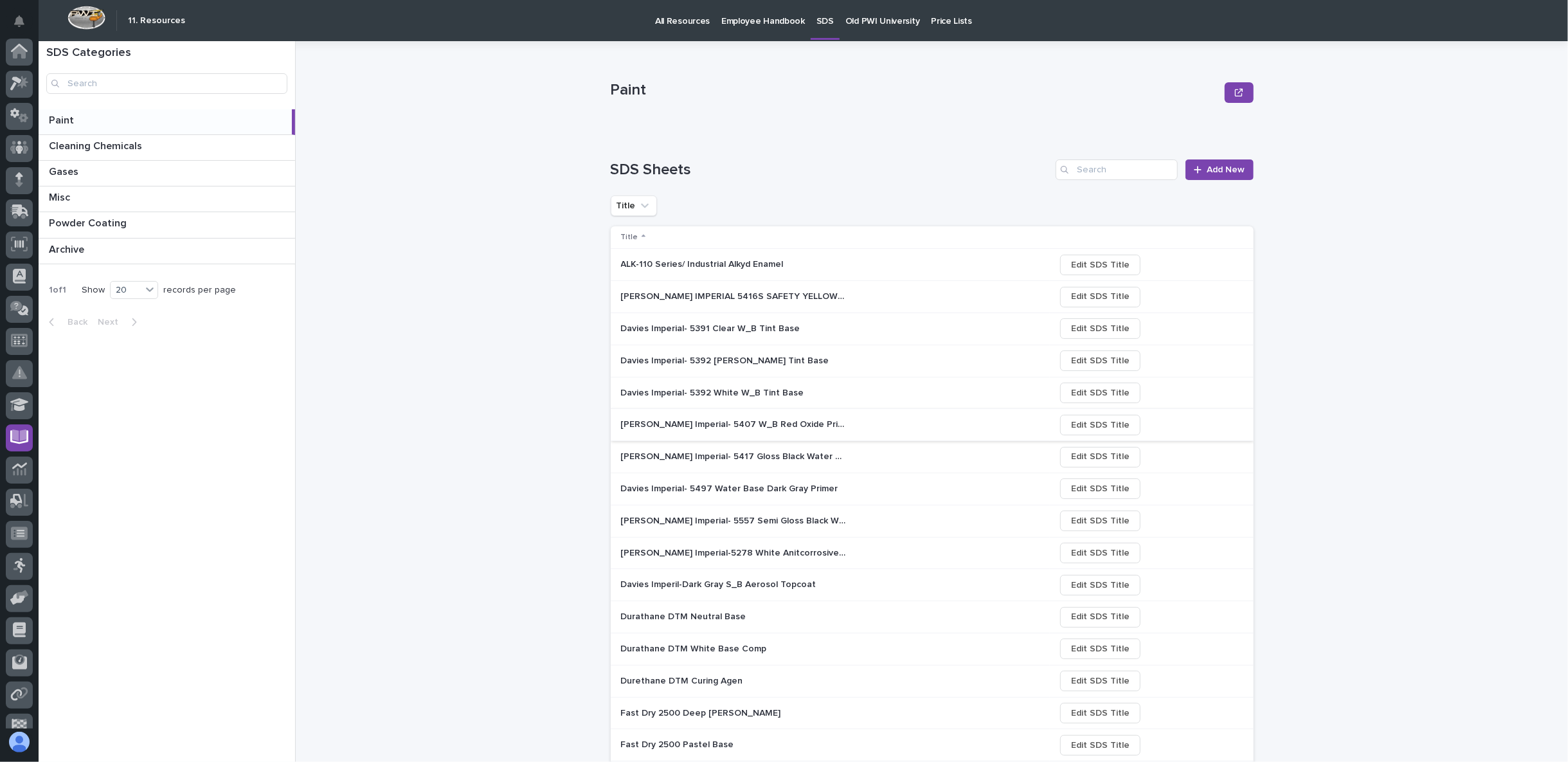
scroll to position [81, 0]
click at [690, 358] on p "Davies Imperial- 5392 White W-B Tint Base" at bounding box center [726, 360] width 211 height 14
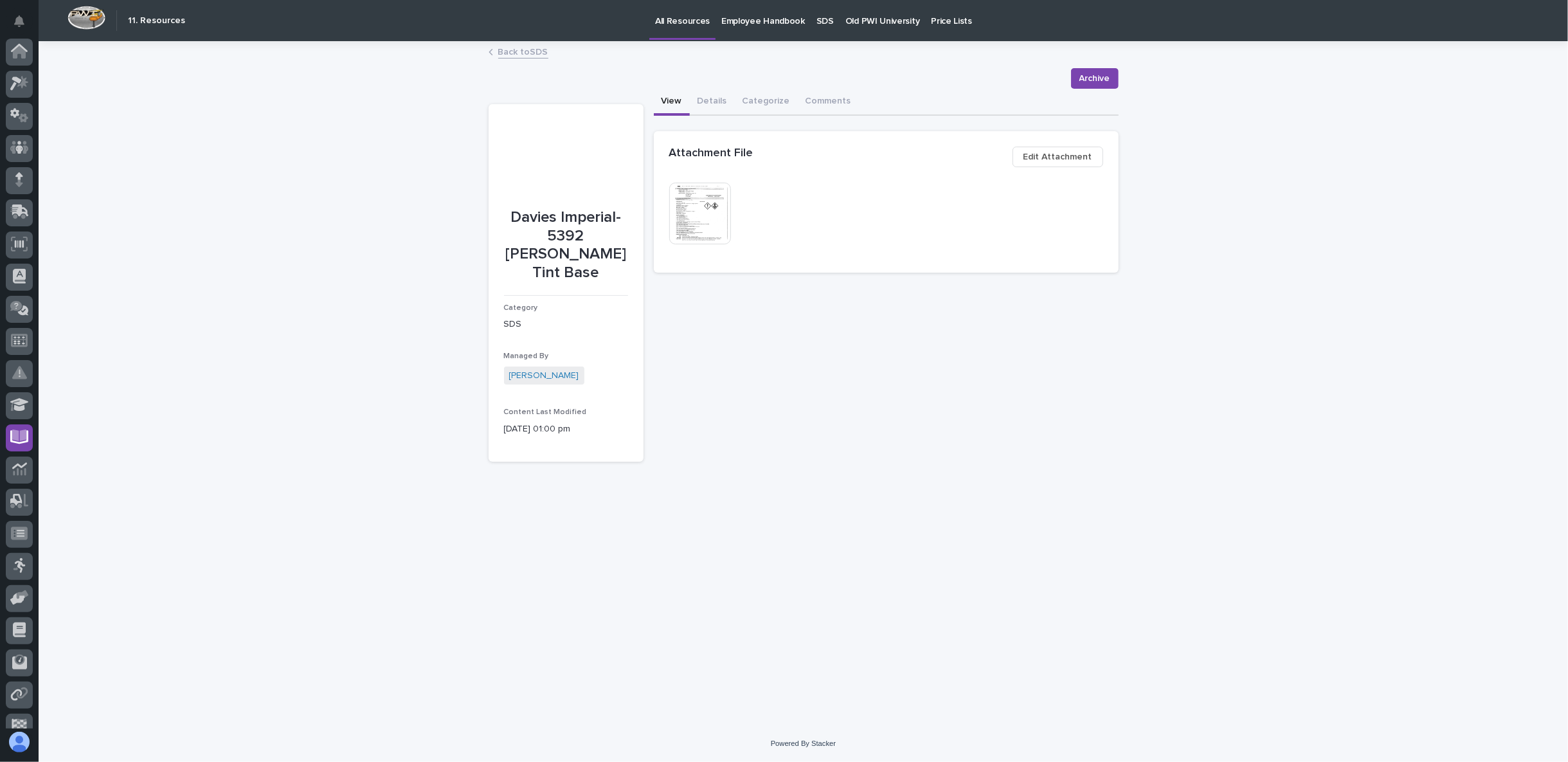
scroll to position [81, 0]
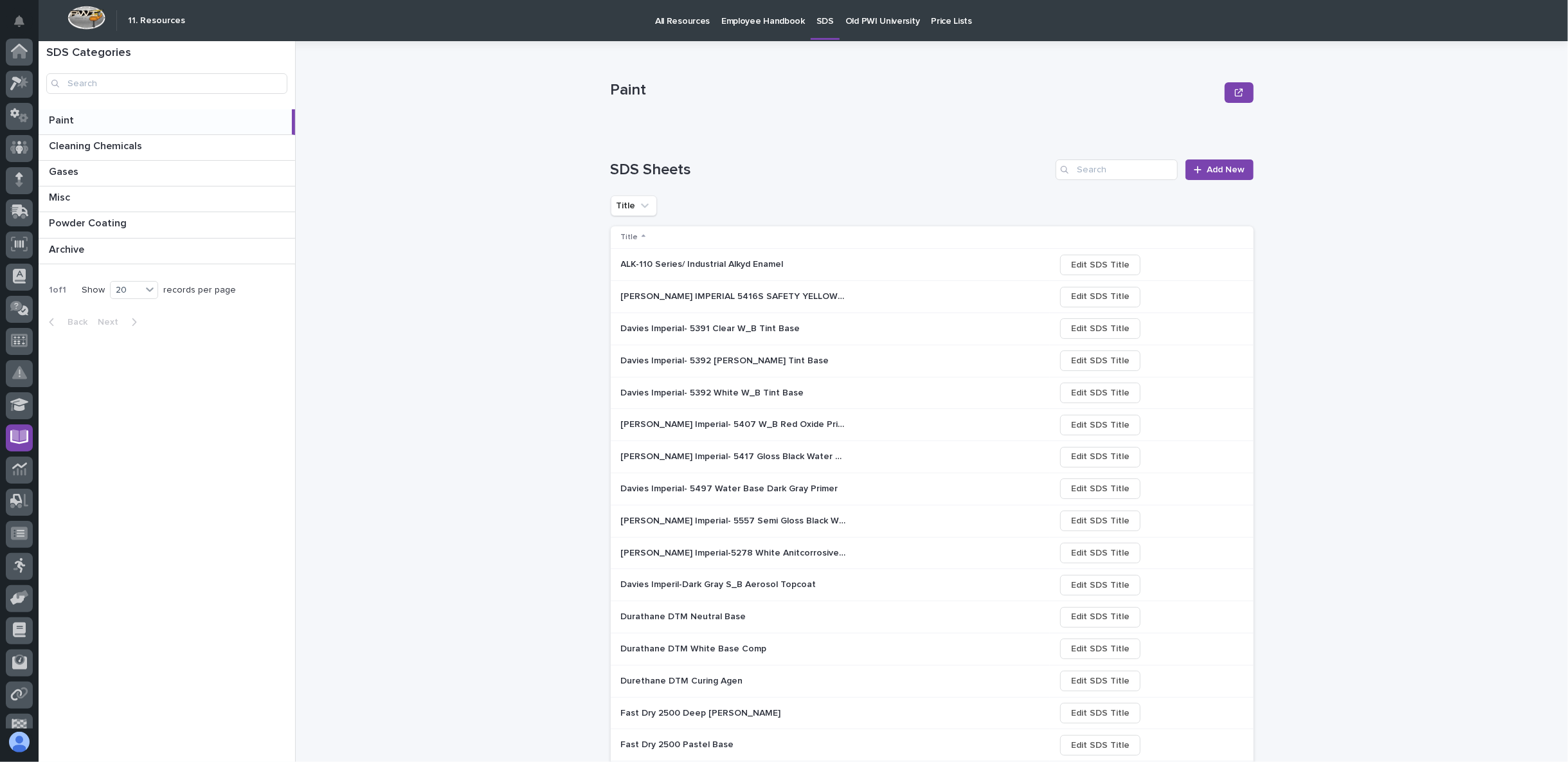
scroll to position [81, 0]
click at [726, 358] on p "Davies Imperial- 5392 White W-B Tint Base" at bounding box center [726, 360] width 211 height 14
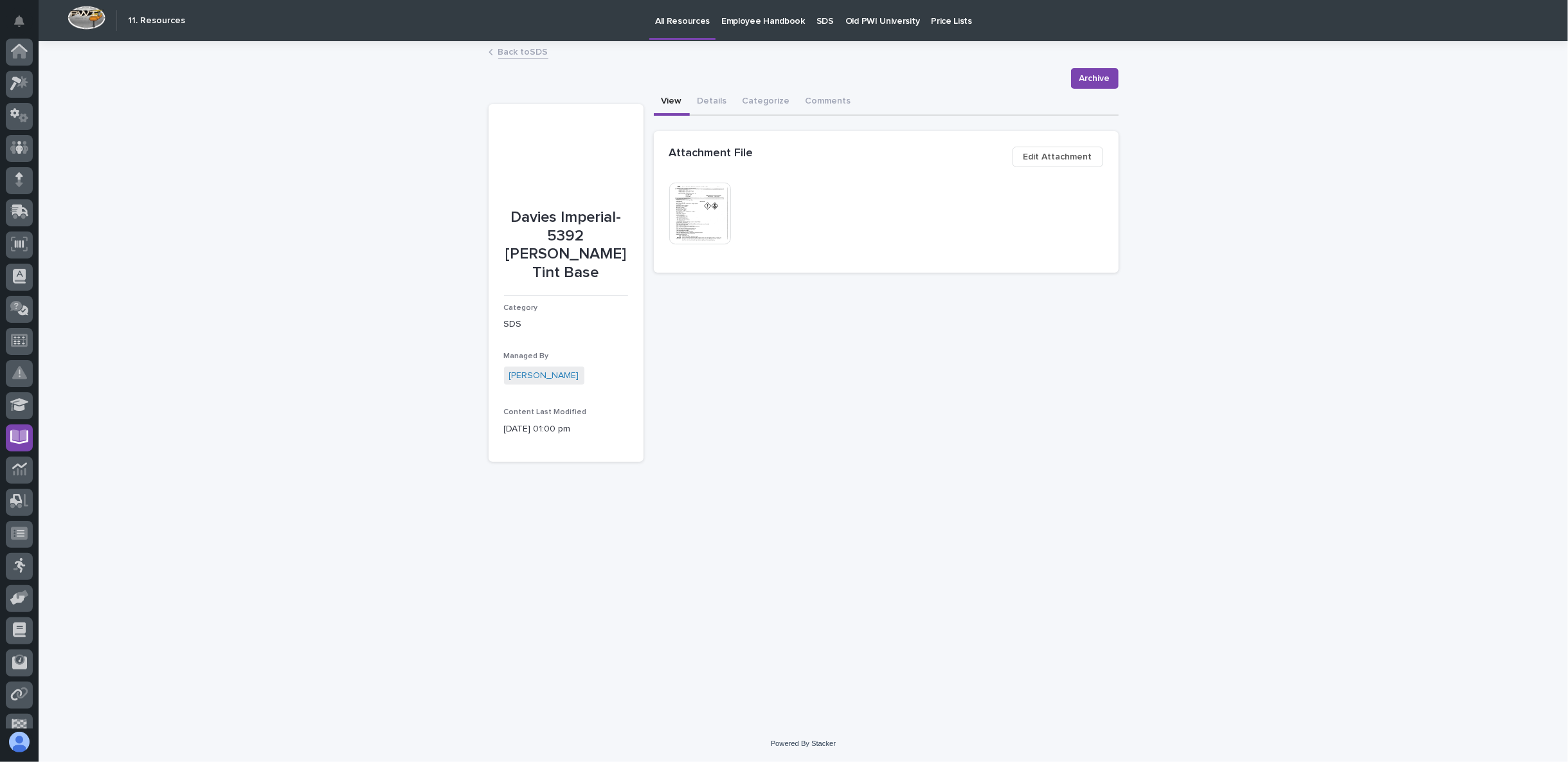
scroll to position [81, 0]
click at [1099, 76] on span "Archive" at bounding box center [1095, 79] width 31 height 15
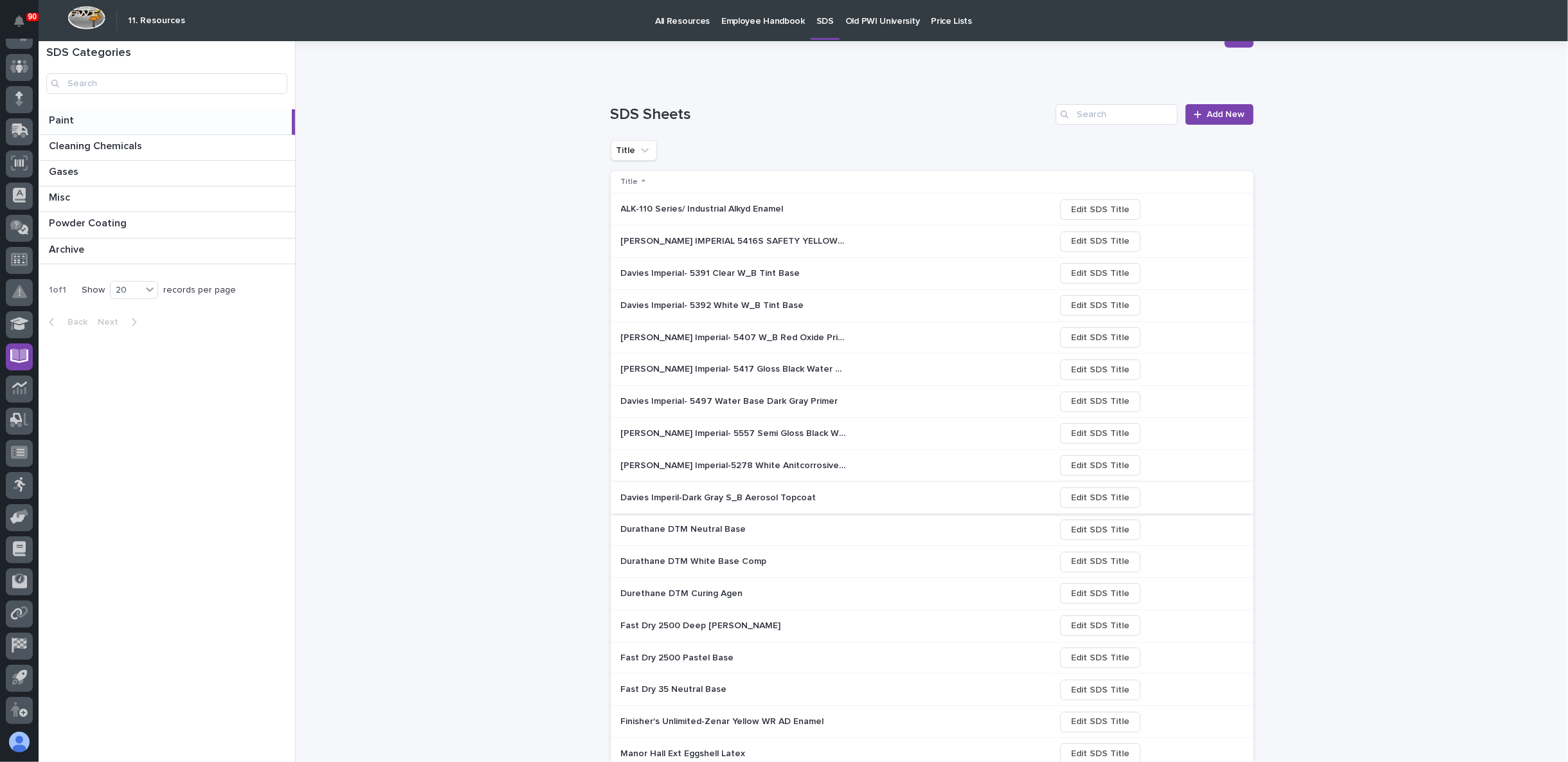
scroll to position [72, 0]
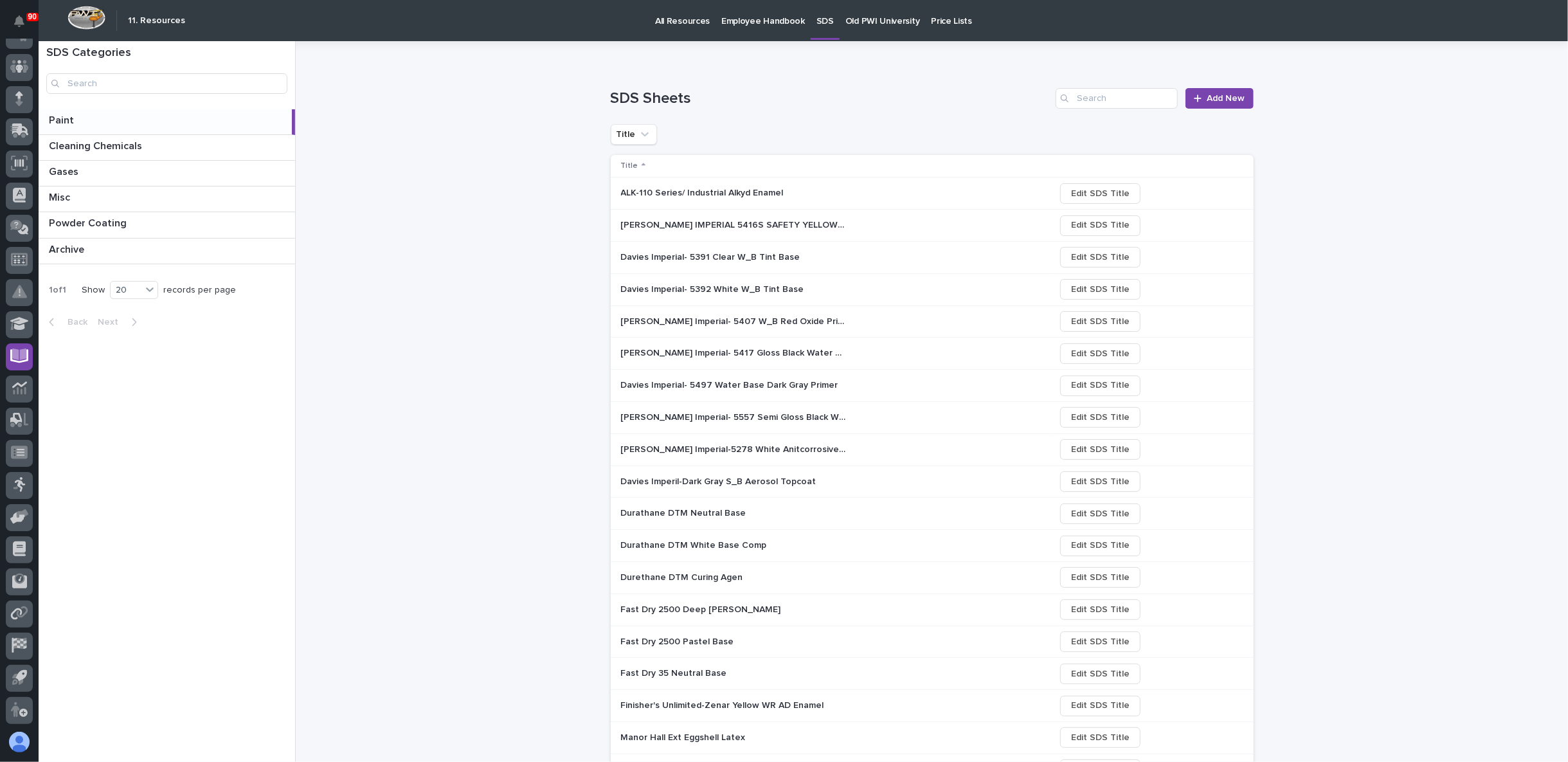
click at [679, 480] on p "Davies Imperil-Dark Gray S_B Aerosol Topcoat" at bounding box center [720, 480] width 198 height 14
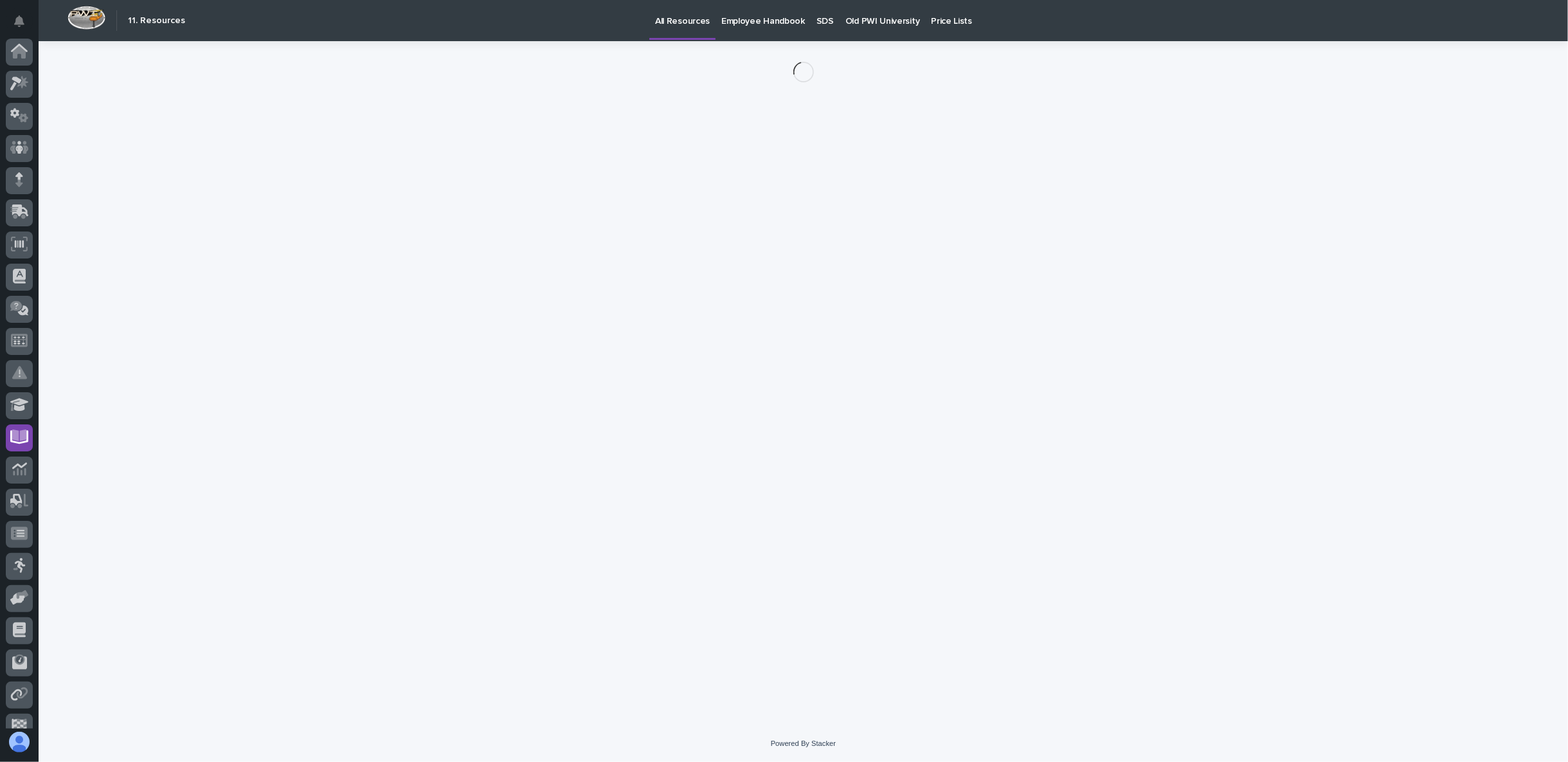
scroll to position [81, 0]
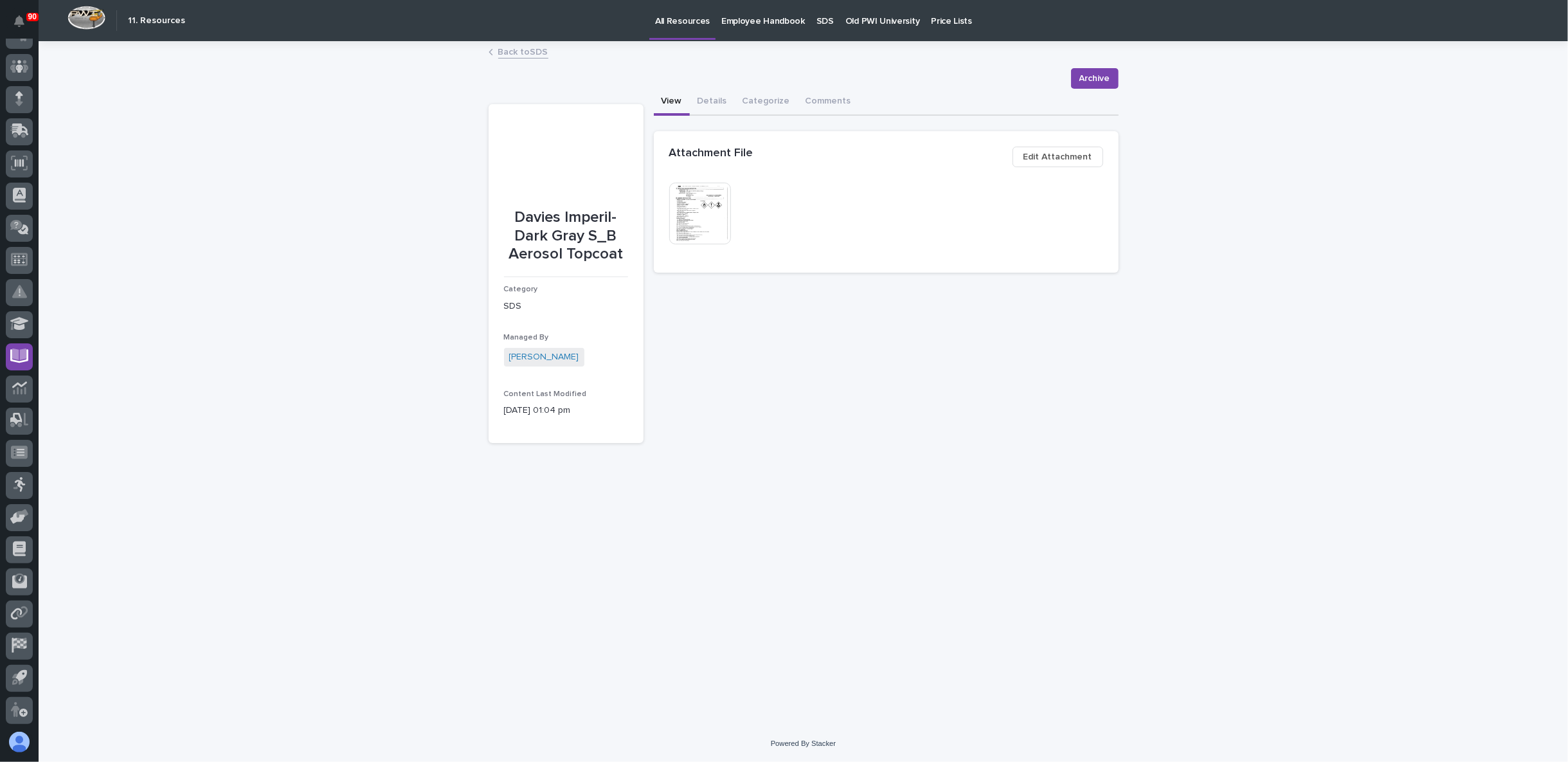
click at [700, 218] on img at bounding box center [700, 213] width 61 height 61
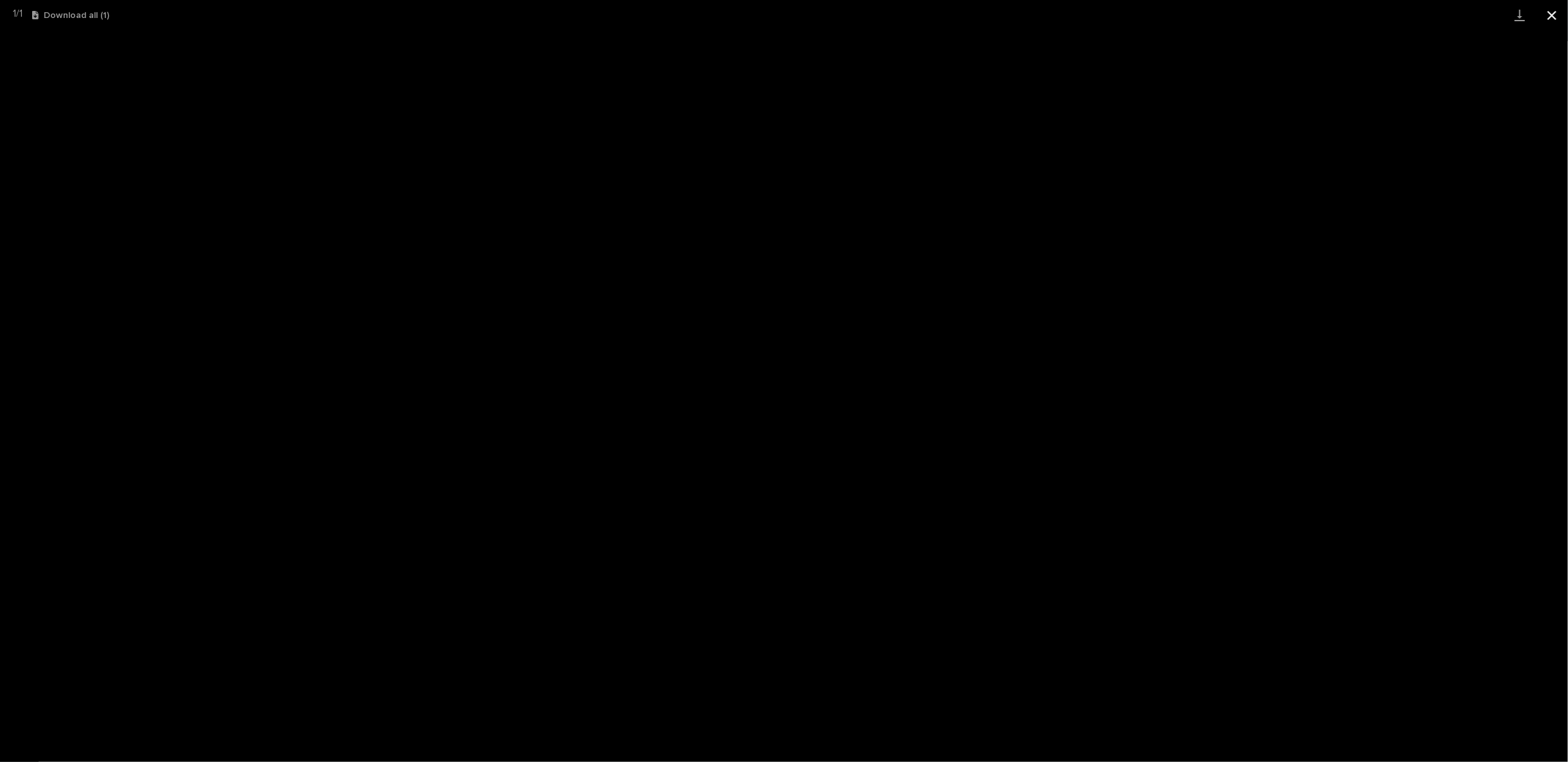
click at [1552, 13] on button "Close gallery" at bounding box center [1553, 15] width 32 height 30
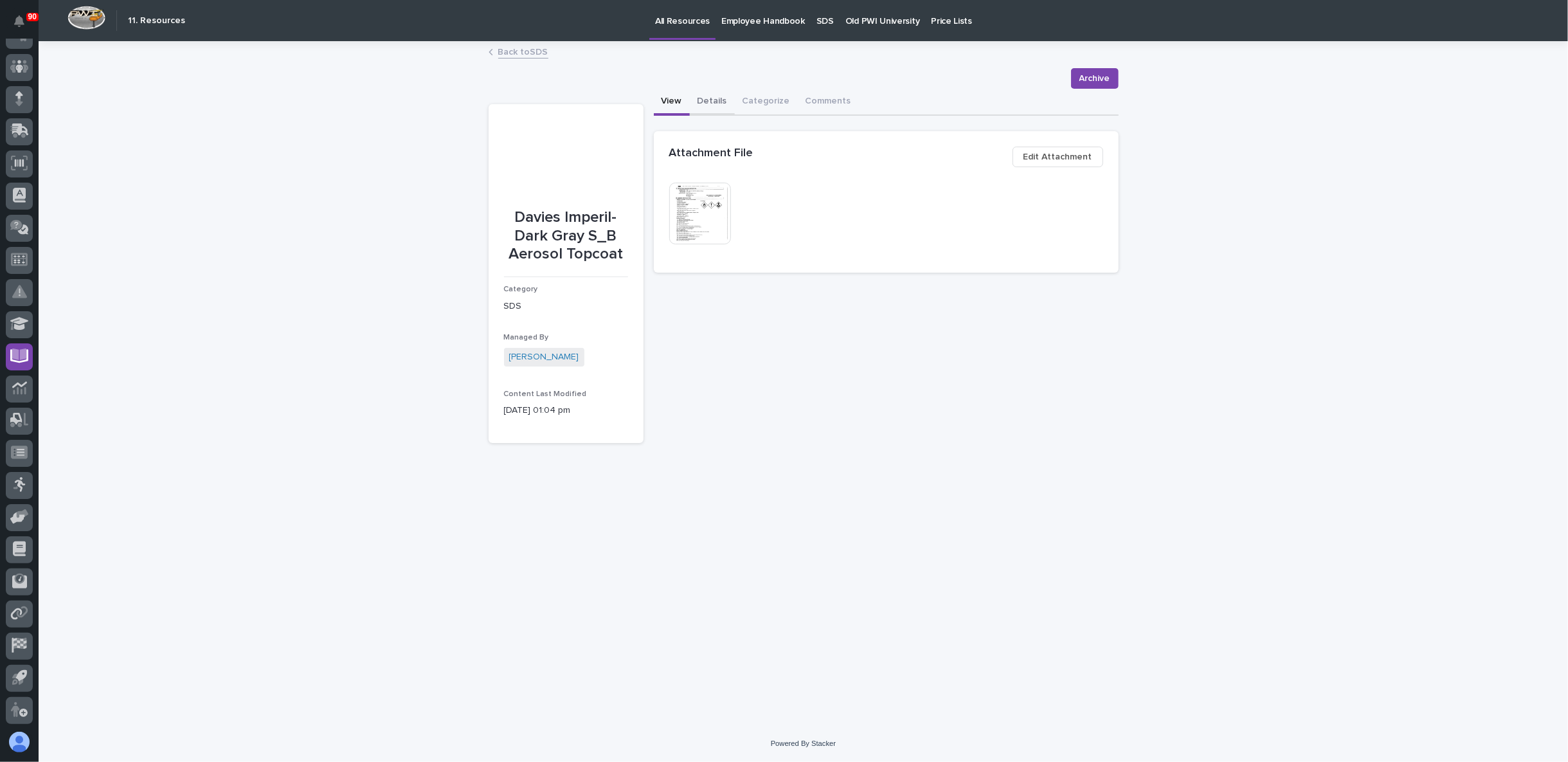
click at [710, 98] on button "Details" at bounding box center [712, 102] width 45 height 27
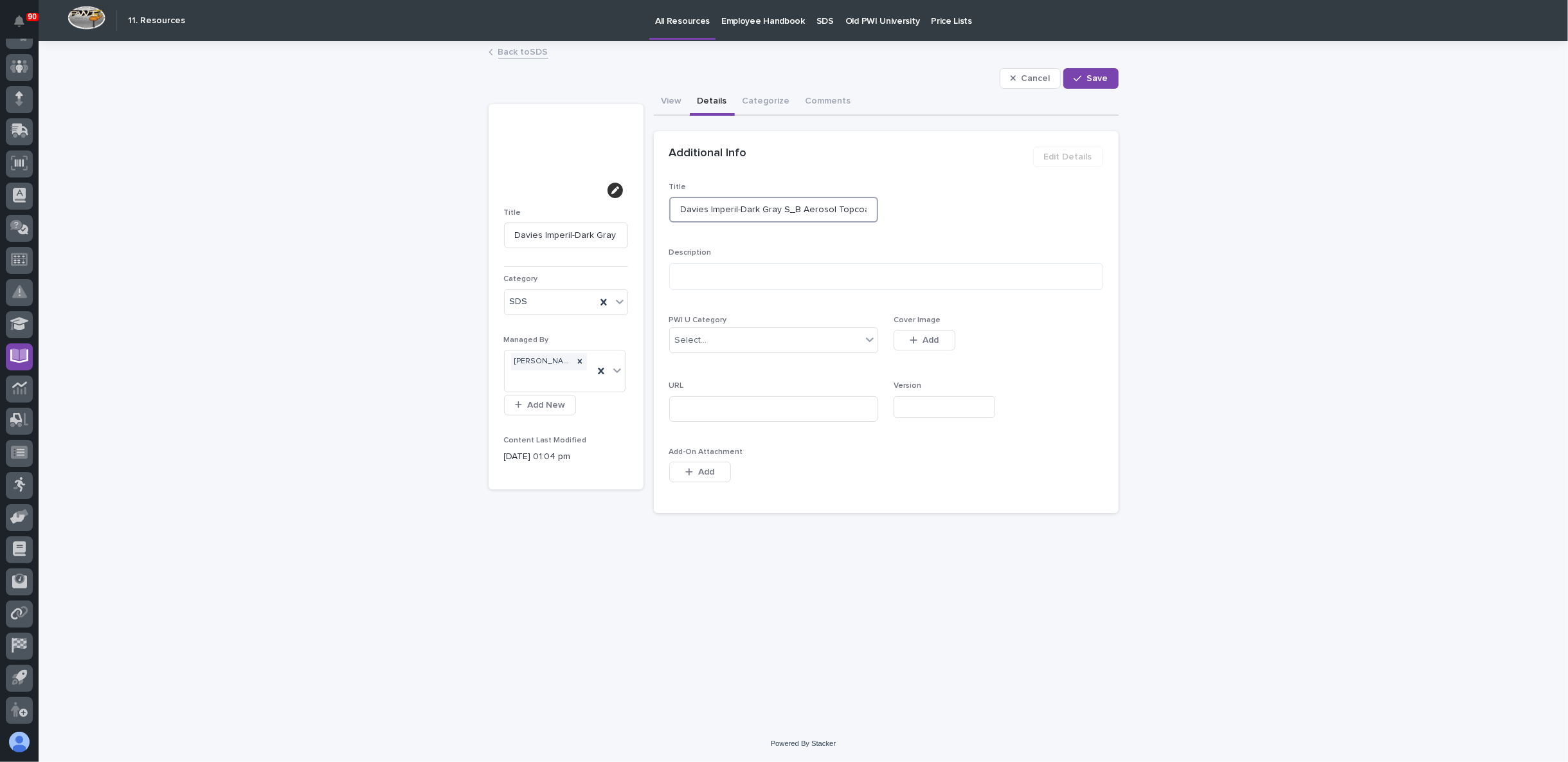
click at [737, 209] on input "Davies Imperil-Dark Gray S_B Aerosol Topcoat" at bounding box center [774, 210] width 210 height 26
type input "Davies Imperil- Dark Gray S_B Aerosol Topcoat"
type input "Davies Imperil- 554Dark Gray S_B Aerosol Topcoat"
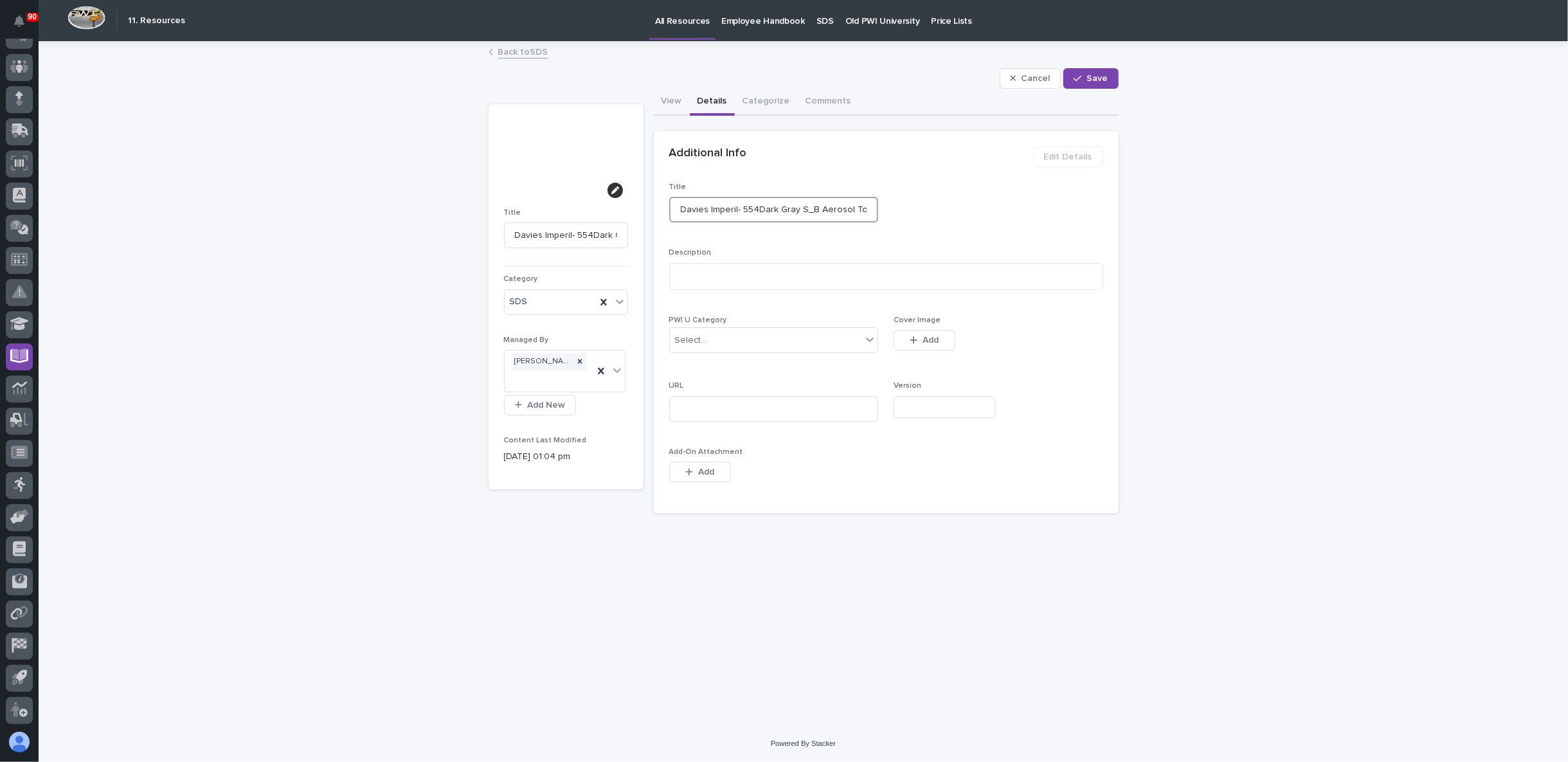
type input "Davies Imperil- 5549Dark Gray S_B Aerosol Topcoat"
type input "Davies Imperil- 5549 Dark Gray S_B Aerosol Topcoat"
click at [742, 210] on input "Davies Imperil- 5549 Dark Gray S_B Aerosol Topcoat" at bounding box center [774, 210] width 210 height 26
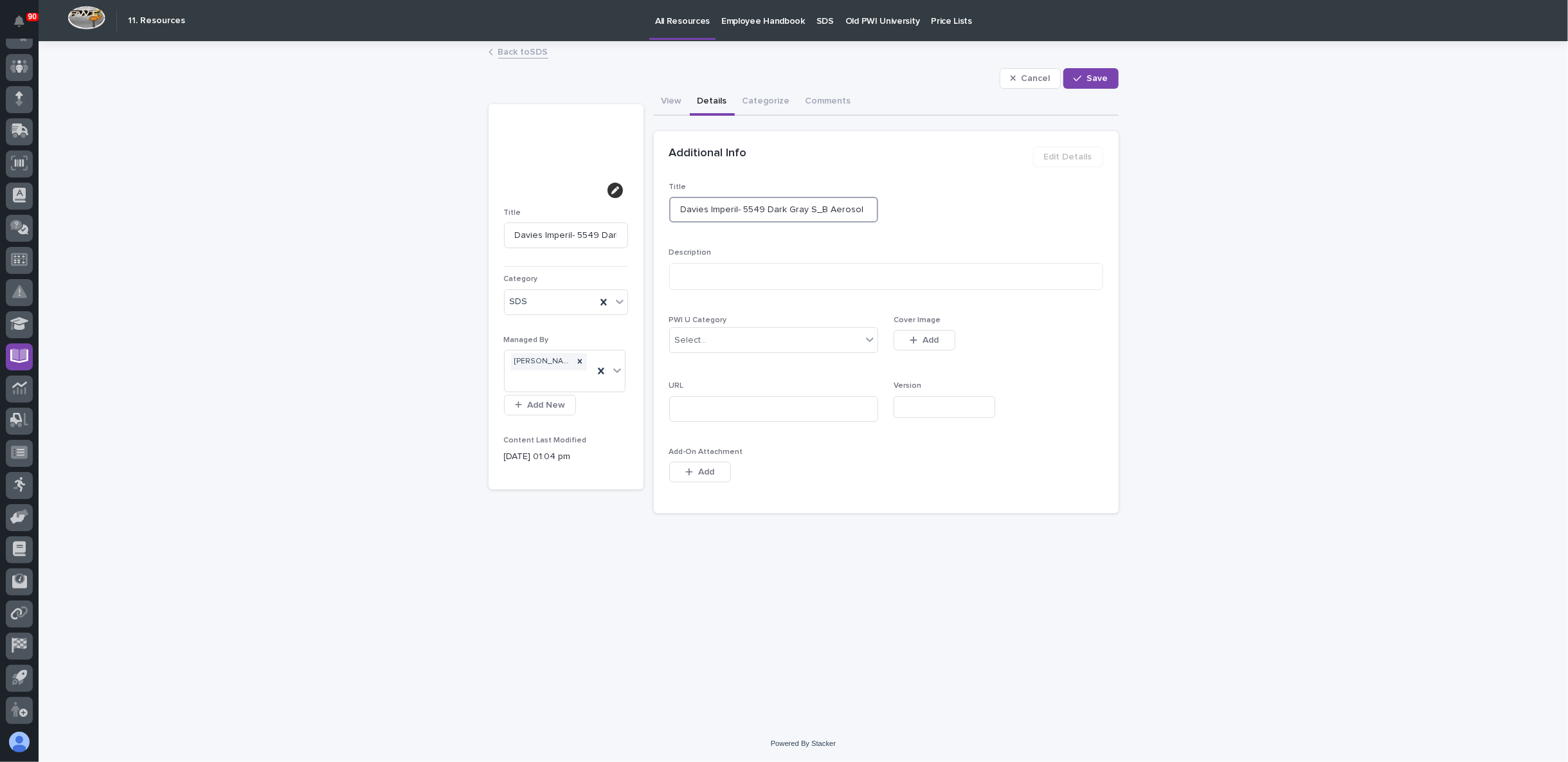
type input "Davies Imperil-5549 Dark Gray S_B Aerosol Topcoat"
click at [1100, 69] on button "Save" at bounding box center [1091, 79] width 55 height 20
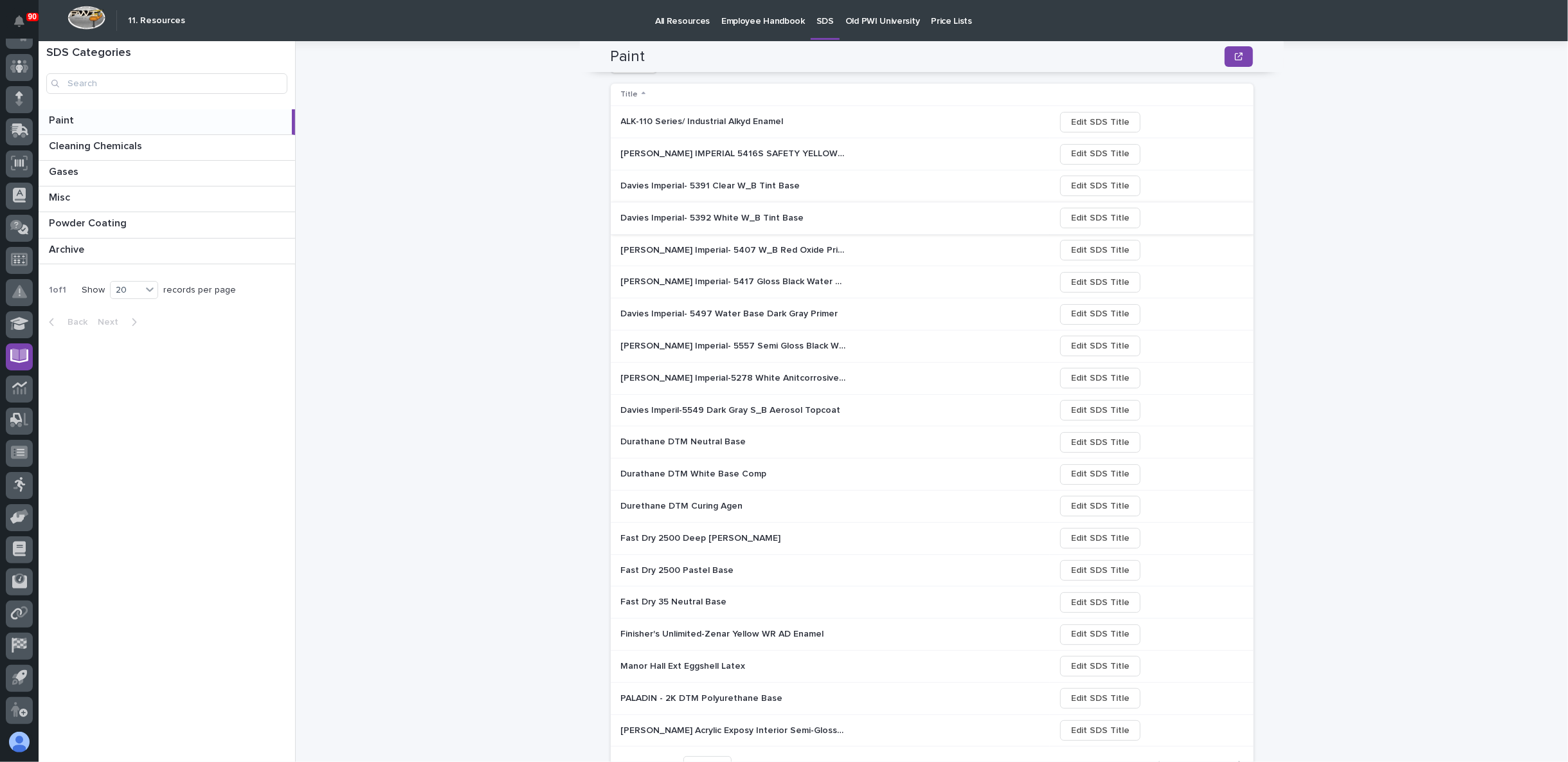
scroll to position [205, 0]
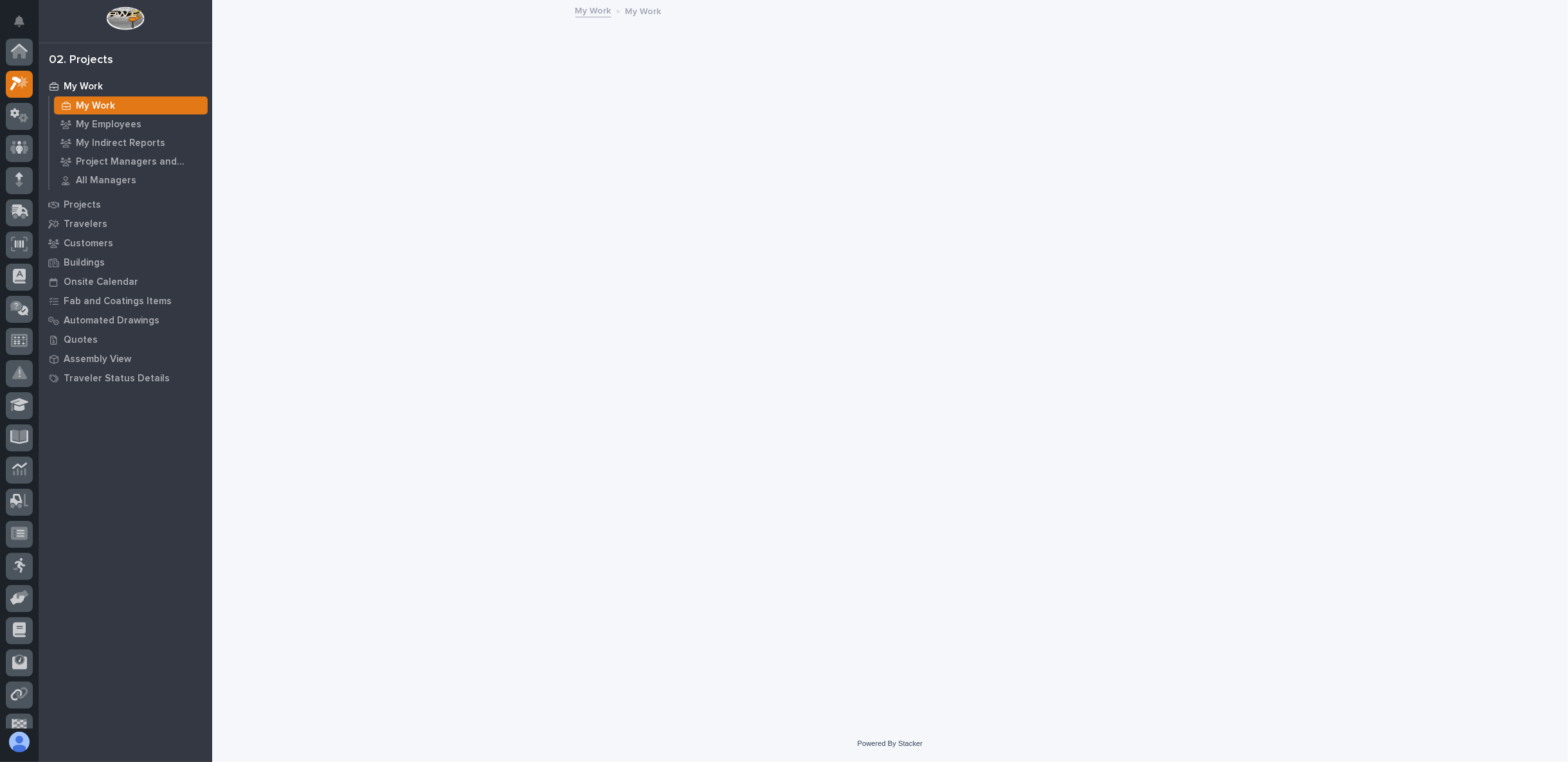
scroll to position [32, 0]
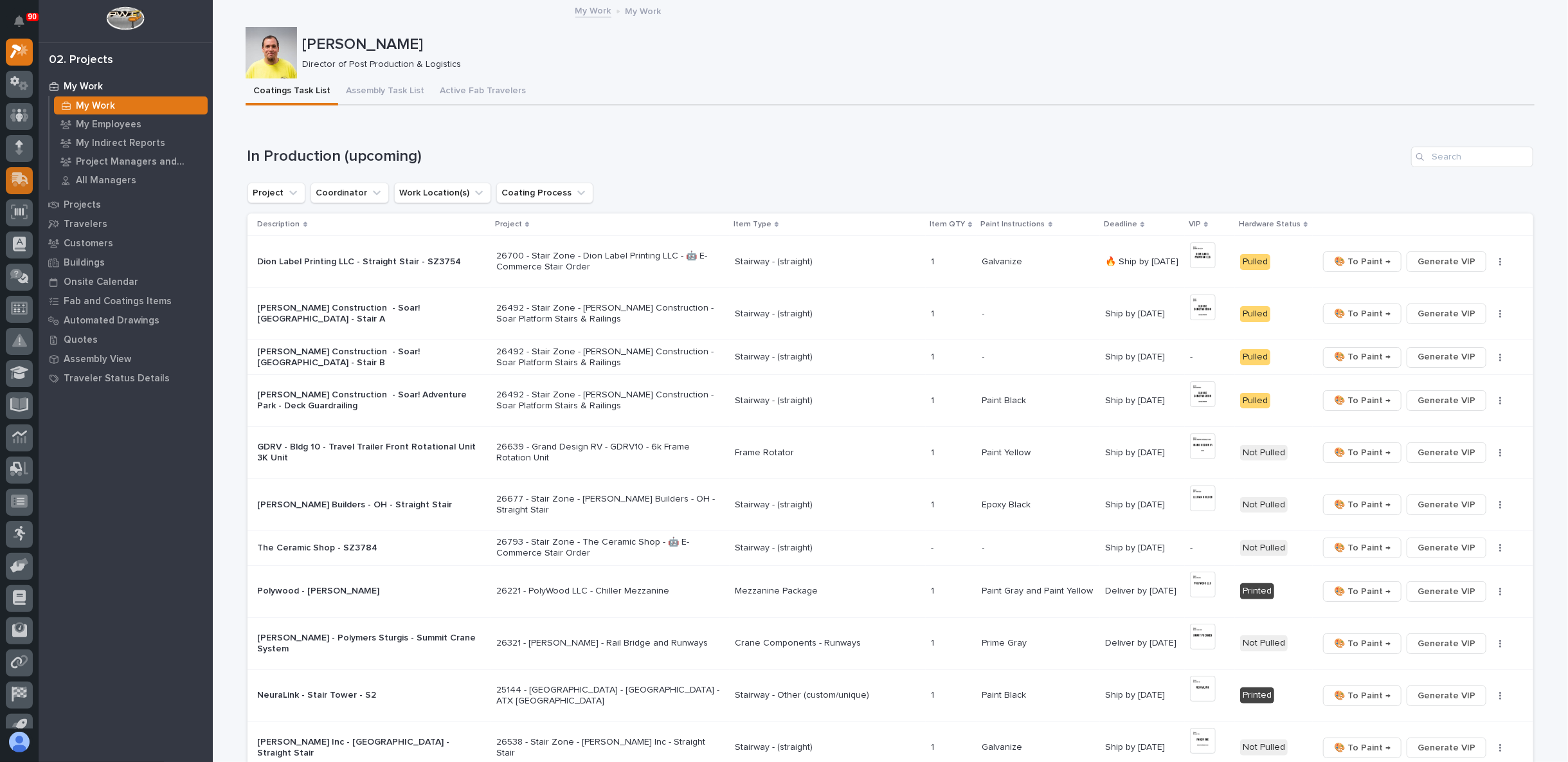
click at [10, 173] on icon at bounding box center [20, 179] width 19 height 15
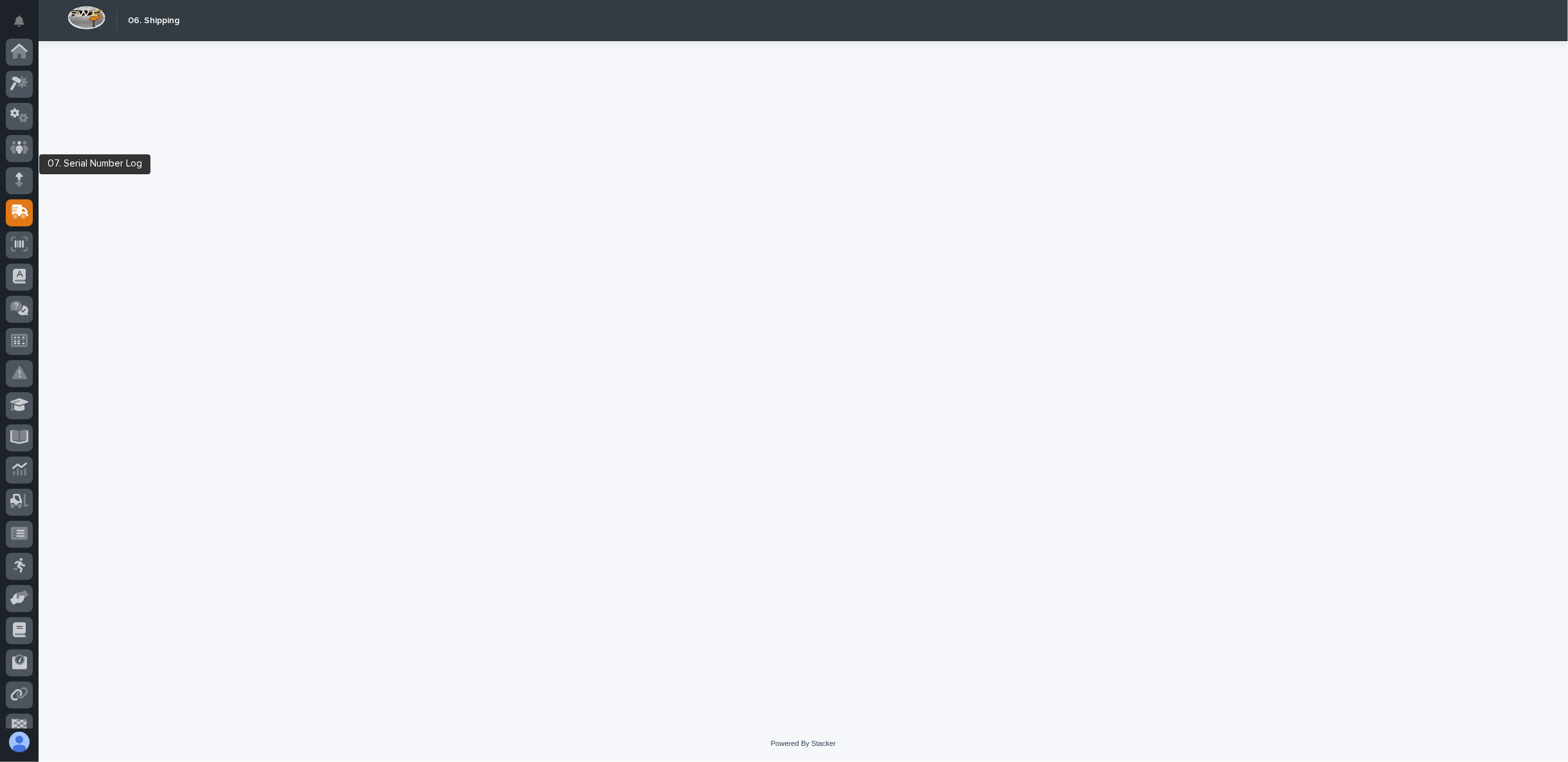
scroll to position [81, 0]
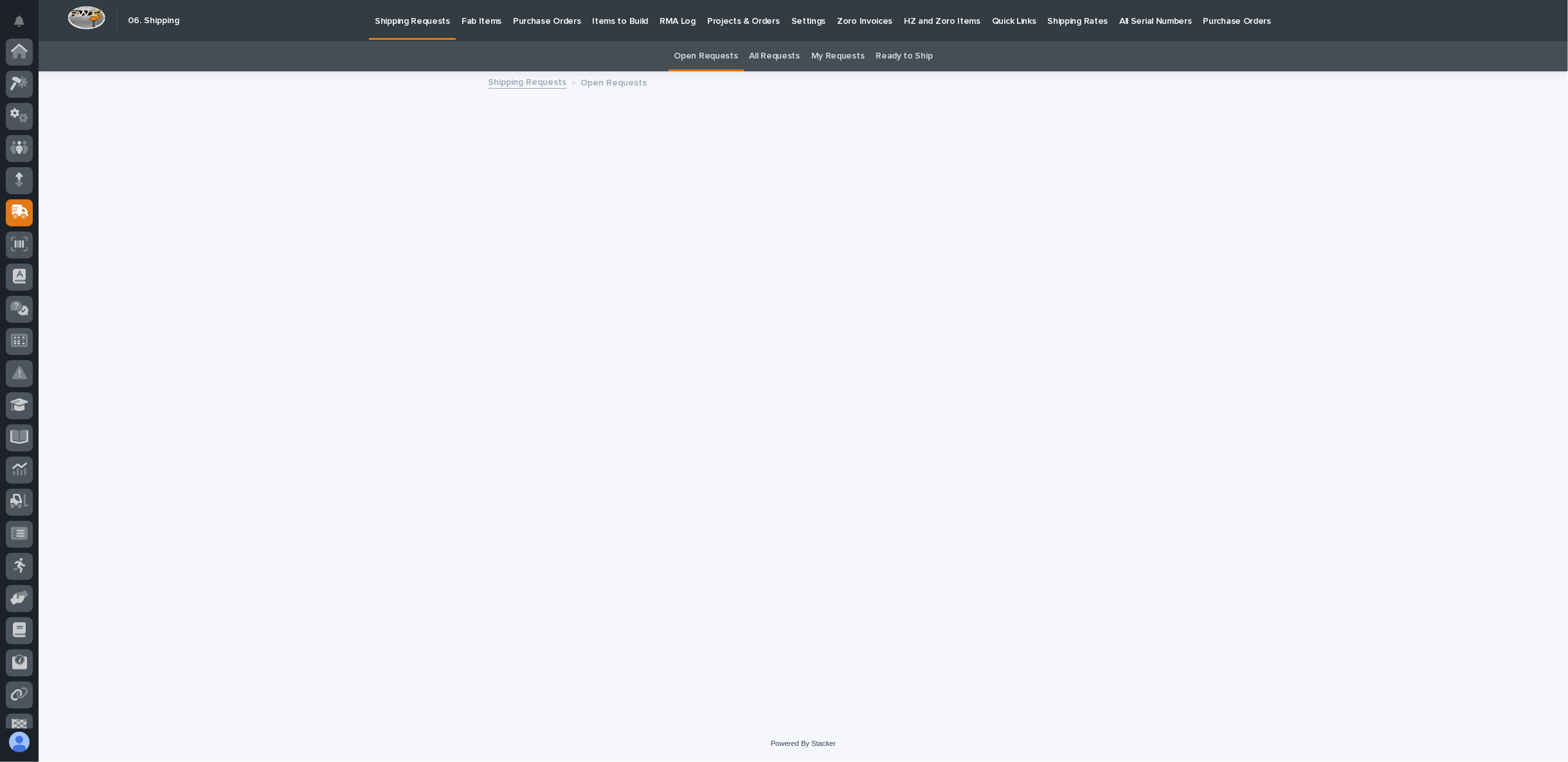
scroll to position [81, 0]
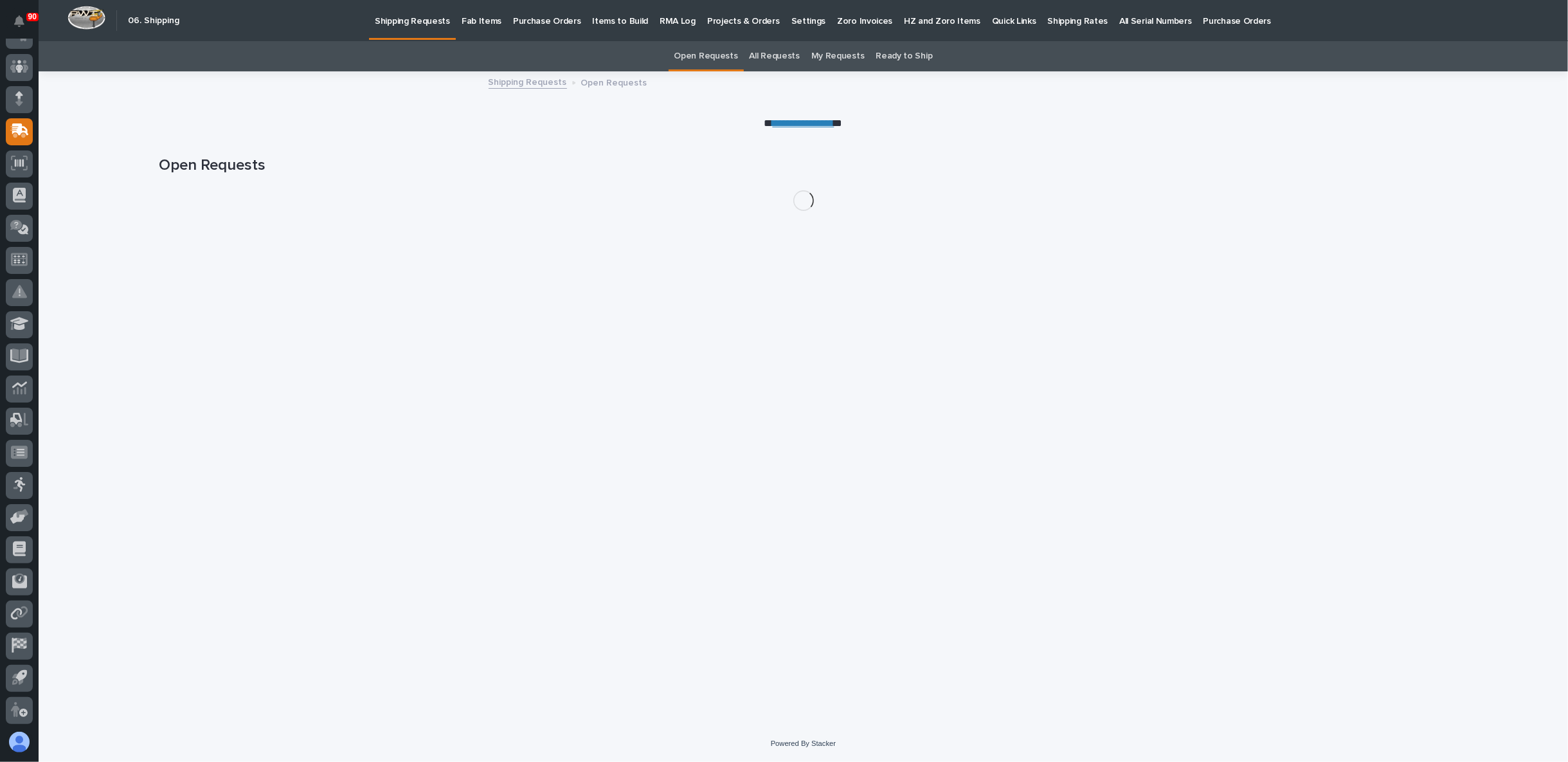
click at [478, 20] on p "Fab Items" at bounding box center [481, 14] width 40 height 27
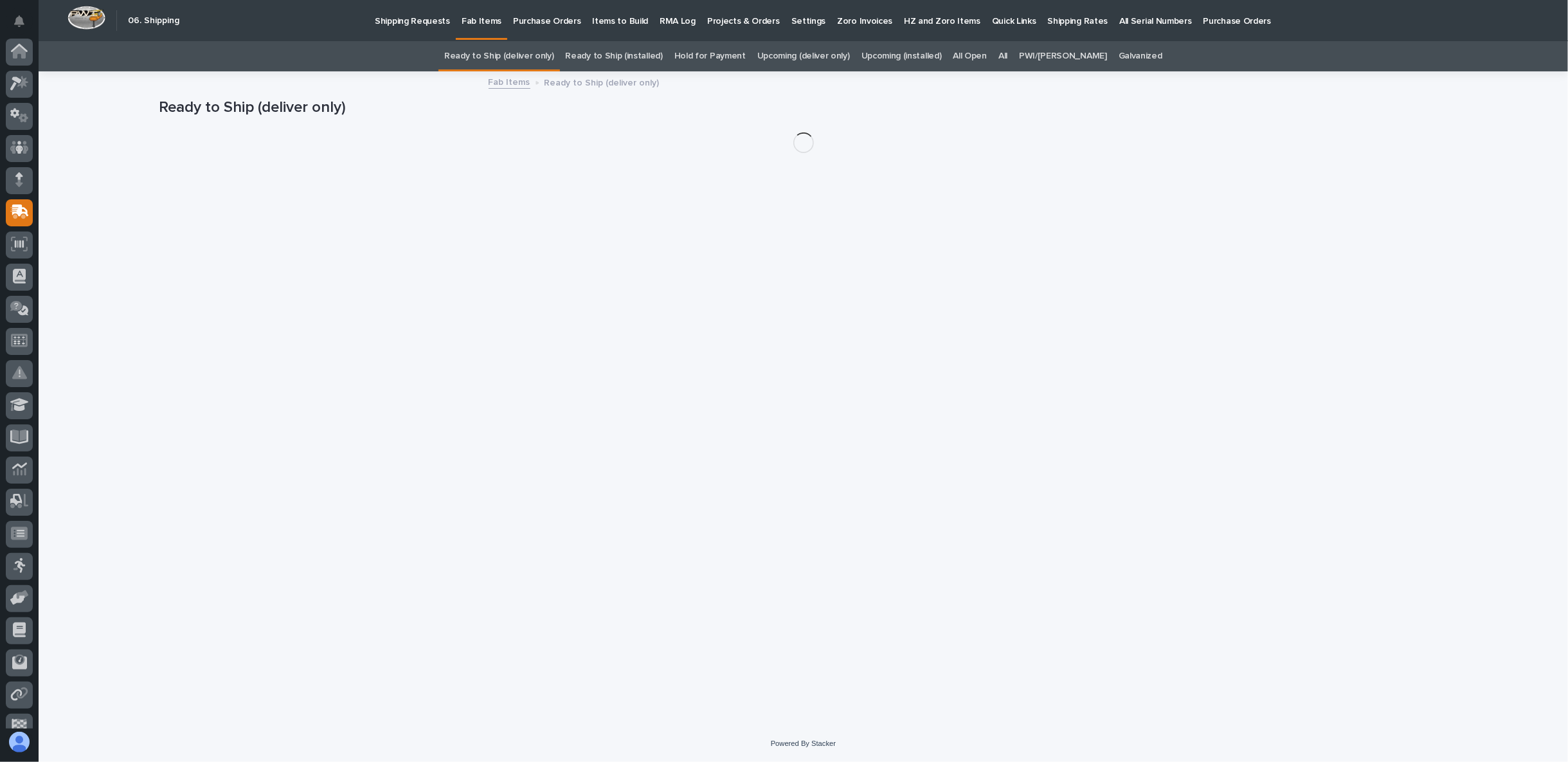
scroll to position [81, 0]
click at [1007, 54] on link "All" at bounding box center [1003, 55] width 9 height 30
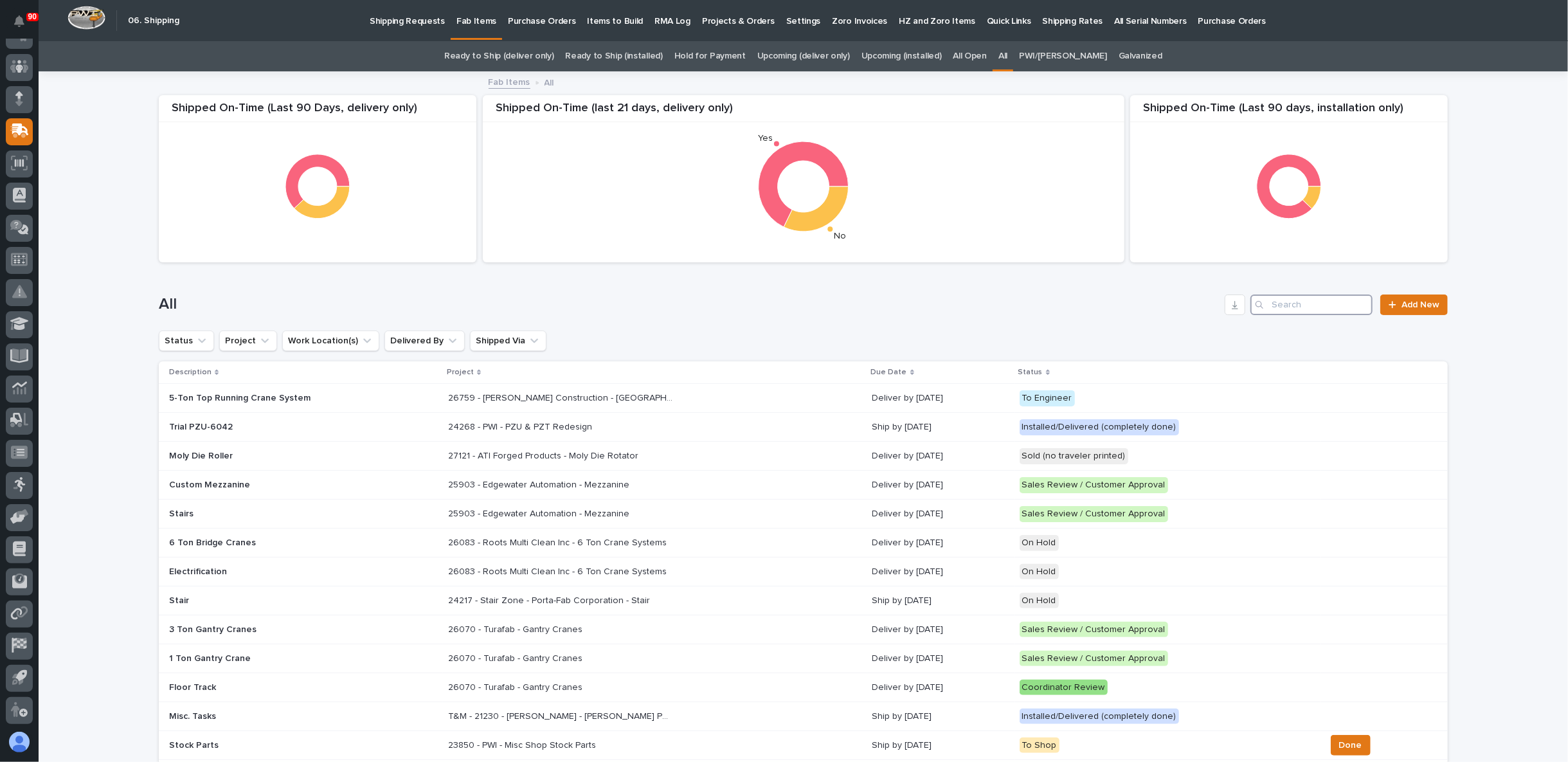
click at [1317, 305] on input "Search" at bounding box center [1311, 305] width 122 height 20
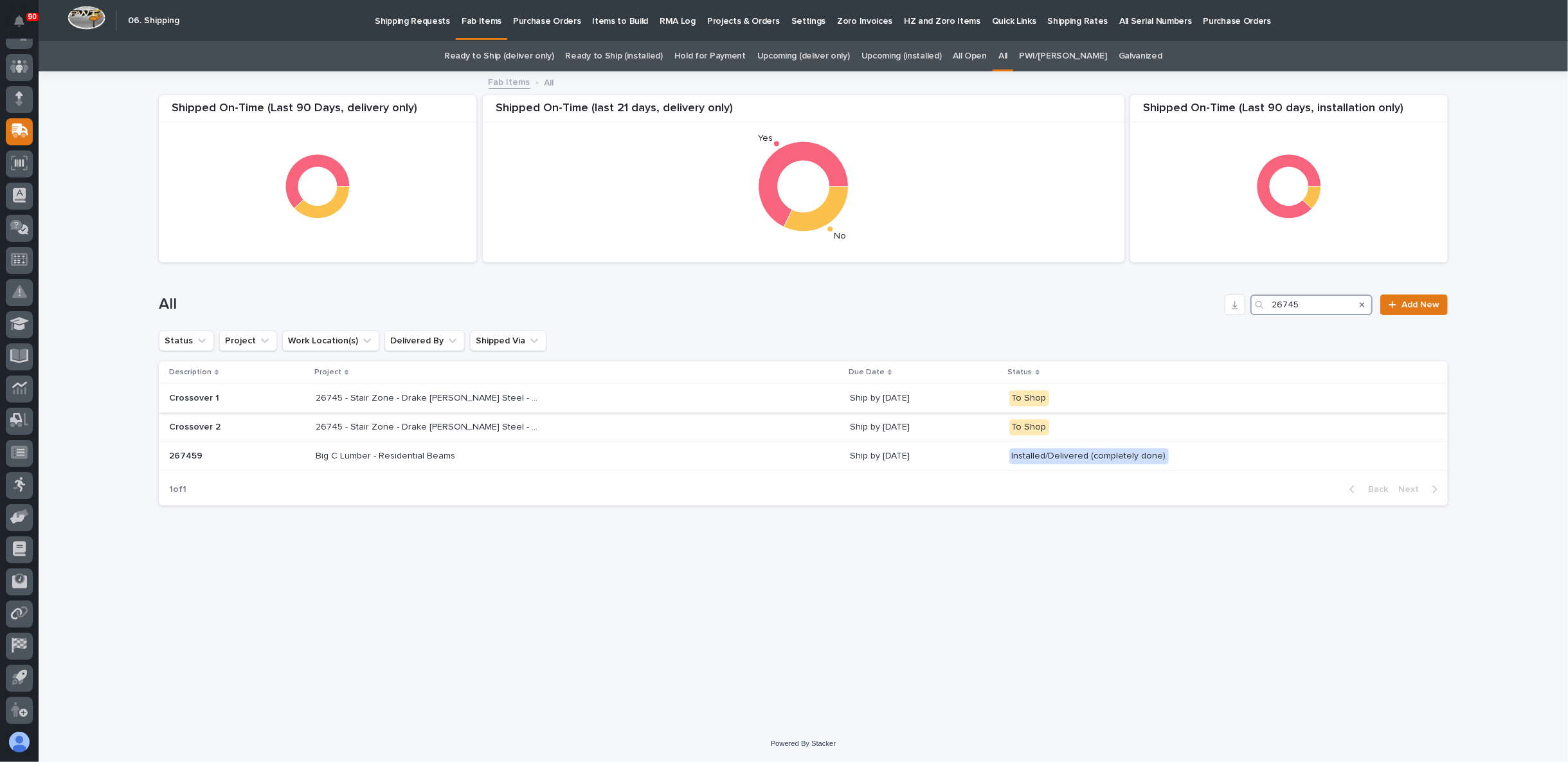
type input "26745"
click at [390, 397] on p "26745 - Stair Zone - Drake [PERSON_NAME] Steel - Custom Crossovers" at bounding box center [429, 397] width 228 height 14
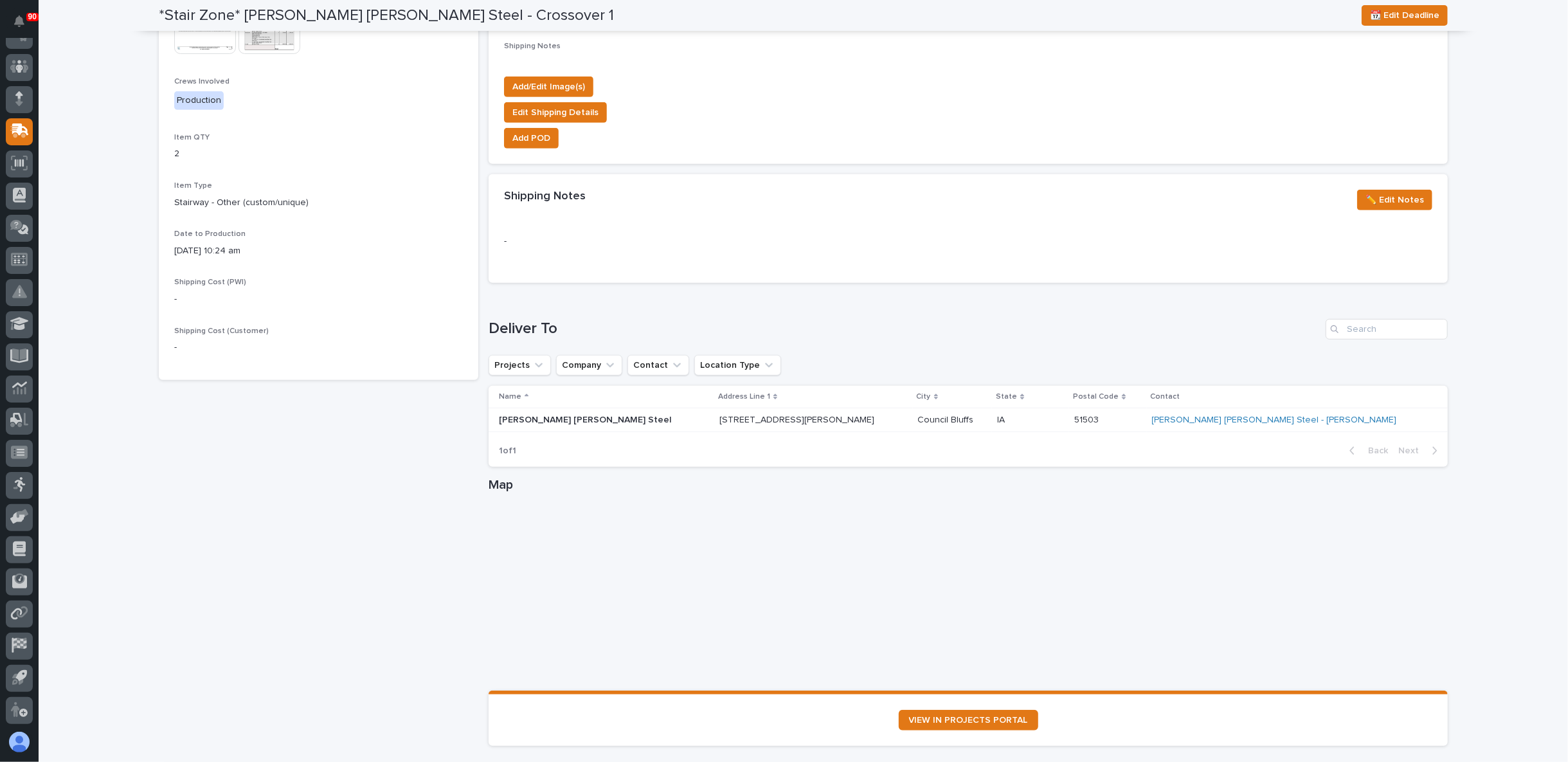
scroll to position [521, 0]
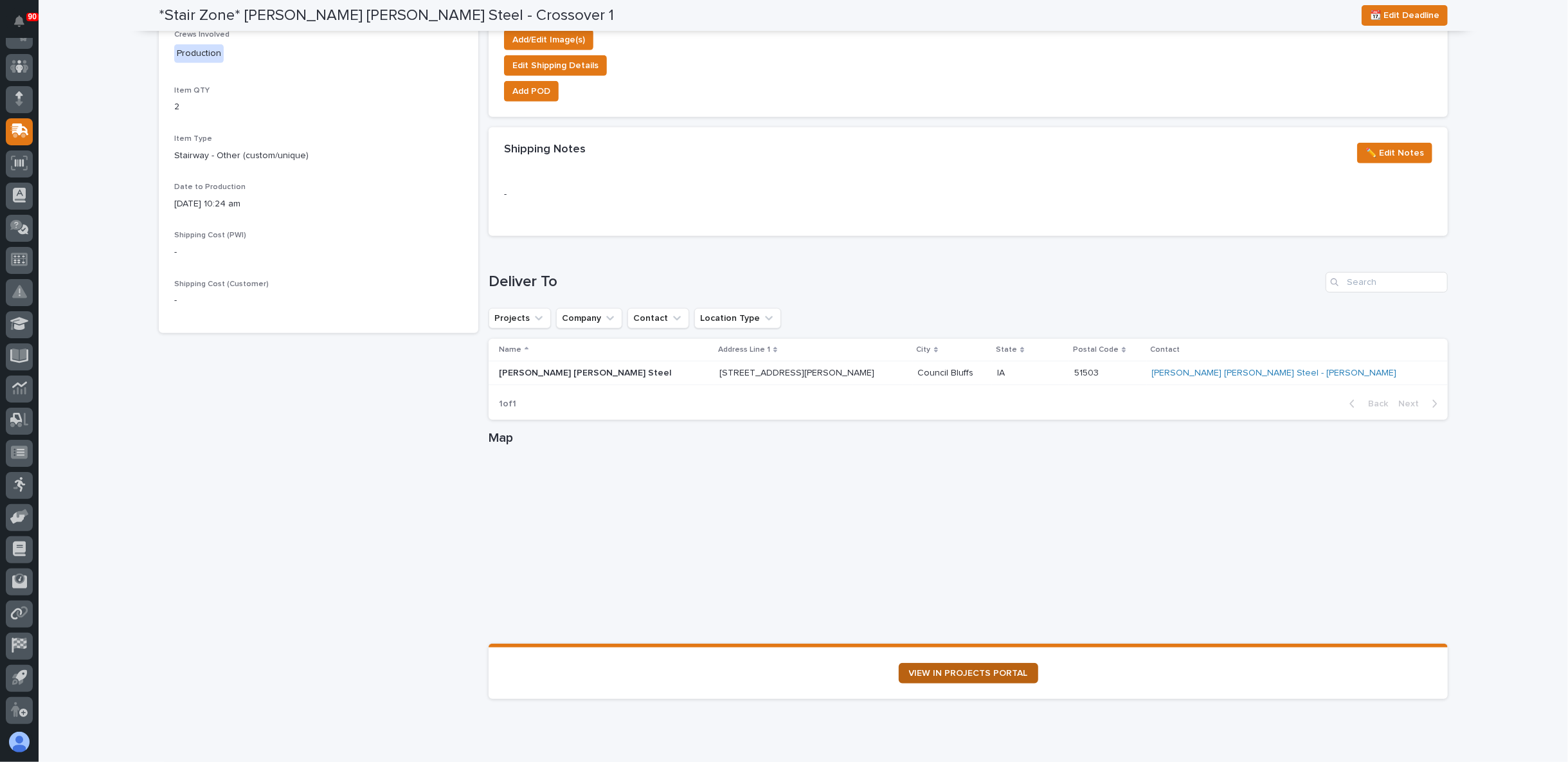
click at [959, 665] on link "VIEW IN PROJECTS PORTAL" at bounding box center [968, 673] width 139 height 20
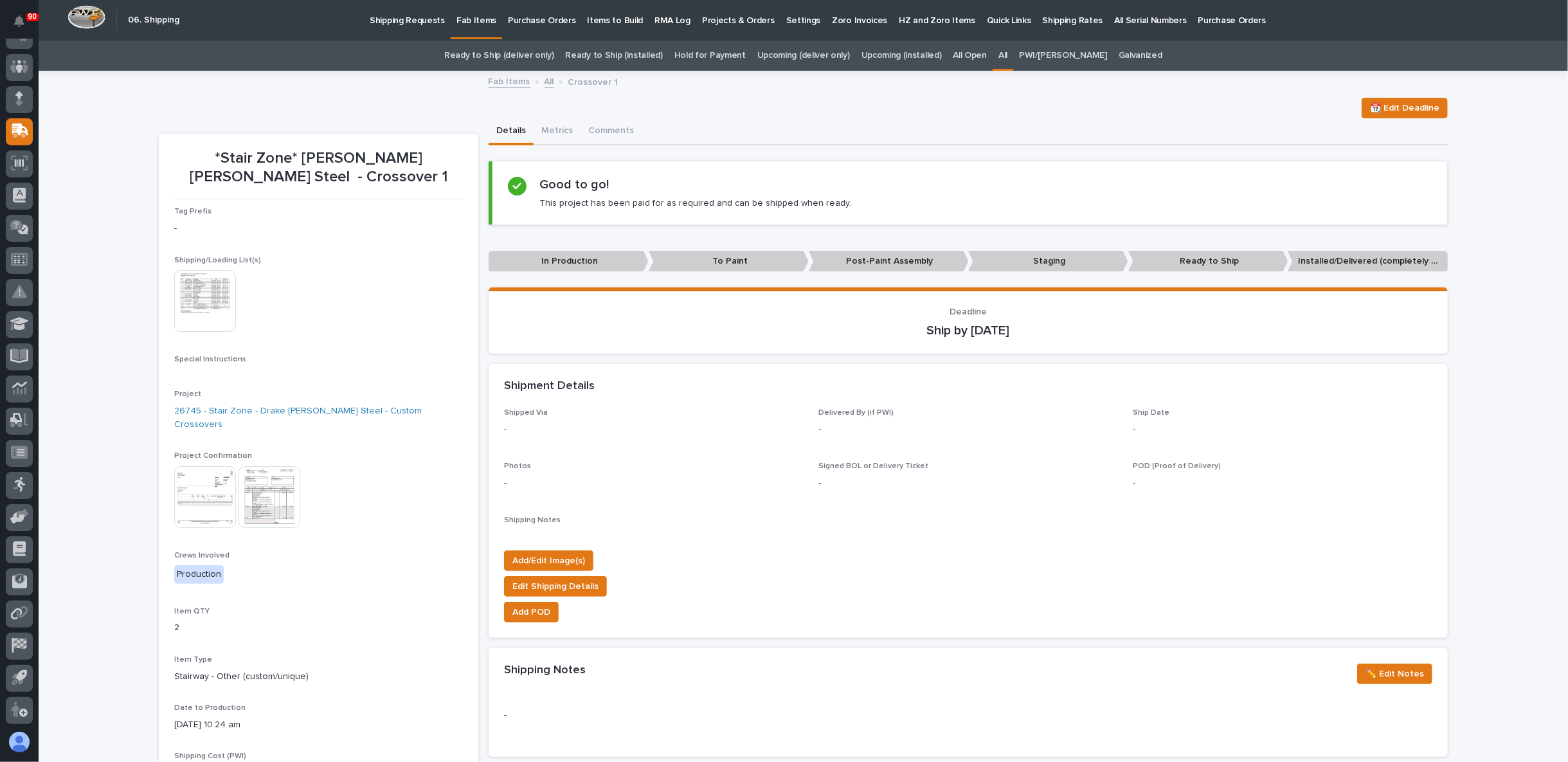
scroll to position [0, 0]
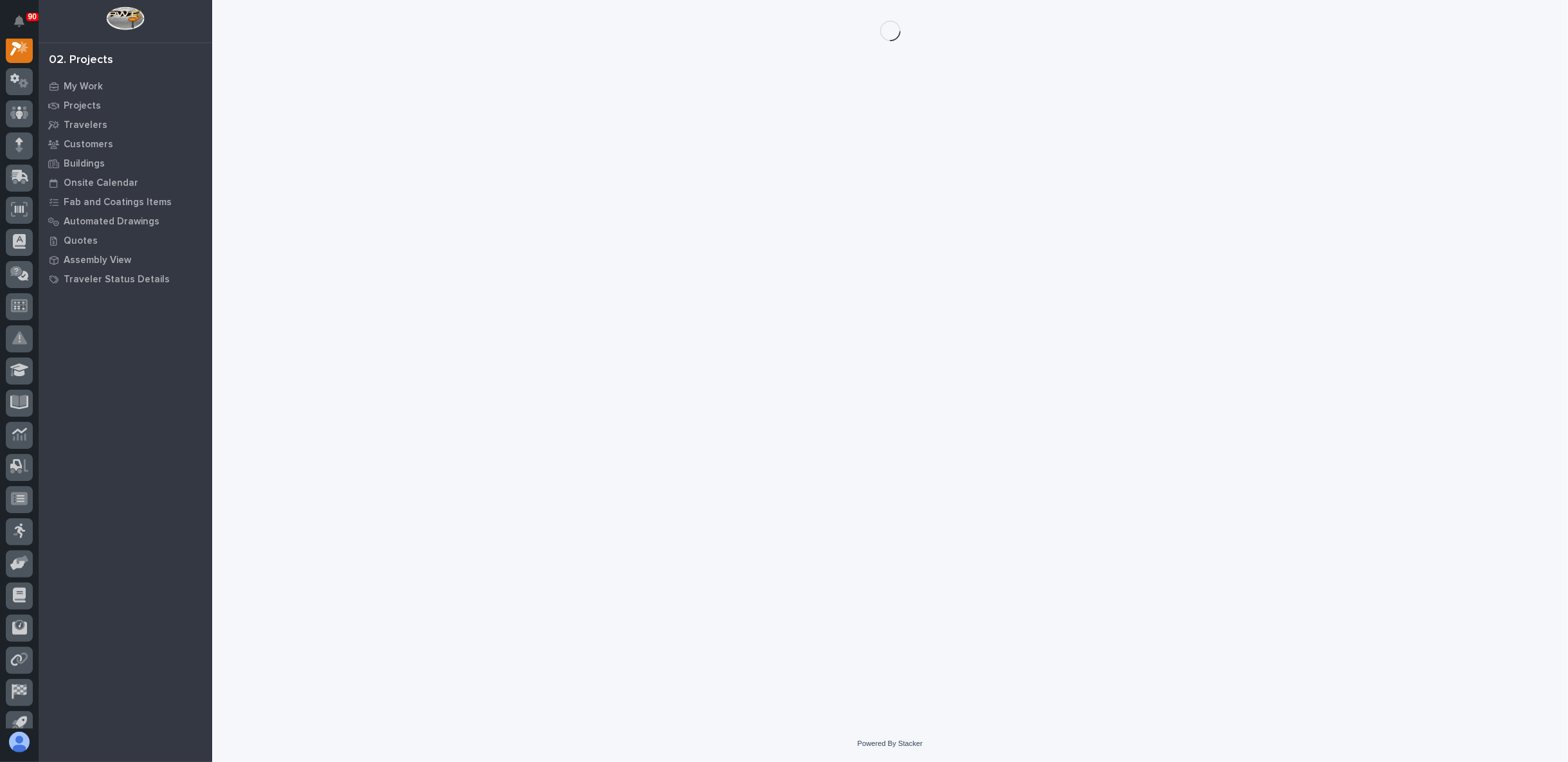
scroll to position [32, 0]
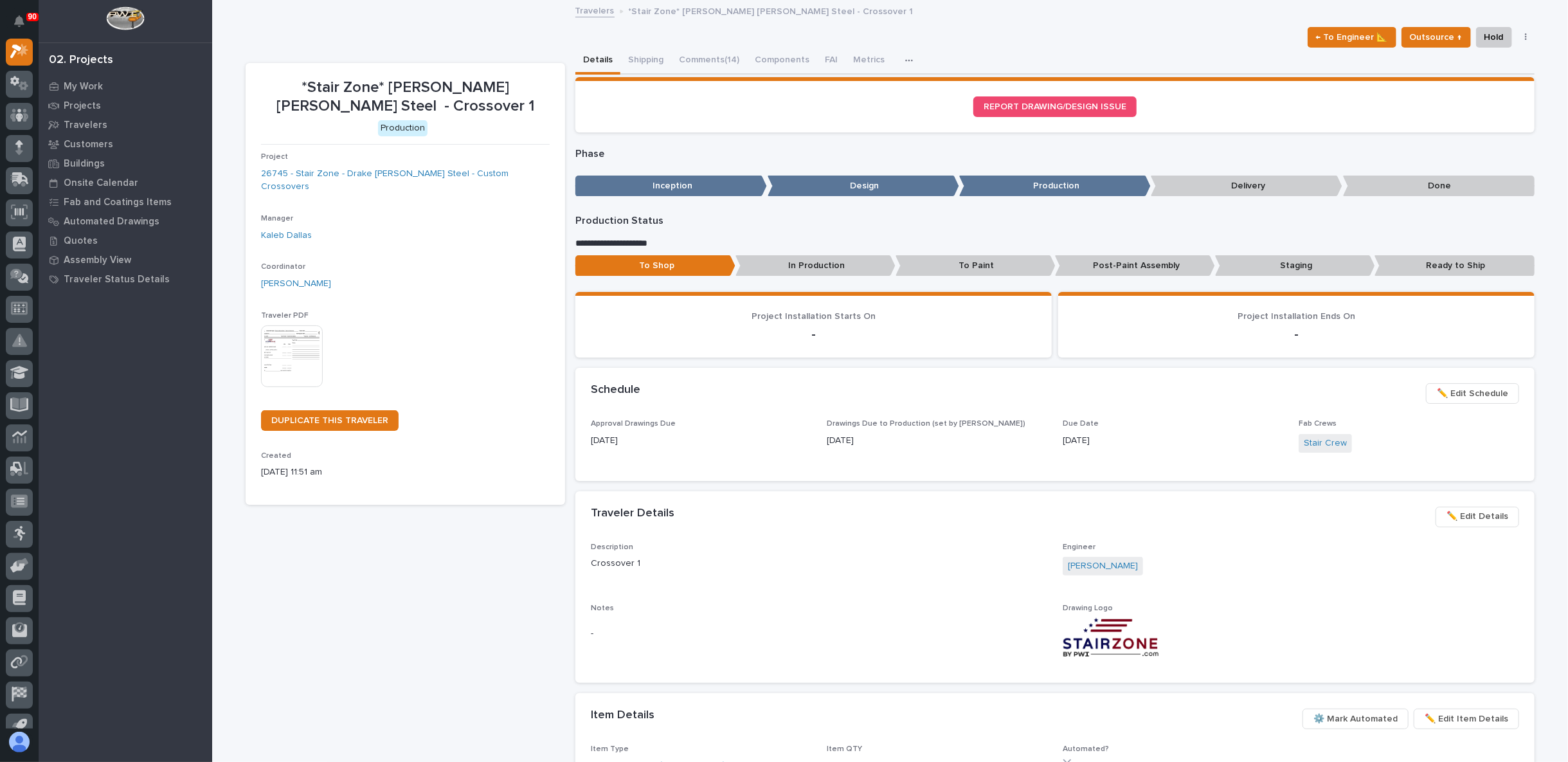
click at [708, 40] on div "← To Engineer 📐 Outsource ↑ Hold Cancel Change Traveler Type Regenerate PDF Gen…" at bounding box center [890, 38] width 1289 height 20
click at [693, 57] on button "Comments (14)" at bounding box center [708, 61] width 76 height 27
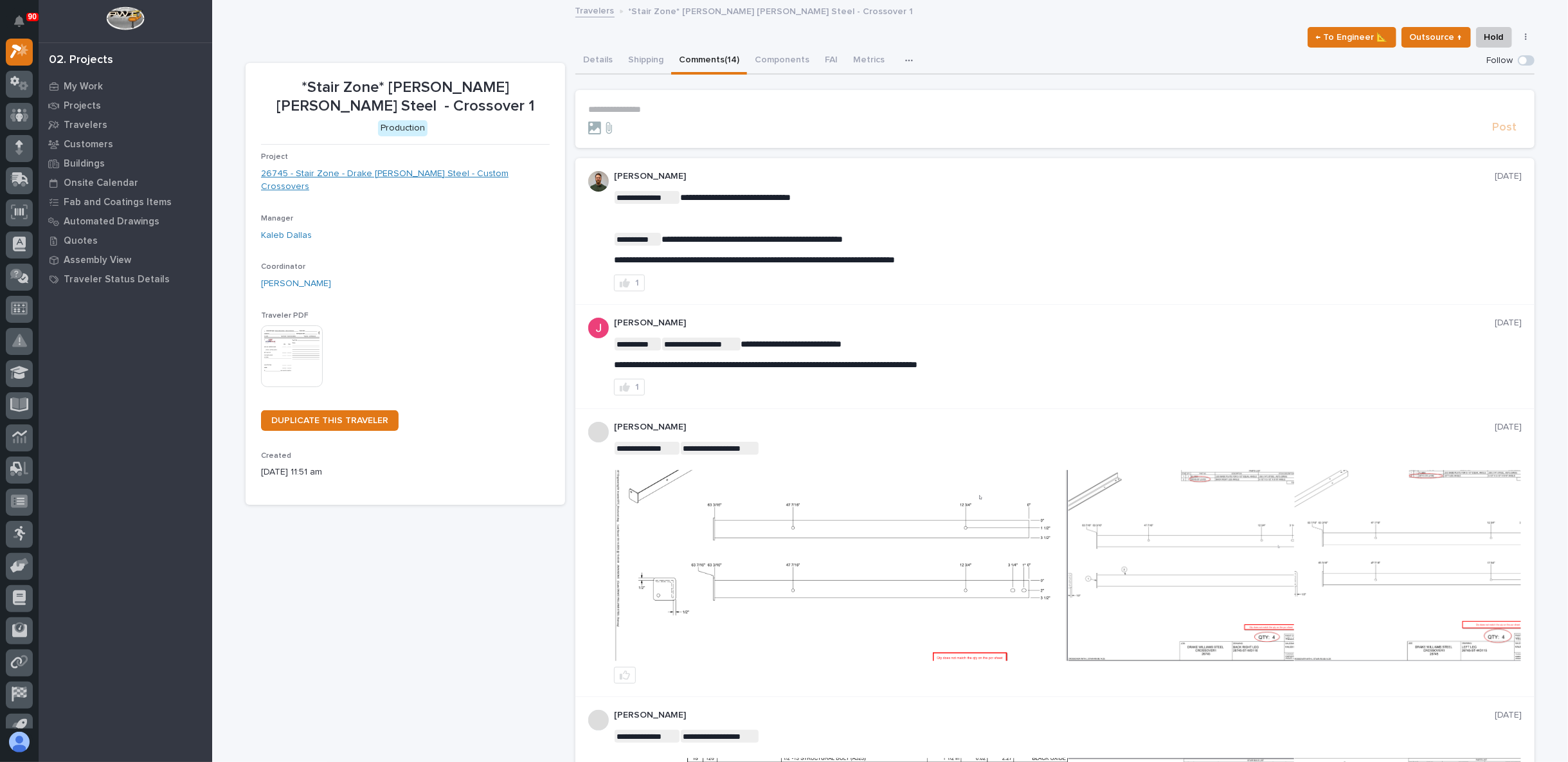
click at [395, 173] on link "26745 - Stair Zone - Drake [PERSON_NAME] Steel - Custom Crossovers" at bounding box center [405, 181] width 289 height 27
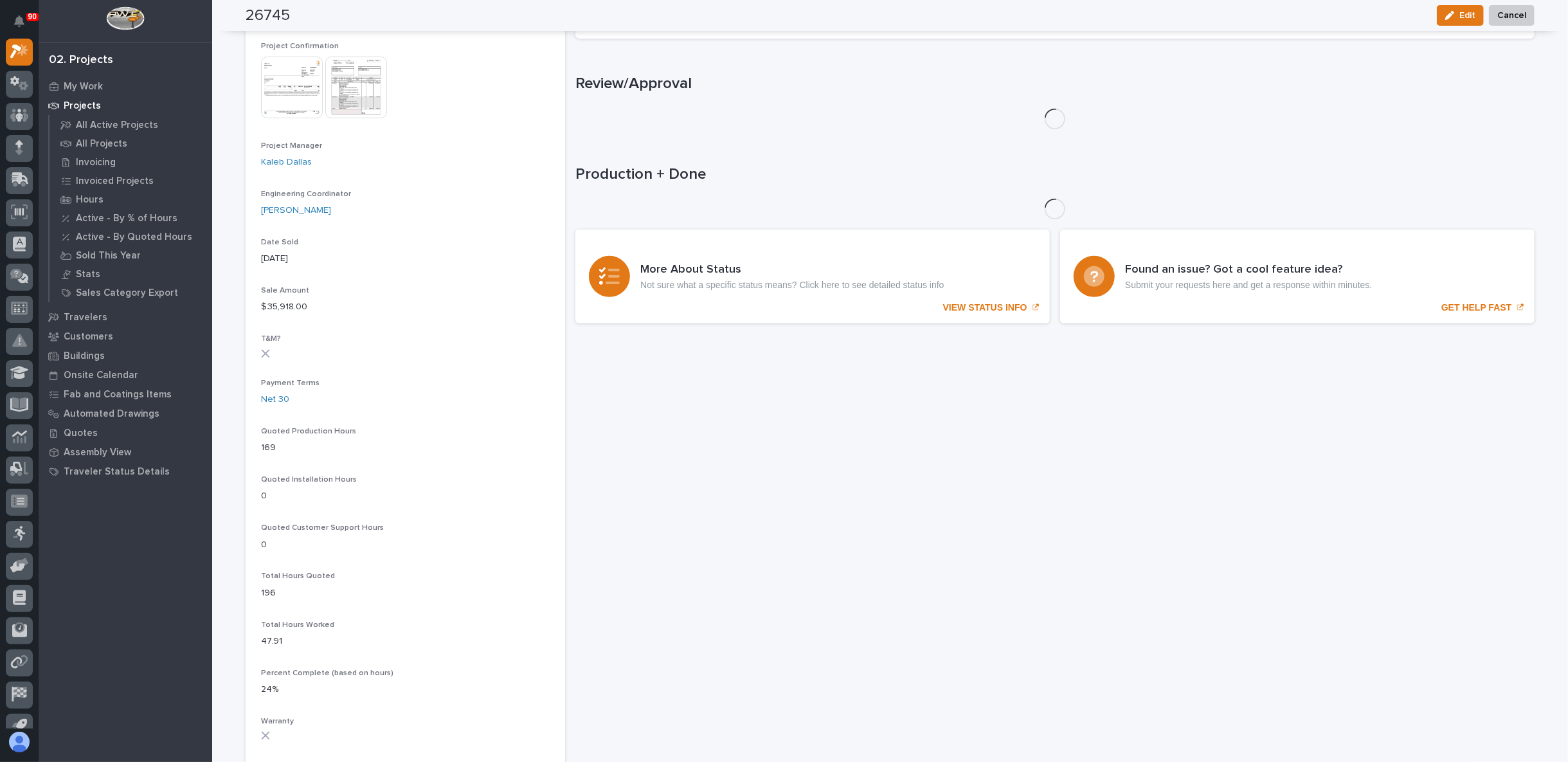
scroll to position [510, 0]
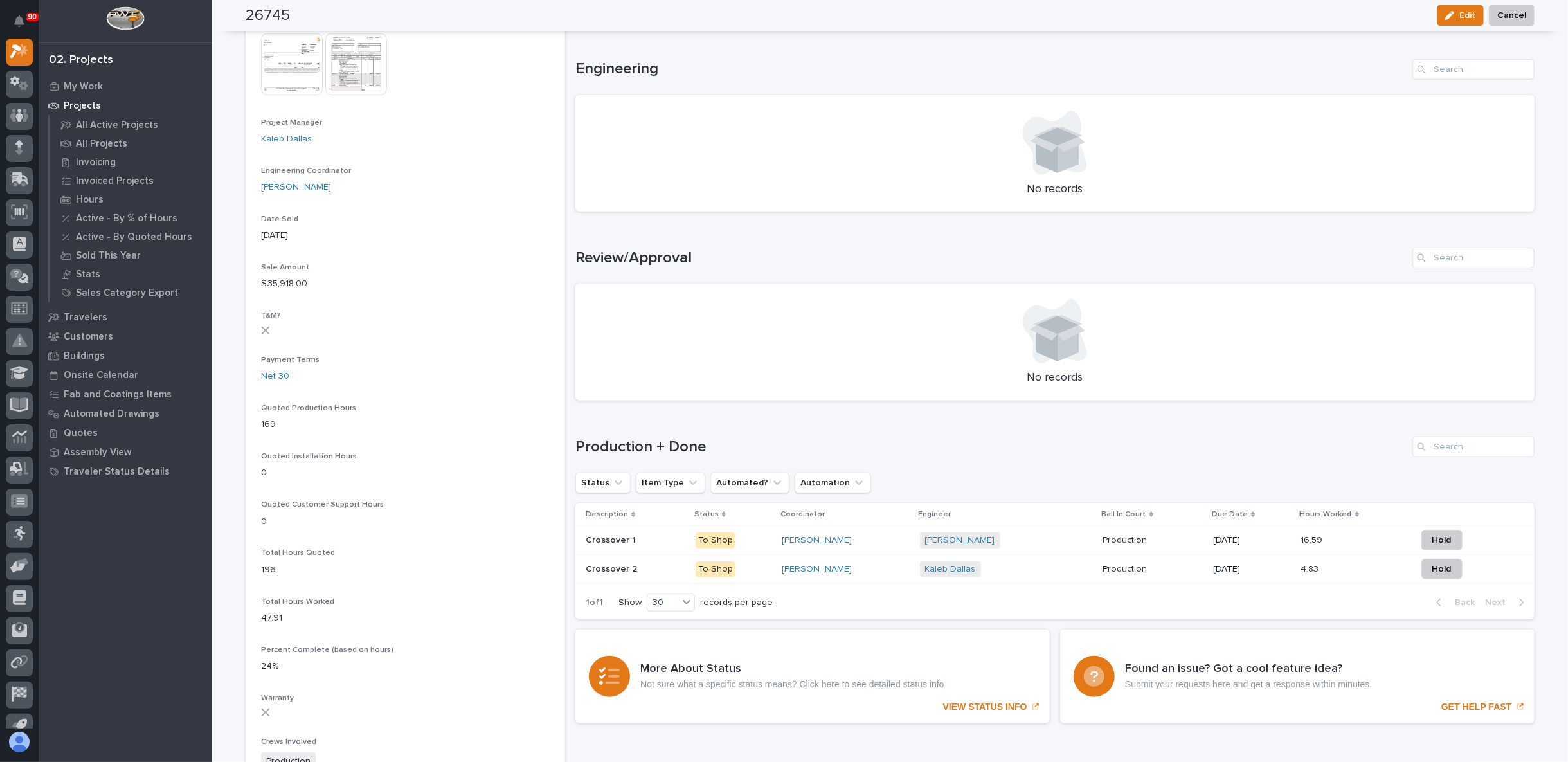
click at [613, 564] on p "Crossover 2" at bounding box center [612, 568] width 54 height 14
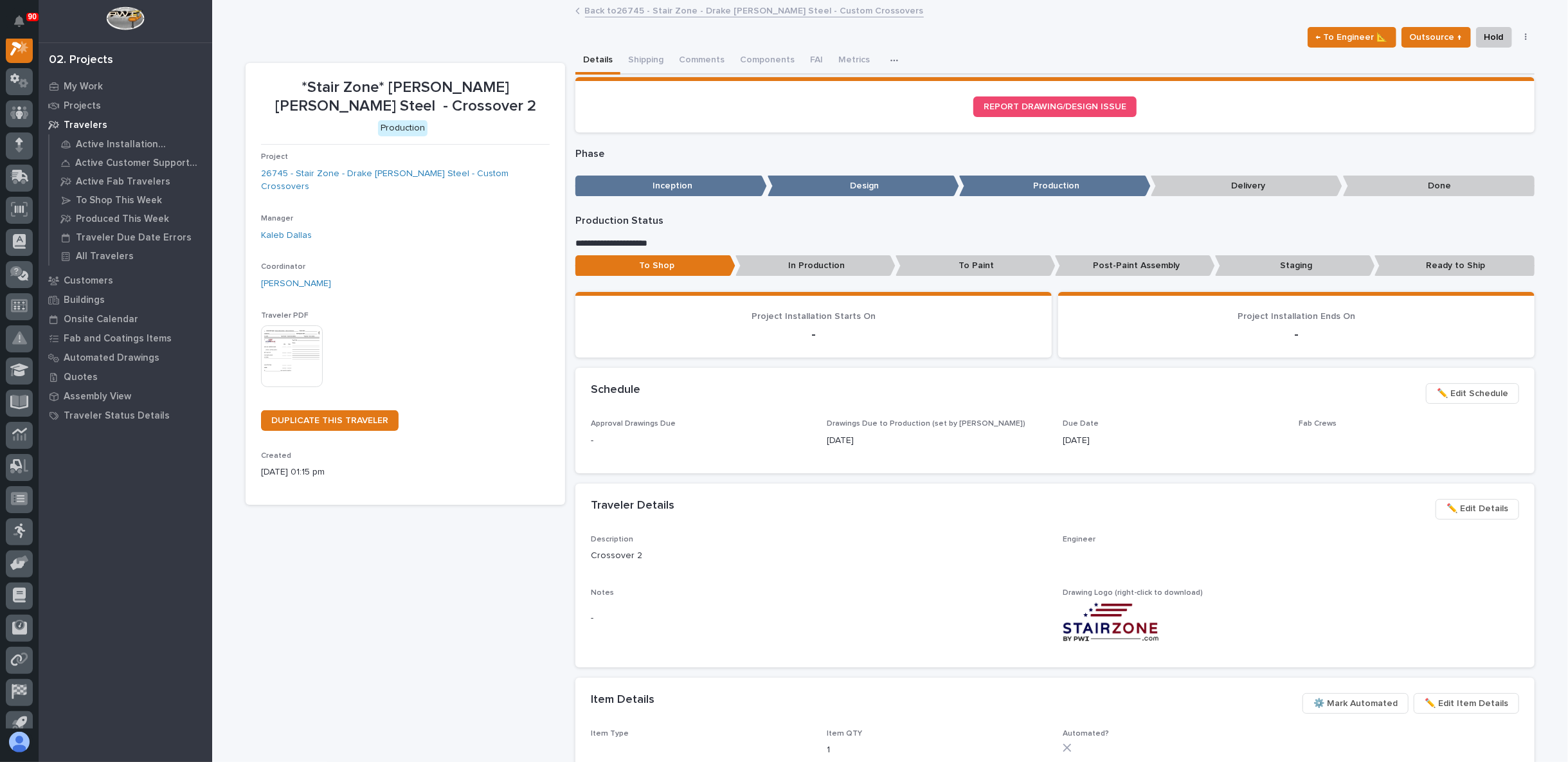
scroll to position [32, 0]
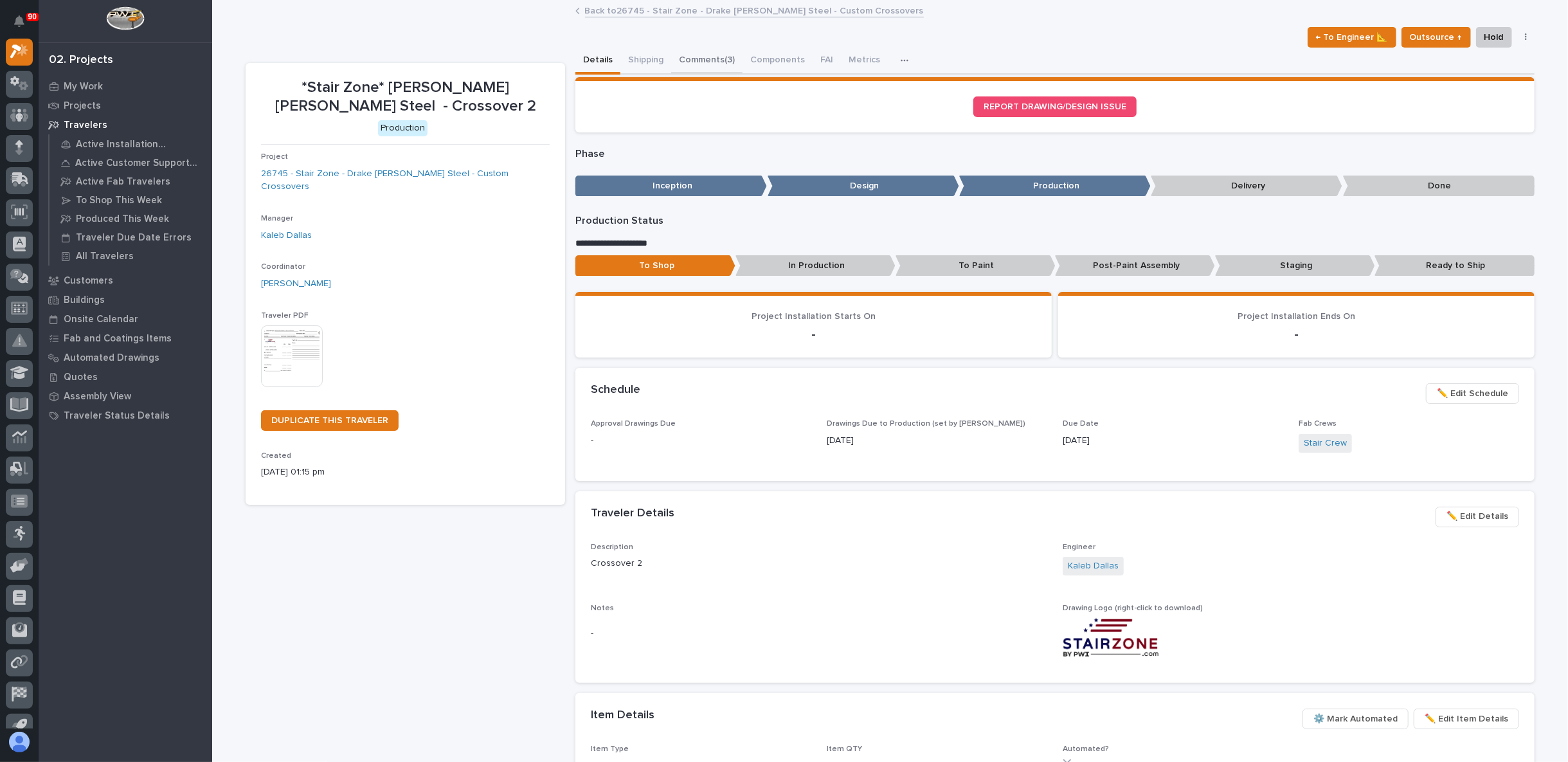
click at [696, 61] on button "Comments (3)" at bounding box center [707, 61] width 72 height 27
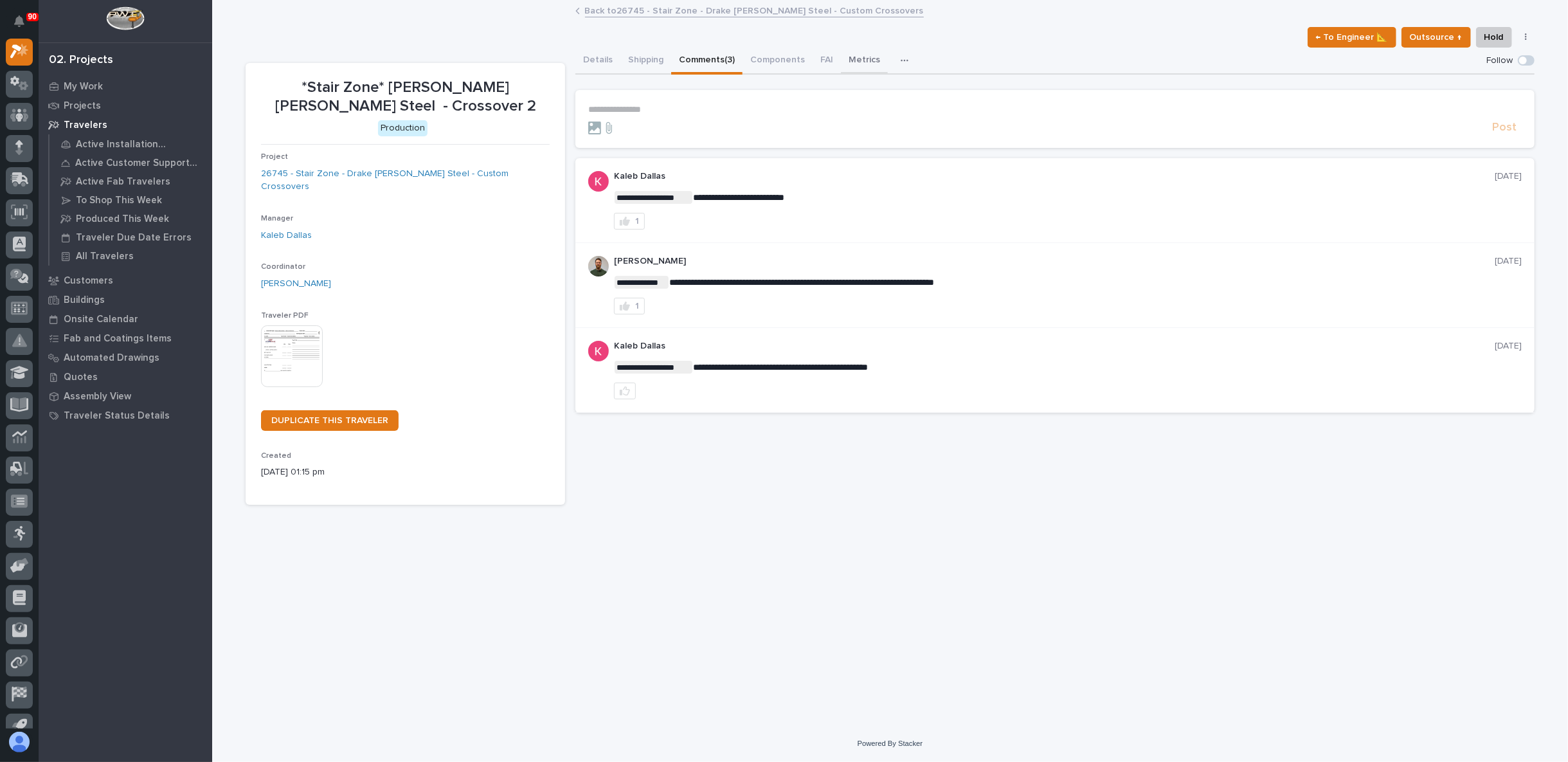
click at [854, 56] on button "Metrics" at bounding box center [864, 61] width 47 height 27
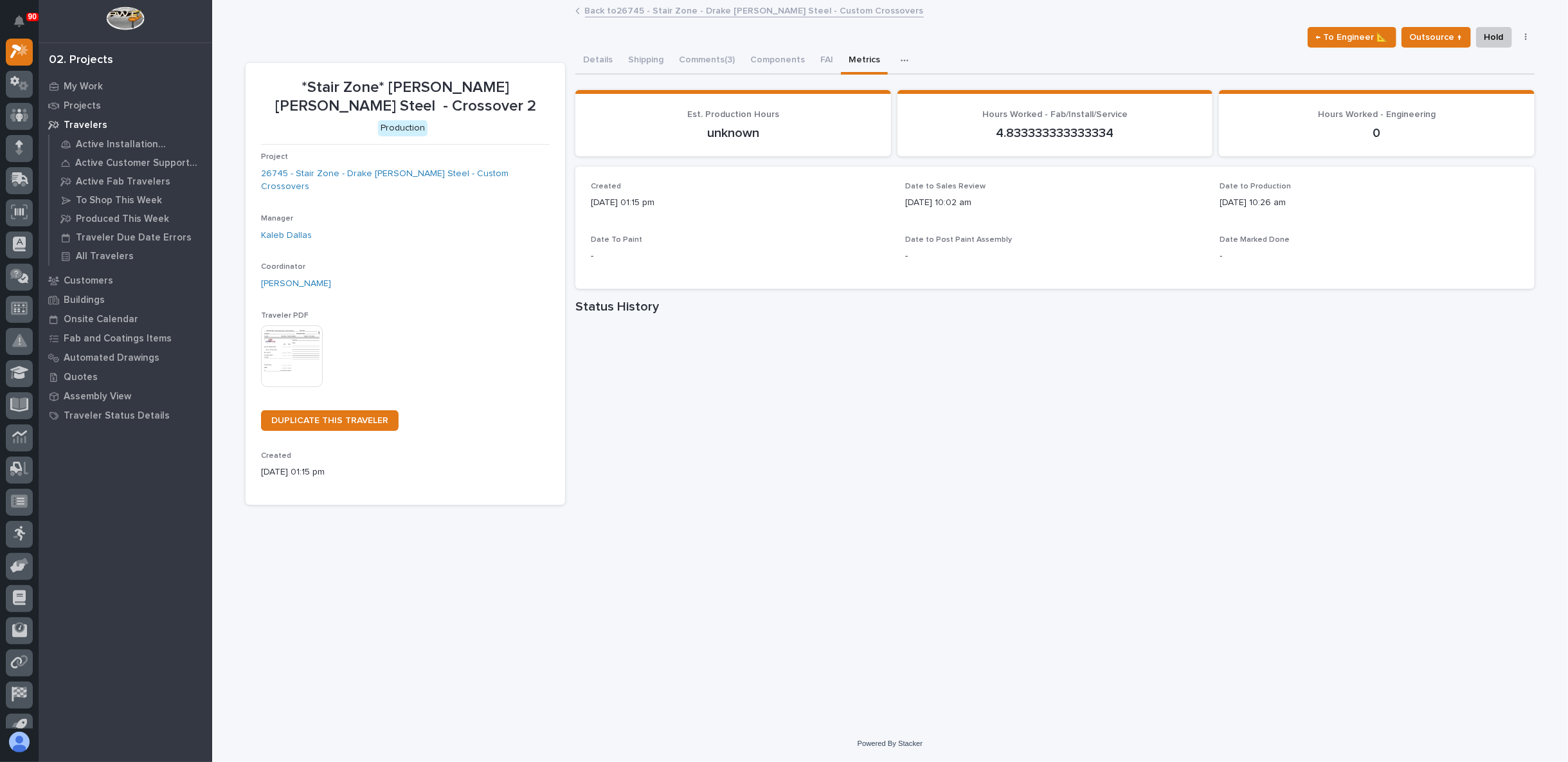
click at [652, 15] on link "Back to 26745 - Stair Zone - [PERSON_NAME] [PERSON_NAME] Steel - Custom Crossov…" at bounding box center [754, 9] width 339 height 15
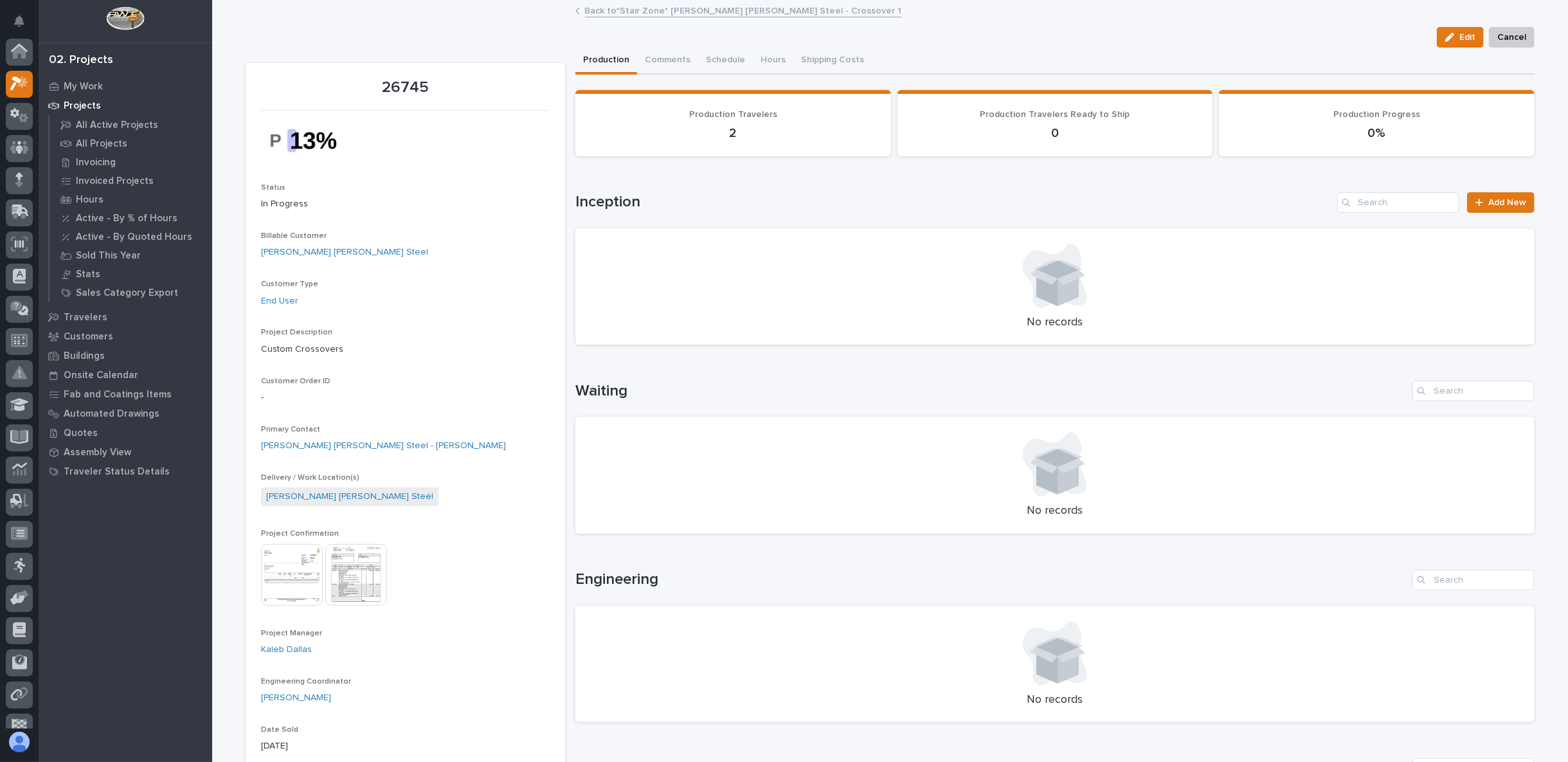
scroll to position [35, 0]
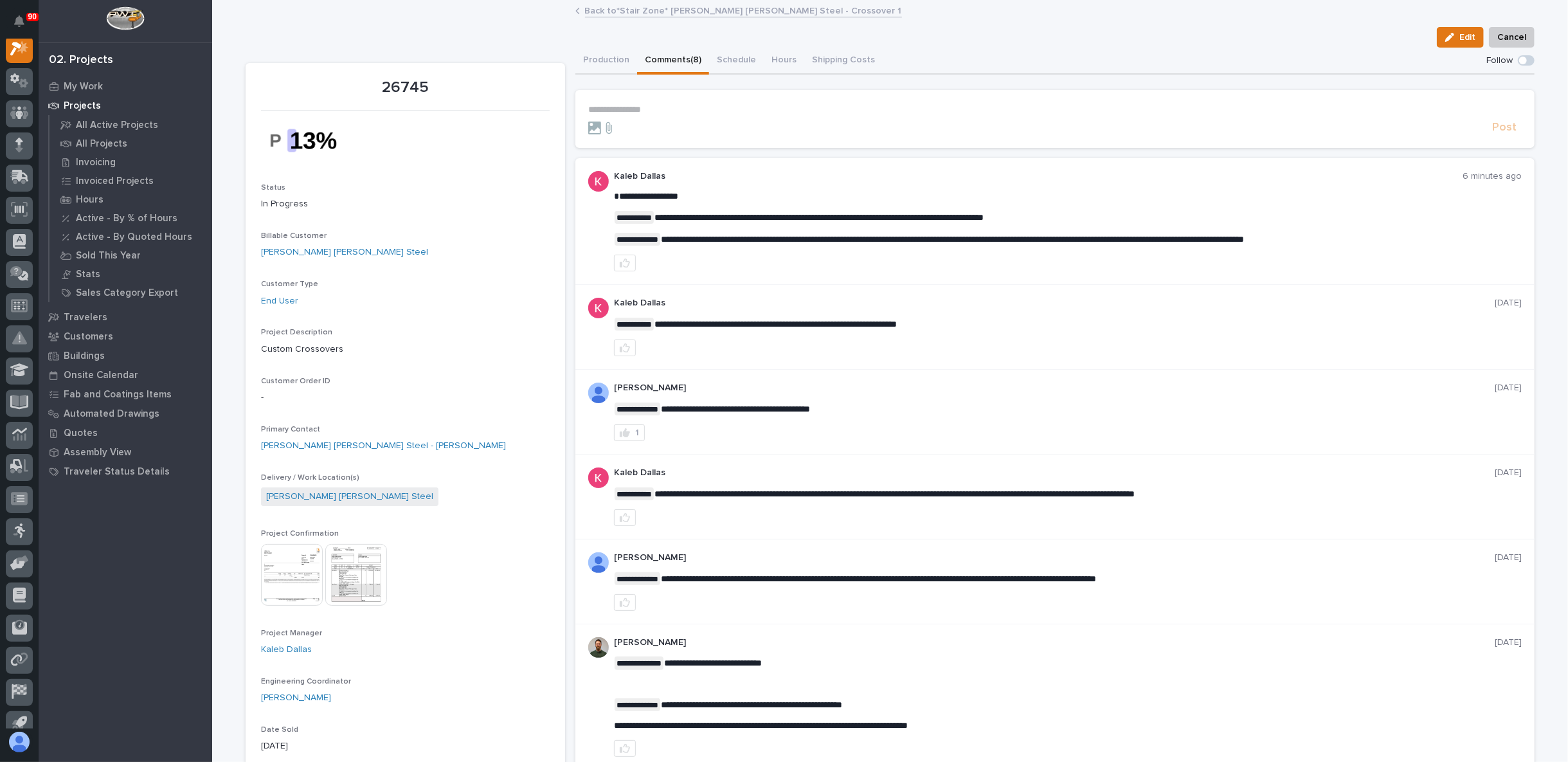
click at [666, 60] on button "Comments (8)" at bounding box center [673, 61] width 72 height 27
click at [606, 55] on button "Production" at bounding box center [606, 61] width 61 height 27
click at [673, 56] on button "Comments (8)" at bounding box center [673, 61] width 72 height 27
click at [343, 578] on img at bounding box center [356, 574] width 61 height 61
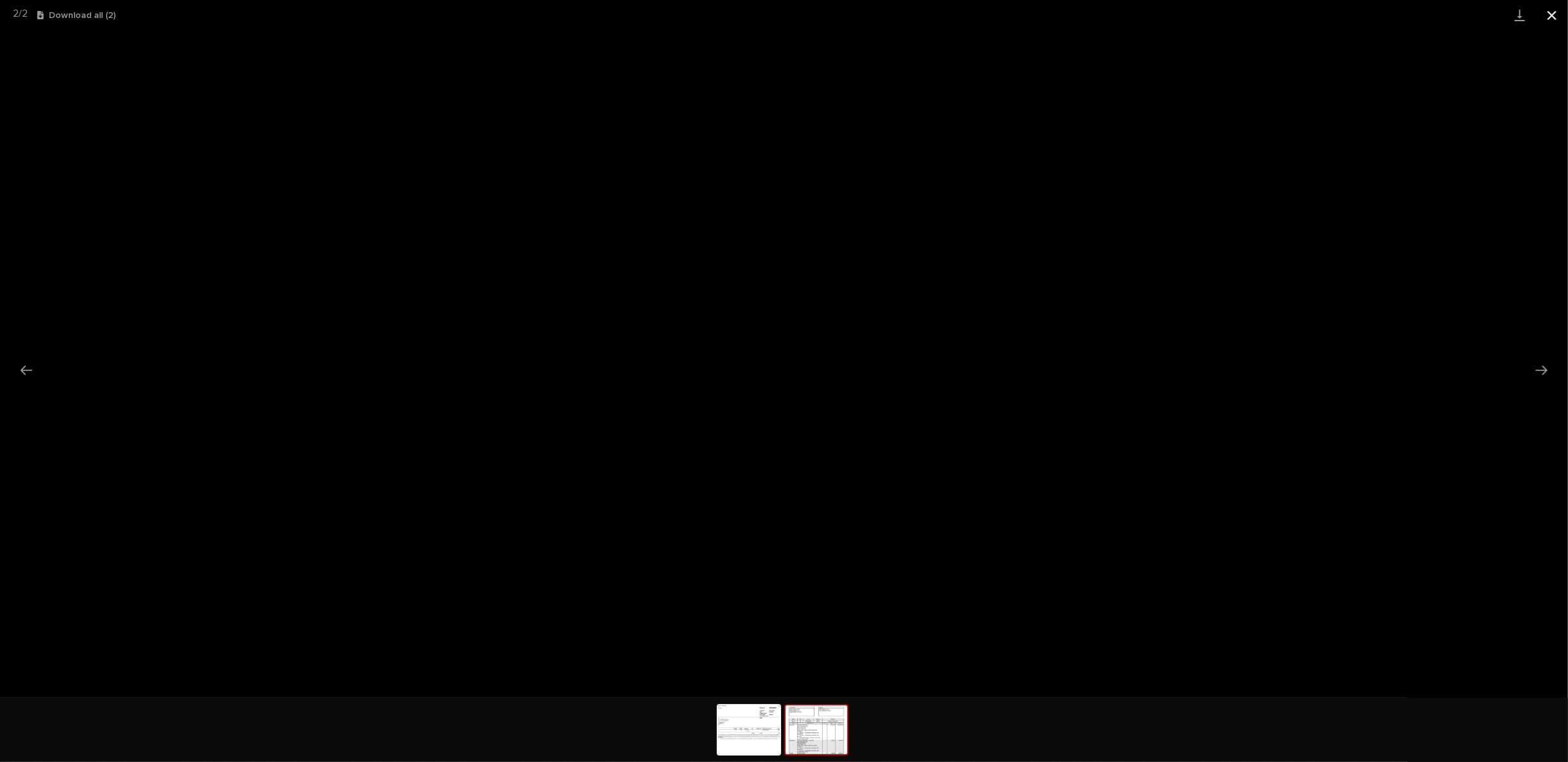
click at [1553, 9] on button "Close gallery" at bounding box center [1553, 15] width 32 height 30
